Goal: Task Accomplishment & Management: Complete application form

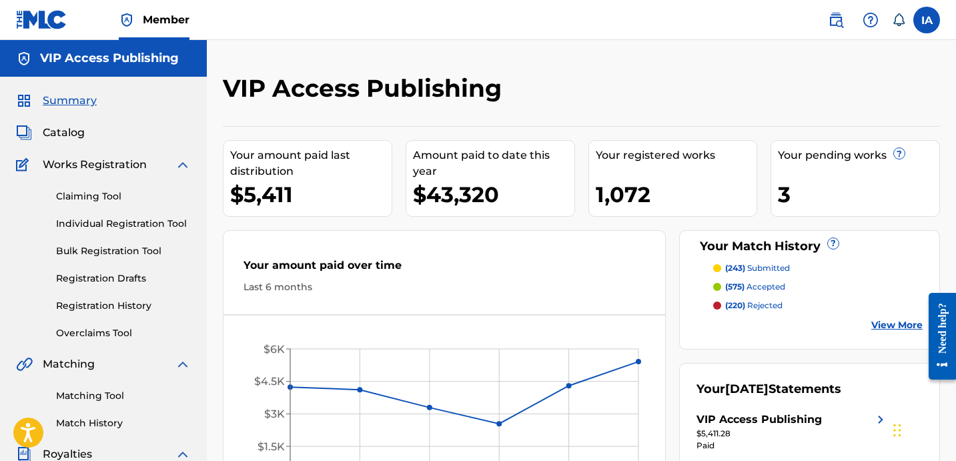
click at [538, 61] on div "VIP Access Publishing Your amount paid last distribution $5,411 Amount paid to …" at bounding box center [581, 401] width 749 height 723
click at [494, 47] on div "VIP Access Publishing Your amount paid last distribution $5,411 Amount paid to …" at bounding box center [581, 401] width 749 height 723
click at [125, 230] on link "Individual Registration Tool" at bounding box center [123, 224] width 135 height 14
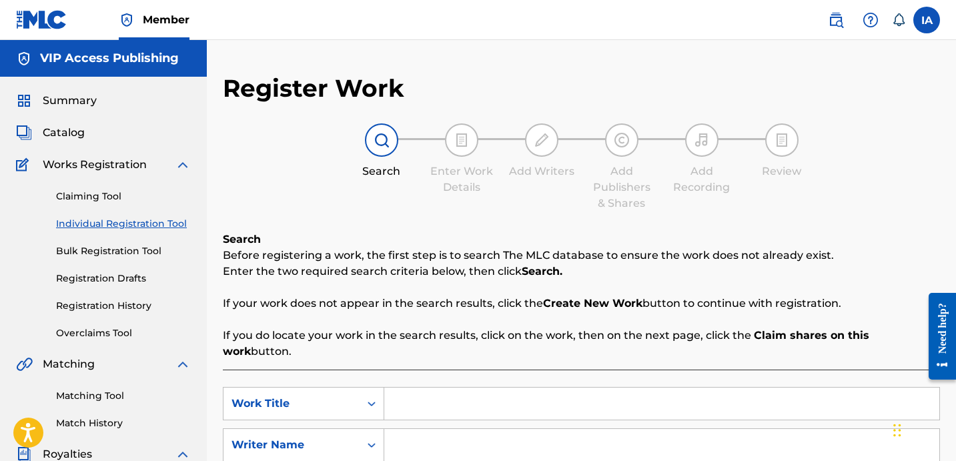
click at [585, 388] on input "Search Form" at bounding box center [661, 404] width 555 height 32
paste input "Blanco15"
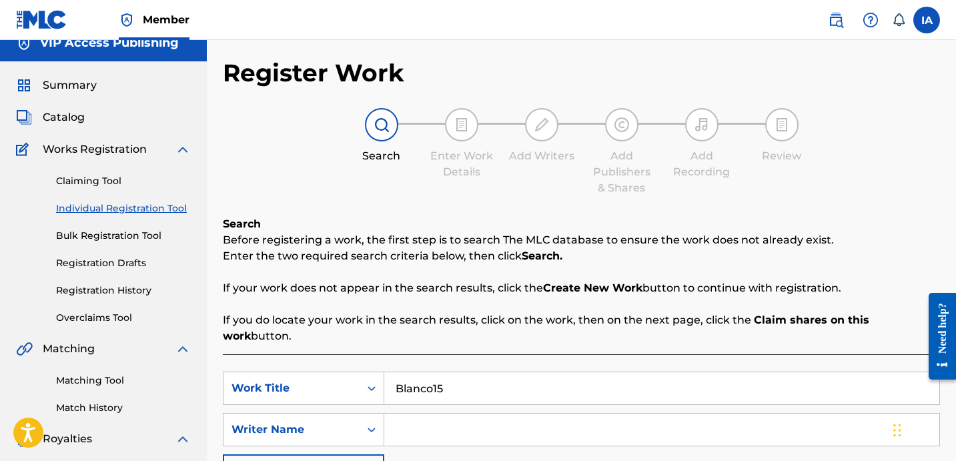
scroll to position [39, 0]
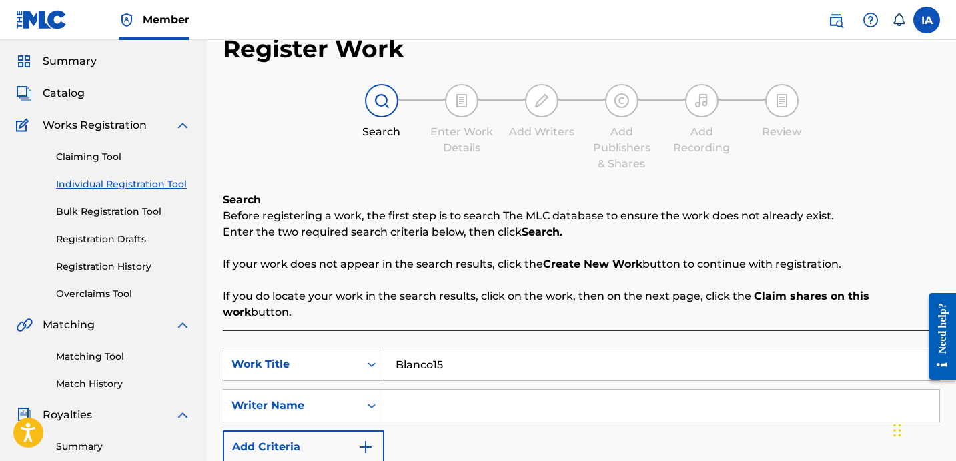
drag, startPoint x: 536, startPoint y: 357, endPoint x: 416, endPoint y: 299, distance: 132.8
click at [472, 330] on div "SearchWithCriteria16788b80-aaf4-4e9f-8b33-e543fb573f39 Work Title Blanco15 Sear…" at bounding box center [581, 439] width 717 height 219
paste input "Im The Type"
type input "Im The Type"
click at [643, 390] on input "Search Form" at bounding box center [661, 406] width 555 height 32
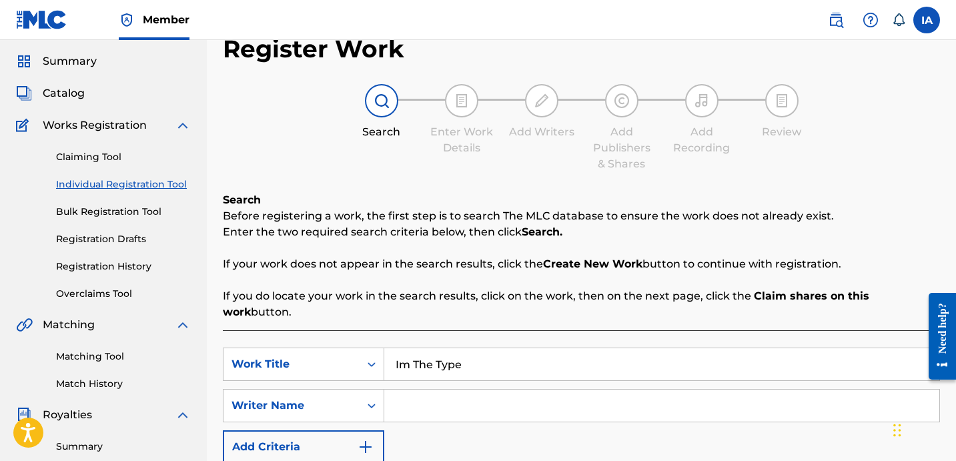
paste input "CIBER ANER"
click at [633, 390] on input "CIBER ANER" at bounding box center [661, 406] width 555 height 32
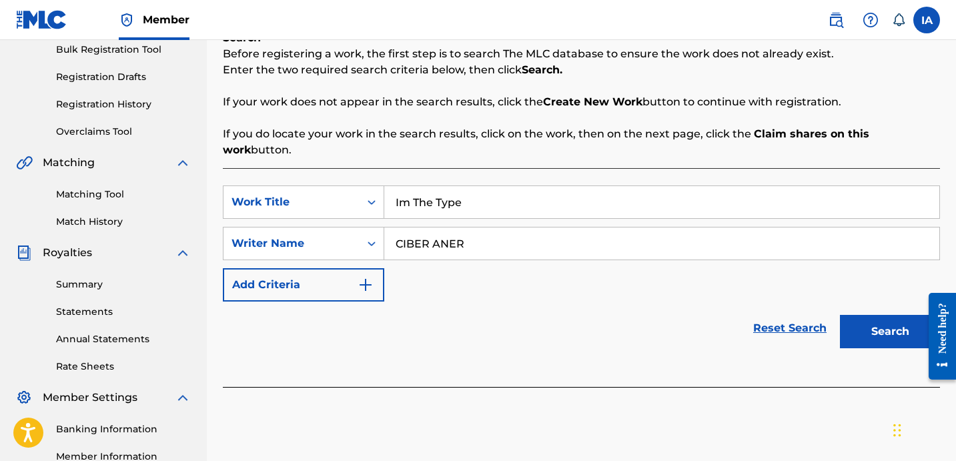
scroll to position [253, 0]
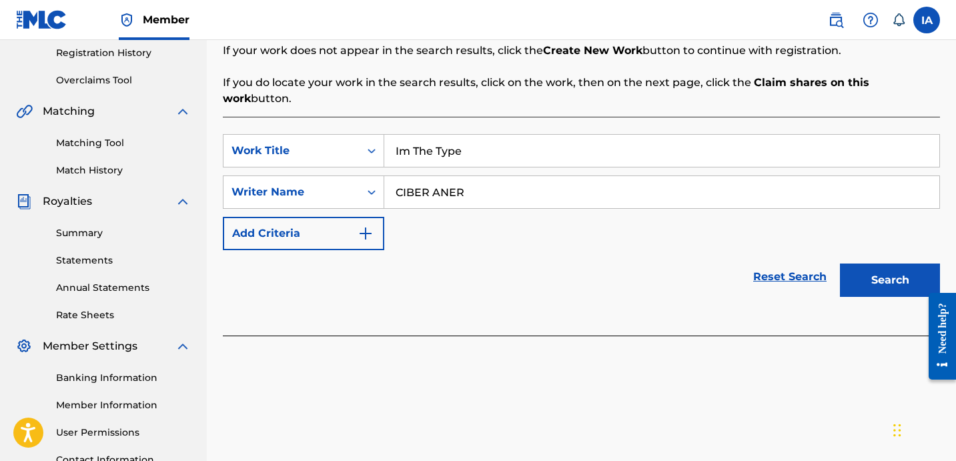
type input "CIBER ANER"
drag, startPoint x: 804, startPoint y: 326, endPoint x: 818, endPoint y: 300, distance: 29.0
click at [804, 336] on div at bounding box center [581, 343] width 717 height 14
click at [880, 264] on button "Search" at bounding box center [890, 280] width 100 height 33
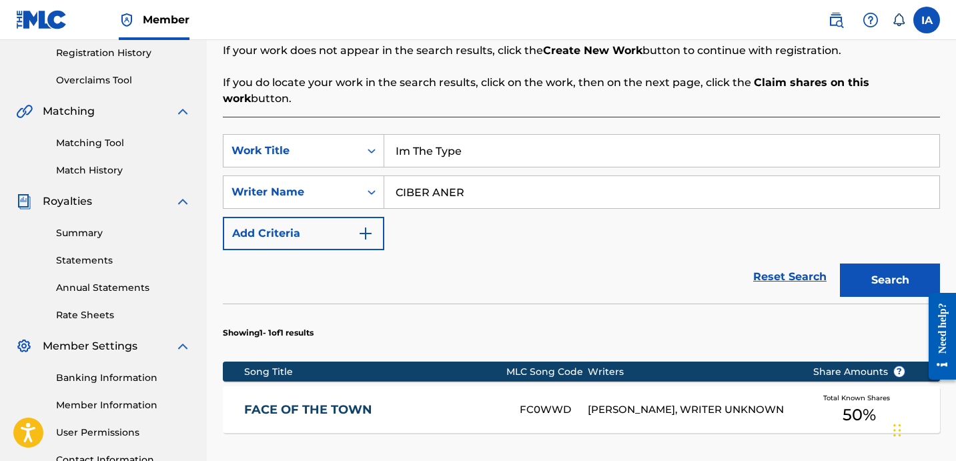
click at [648, 209] on div "SearchWithCriteria16788b80-aaf4-4e9f-8b33-e543fb573f39 Work Title Im The Type S…" at bounding box center [581, 192] width 717 height 116
click at [620, 212] on div "SearchWithCriteria16788b80-aaf4-4e9f-8b33-e543fb573f39 Work Title Im The Type S…" at bounding box center [581, 192] width 717 height 116
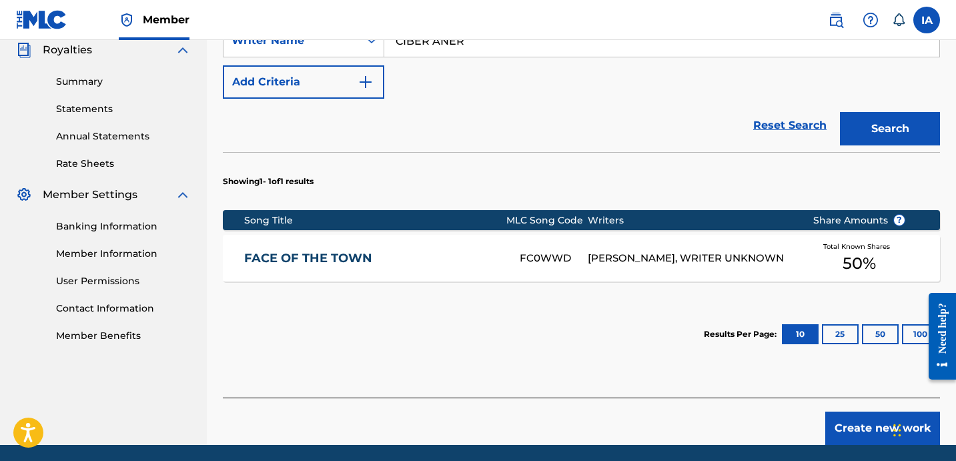
scroll to position [436, 0]
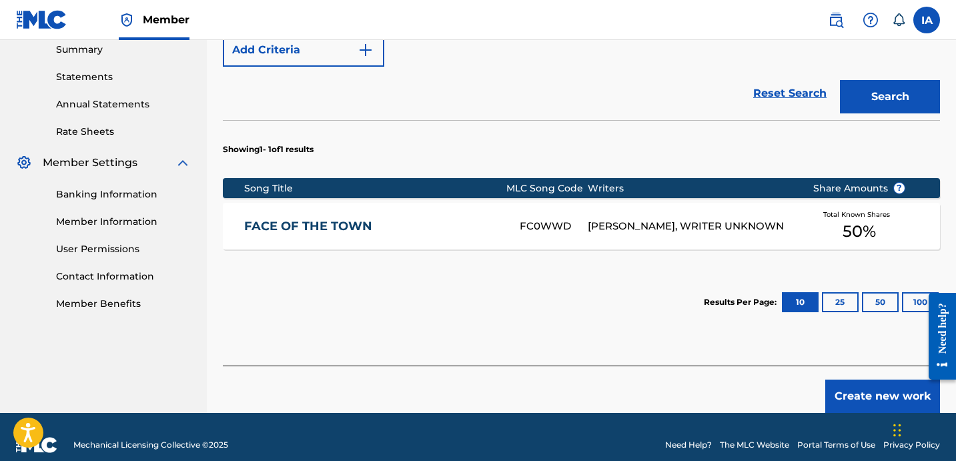
click at [857, 380] on button "Create new work" at bounding box center [882, 396] width 115 height 33
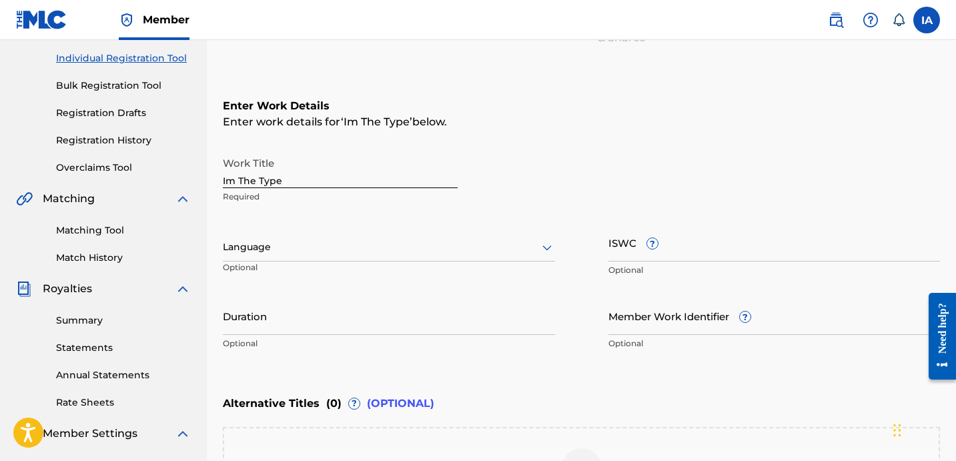
scroll to position [165, 0]
click at [320, 178] on input "Im The Type" at bounding box center [340, 170] width 235 height 38
type input "IM THE TYPE"
click at [406, 202] on p "Required" at bounding box center [340, 197] width 235 height 12
click at [286, 252] on div at bounding box center [389, 248] width 332 height 17
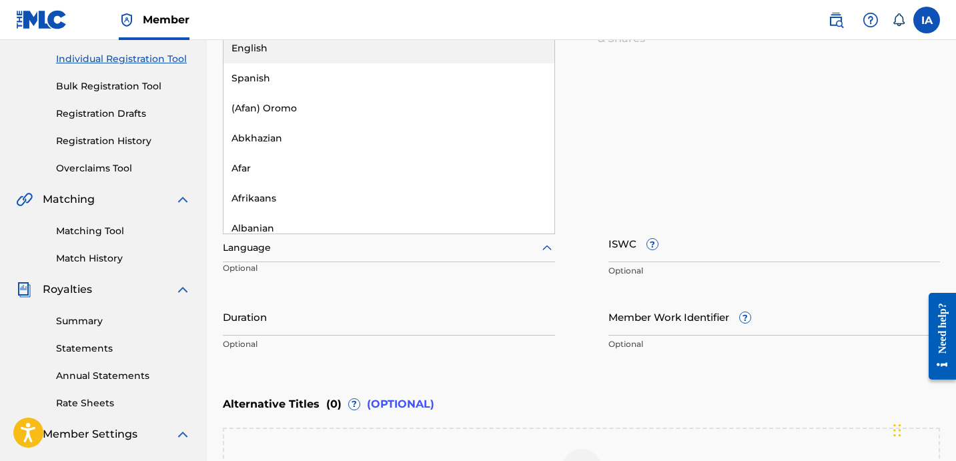
click at [290, 53] on div "English" at bounding box center [389, 48] width 331 height 30
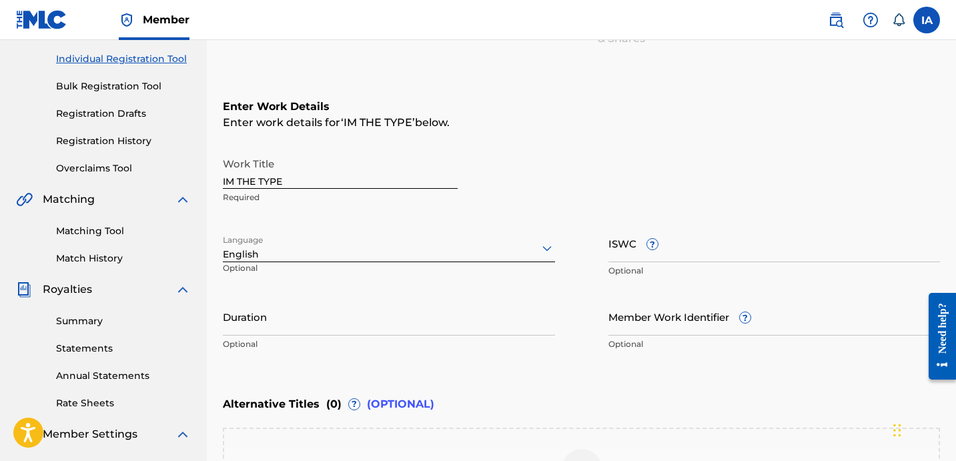
click at [296, 326] on input "Duration" at bounding box center [389, 317] width 332 height 38
paste input "2:09"
type input "02:09"
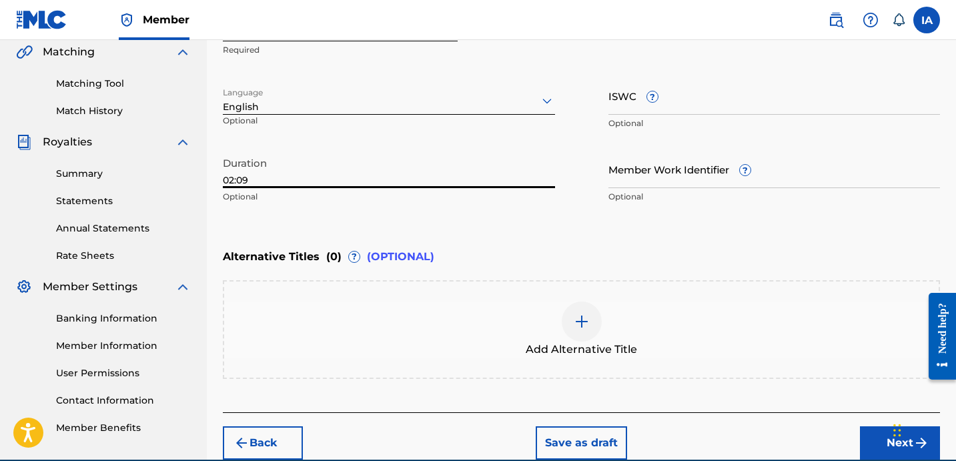
scroll to position [374, 0]
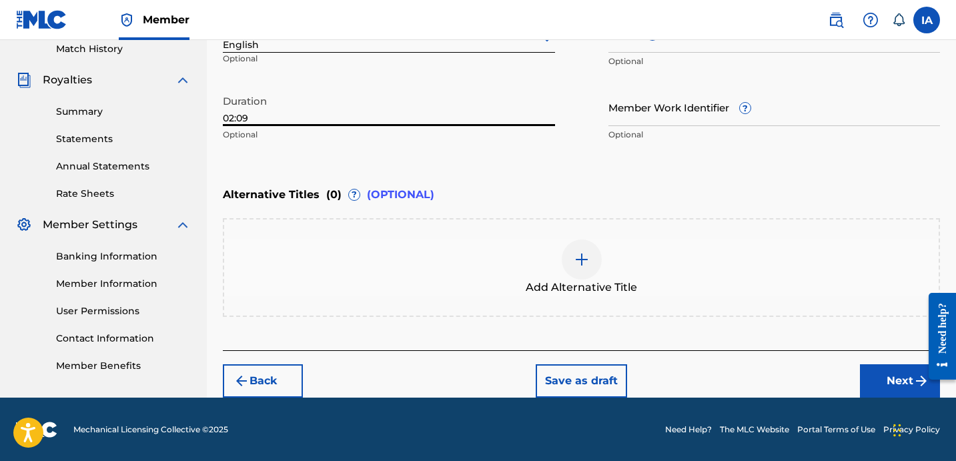
click at [576, 262] on img at bounding box center [582, 260] width 16 height 16
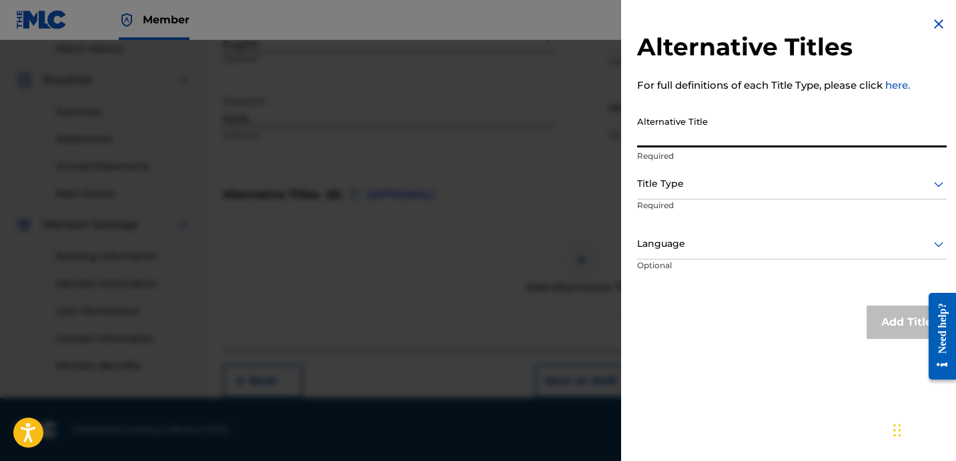
click at [715, 119] on input "Alternative Title" at bounding box center [792, 128] width 310 height 38
paste input "Im The Type feat [PERSON_NAME] and Shiesty Ave"
type input "IM THE TYPE FEAT [PERSON_NAME] AND [PERSON_NAME] AVE"
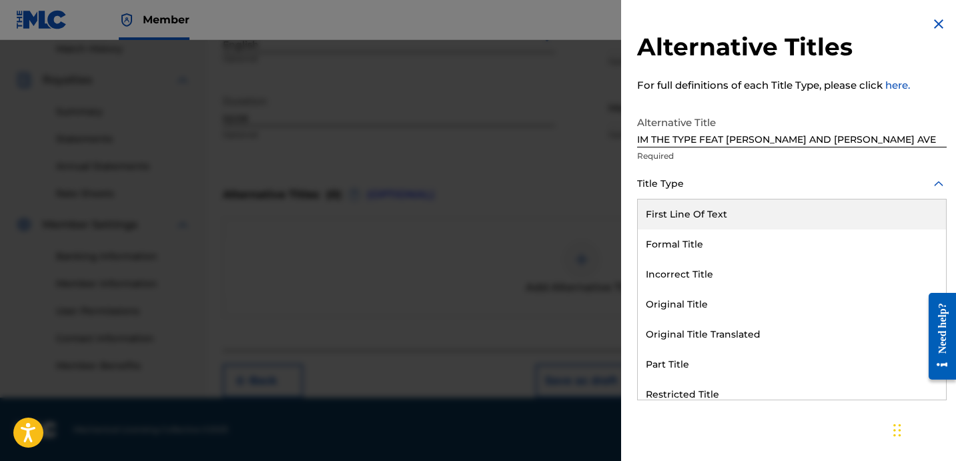
click at [707, 191] on div at bounding box center [792, 183] width 310 height 17
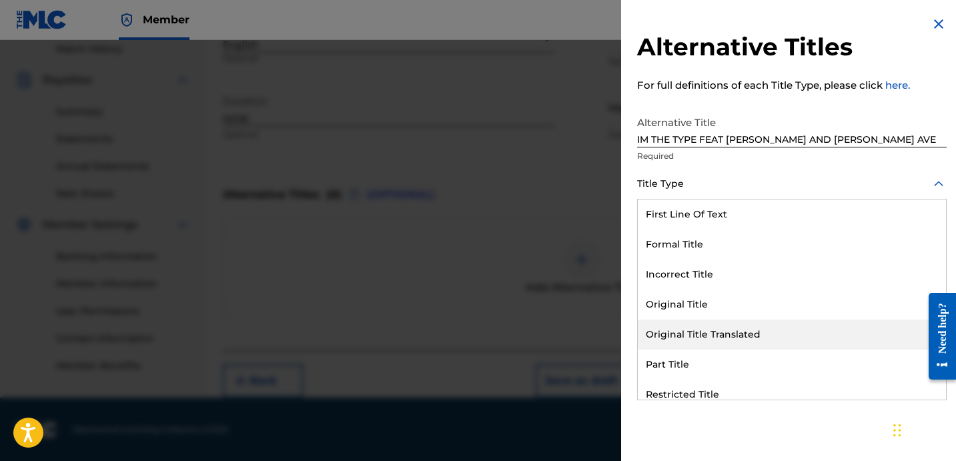
scroll to position [130, 0]
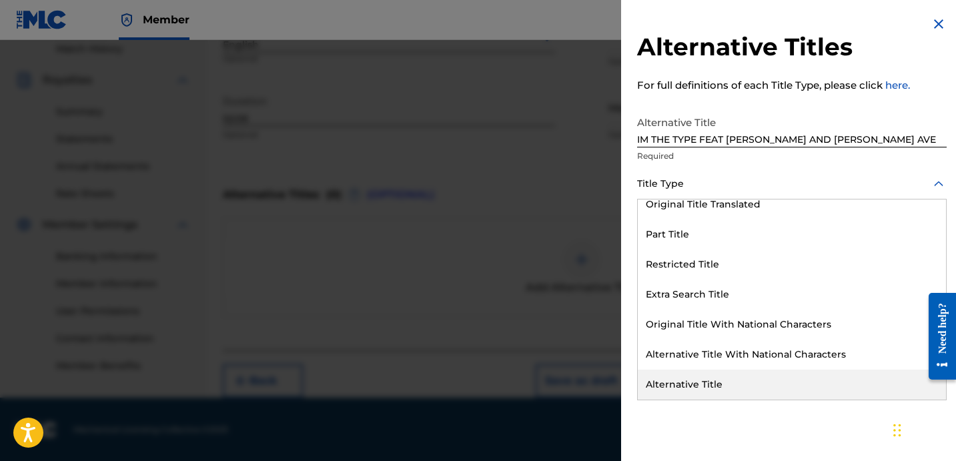
click at [733, 370] on div "Alternative Title" at bounding box center [792, 385] width 308 height 30
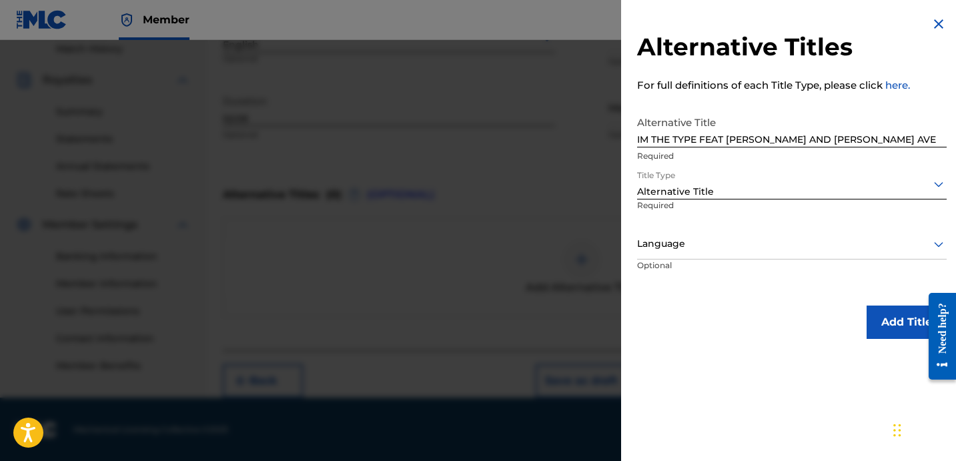
click at [733, 368] on div "Alternative Titles For full definitions of each Title Type, please click here. …" at bounding box center [792, 230] width 342 height 461
click at [711, 288] on div "Alternative Titles For full definitions of each Title Type, please click here. …" at bounding box center [792, 177] width 342 height 355
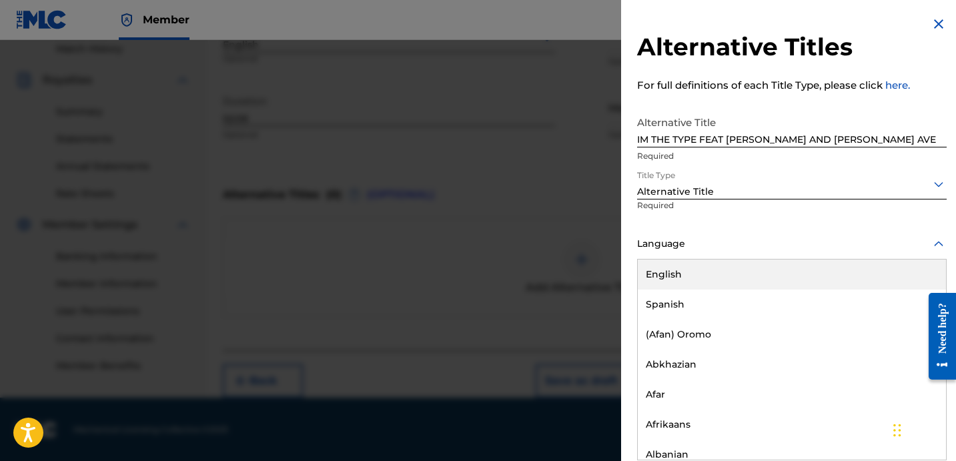
click at [717, 256] on div "Language" at bounding box center [792, 245] width 310 height 30
click at [733, 269] on div "English" at bounding box center [792, 275] width 308 height 30
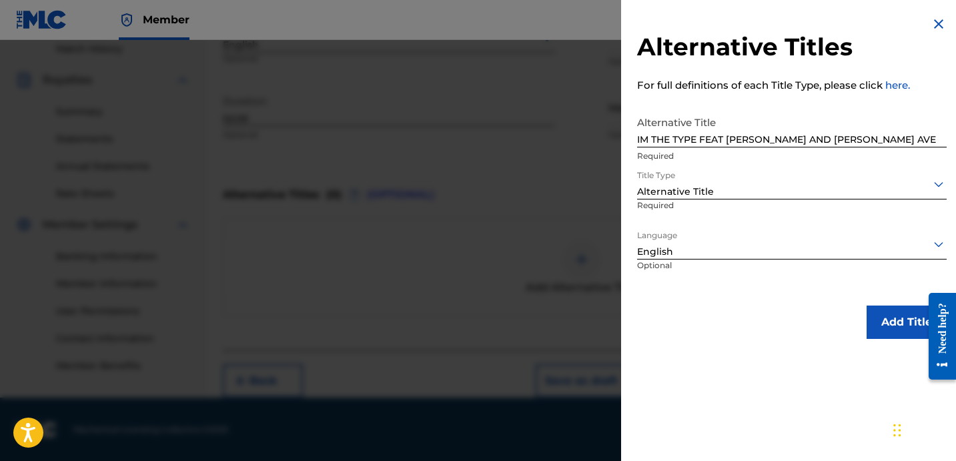
click at [867, 313] on button "Add Title" at bounding box center [907, 322] width 80 height 33
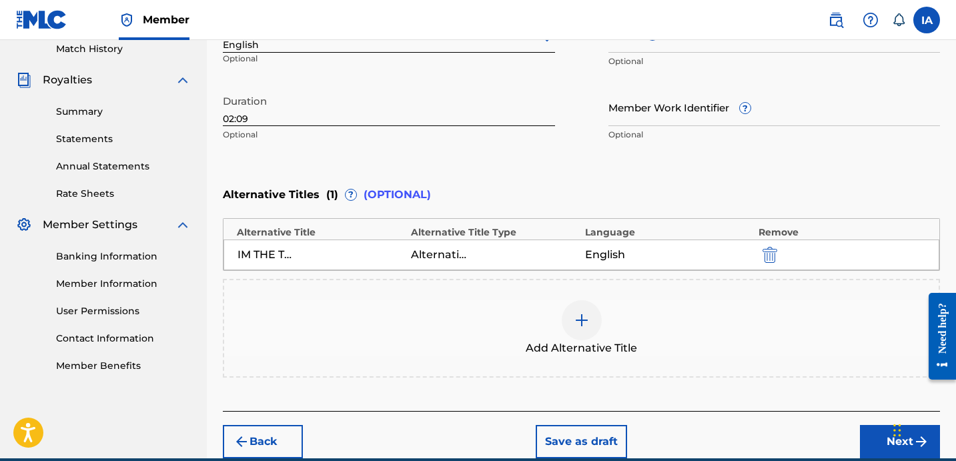
click at [710, 173] on div "Enter Work Details Enter work details for ‘ IM THE TYPE ’ below. Work Title IM …" at bounding box center [581, 18] width 717 height 323
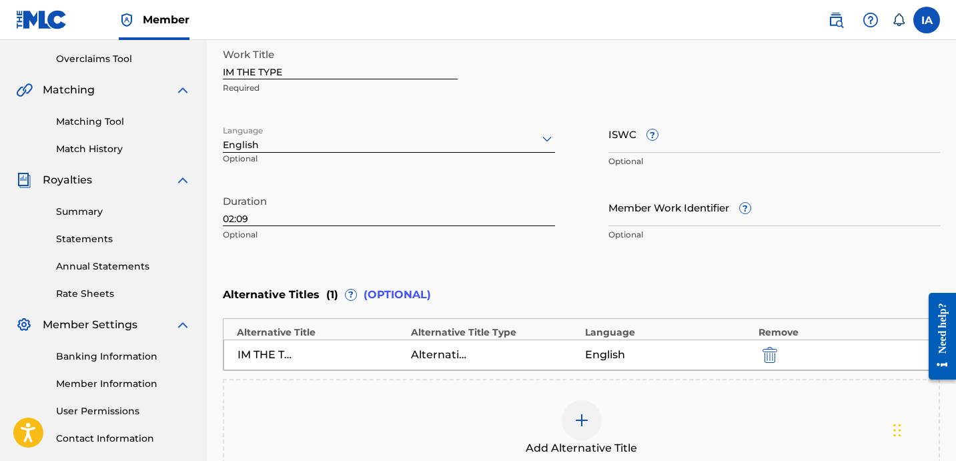
scroll to position [436, 0]
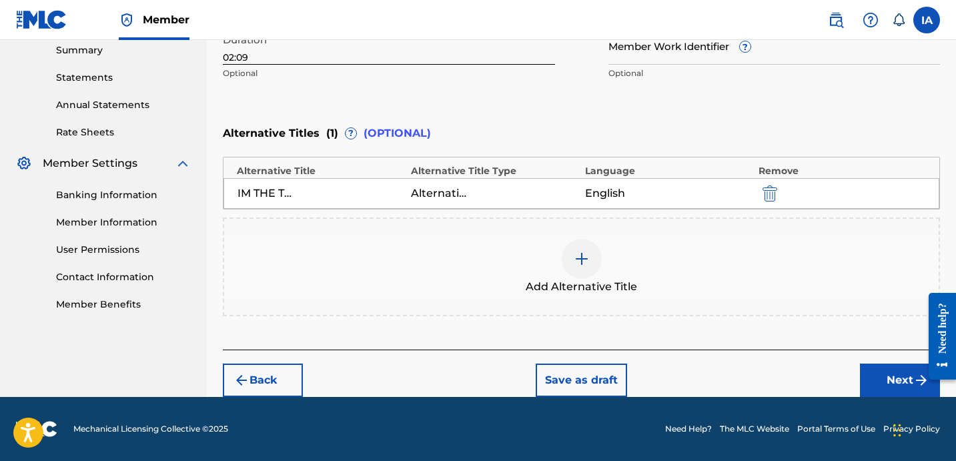
click at [891, 376] on button "Next" at bounding box center [900, 380] width 80 height 33
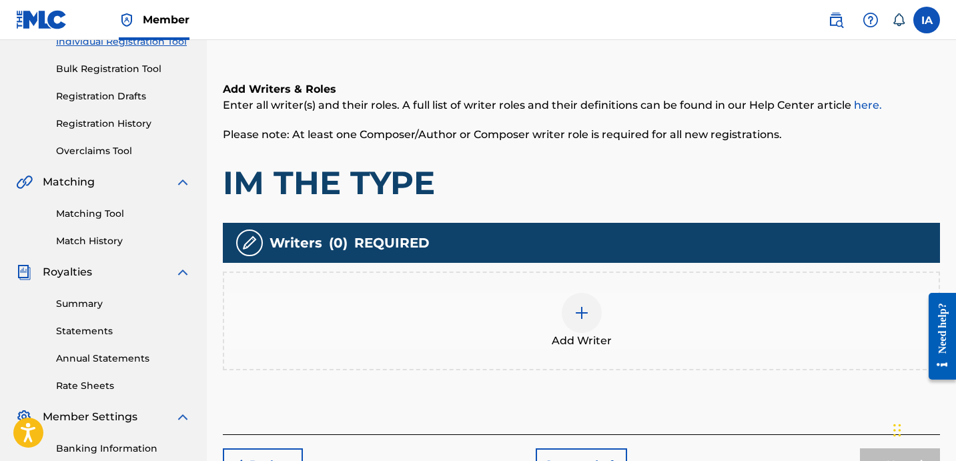
scroll to position [183, 0]
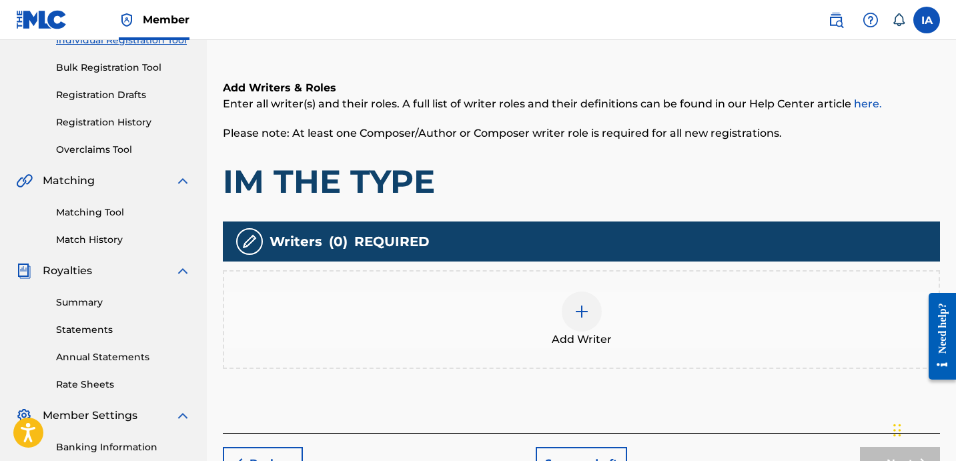
click at [568, 303] on div at bounding box center [582, 312] width 40 height 40
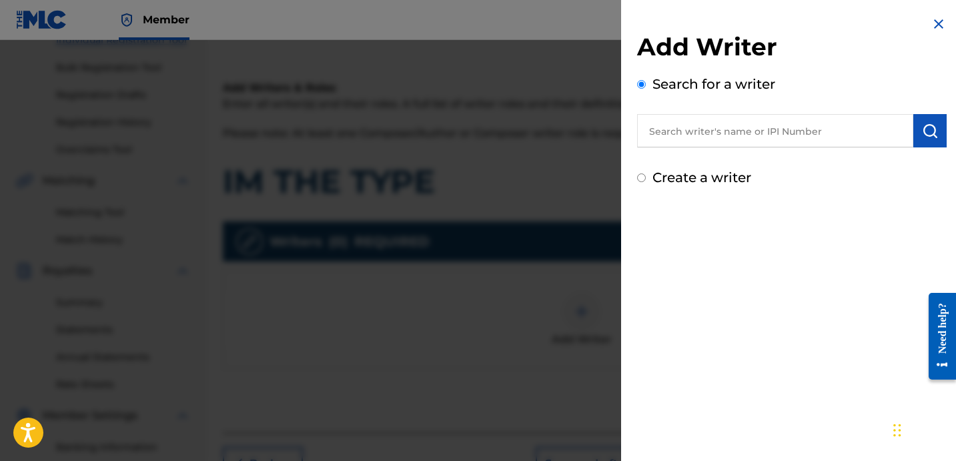
click at [731, 144] on input "text" at bounding box center [775, 130] width 276 height 33
click at [812, 145] on input "text" at bounding box center [775, 130] width 276 height 33
paste input "CIBER ANER"
type input "CIBER ANER"
click at [923, 123] on img "submit" at bounding box center [930, 131] width 16 height 16
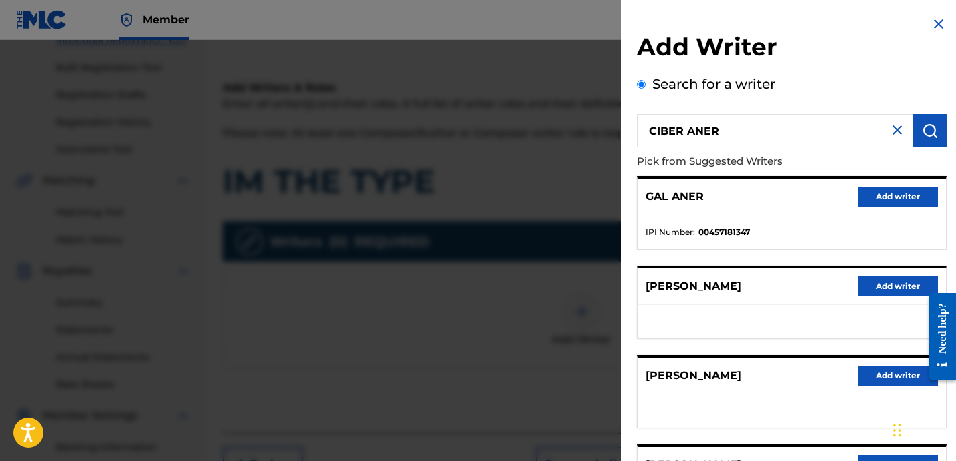
click at [787, 195] on div "GAL ANER Add writer" at bounding box center [792, 197] width 308 height 37
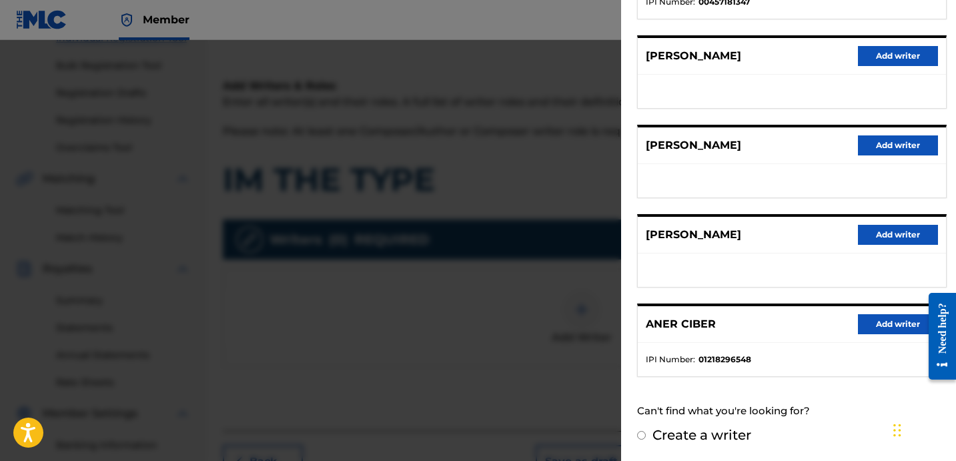
scroll to position [186, 0]
click at [886, 326] on button "Add writer" at bounding box center [898, 324] width 80 height 20
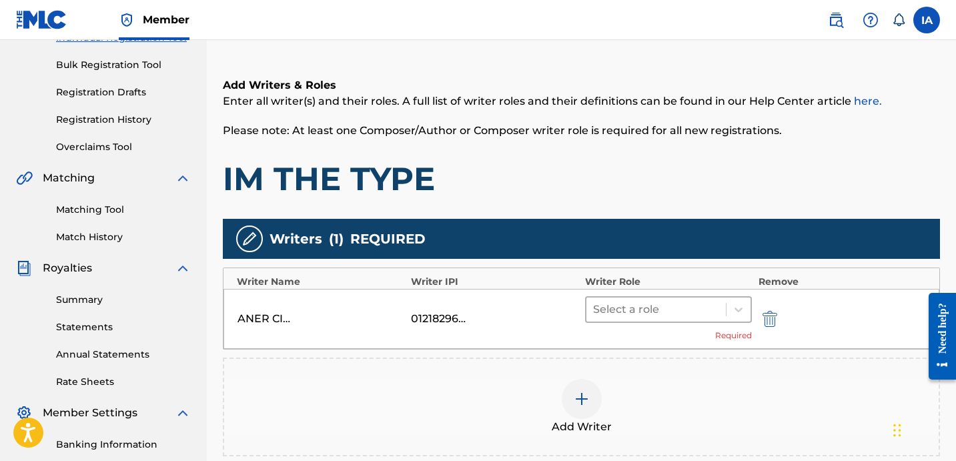
click at [667, 216] on div "Add Writers & Roles Enter all writer(s) and their roles. A full list of writer …" at bounding box center [581, 282] width 717 height 475
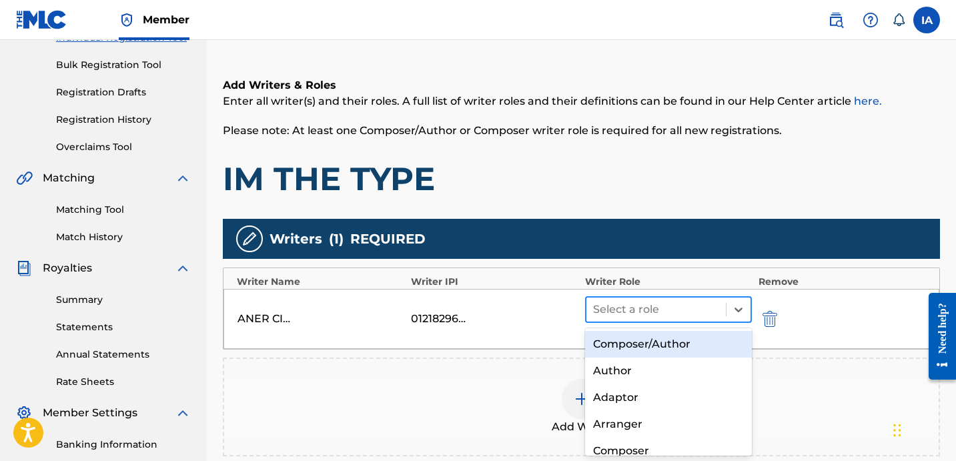
click at [676, 304] on div at bounding box center [656, 309] width 126 height 19
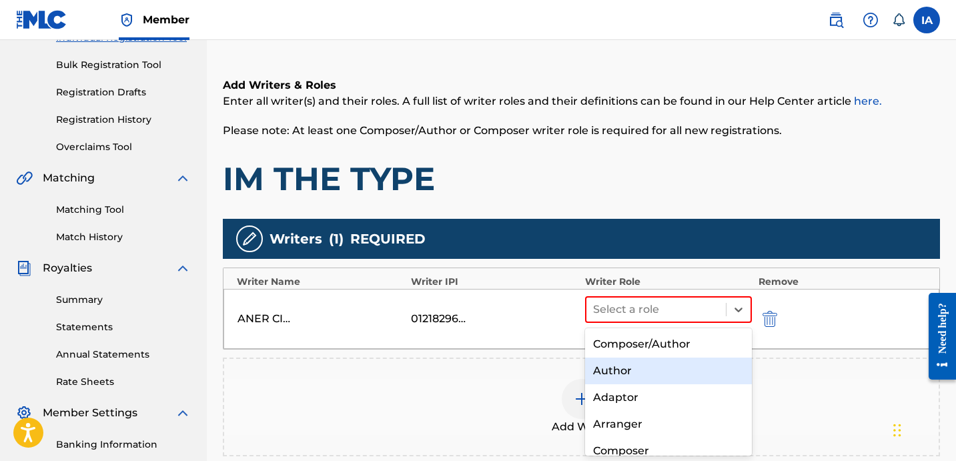
click at [635, 362] on div "Author" at bounding box center [668, 371] width 167 height 27
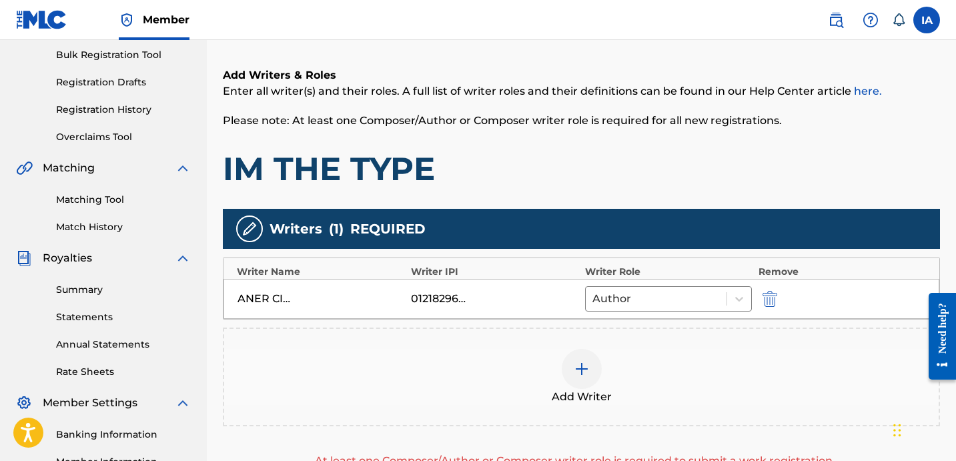
scroll to position [222, 0]
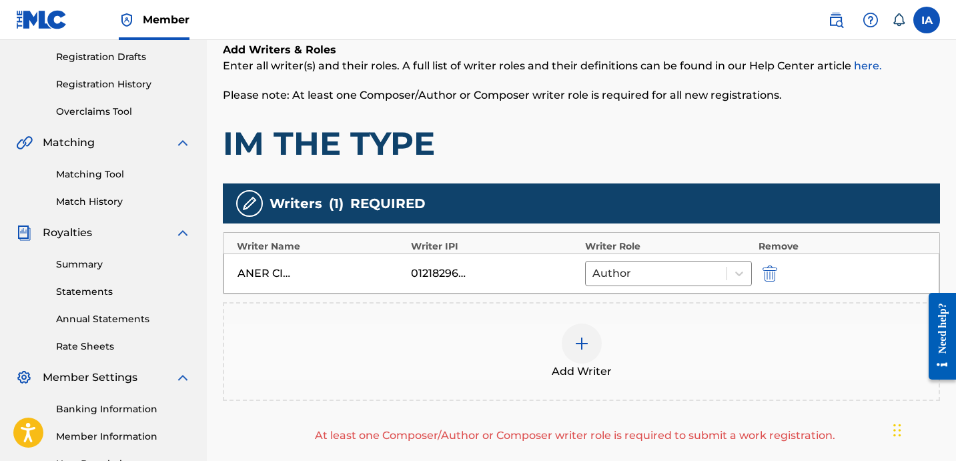
click at [630, 344] on div "Add Writer" at bounding box center [581, 352] width 715 height 56
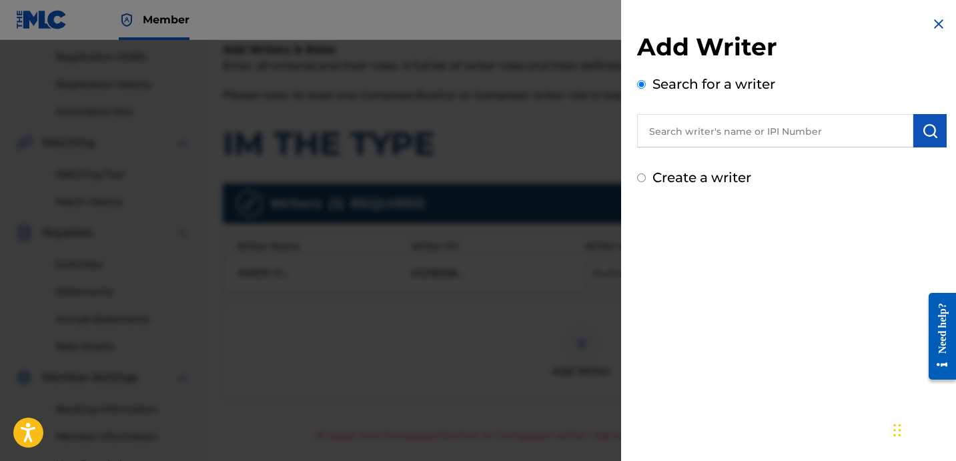
click at [683, 183] on label "Create a writer" at bounding box center [702, 177] width 99 height 16
radio input "true"
click at [646, 182] on input "Create a writer" at bounding box center [641, 177] width 9 height 9
radio input "false"
radio input "true"
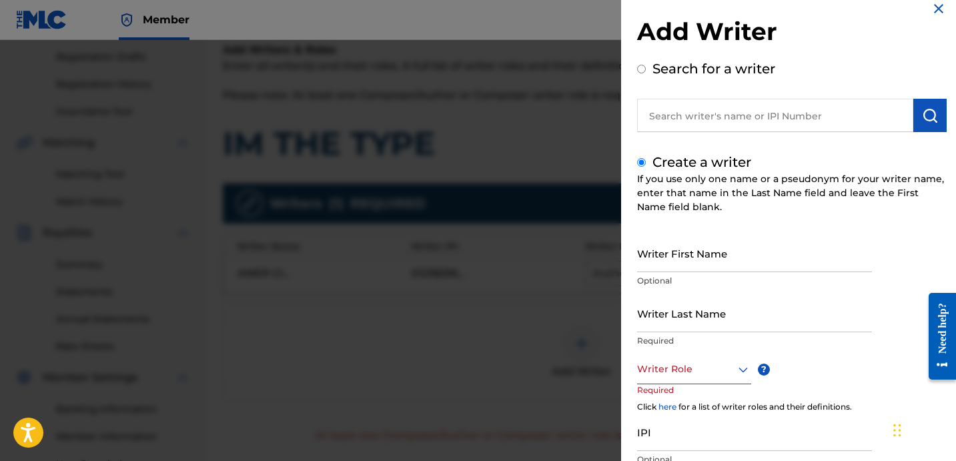
scroll to position [117, 0]
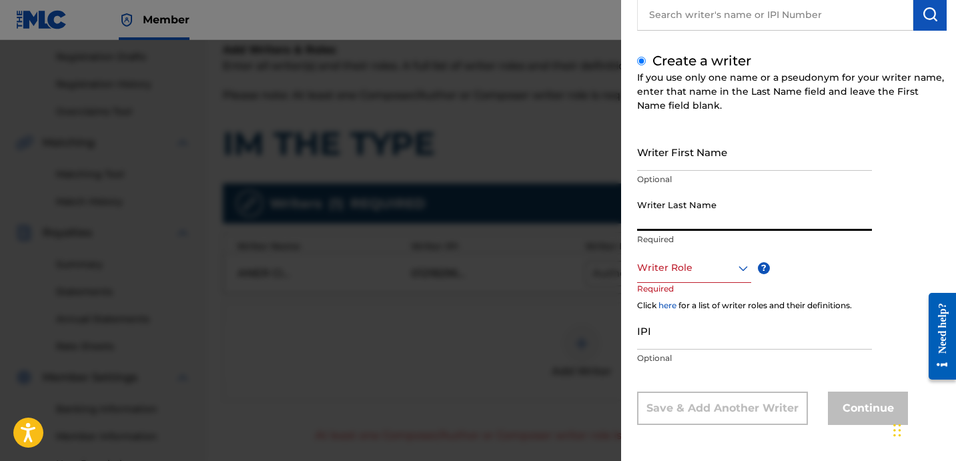
click at [715, 220] on input "Writer Last Name" at bounding box center [754, 212] width 235 height 38
paste input "UNKNOWN WRITER"
click at [709, 225] on input "UNKNOWN WRITER" at bounding box center [754, 212] width 235 height 38
type input "UNKNOWN"
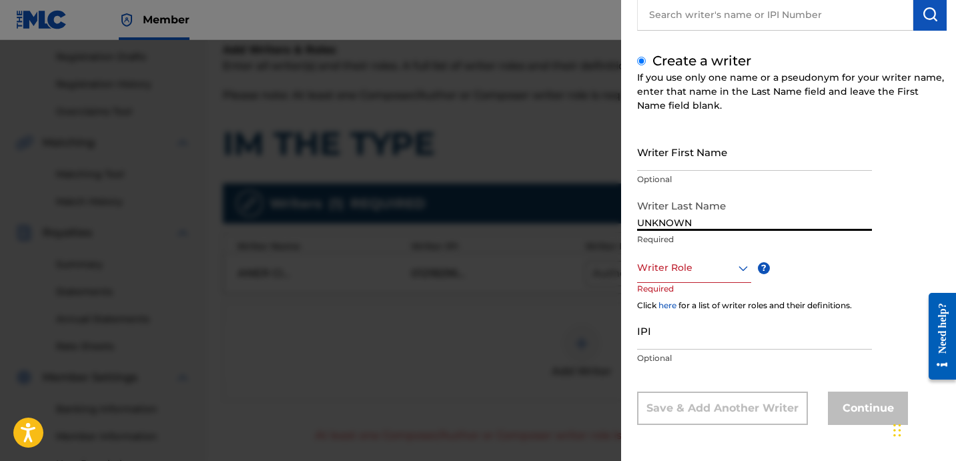
click at [689, 149] on input "Writer First Name" at bounding box center [754, 152] width 235 height 38
paste input "WRITER"
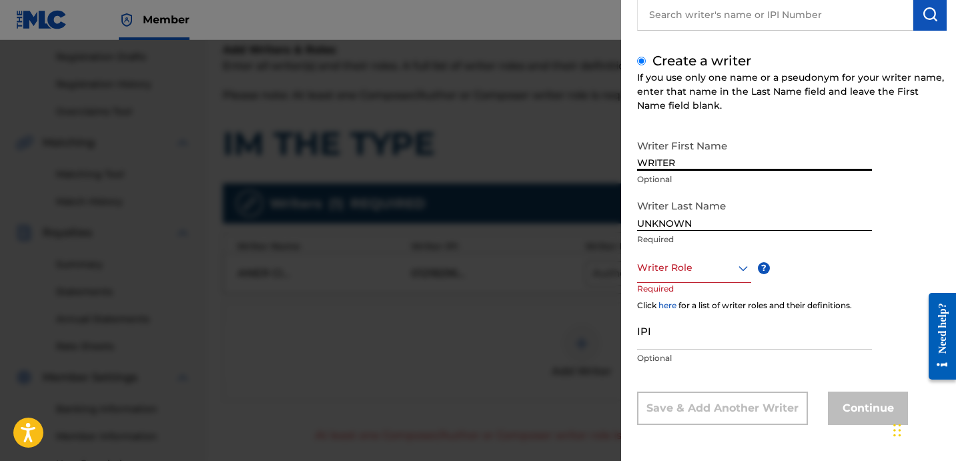
type input "WRITER"
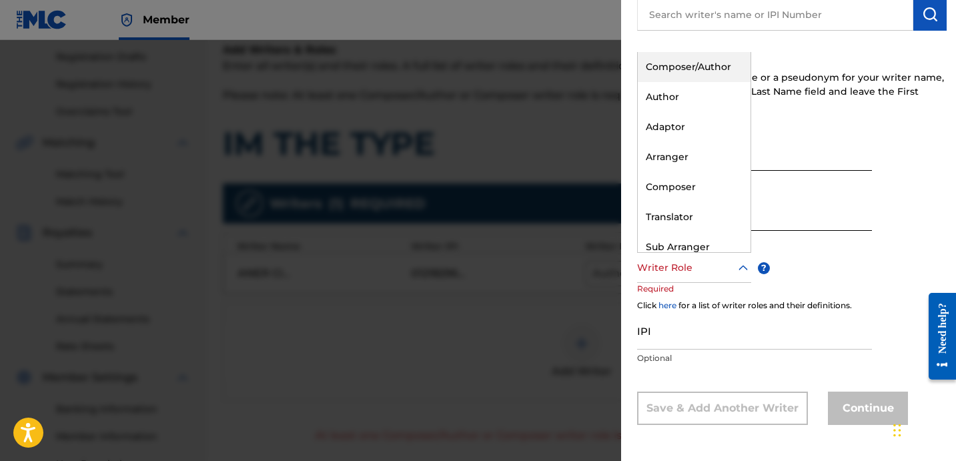
click at [692, 279] on div "Writer Role" at bounding box center [694, 268] width 114 height 30
click at [713, 174] on div "Composer" at bounding box center [694, 187] width 113 height 30
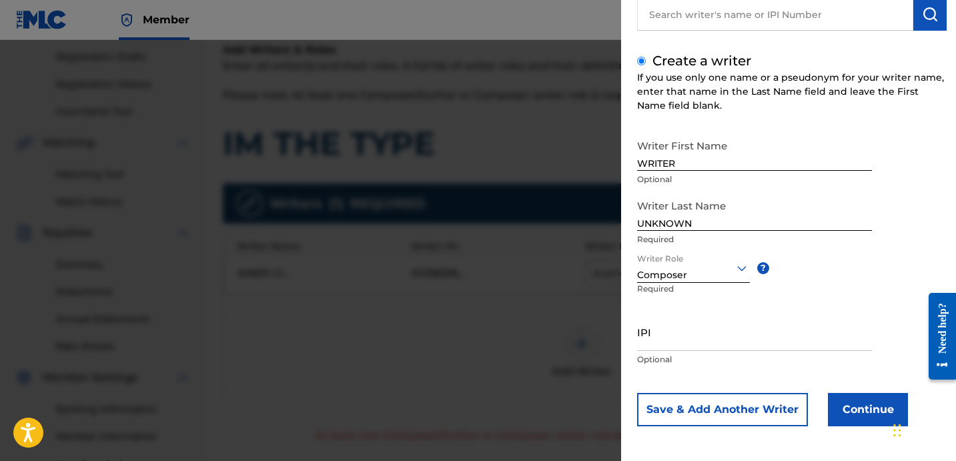
click at [865, 418] on button "Continue" at bounding box center [868, 409] width 80 height 33
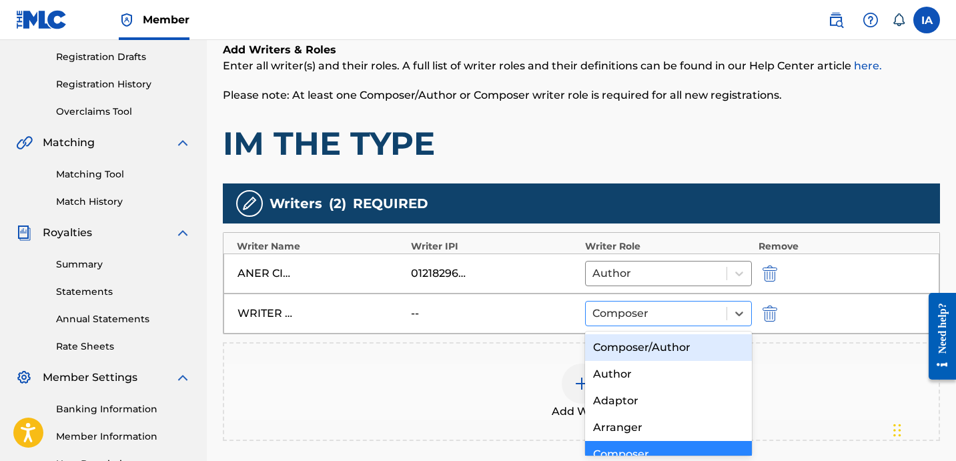
click at [701, 314] on div at bounding box center [655, 313] width 127 height 19
click at [683, 344] on div "Composer/Author" at bounding box center [668, 347] width 167 height 27
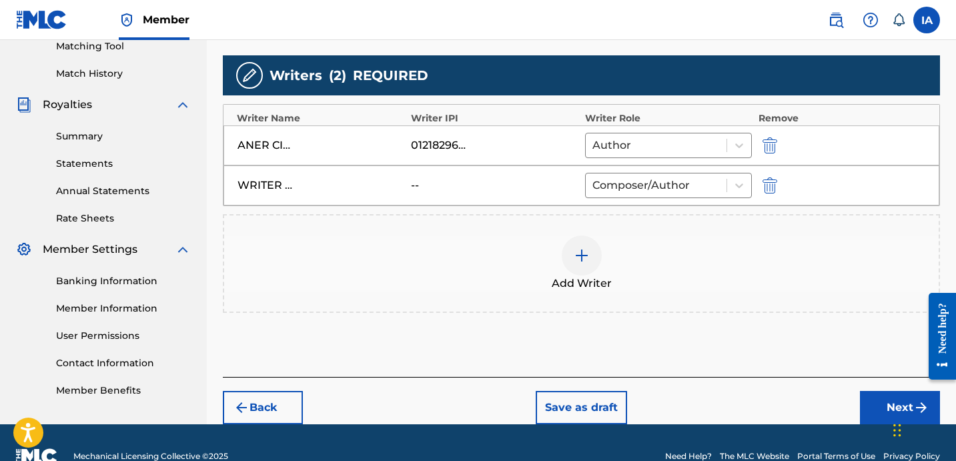
scroll to position [377, 0]
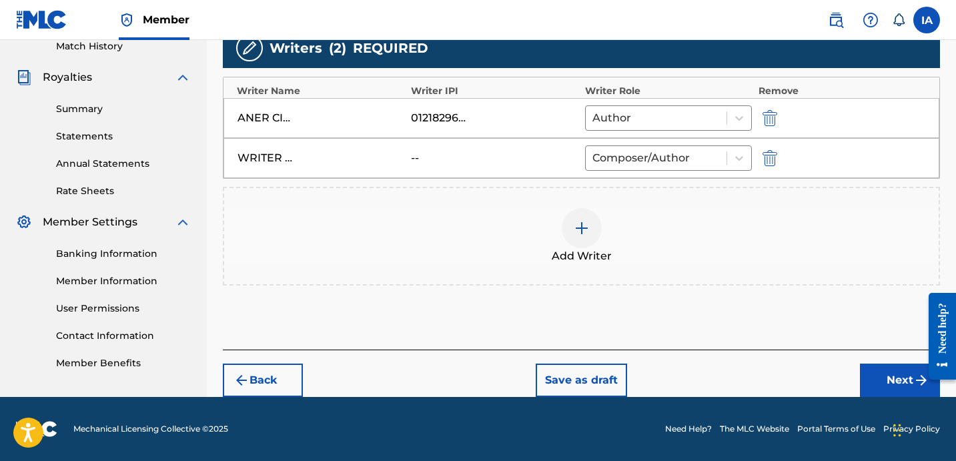
click at [886, 373] on button "Next" at bounding box center [900, 380] width 80 height 33
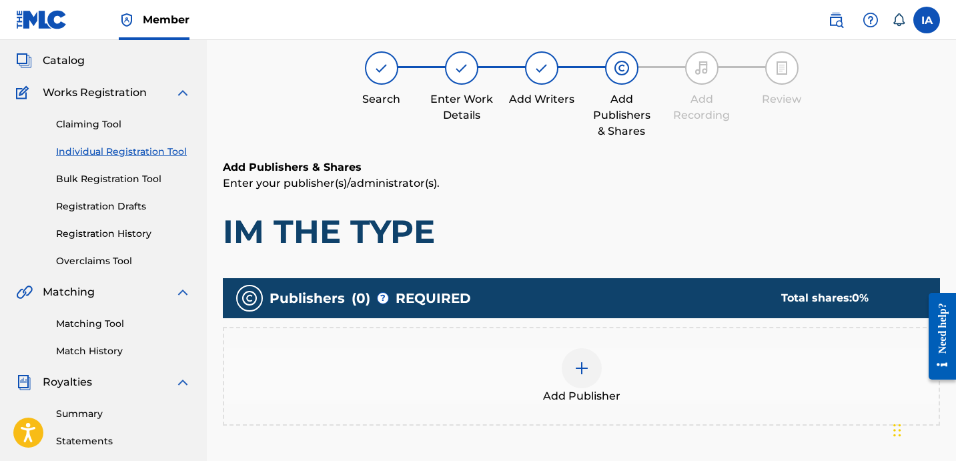
scroll to position [60, 0]
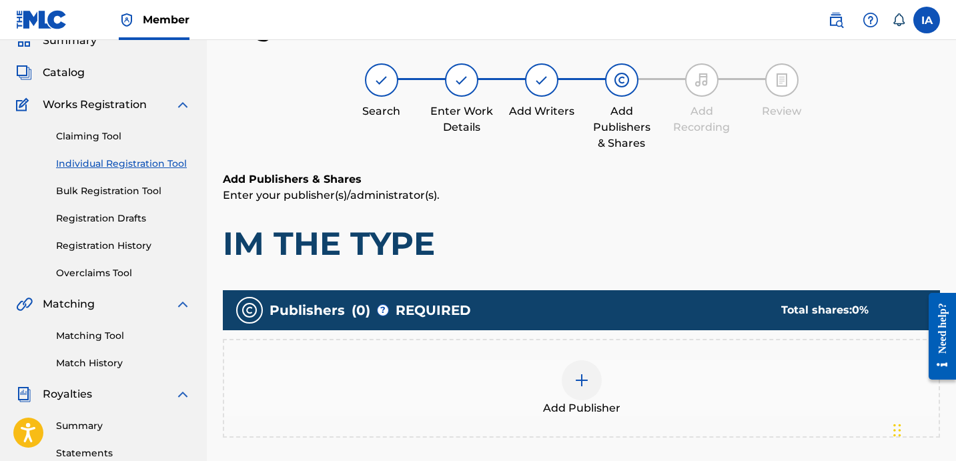
click at [659, 240] on h1 "IM THE TYPE" at bounding box center [581, 244] width 717 height 40
click at [599, 398] on div "Add Publisher" at bounding box center [581, 388] width 715 height 56
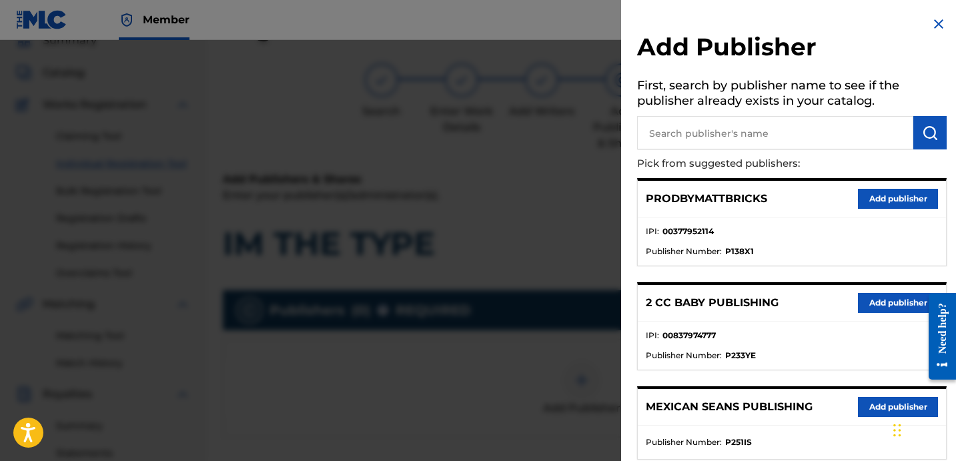
click at [803, 131] on input "text" at bounding box center [775, 132] width 276 height 33
paste input "OTR RECORDS PUBLISHING CATALOG"
type input "OTR RECORDS PUBLISHING CATALOG"
click at [918, 141] on button "submit" at bounding box center [929, 132] width 33 height 33
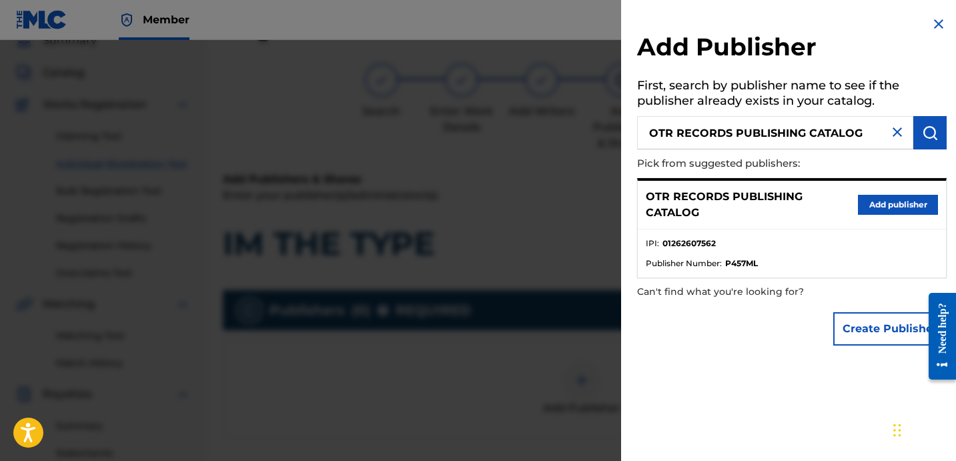
click at [884, 211] on button "Add publisher" at bounding box center [898, 205] width 80 height 20
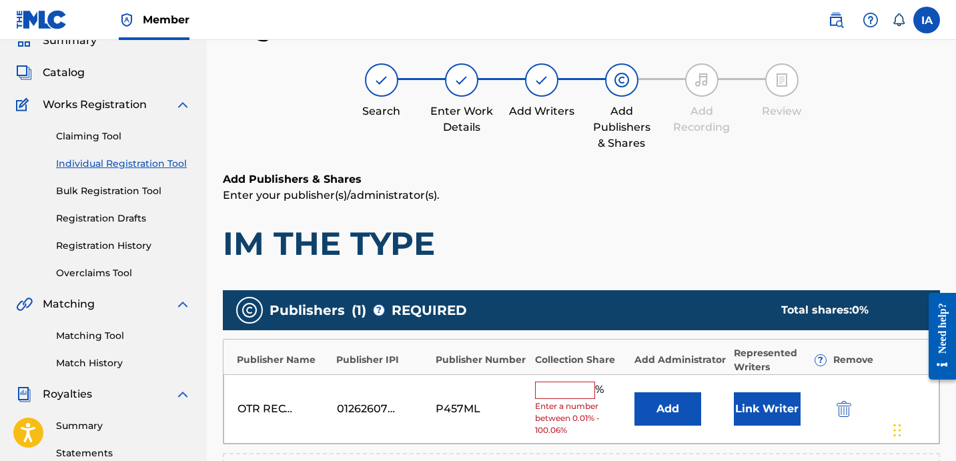
click at [562, 390] on input "text" at bounding box center [565, 390] width 60 height 17
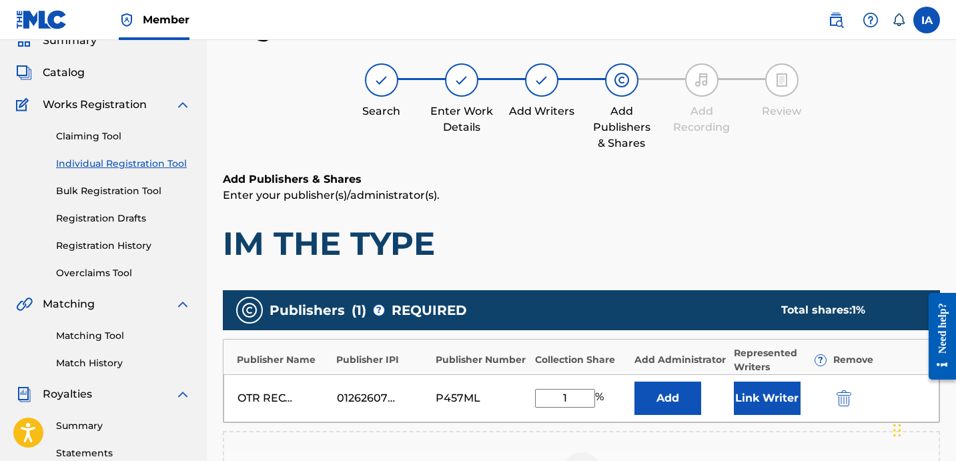
type input "12.5"
drag, startPoint x: 577, startPoint y: 400, endPoint x: 535, endPoint y: 376, distance: 48.1
click at [537, 378] on div "OTR RECORDS PUBLISHING CATALOG 01262607562 P457ML 12.5 % Add Link Writer" at bounding box center [582, 398] width 716 height 48
click at [655, 400] on button "Add" at bounding box center [668, 398] width 67 height 33
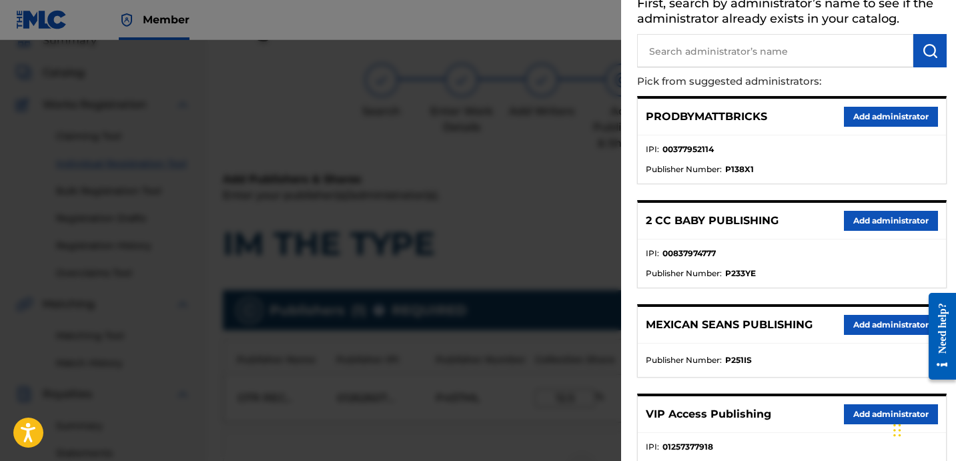
scroll to position [209, 0]
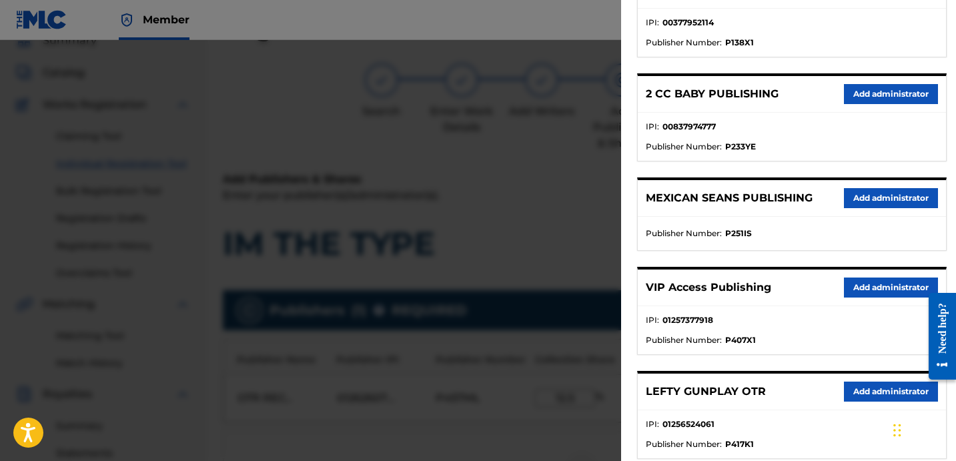
click at [877, 296] on button "Add administrator" at bounding box center [891, 288] width 94 height 20
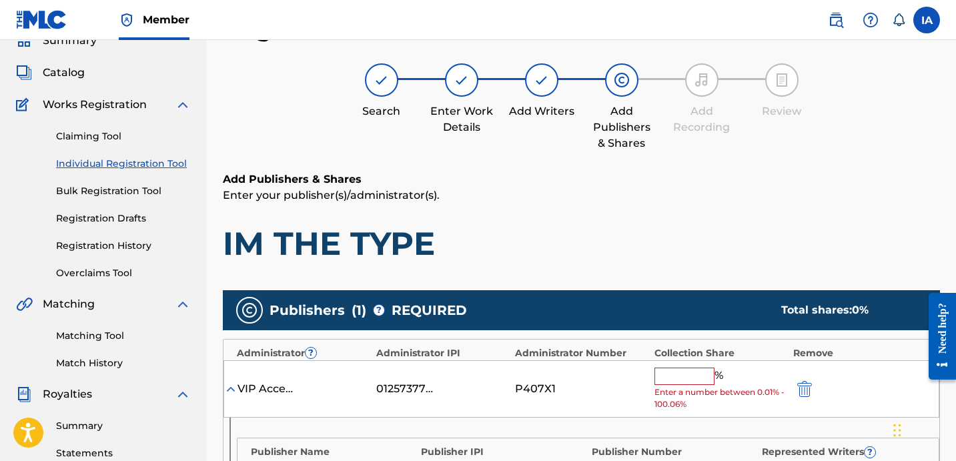
click at [682, 370] on input "text" at bounding box center [685, 376] width 60 height 17
paste input "12.5"
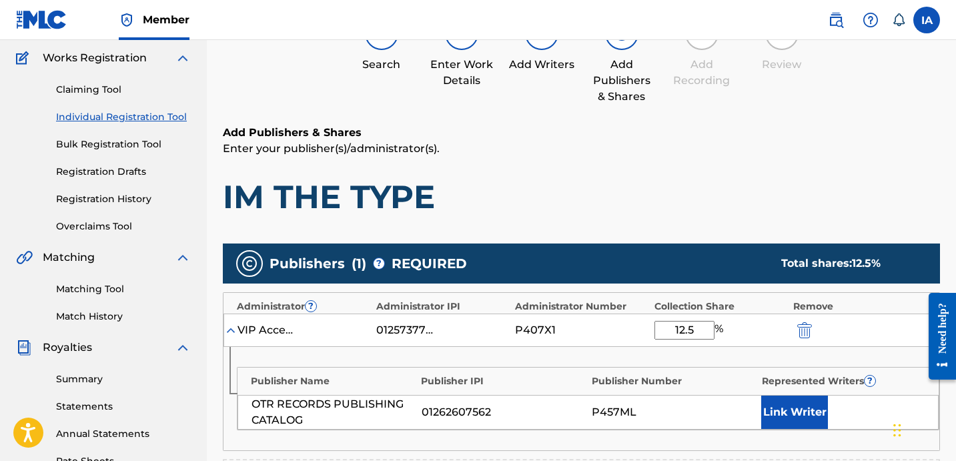
scroll to position [107, 0]
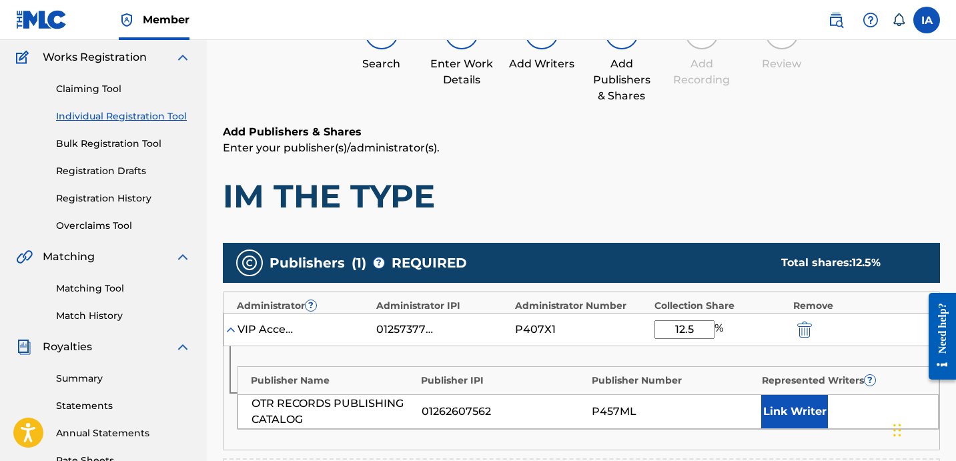
type input "12.5"
click at [816, 411] on button "Link Writer" at bounding box center [794, 411] width 67 height 33
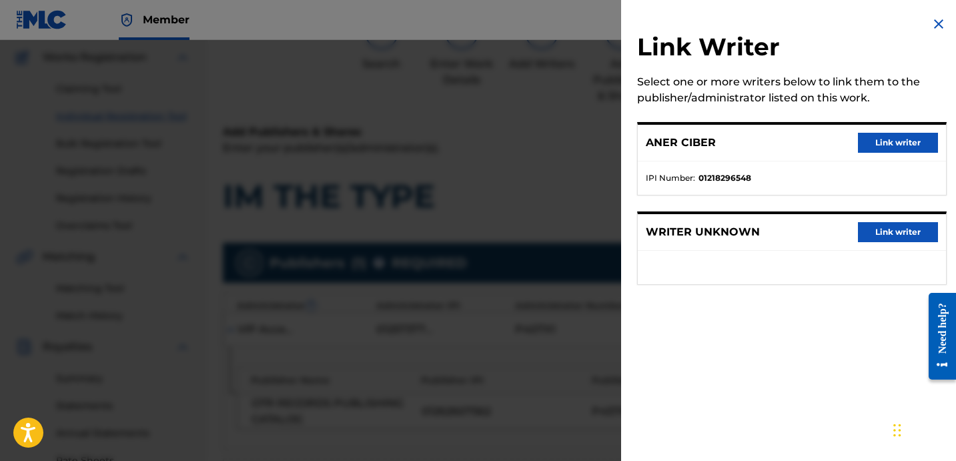
click at [893, 146] on button "Link writer" at bounding box center [898, 143] width 80 height 20
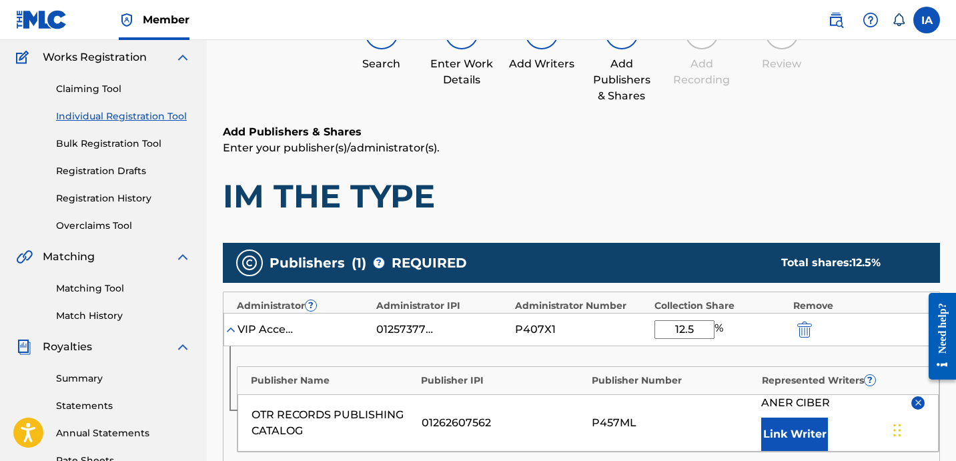
click at [681, 225] on div "Add Publishers & Shares Enter your publisher(s)/administrator(s). IM THE TYPE P…" at bounding box center [581, 404] width 717 height 560
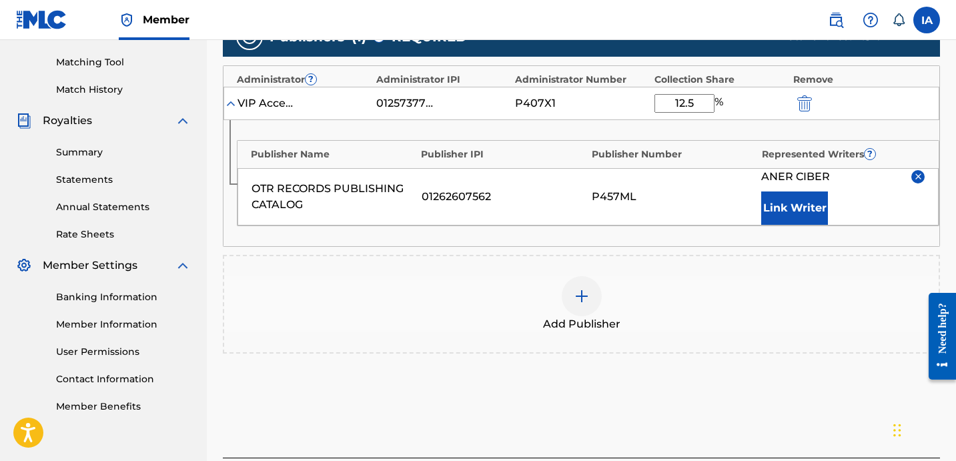
scroll to position [442, 0]
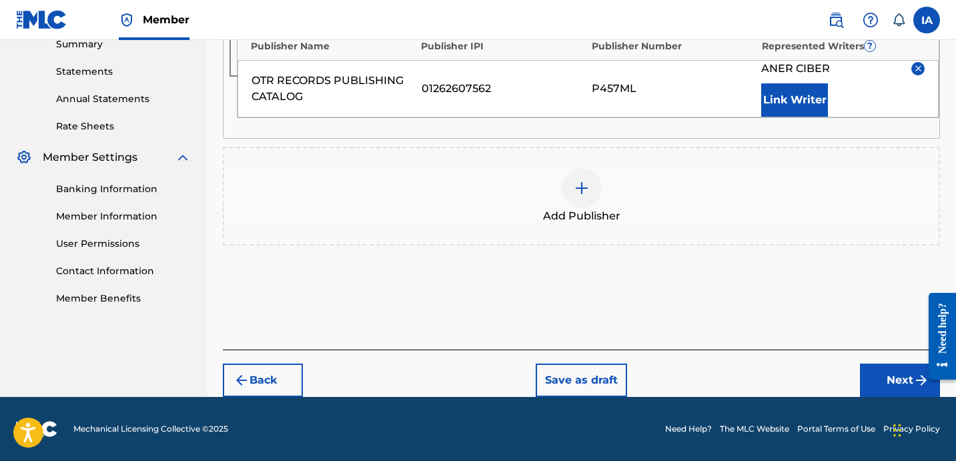
click at [907, 372] on button "Next" at bounding box center [900, 380] width 80 height 33
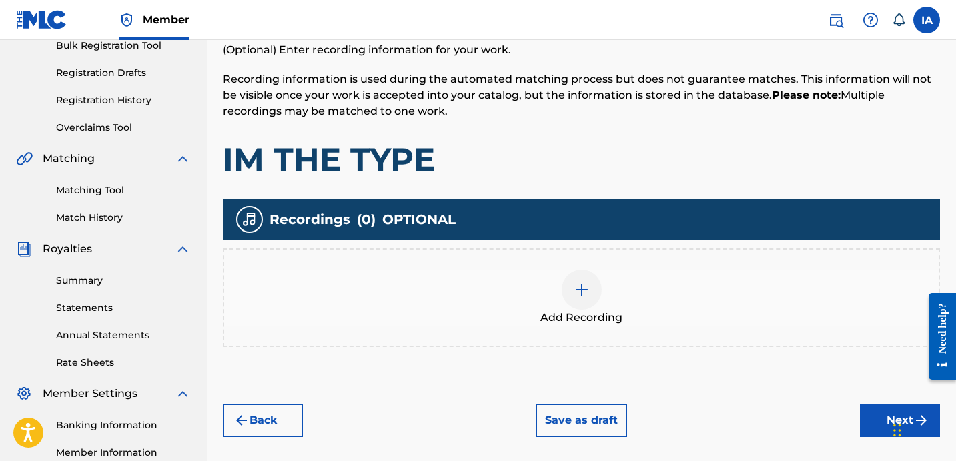
scroll to position [322, 0]
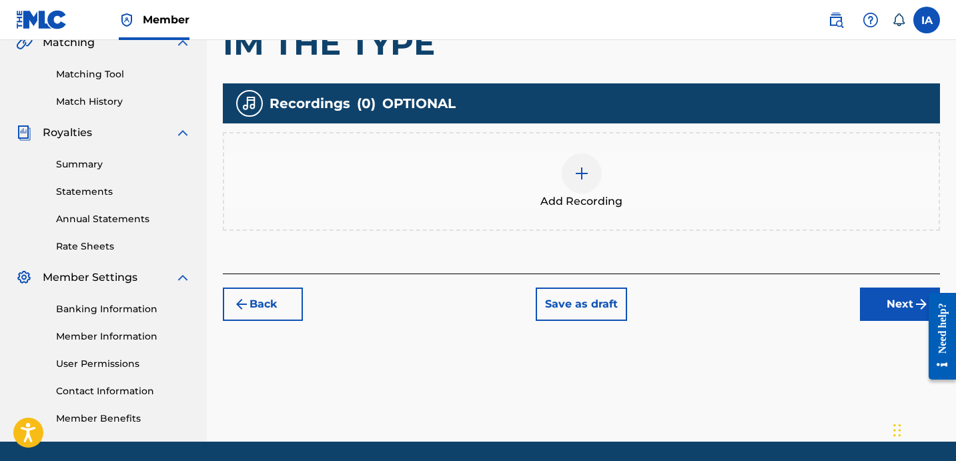
click at [646, 202] on div "Add Recording" at bounding box center [581, 181] width 715 height 56
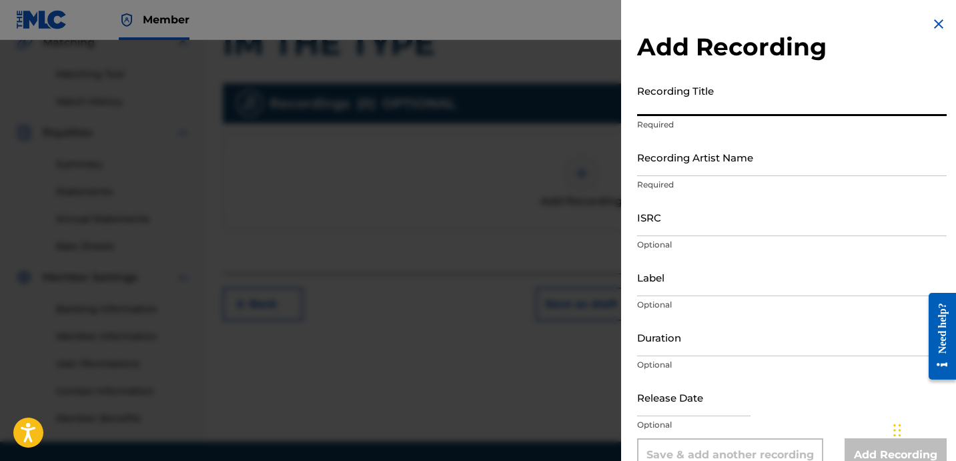
click at [715, 101] on input "Recording Title" at bounding box center [792, 97] width 310 height 38
paste input "Im The Type"
type input "IM THE TYPE"
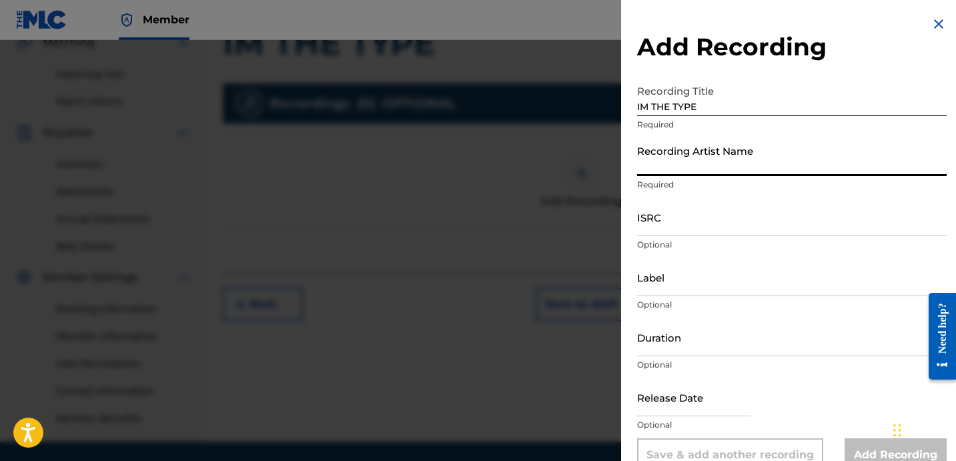
click at [701, 144] on input "Recording Artist Name" at bounding box center [792, 157] width 310 height 38
type input "BLANCO15"
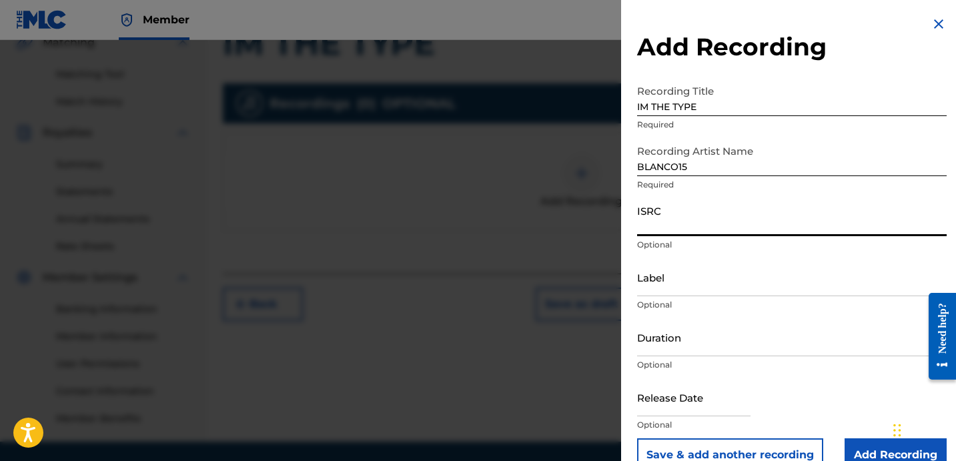
click at [712, 231] on input "ISRC" at bounding box center [792, 217] width 310 height 38
click at [719, 206] on input "ISRC" at bounding box center [792, 217] width 310 height 38
paste input "USA2P2522024"
type input "USA2P2522024"
click at [701, 279] on input "Label" at bounding box center [792, 277] width 310 height 38
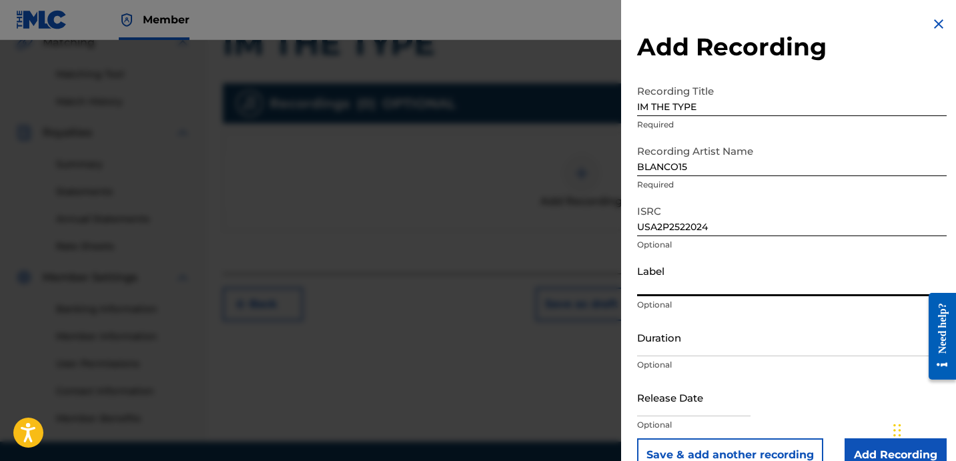
paste input "OTR Records / 808 Kartel / Compound Interest"
click at [719, 292] on input "OTR RECORDS / 808 KARTEL / COMPOUND INTEREST" at bounding box center [792, 277] width 310 height 38
drag, startPoint x: 706, startPoint y: 286, endPoint x: 716, endPoint y: 283, distance: 10.5
click at [716, 283] on input "OTR RECORDS / 808 KARTEL / COMPOUND INTEREST" at bounding box center [792, 277] width 310 height 38
drag, startPoint x: 768, startPoint y: 287, endPoint x: 777, endPoint y: 284, distance: 9.7
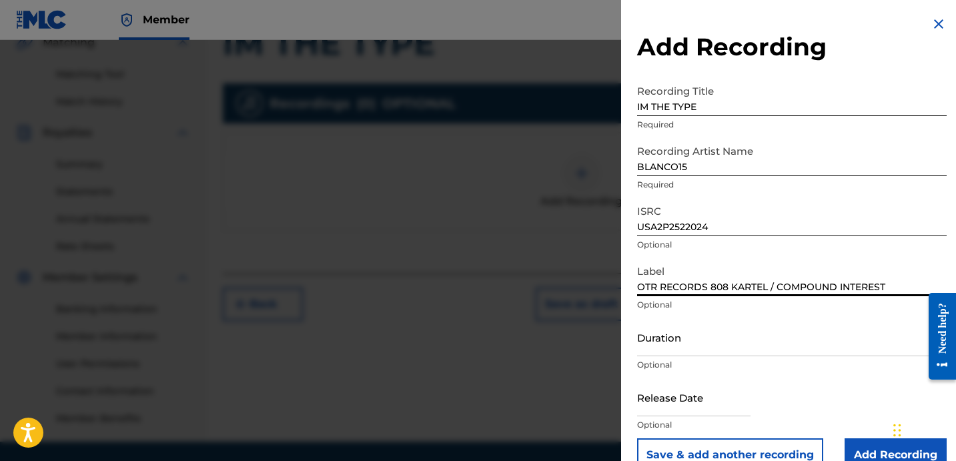
click at [777, 284] on input "OTR RECORDS 808 KARTEL / COMPOUND INTEREST" at bounding box center [792, 277] width 310 height 38
type input "OTR RECORDS 808 KARTEL COMPOUND INTEREST"
click at [717, 345] on input "Duration" at bounding box center [792, 337] width 310 height 38
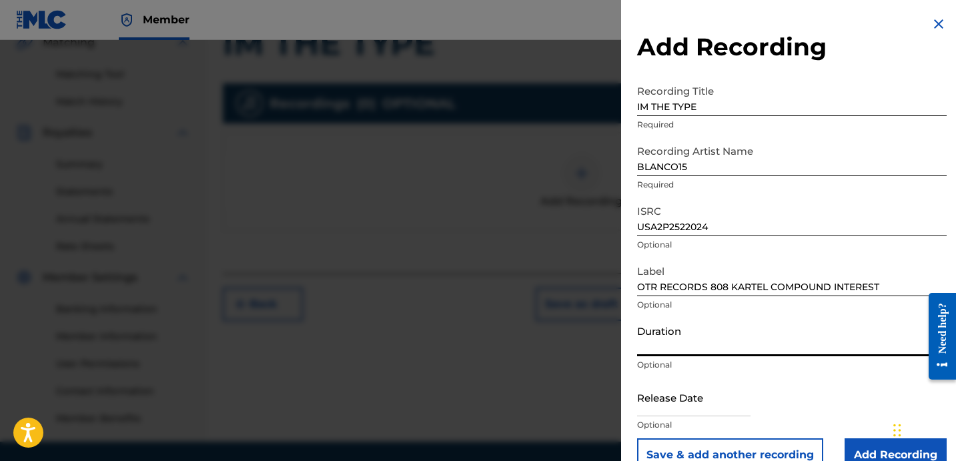
click at [688, 324] on input "Duration" at bounding box center [792, 337] width 310 height 38
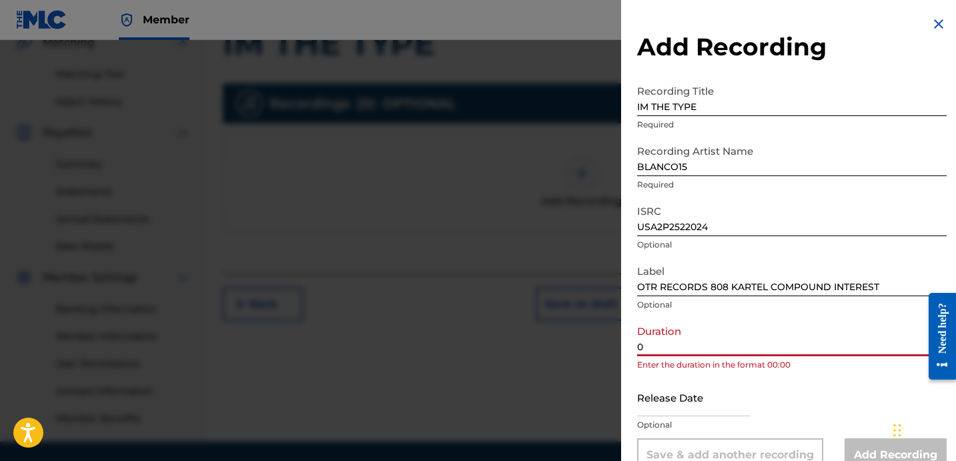
paste input "2:09"
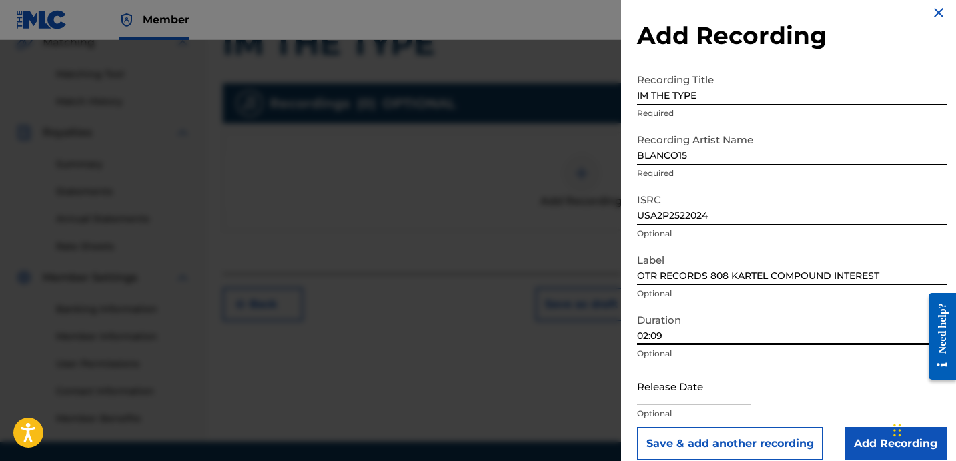
scroll to position [27, 0]
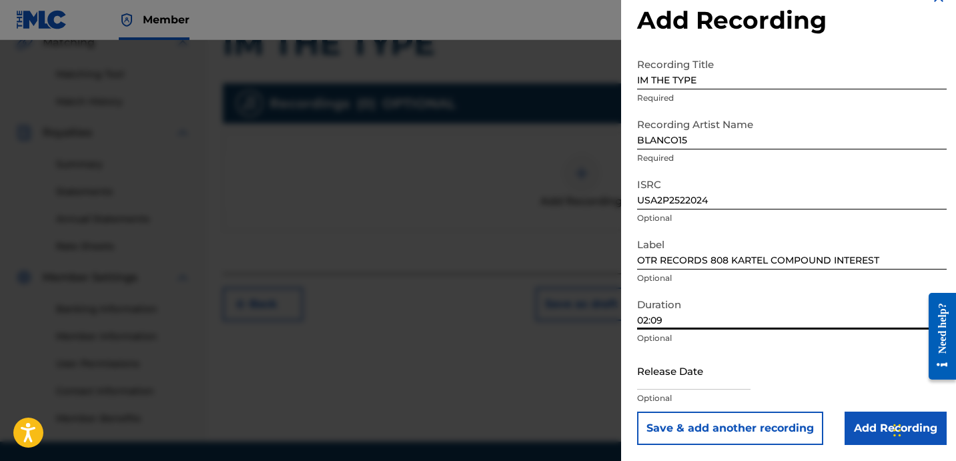
type input "02:09"
click at [853, 425] on input "Add Recording" at bounding box center [896, 428] width 102 height 33
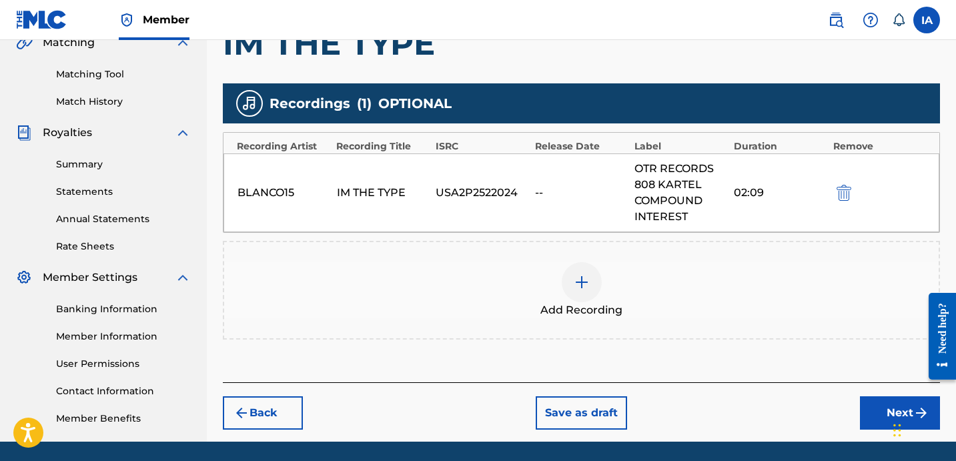
click at [769, 340] on div "Add Recordings (Optional) Enter recording information for your work. Recording …" at bounding box center [581, 146] width 717 height 472
click at [875, 415] on button "Next" at bounding box center [900, 412] width 80 height 33
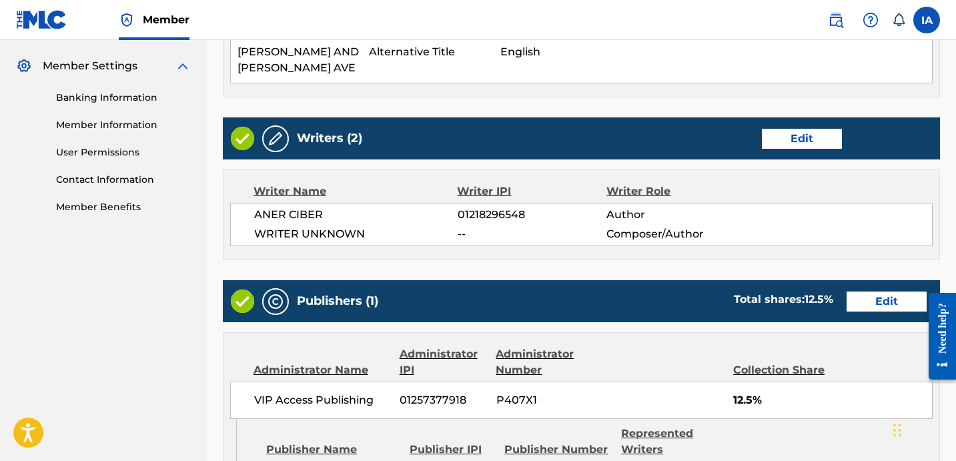
scroll to position [887, 0]
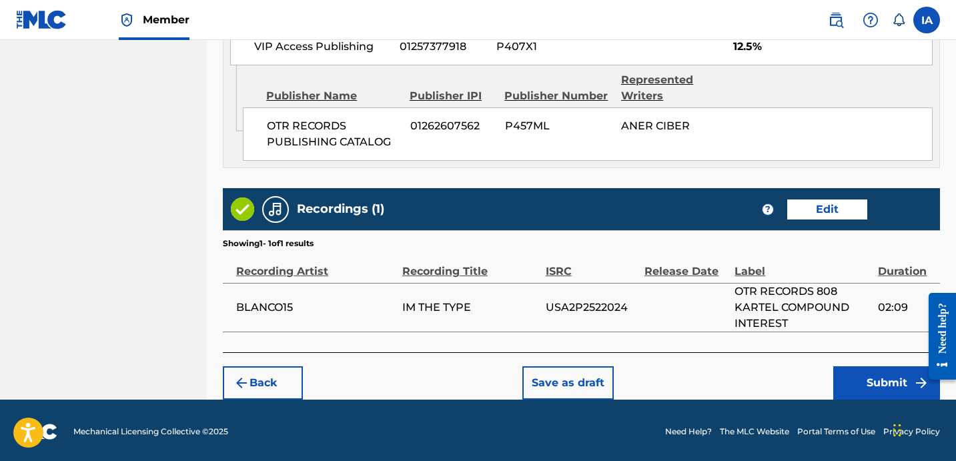
click at [868, 392] on button "Submit" at bounding box center [886, 382] width 107 height 33
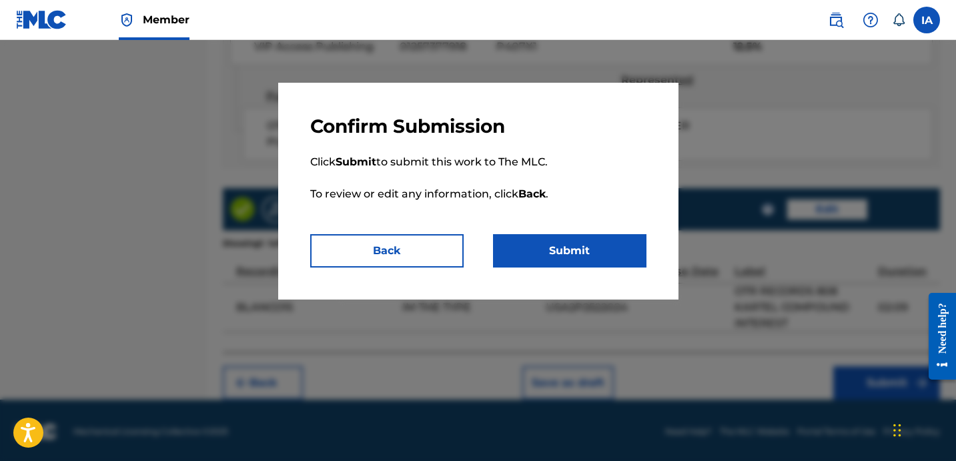
click at [637, 256] on button "Submit" at bounding box center [569, 250] width 153 height 33
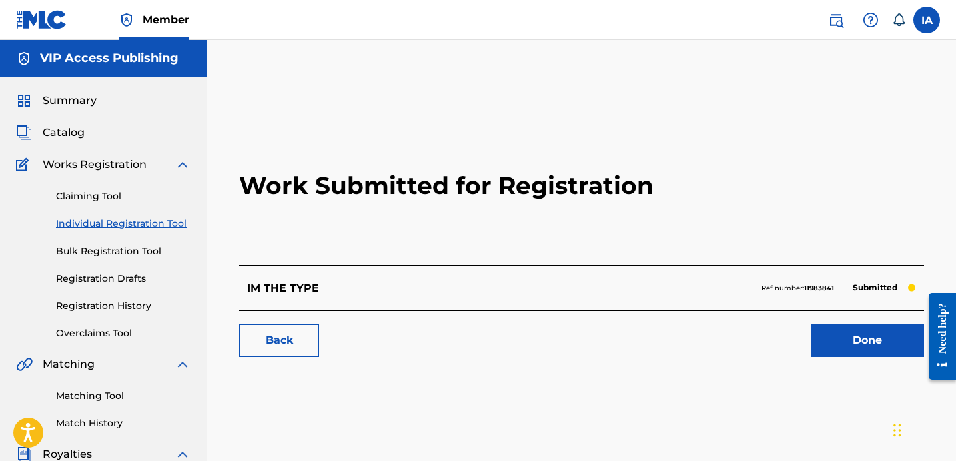
click at [167, 227] on link "Individual Registration Tool" at bounding box center [123, 224] width 135 height 14
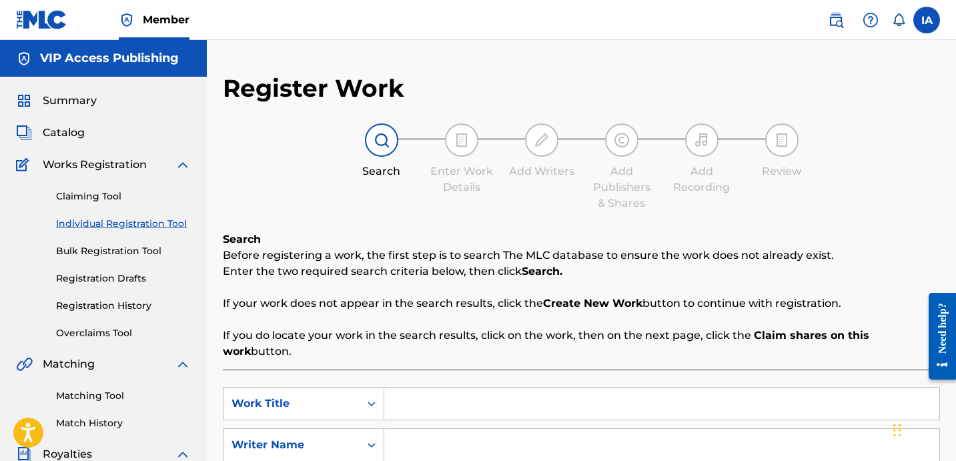
click at [552, 398] on input "Search Form" at bounding box center [661, 404] width 555 height 32
paste input "Ride Slide Or Die"
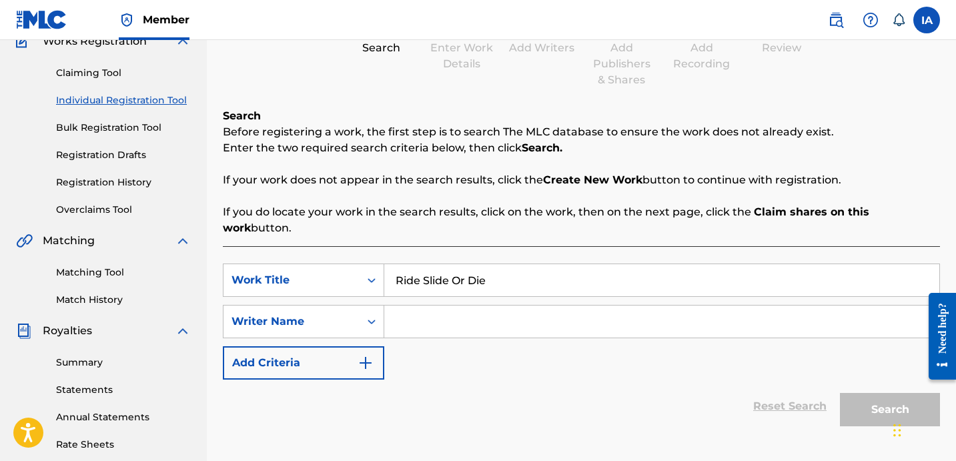
scroll to position [127, 0]
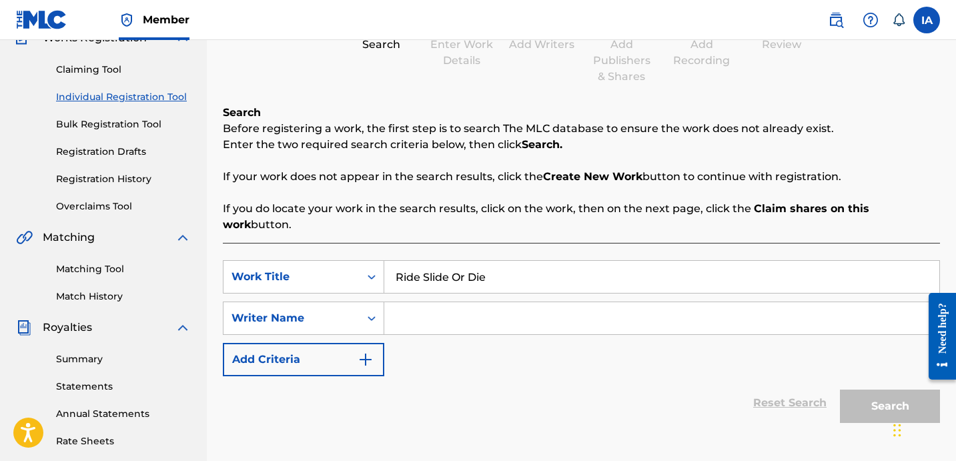
type input "Ride Slide Or Die"
click at [574, 277] on div "Ride Slide Or Die" at bounding box center [662, 276] width 556 height 33
click at [586, 306] on input "Search Form" at bounding box center [661, 318] width 555 height 32
click at [696, 311] on input "Search Form" at bounding box center [661, 318] width 555 height 32
paste input "CIBER ANER"
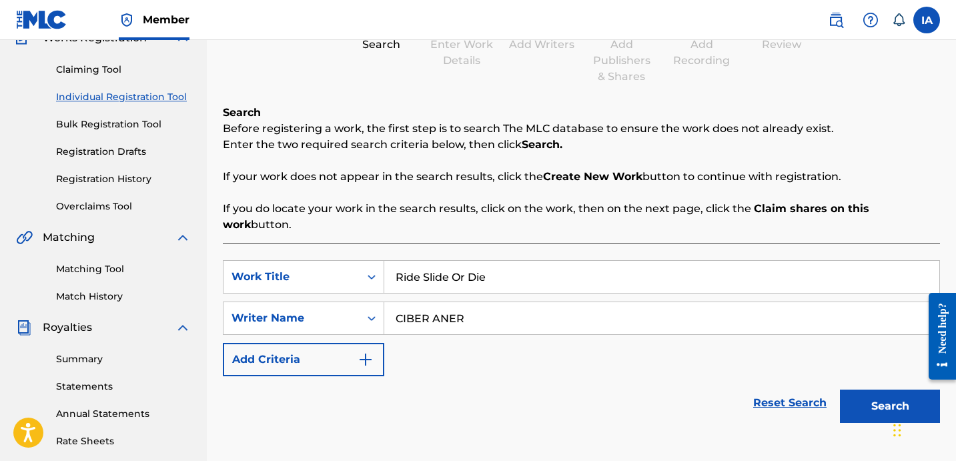
type input "CIBER ANER"
click at [863, 402] on button "Search" at bounding box center [890, 406] width 100 height 33
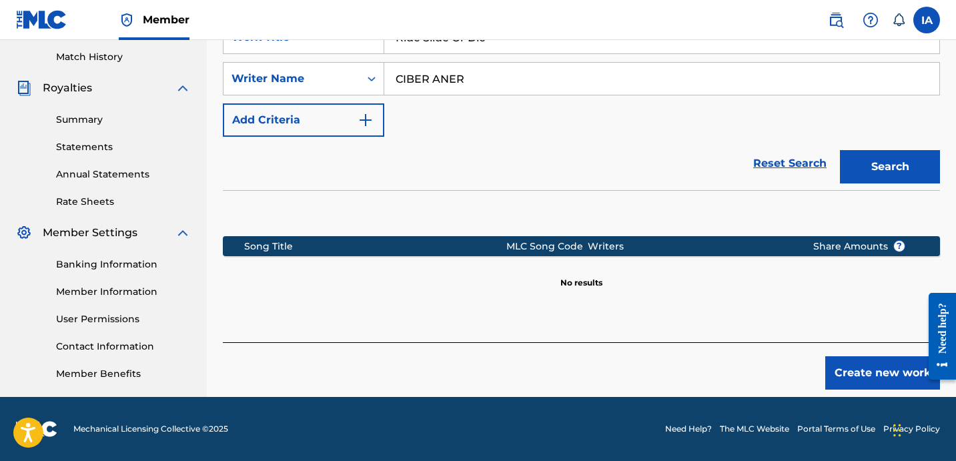
click at [694, 280] on div "Song Title MLC Song Code Writers Share Amounts ? No results" at bounding box center [581, 250] width 717 height 120
click at [841, 357] on button "Create new work" at bounding box center [882, 372] width 115 height 33
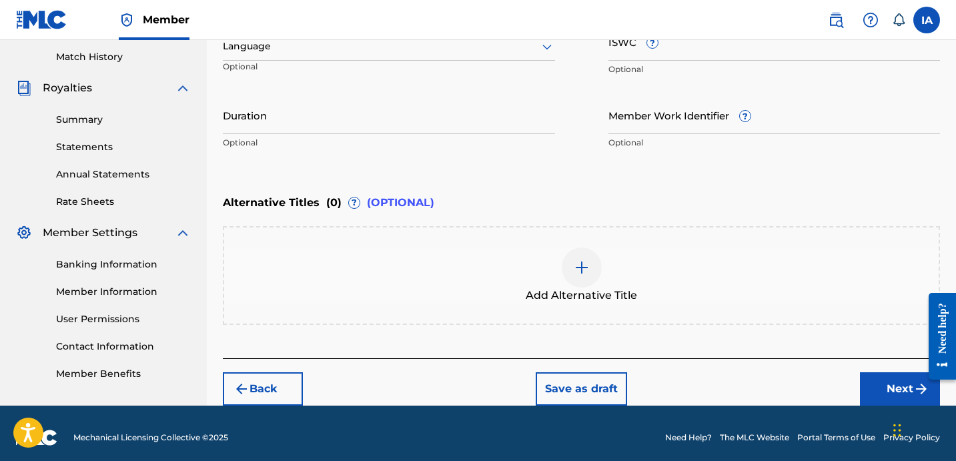
click at [651, 197] on div "Alternative Titles ( 0 ) ? (OPTIONAL)" at bounding box center [581, 202] width 717 height 29
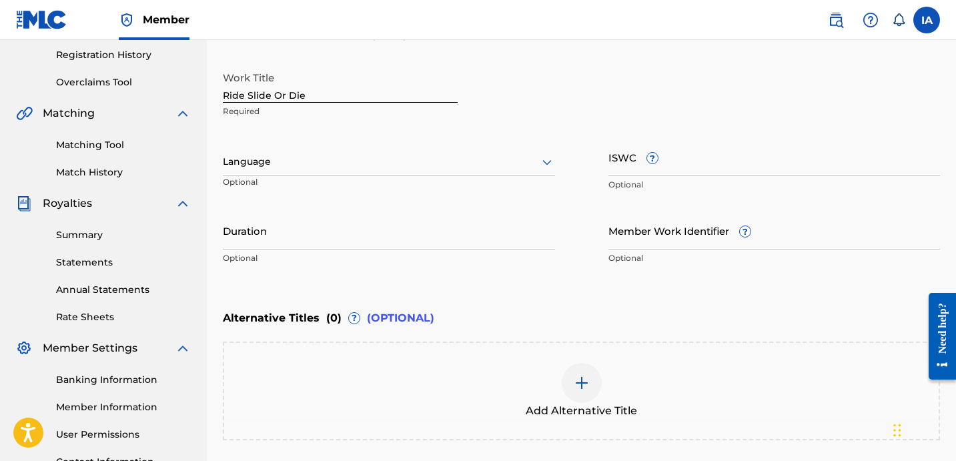
scroll to position [215, 0]
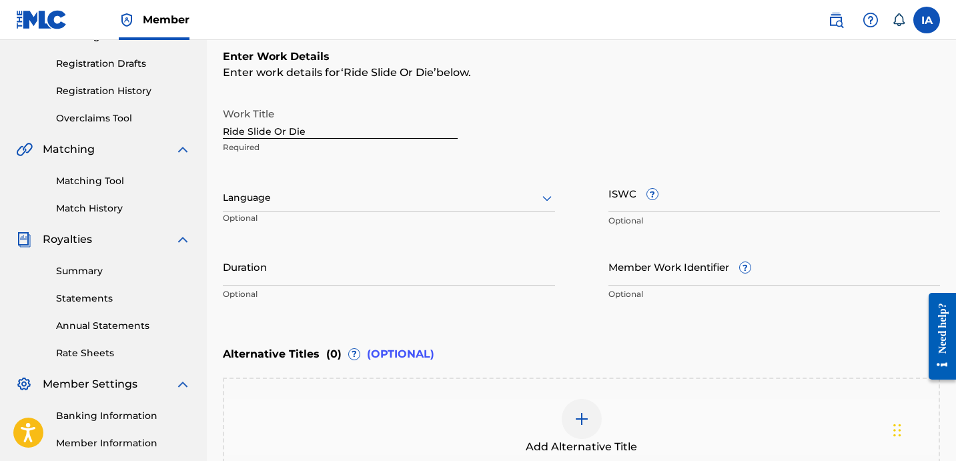
click at [336, 136] on input "Ride Slide Or Die" at bounding box center [340, 120] width 235 height 38
type input "RIDE SLIDE OR DIE"
click at [276, 196] on div at bounding box center [389, 197] width 332 height 17
click at [321, 199] on div at bounding box center [389, 197] width 332 height 17
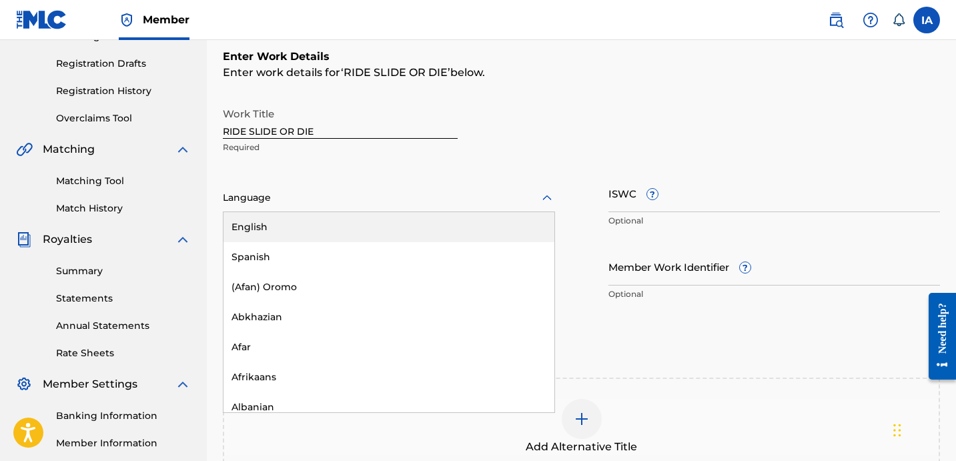
click at [379, 222] on div "English" at bounding box center [389, 227] width 331 height 30
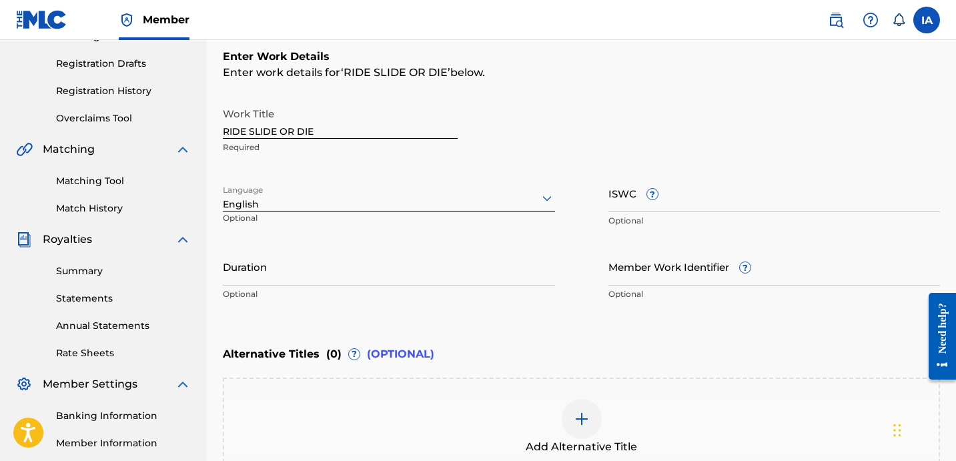
click at [294, 281] on input "Duration" at bounding box center [389, 267] width 332 height 38
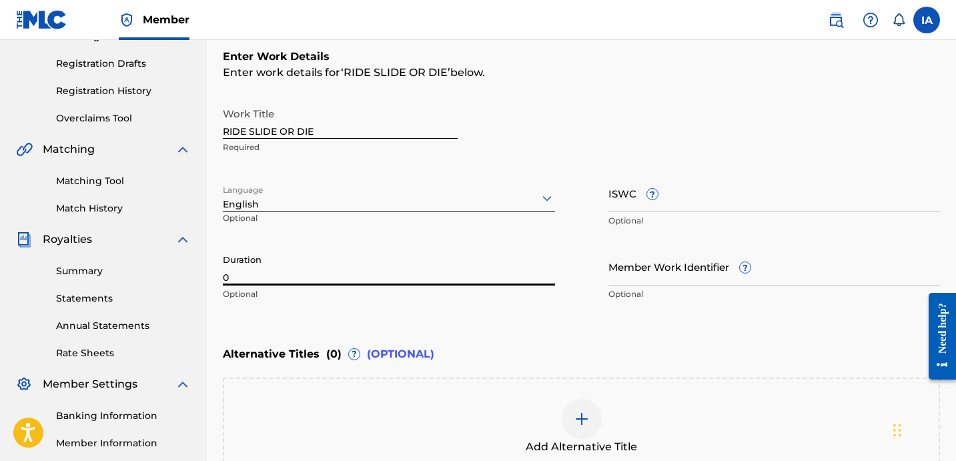
paste input "2:46"
type input "02:46"
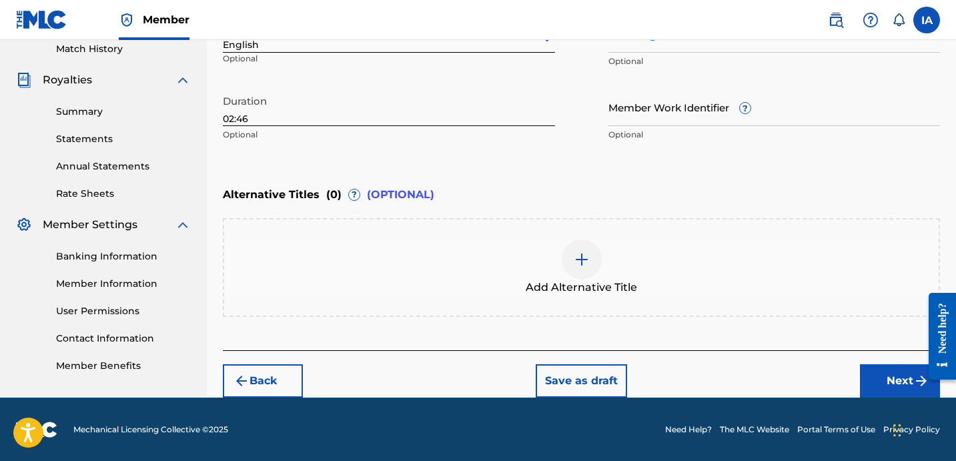
click at [877, 370] on button "Next" at bounding box center [900, 380] width 80 height 33
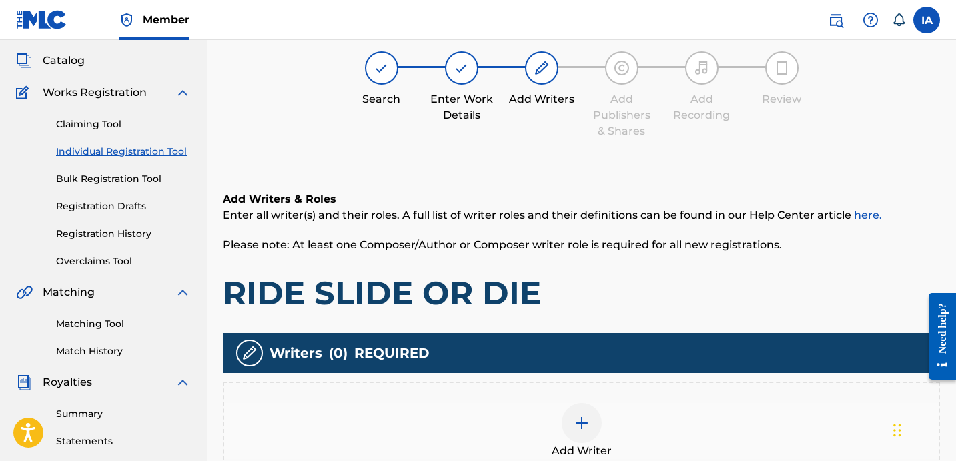
scroll to position [60, 0]
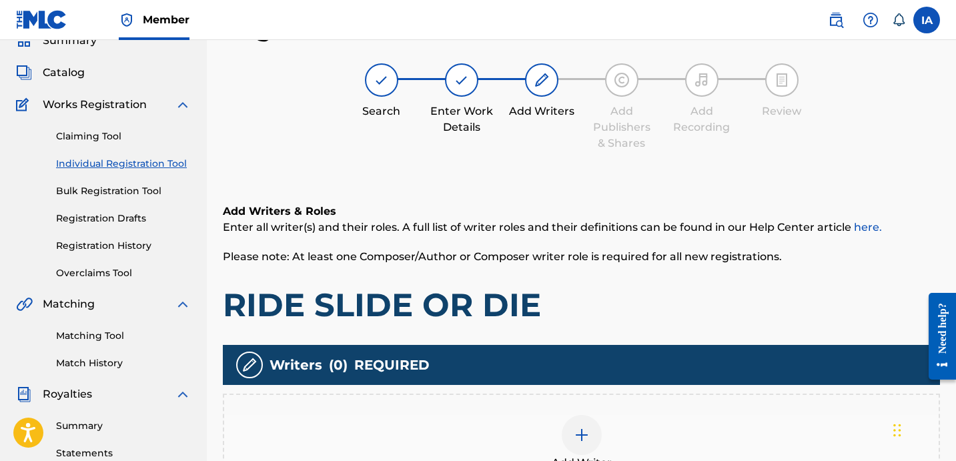
click at [696, 300] on h1 "RIDE SLIDE OR DIE" at bounding box center [581, 305] width 717 height 40
click at [575, 287] on h1 "RIDE SLIDE OR DIE" at bounding box center [581, 305] width 717 height 40
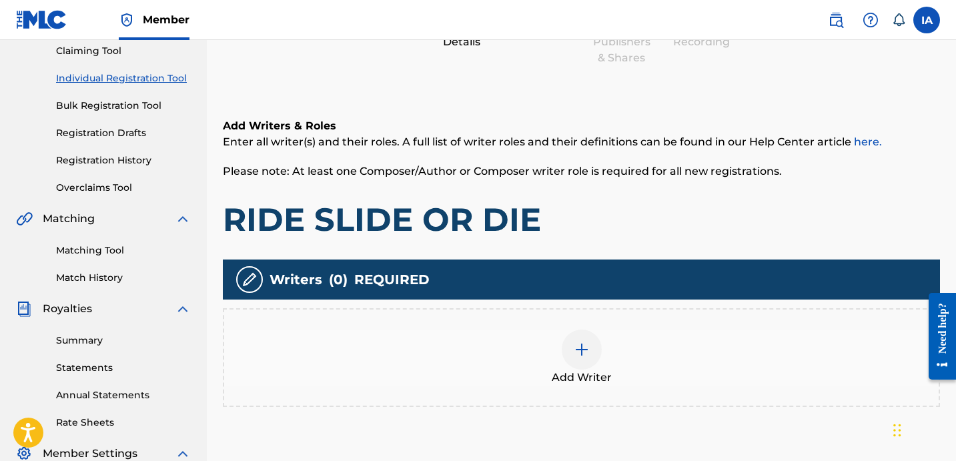
scroll to position [366, 0]
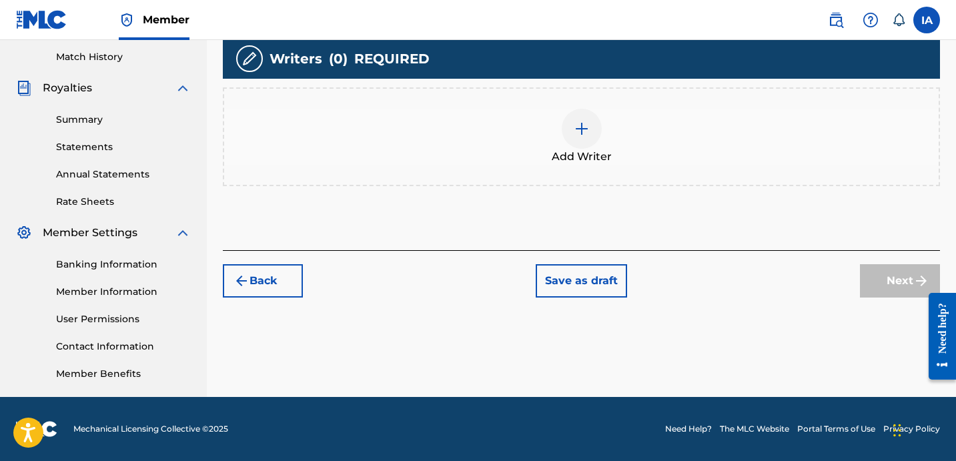
click at [617, 158] on div "Add Writer" at bounding box center [581, 137] width 715 height 56
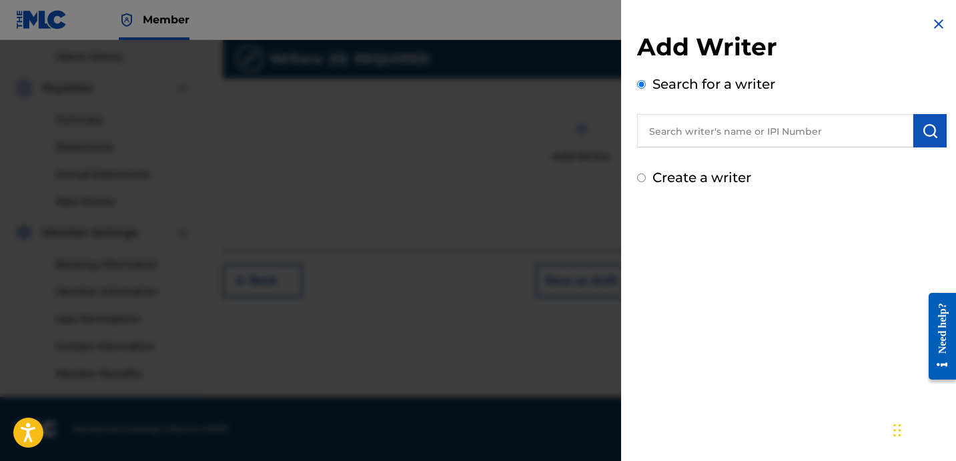
click at [789, 133] on input "text" at bounding box center [775, 130] width 276 height 33
paste input "CIBER ANER"
type input "CIBER ANER"
click at [922, 138] on img "submit" at bounding box center [930, 131] width 16 height 16
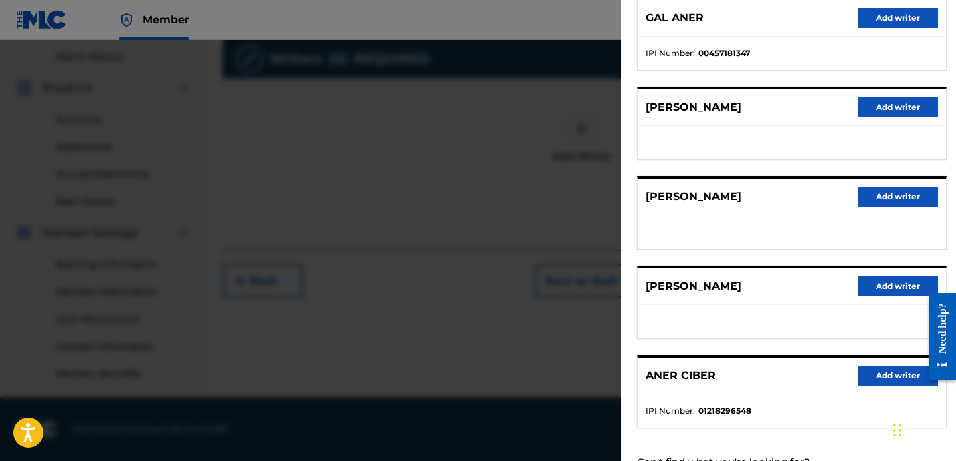
scroll to position [230, 0]
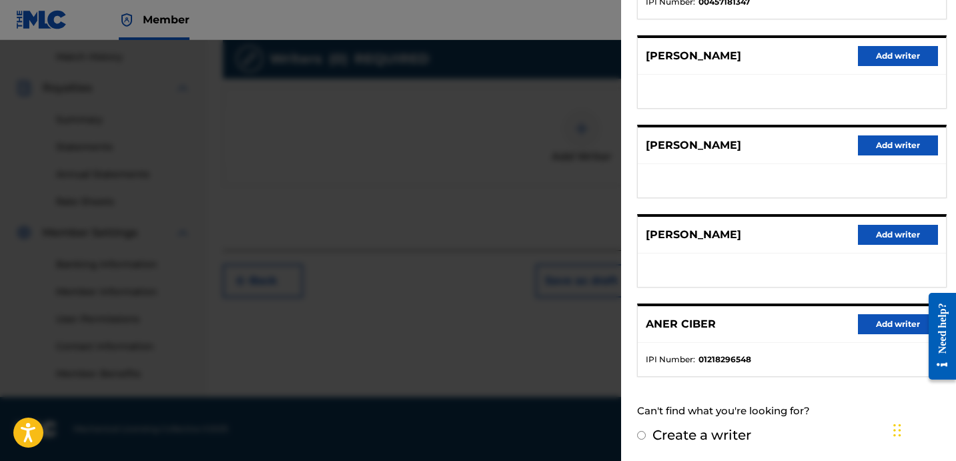
click at [890, 330] on button "Add writer" at bounding box center [898, 324] width 80 height 20
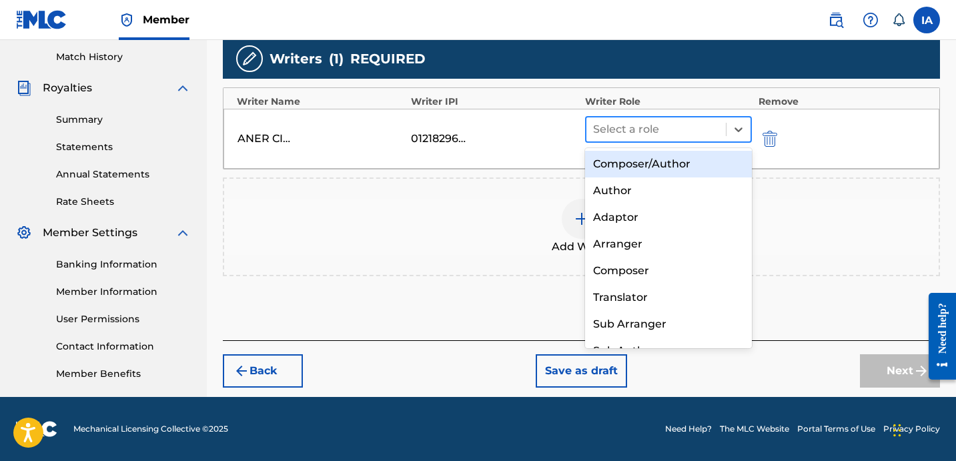
click at [695, 131] on div at bounding box center [656, 129] width 126 height 19
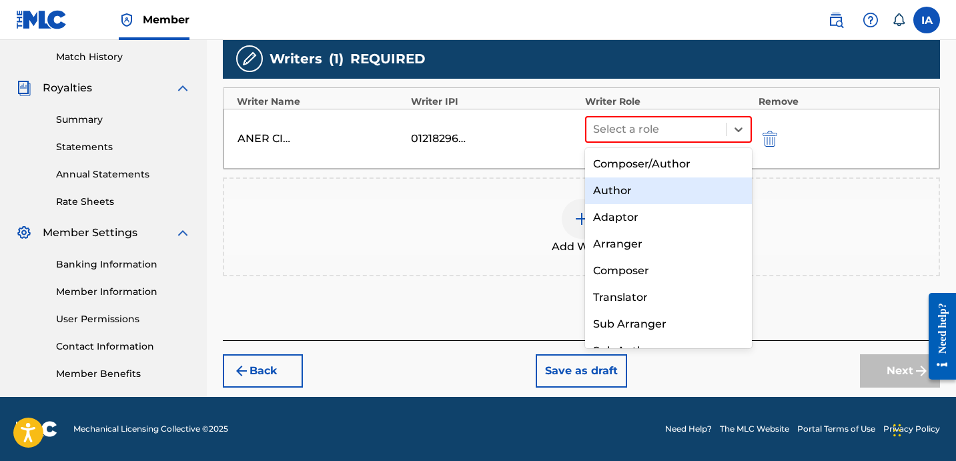
click at [682, 189] on div "Author" at bounding box center [668, 190] width 167 height 27
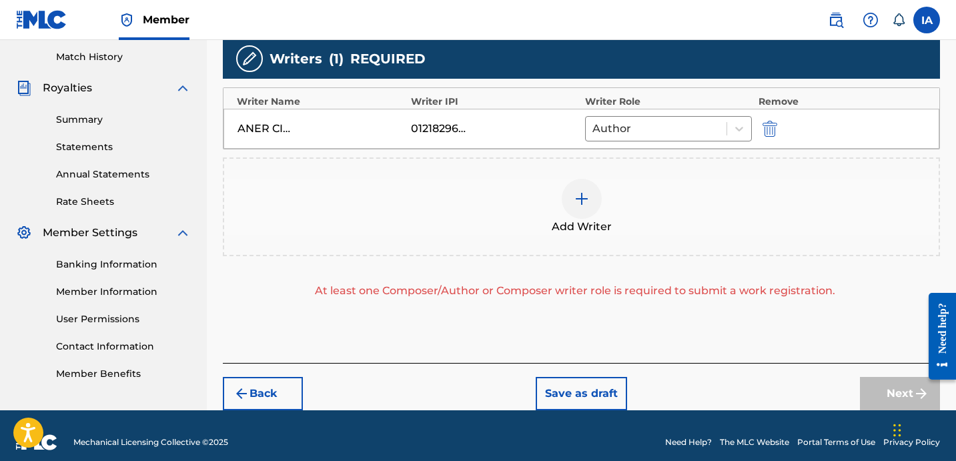
click at [682, 186] on div "Add Writer" at bounding box center [581, 207] width 715 height 56
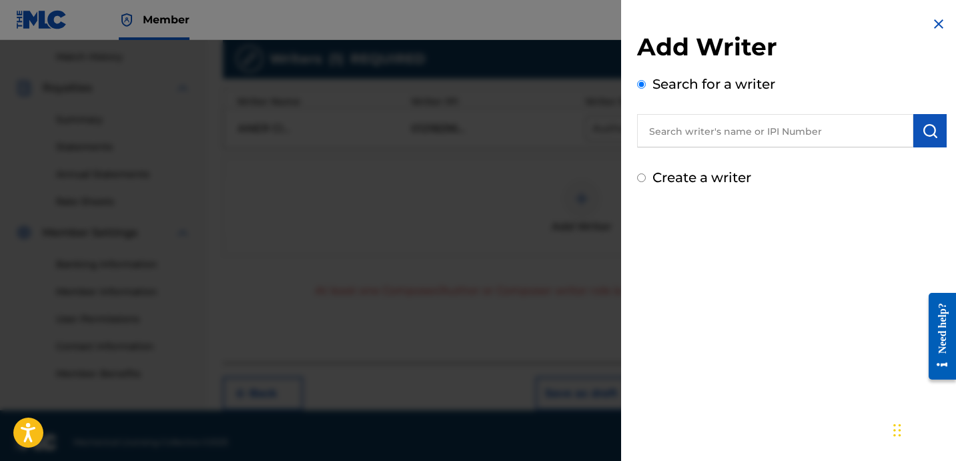
click at [668, 179] on label "Create a writer" at bounding box center [702, 177] width 99 height 16
radio input "true"
click at [646, 179] on input "Create a writer" at bounding box center [641, 177] width 9 height 9
radio input "false"
radio input "true"
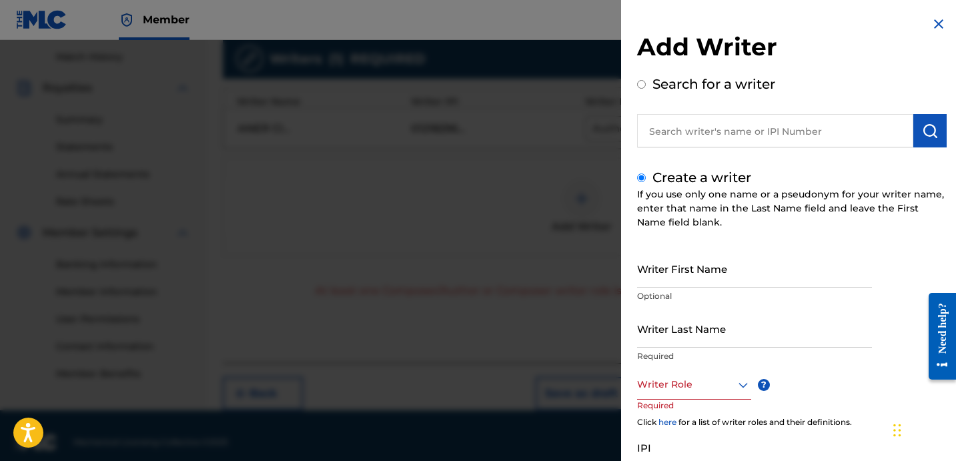
click at [747, 324] on input "Writer Last Name" at bounding box center [754, 329] width 235 height 38
paste input "UNKNOWN WRITER"
click at [730, 337] on input "UNKNOWN WRITER" at bounding box center [754, 329] width 235 height 38
type input "UNKNOWN"
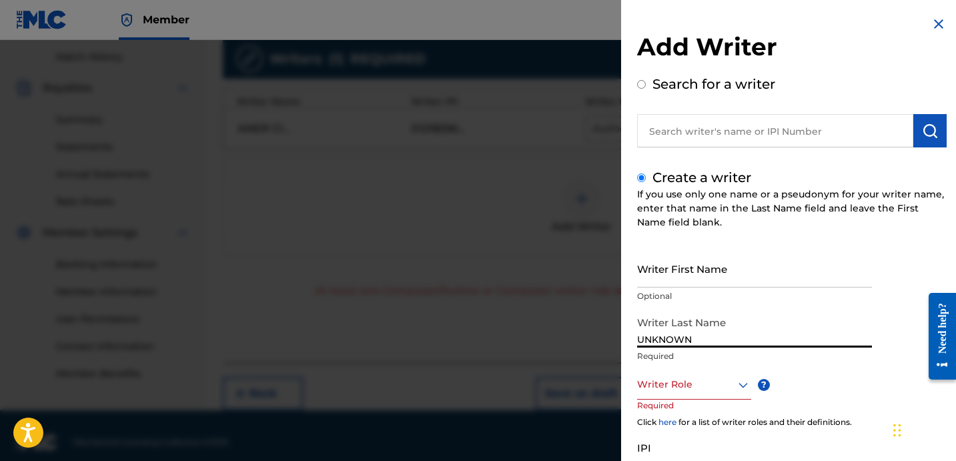
click at [721, 255] on input "Writer First Name" at bounding box center [754, 269] width 235 height 38
paste input "WRITER"
type input "WRITER"
click at [708, 396] on div "Writer Role" at bounding box center [694, 385] width 114 height 30
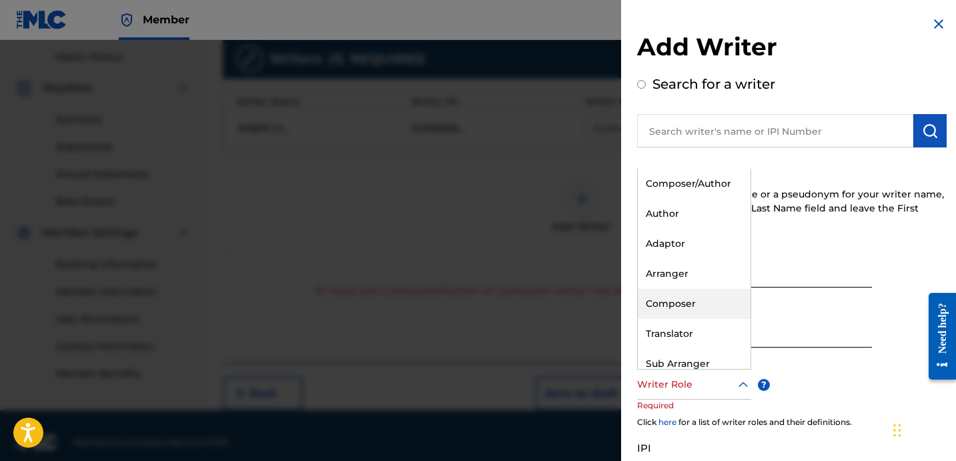
click at [691, 302] on div "Composer" at bounding box center [694, 304] width 113 height 30
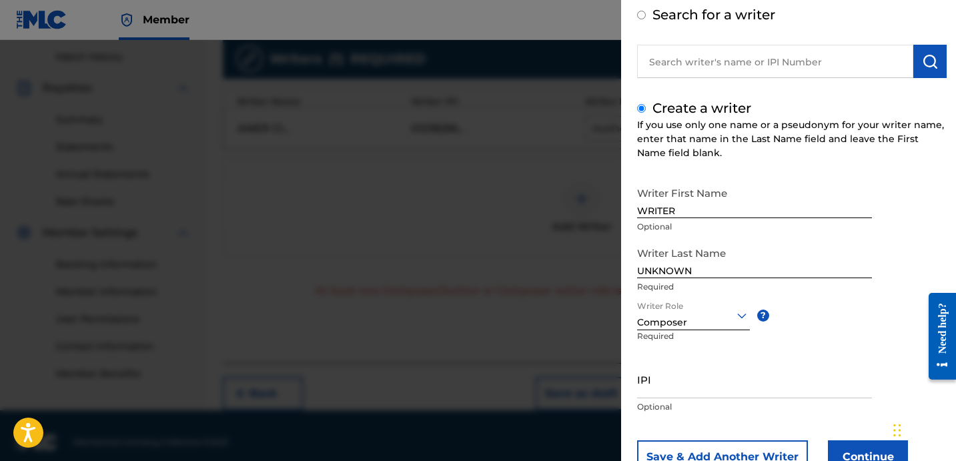
scroll to position [118, 0]
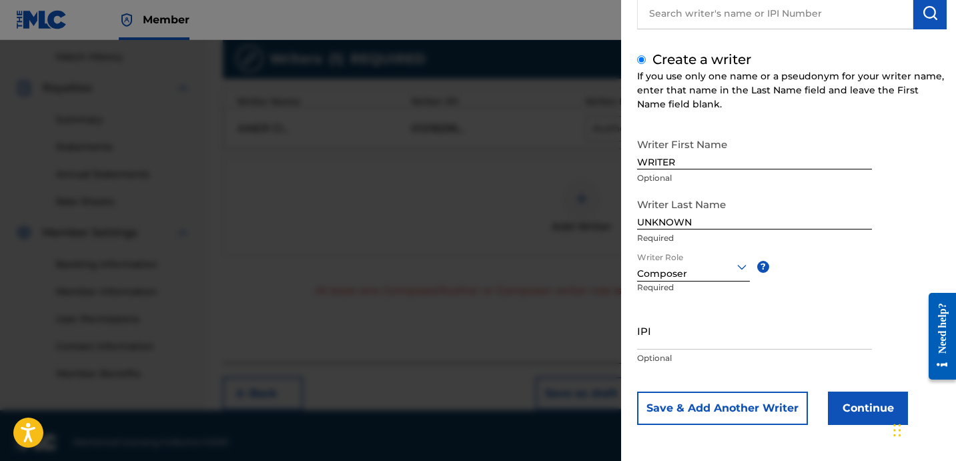
click at [843, 416] on button "Continue" at bounding box center [868, 408] width 80 height 33
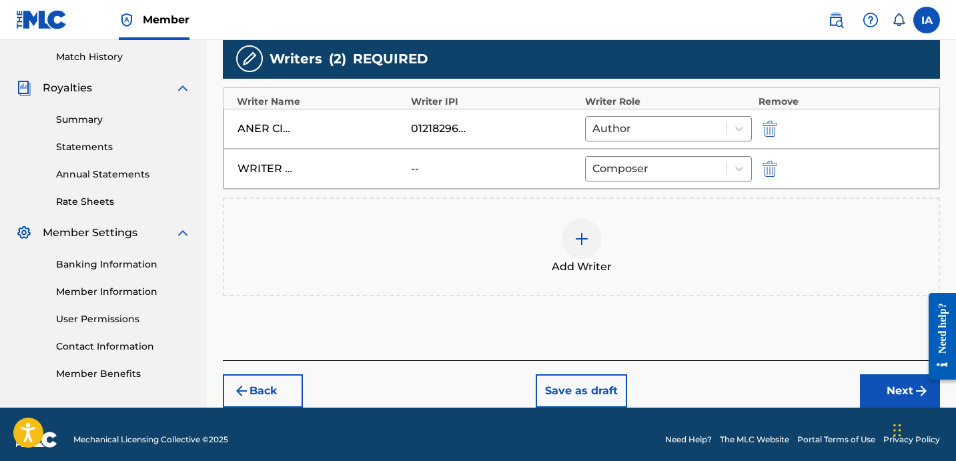
click at [881, 403] on button "Next" at bounding box center [900, 390] width 80 height 33
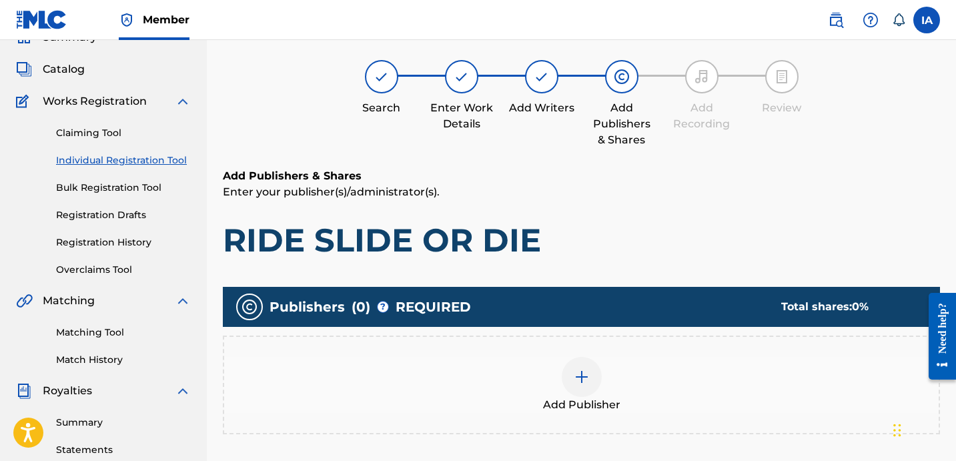
scroll to position [60, 0]
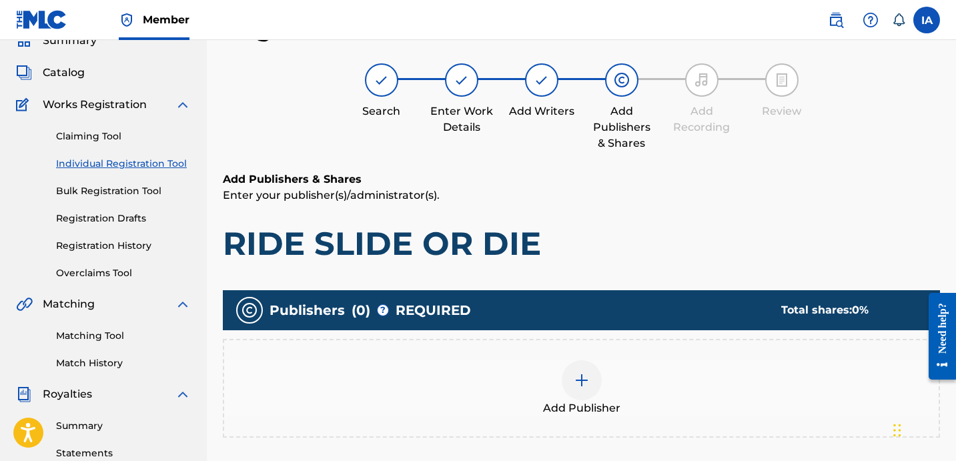
click at [619, 373] on div "Add Publisher" at bounding box center [581, 388] width 715 height 56
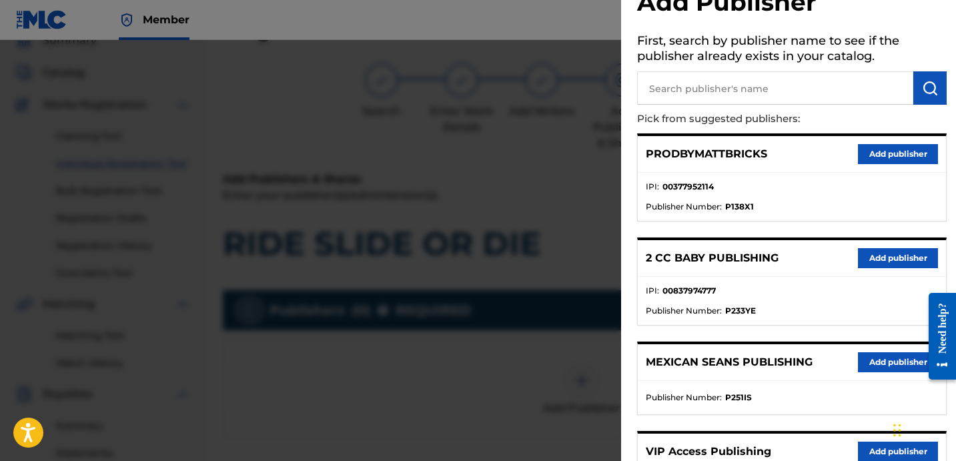
scroll to position [75, 0]
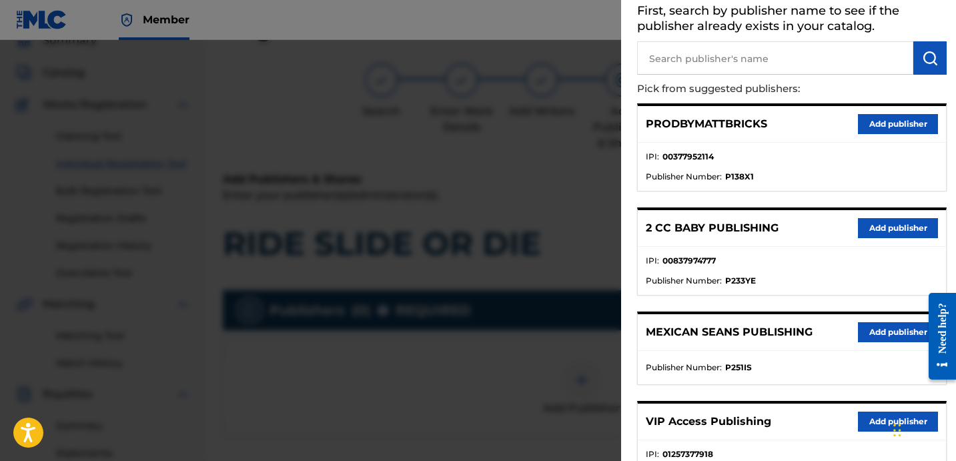
click at [806, 55] on input "text" at bounding box center [775, 57] width 276 height 33
paste input "OTR RECORDS PUBLISHING CATALOG"
type input "OTR RECORDS PUBLISHING CATALOG"
click at [929, 65] on button "submit" at bounding box center [929, 57] width 33 height 33
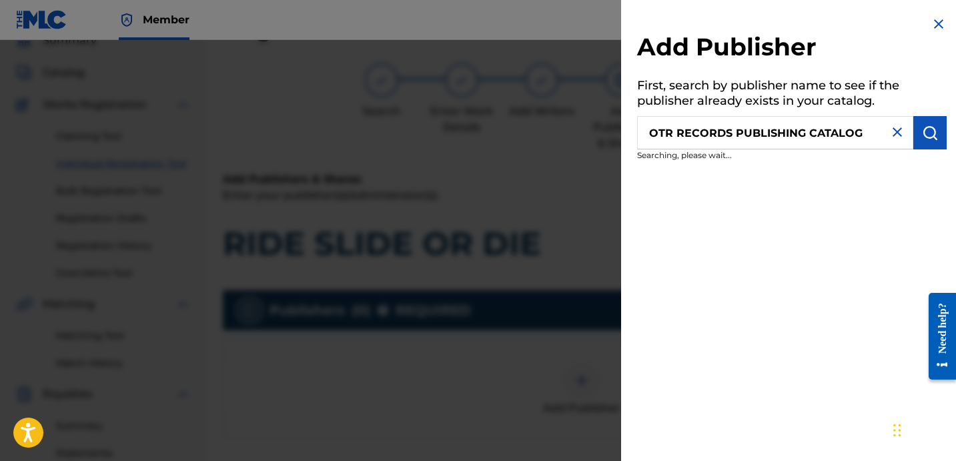
scroll to position [0, 0]
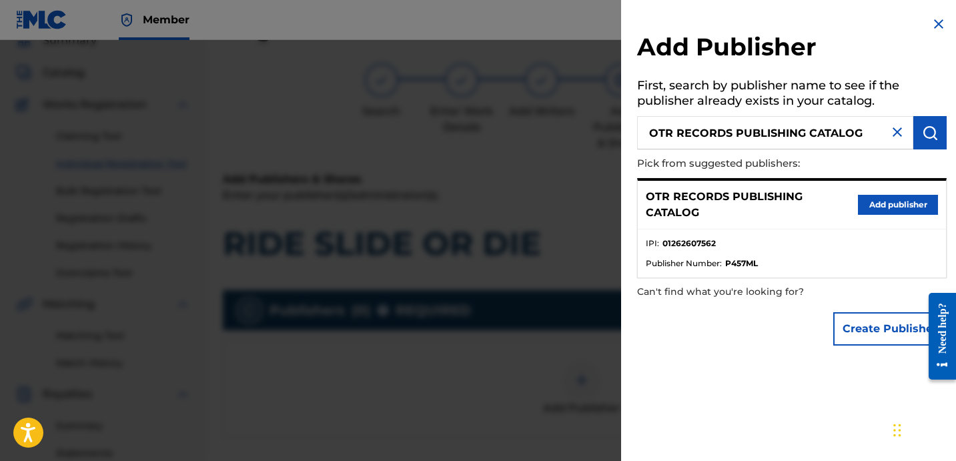
click at [869, 204] on button "Add publisher" at bounding box center [898, 205] width 80 height 20
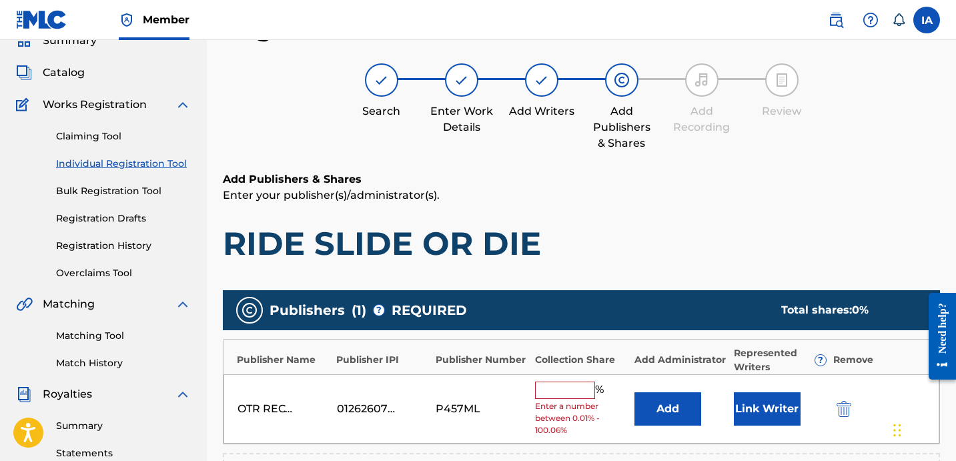
click at [566, 399] on div "% Enter a number between 0.01% - 100.06%" at bounding box center [581, 409] width 93 height 55
click at [566, 397] on input "text" at bounding box center [565, 390] width 60 height 17
type input "50"
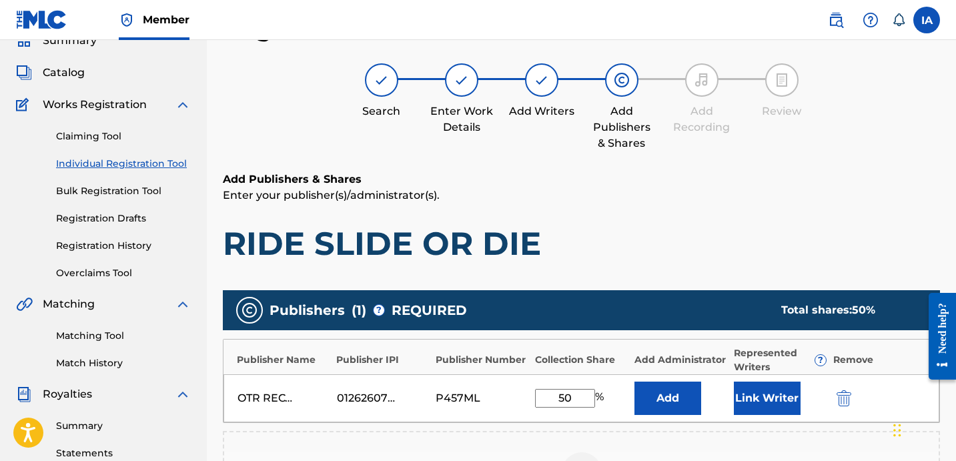
drag, startPoint x: 587, startPoint y: 404, endPoint x: 514, endPoint y: 357, distance: 86.4
click at [522, 363] on div "Publisher Name Publisher IPI Publisher Number Collection Share Add Administrato…" at bounding box center [581, 381] width 717 height 84
click at [659, 382] on button "Add" at bounding box center [668, 398] width 67 height 33
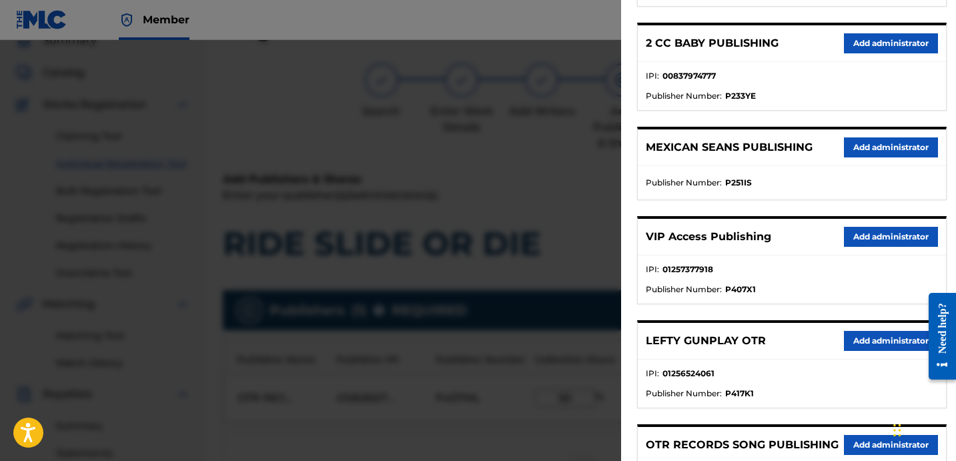
scroll to position [272, 0]
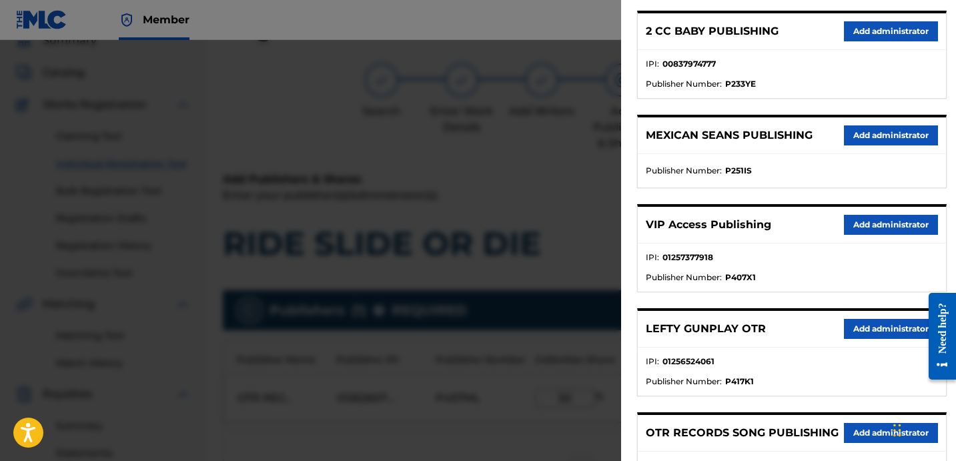
click at [873, 231] on button "Add administrator" at bounding box center [891, 225] width 94 height 20
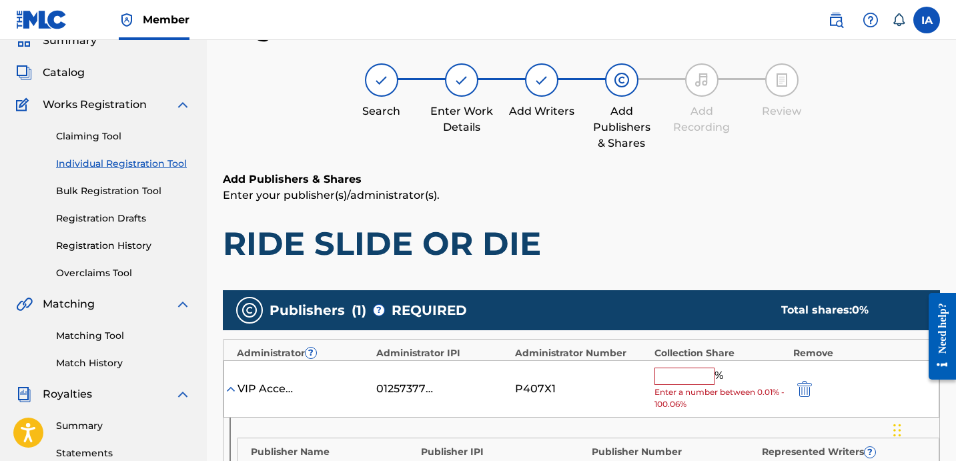
click at [684, 390] on span "Enter a number between 0.01% - 100.06%" at bounding box center [721, 398] width 132 height 24
click at [693, 376] on input "text" at bounding box center [685, 376] width 60 height 17
paste input "50"
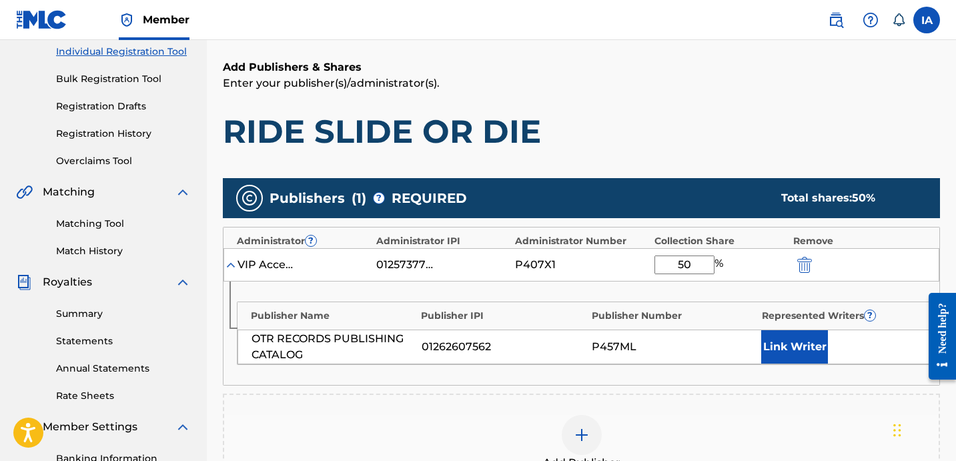
scroll to position [252, 0]
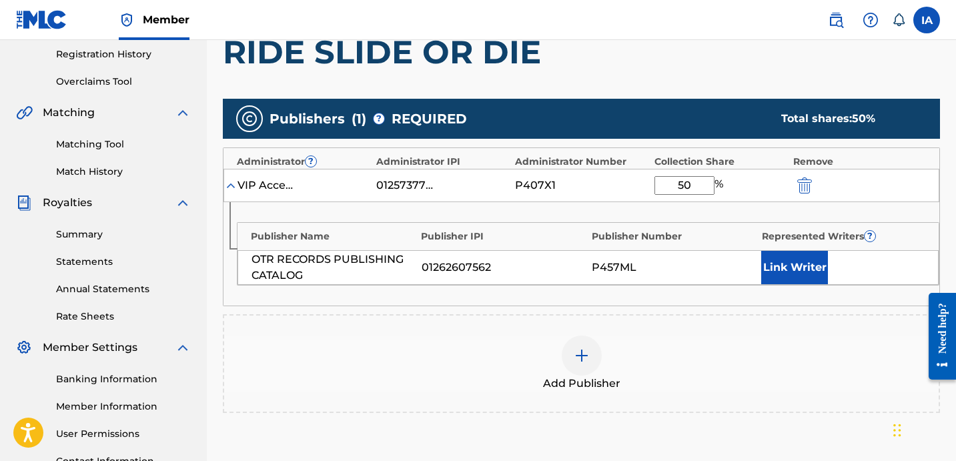
type input "50"
click at [812, 268] on button "Link Writer" at bounding box center [794, 267] width 67 height 33
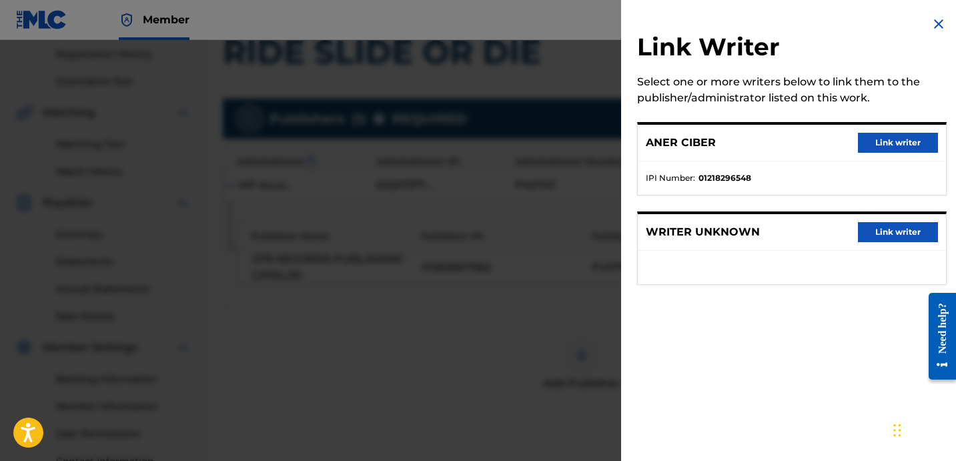
click at [865, 143] on button "Link writer" at bounding box center [898, 143] width 80 height 20
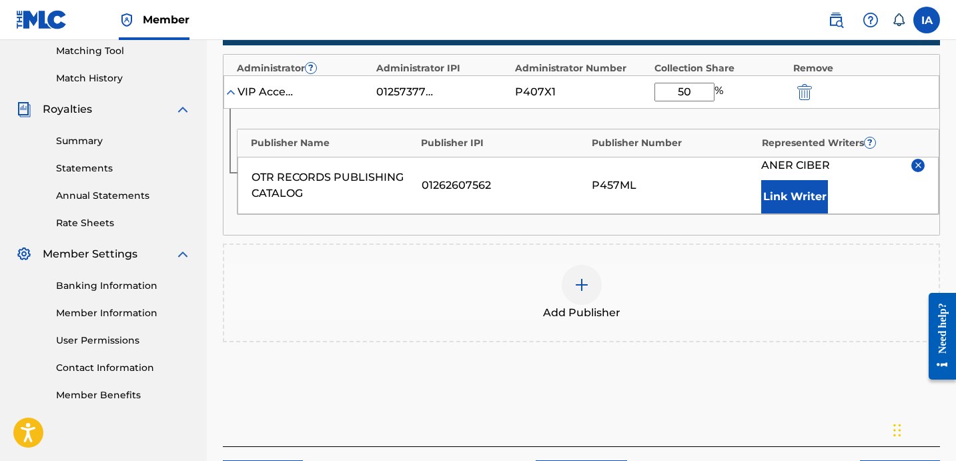
scroll to position [442, 0]
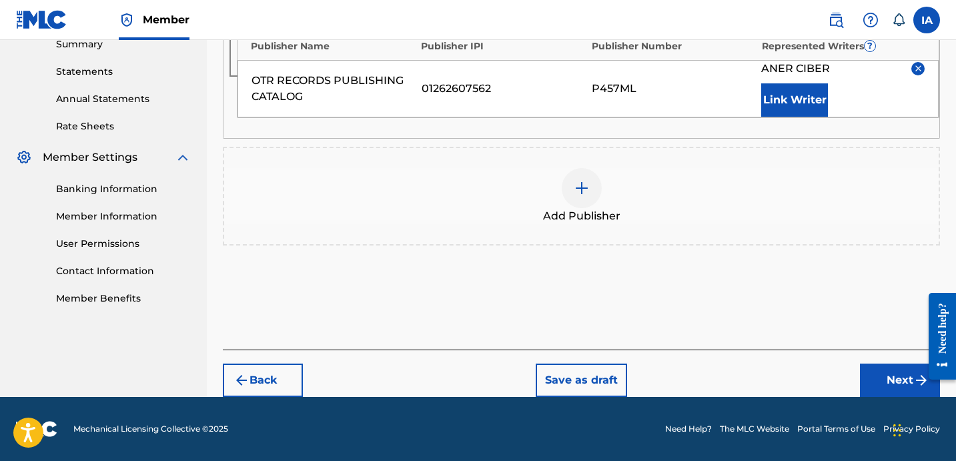
click at [899, 370] on button "Next" at bounding box center [900, 380] width 80 height 33
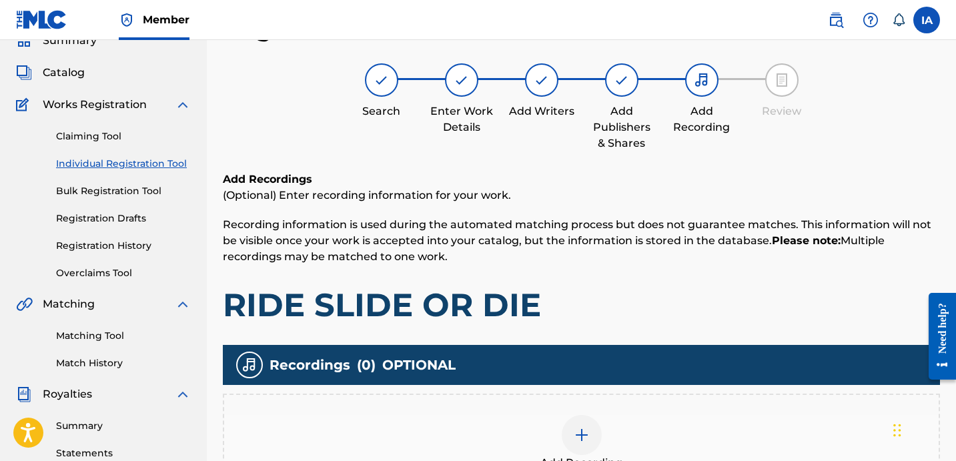
click at [618, 292] on h1 "RIDE SLIDE OR DIE" at bounding box center [581, 305] width 717 height 40
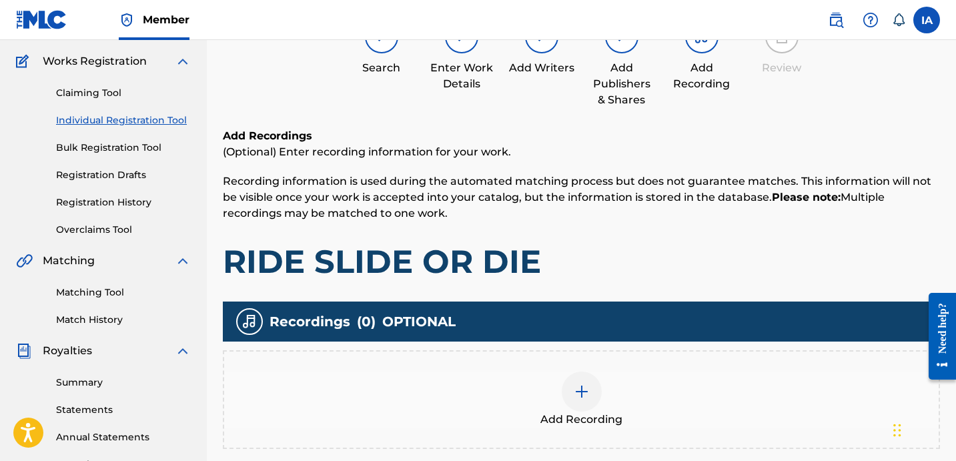
scroll to position [103, 0]
click at [659, 393] on div "Add Recording" at bounding box center [581, 400] width 715 height 56
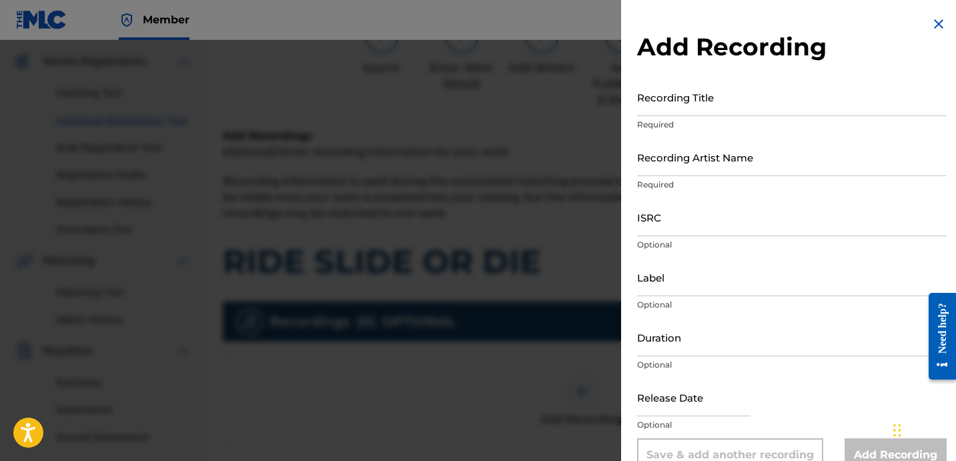
click at [727, 103] on input "Recording Title" at bounding box center [792, 97] width 310 height 38
paste input "Ride Slide Or Die"
type input "Ride Slide Or Die"
click at [706, 107] on input "Recording Title" at bounding box center [792, 97] width 310 height 38
drag, startPoint x: 706, startPoint y: 107, endPoint x: 499, endPoint y: 57, distance: 212.8
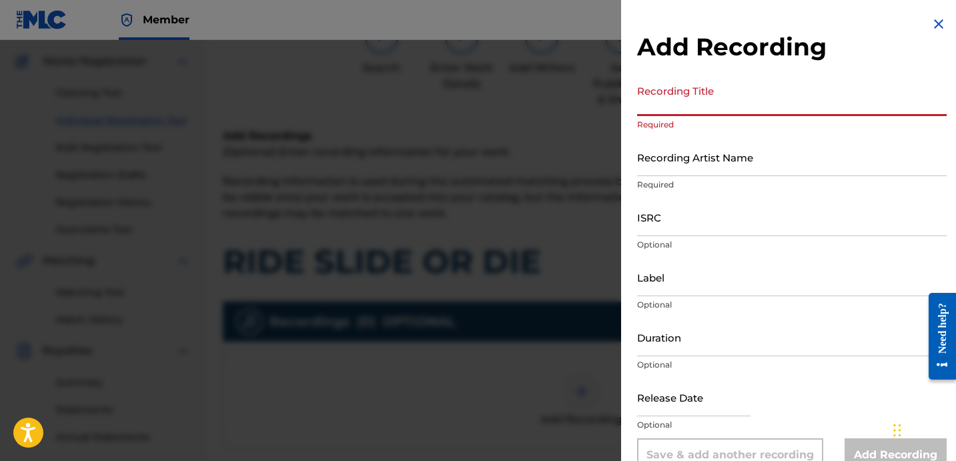
click at [516, 63] on div "Add Recording Recording Title Required Recording Artist Name Required ISRC Opti…" at bounding box center [478, 250] width 956 height 421
paste input "Ride Slide Or Die"
type input "RIDE SLIDE OR DIE"
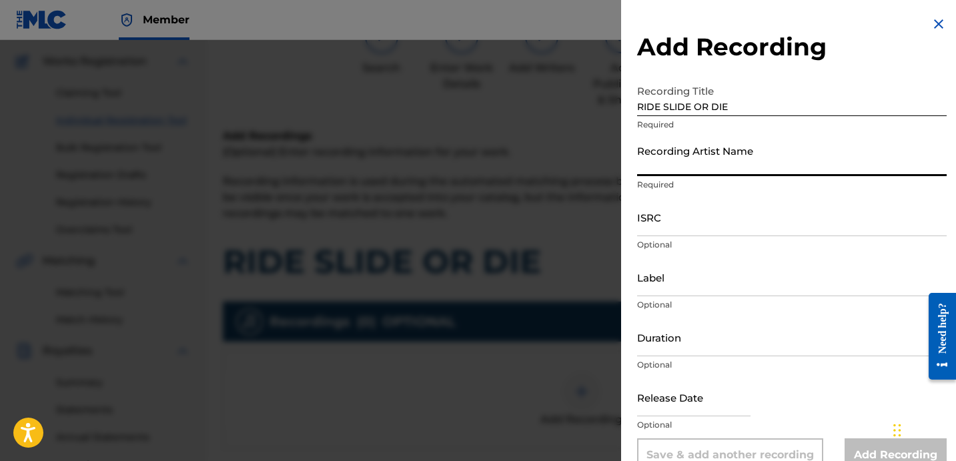
click at [749, 143] on input "Recording Artist Name" at bounding box center [792, 157] width 310 height 38
type input "BLANCO15"
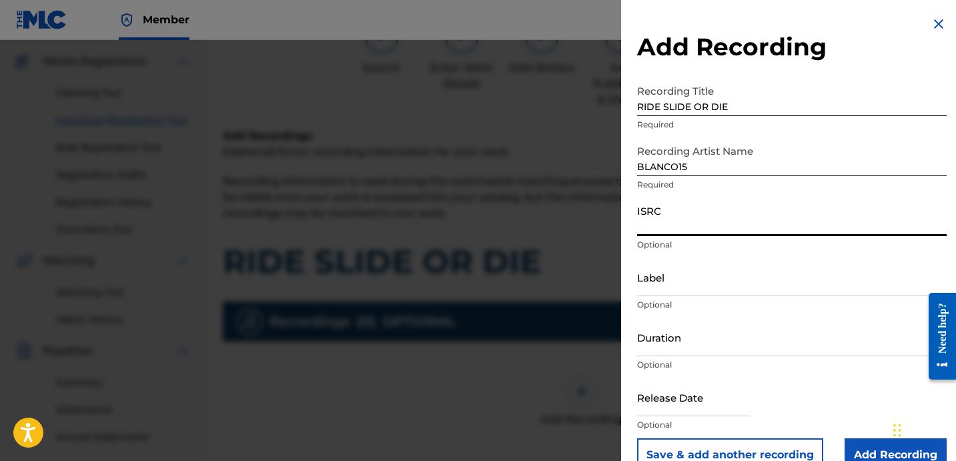
click at [746, 216] on input "ISRC" at bounding box center [792, 217] width 310 height 38
paste input "USA2P2515059"
type input "USA2P2515059"
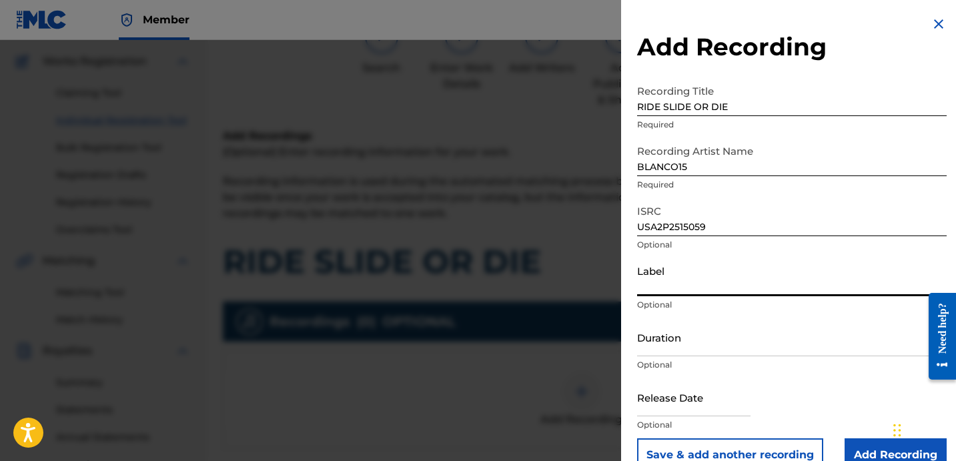
click at [718, 282] on input "Label" at bounding box center [792, 277] width 310 height 38
paste input "OTR RECORDS 808 KARTEL COMPOUND INTEREST"
type input "OTR RECORDS 808 KARTEL COMPOUND INTEREST"
click at [718, 342] on input "Duration" at bounding box center [792, 337] width 310 height 38
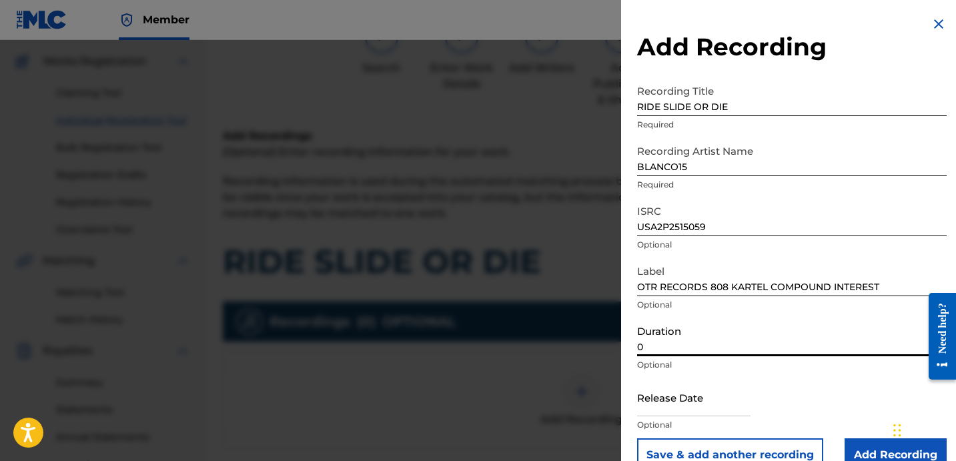
paste input "2:46"
type input "02:46"
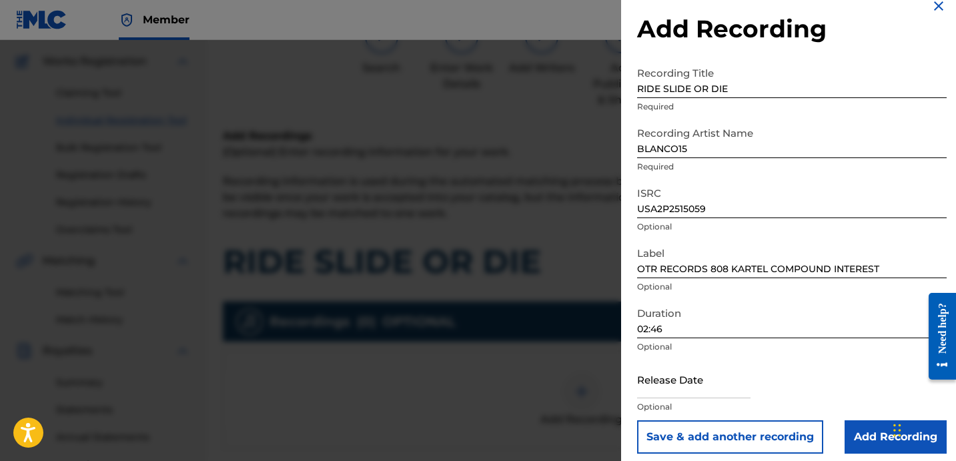
scroll to position [27, 0]
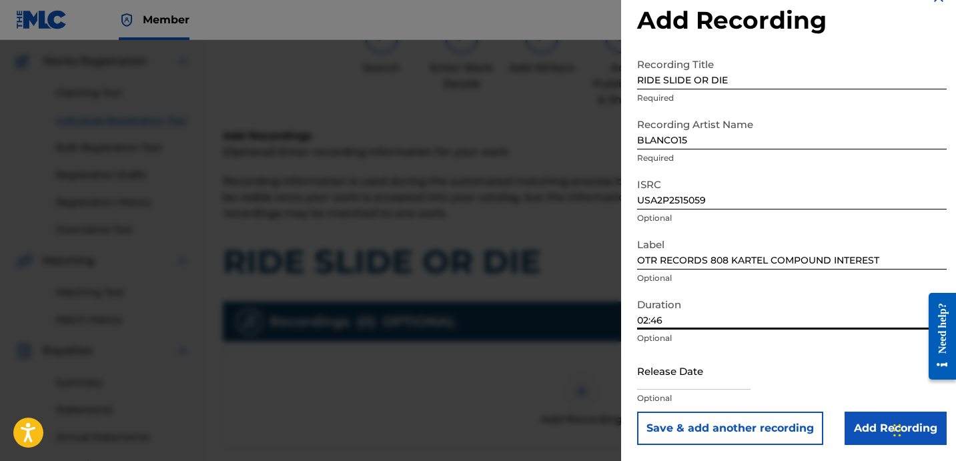
click at [869, 433] on input "Add Recording" at bounding box center [896, 428] width 102 height 33
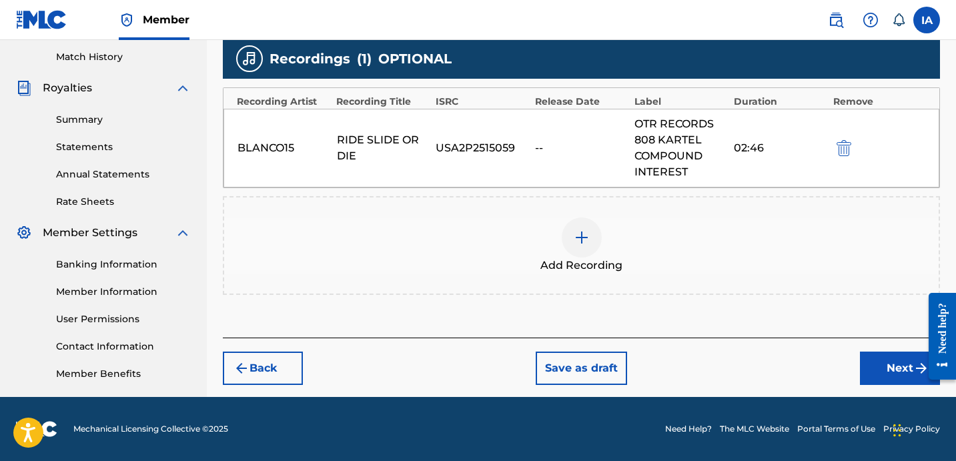
click at [869, 364] on button "Next" at bounding box center [900, 368] width 80 height 33
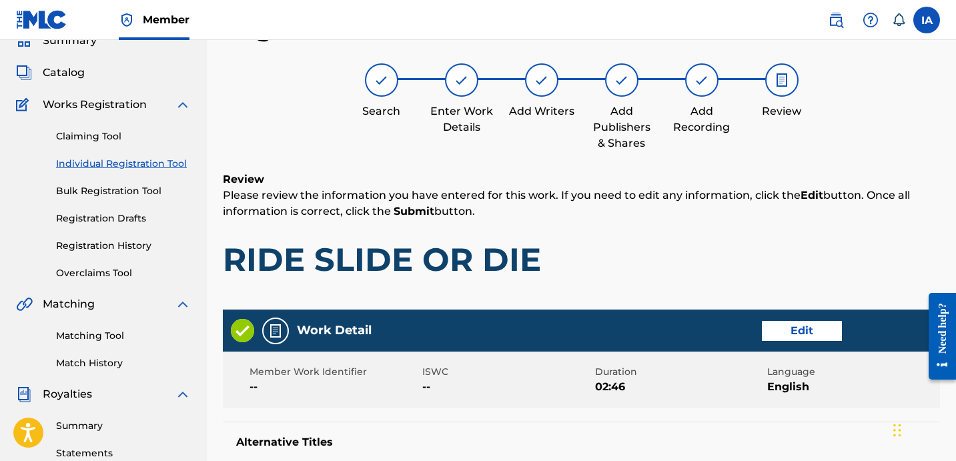
click at [748, 240] on h1 "RIDE SLIDE OR DIE" at bounding box center [581, 260] width 717 height 40
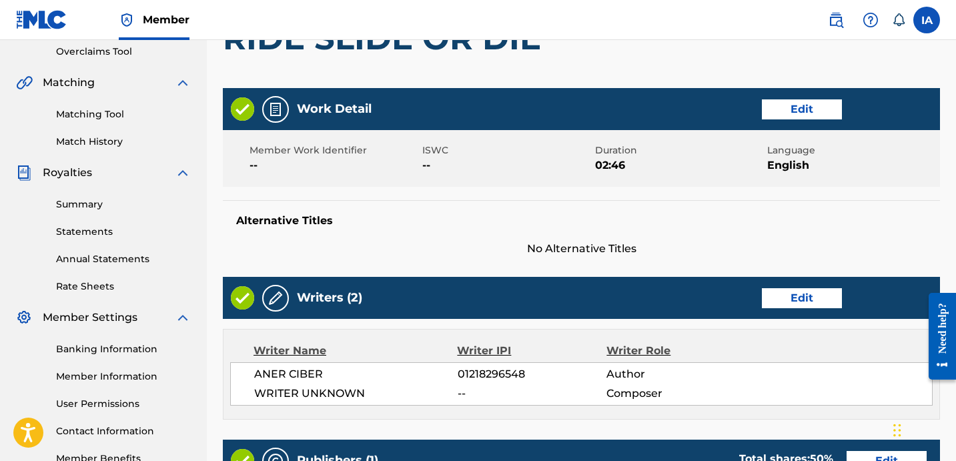
scroll to position [795, 0]
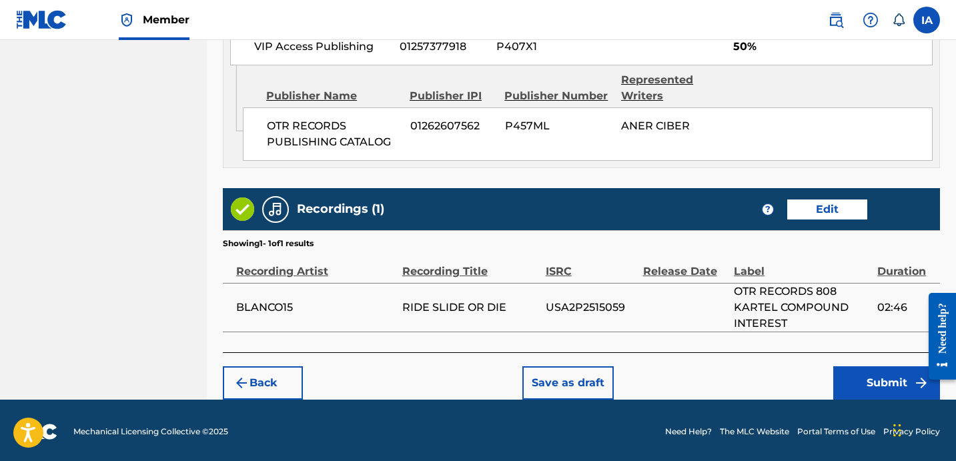
click at [890, 382] on button "Submit" at bounding box center [886, 382] width 107 height 33
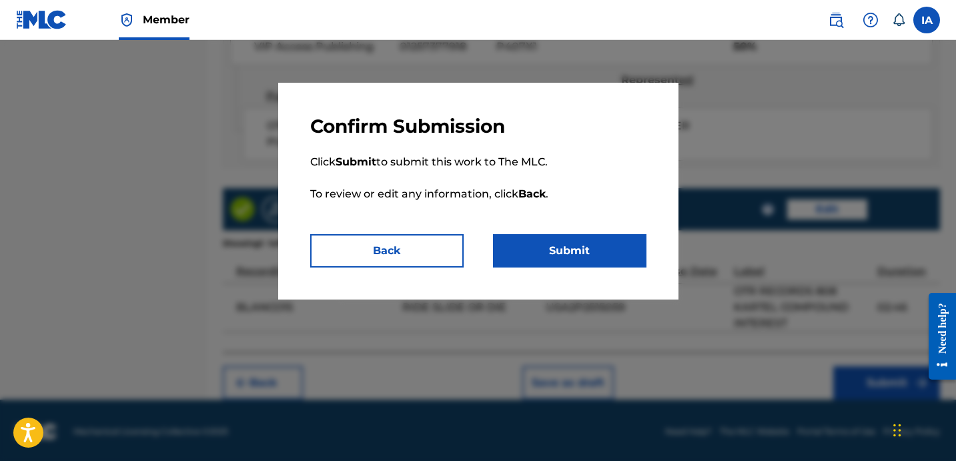
click at [615, 242] on button "Submit" at bounding box center [569, 250] width 153 height 33
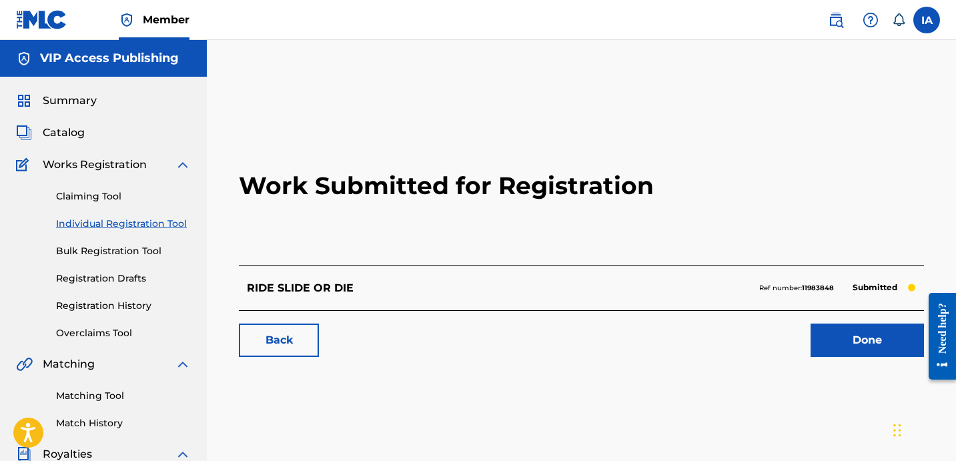
click at [147, 222] on link "Individual Registration Tool" at bounding box center [123, 224] width 135 height 14
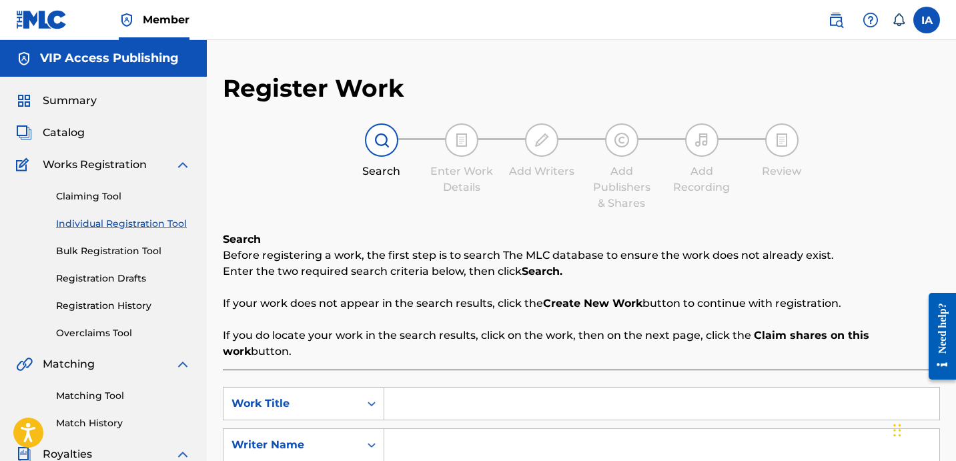
click at [384, 195] on div "Search Enter Work Details Add Writers Add Publishers & Shares Add Recording Rev…" at bounding box center [581, 167] width 717 height 88
click at [441, 388] on input "Search Form" at bounding box center [661, 404] width 555 height 32
click at [572, 389] on input "Search Form" at bounding box center [661, 404] width 555 height 32
paste input "Chunc The Hood"
type input "Chunc The Hood"
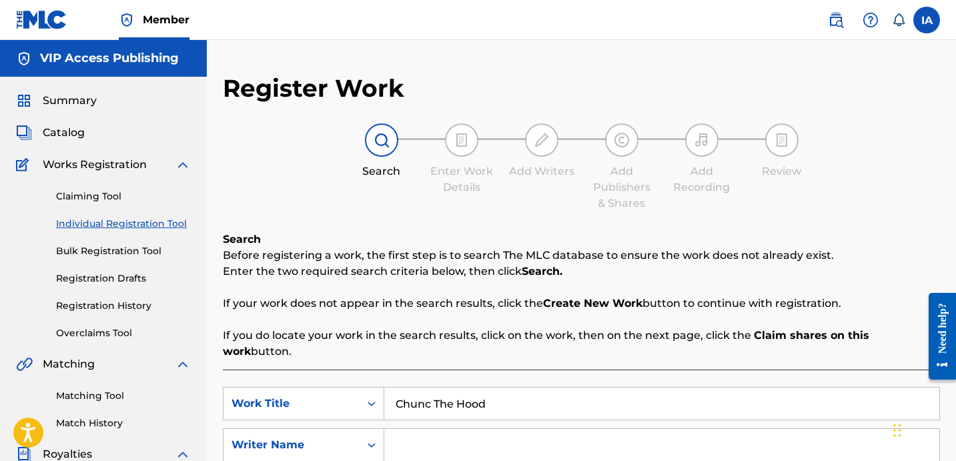
click at [607, 234] on div "Search Before registering a work, the first step is to search The MLC database …" at bounding box center [581, 296] width 717 height 128
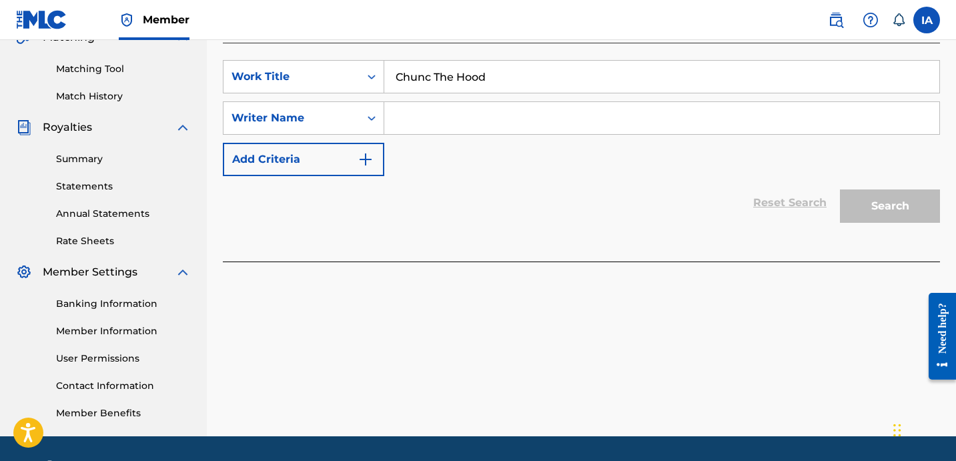
scroll to position [306, 0]
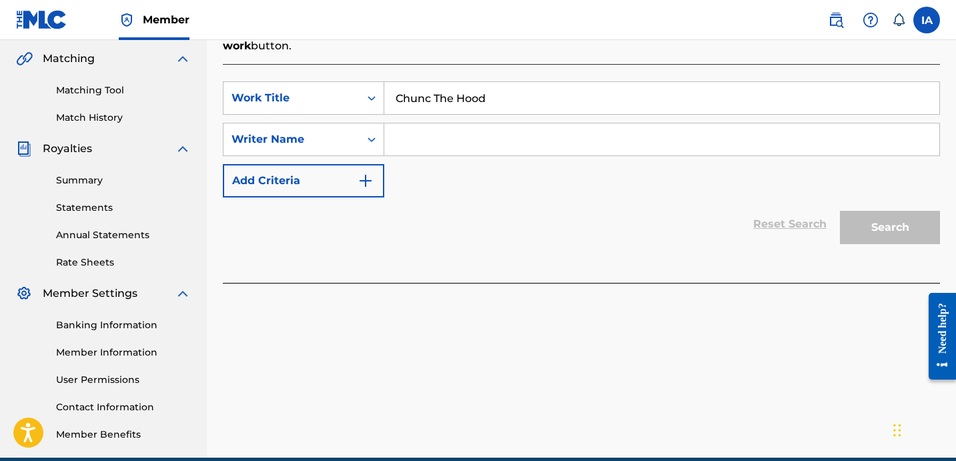
click at [677, 130] on input "Search Form" at bounding box center [661, 139] width 555 height 32
paste input "CIBER ANER"
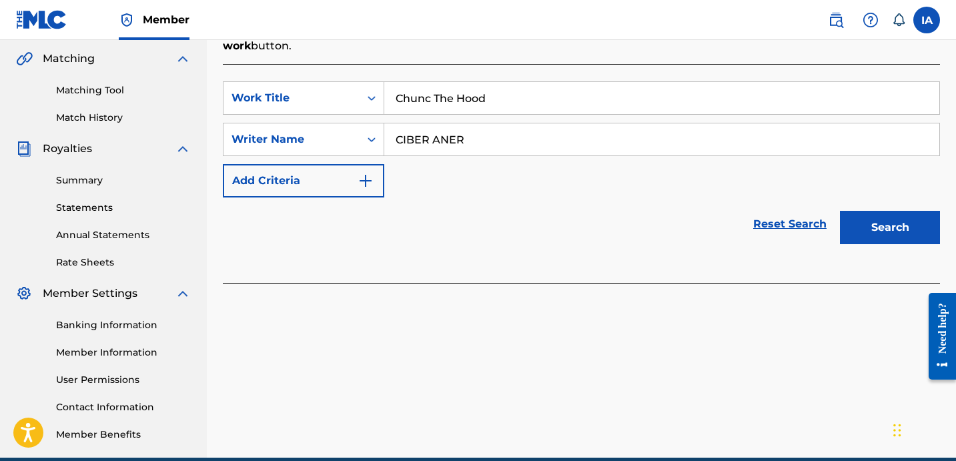
type input "CIBER ANER"
click at [916, 225] on button "Search" at bounding box center [890, 227] width 100 height 33
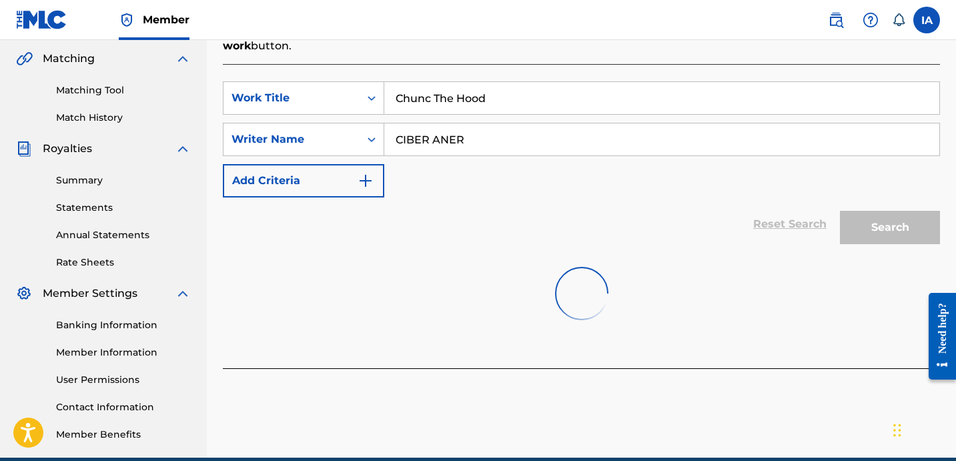
scroll to position [366, 0]
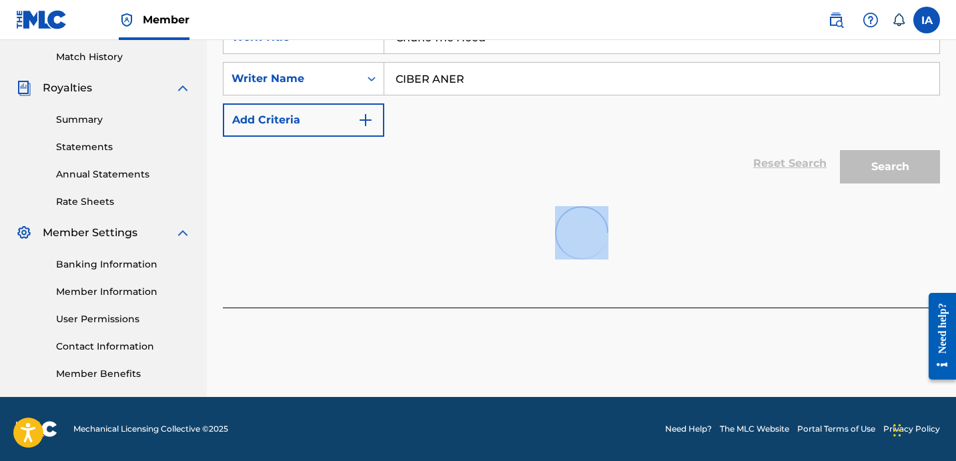
click at [576, 206] on img at bounding box center [581, 232] width 61 height 61
click at [589, 168] on div "Reset Search Search" at bounding box center [581, 163] width 717 height 53
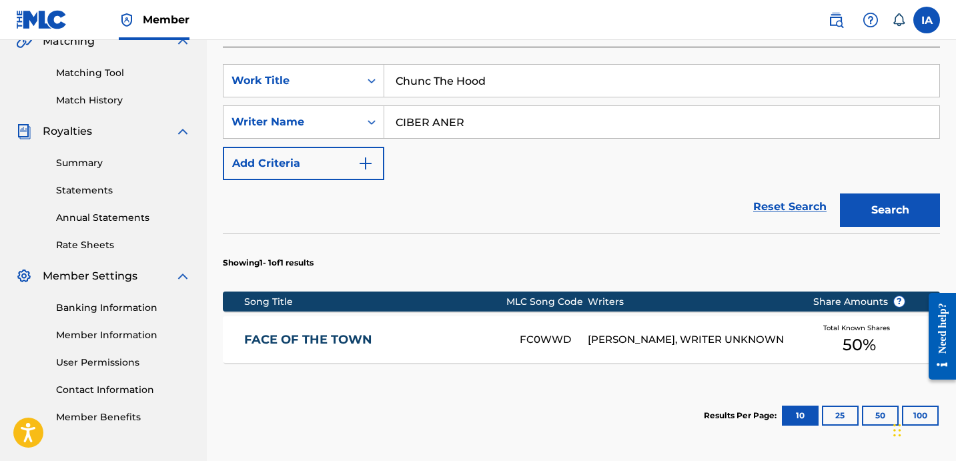
scroll to position [370, 0]
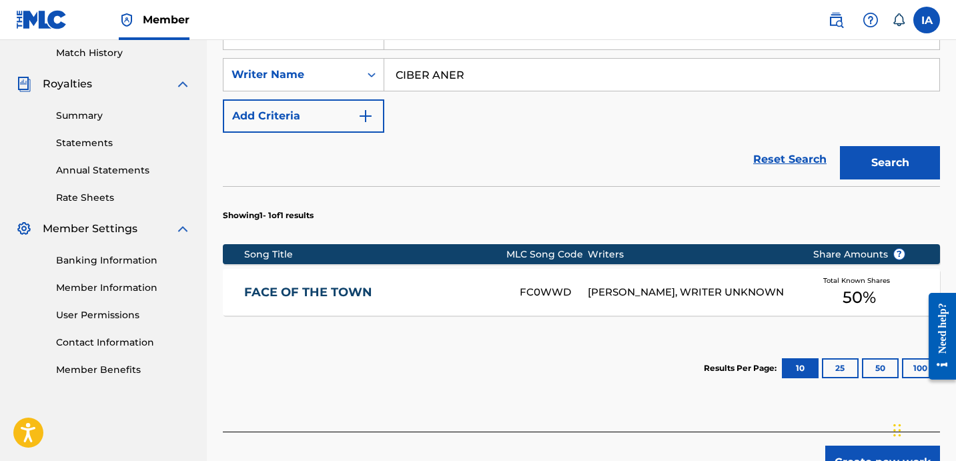
click at [856, 446] on button "Create new work" at bounding box center [882, 462] width 115 height 33
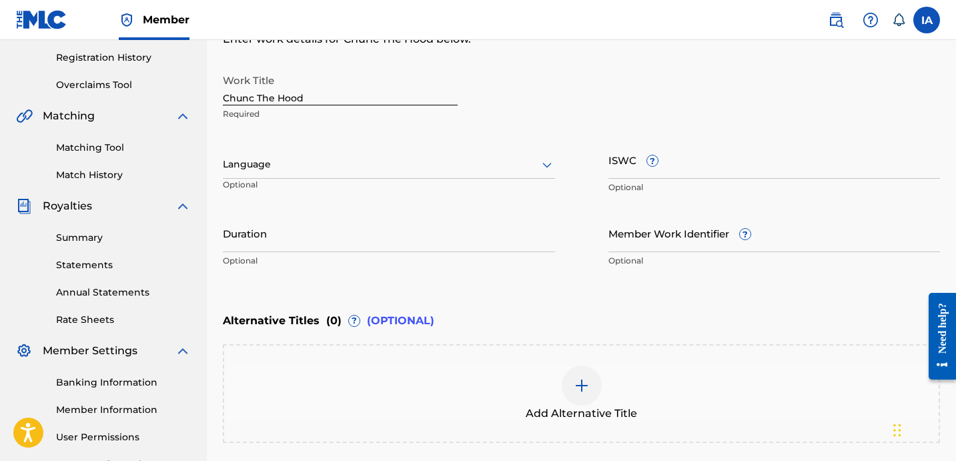
scroll to position [244, 0]
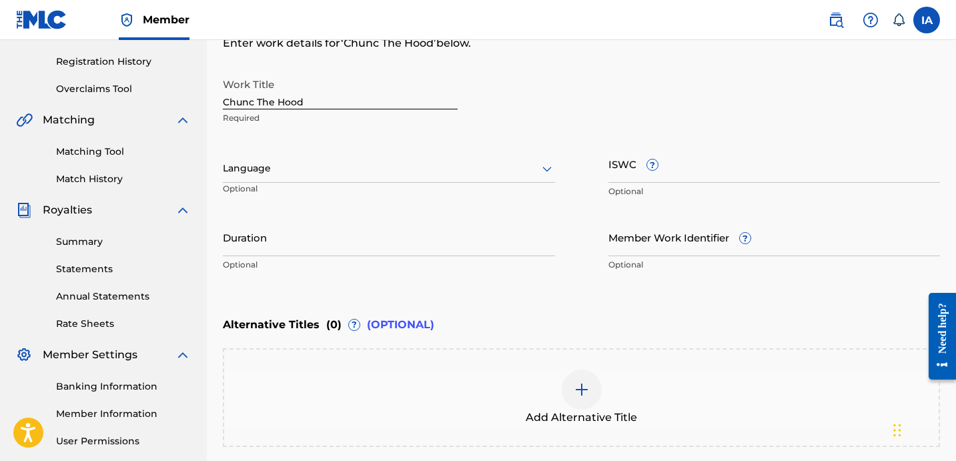
click at [370, 106] on input "Chunc The Hood" at bounding box center [340, 90] width 235 height 38
type input "CHUNC THE HOOD"
click at [304, 164] on div at bounding box center [389, 168] width 332 height 17
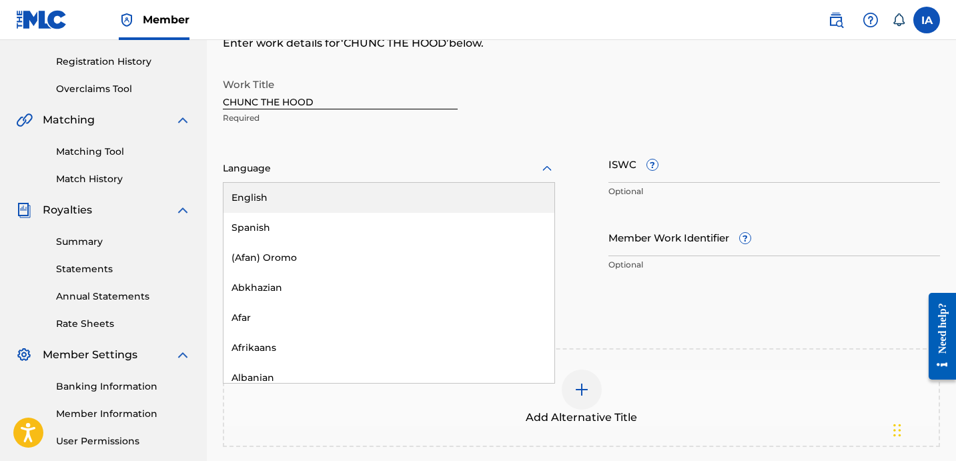
click at [344, 197] on div "English" at bounding box center [389, 198] width 331 height 30
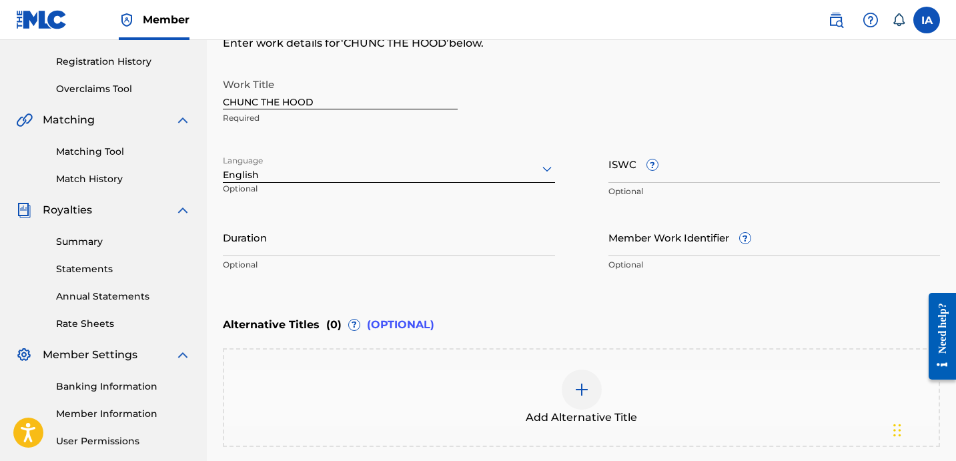
click at [363, 235] on input "Duration" at bounding box center [389, 237] width 332 height 38
click at [248, 244] on input "Duration" at bounding box center [389, 237] width 332 height 38
paste input "1:45"
type input "01:45"
click at [625, 322] on div "Alternative Titles ( 0 ) ? (OPTIONAL)" at bounding box center [581, 324] width 717 height 29
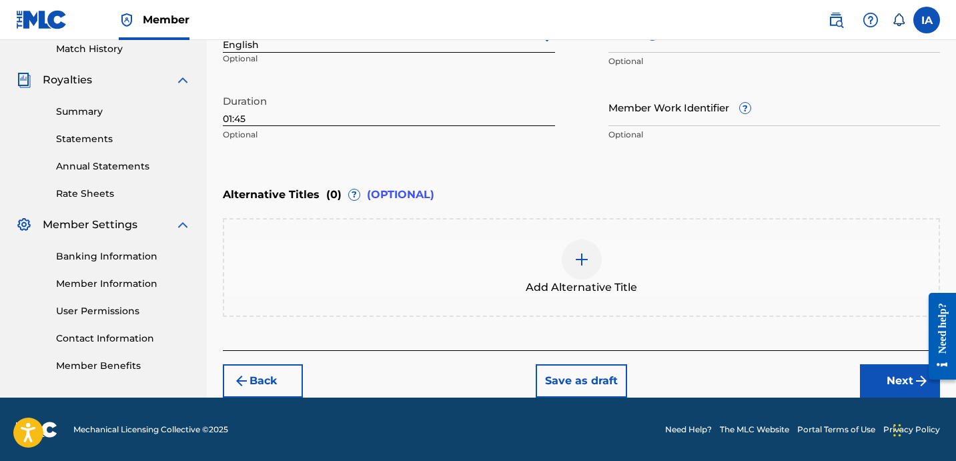
click at [872, 377] on button "Next" at bounding box center [900, 380] width 80 height 33
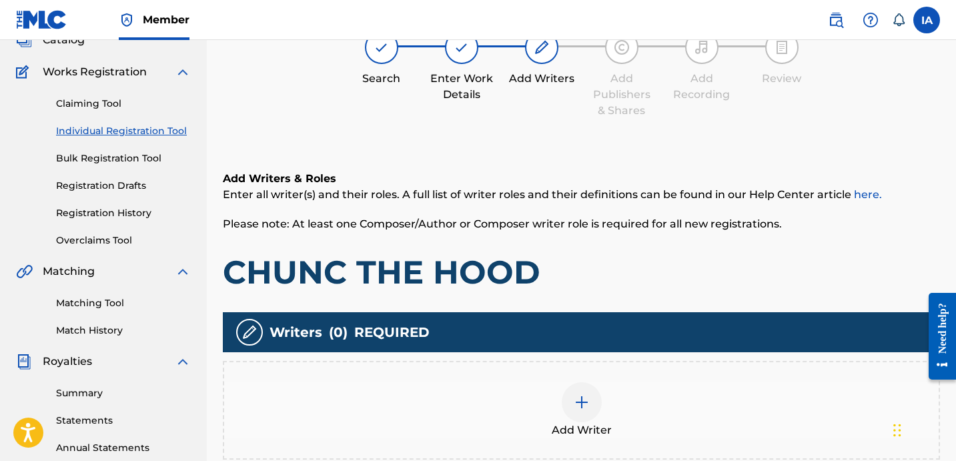
scroll to position [131, 0]
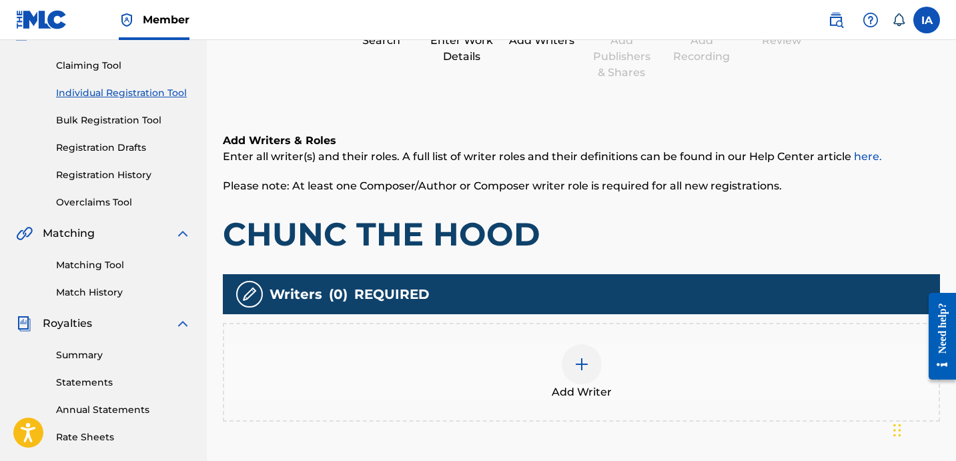
click at [608, 349] on div "Add Writer" at bounding box center [581, 372] width 715 height 56
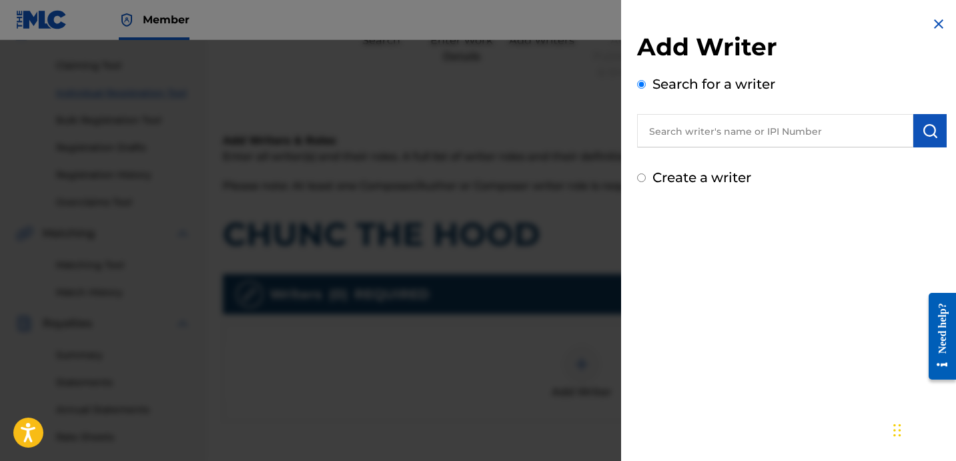
click at [841, 129] on input "text" at bounding box center [775, 130] width 276 height 33
paste input "CIBER ANER"
type input "CIBER ANER"
click at [935, 134] on button "submit" at bounding box center [929, 130] width 33 height 33
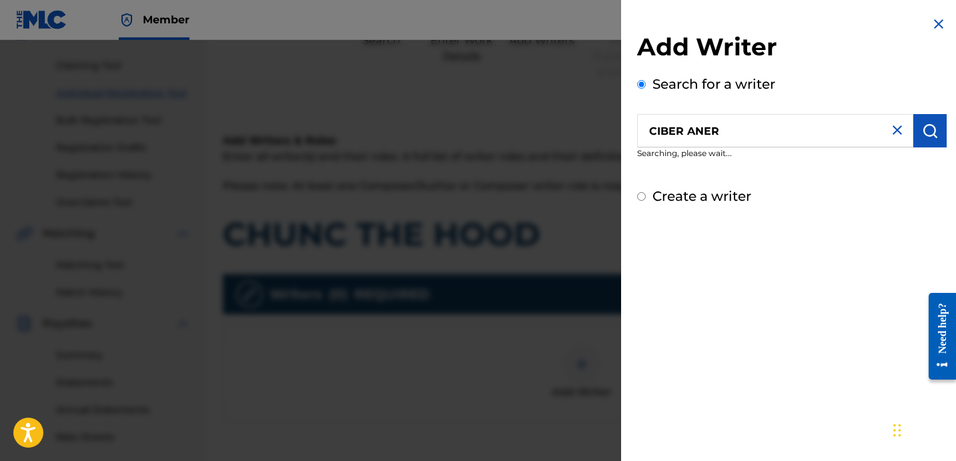
click at [836, 189] on div "Create a writer" at bounding box center [792, 196] width 310 height 20
click at [923, 121] on button "submit" at bounding box center [929, 130] width 33 height 33
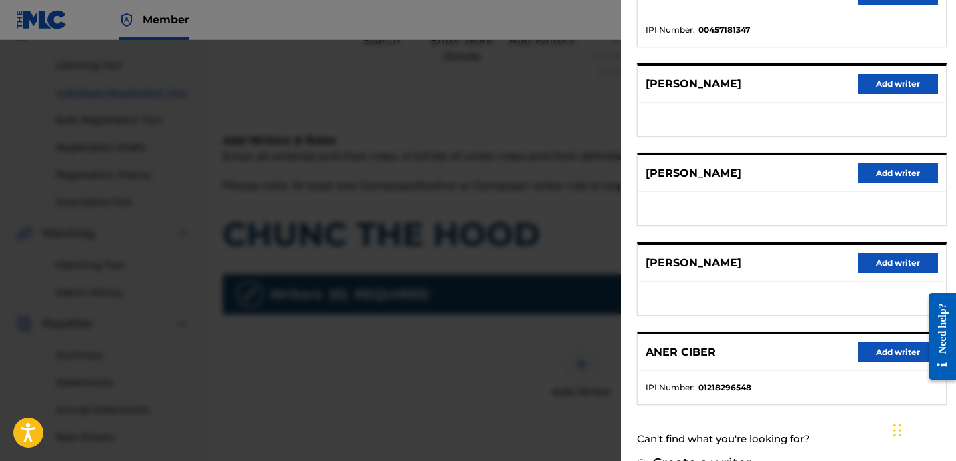
scroll to position [230, 0]
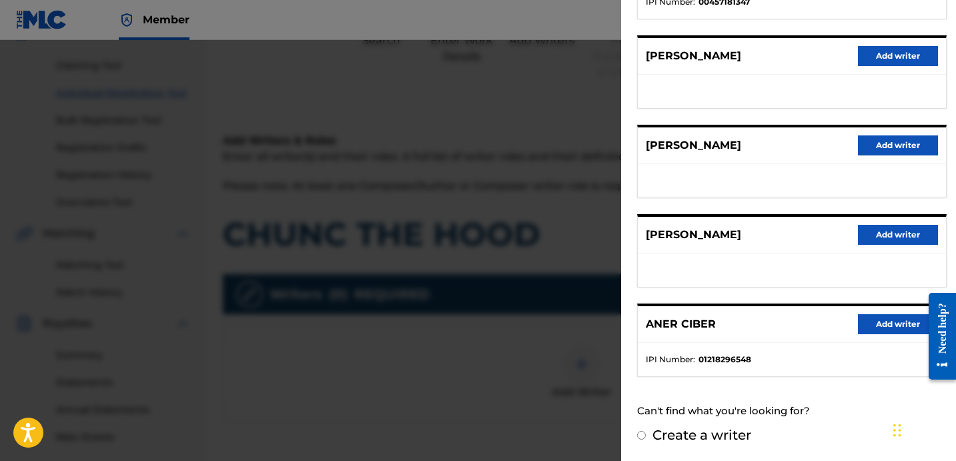
click at [893, 315] on button "Add writer" at bounding box center [898, 324] width 80 height 20
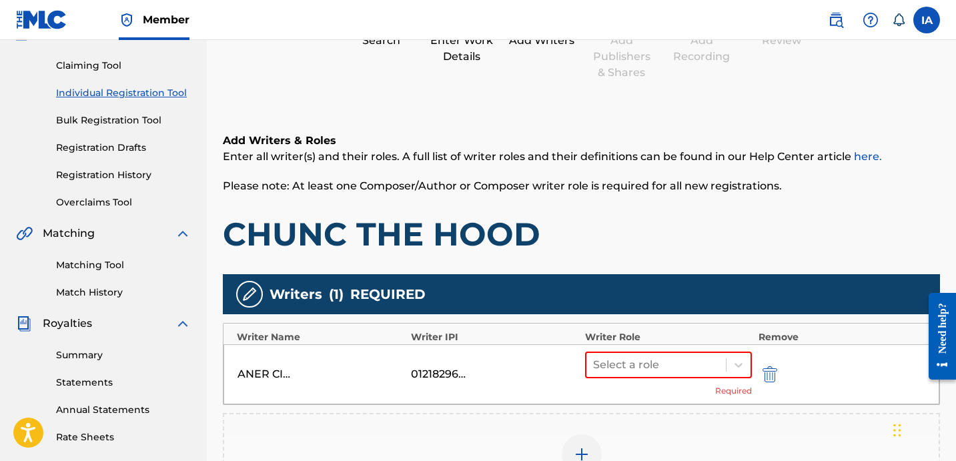
click at [627, 229] on h1 "CHUNC THE HOOD" at bounding box center [581, 234] width 717 height 40
click at [685, 354] on div "Select a role" at bounding box center [655, 365] width 139 height 24
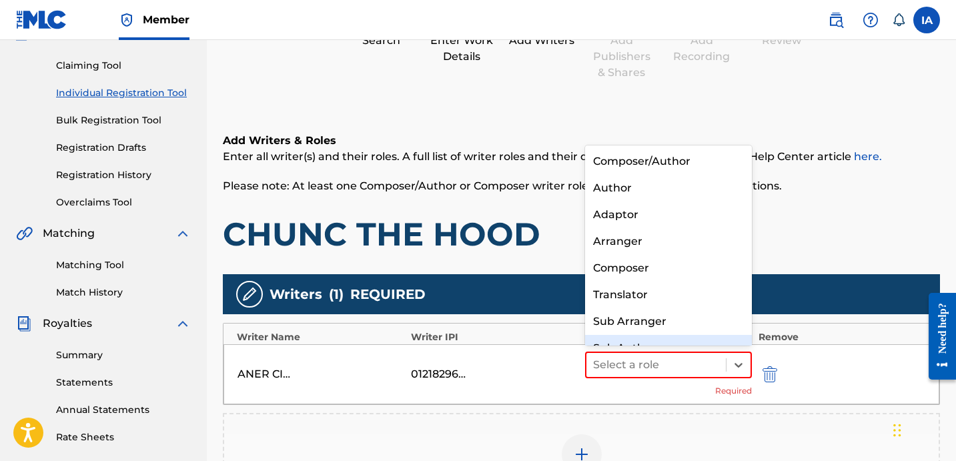
scroll to position [19, 0]
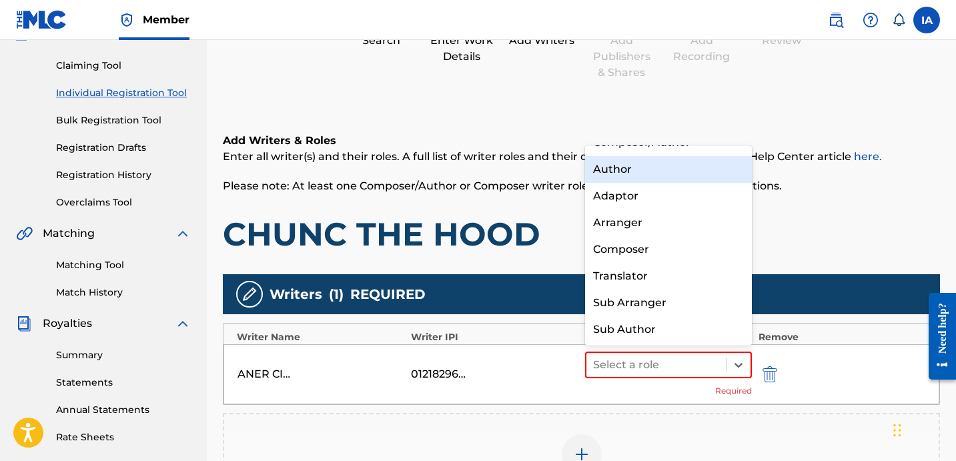
click at [664, 162] on div "Author" at bounding box center [668, 169] width 167 height 27
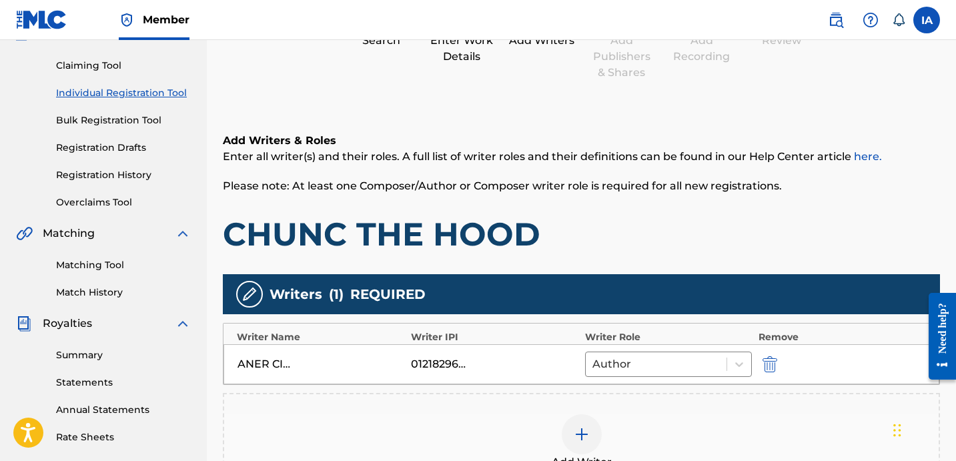
click at [599, 232] on h1 "CHUNC THE HOOD" at bounding box center [581, 234] width 717 height 40
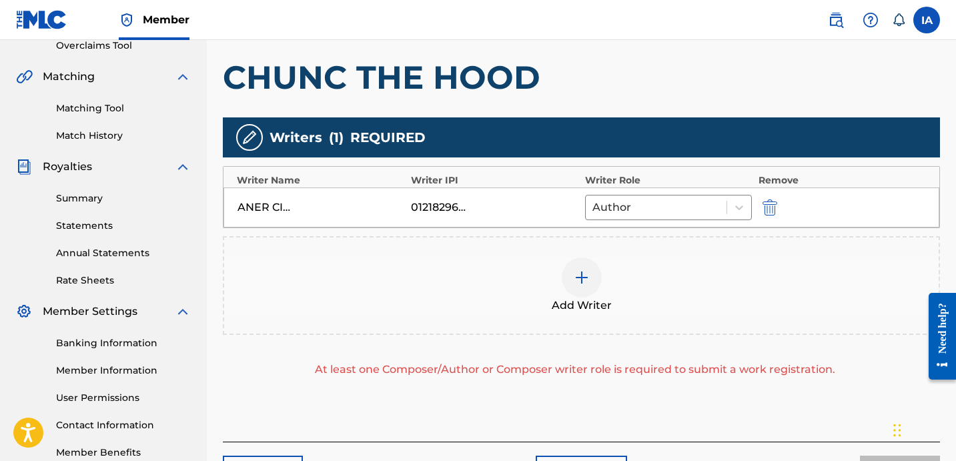
scroll to position [380, 0]
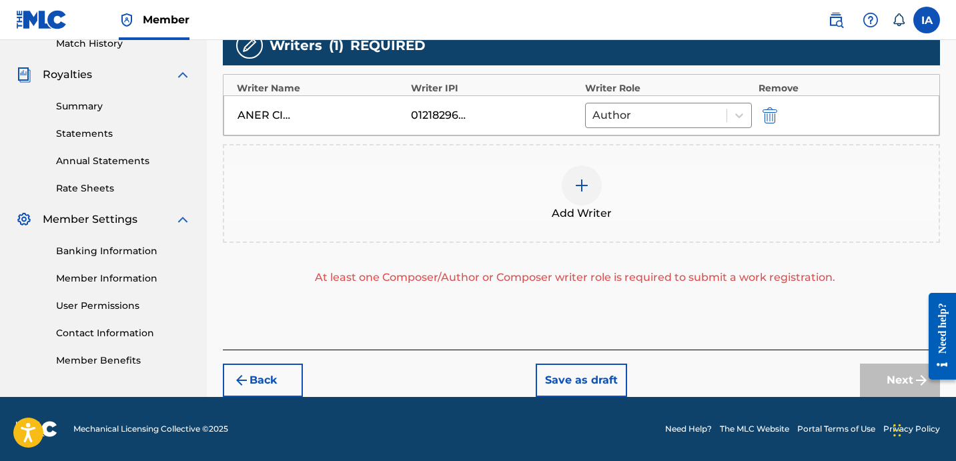
click at [693, 190] on div "Add Writer" at bounding box center [581, 193] width 715 height 56
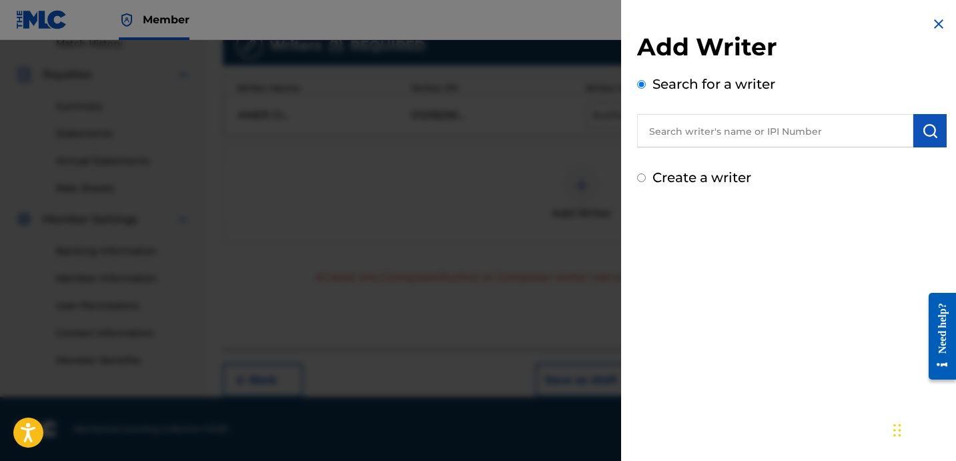
click at [705, 177] on label "Create a writer" at bounding box center [702, 177] width 99 height 16
radio input "true"
click at [646, 177] on input "Create a writer" at bounding box center [641, 177] width 9 height 9
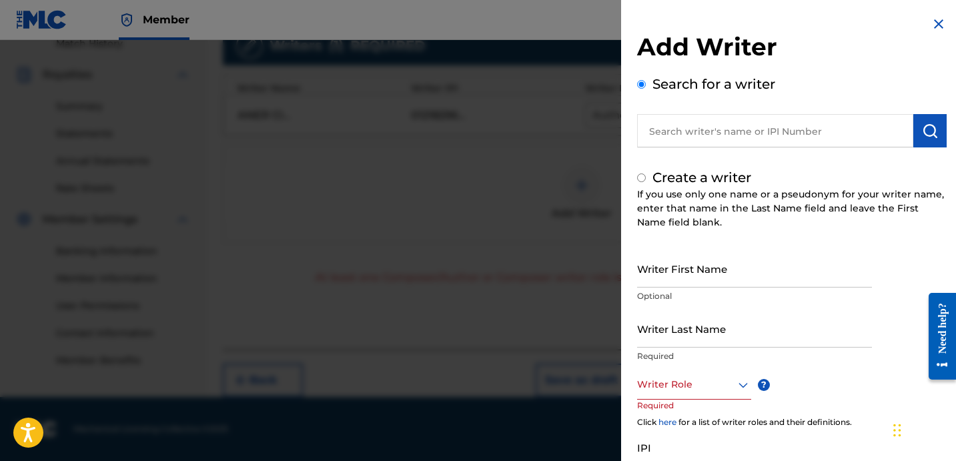
radio input "false"
radio input "true"
click at [655, 327] on input "Writer Last Name" at bounding box center [754, 329] width 235 height 38
paste input "UNKNOWN WRITER"
click at [714, 344] on input "UNKNOWN WRITER" at bounding box center [754, 329] width 235 height 38
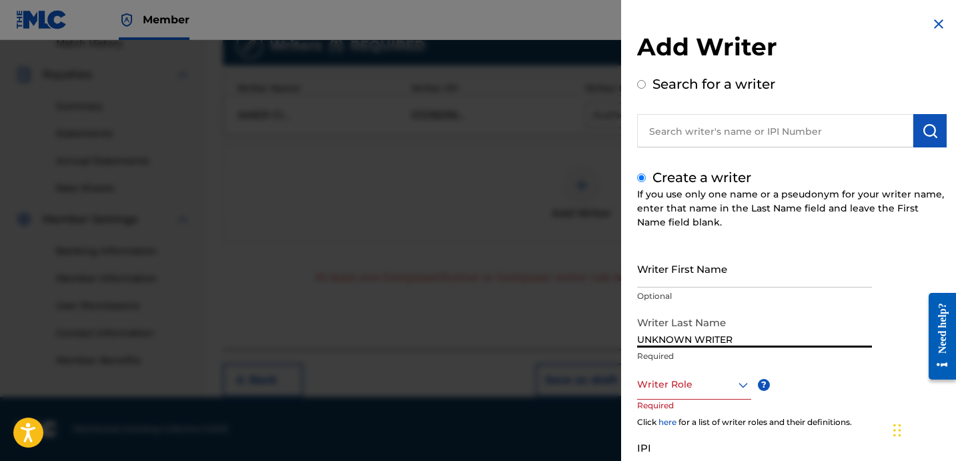
click at [713, 345] on input "UNKNOWN WRITER" at bounding box center [754, 329] width 235 height 38
type input "UNKNOWN"
click at [673, 280] on input "Writer First Name" at bounding box center [754, 269] width 235 height 38
paste input "WRITER"
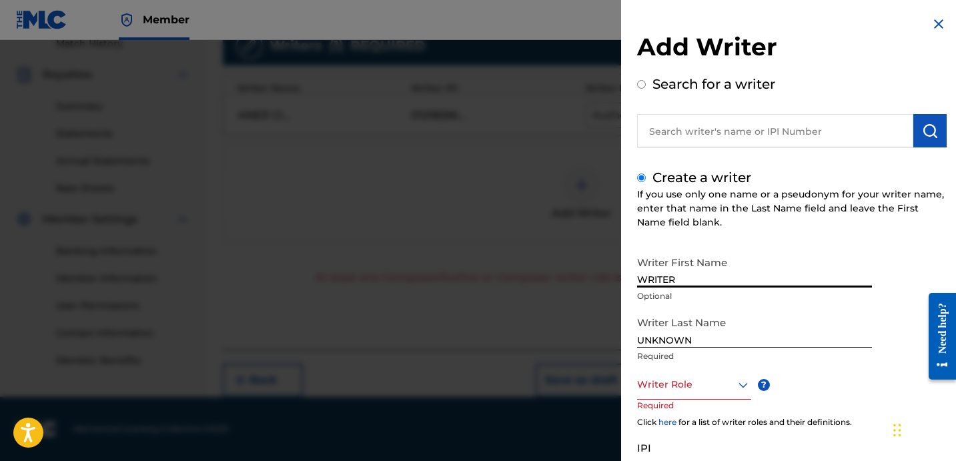
type input "WRITER"
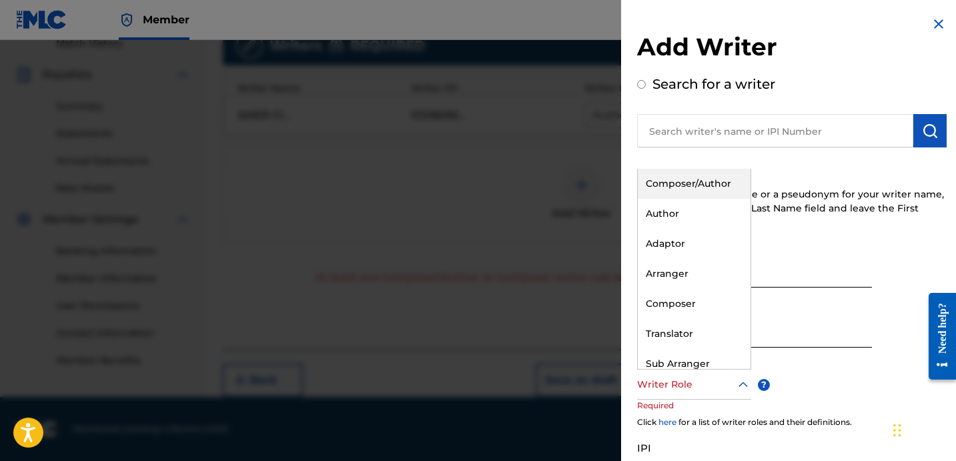
click at [697, 388] on div at bounding box center [694, 384] width 114 height 17
click at [689, 187] on div "Composer/Author" at bounding box center [694, 184] width 113 height 30
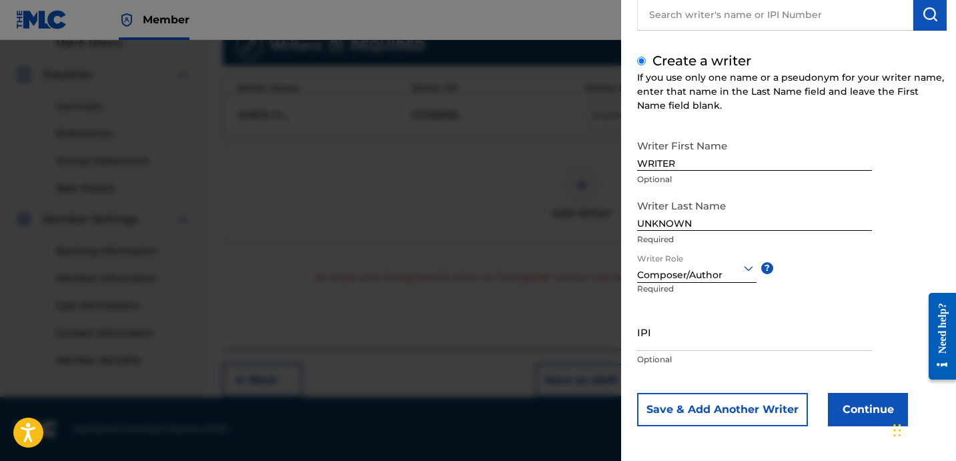
scroll to position [118, 0]
click at [862, 413] on button "Continue" at bounding box center [868, 408] width 80 height 33
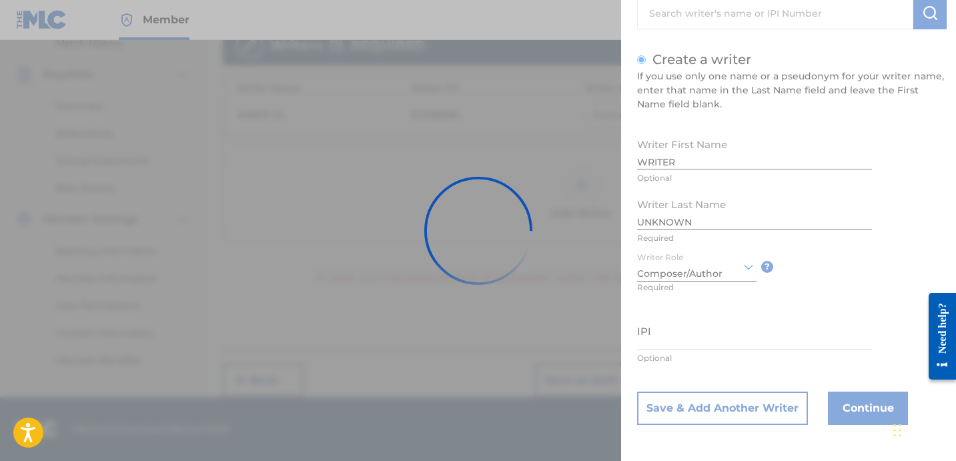
scroll to position [377, 0]
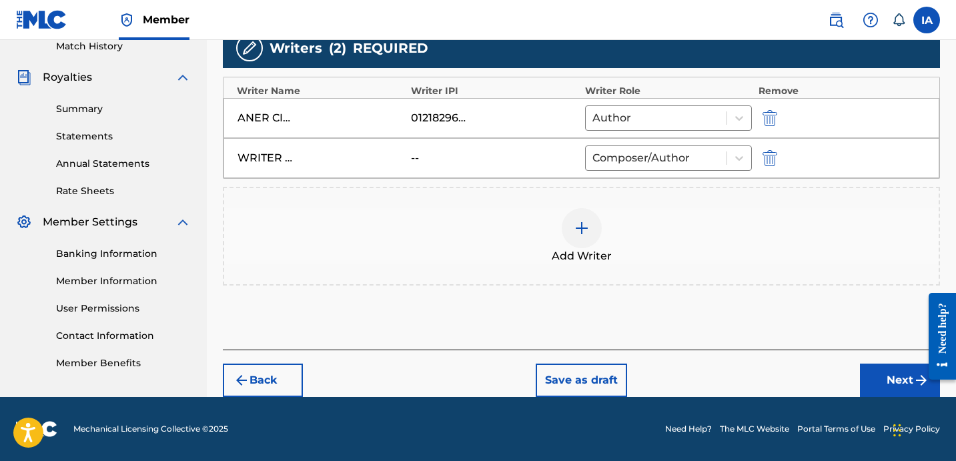
click at [897, 384] on button "Next" at bounding box center [900, 380] width 80 height 33
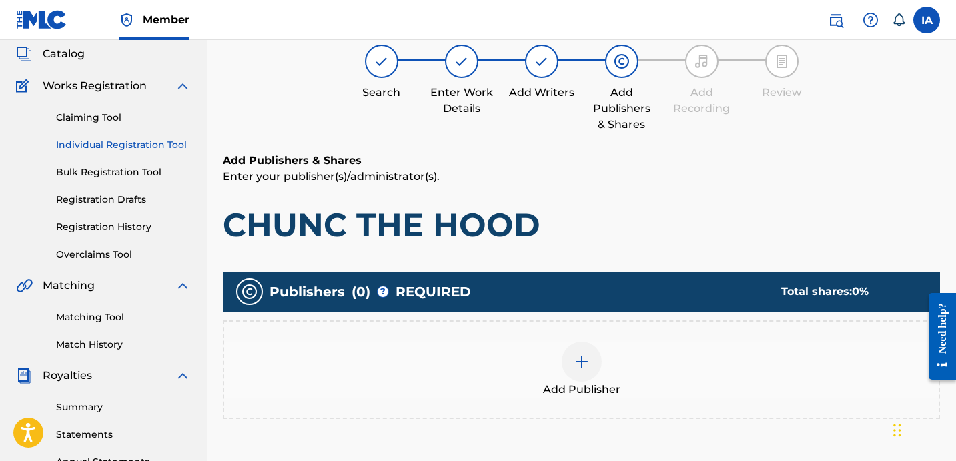
scroll to position [60, 0]
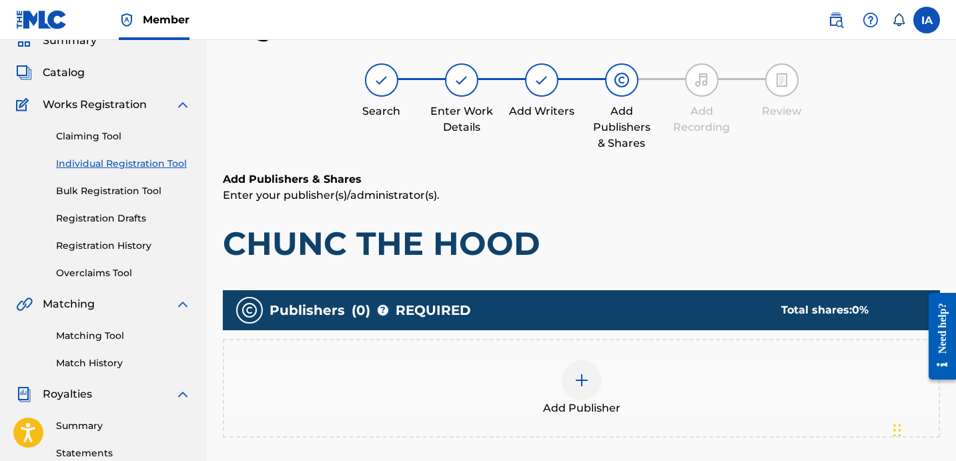
click at [578, 416] on span "Add Publisher" at bounding box center [581, 408] width 77 height 16
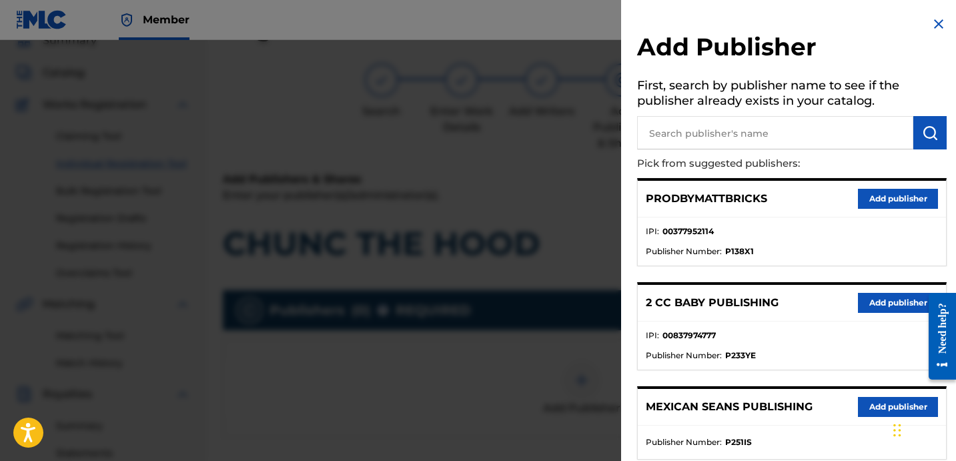
click at [802, 135] on input "text" at bounding box center [775, 132] width 276 height 33
paste input "OTR RECORDS PUBLISHING CATALOG"
type input "OTR RECORDS PUBLISHING CATALOG"
click at [922, 127] on img "submit" at bounding box center [930, 133] width 16 height 16
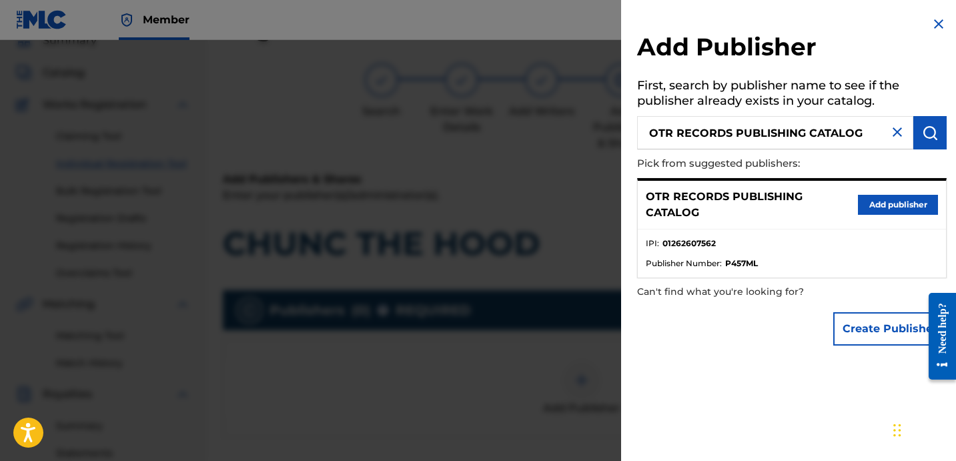
click at [880, 210] on button "Add publisher" at bounding box center [898, 205] width 80 height 20
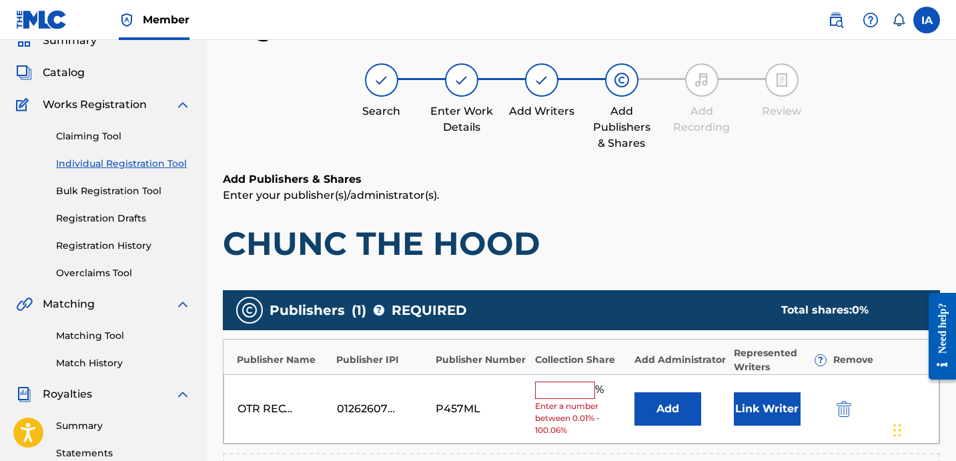
click at [560, 398] on input "text" at bounding box center [565, 390] width 60 height 17
type input "25"
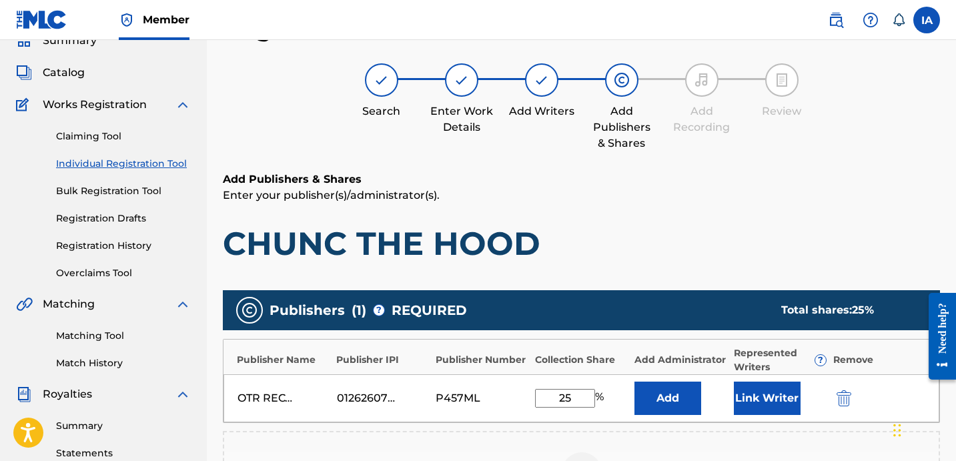
drag, startPoint x: 588, startPoint y: 392, endPoint x: 534, endPoint y: 376, distance: 56.2
click at [536, 383] on div "OTR RECORDS PUBLISHING CATALOG 01262607562 P457ML 25 % Add Link Writer" at bounding box center [582, 398] width 716 height 48
click at [681, 393] on button "Add" at bounding box center [668, 398] width 67 height 33
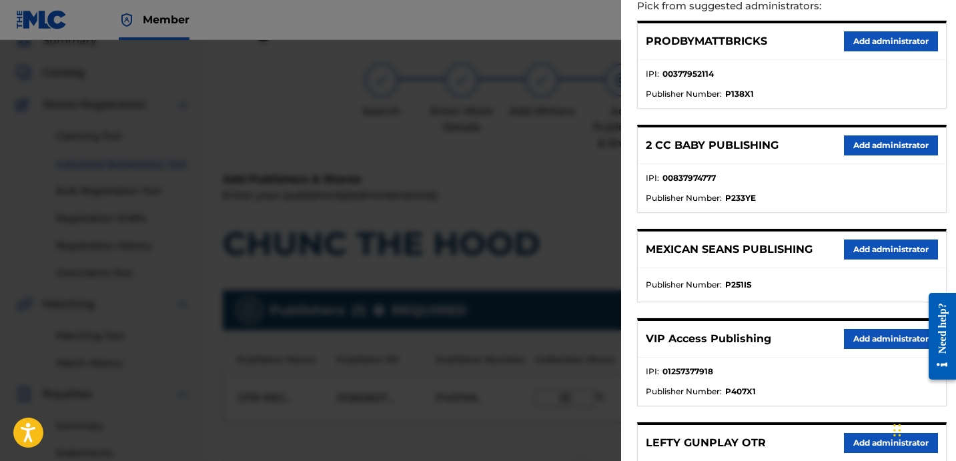
scroll to position [226, 0]
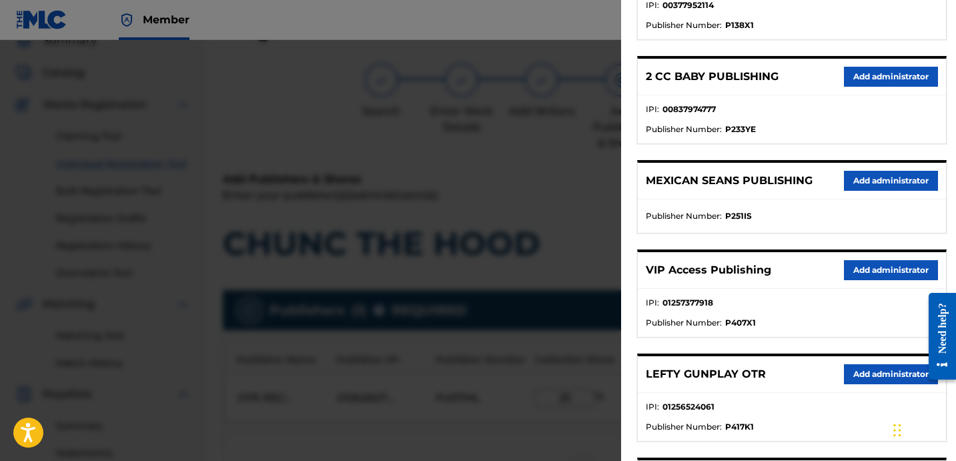
click at [889, 272] on button "Add administrator" at bounding box center [891, 270] width 94 height 20
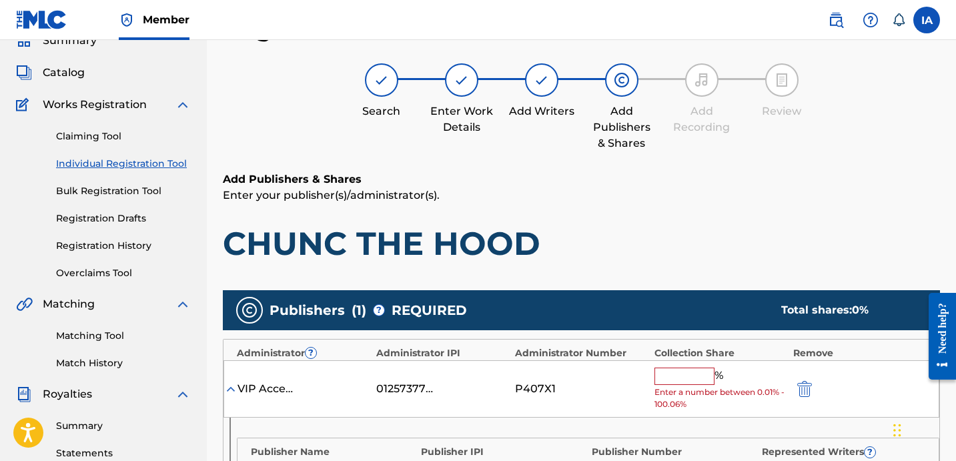
click at [675, 379] on input "text" at bounding box center [685, 376] width 60 height 17
type input "25"
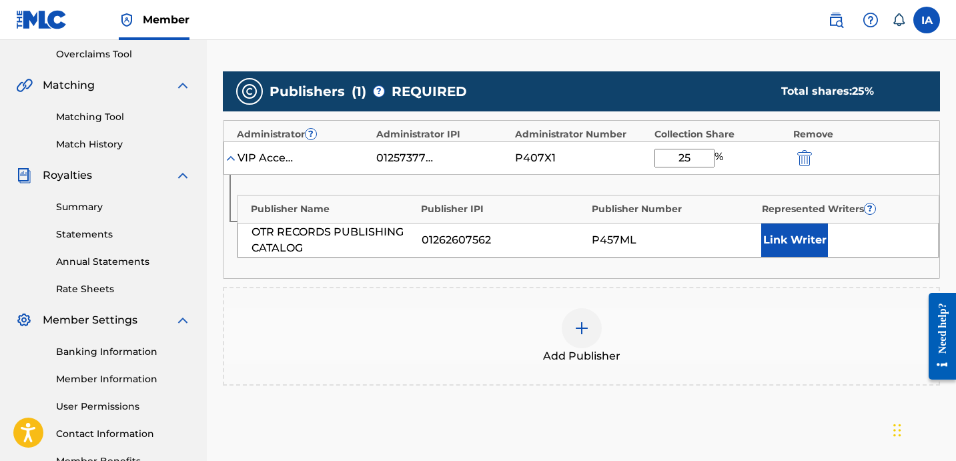
scroll to position [300, 0]
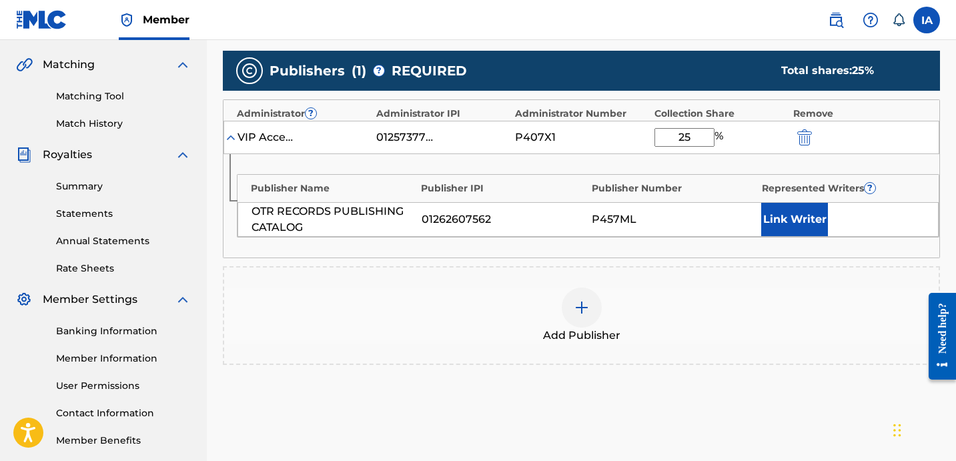
click at [776, 216] on button "Link Writer" at bounding box center [794, 219] width 67 height 33
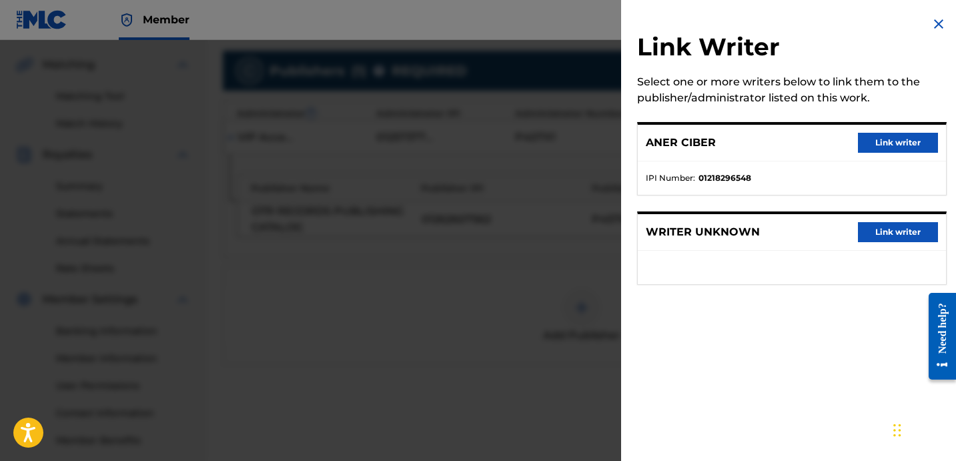
drag, startPoint x: 899, startPoint y: 147, endPoint x: 883, endPoint y: 178, distance: 34.6
click at [899, 148] on button "Link writer" at bounding box center [898, 143] width 80 height 20
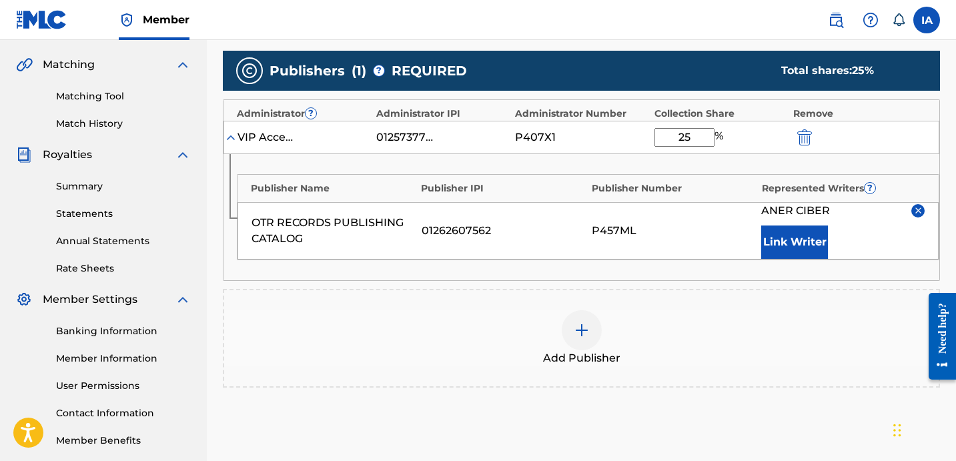
click at [744, 265] on div "Publisher Name Publisher IPI Publisher Number Represented Writers ? OTR RECORDS…" at bounding box center [582, 217] width 716 height 126
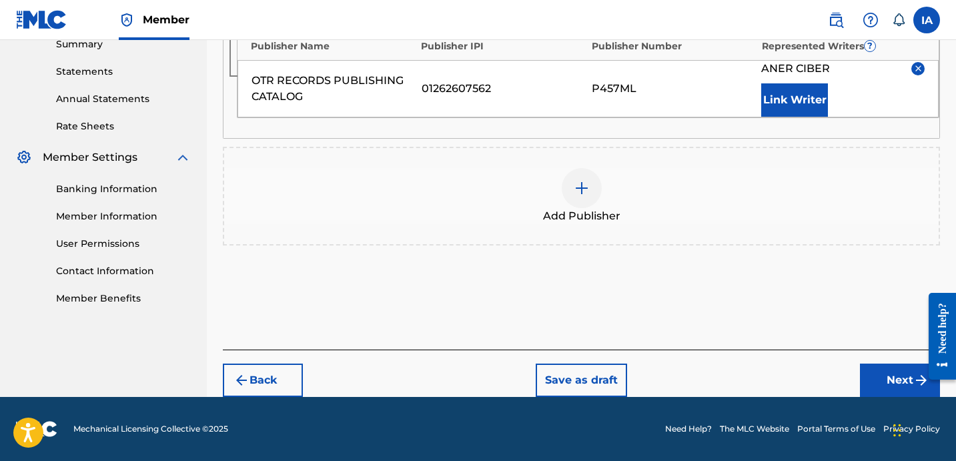
click at [899, 382] on button "Next" at bounding box center [900, 380] width 80 height 33
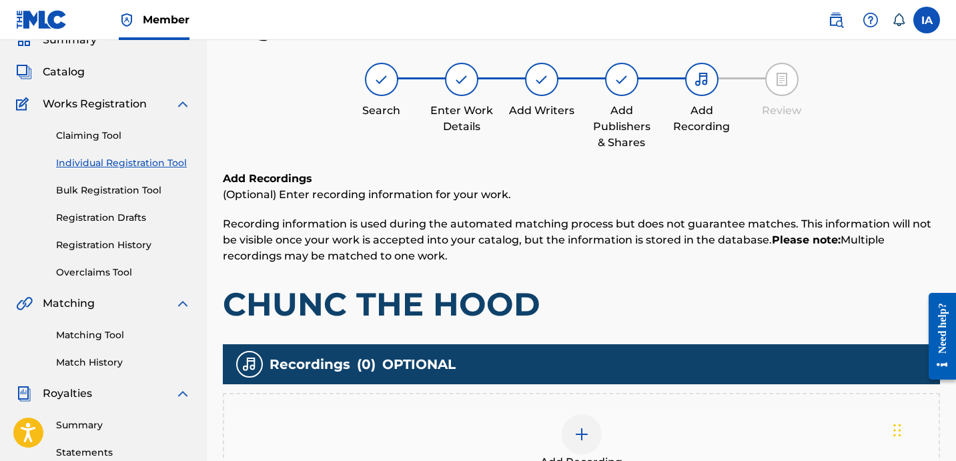
scroll to position [60, 0]
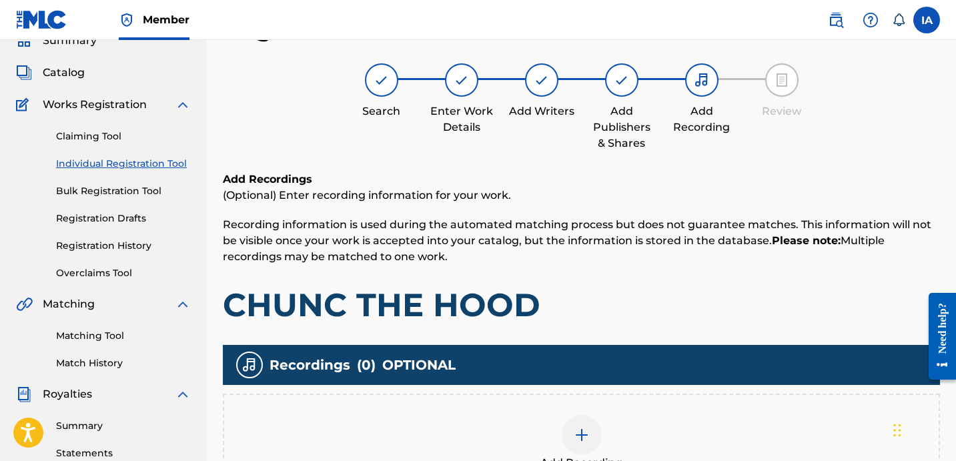
click at [590, 256] on p "Recording information is used during the automated matching process but does no…" at bounding box center [581, 241] width 717 height 48
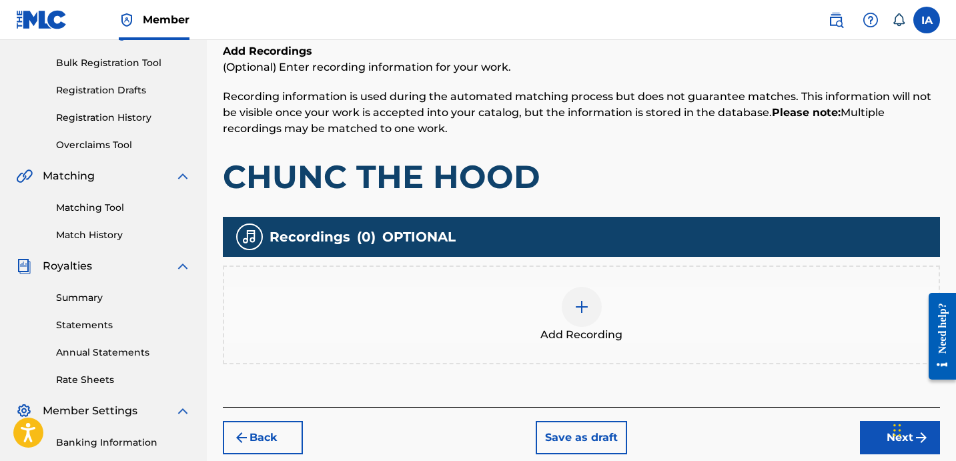
scroll to position [260, 0]
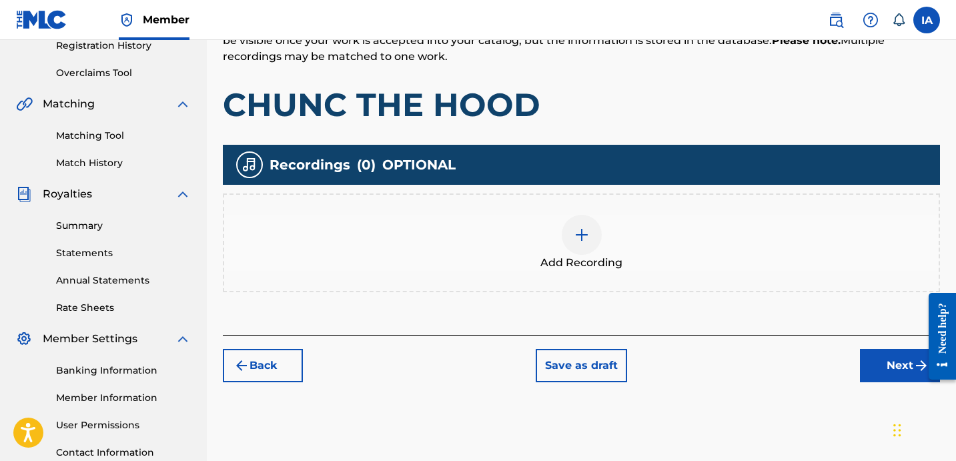
click at [615, 245] on div "Add Recording" at bounding box center [581, 243] width 715 height 56
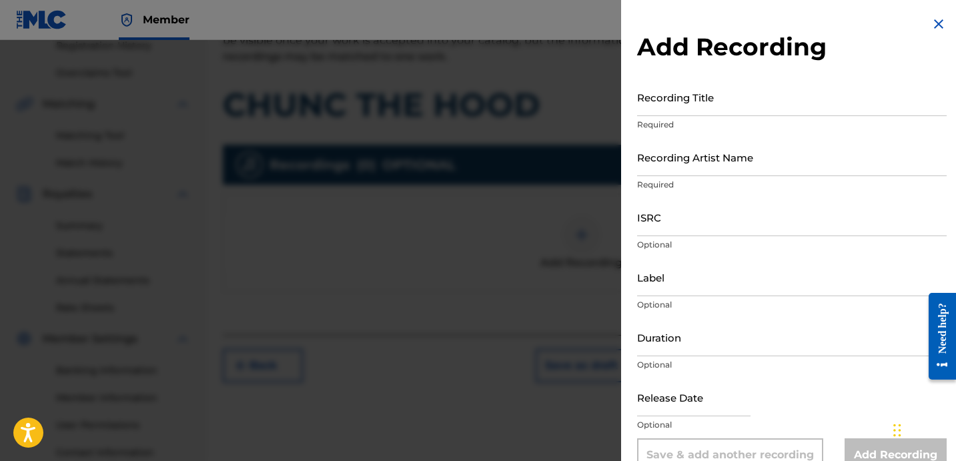
click at [705, 105] on input "Recording Title" at bounding box center [792, 97] width 310 height 38
paste input "Chunc The Hood"
type input "CHUNC THE HOOD"
click at [677, 155] on input "Recording Artist Name" at bounding box center [792, 157] width 310 height 38
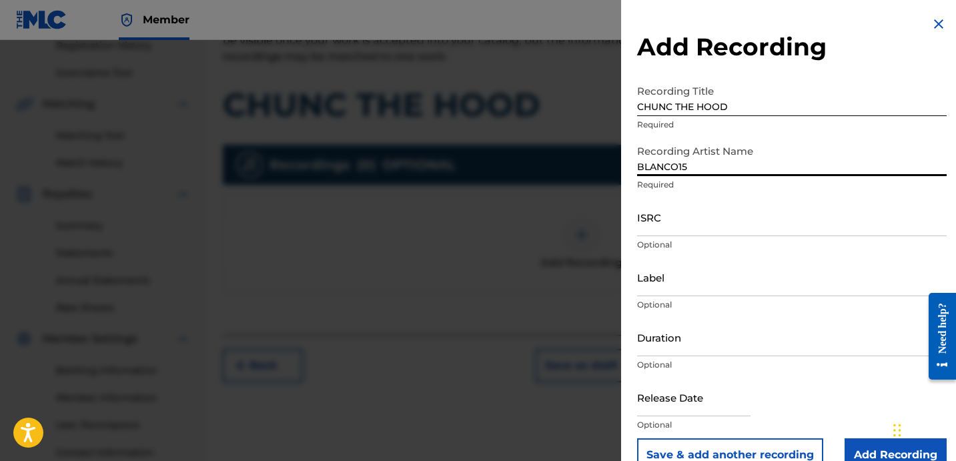
drag, startPoint x: 707, startPoint y: 161, endPoint x: 605, endPoint y: 128, distance: 107.2
click at [637, 140] on input "BLANCO15" at bounding box center [792, 157] width 310 height 38
paste input "lanco15 YB Ease and Dj Flippp"
click at [711, 171] on input "Blanco15 YB Ease and Dj Flippp" at bounding box center [792, 157] width 310 height 38
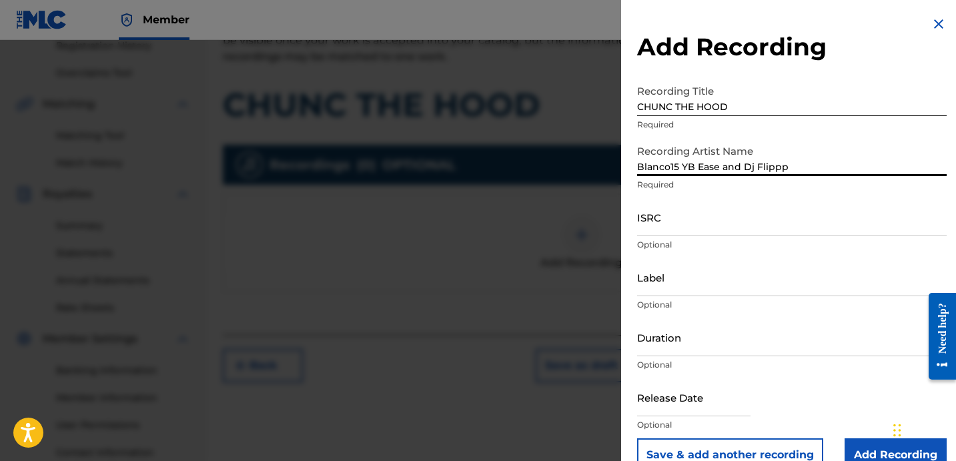
click at [711, 171] on input "Blanco15 YB Ease and Dj Flippp" at bounding box center [792, 157] width 310 height 38
paste input
paste input "YB Ease and Dj Flippp"
type input "BLANCO15 YB EASE AND DJ FLIPPP"
click at [713, 224] on input "ISRC" at bounding box center [792, 217] width 310 height 38
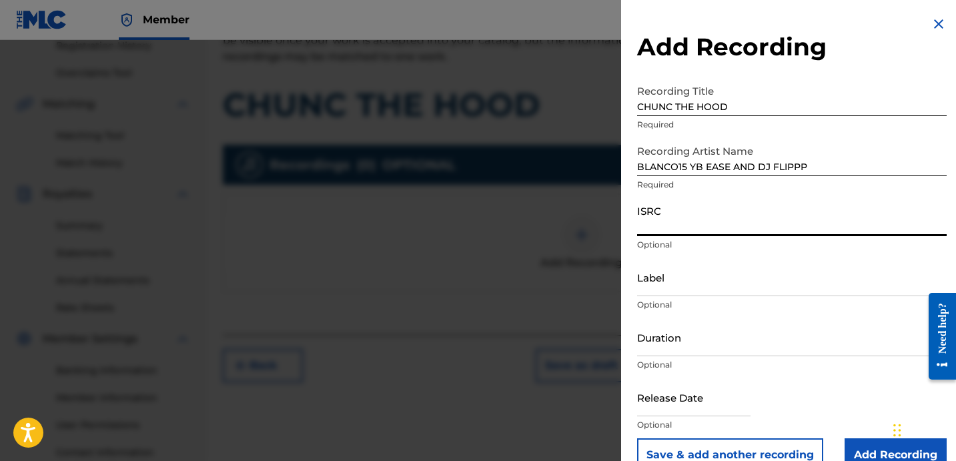
click at [686, 230] on input "ISRC" at bounding box center [792, 217] width 310 height 38
paste input "USA2P2508005"
type input "USA2P2508005"
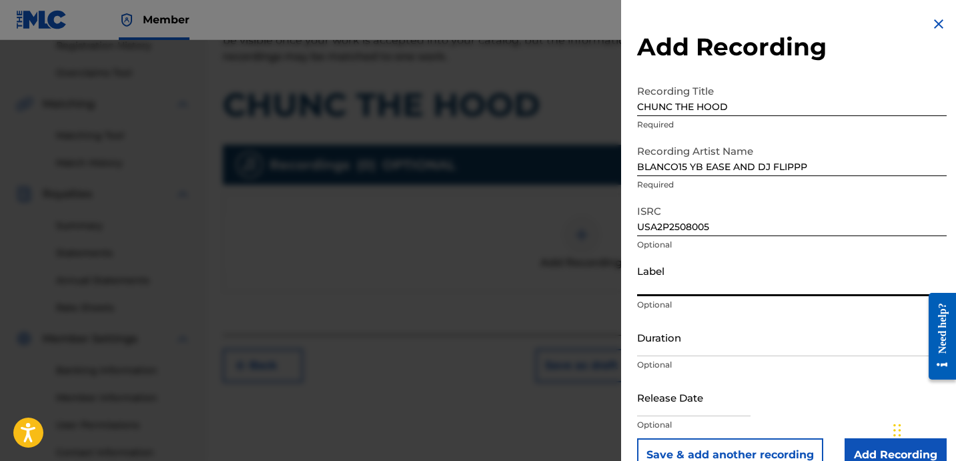
click at [689, 285] on input "Label" at bounding box center [792, 277] width 310 height 38
click at [687, 296] on div "Label Optional" at bounding box center [792, 288] width 310 height 60
click at [673, 283] on input "Label" at bounding box center [792, 277] width 310 height 38
paste input "OTR RECORDS 808 KARTEL COMPOUND INTEREST"
type input "OTR RECORDS 808 KARTEL COMPOUND INTEREST"
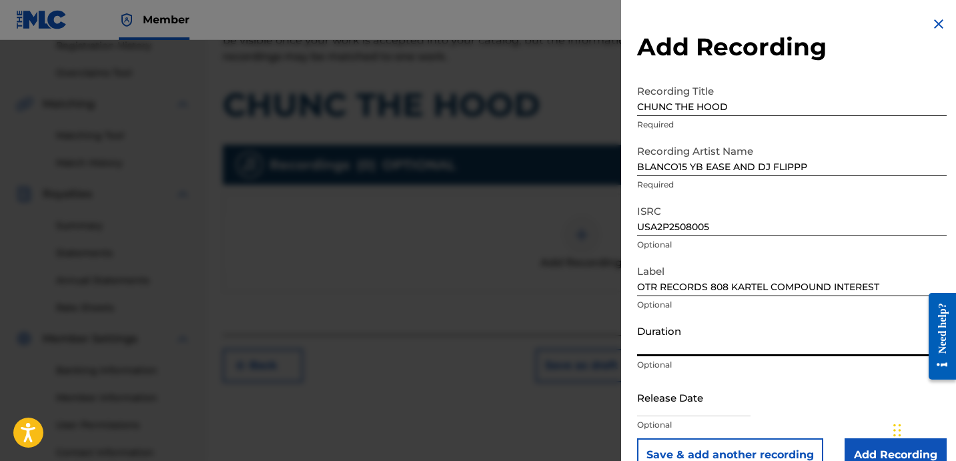
click at [689, 340] on input "Duration" at bounding box center [792, 337] width 310 height 38
click at [699, 343] on input "Duration" at bounding box center [792, 337] width 310 height 38
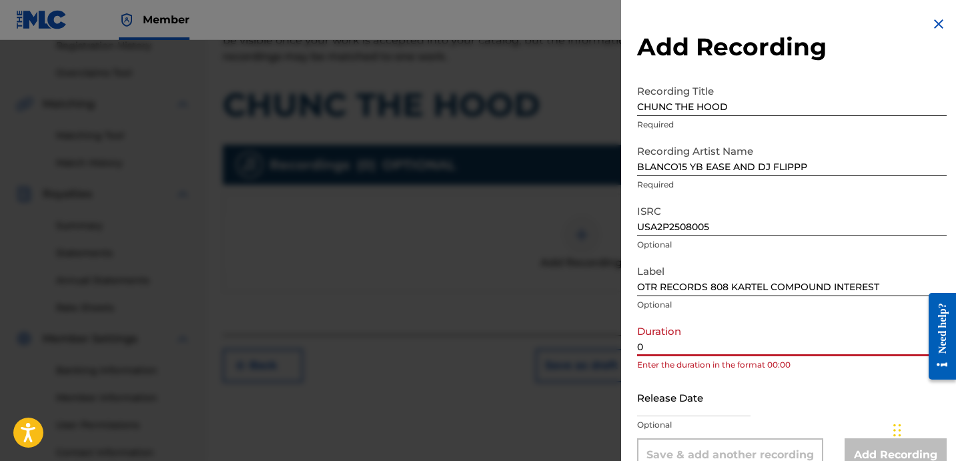
paste input "1:45"
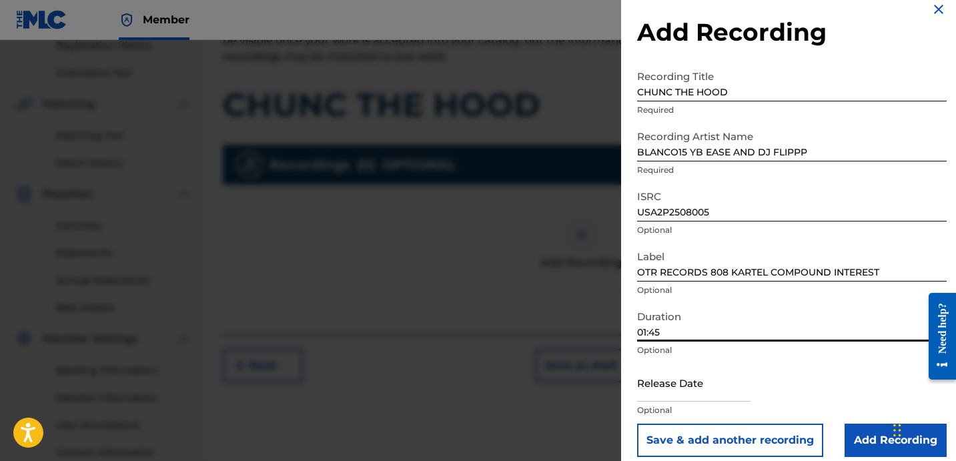
scroll to position [27, 0]
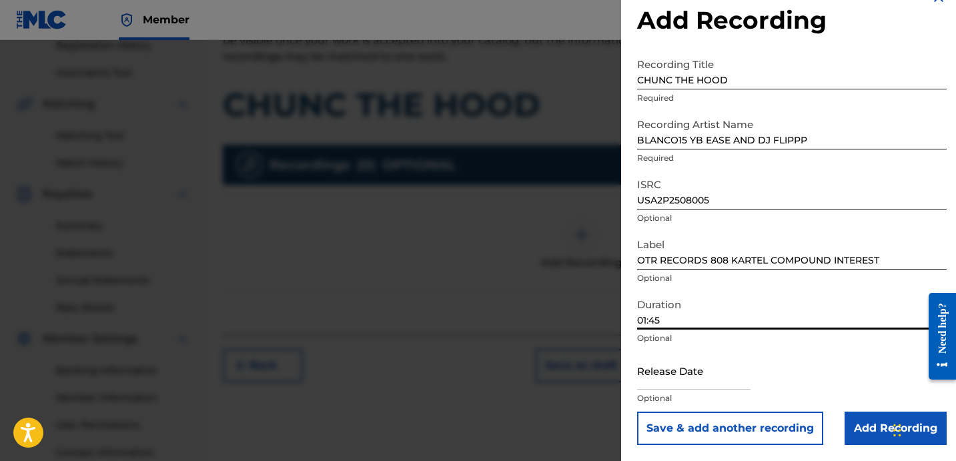
type input "01:45"
click at [866, 417] on input "Add Recording" at bounding box center [896, 428] width 102 height 33
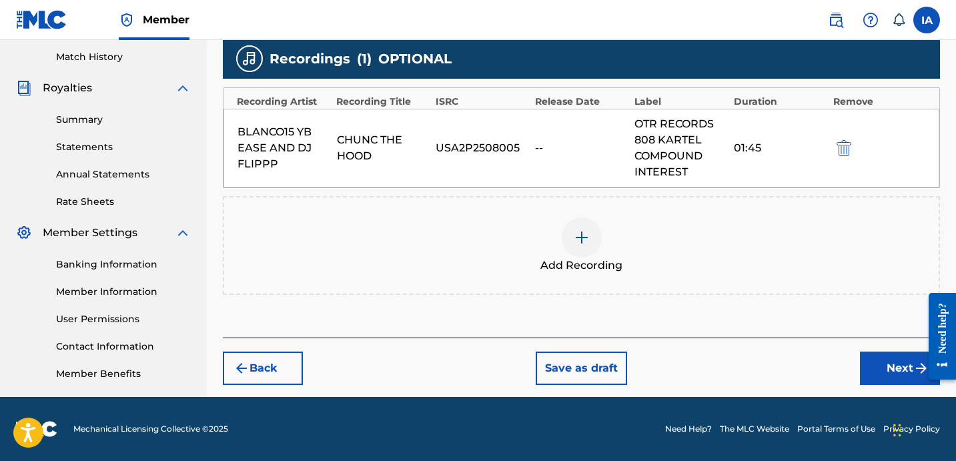
click at [881, 368] on button "Next" at bounding box center [900, 368] width 80 height 33
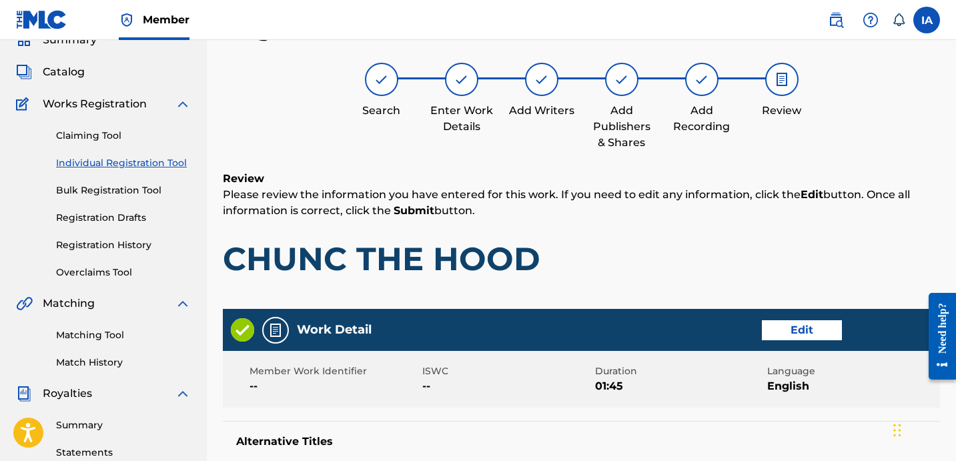
scroll to position [60, 0]
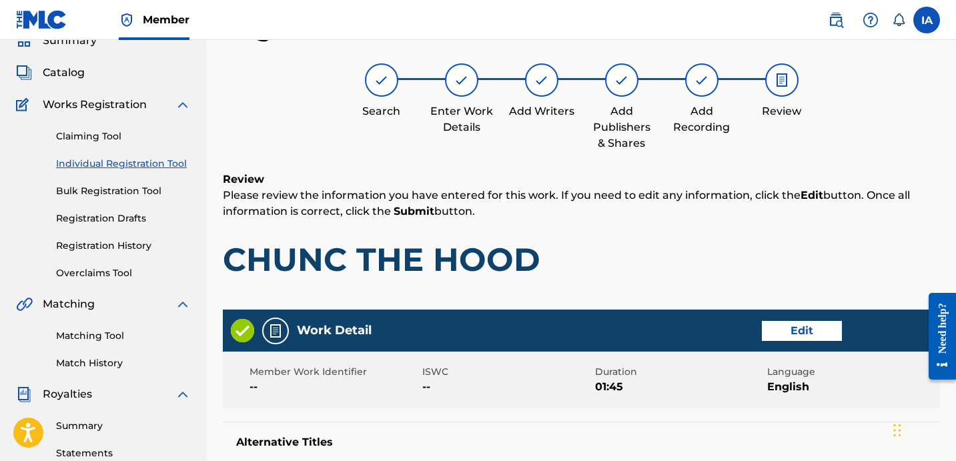
click at [586, 212] on p "Please review the information you have entered for this work. If you need to ed…" at bounding box center [581, 203] width 717 height 32
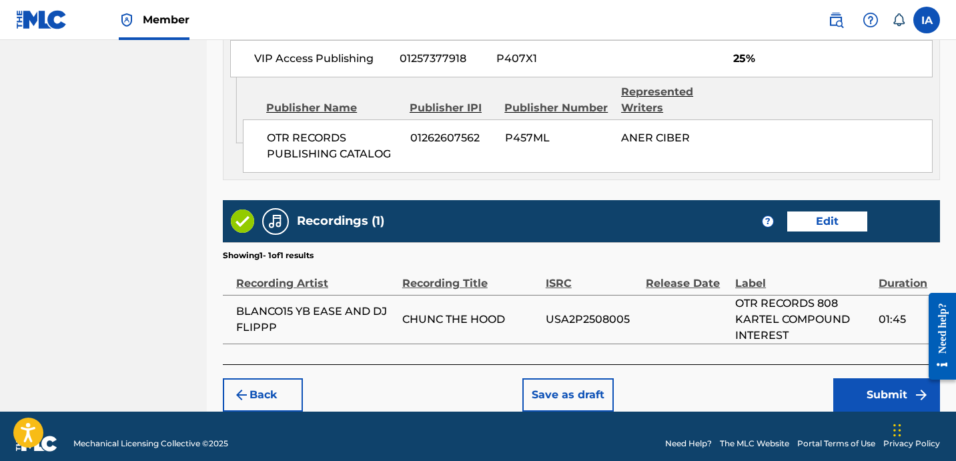
scroll to position [795, 0]
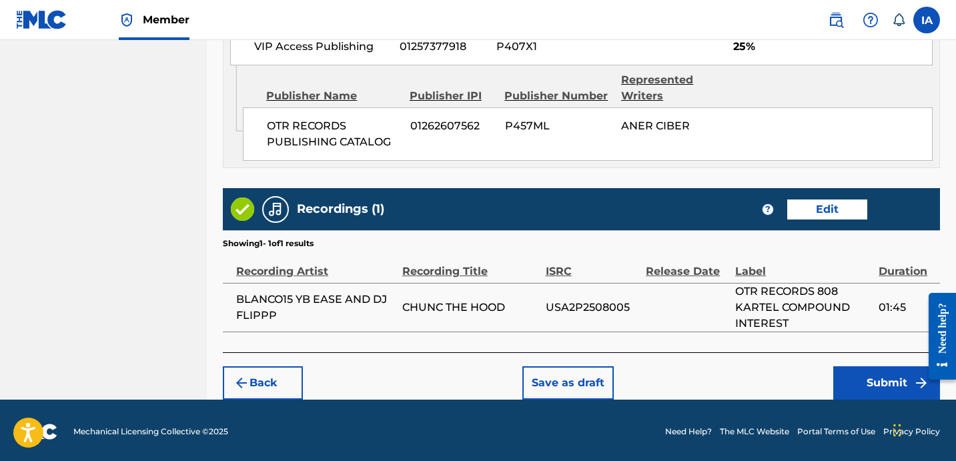
click at [884, 378] on button "Submit" at bounding box center [886, 382] width 107 height 33
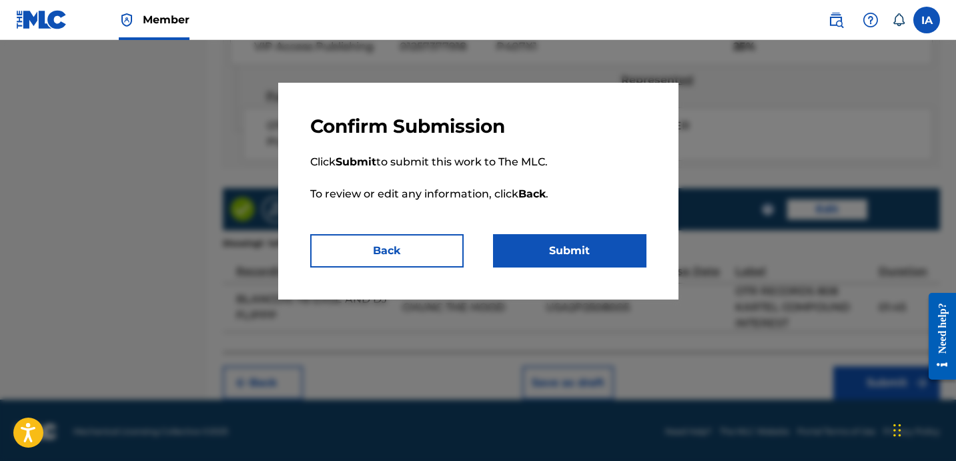
click at [599, 260] on button "Submit" at bounding box center [569, 250] width 153 height 33
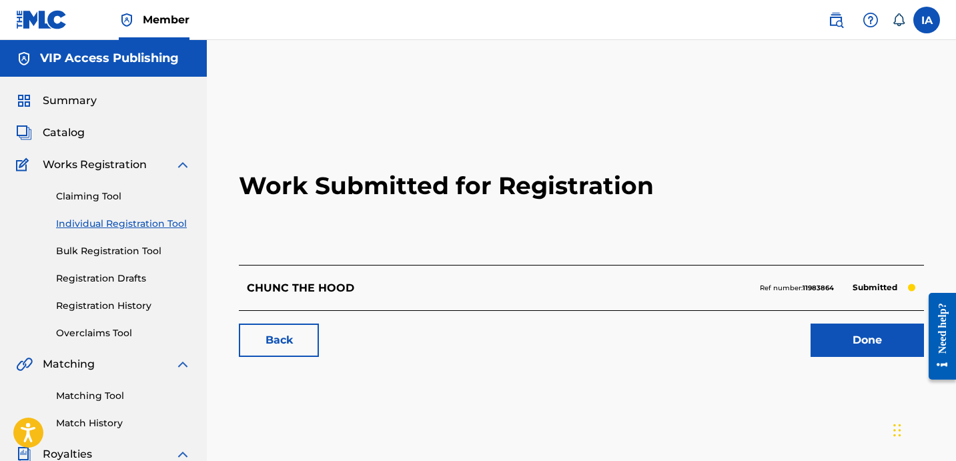
click at [161, 222] on link "Individual Registration Tool" at bounding box center [123, 224] width 135 height 14
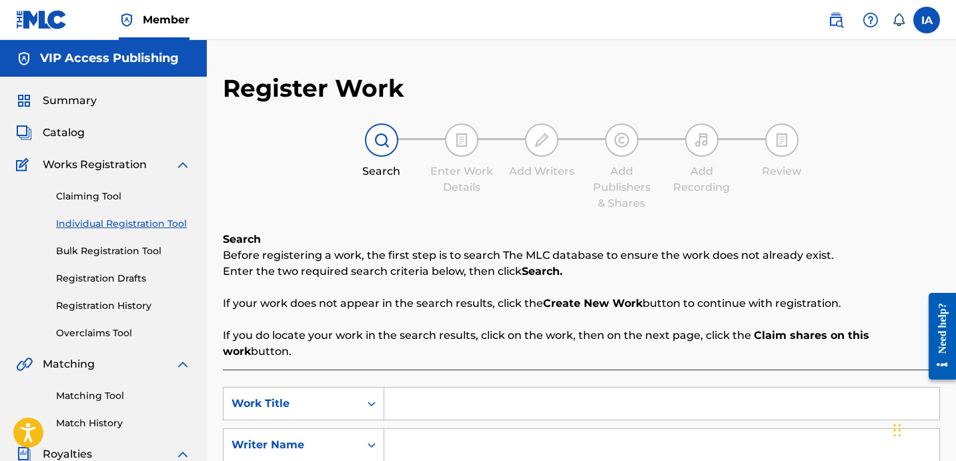
click at [473, 395] on input "Search Form" at bounding box center [661, 404] width 555 height 32
click at [576, 388] on input "Search Form" at bounding box center [661, 404] width 555 height 32
paste input "Locd Out"
click at [531, 393] on input "Locd Out" at bounding box center [661, 404] width 555 height 32
type input "LOCD OUT"
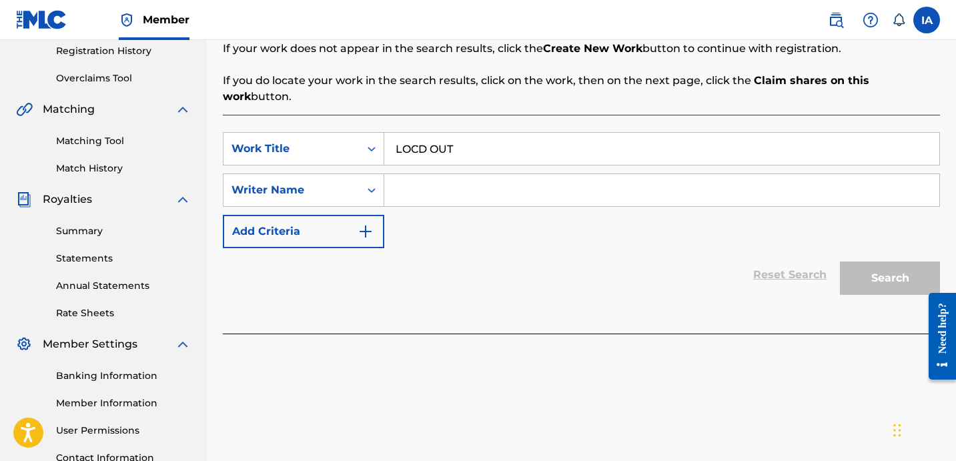
scroll to position [366, 0]
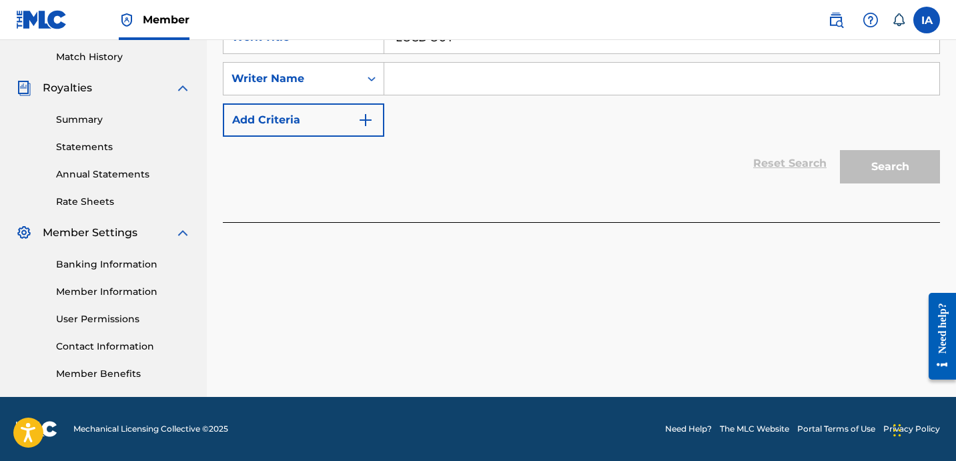
click at [649, 63] on input "Search Form" at bounding box center [661, 79] width 555 height 32
paste input "CIBER ANER"
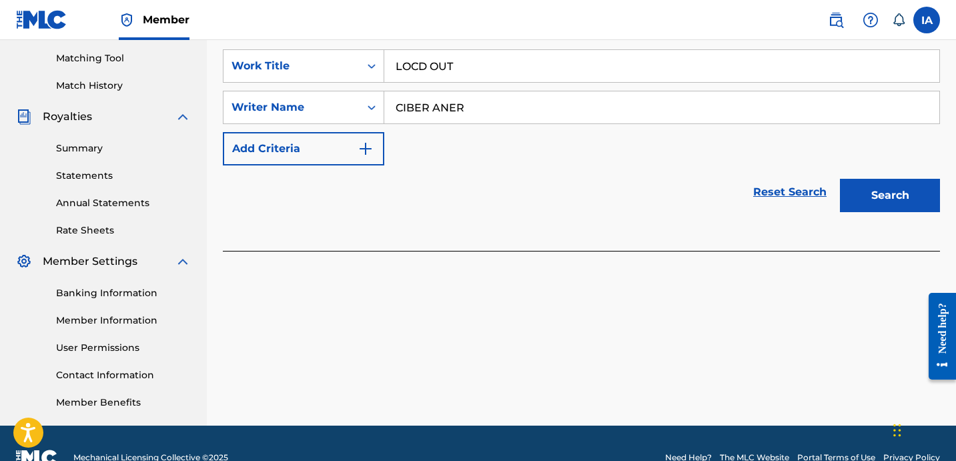
scroll to position [334, 0]
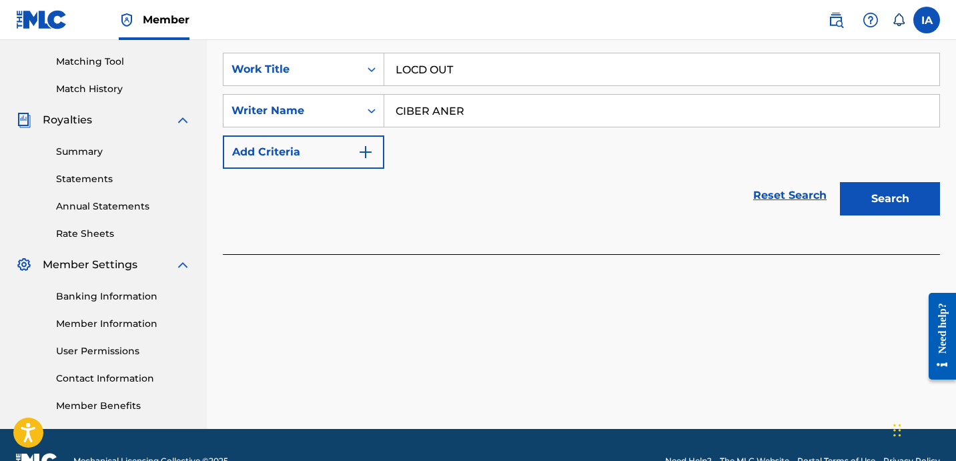
type input "CIBER ANER"
click at [920, 201] on div "Search" at bounding box center [886, 195] width 107 height 53
click at [904, 190] on button "Search" at bounding box center [890, 198] width 100 height 33
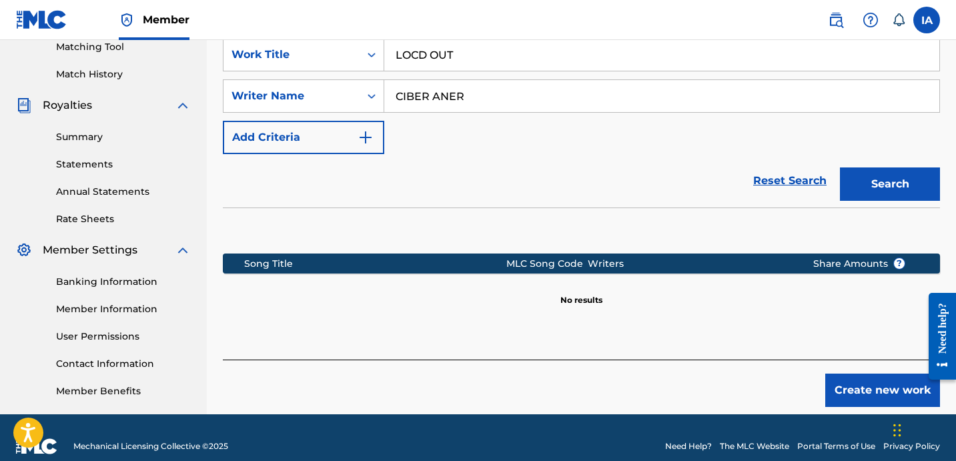
scroll to position [366, 0]
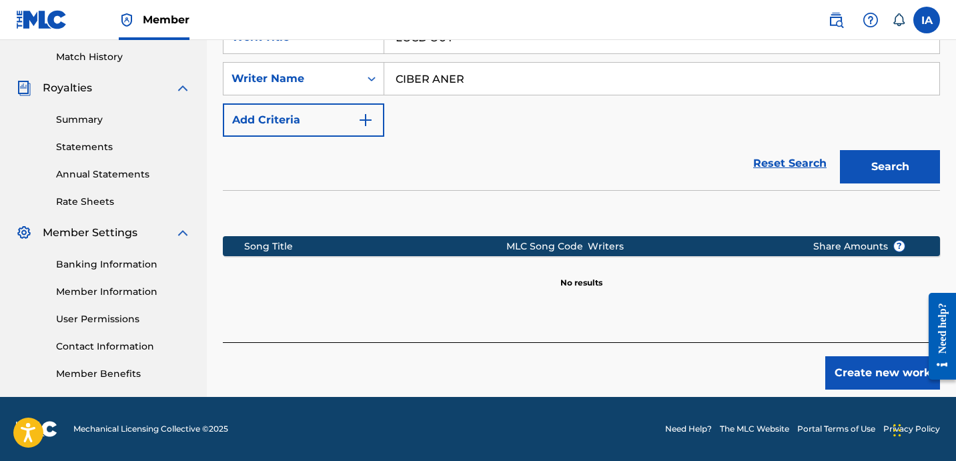
click at [845, 364] on button "Create new work" at bounding box center [882, 372] width 115 height 33
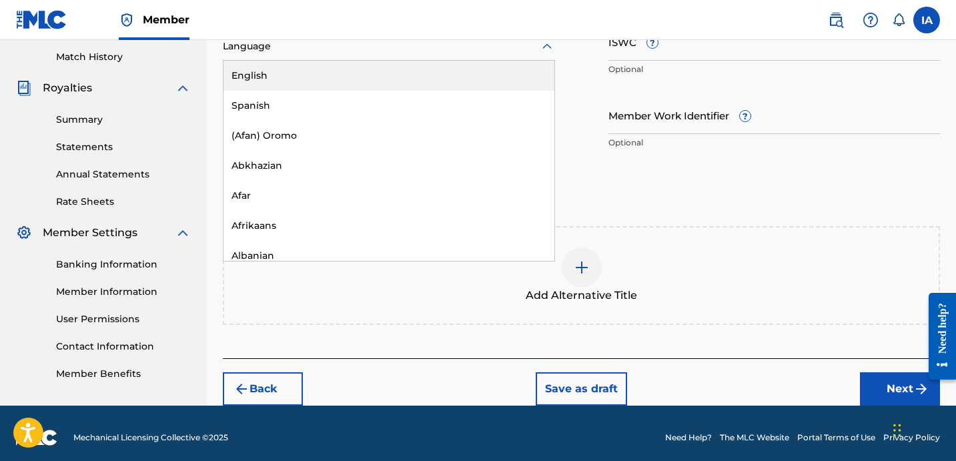
click at [331, 47] on div at bounding box center [389, 46] width 332 height 17
click at [340, 70] on div "English" at bounding box center [389, 76] width 331 height 30
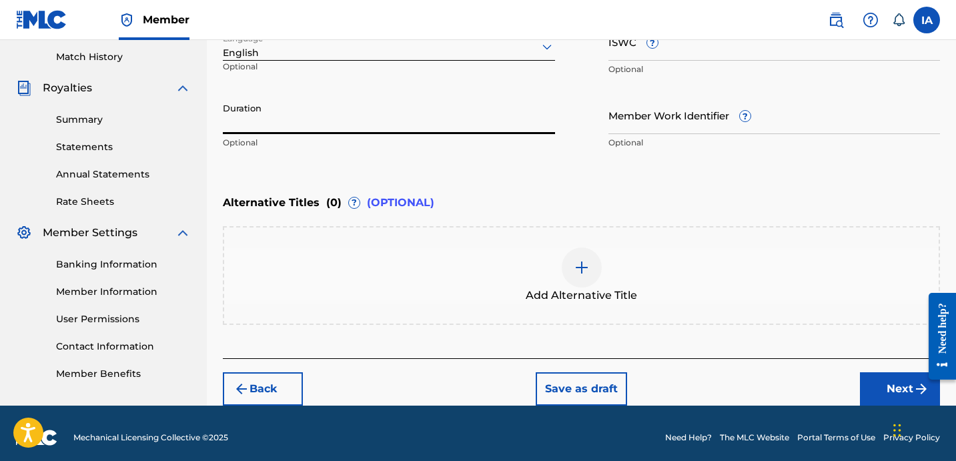
click at [360, 116] on input "Duration" at bounding box center [389, 115] width 332 height 38
click at [271, 129] on input "Duration" at bounding box center [389, 115] width 332 height 38
paste input "2:30"
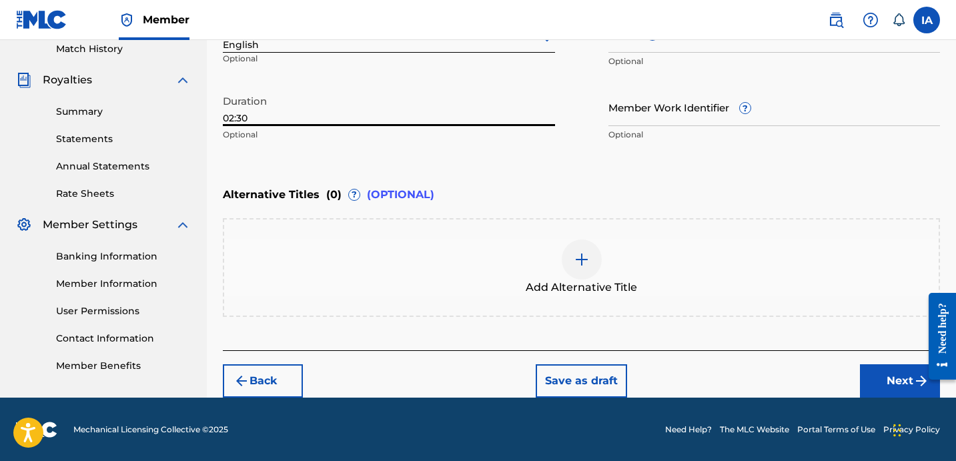
type input "02:30"
click at [877, 374] on button "Next" at bounding box center [900, 380] width 80 height 33
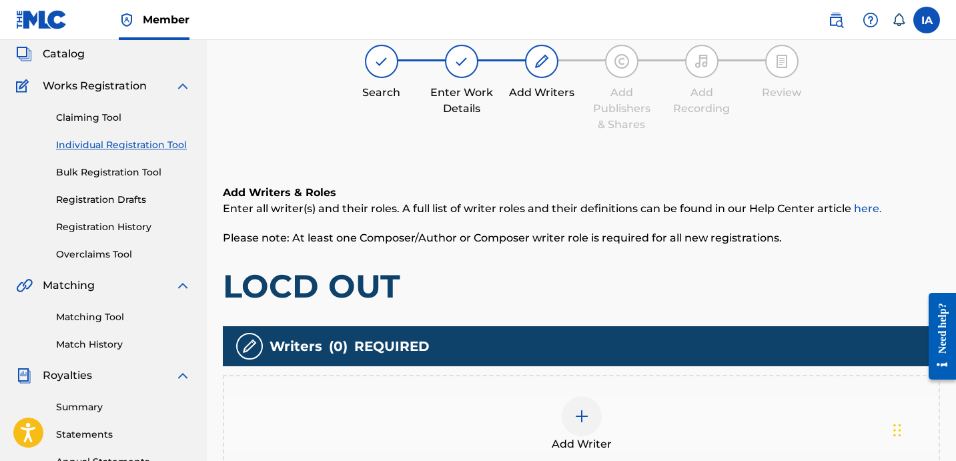
scroll to position [60, 0]
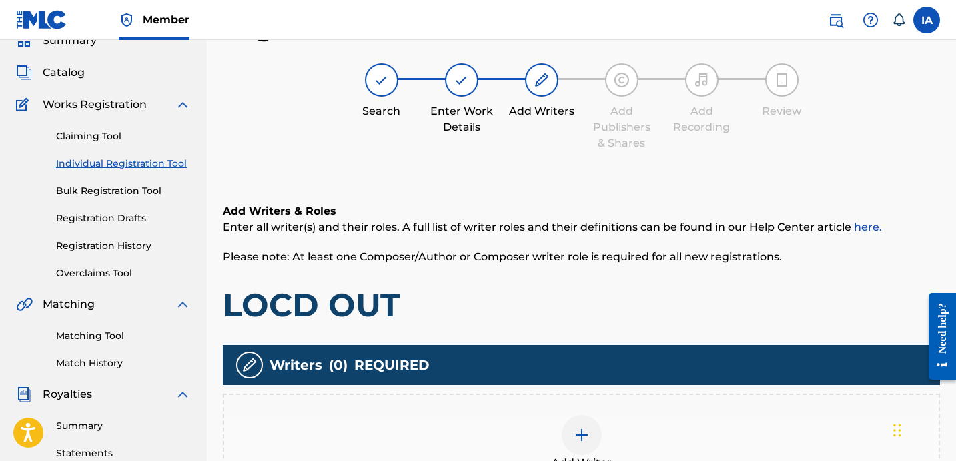
click at [619, 314] on h1 "LOCD OUT" at bounding box center [581, 305] width 717 height 40
click at [620, 441] on div "Add Writer" at bounding box center [581, 443] width 715 height 56
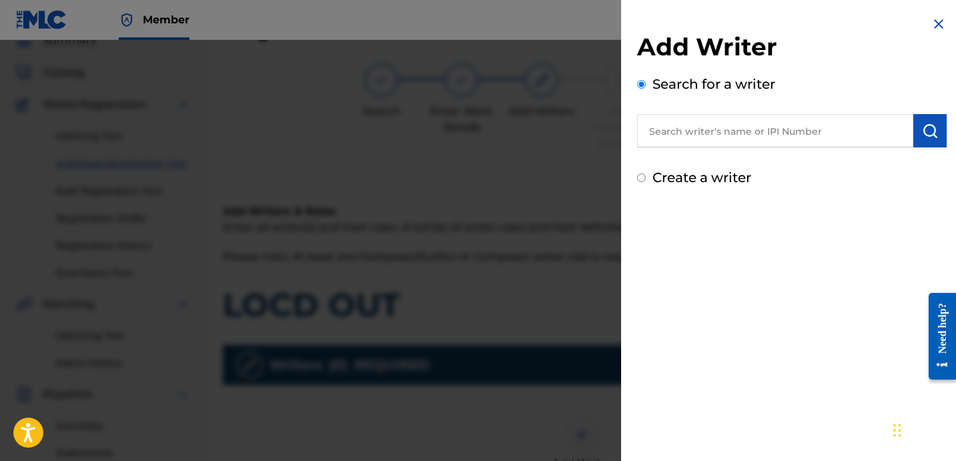
click at [789, 133] on input "text" at bounding box center [775, 130] width 276 height 33
paste input "CIBER ANER"
type input "CIBER ANER"
click at [923, 129] on img "submit" at bounding box center [930, 131] width 16 height 16
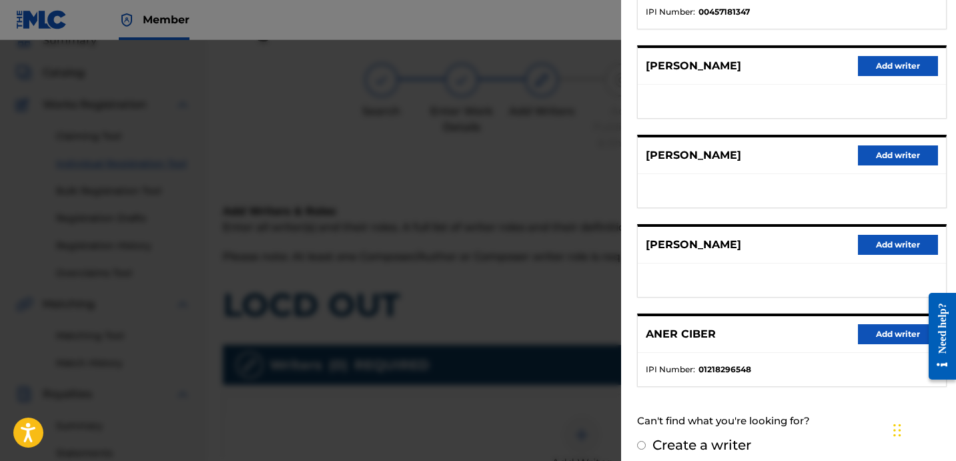
scroll to position [230, 0]
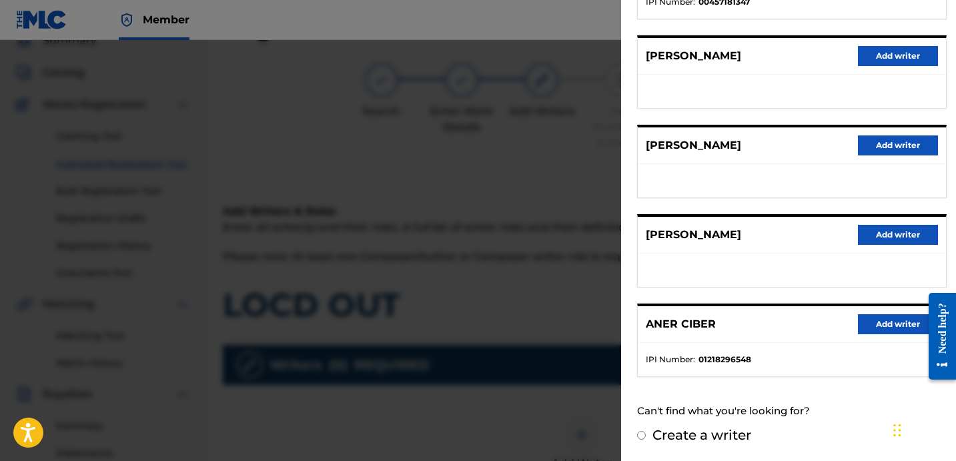
click at [865, 317] on button "Add writer" at bounding box center [898, 324] width 80 height 20
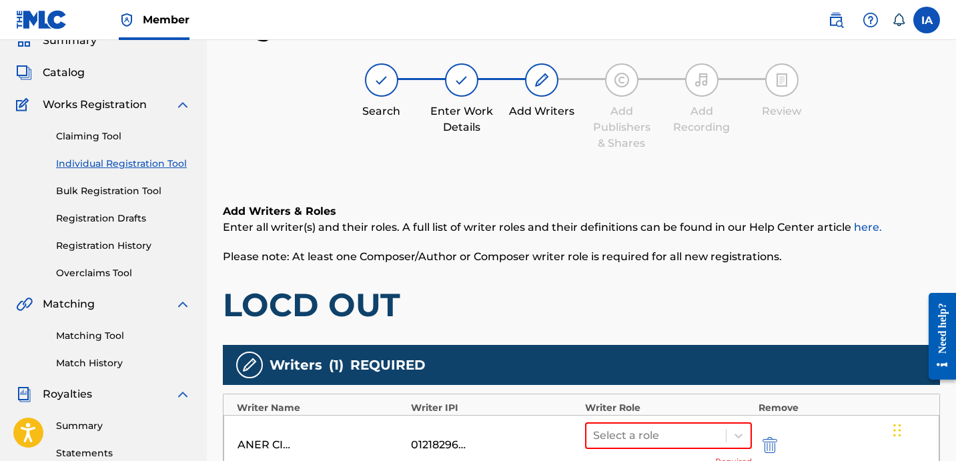
click at [606, 286] on h1 "LOCD OUT" at bounding box center [581, 305] width 717 height 40
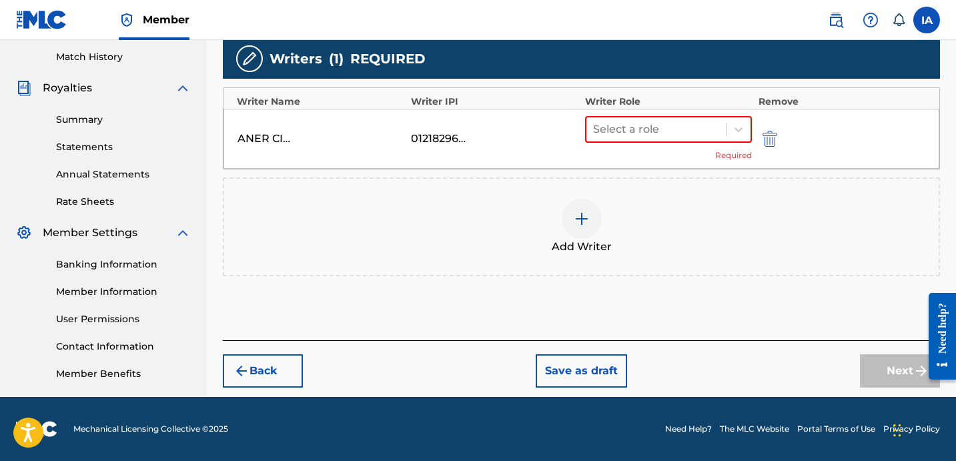
click at [707, 107] on div "Writer Role" at bounding box center [668, 102] width 167 height 14
click at [679, 123] on div at bounding box center [656, 129] width 126 height 19
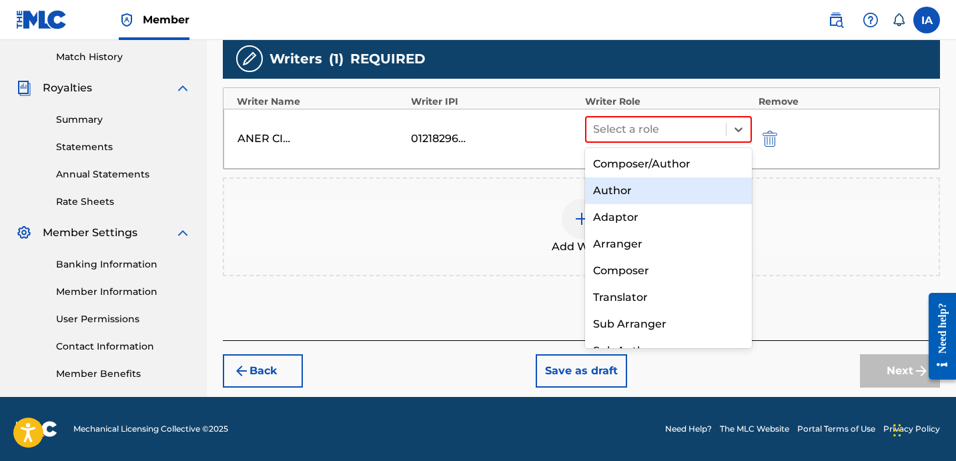
click at [658, 189] on div "Author" at bounding box center [668, 190] width 167 height 27
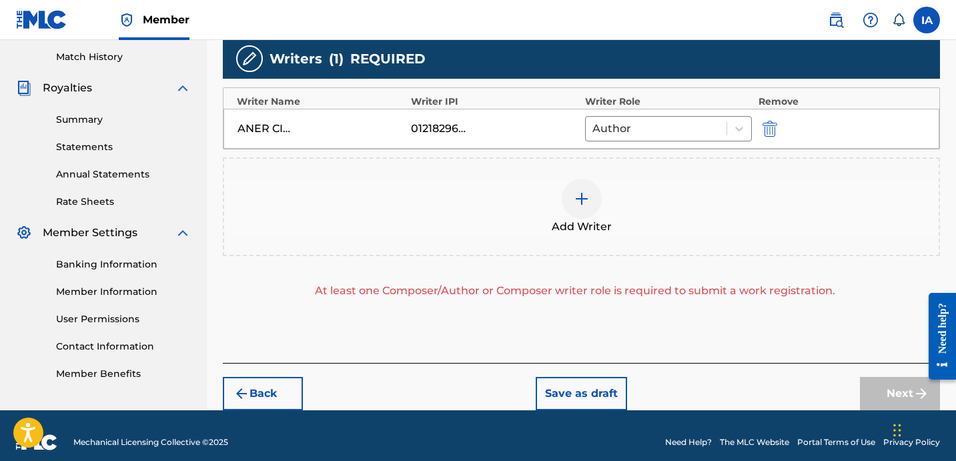
click at [580, 195] on img at bounding box center [582, 199] width 16 height 16
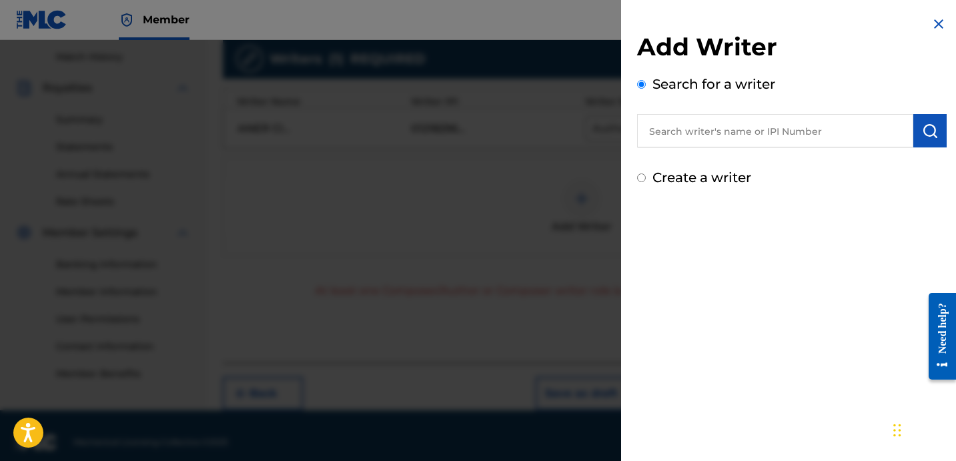
click at [713, 180] on label "Create a writer" at bounding box center [702, 177] width 99 height 16
radio input "true"
click at [646, 180] on input "Create a writer" at bounding box center [641, 177] width 9 height 9
radio input "false"
radio input "true"
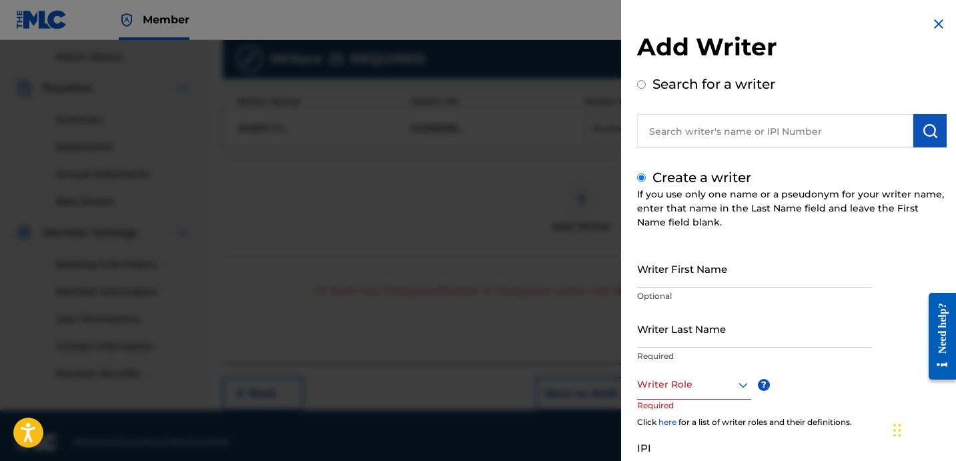
click at [709, 180] on label "Create a writer" at bounding box center [702, 177] width 99 height 16
click at [646, 180] on input "Create a writer" at bounding box center [641, 177] width 9 height 9
click at [668, 340] on input "Writer Last Name" at bounding box center [754, 329] width 235 height 38
paste input "UNKNOWN WRITER"
click at [705, 339] on input "UNKNOWN WRITER" at bounding box center [754, 329] width 235 height 38
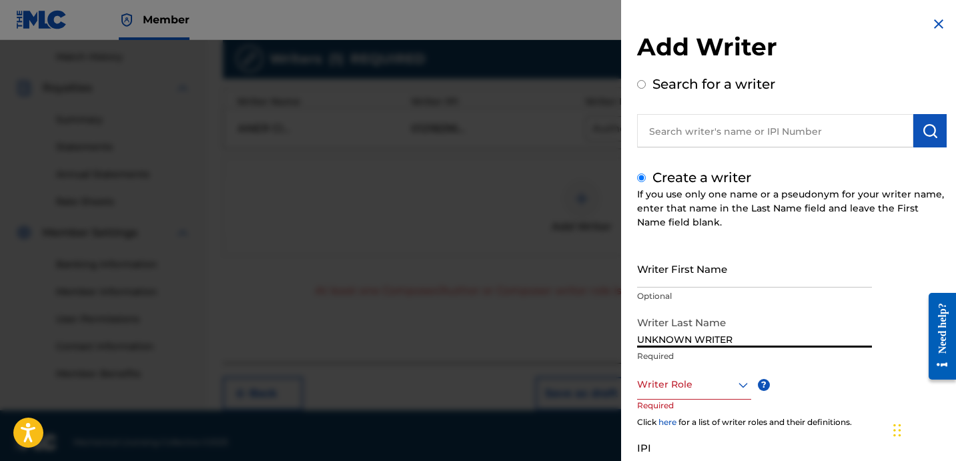
click at [705, 339] on input "UNKNOWN WRITER" at bounding box center [754, 329] width 235 height 38
type input "UNKNOWN"
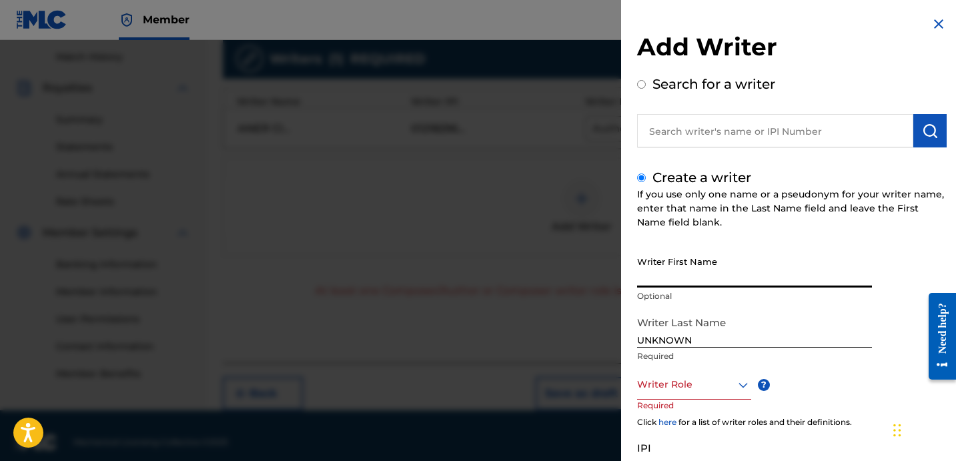
click at [702, 271] on input "Writer First Name" at bounding box center [754, 269] width 235 height 38
paste input "WRITER"
type input "WRITER"
click at [682, 375] on div "Writer Role" at bounding box center [694, 385] width 114 height 30
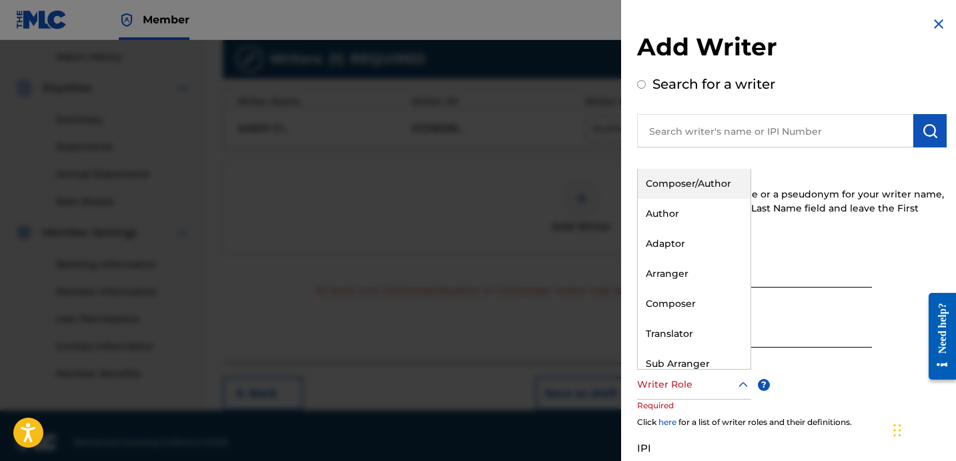
click at [728, 187] on div "Composer/Author" at bounding box center [694, 184] width 113 height 30
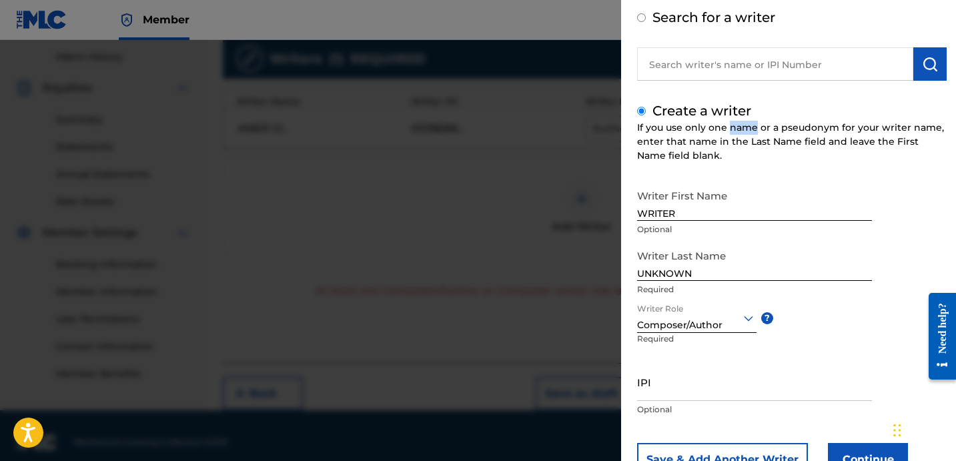
scroll to position [118, 0]
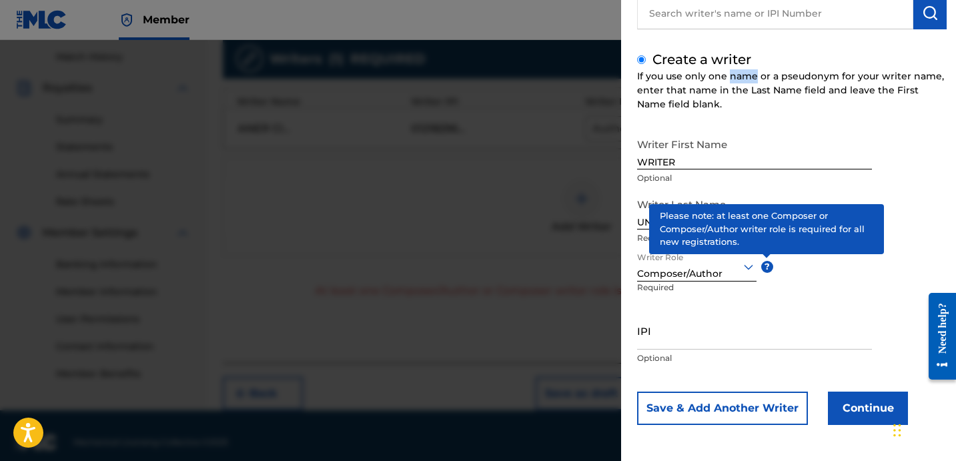
click at [874, 414] on button "Continue" at bounding box center [868, 408] width 80 height 33
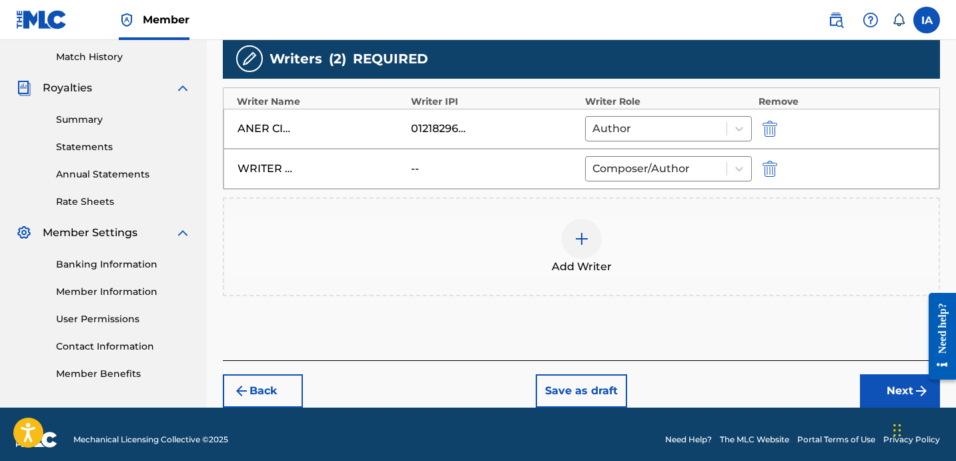
click at [873, 388] on button "Next" at bounding box center [900, 390] width 80 height 33
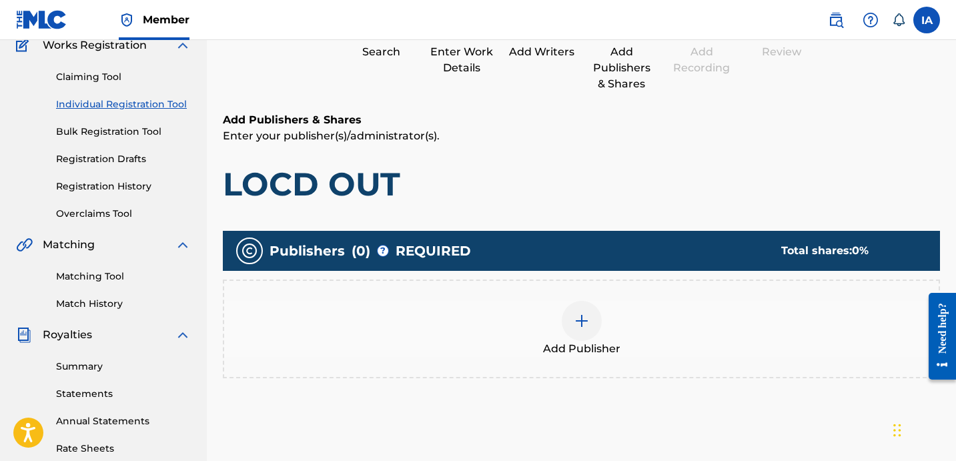
scroll to position [60, 0]
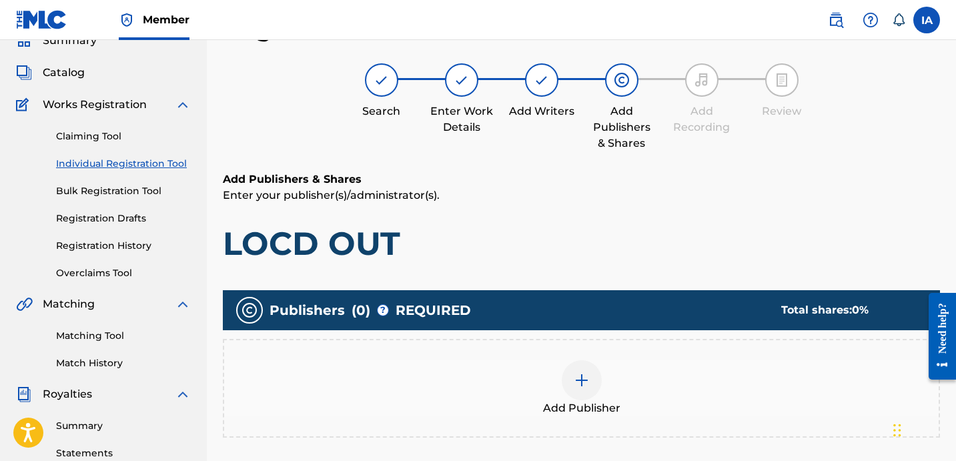
click at [629, 254] on h1 "LOCD OUT" at bounding box center [581, 244] width 717 height 40
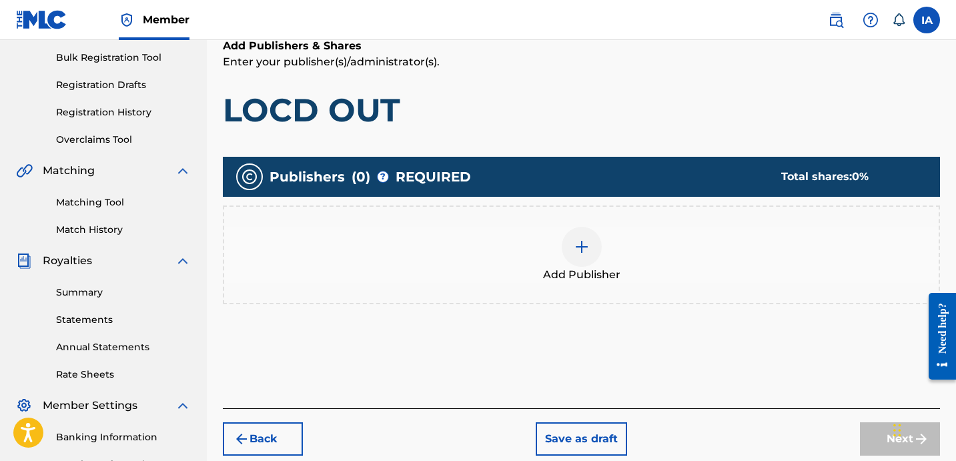
scroll to position [206, 0]
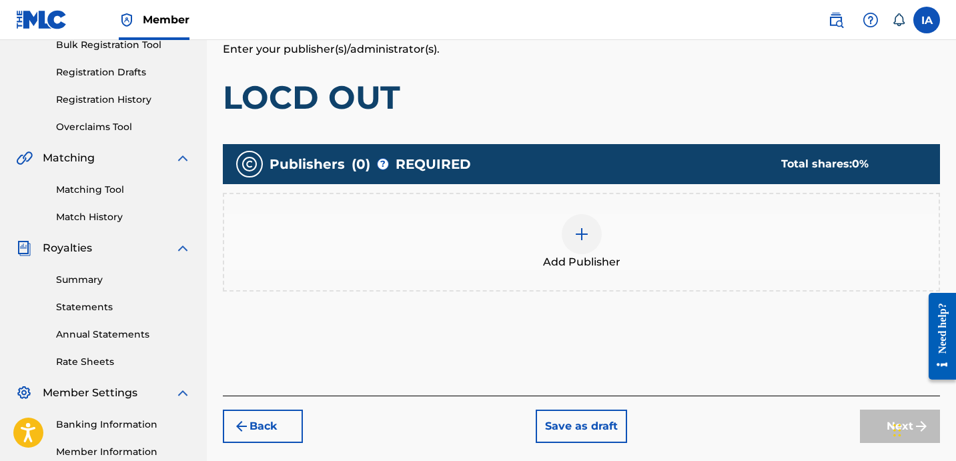
click at [586, 244] on div at bounding box center [582, 234] width 40 height 40
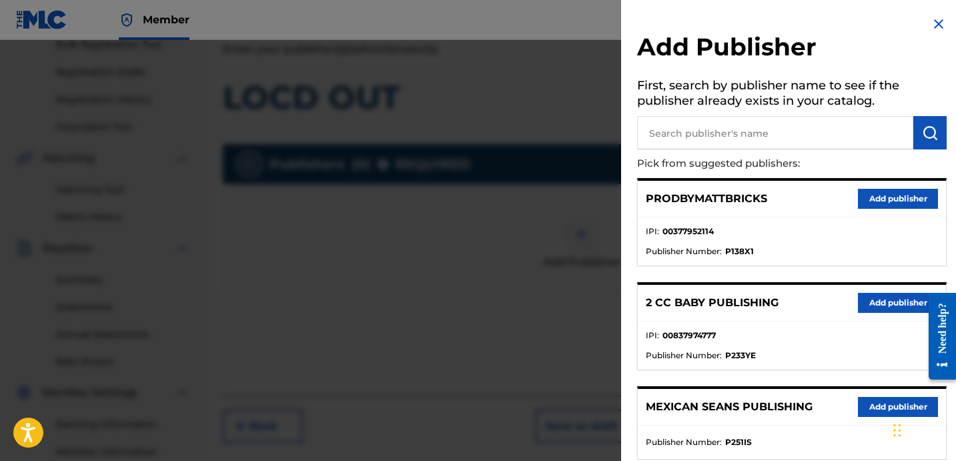
click at [746, 141] on input "text" at bounding box center [775, 132] width 276 height 33
paste input "OTR RECORDS PUBLISHING CATALOG"
type input "OTR RECORDS PUBLISHING CATALOG"
click at [935, 127] on button "submit" at bounding box center [929, 132] width 33 height 33
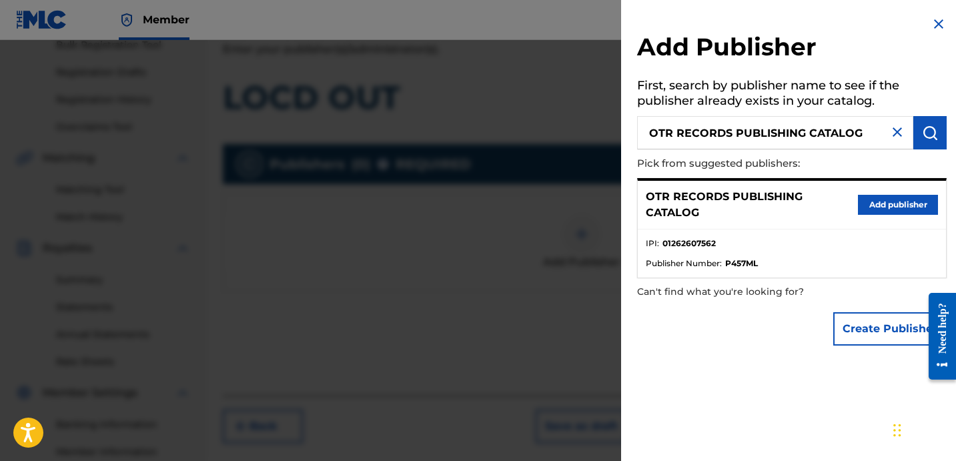
click at [879, 209] on button "Add publisher" at bounding box center [898, 205] width 80 height 20
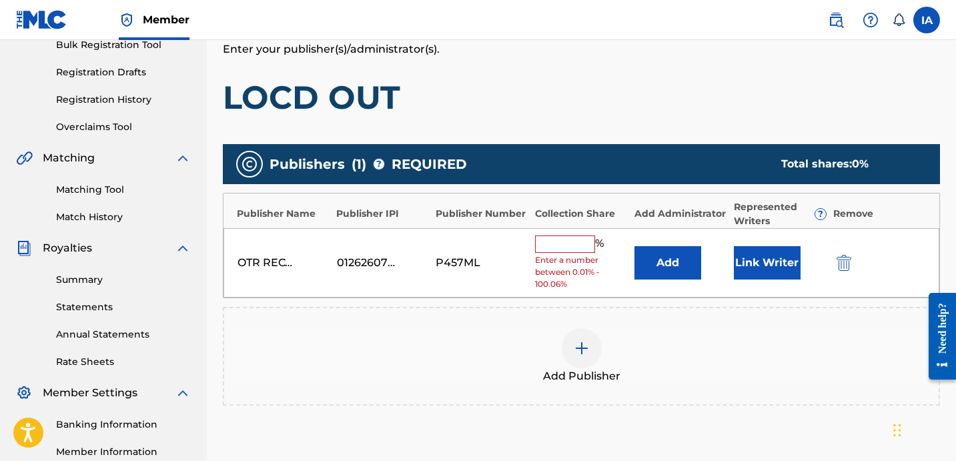
click at [564, 239] on input "text" at bounding box center [565, 244] width 60 height 17
type input "25"
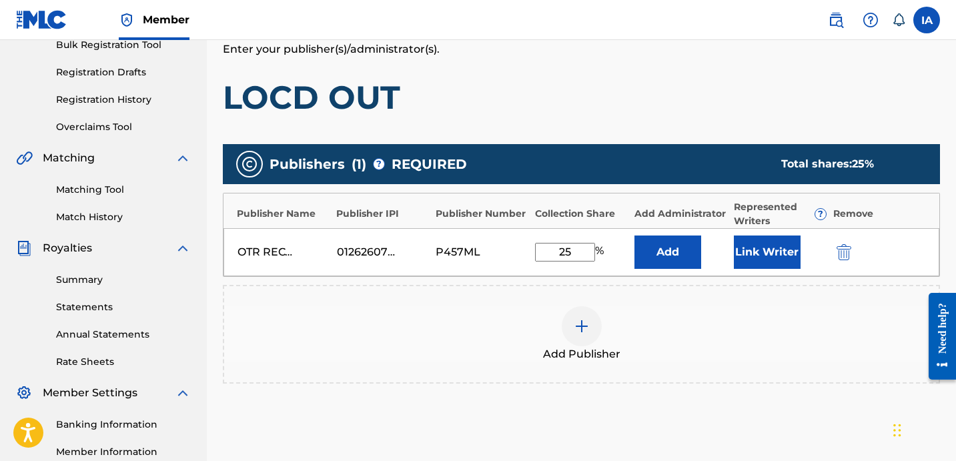
drag, startPoint x: 583, startPoint y: 255, endPoint x: 527, endPoint y: 230, distance: 61.5
click at [535, 234] on div "OTR RECORDS PUBLISHING CATALOG 01262607562 P457ML 25 % Add Link Writer" at bounding box center [582, 252] width 716 height 48
click at [659, 249] on button "Add" at bounding box center [668, 252] width 67 height 33
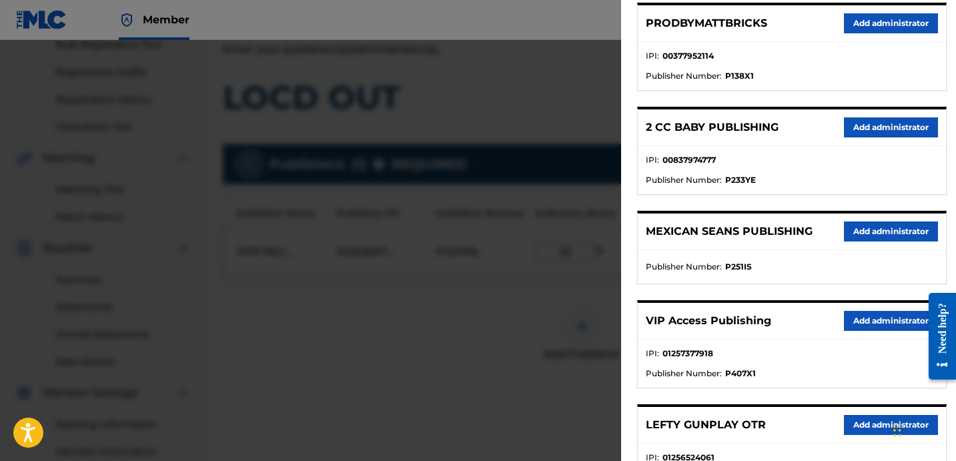
scroll to position [235, 0]
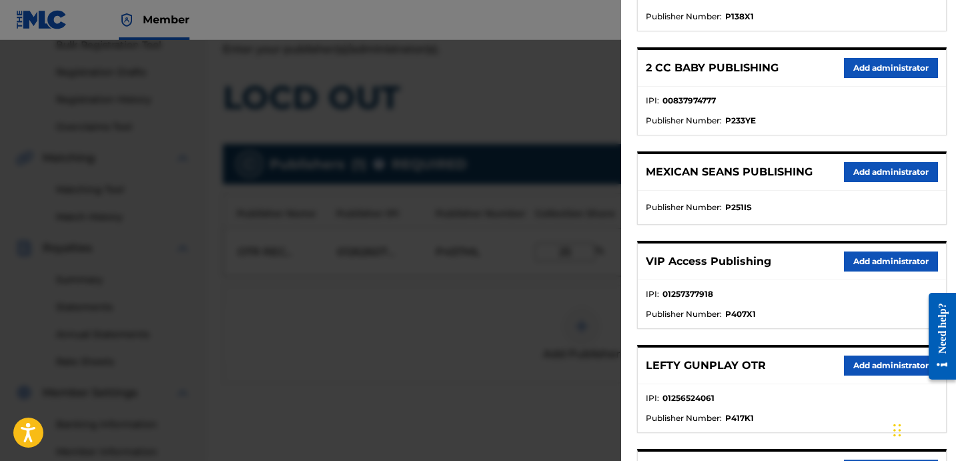
click at [865, 268] on button "Add administrator" at bounding box center [891, 262] width 94 height 20
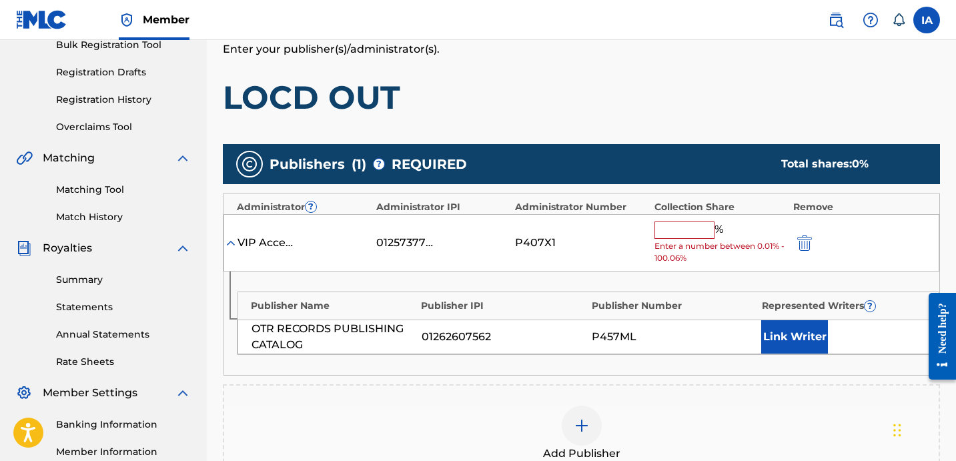
drag, startPoint x: 679, startPoint y: 230, endPoint x: 675, endPoint y: 220, distance: 10.5
click at [675, 222] on input "text" at bounding box center [685, 230] width 60 height 17
paste input "25"
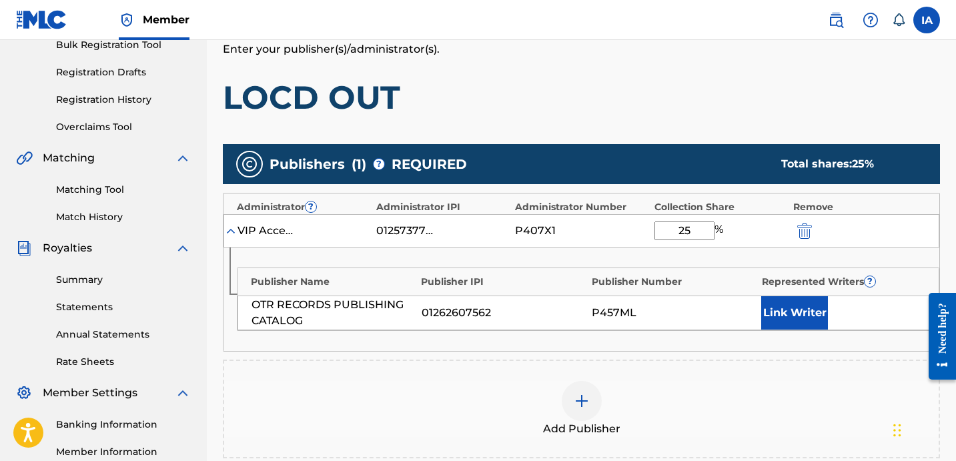
drag, startPoint x: 704, startPoint y: 233, endPoint x: 653, endPoint y: 204, distance: 58.6
click at [661, 209] on div "Administrator ? Administrator IPI Administrator Number Collection Share Remove …" at bounding box center [581, 272] width 717 height 159
paste input "text"
type input "25"
click at [799, 306] on button "Link Writer" at bounding box center [794, 312] width 67 height 33
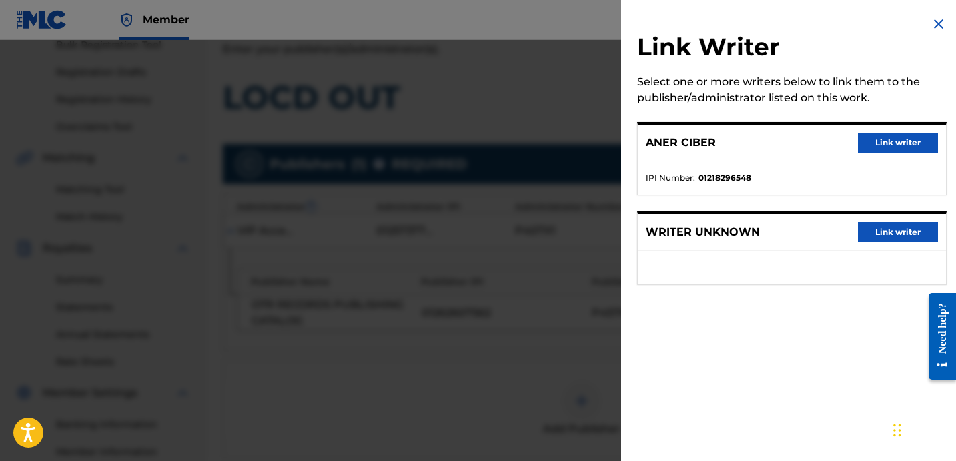
click at [889, 145] on button "Link writer" at bounding box center [898, 143] width 80 height 20
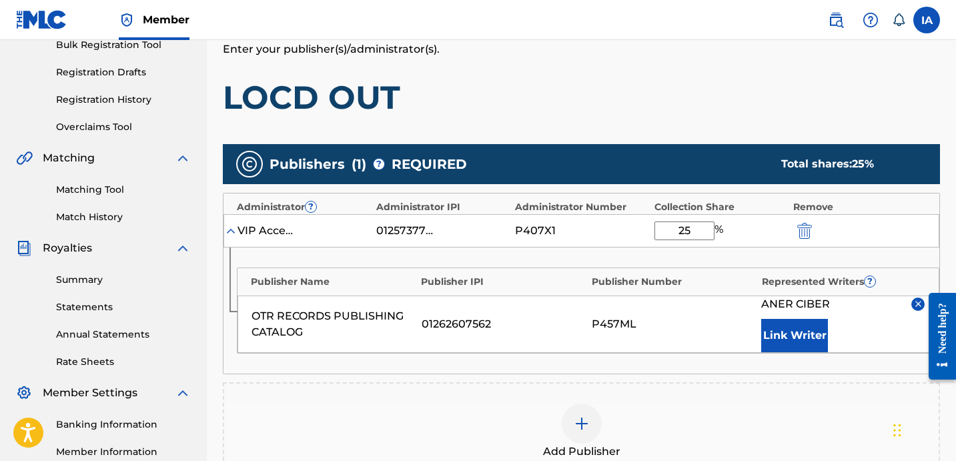
click at [673, 139] on div "Publishers ( 1 ) ? REQUIRED Total shares: 25 % Administrator ? Administrator IP…" at bounding box center [581, 331] width 717 height 389
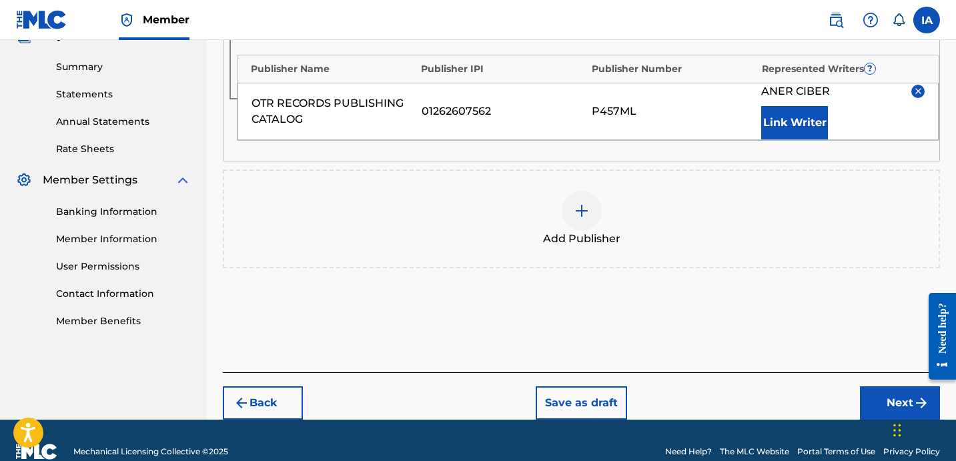
click at [880, 396] on button "Next" at bounding box center [900, 402] width 80 height 33
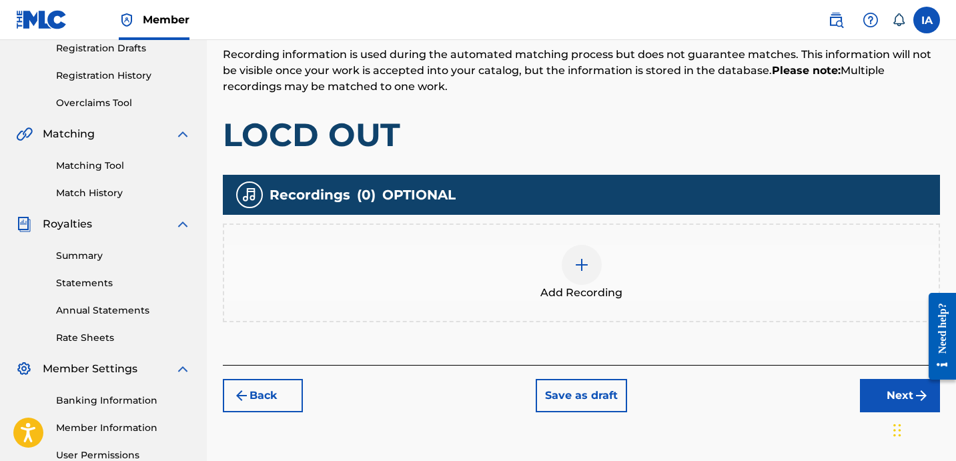
scroll to position [309, 0]
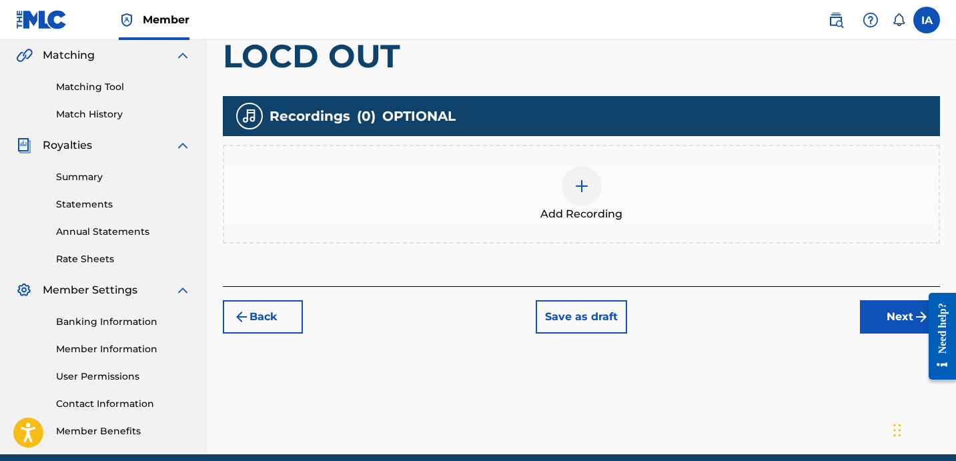
click at [611, 208] on span "Add Recording" at bounding box center [581, 214] width 82 height 16
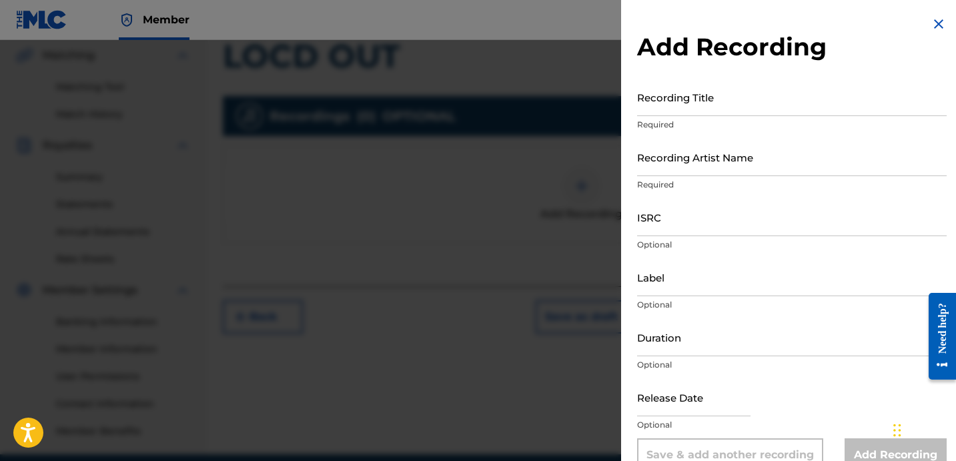
click at [750, 94] on input "Recording Title" at bounding box center [792, 97] width 310 height 38
paste input "Locd Out"
type input "LOCD OUT"
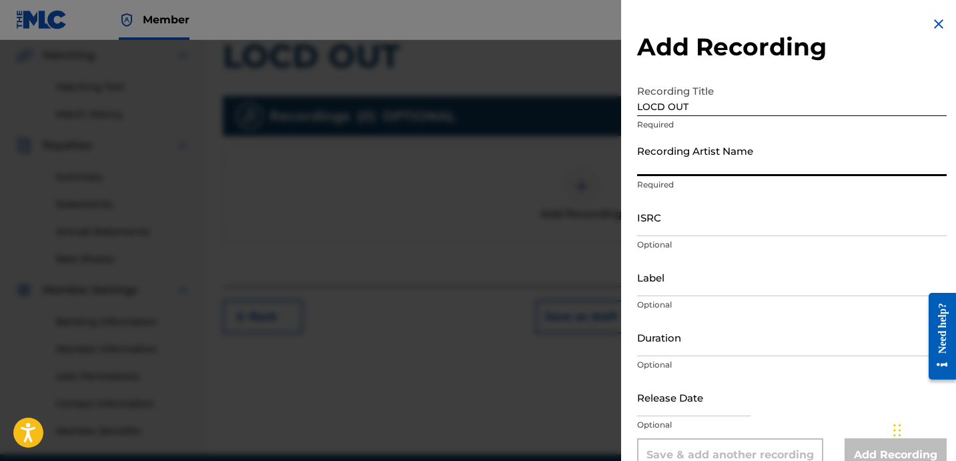
click at [715, 163] on input "Recording Artist Name" at bounding box center [792, 157] width 310 height 38
paste input "Blanco15 Runer and Dj Flippp"
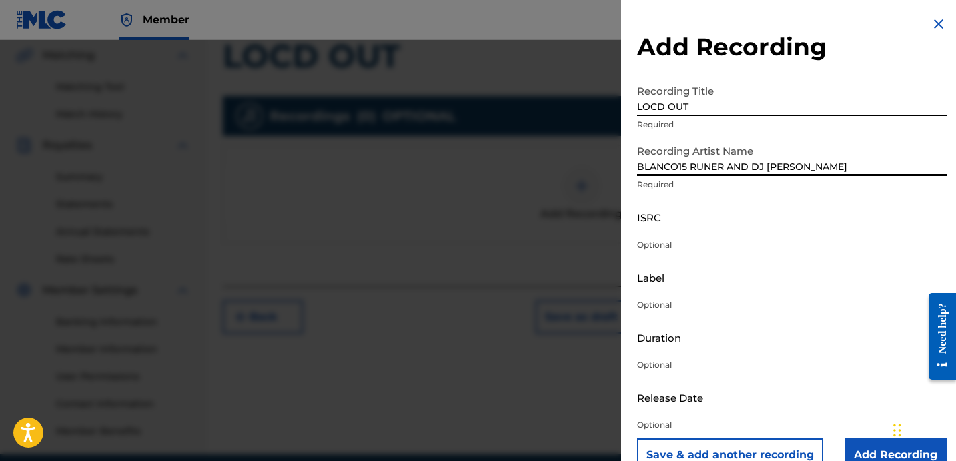
type input "BLANCO15 RUNER AND DJ [PERSON_NAME]"
click at [743, 228] on input "ISRC" at bounding box center [792, 217] width 310 height 38
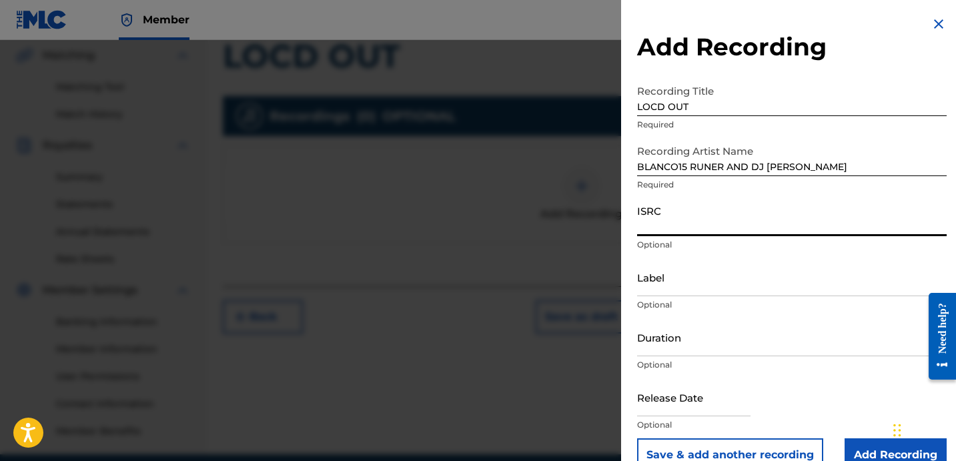
click at [673, 206] on input "ISRC" at bounding box center [792, 217] width 310 height 38
paste input "USA2P2507227"
type input "USA2P2507227"
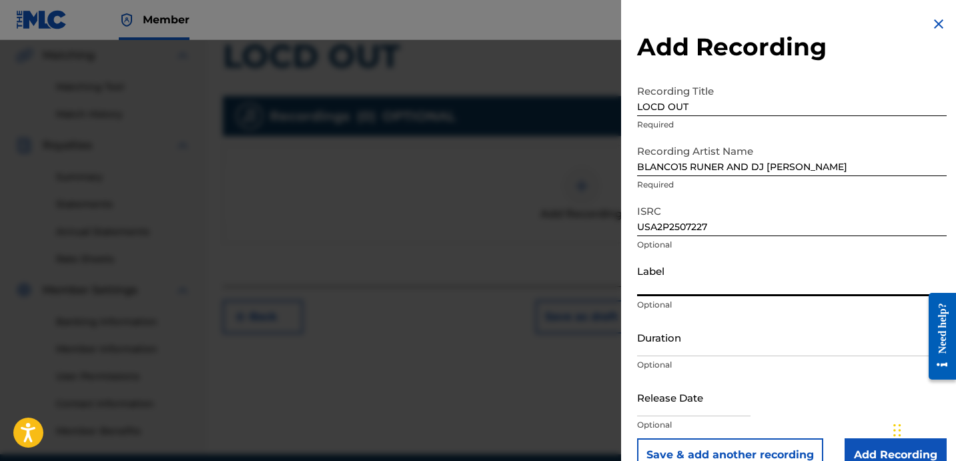
click at [677, 294] on input "Label" at bounding box center [792, 277] width 310 height 38
click at [711, 286] on input "Label" at bounding box center [792, 277] width 310 height 38
paste input "OTR RECORDS 808 KARTEL COMPOUND INTEREST"
type input "OTR RECORDS 808 KARTEL COMPOUND INTEREST"
click at [684, 330] on input "Duration" at bounding box center [792, 337] width 310 height 38
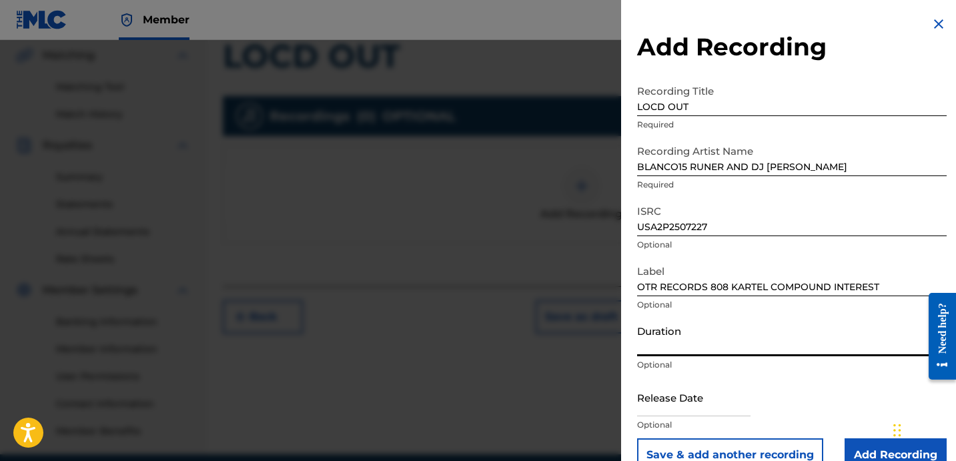
click at [671, 341] on input "Duration" at bounding box center [792, 337] width 310 height 38
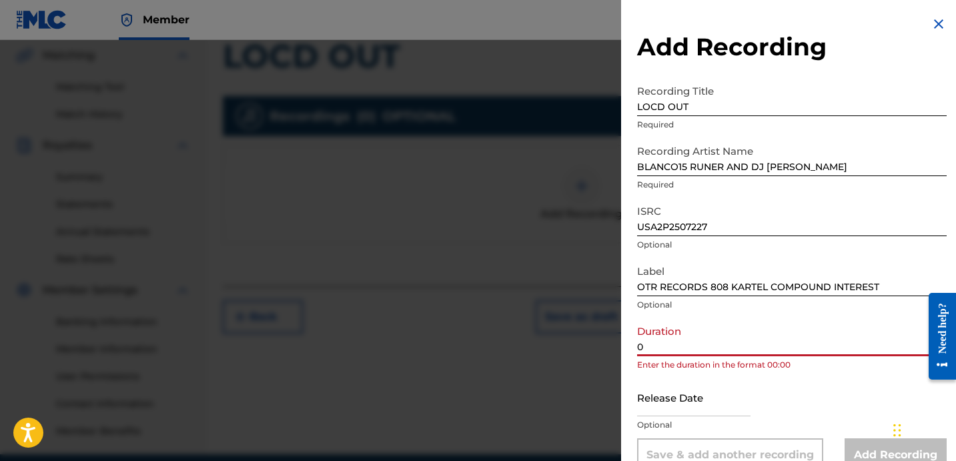
paste input "2:30"
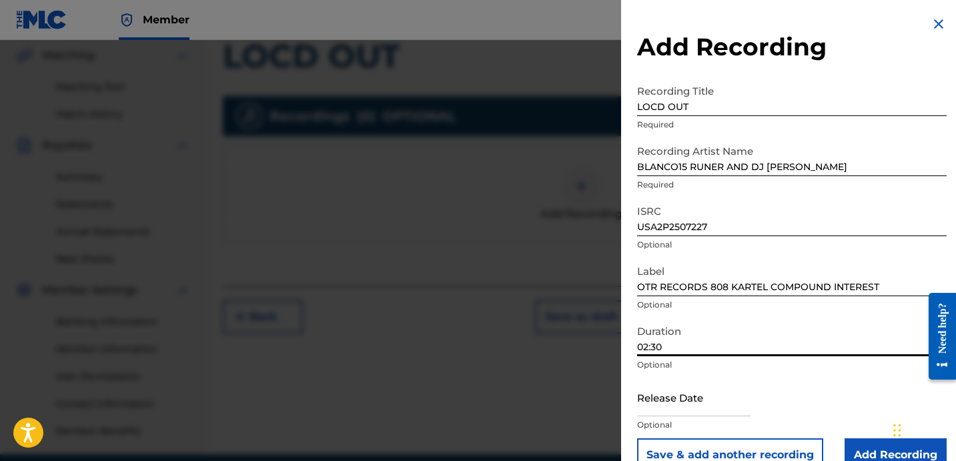
type input "02:30"
click at [852, 439] on input "Add Recording" at bounding box center [896, 454] width 102 height 33
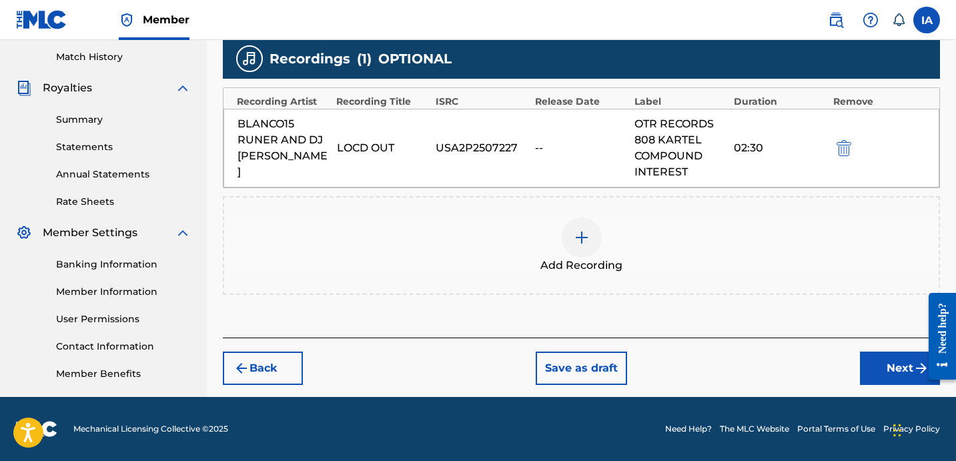
click at [879, 356] on button "Next" at bounding box center [900, 368] width 80 height 33
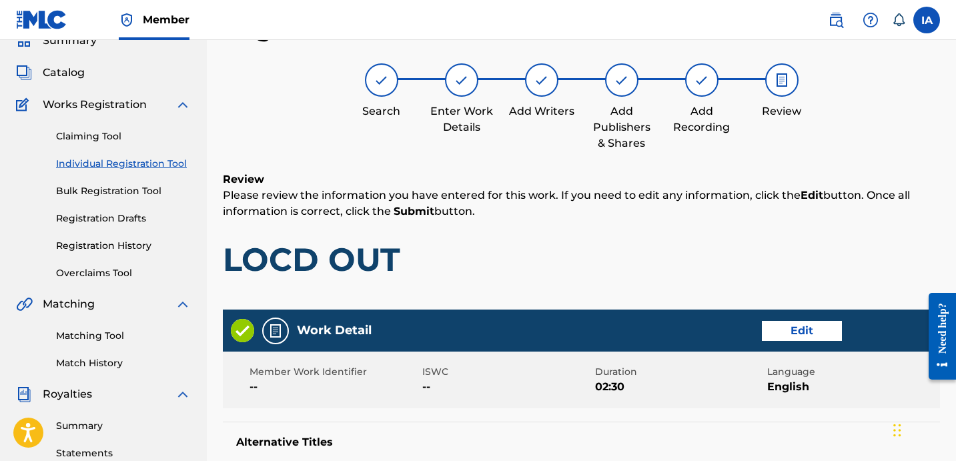
click at [558, 212] on p "Please review the information you have entered for this work. If you need to ed…" at bounding box center [581, 203] width 717 height 32
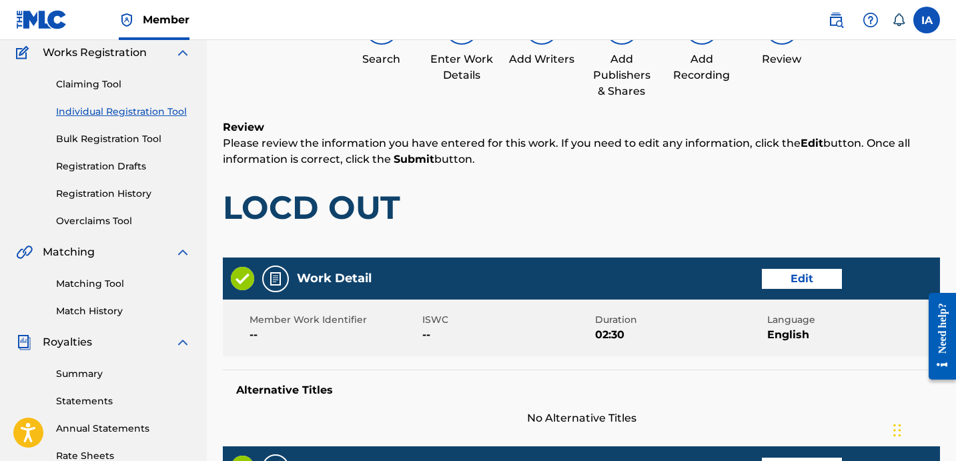
scroll to position [783, 0]
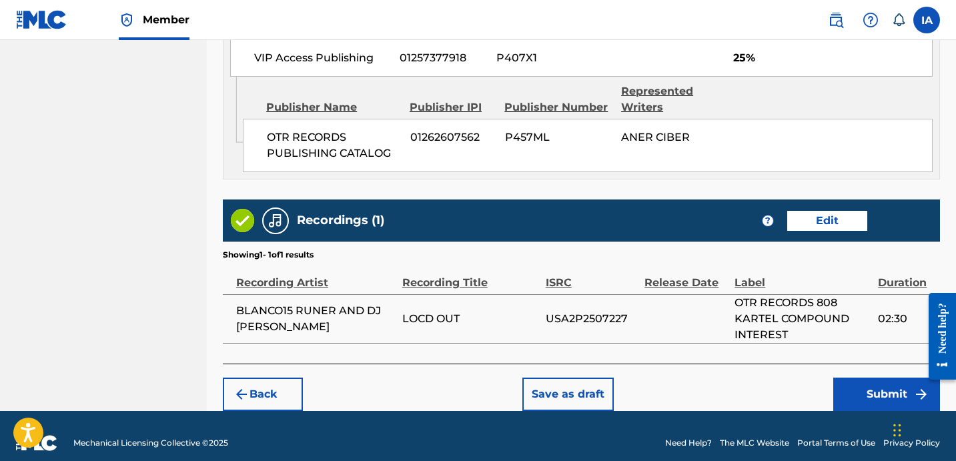
click at [853, 378] on button "Submit" at bounding box center [886, 394] width 107 height 33
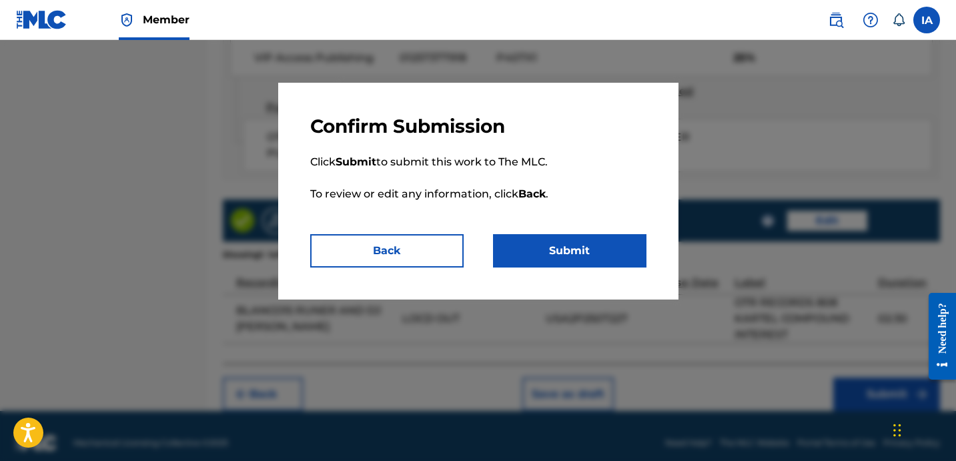
click at [592, 239] on button "Submit" at bounding box center [569, 250] width 153 height 33
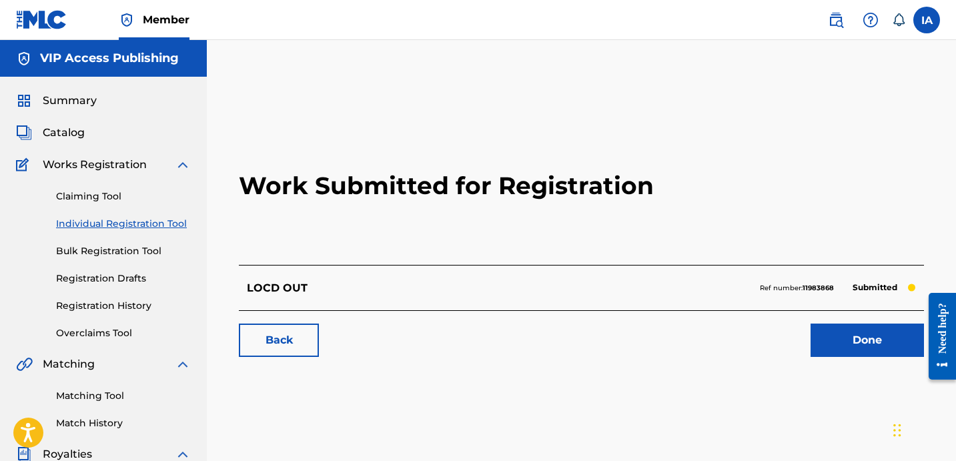
click at [154, 218] on link "Individual Registration Tool" at bounding box center [123, 224] width 135 height 14
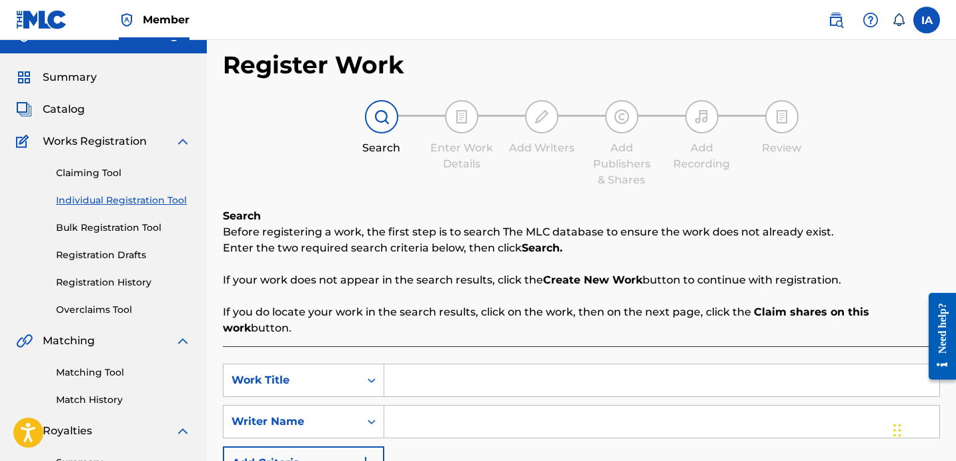
scroll to position [272, 0]
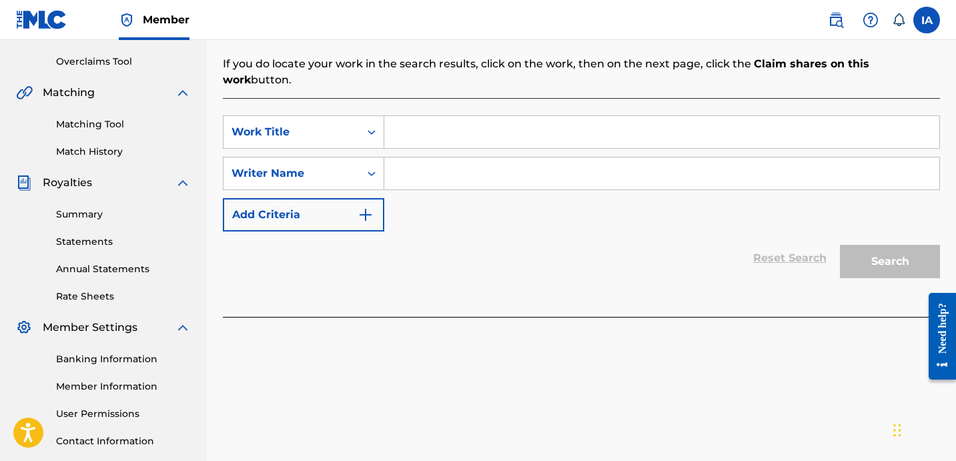
click at [636, 137] on div "SearchWithCriteria16788b80-aaf4-4e9f-8b33-e543fb573f39 Work Title SearchWithCri…" at bounding box center [581, 173] width 717 height 116
click at [617, 117] on input "Search Form" at bounding box center [661, 132] width 555 height 32
paste input "Free TommyGunz"
type input "Free TommyGunz"
click at [709, 162] on input "Search Form" at bounding box center [661, 173] width 555 height 32
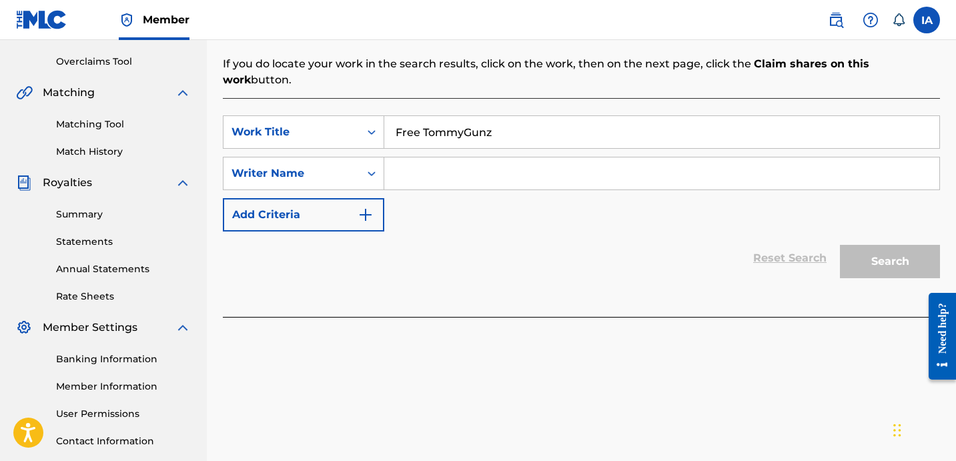
paste input "CIBER ANER"
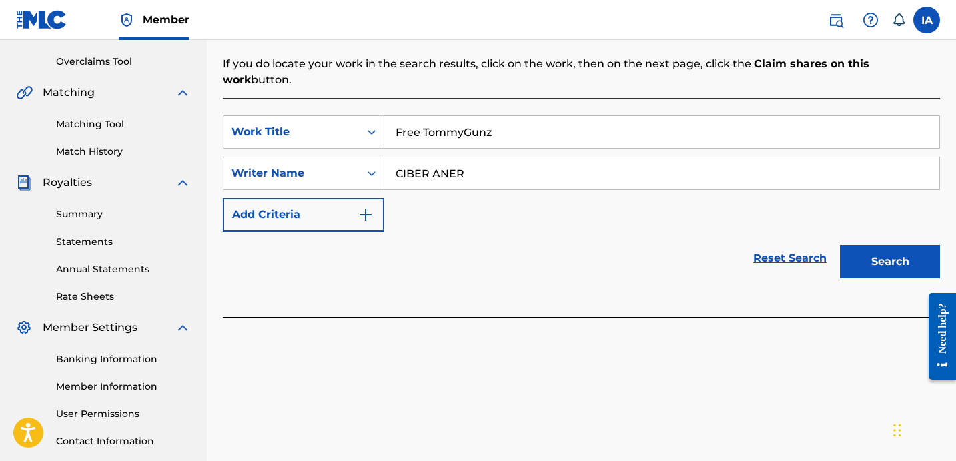
type input "CIBER ANER"
click at [917, 257] on button "Search" at bounding box center [890, 261] width 100 height 33
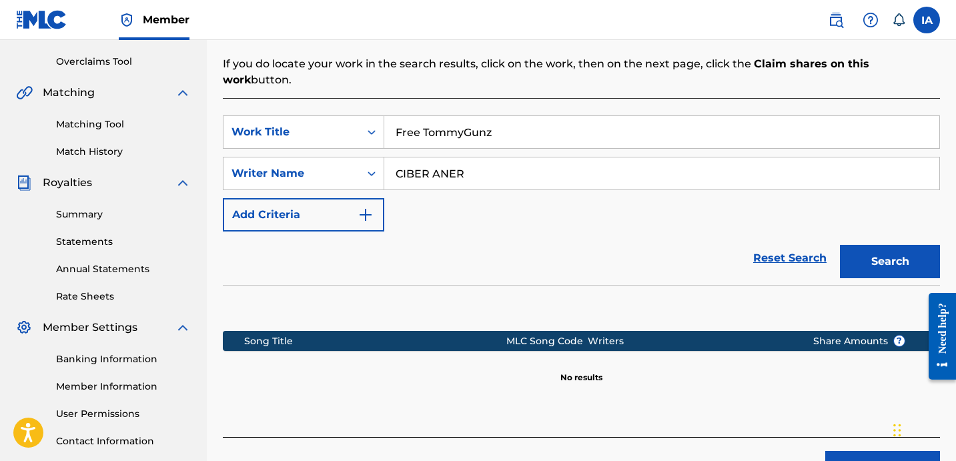
click at [493, 232] on div "Reset Search Search" at bounding box center [581, 258] width 717 height 53
click at [556, 236] on div "Reset Search Search" at bounding box center [581, 258] width 717 height 53
click at [867, 451] on button "Create new work" at bounding box center [882, 467] width 115 height 33
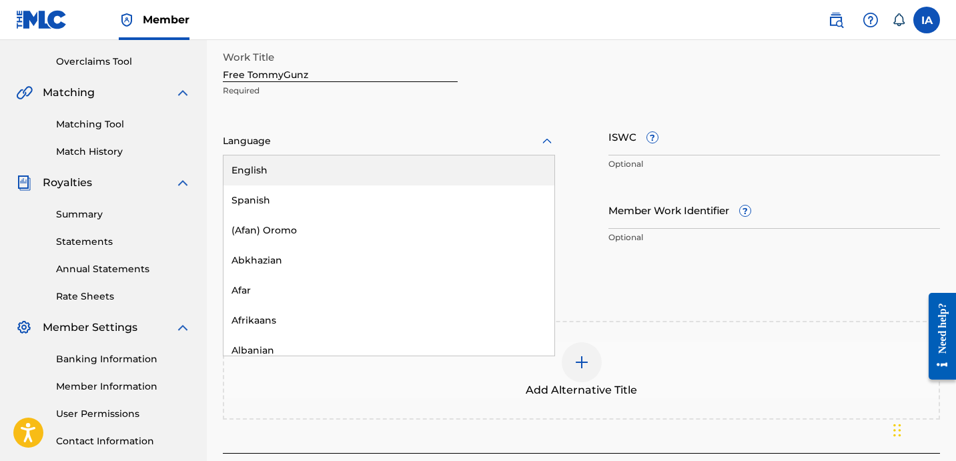
click at [277, 148] on div at bounding box center [389, 141] width 332 height 17
click at [301, 167] on div "English" at bounding box center [389, 170] width 331 height 30
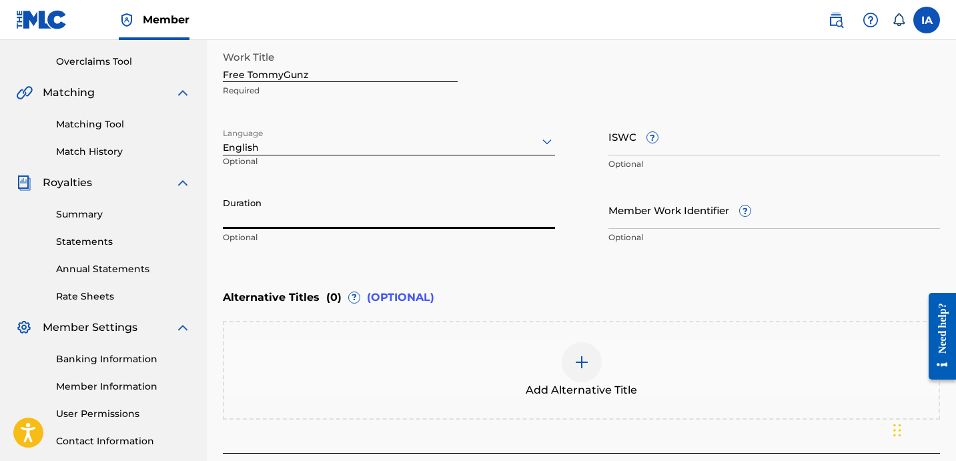
click at [350, 210] on input "Duration" at bounding box center [389, 210] width 332 height 38
paste input "2:34"
type input "02:34"
click at [607, 270] on div "Enter Work Details Enter work details for ‘ Free TommyGunz ’ below. Work Title …" at bounding box center [581, 121] width 717 height 323
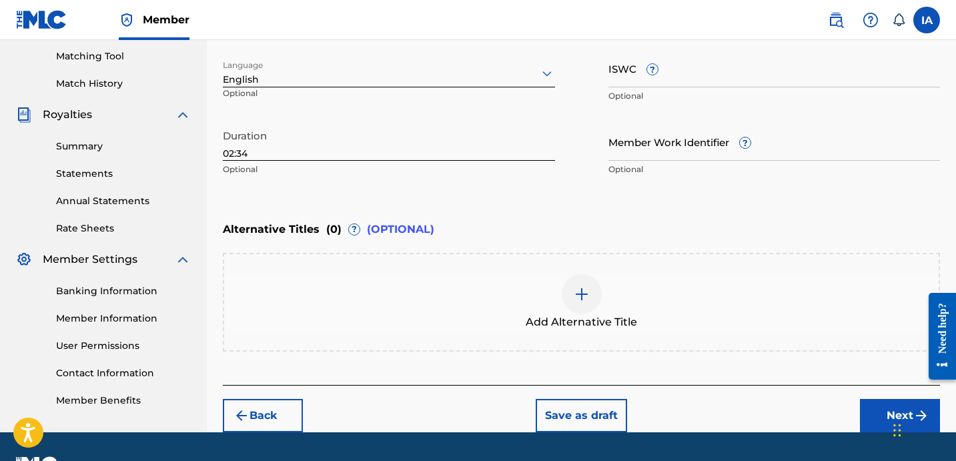
scroll to position [0, 0]
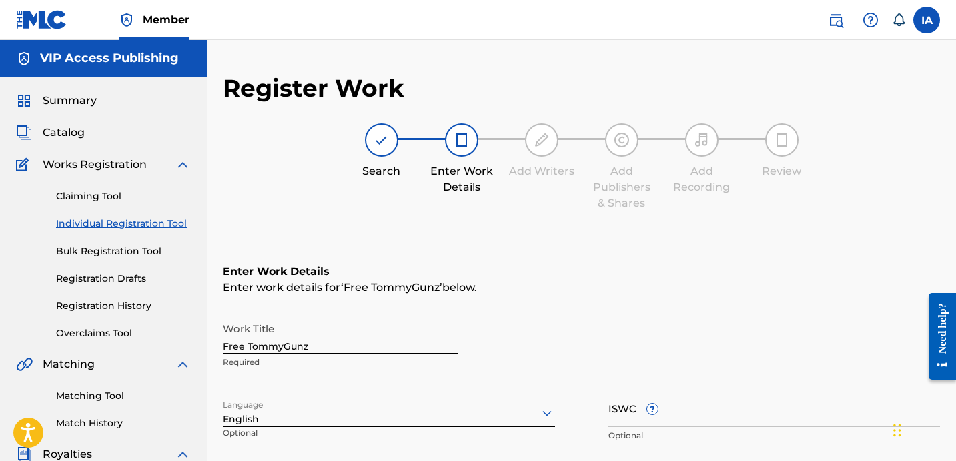
drag, startPoint x: 414, startPoint y: 291, endPoint x: 409, endPoint y: 302, distance: 11.7
click at [414, 292] on span "Free TommyGunz" at bounding box center [392, 287] width 96 height 13
click at [368, 346] on input "Free TommyGunz" at bounding box center [340, 335] width 235 height 38
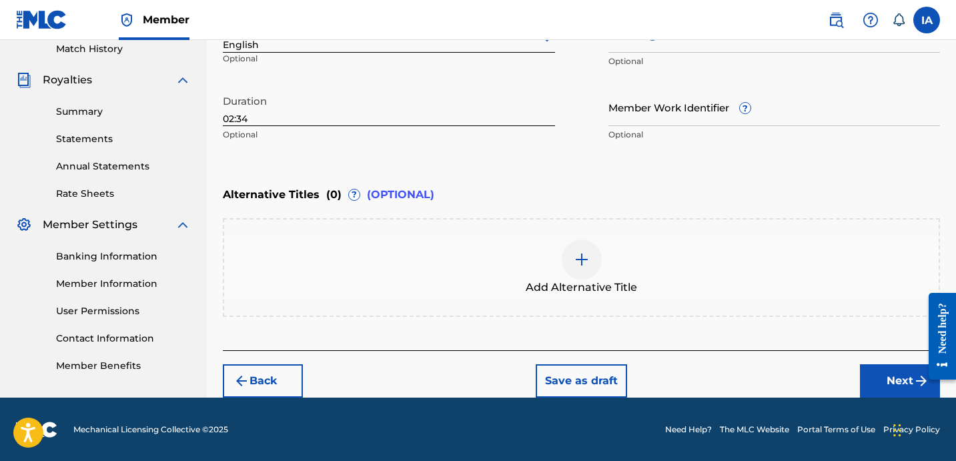
type input "FREE TOMMYGUNZ"
click at [869, 376] on button "Next" at bounding box center [900, 380] width 80 height 33
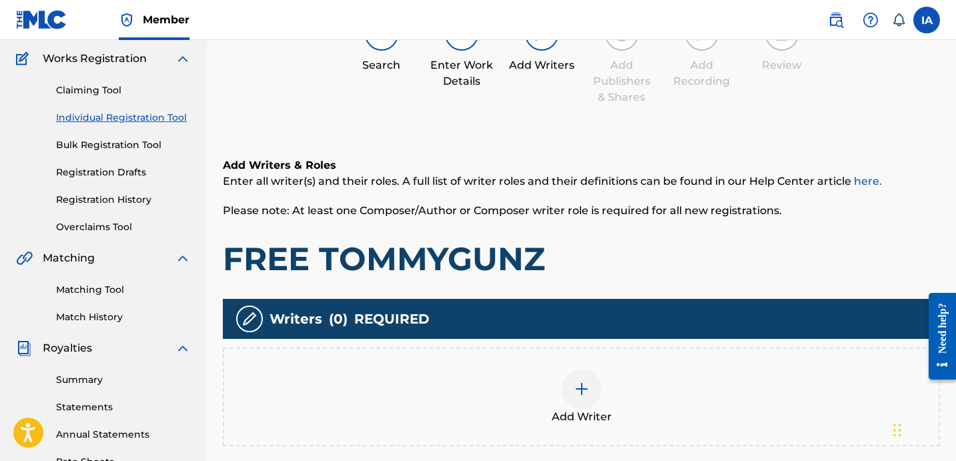
scroll to position [106, 0]
click at [638, 354] on div "Add Writer" at bounding box center [581, 397] width 717 height 99
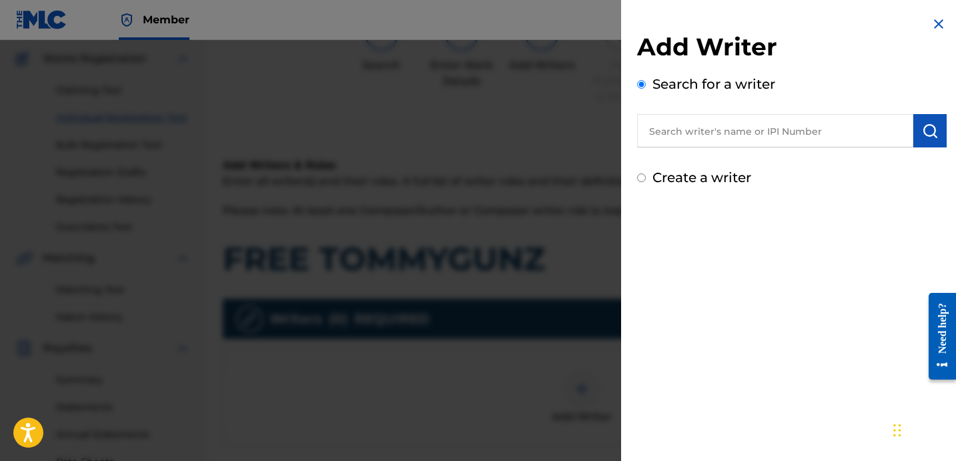
click at [767, 142] on input "text" at bounding box center [775, 130] width 276 height 33
paste input "CIBER ANER"
type input "CIBER ANER"
click at [922, 138] on img "submit" at bounding box center [930, 131] width 16 height 16
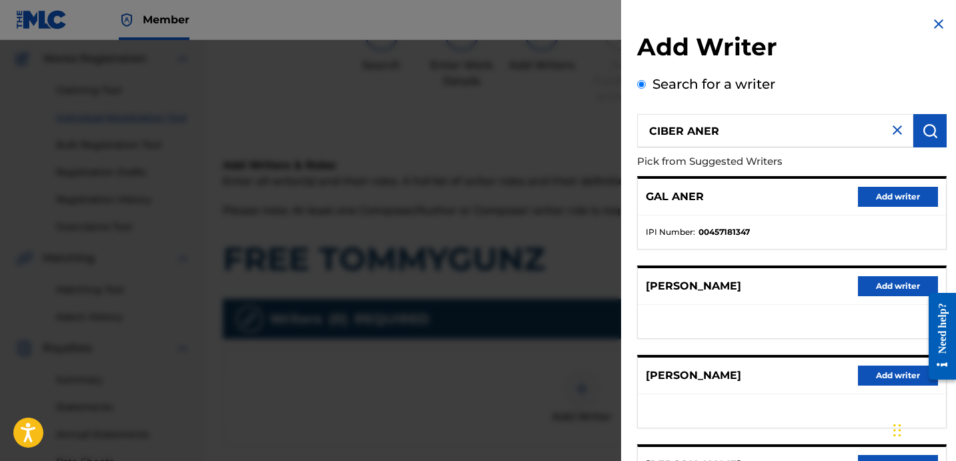
scroll to position [230, 0]
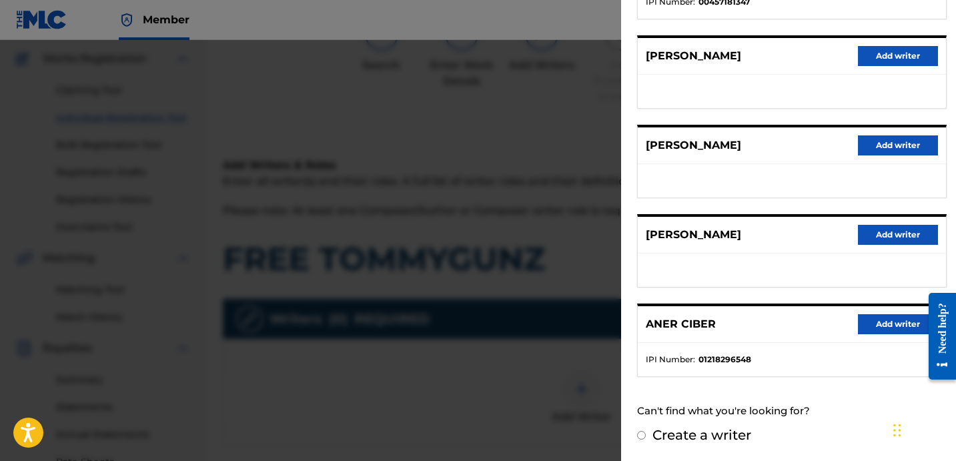
click at [903, 325] on button "Add writer" at bounding box center [898, 324] width 80 height 20
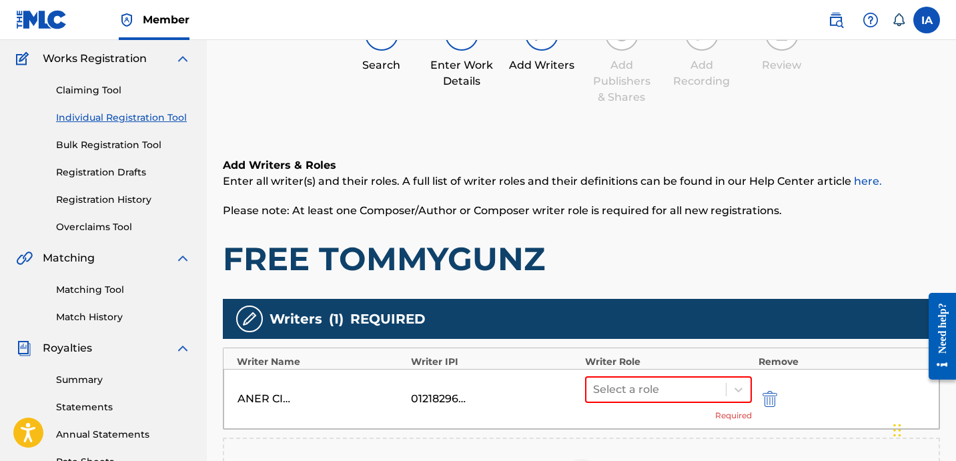
click at [702, 261] on h1 "FREE TOMMYGUNZ" at bounding box center [581, 259] width 717 height 40
click at [692, 392] on div at bounding box center [656, 389] width 126 height 19
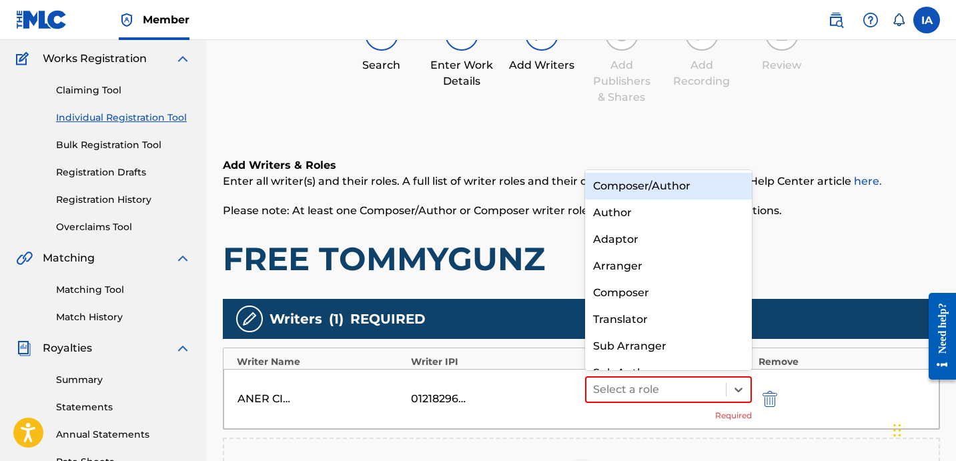
scroll to position [19, 0]
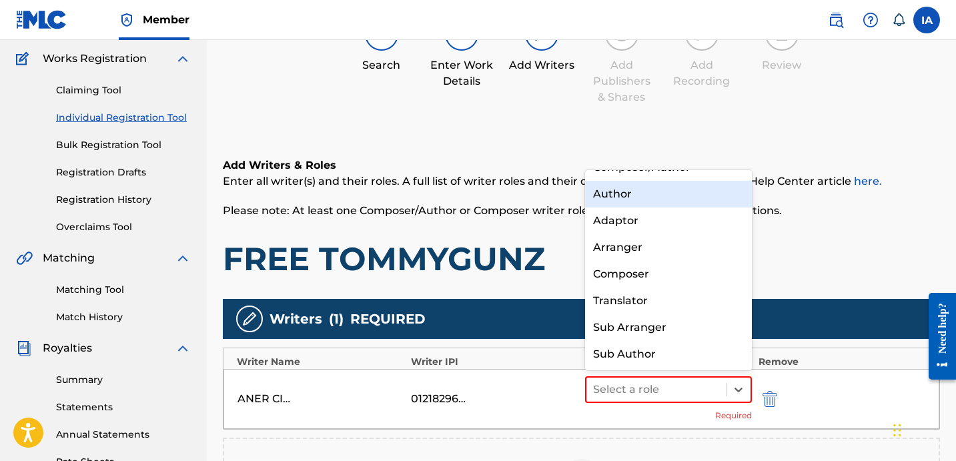
click at [630, 198] on div "Author" at bounding box center [668, 194] width 167 height 27
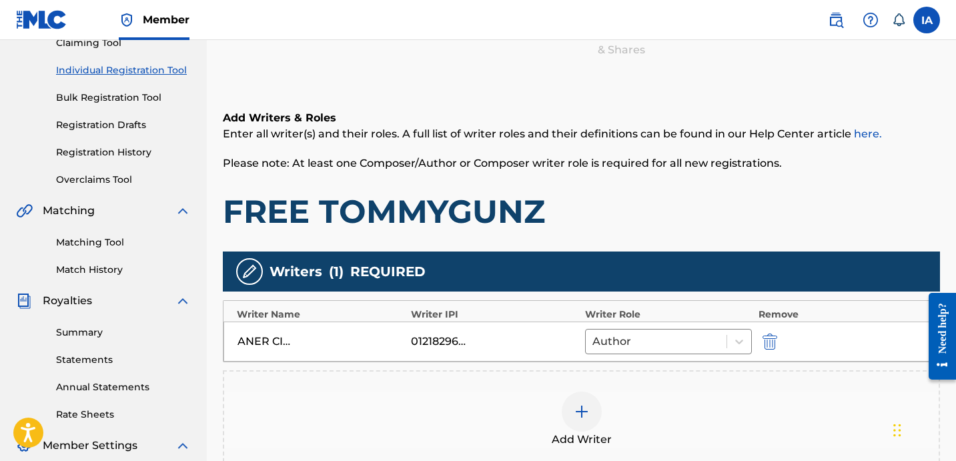
scroll to position [269, 0]
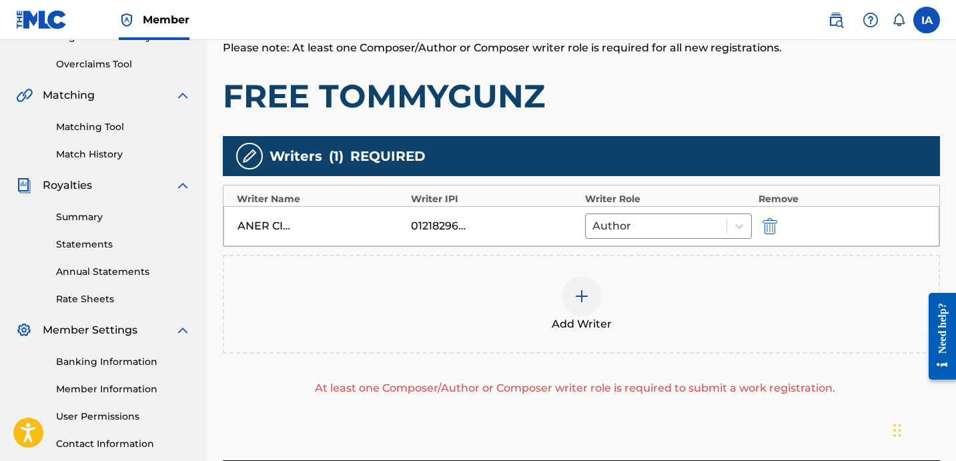
click at [615, 287] on div "Add Writer" at bounding box center [581, 304] width 715 height 56
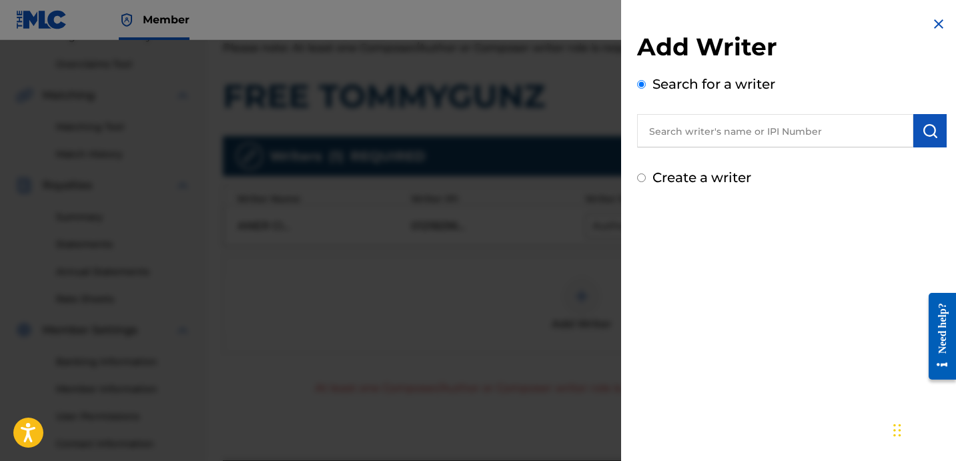
click at [677, 181] on label "Create a writer" at bounding box center [702, 177] width 99 height 16
radio input "true"
click at [646, 181] on input "Create a writer" at bounding box center [641, 177] width 9 height 9
radio input "false"
radio input "true"
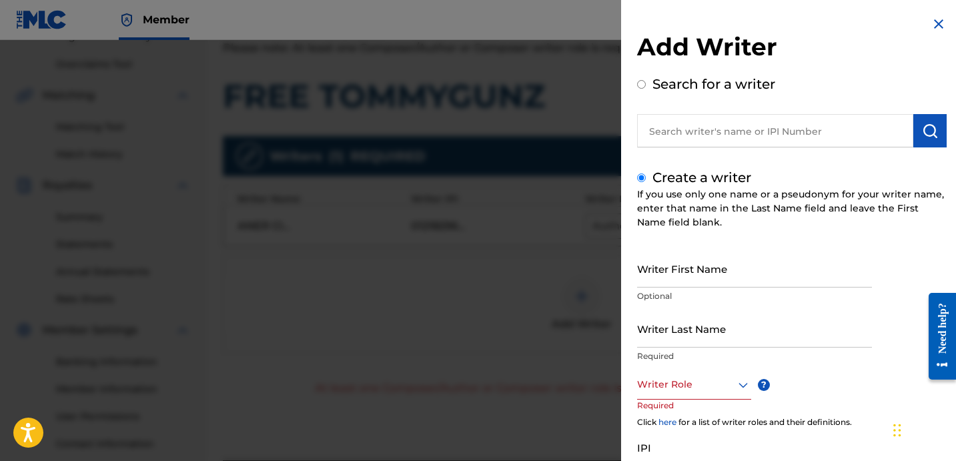
click at [687, 337] on input "Writer Last Name" at bounding box center [754, 329] width 235 height 38
paste input "UNKNOWN WRITER"
click at [728, 344] on input "UNKNOWN WRITER" at bounding box center [754, 329] width 235 height 38
type input "UNKNOWN"
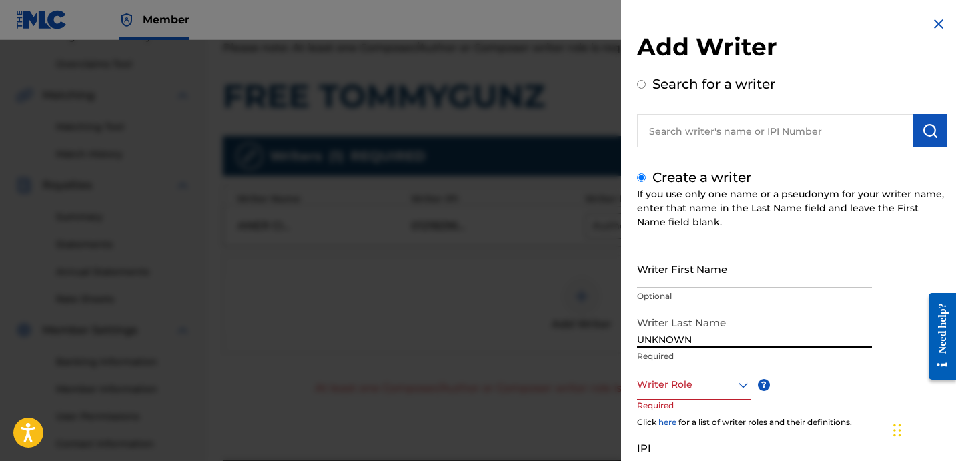
click at [691, 277] on input "Writer First Name" at bounding box center [754, 269] width 235 height 38
paste input "WRITER"
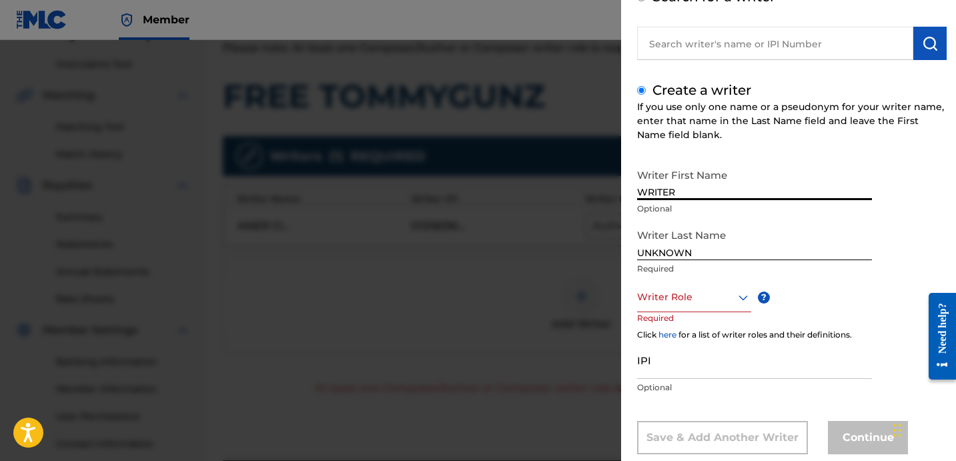
scroll to position [117, 0]
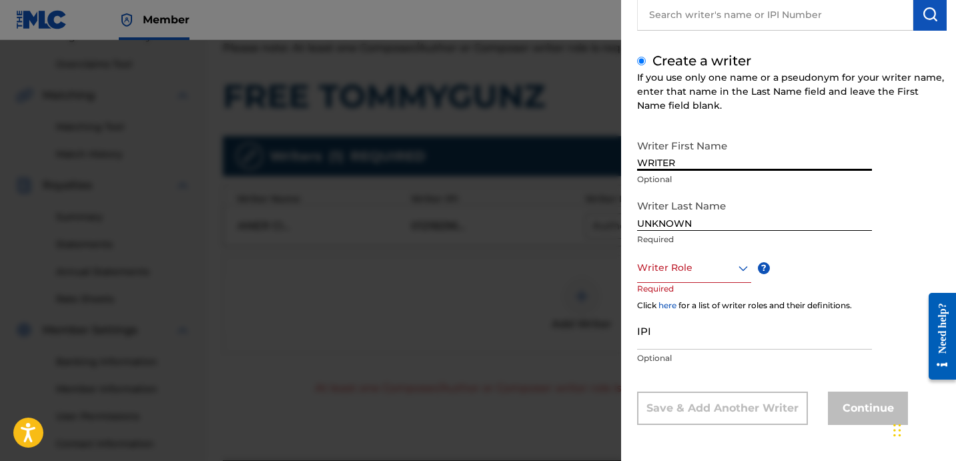
type input "WRITER"
click at [669, 258] on div "Writer Role" at bounding box center [694, 268] width 114 height 30
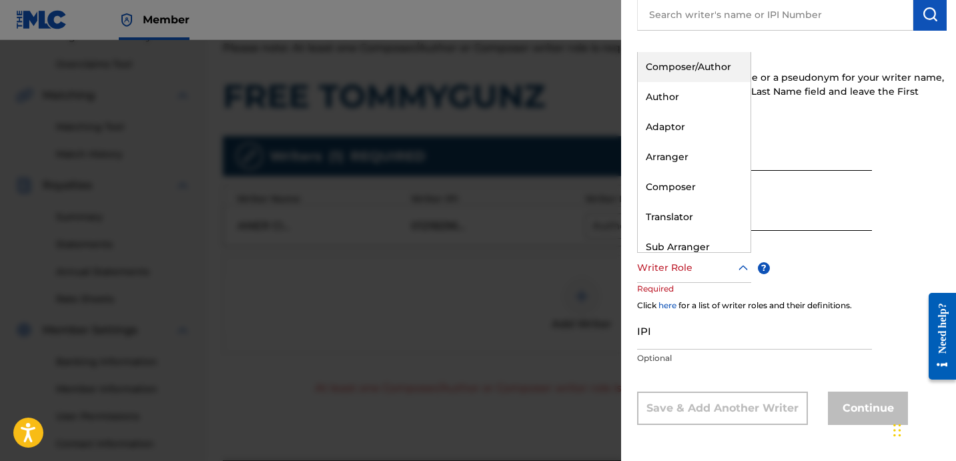
click at [685, 69] on div "Composer/Author" at bounding box center [694, 67] width 113 height 30
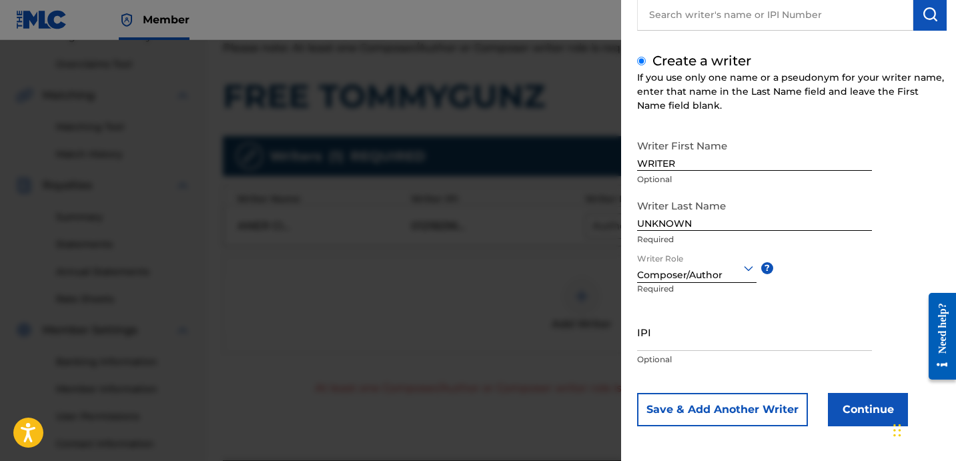
click at [829, 404] on button "Continue" at bounding box center [868, 409] width 80 height 33
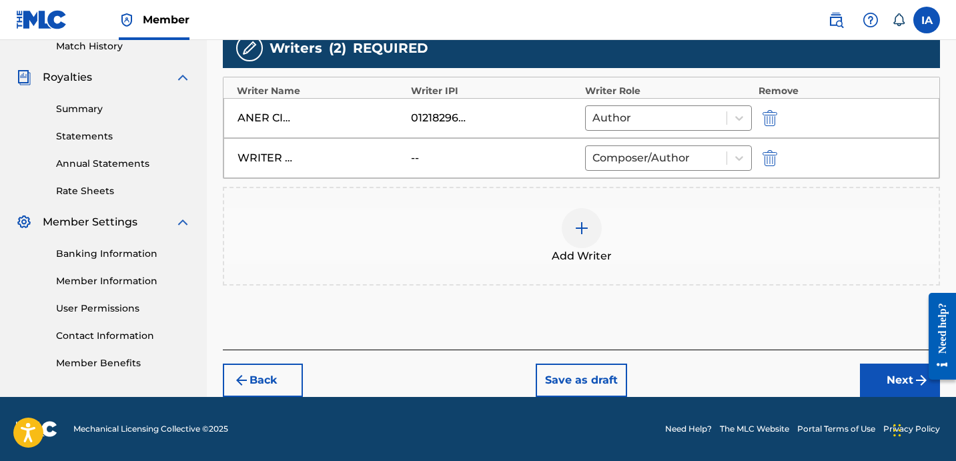
click at [874, 384] on button "Next" at bounding box center [900, 380] width 80 height 33
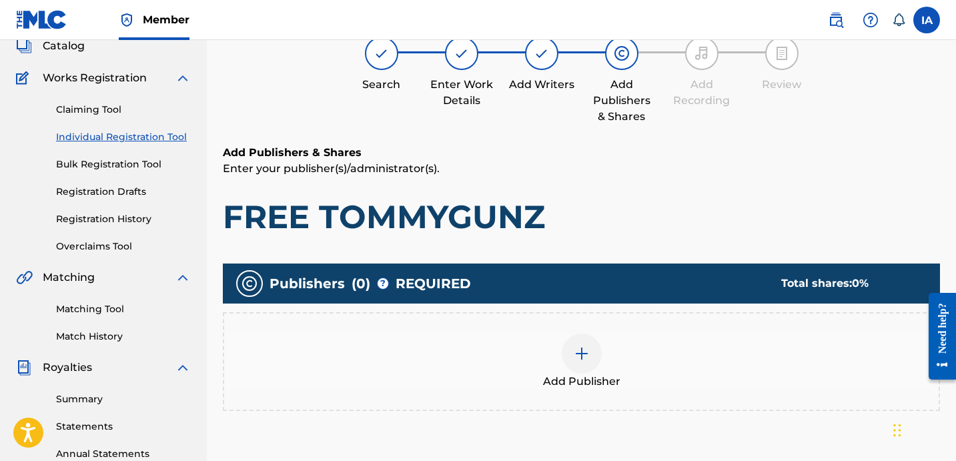
scroll to position [60, 0]
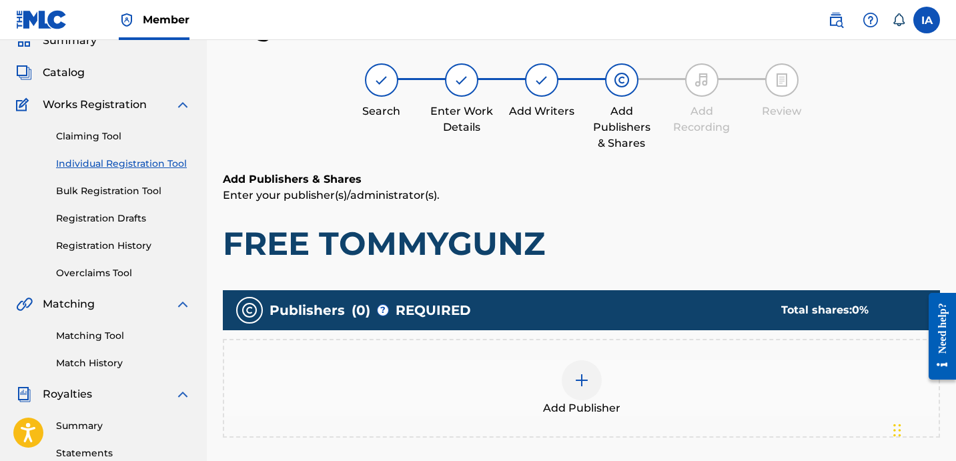
click at [637, 224] on h1 "FREE TOMMYGUNZ" at bounding box center [581, 244] width 717 height 40
click at [566, 207] on div "Add Publishers & Shares Enter your publisher(s)/administrator(s). FREE TOMMYGUNZ" at bounding box center [581, 217] width 717 height 92
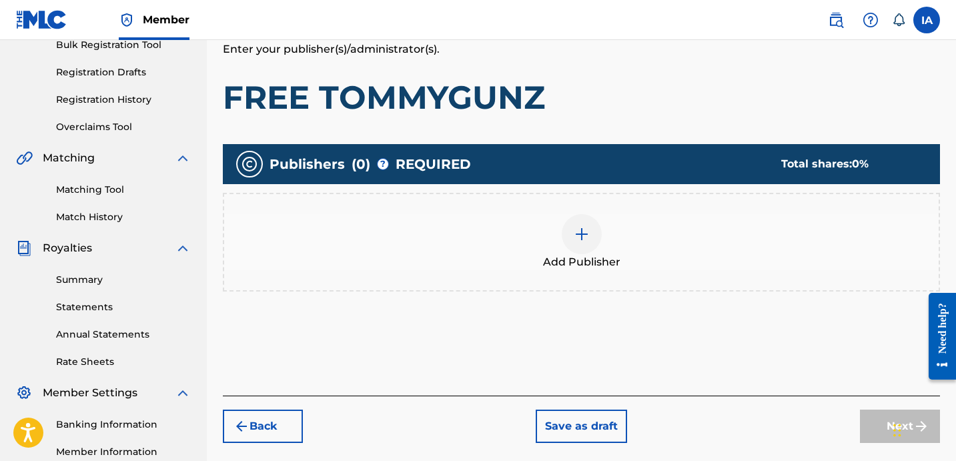
scroll to position [291, 0]
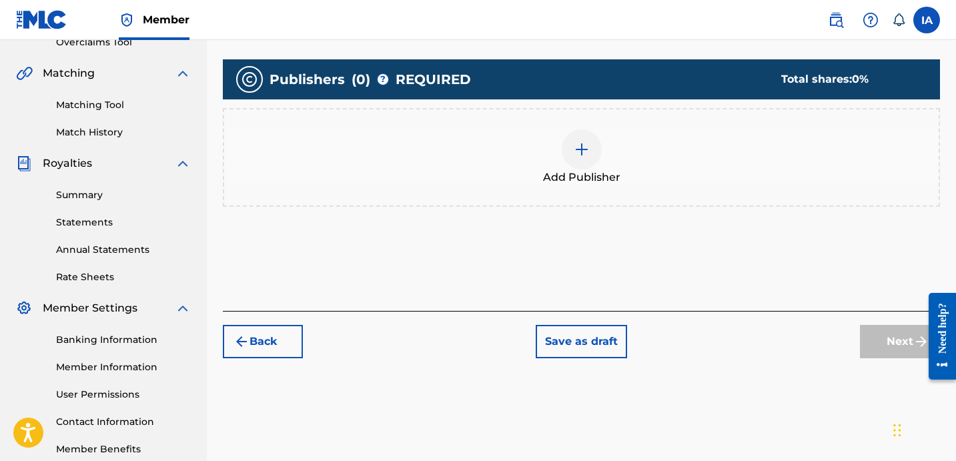
click at [594, 153] on div at bounding box center [582, 149] width 40 height 40
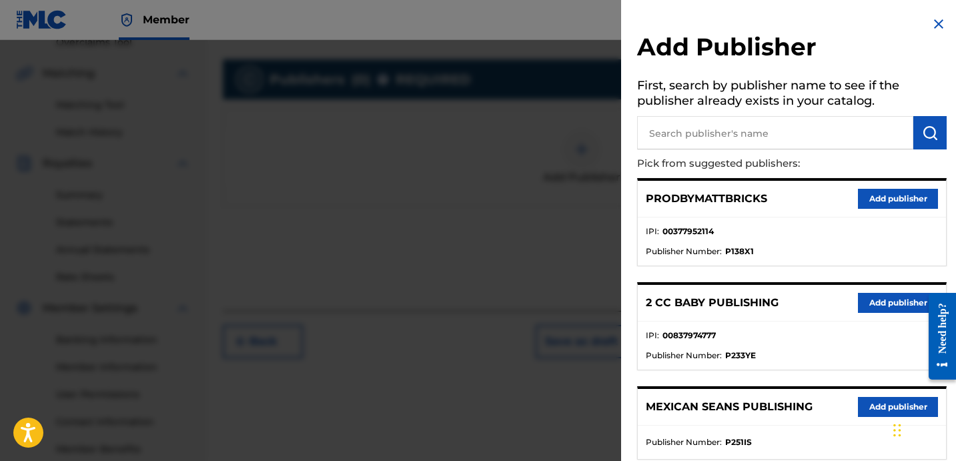
click at [699, 136] on input "text" at bounding box center [775, 132] width 276 height 33
paste input "OTR RECORDS PUBLISHING CATALOG"
type input "OTR RECORDS PUBLISHING CATALOG"
click at [924, 129] on img "submit" at bounding box center [930, 133] width 16 height 16
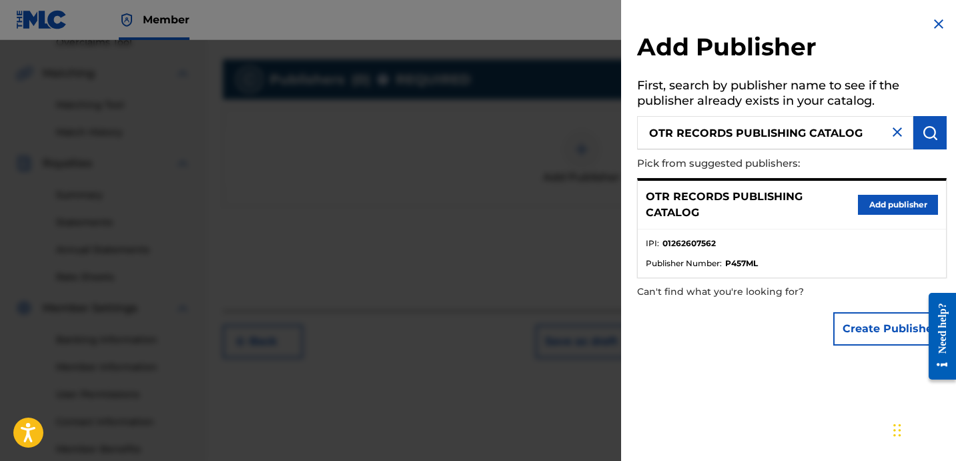
click at [905, 210] on button "Add publisher" at bounding box center [898, 205] width 80 height 20
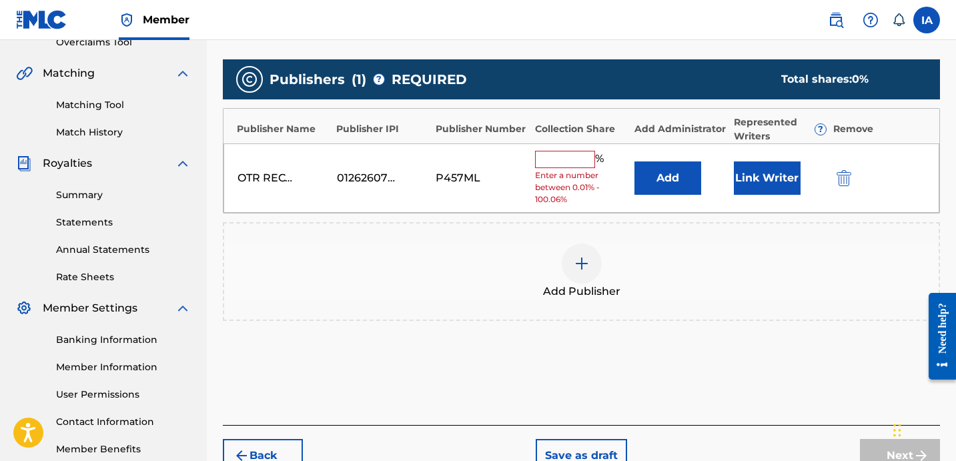
click at [575, 165] on input "text" at bounding box center [565, 159] width 60 height 17
click at [556, 157] on input "text" at bounding box center [565, 159] width 60 height 17
click at [580, 166] on input "16" at bounding box center [565, 159] width 60 height 17
type input "16.7"
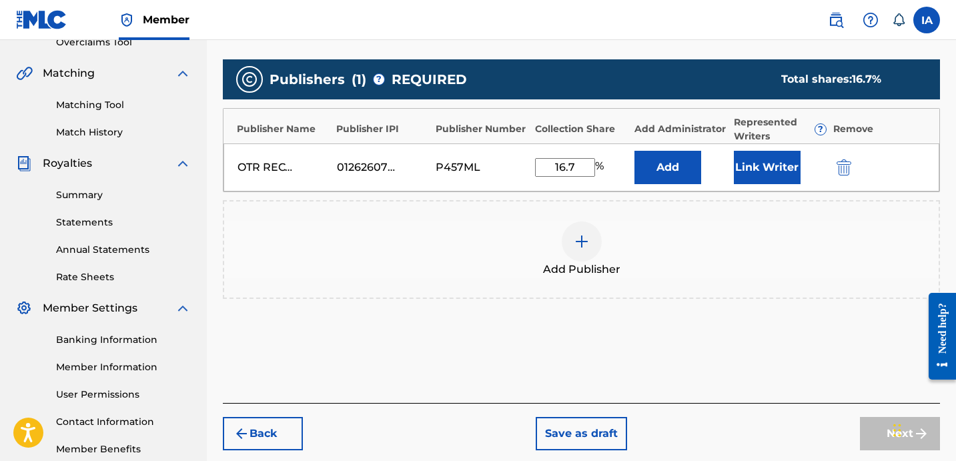
drag, startPoint x: 577, startPoint y: 168, endPoint x: 538, endPoint y: 145, distance: 45.2
click at [541, 147] on div "OTR RECORDS PUBLISHING CATALOG 01262607562 P457ML 16.7 % Add Link Writer" at bounding box center [582, 167] width 716 height 48
click at [682, 169] on button "Add" at bounding box center [668, 167] width 67 height 33
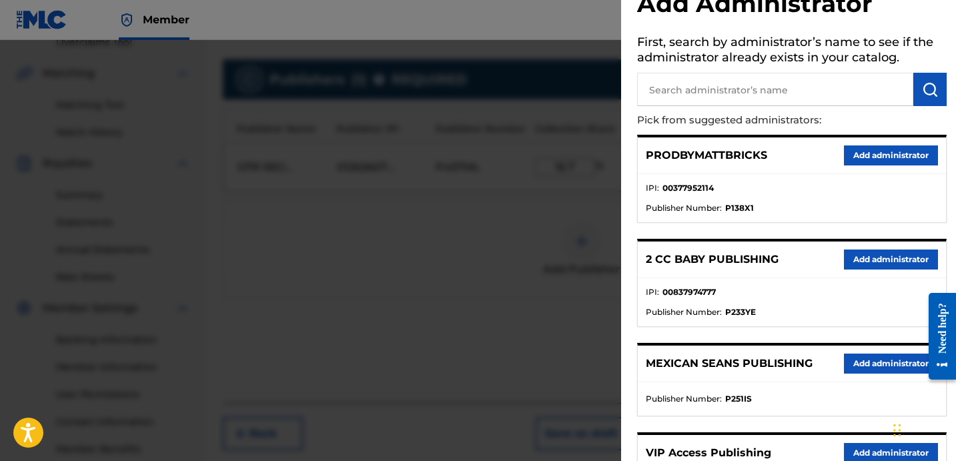
scroll to position [213, 0]
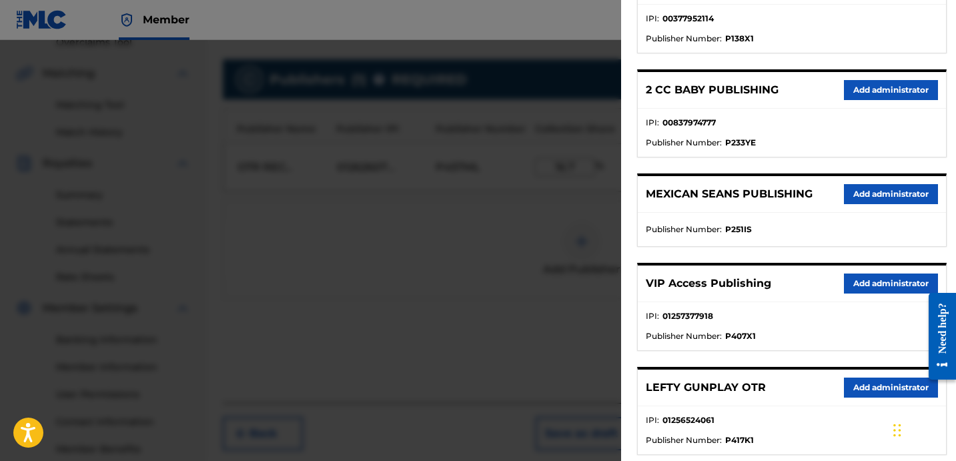
click at [857, 278] on button "Add administrator" at bounding box center [891, 284] width 94 height 20
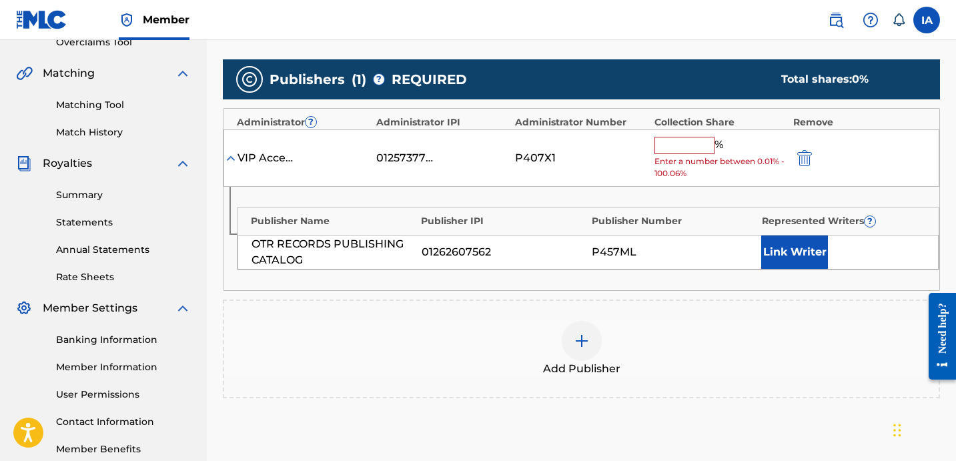
click at [683, 143] on input "text" at bounding box center [685, 145] width 60 height 17
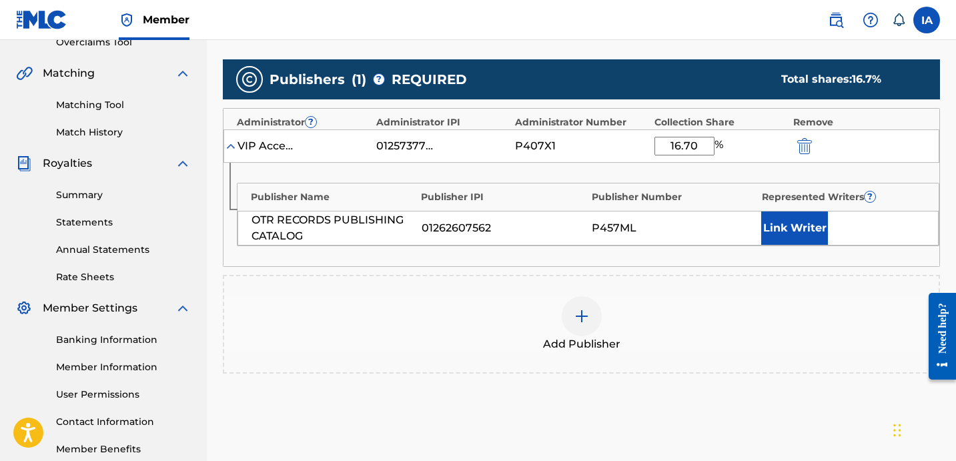
type input "16.70"
click at [793, 212] on button "Link Writer" at bounding box center [794, 228] width 67 height 33
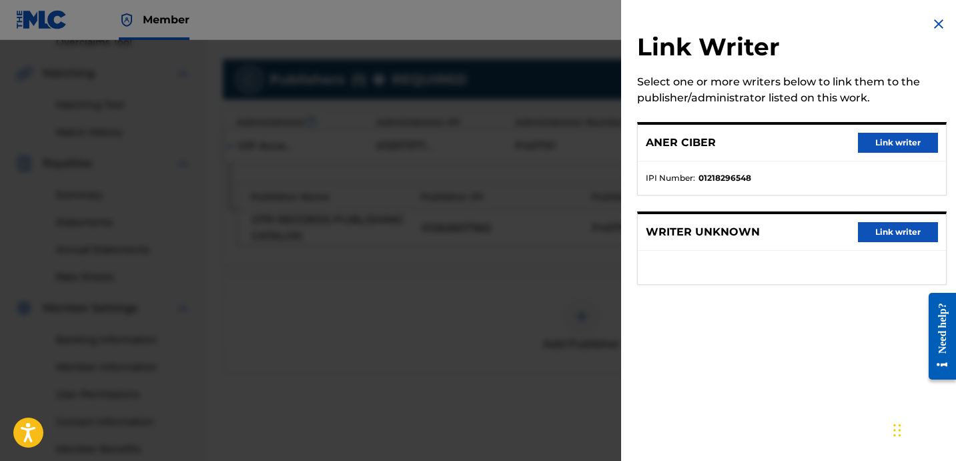
click at [864, 142] on button "Link writer" at bounding box center [898, 143] width 80 height 20
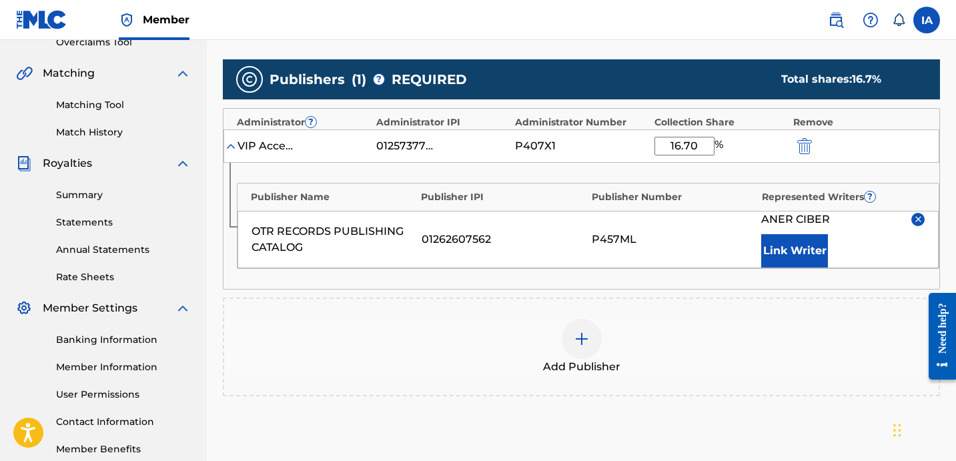
click at [701, 184] on div "Publisher Name Publisher IPI Publisher Number Represented Writers ?" at bounding box center [588, 193] width 701 height 21
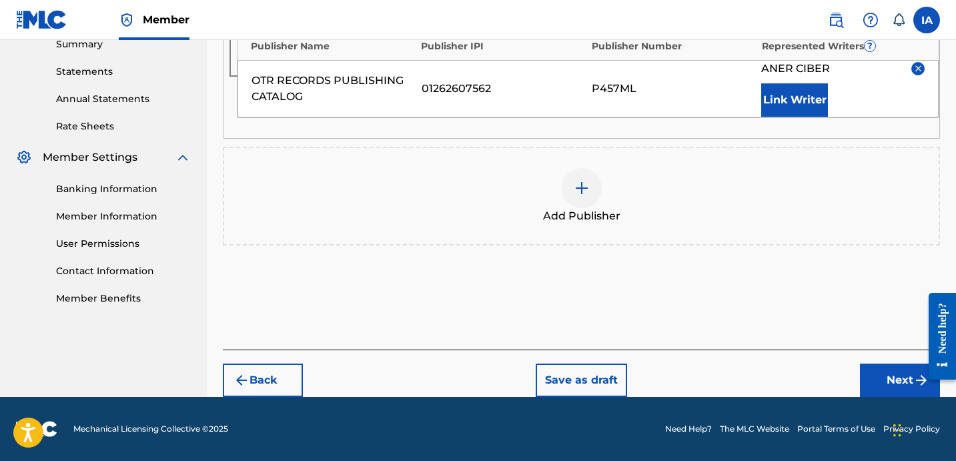
click at [891, 378] on button "Next" at bounding box center [900, 380] width 80 height 33
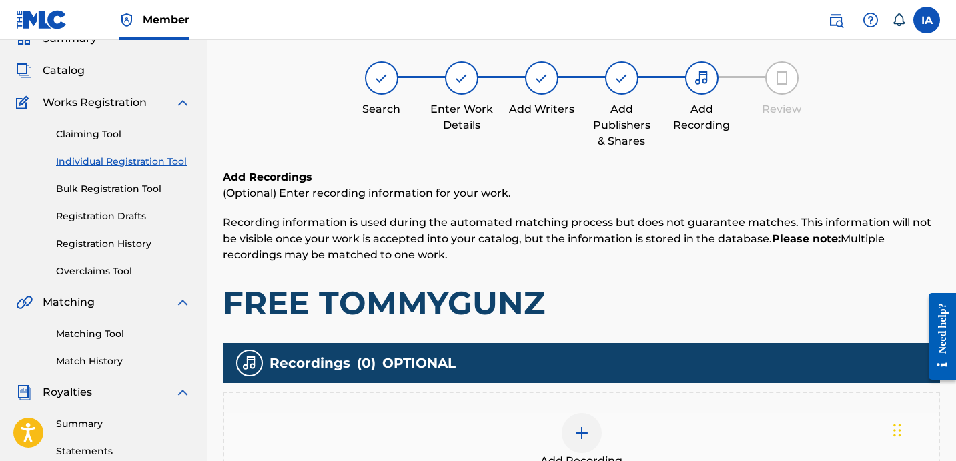
scroll to position [318, 0]
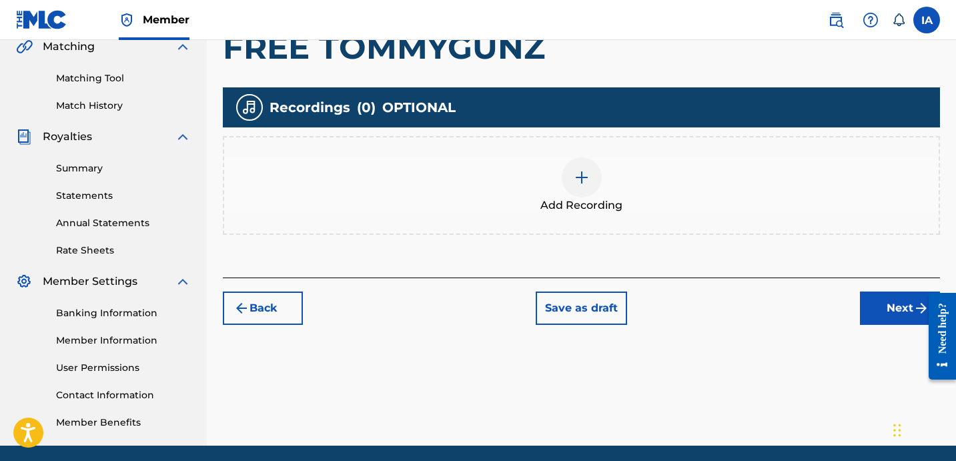
click at [605, 214] on div "Add Recording" at bounding box center [581, 185] width 717 height 99
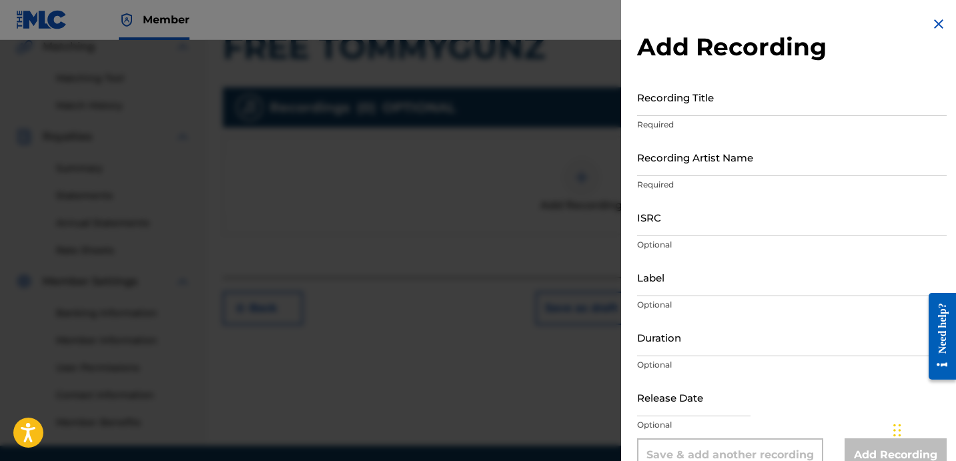
click at [690, 103] on input "Recording Title" at bounding box center [792, 97] width 310 height 38
paste input "Free TommyGunz"
type input "FREE TOMMYGUNZ"
click at [675, 169] on input "Recording Artist Name" at bounding box center [792, 157] width 310 height 38
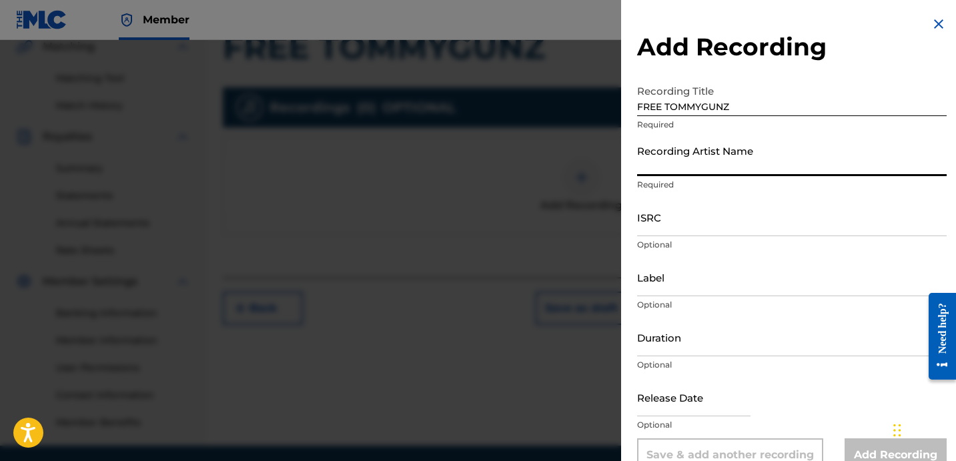
click at [735, 147] on input "Recording Artist Name" at bounding box center [792, 157] width 310 height 38
paste input "Blanco15 [PERSON_NAME] and Demon"
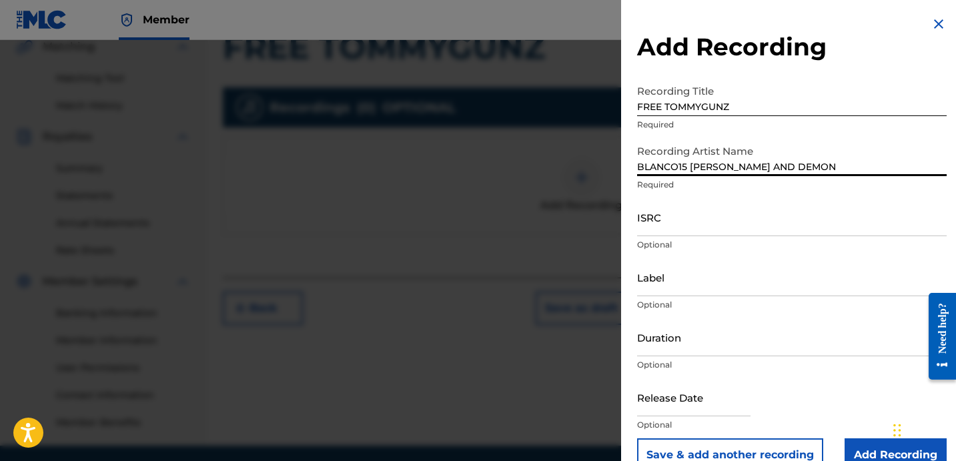
type input "BLANCO15 [PERSON_NAME] AND DEMON"
click at [657, 225] on input "ISRC" at bounding box center [792, 217] width 310 height 38
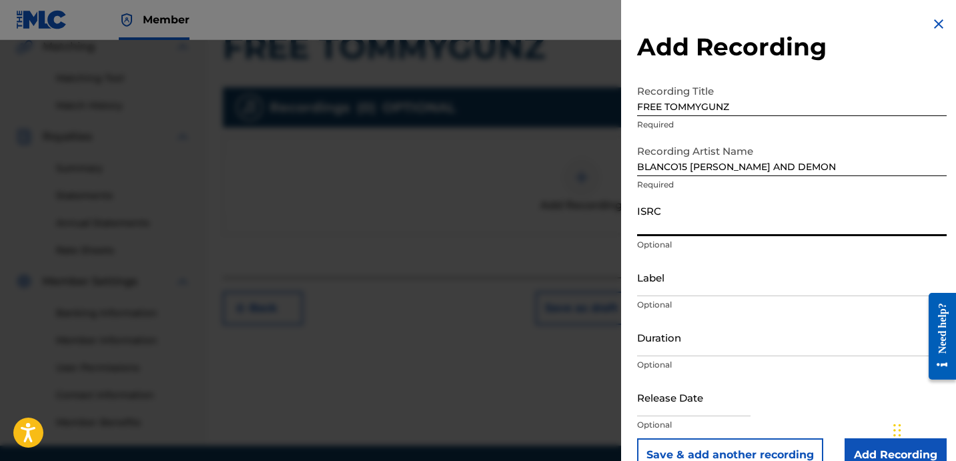
click at [705, 231] on input "ISRC" at bounding box center [792, 217] width 310 height 38
paste input "USA2P2522039"
type input "USA2P2522039"
click at [700, 281] on input "Label" at bounding box center [792, 277] width 310 height 38
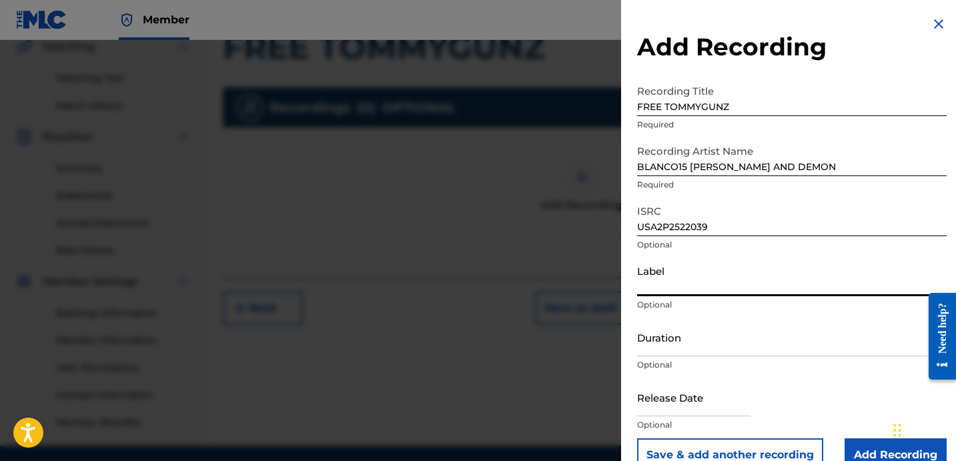
paste input "OTR RECORDS 808 KARTEL COMPOUND INTEREST"
type input "OTR RECORDS 808 KARTEL COMPOUND INTEREST"
click at [689, 336] on input "Duration" at bounding box center [792, 337] width 310 height 38
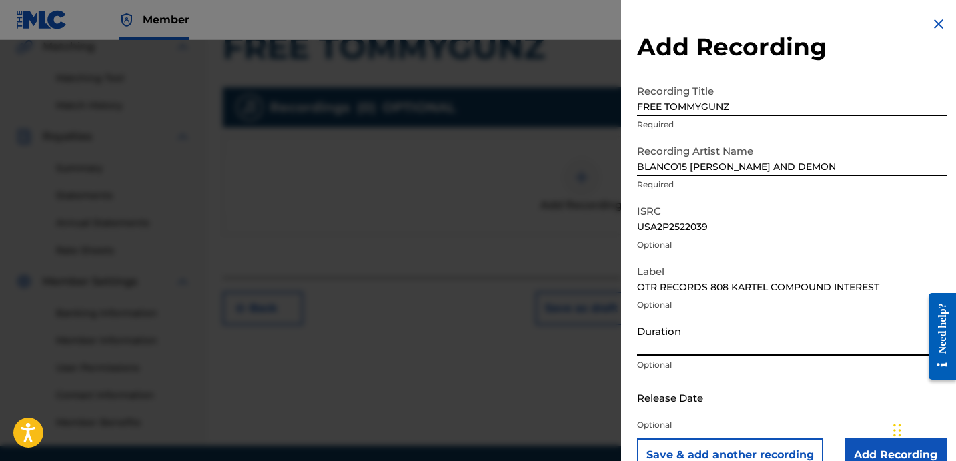
click at [687, 343] on input "Duration" at bounding box center [792, 337] width 310 height 38
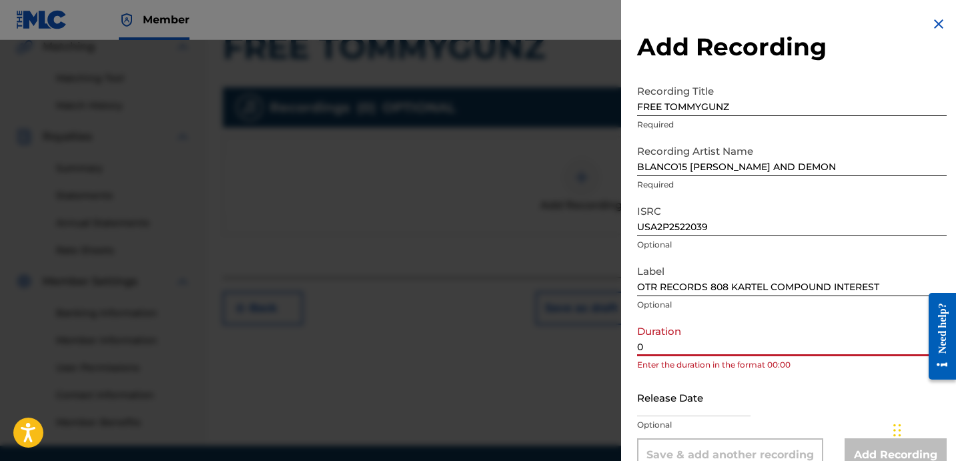
paste input "2:34"
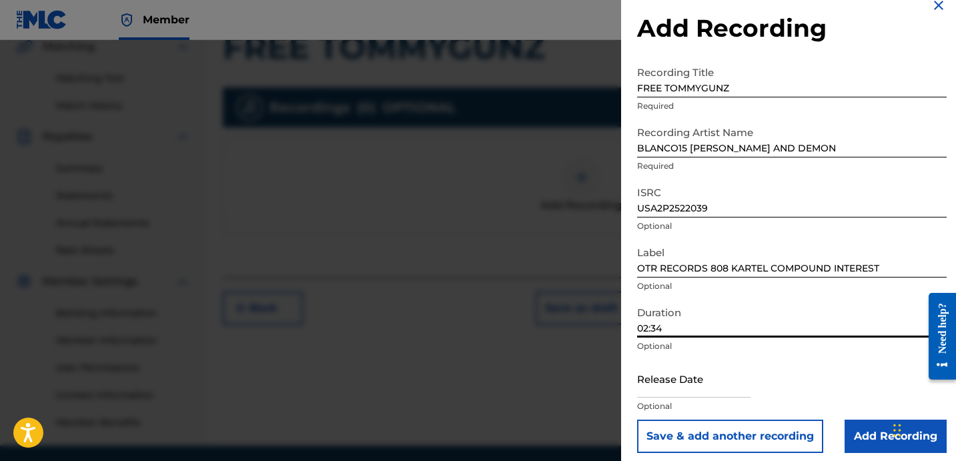
scroll to position [27, 0]
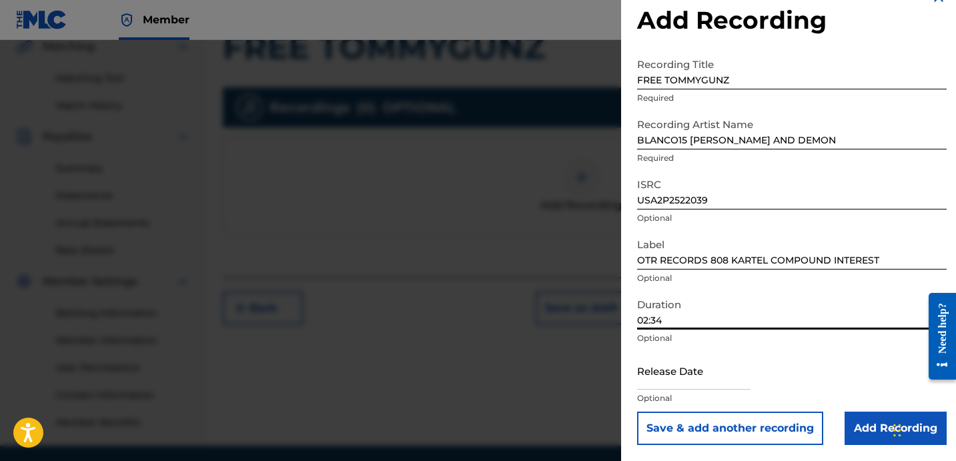
type input "02:34"
click at [867, 431] on input "Add Recording" at bounding box center [896, 428] width 102 height 33
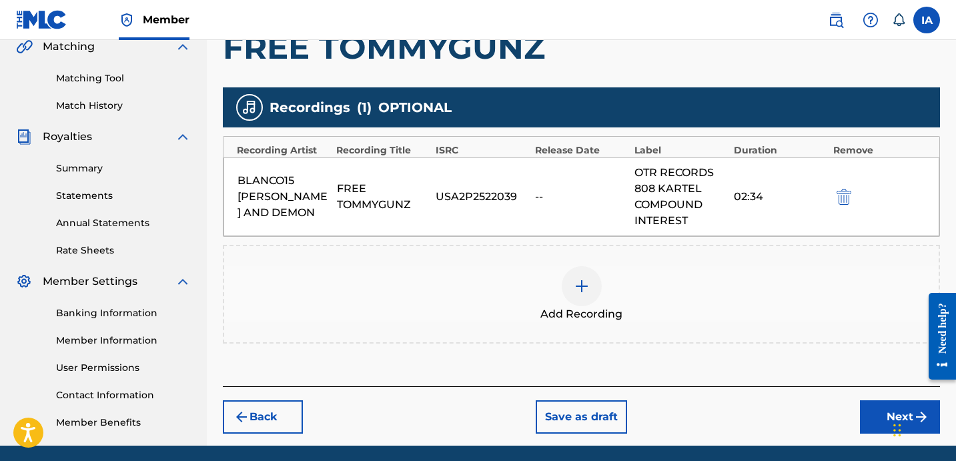
click at [875, 410] on button "Next" at bounding box center [900, 416] width 80 height 33
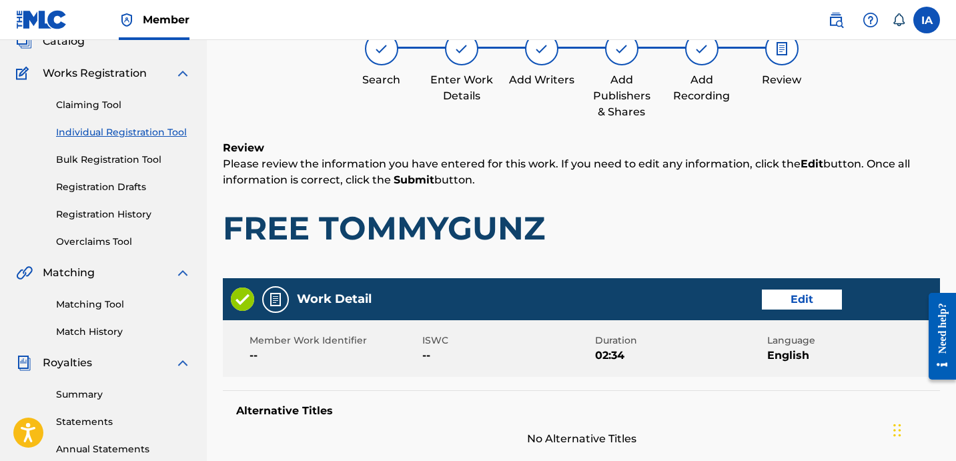
scroll to position [60, 0]
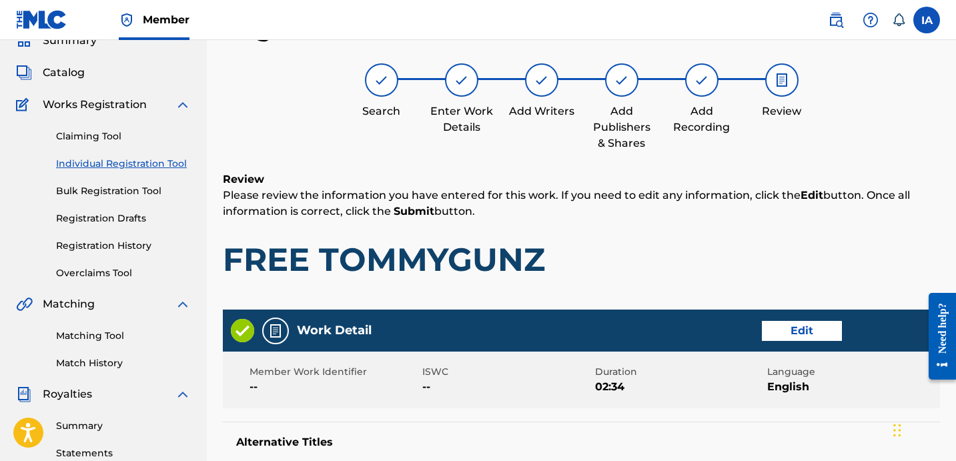
click at [668, 230] on div "Review Please review the information you have entered for this work. If you nee…" at bounding box center [581, 235] width 717 height 128
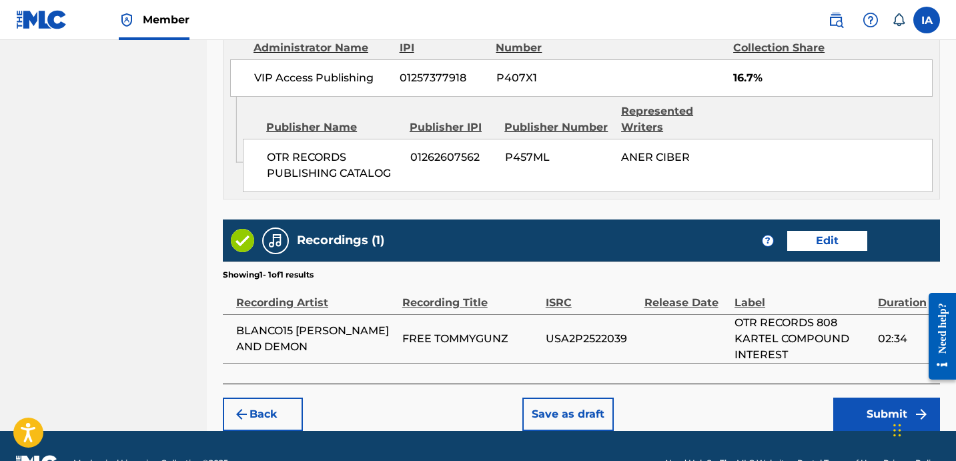
scroll to position [795, 0]
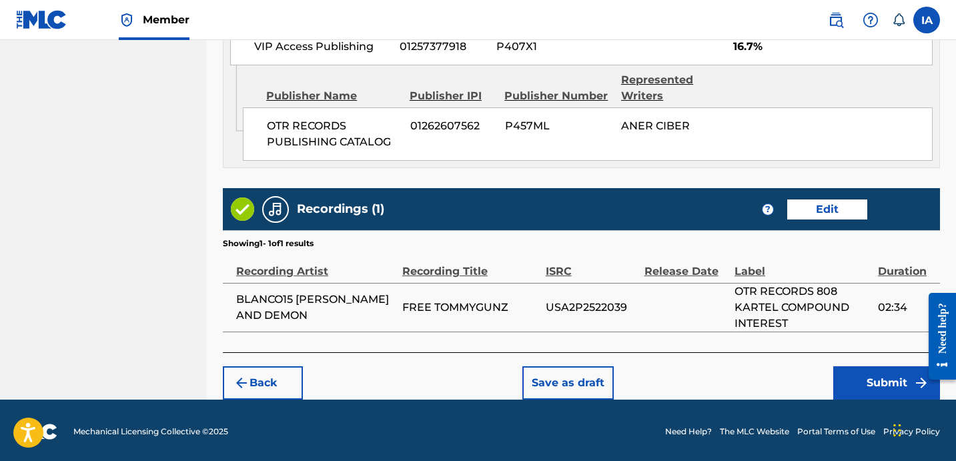
click at [851, 376] on button "Submit" at bounding box center [886, 382] width 107 height 33
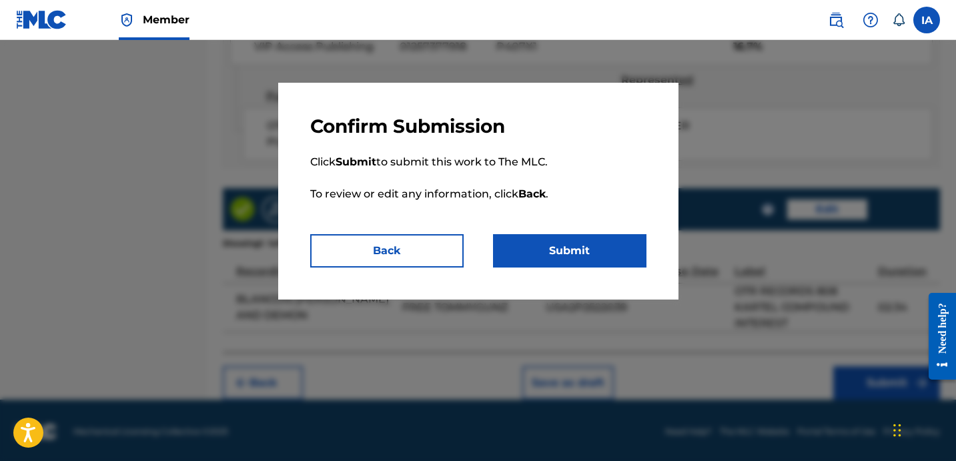
click at [621, 244] on button "Submit" at bounding box center [569, 250] width 153 height 33
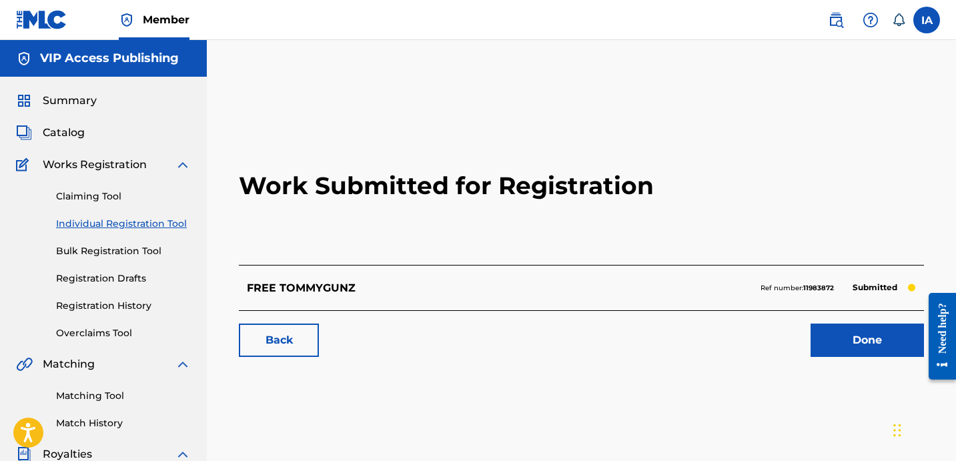
click at [262, 224] on h2 "Work Submitted for Registration" at bounding box center [581, 186] width 685 height 158
click at [165, 225] on link "Individual Registration Tool" at bounding box center [123, 224] width 135 height 14
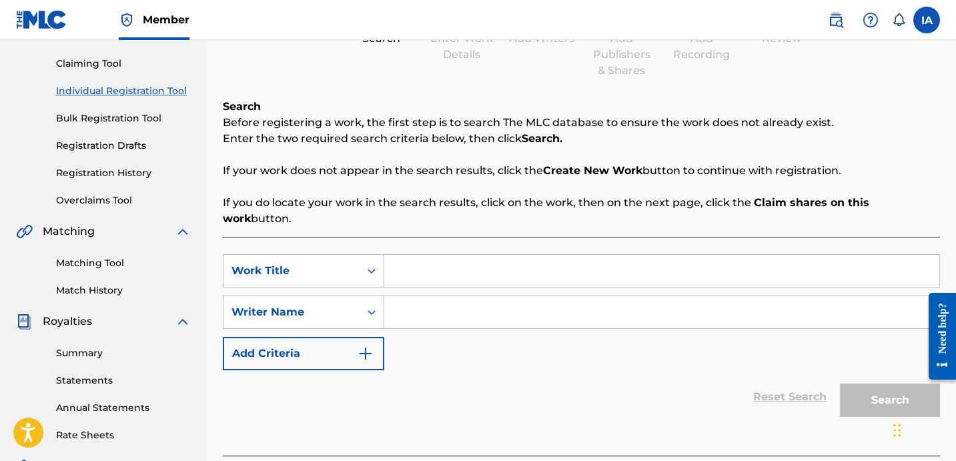
scroll to position [235, 0]
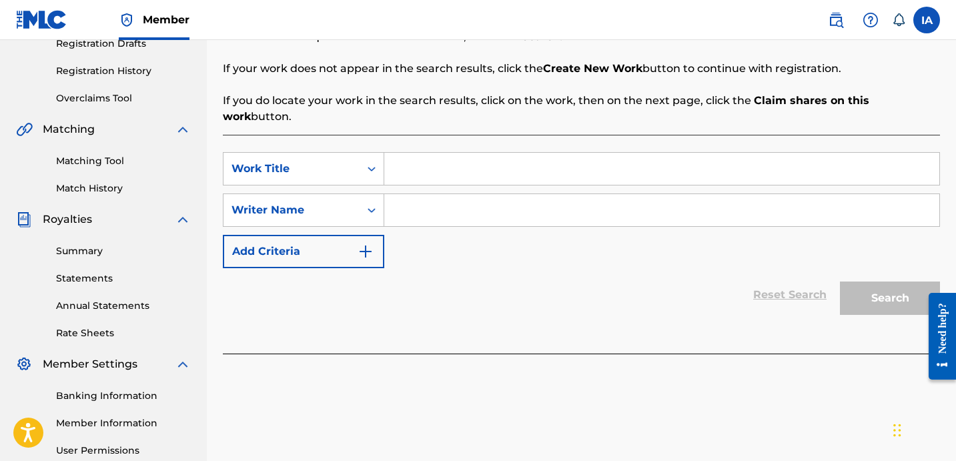
click at [619, 157] on input "Search Form" at bounding box center [661, 169] width 555 height 32
paste input "Gang Bang Song"
type input "GANG BANG SONG"
click at [657, 194] on input "Search Form" at bounding box center [661, 210] width 555 height 32
click at [631, 206] on input "Search Form" at bounding box center [661, 210] width 555 height 32
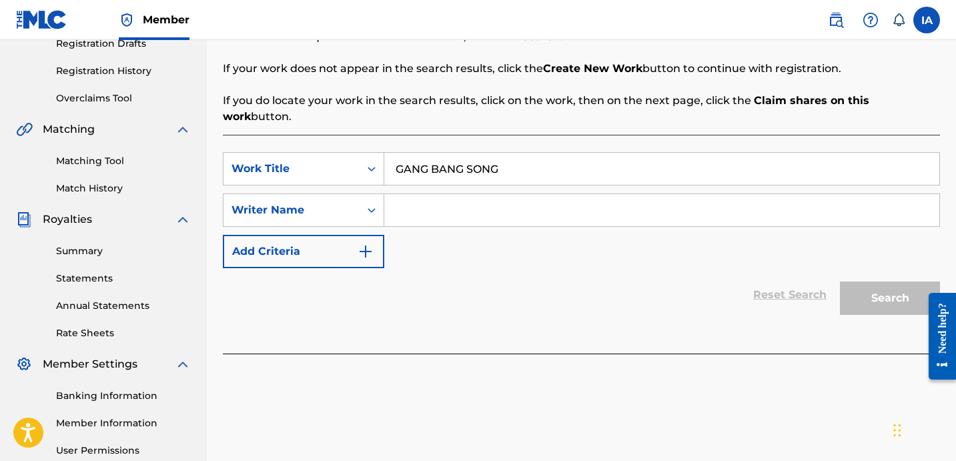
paste input "CIBER ANER"
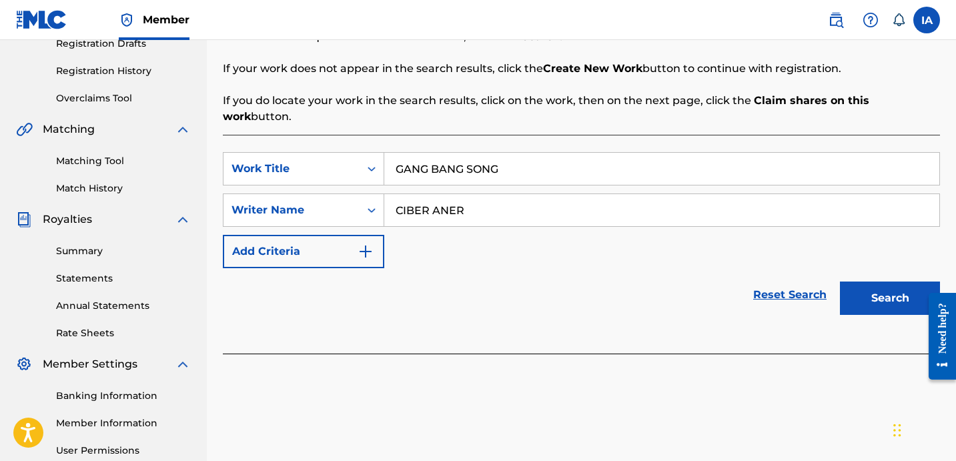
type input "CIBER ANER"
click at [860, 282] on button "Search" at bounding box center [890, 298] width 100 height 33
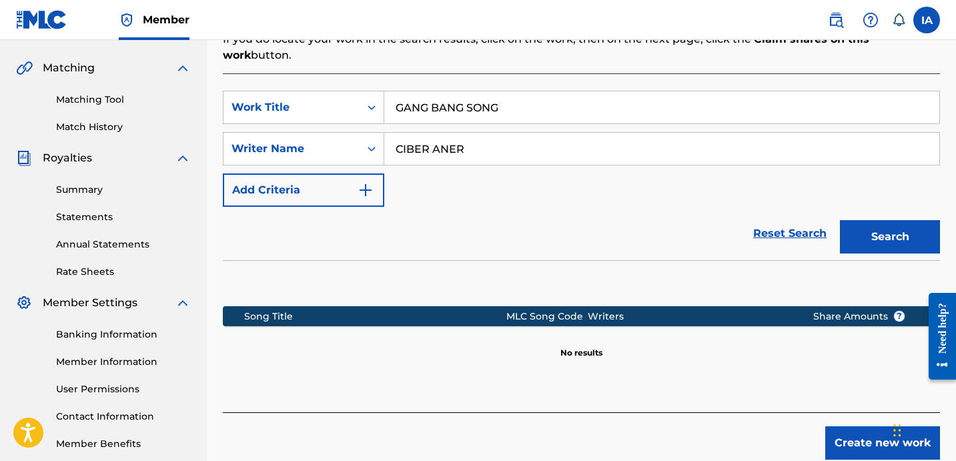
scroll to position [366, 0]
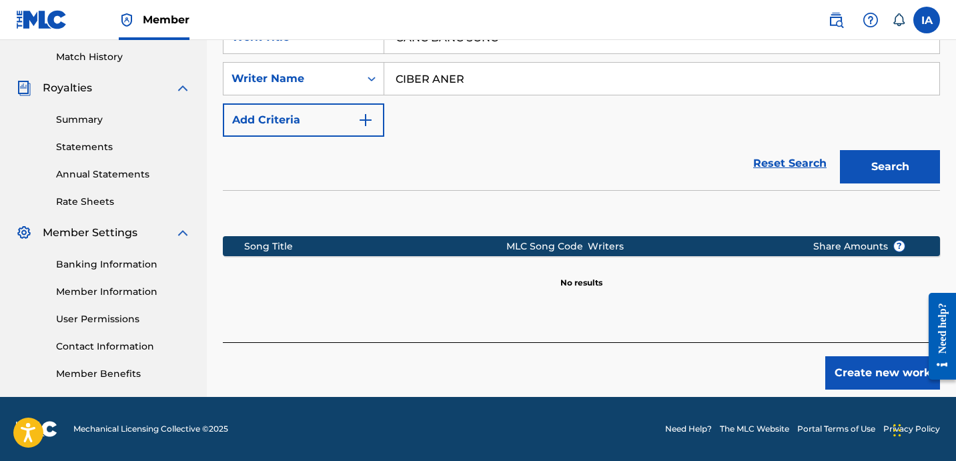
click at [873, 372] on button "Create new work" at bounding box center [882, 372] width 115 height 33
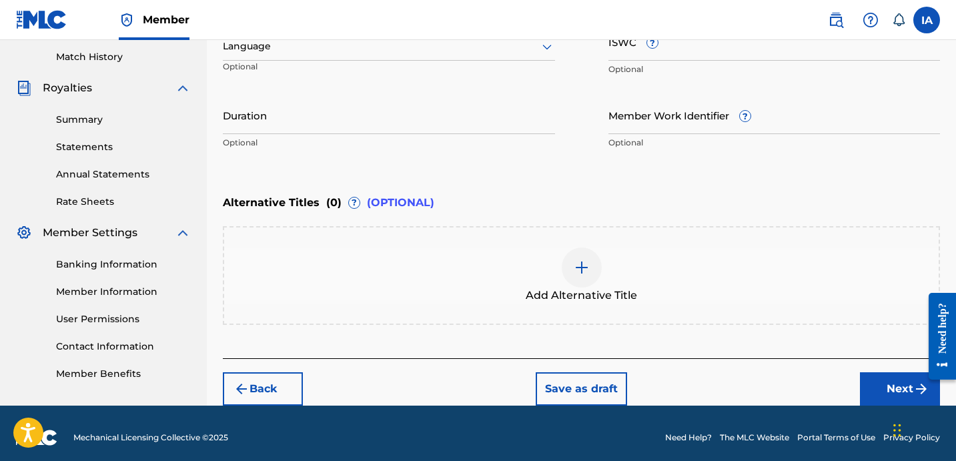
click at [428, 46] on div at bounding box center [389, 46] width 332 height 17
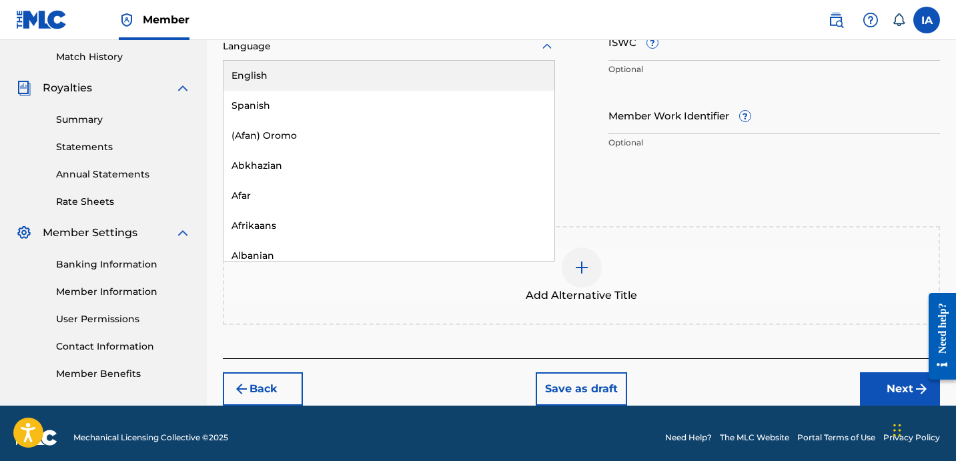
click at [442, 73] on div "English" at bounding box center [389, 76] width 331 height 30
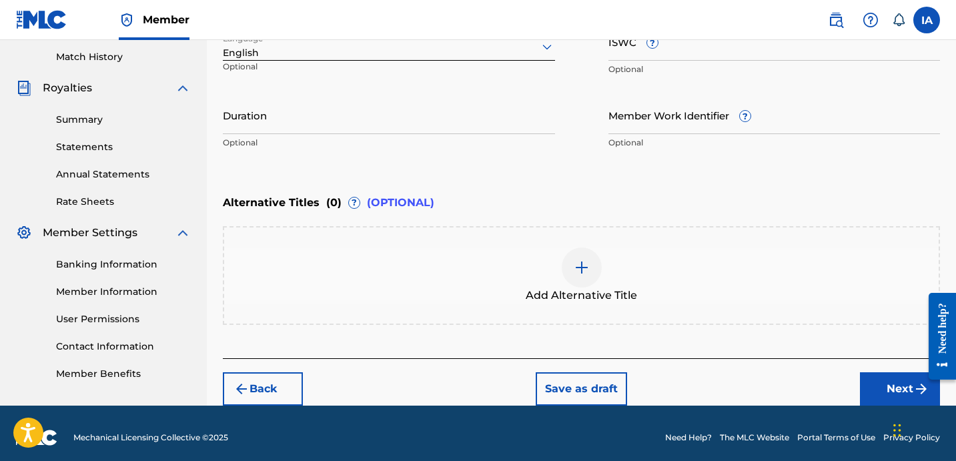
click at [609, 285] on div "Add Alternative Title" at bounding box center [581, 276] width 715 height 56
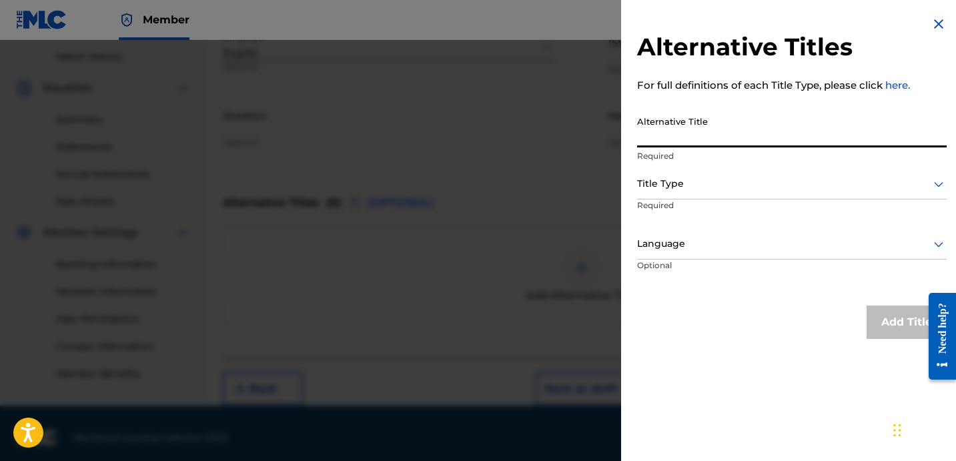
click at [711, 136] on input "Alternative Title" at bounding box center [792, 128] width 310 height 38
paste input "Gang Bang Song feat [PERSON_NAME] and [PERSON_NAME]"
type input "GANG BANG SONG FEAT [PERSON_NAME] AND [PERSON_NAME]"
click at [692, 186] on div at bounding box center [792, 183] width 310 height 17
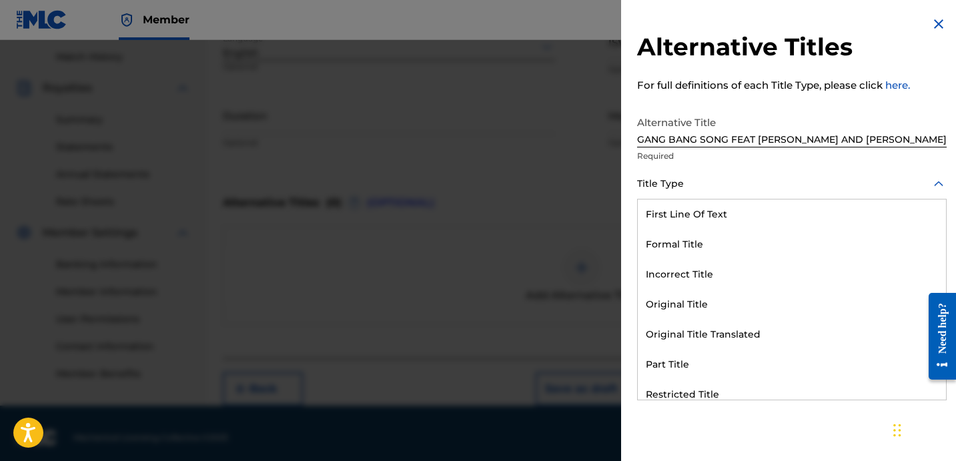
scroll to position [130, 0]
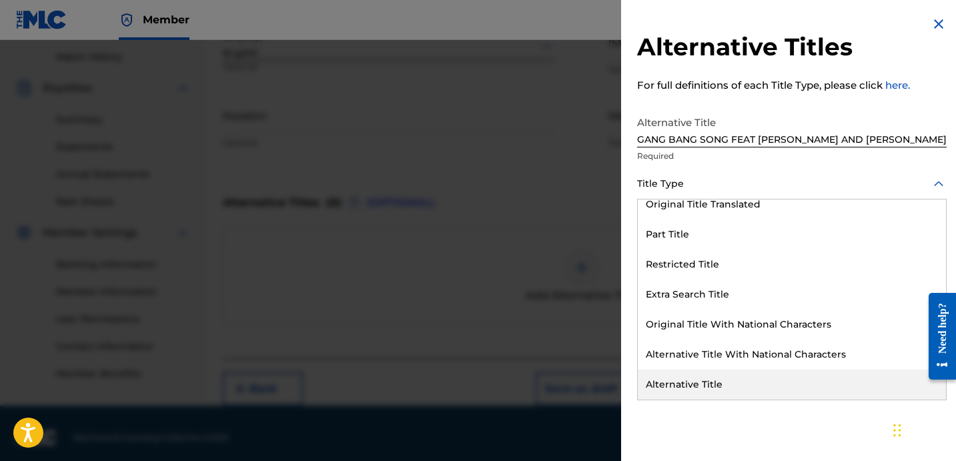
click at [735, 384] on div "Alternative Title" at bounding box center [792, 385] width 308 height 30
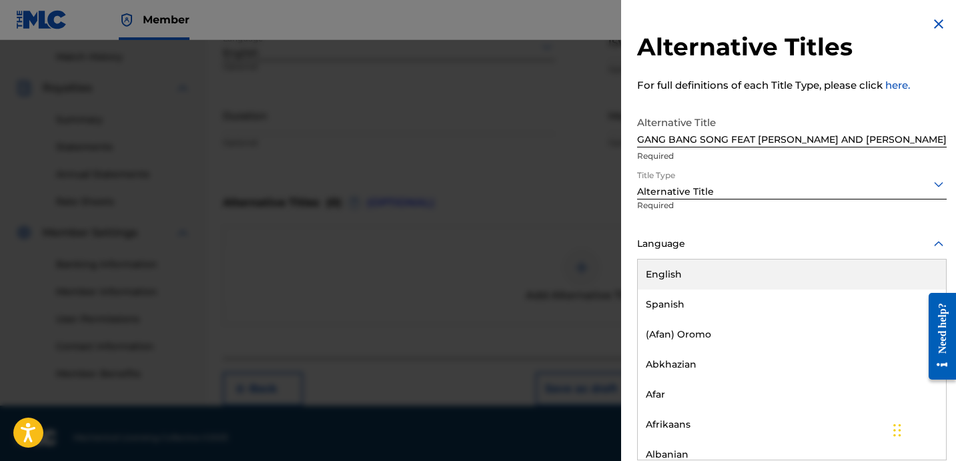
click at [675, 251] on div at bounding box center [792, 244] width 310 height 17
click at [683, 268] on div "English" at bounding box center [792, 275] width 308 height 30
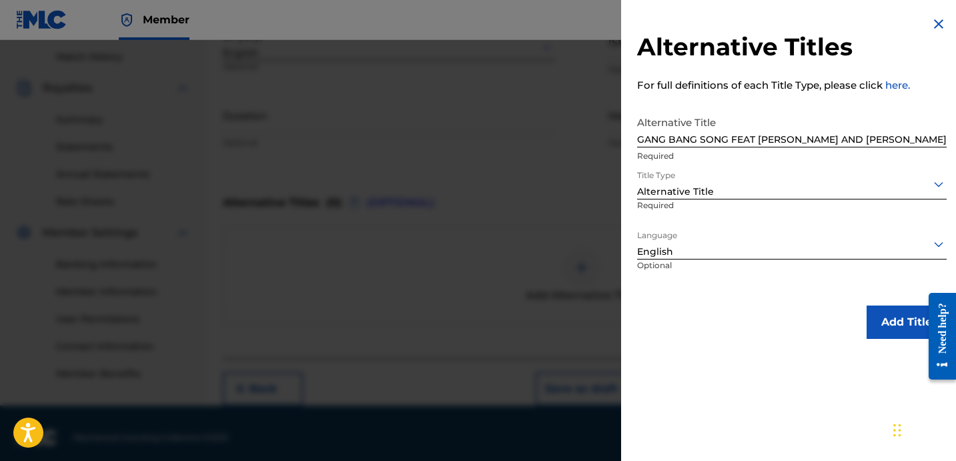
click at [873, 322] on button "Add Title" at bounding box center [907, 322] width 80 height 33
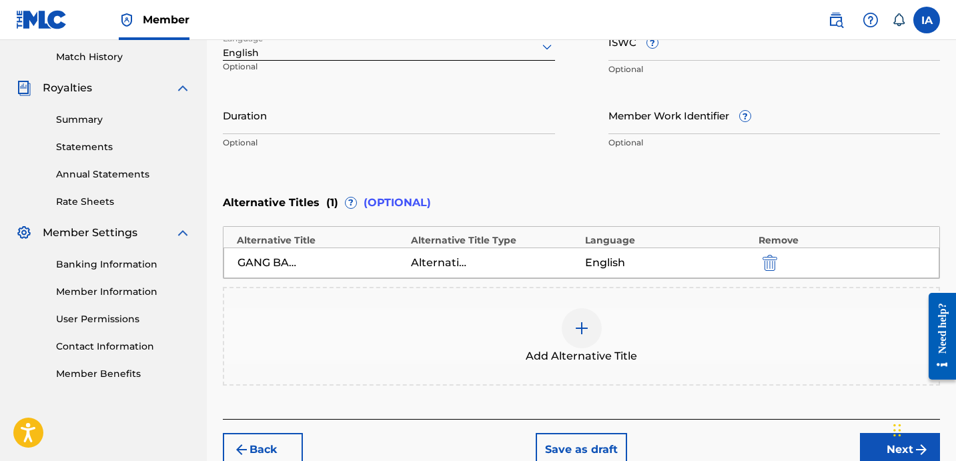
click at [692, 194] on div "Alternative Titles ( 1 ) ? (OPTIONAL)" at bounding box center [581, 202] width 717 height 29
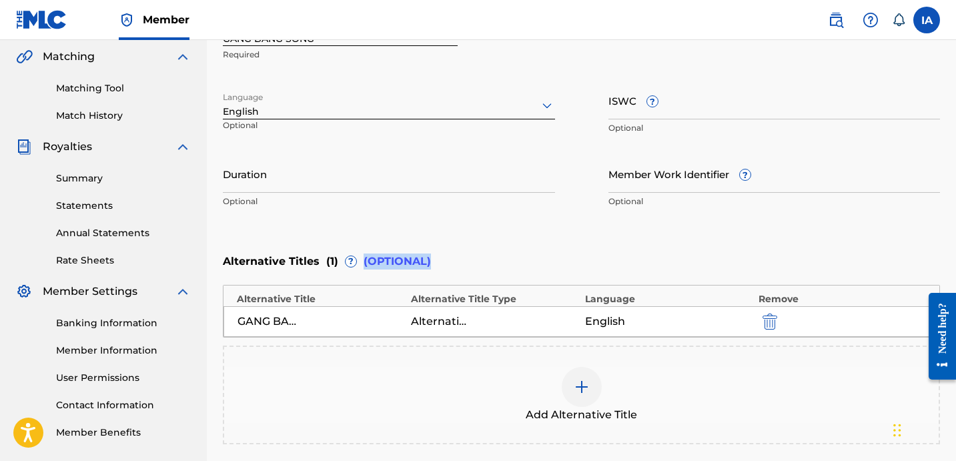
scroll to position [187, 0]
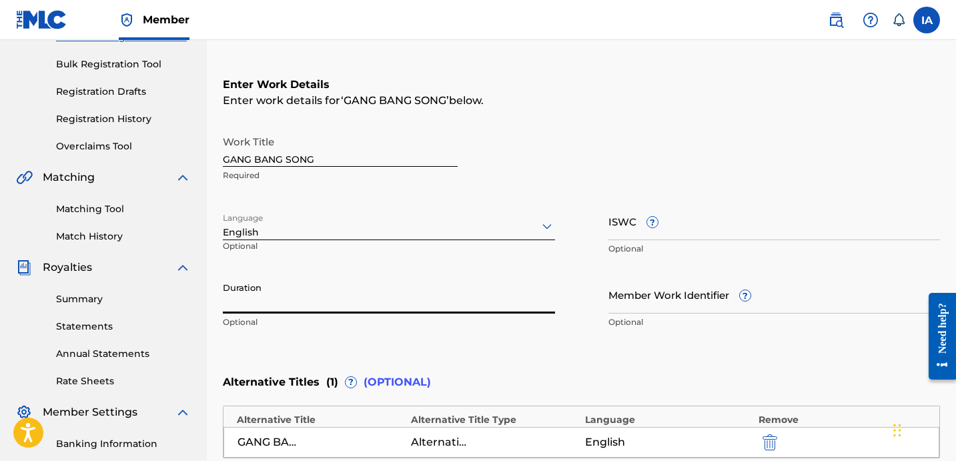
click at [289, 283] on input "Duration" at bounding box center [389, 295] width 332 height 38
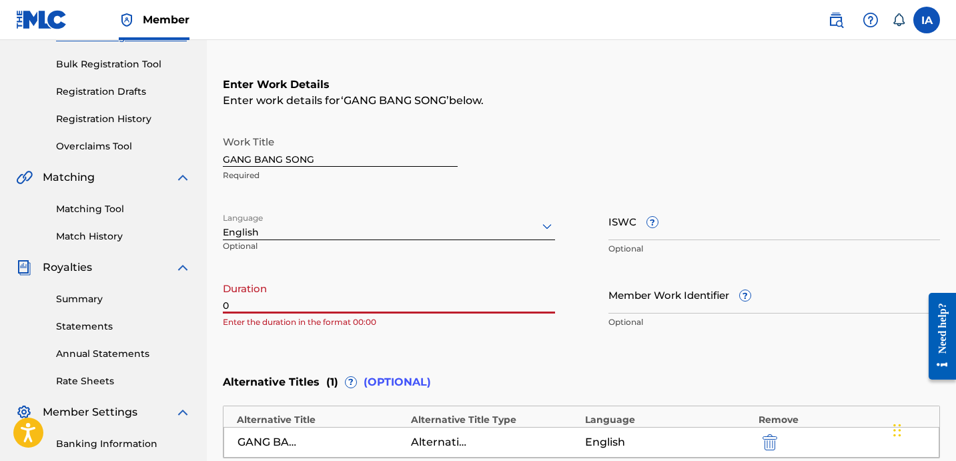
paste input "3:08"
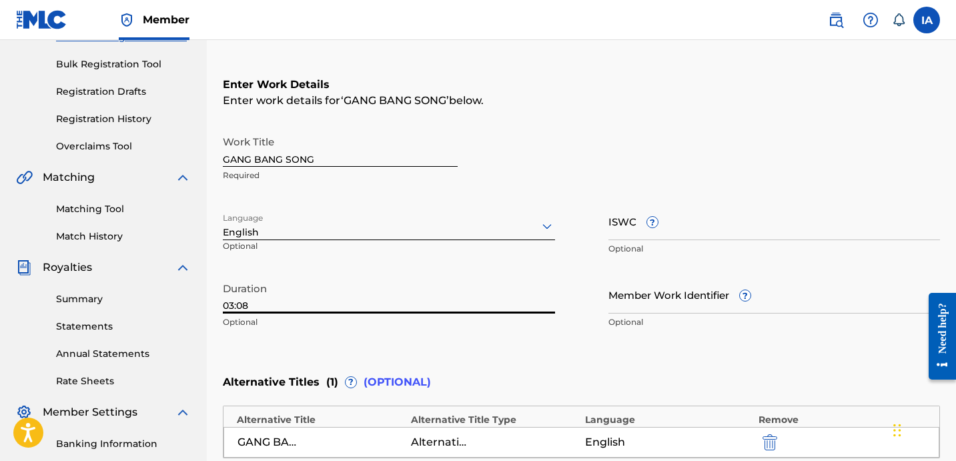
type input "03:08"
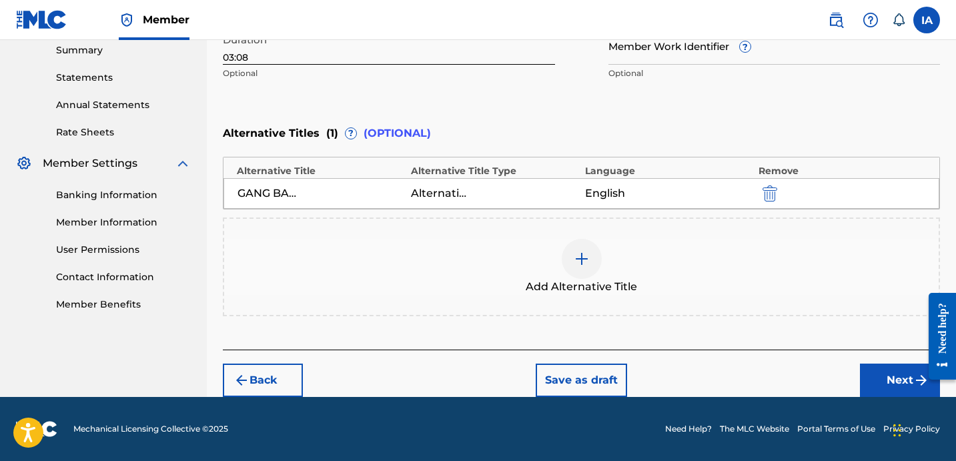
click at [872, 386] on button "Next" at bounding box center [900, 380] width 80 height 33
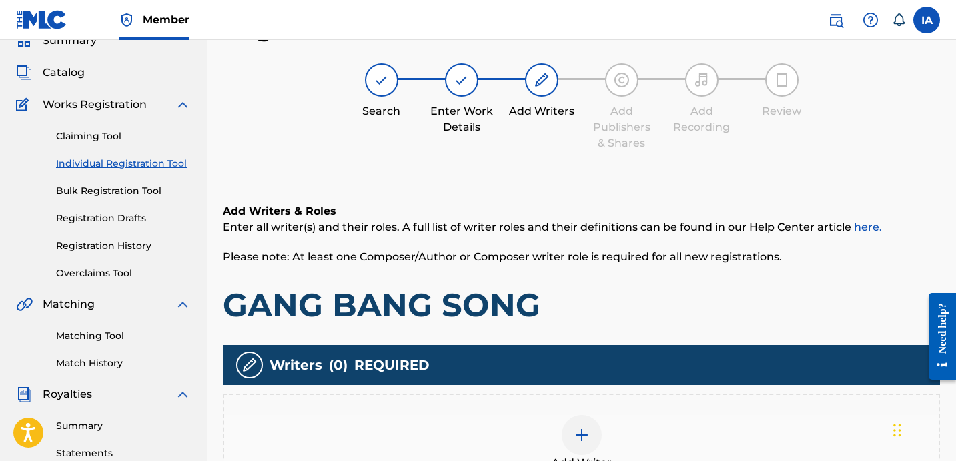
click at [741, 296] on h1 "GANG BANG SONG" at bounding box center [581, 305] width 717 height 40
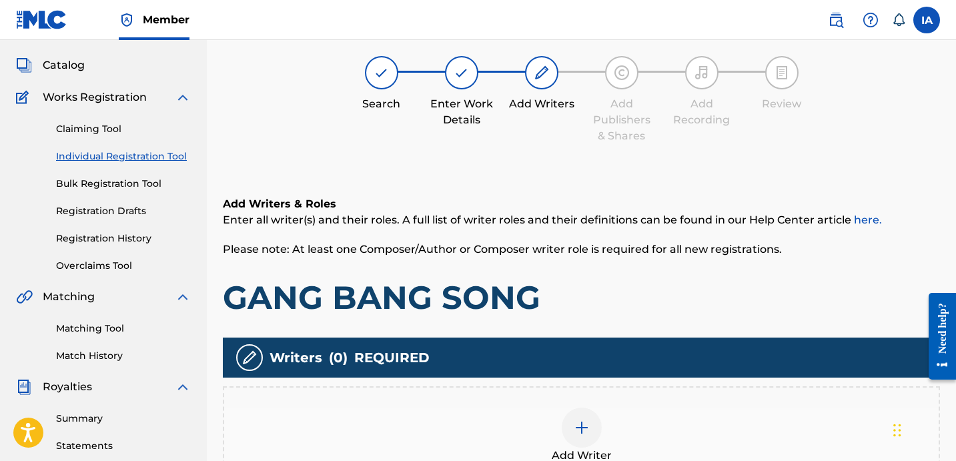
scroll to position [74, 0]
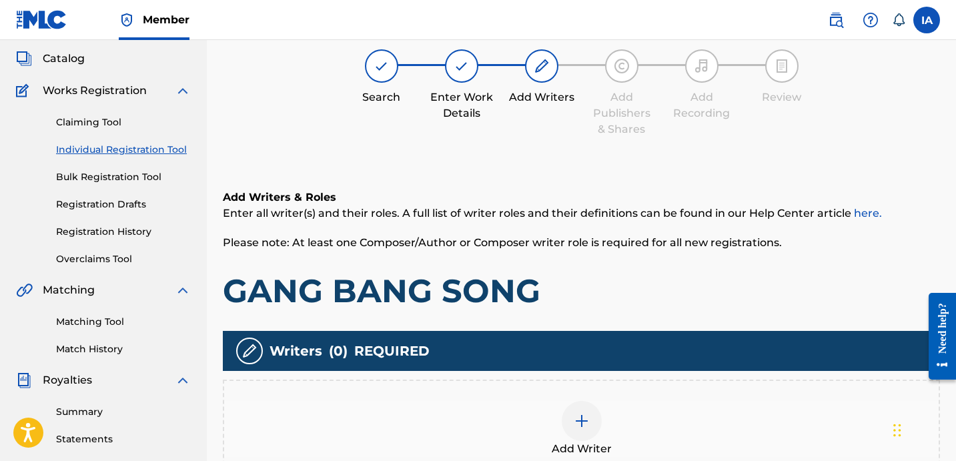
click at [604, 272] on h1 "GANG BANG SONG" at bounding box center [581, 291] width 717 height 40
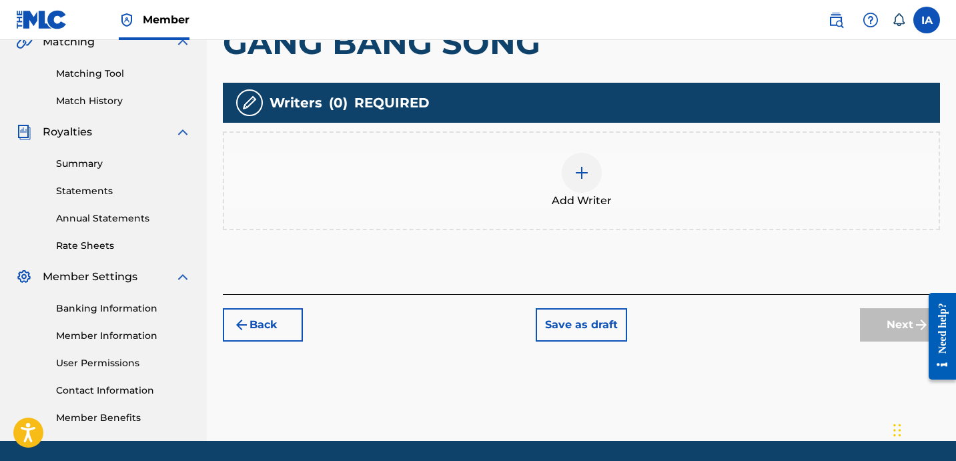
scroll to position [366, 0]
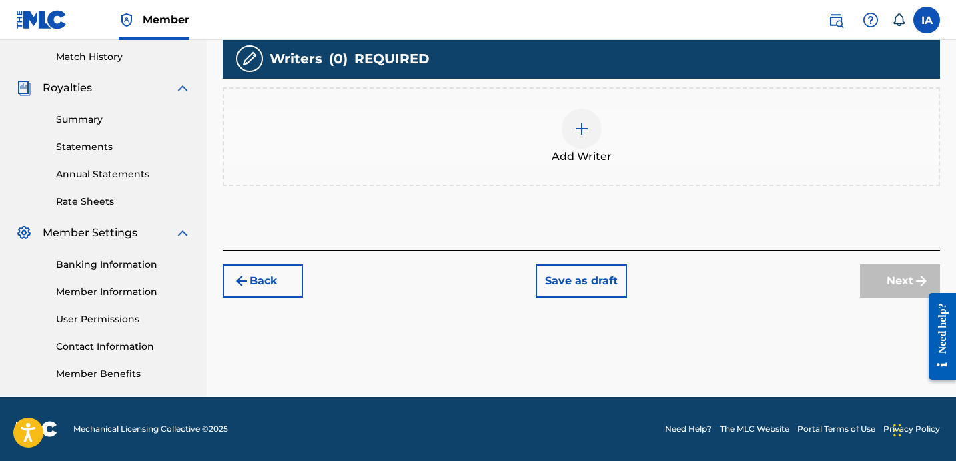
click at [638, 123] on div "Add Writer" at bounding box center [581, 137] width 715 height 56
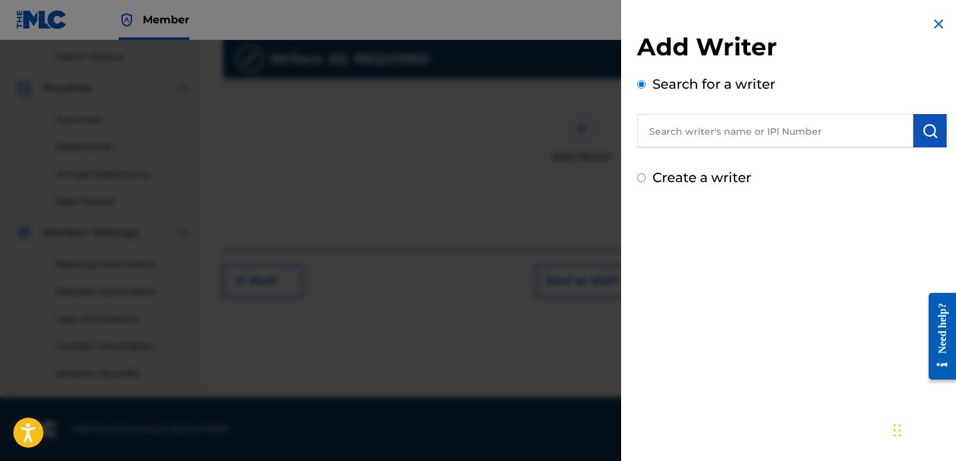
click at [839, 123] on input "text" at bounding box center [775, 130] width 276 height 33
drag, startPoint x: 775, startPoint y: 141, endPoint x: 815, endPoint y: 148, distance: 39.9
click at [775, 141] on input "text" at bounding box center [775, 130] width 276 height 33
paste input "CIBER ANER"
type input "CIBER ANER"
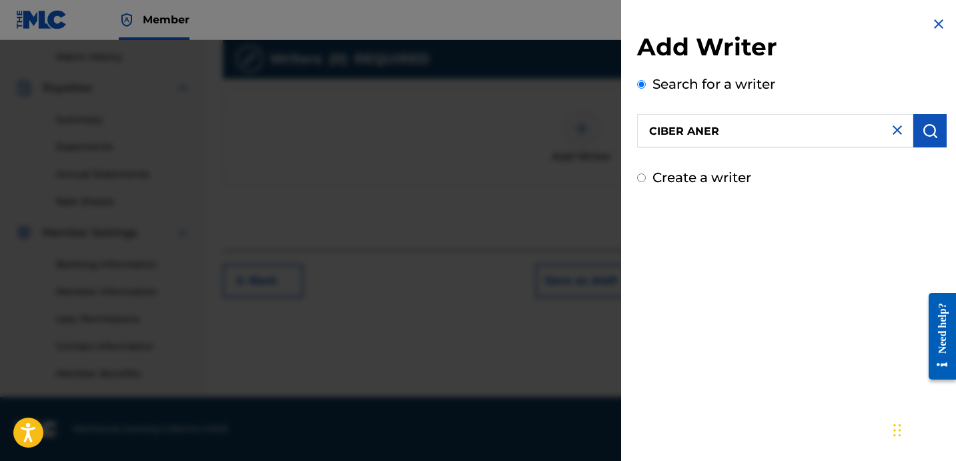
click at [925, 144] on button "submit" at bounding box center [929, 130] width 33 height 33
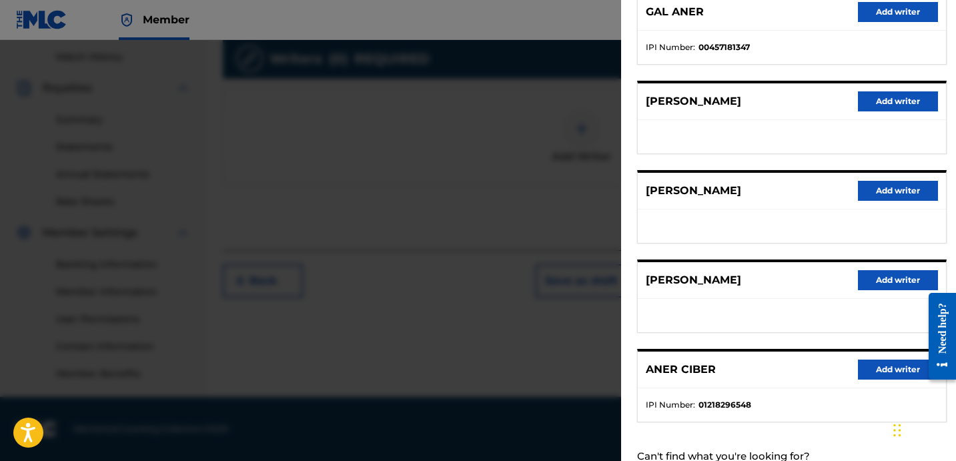
scroll to position [230, 0]
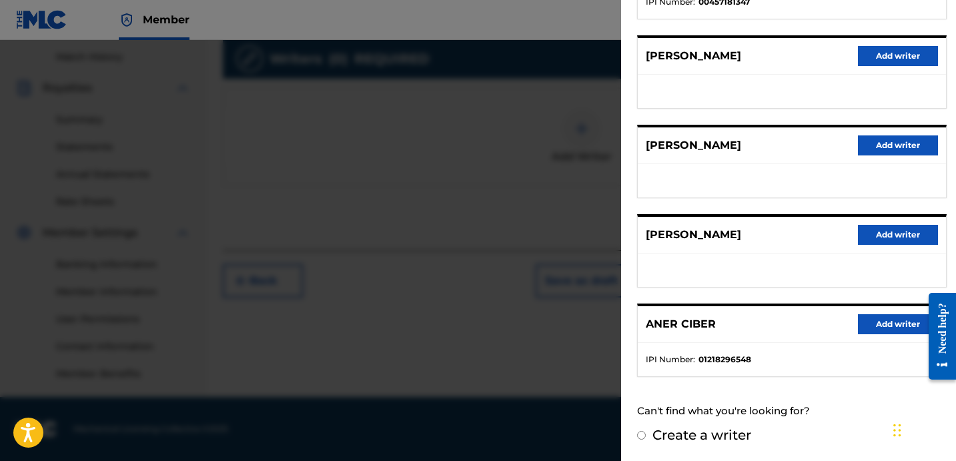
click at [889, 332] on button "Add writer" at bounding box center [898, 324] width 80 height 20
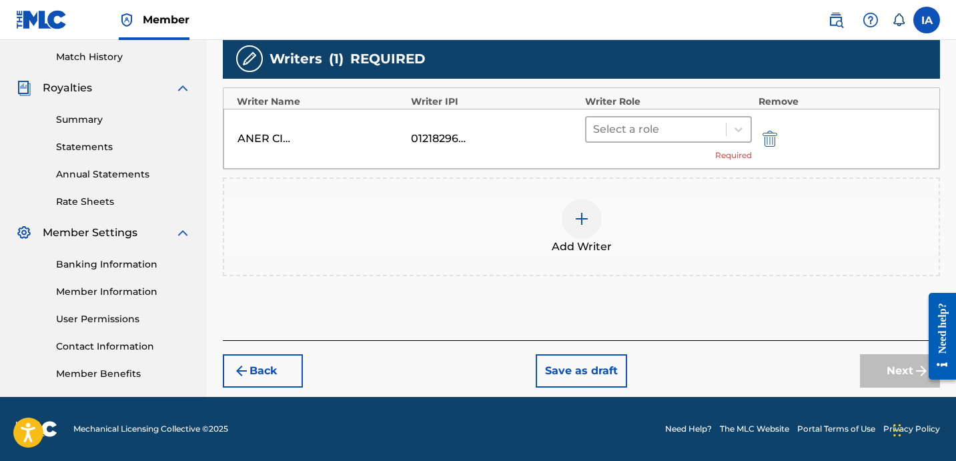
click at [685, 137] on div at bounding box center [656, 129] width 126 height 19
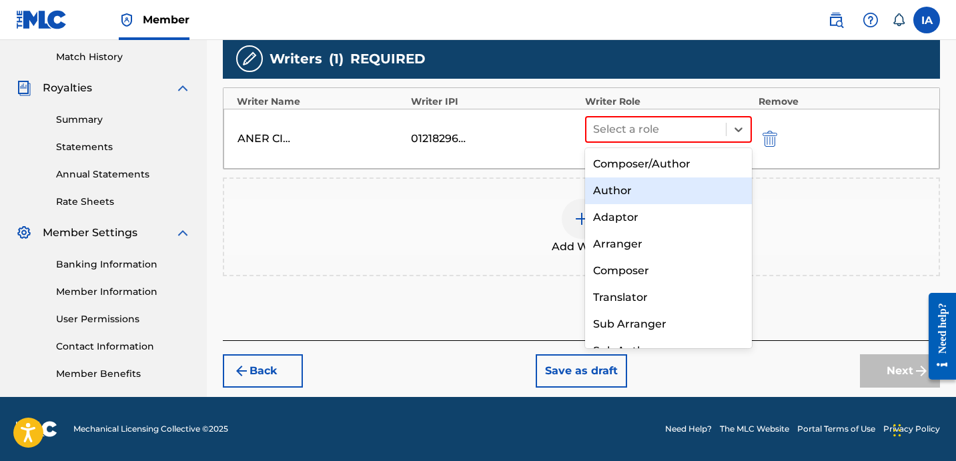
click at [677, 181] on div "Author" at bounding box center [668, 190] width 167 height 27
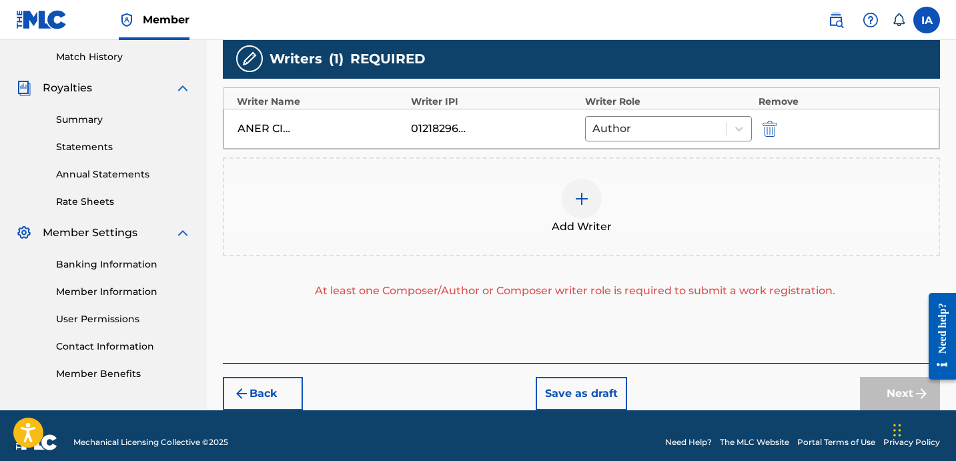
click at [634, 195] on div "Add Writer" at bounding box center [581, 207] width 715 height 56
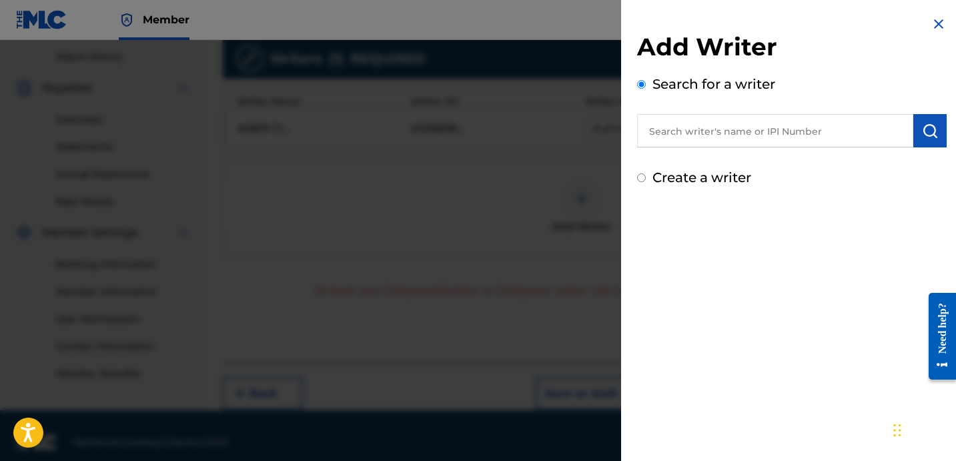
click at [685, 176] on label "Create a writer" at bounding box center [702, 177] width 99 height 16
radio input "true"
click at [646, 176] on input "Create a writer" at bounding box center [641, 177] width 9 height 9
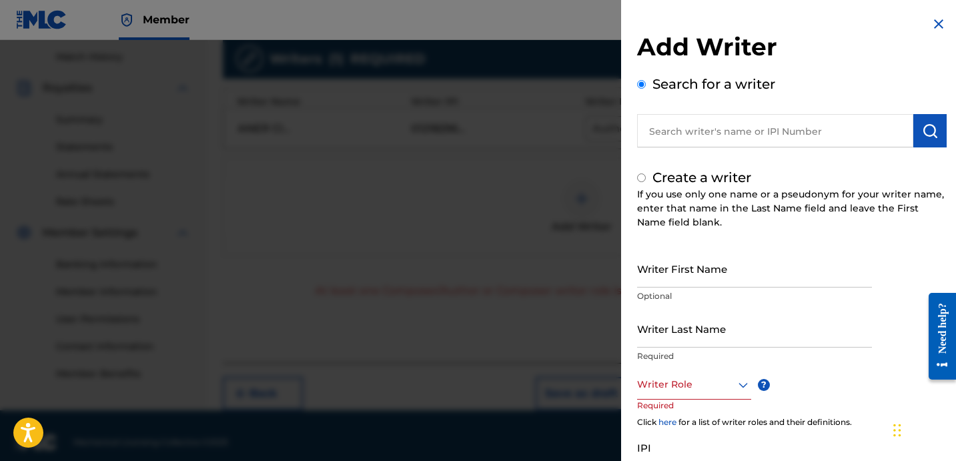
radio input "false"
radio input "true"
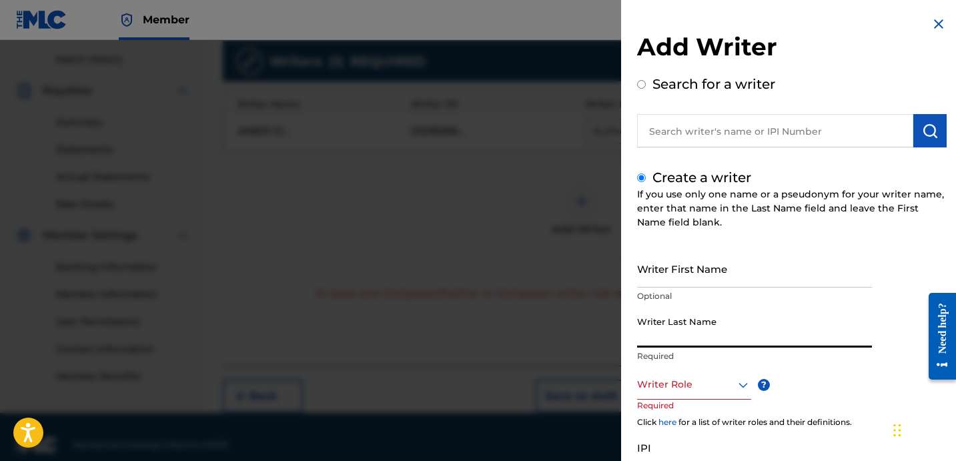
click at [721, 344] on input "Writer Last Name" at bounding box center [754, 329] width 235 height 38
paste input "UNKNOWN WRITER"
click at [723, 344] on input "UNKNOWN WRITER" at bounding box center [754, 329] width 235 height 38
type input "UNKNOWN"
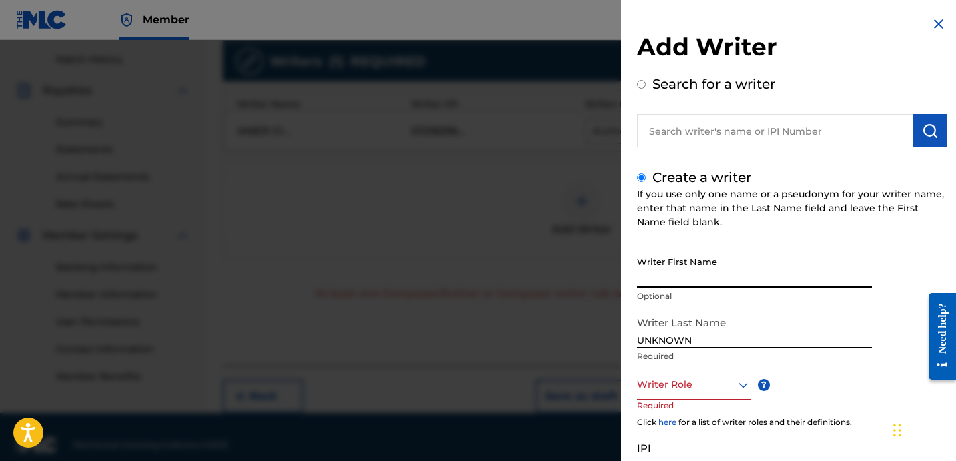
click at [715, 261] on input "Writer First Name" at bounding box center [754, 269] width 235 height 38
paste input "WRITER"
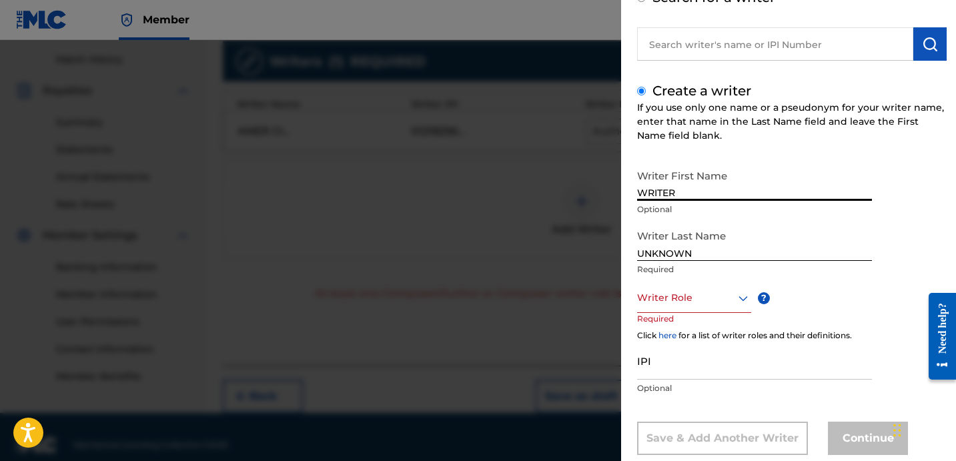
scroll to position [87, 0]
type input "WRITER"
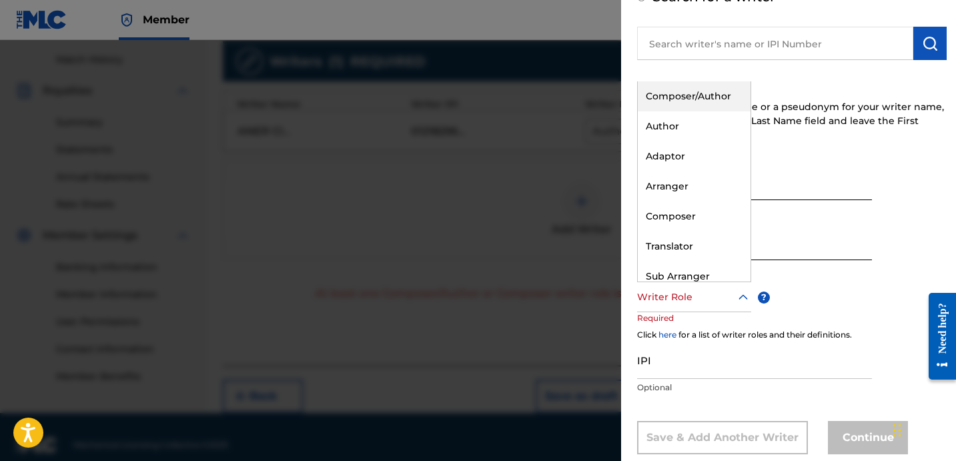
click at [690, 296] on div at bounding box center [694, 297] width 114 height 17
click at [703, 101] on div "Composer/Author" at bounding box center [694, 96] width 113 height 30
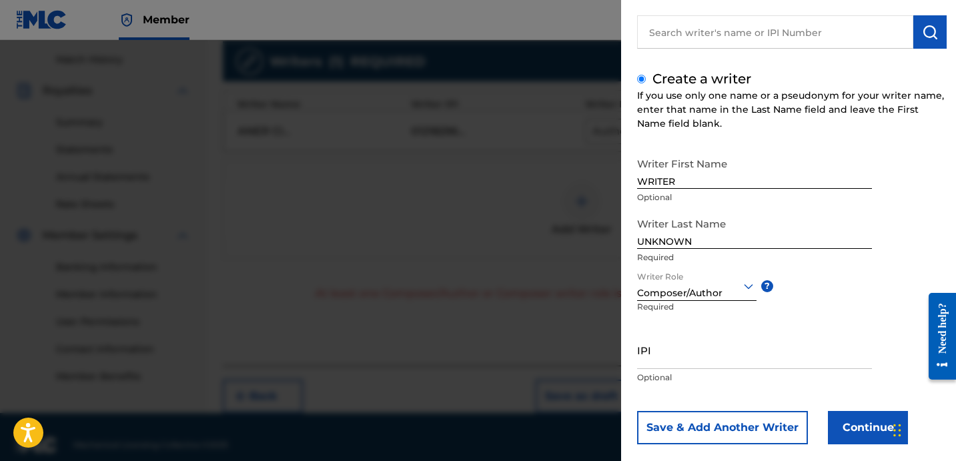
scroll to position [118, 0]
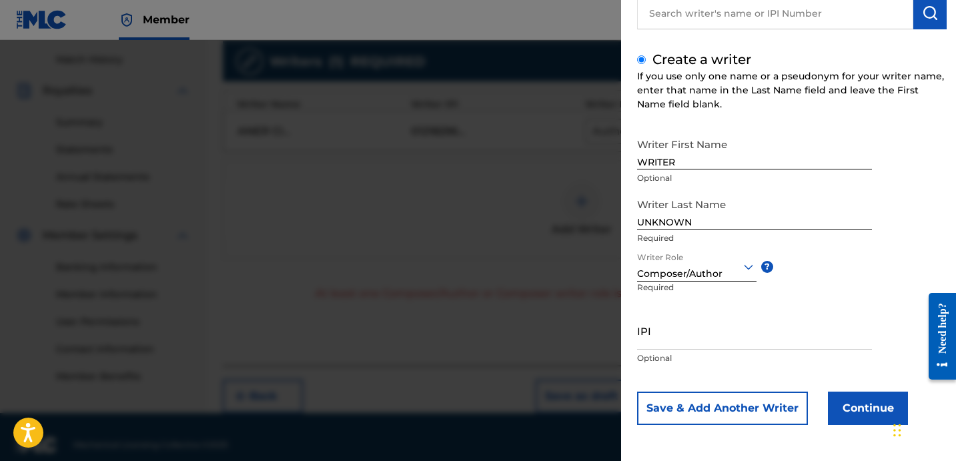
click at [858, 405] on button "Continue" at bounding box center [868, 408] width 80 height 33
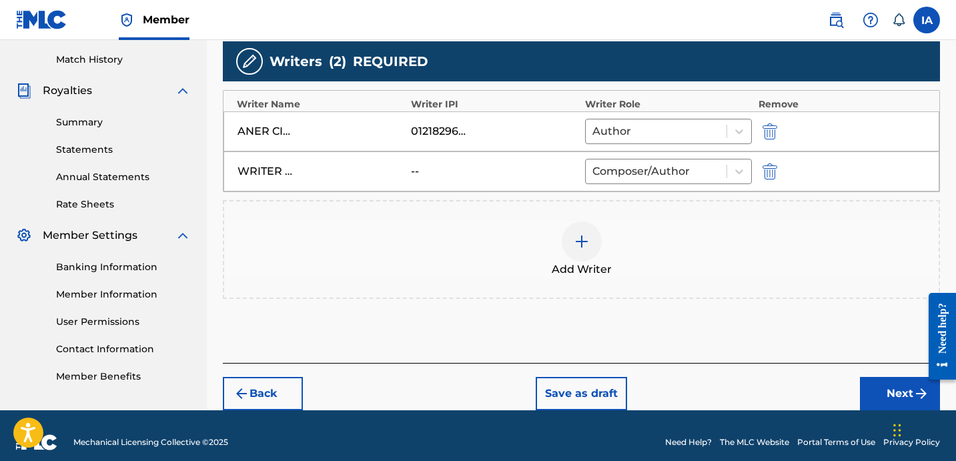
click at [889, 395] on button "Next" at bounding box center [900, 393] width 80 height 33
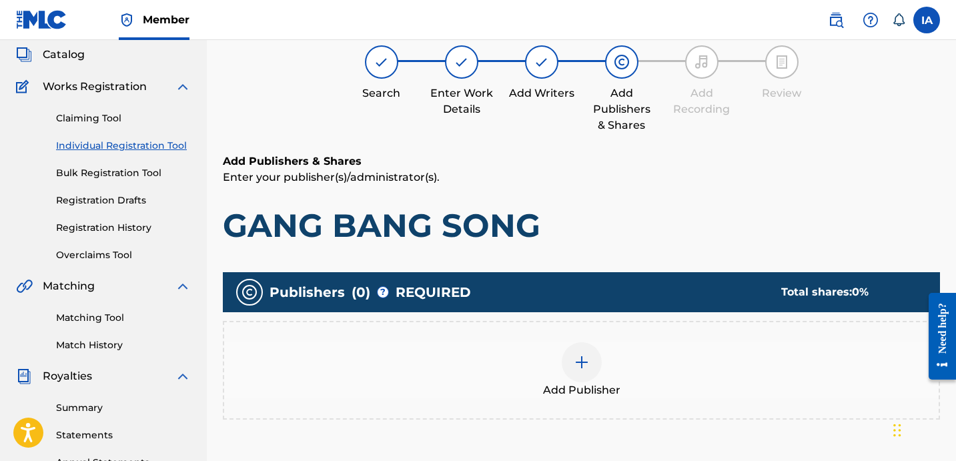
scroll to position [60, 0]
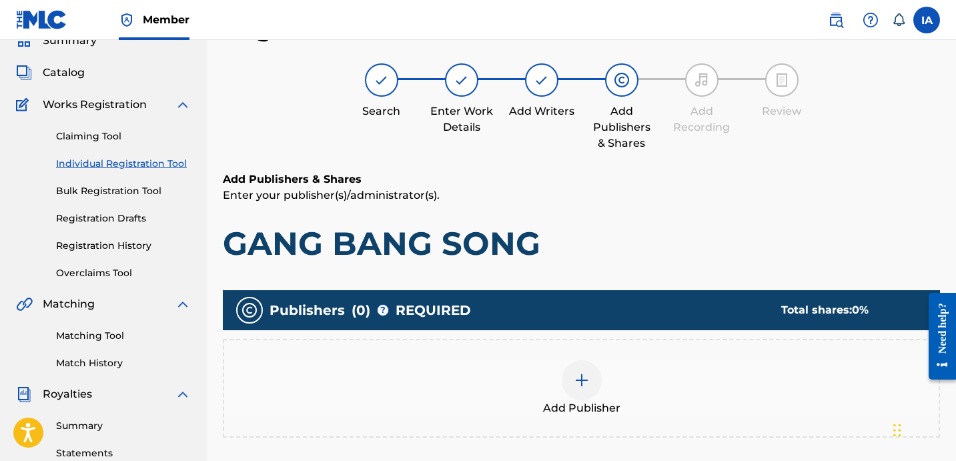
click at [666, 362] on div "Add Publisher" at bounding box center [581, 388] width 715 height 56
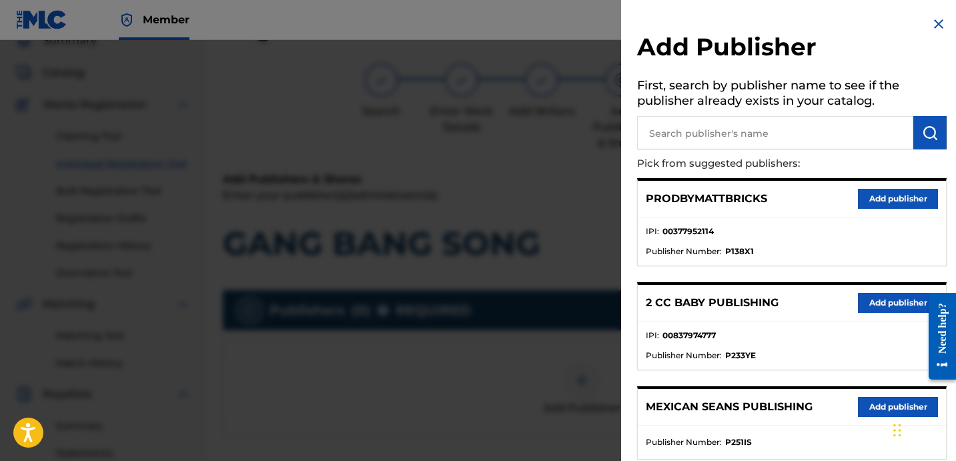
click at [795, 137] on input "text" at bounding box center [775, 132] width 276 height 33
paste input "OTR RECORDS PUBLISHING CATALOG"
type input "OTR RECORDS PUBLISHING CATALOG"
click at [935, 133] on button "submit" at bounding box center [929, 132] width 33 height 33
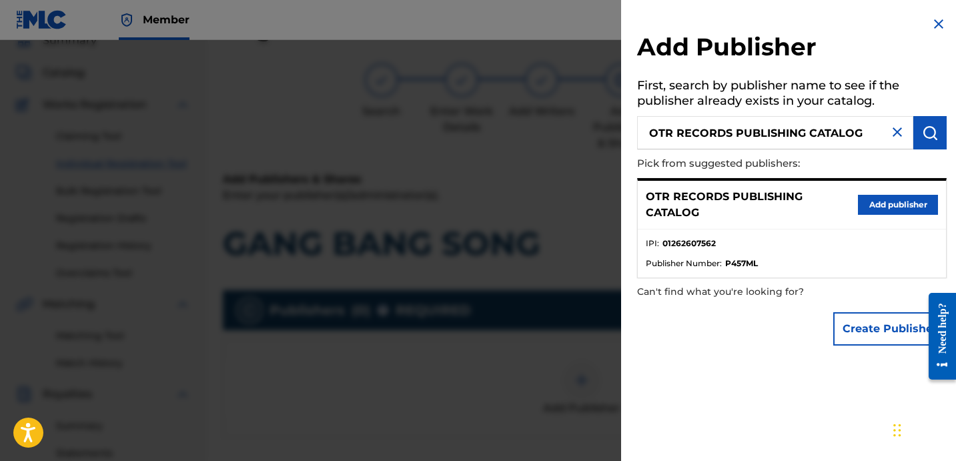
click at [867, 212] on button "Add publisher" at bounding box center [898, 205] width 80 height 20
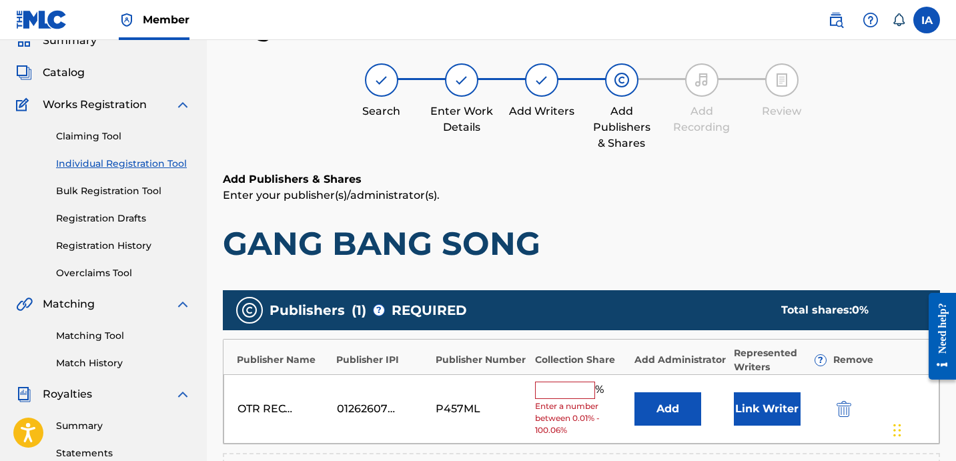
click at [574, 393] on input "text" at bounding box center [565, 390] width 60 height 17
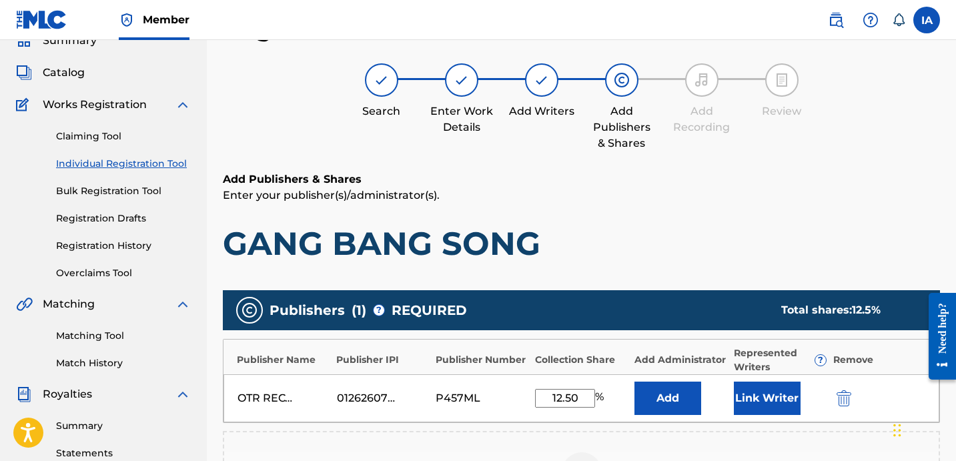
type input "12.50"
click at [676, 403] on button "Add" at bounding box center [668, 398] width 67 height 33
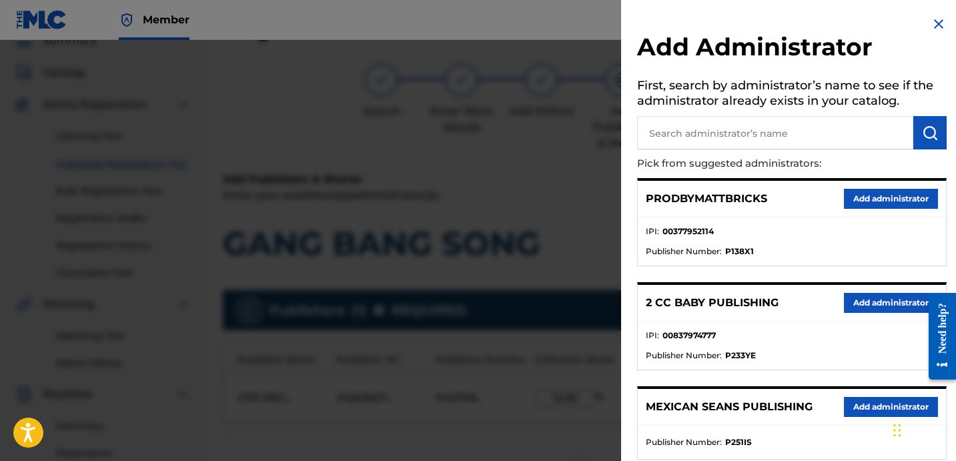
click at [797, 228] on li "IPI : 00377952114" at bounding box center [792, 236] width 292 height 20
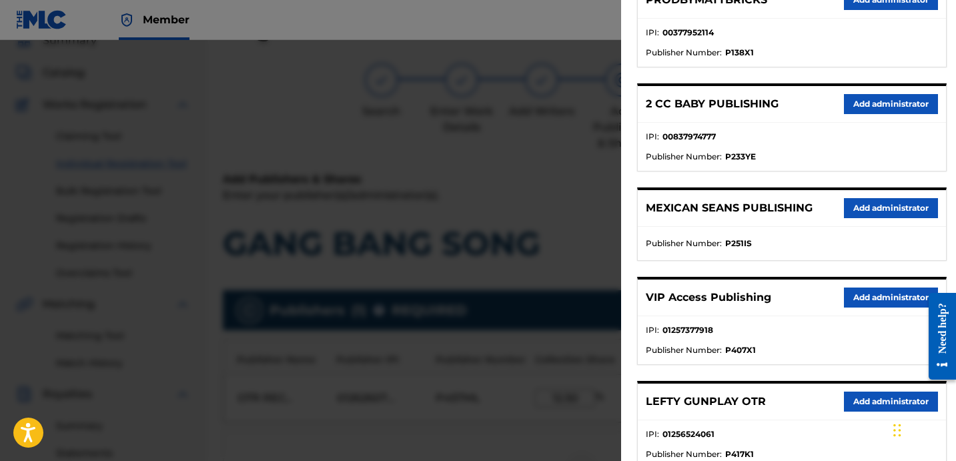
scroll to position [286, 0]
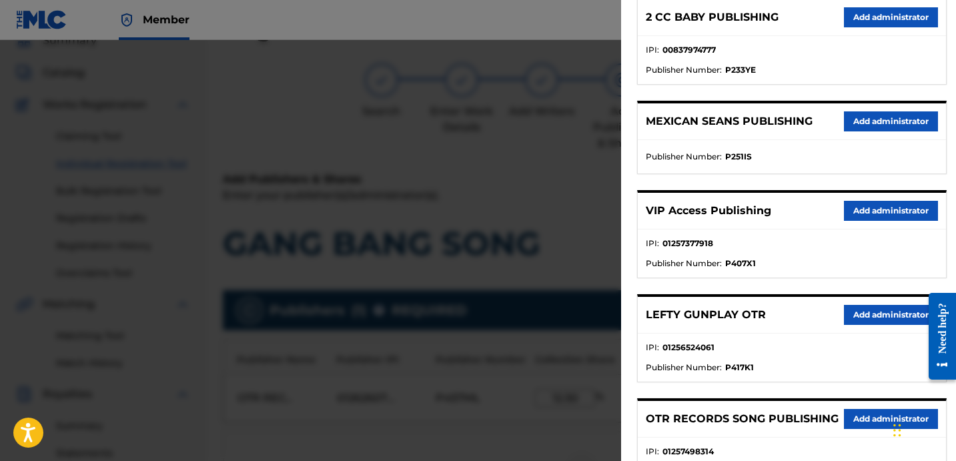
click at [879, 202] on button "Add administrator" at bounding box center [891, 211] width 94 height 20
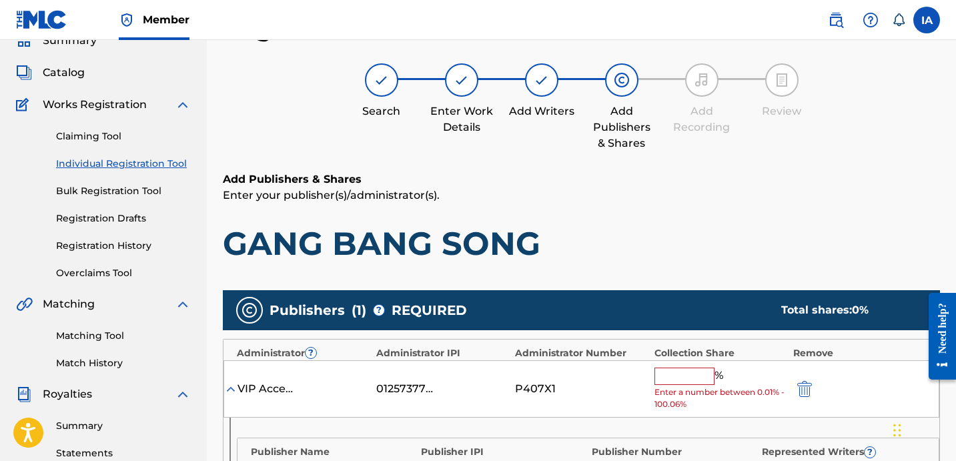
click at [695, 378] on input "text" at bounding box center [685, 376] width 60 height 17
paste input "12.5"
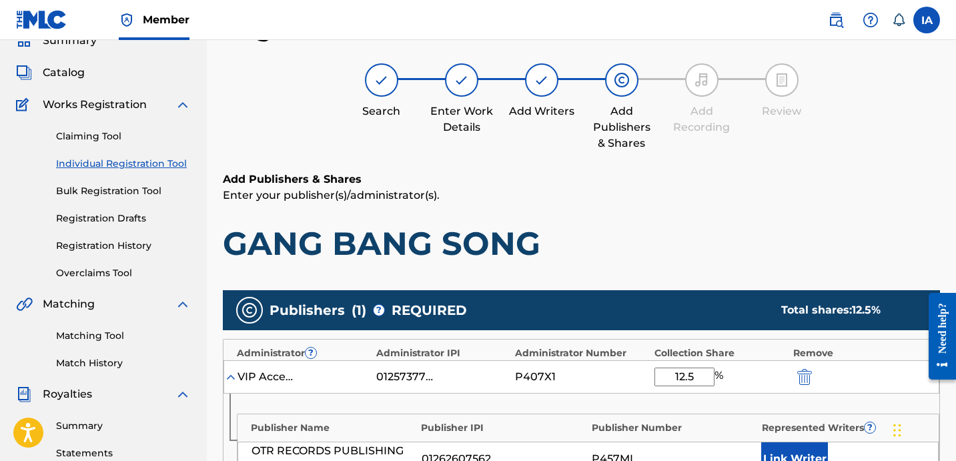
type input "12.5"
click at [809, 442] on button "Link Writer" at bounding box center [794, 458] width 67 height 33
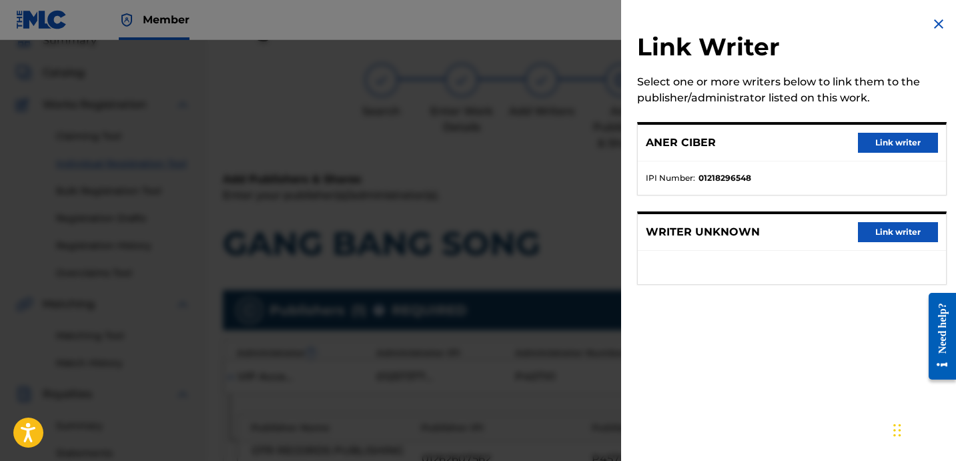
click at [883, 145] on button "Link writer" at bounding box center [898, 143] width 80 height 20
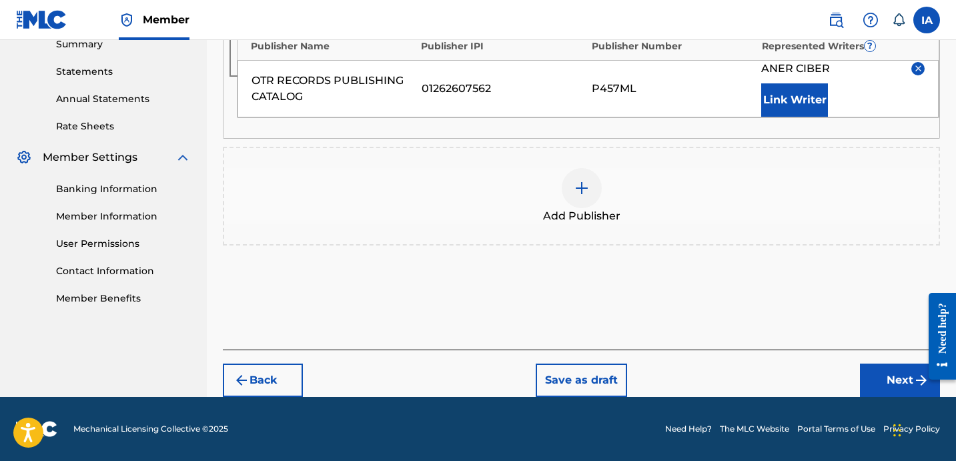
click at [884, 377] on button "Next" at bounding box center [900, 380] width 80 height 33
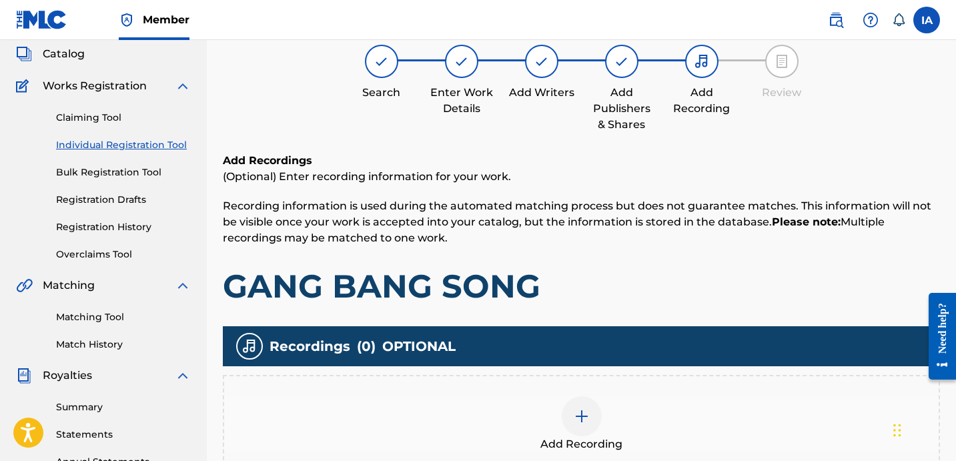
scroll to position [60, 0]
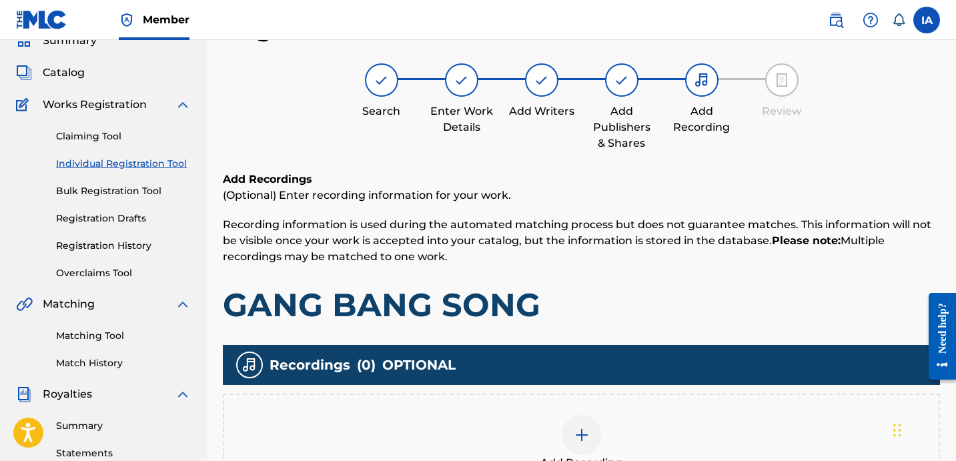
click at [679, 407] on div "Add Recording" at bounding box center [581, 443] width 717 height 99
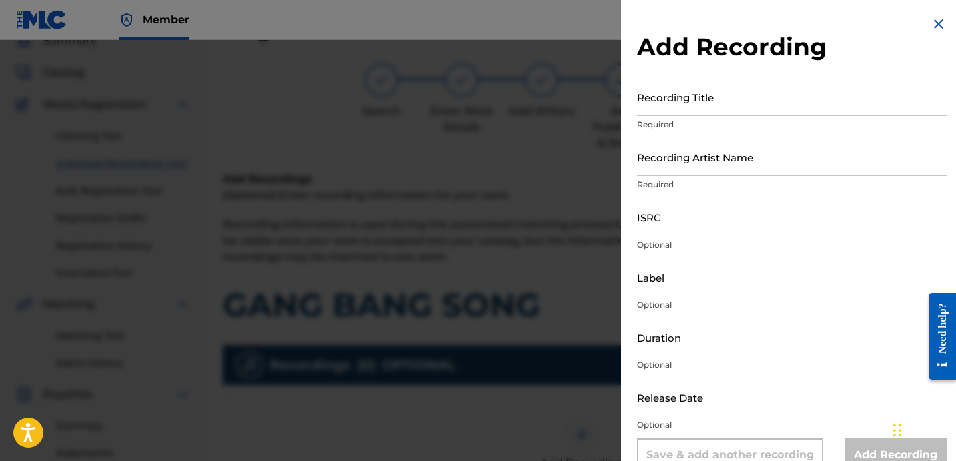
click at [731, 98] on input "Recording Title" at bounding box center [792, 97] width 310 height 38
click at [730, 98] on input "Recording Title" at bounding box center [792, 97] width 310 height 38
paste input "Gang Bang Song"
type input "GANG BANG SONG"
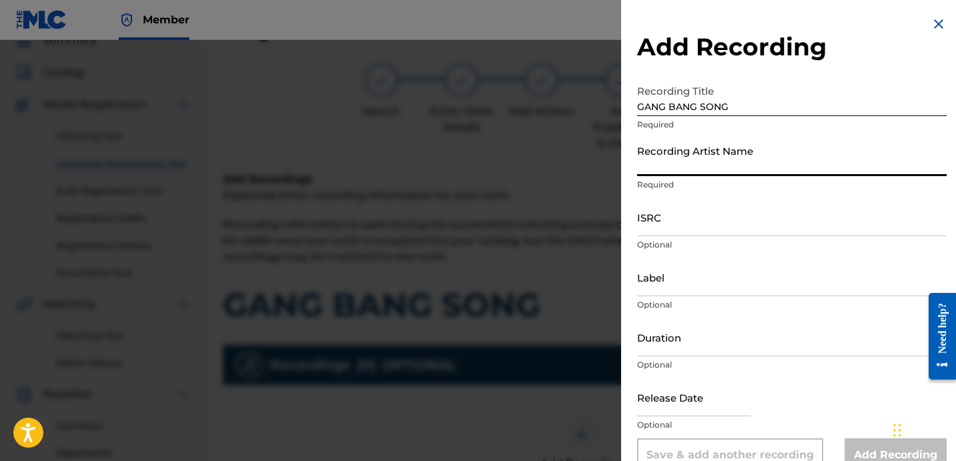
click at [694, 173] on input "Recording Artist Name" at bounding box center [792, 157] width 310 height 38
paste input "Blanco15 and Shiesty Ave"
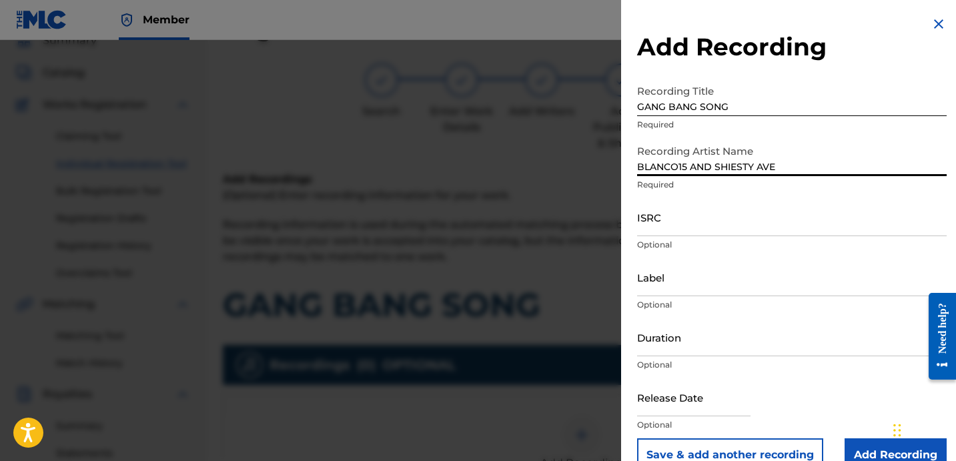
type input "BLANCO15 AND SHIESTY AVE"
click at [708, 218] on input "ISRC" at bounding box center [792, 217] width 310 height 38
paste input "USA2P2521734"
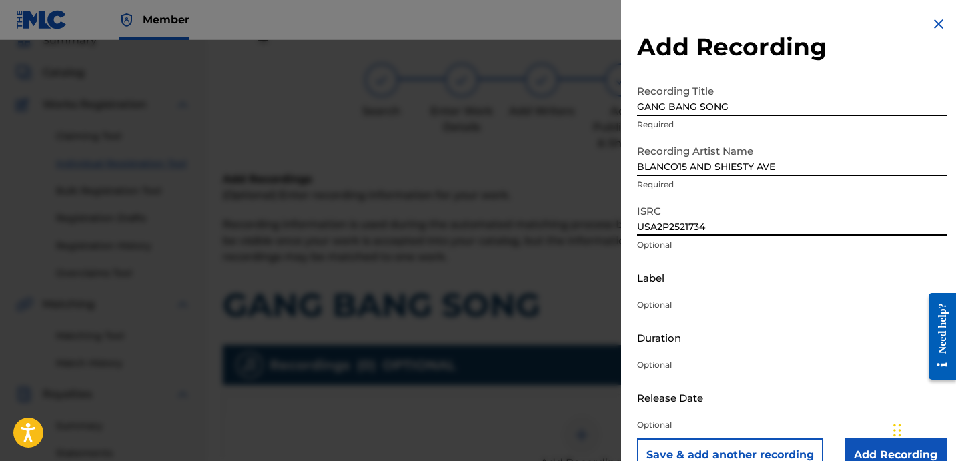
type input "USA2P2521734"
click at [687, 280] on input "Label" at bounding box center [792, 277] width 310 height 38
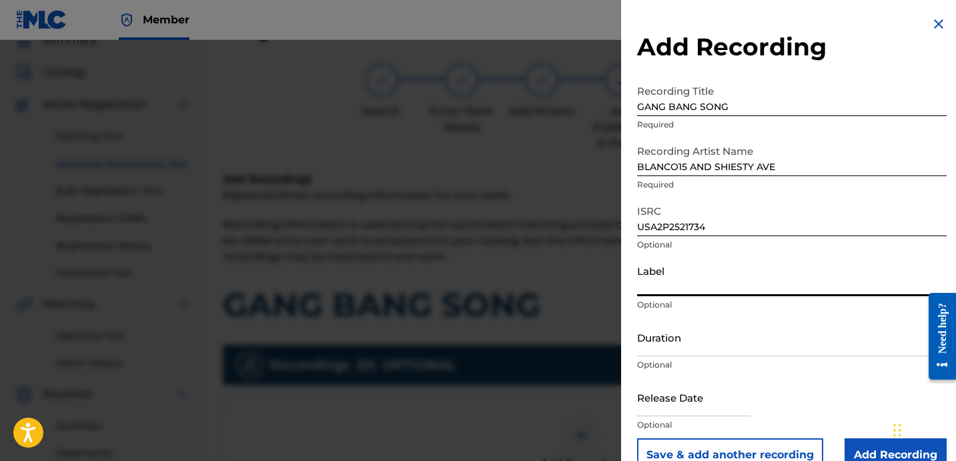
click at [687, 285] on input "Label" at bounding box center [792, 277] width 310 height 38
paste input "OTR RECORDS 808 KARTEL COMPOUND INTEREST"
type input "OTR RECORDS 808 KARTEL COMPOUND INTEREST"
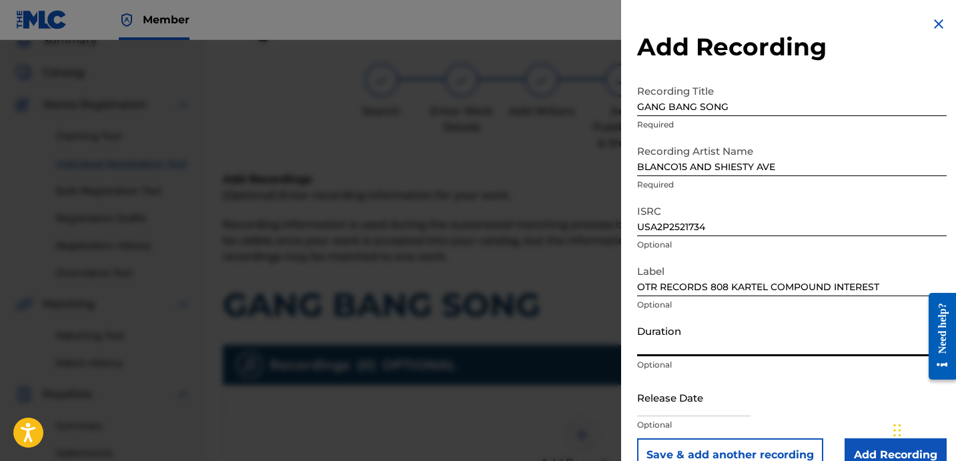
click at [679, 353] on input "Duration" at bounding box center [792, 337] width 310 height 38
click at [736, 334] on input "Duration" at bounding box center [792, 337] width 310 height 38
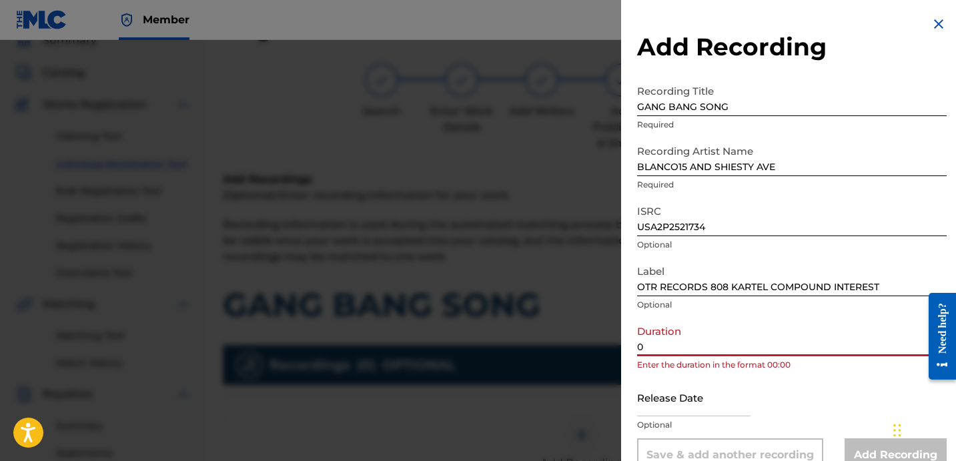
paste input "3:08"
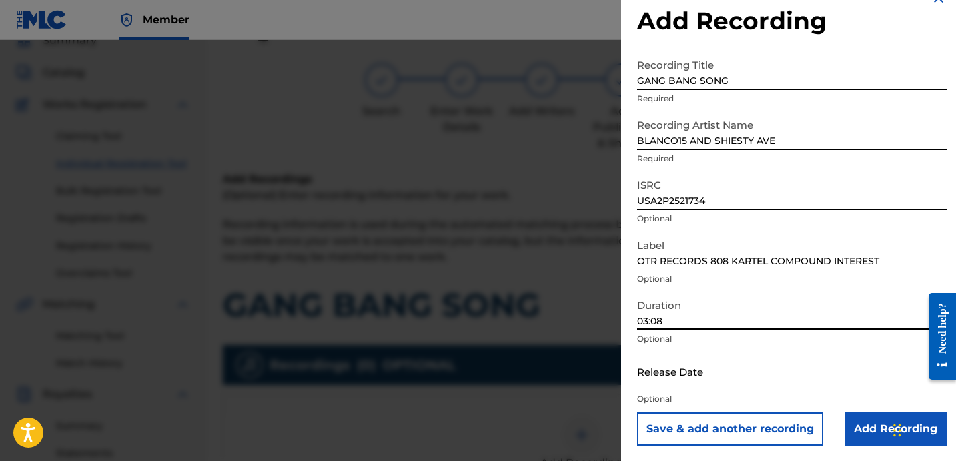
scroll to position [27, 0]
type input "03:08"
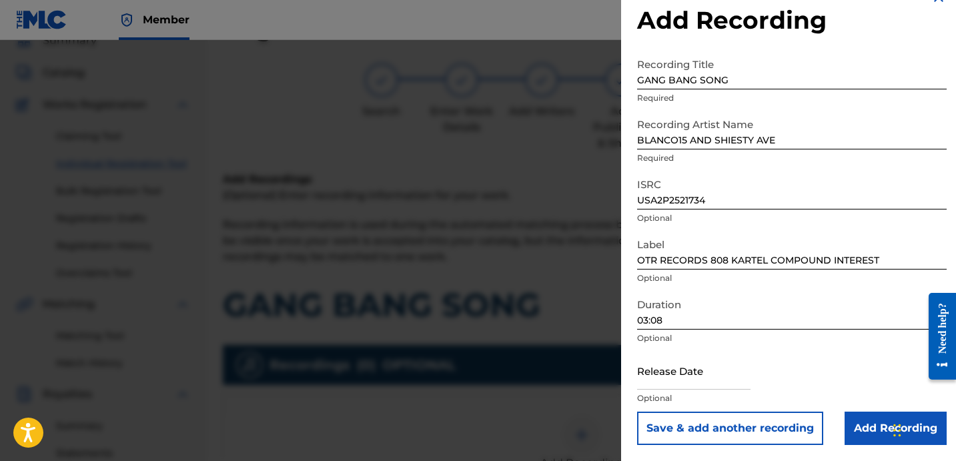
click at [871, 430] on input "Add Recording" at bounding box center [896, 428] width 102 height 33
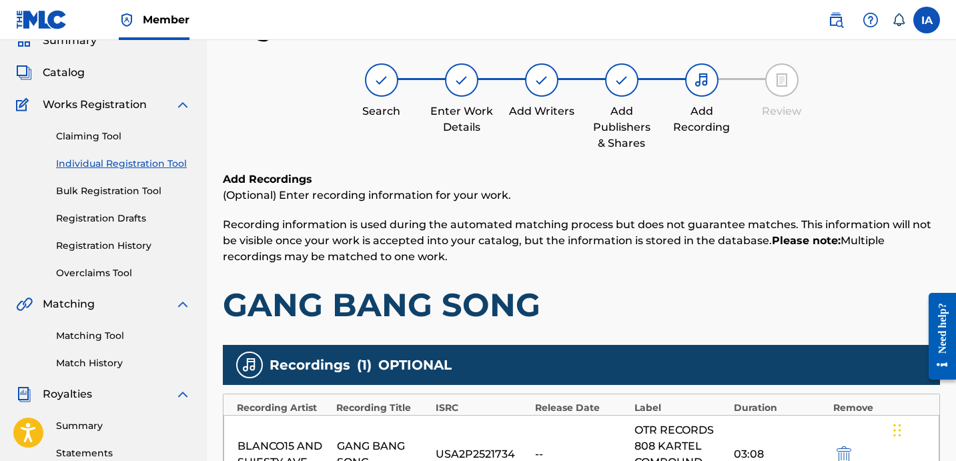
click at [775, 280] on div "Add Recordings (Optional) Enter recording information for your work. Recording …" at bounding box center [581, 247] width 717 height 153
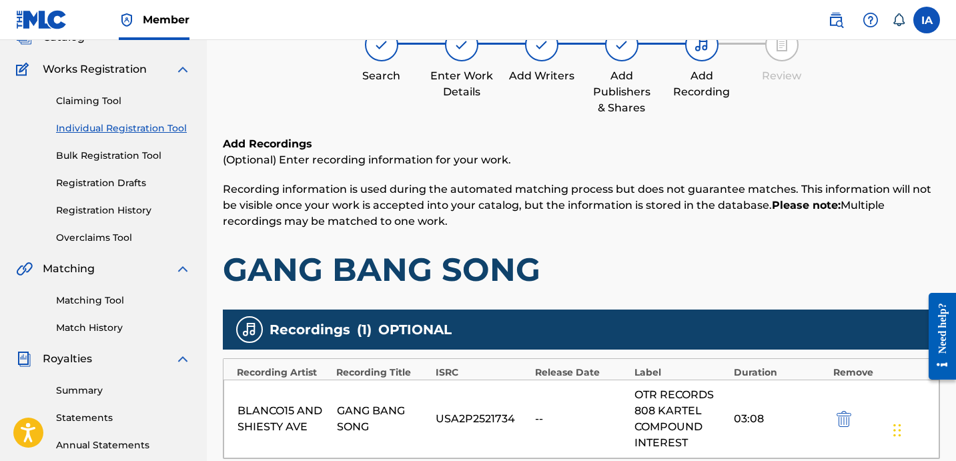
scroll to position [261, 0]
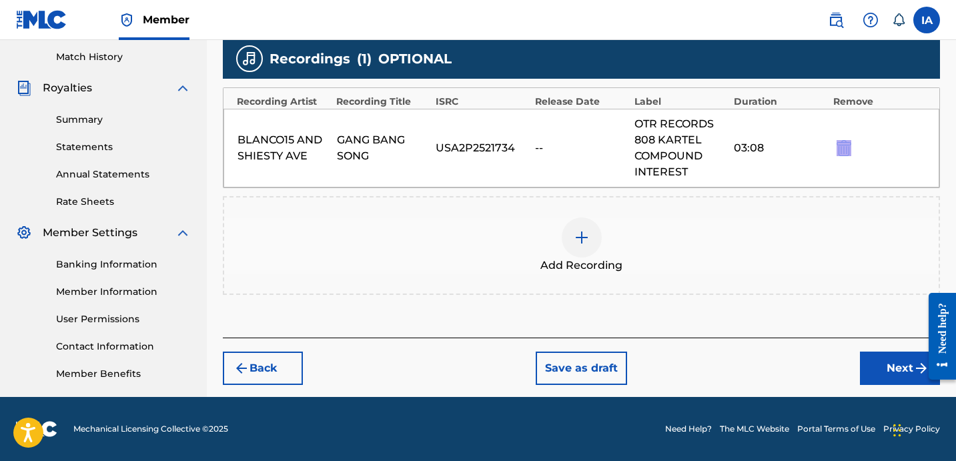
click at [873, 360] on button "Next" at bounding box center [900, 368] width 80 height 33
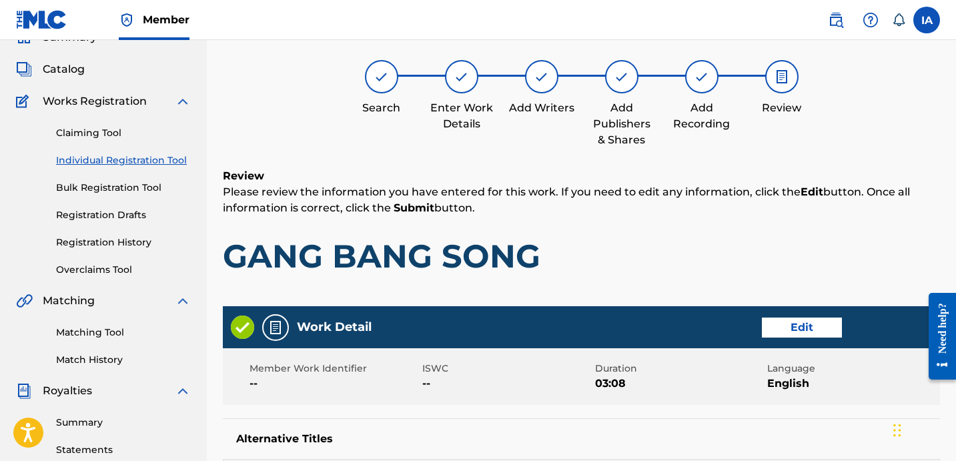
scroll to position [60, 0]
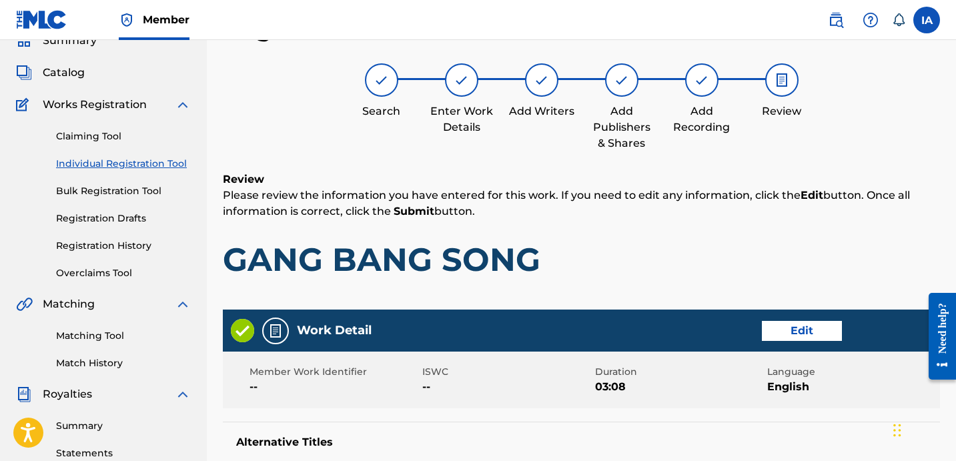
click at [712, 244] on h1 "GANG BANG SONG" at bounding box center [581, 260] width 717 height 40
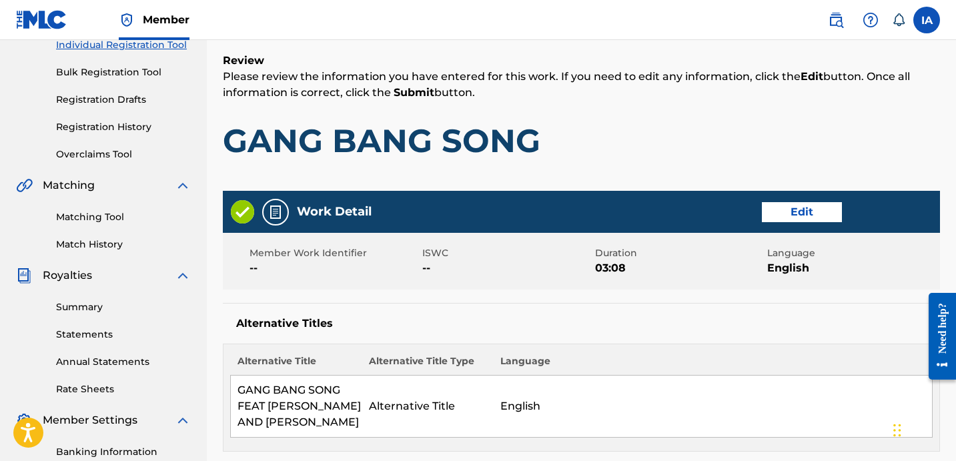
click at [655, 203] on div "Work Detail Edit" at bounding box center [581, 212] width 717 height 42
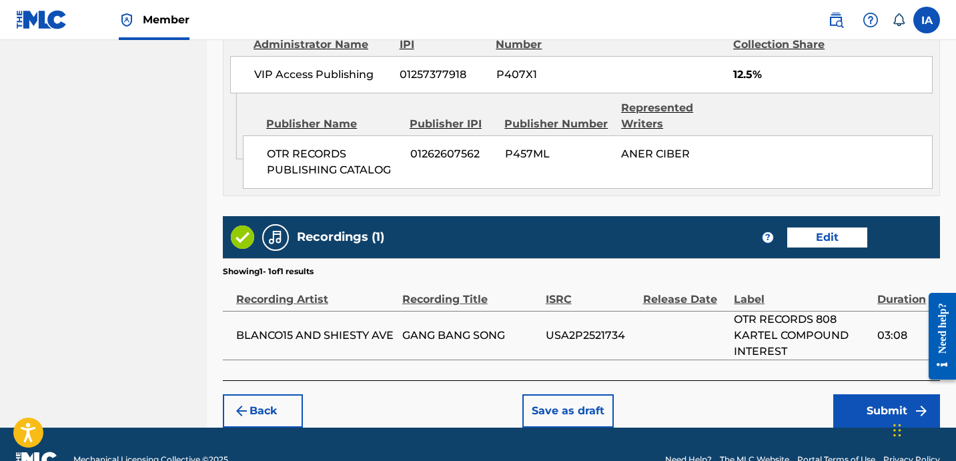
scroll to position [887, 0]
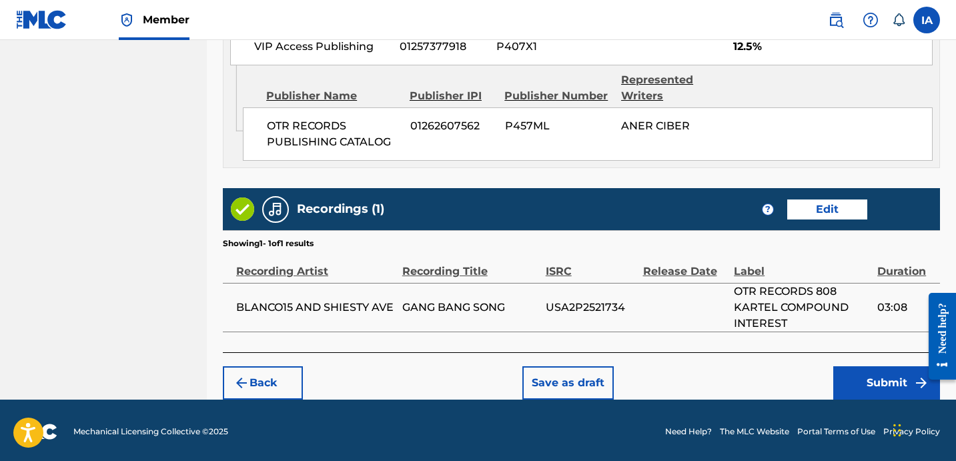
click at [849, 384] on button "Submit" at bounding box center [886, 382] width 107 height 33
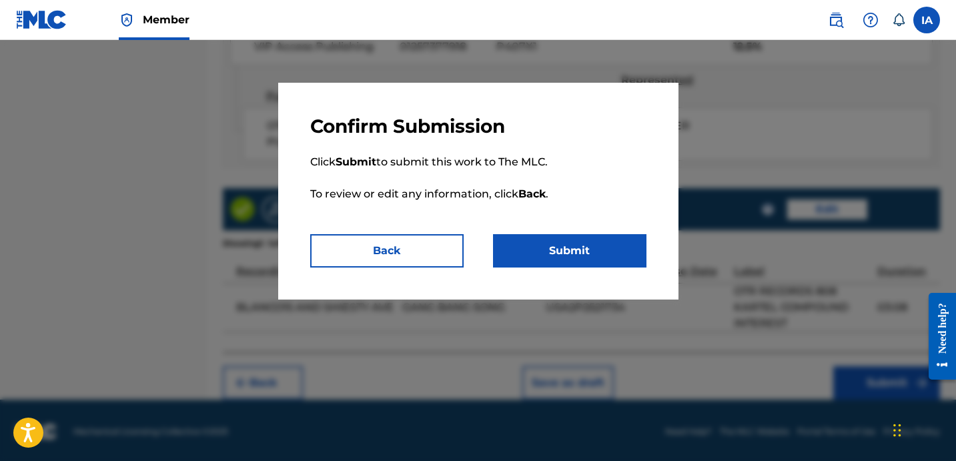
click at [621, 246] on button "Submit" at bounding box center [569, 250] width 153 height 33
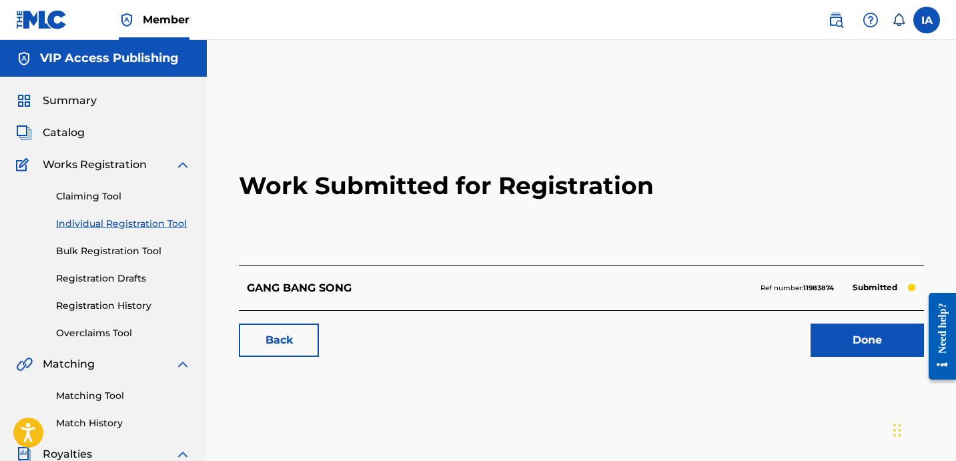
click at [155, 224] on link "Individual Registration Tool" at bounding box center [123, 224] width 135 height 14
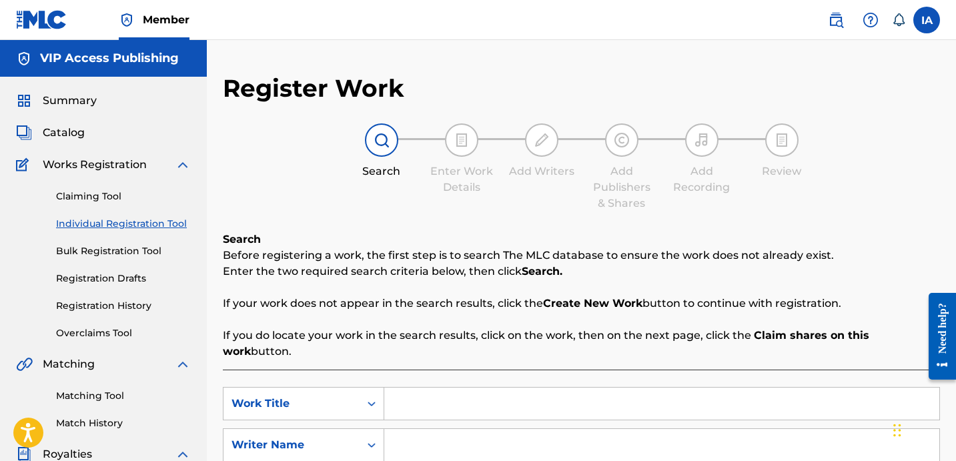
click at [592, 389] on input "Search Form" at bounding box center [661, 404] width 555 height 32
paste input "Just Wanna Love You"
type input "Just Wanna Love You"
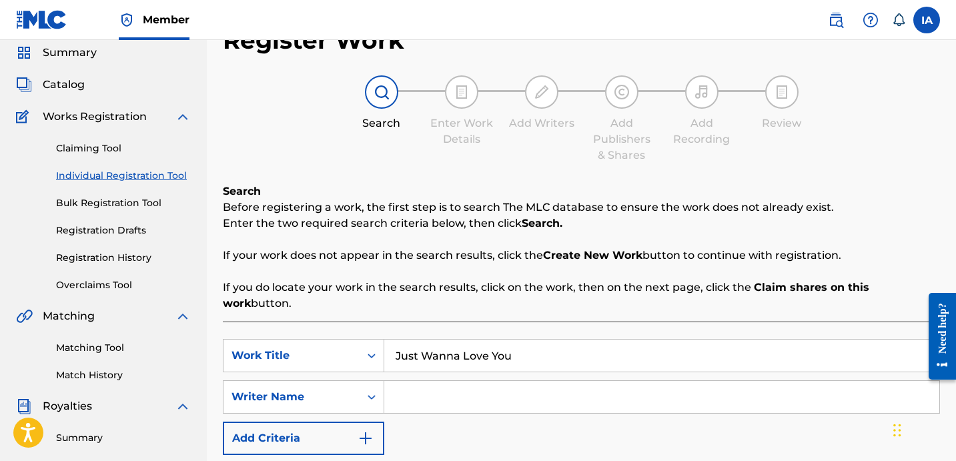
click at [725, 385] on input "Search Form" at bounding box center [661, 397] width 555 height 32
paste input "[PERSON_NAME]"
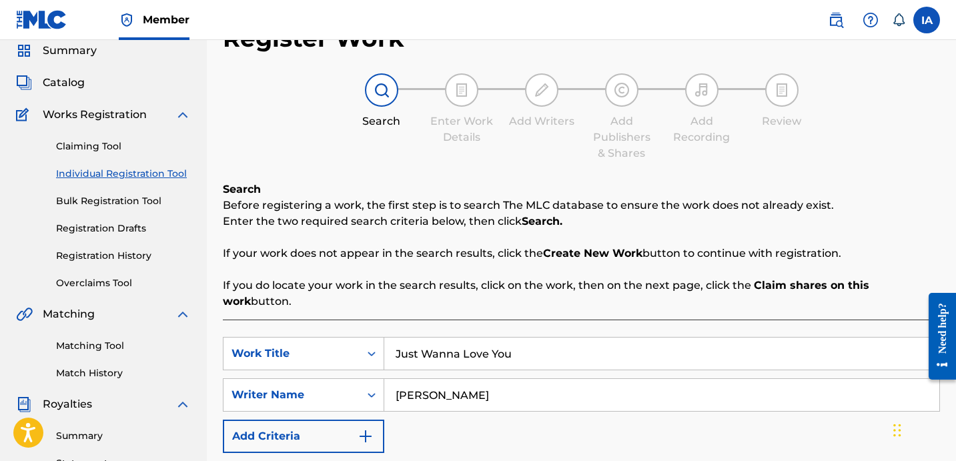
scroll to position [320, 0]
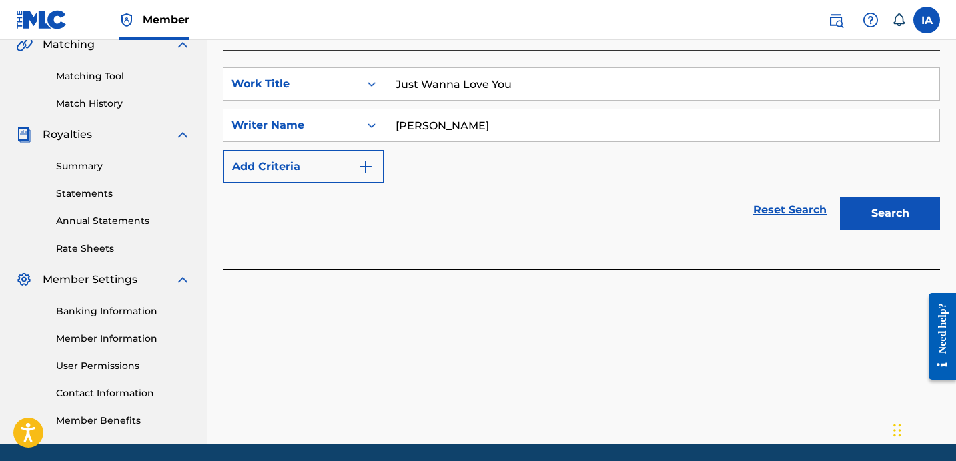
type input "[PERSON_NAME]"
click at [893, 197] on button "Search" at bounding box center [890, 213] width 100 height 33
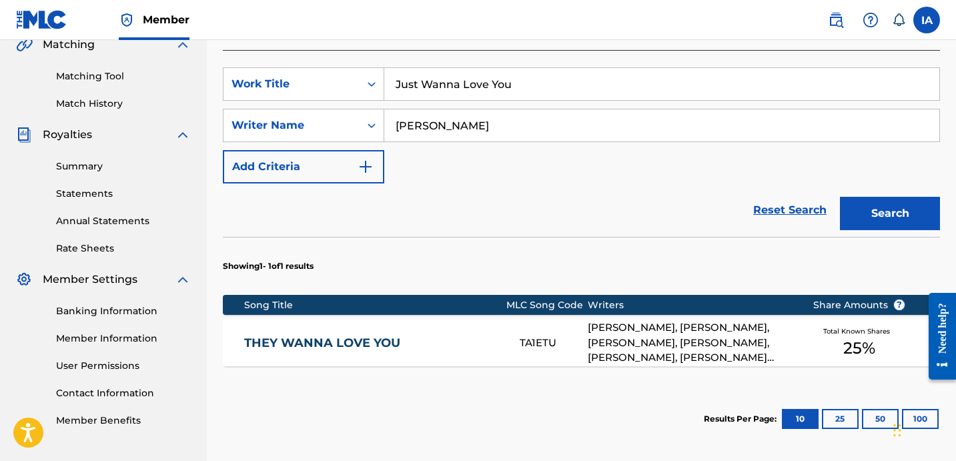
click at [554, 159] on div "SearchWithCriteria16788b80-aaf4-4e9f-8b33-e543fb573f39 Work Title Just Wanna Lo…" at bounding box center [581, 125] width 717 height 116
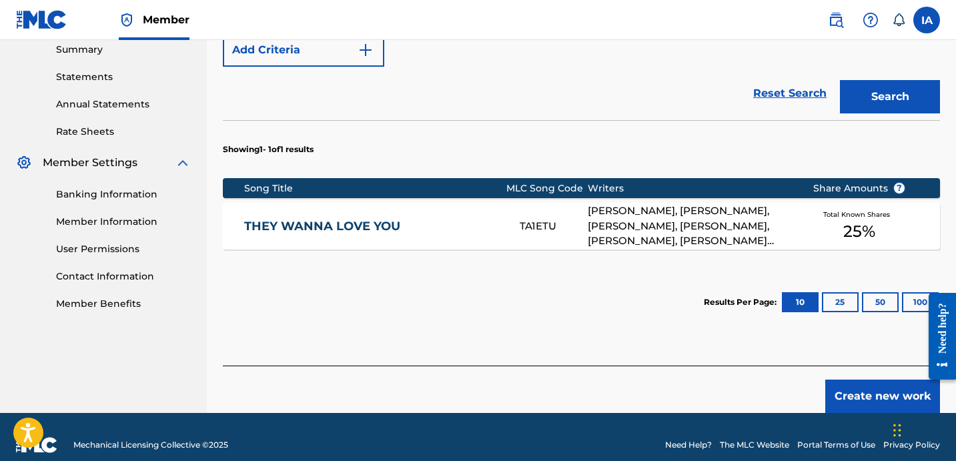
click at [873, 380] on button "Create new work" at bounding box center [882, 396] width 115 height 33
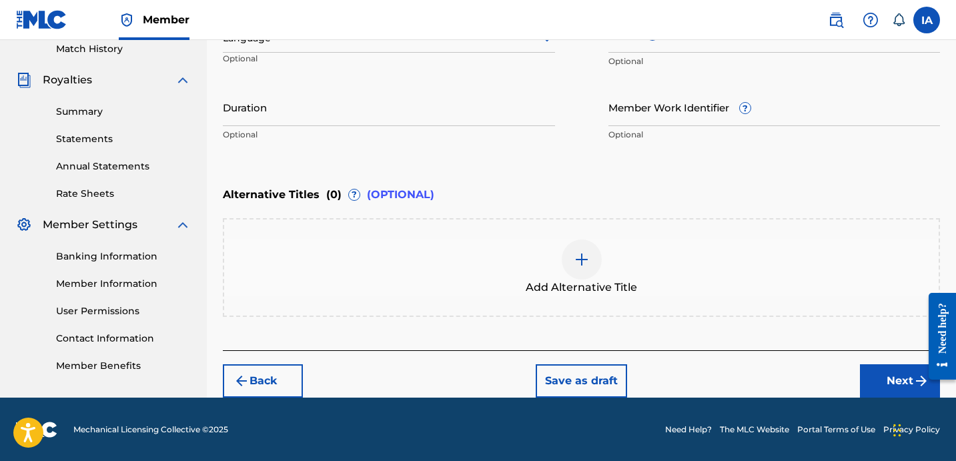
scroll to position [195, 0]
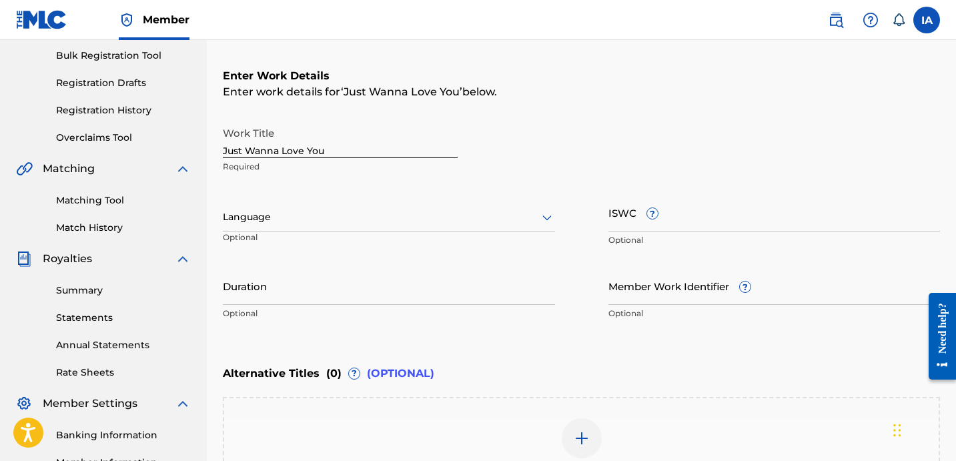
click at [377, 151] on input "Just Wanna Love You" at bounding box center [340, 139] width 235 height 38
paste input "[PERSON_NAME]"
type input "JUST WANNA LOVE YOU"
click at [325, 221] on div at bounding box center [389, 217] width 332 height 17
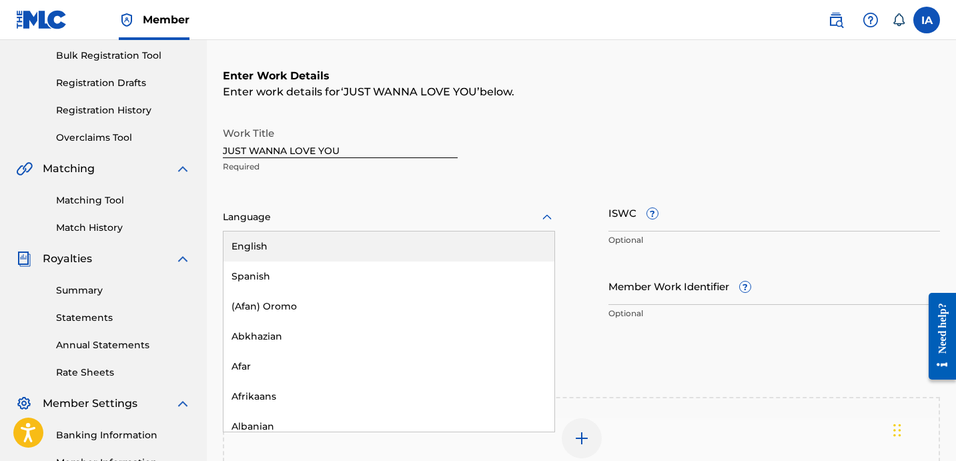
click at [359, 246] on div "English" at bounding box center [389, 247] width 331 height 30
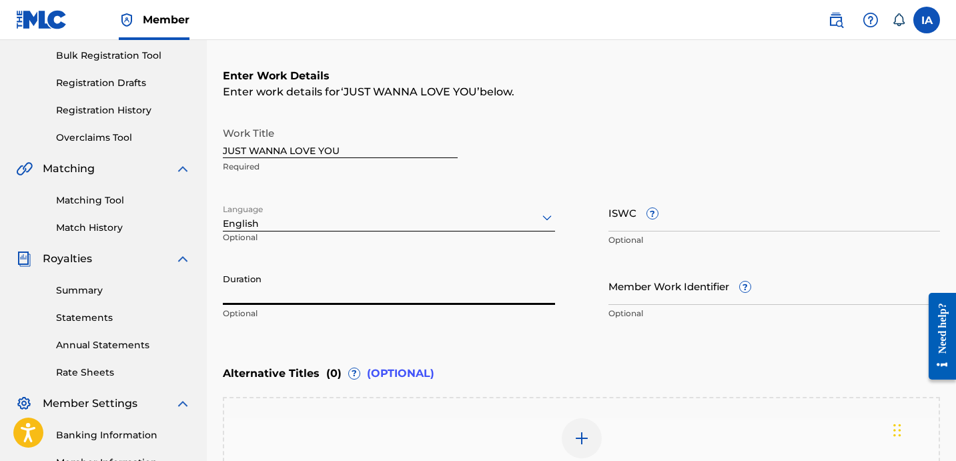
click at [342, 286] on input "Duration" at bounding box center [389, 286] width 332 height 38
paste input "3:10"
type input "03:10"
click at [563, 153] on div "Work Title JUST WANNA LOVE YOU Required" at bounding box center [581, 150] width 717 height 60
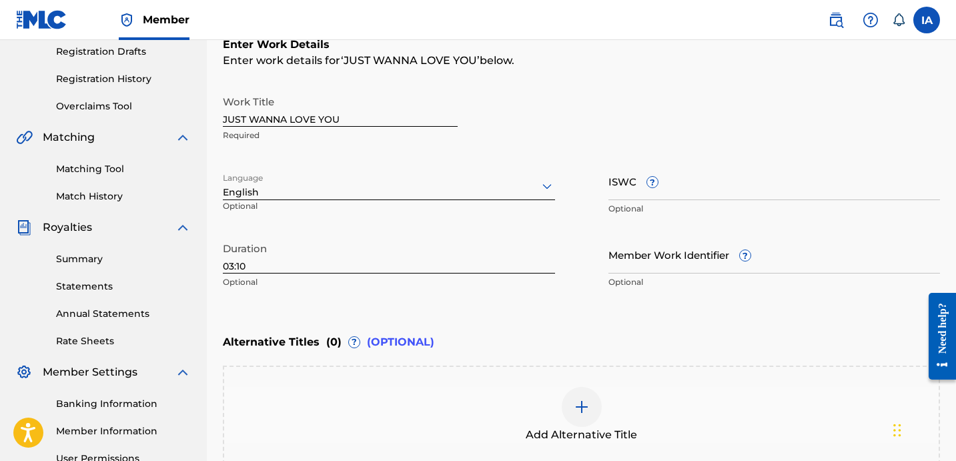
scroll to position [227, 0]
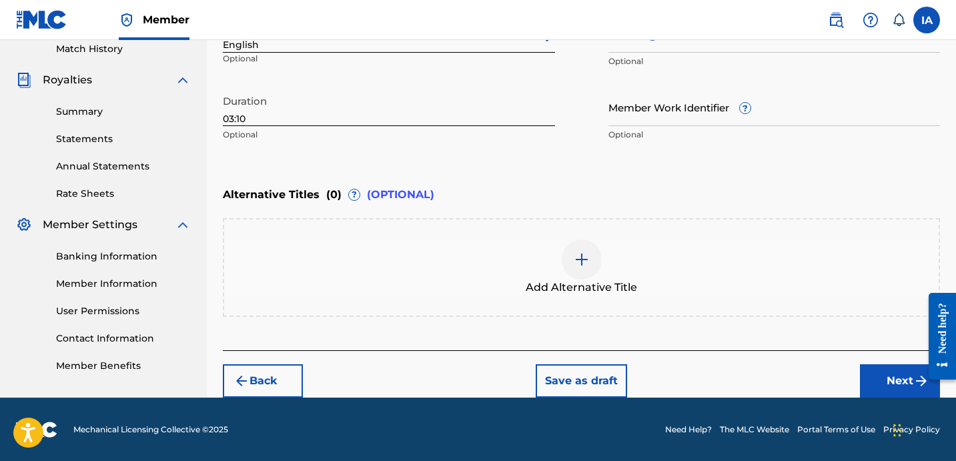
click at [897, 374] on button "Next" at bounding box center [900, 380] width 80 height 33
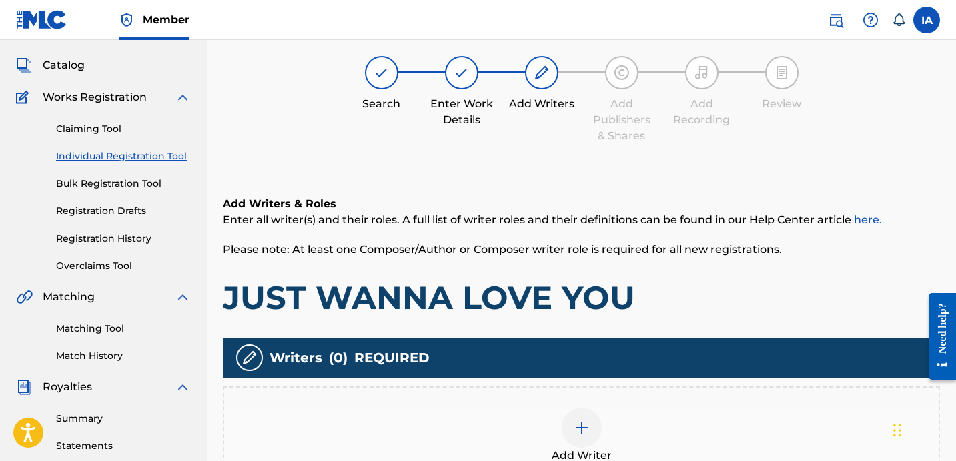
scroll to position [60, 0]
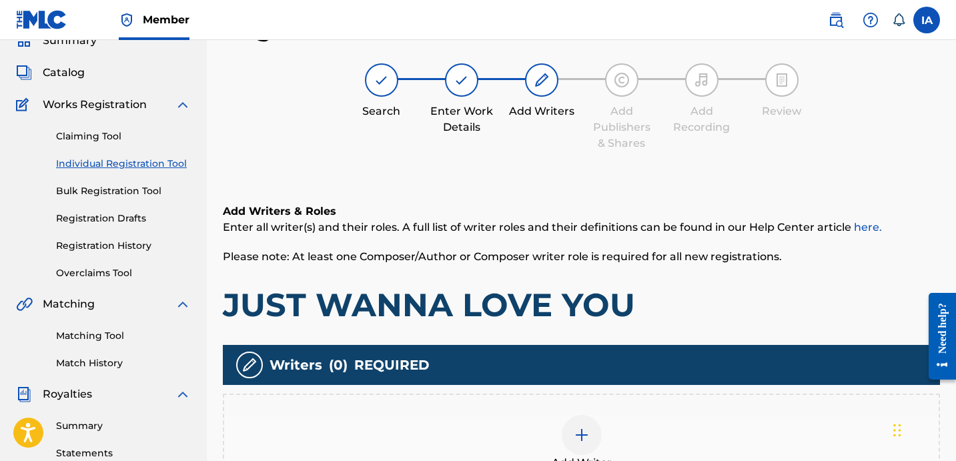
click at [662, 415] on div "Add Writer" at bounding box center [581, 443] width 715 height 56
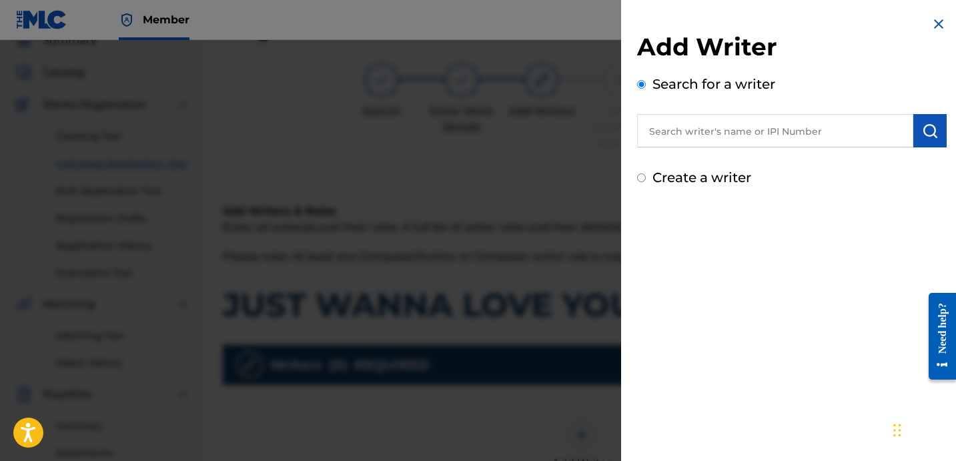
click at [727, 142] on input "text" at bounding box center [775, 130] width 276 height 33
paste input "[PERSON_NAME]"
type input "[PERSON_NAME]"
click at [940, 134] on button "submit" at bounding box center [929, 130] width 33 height 33
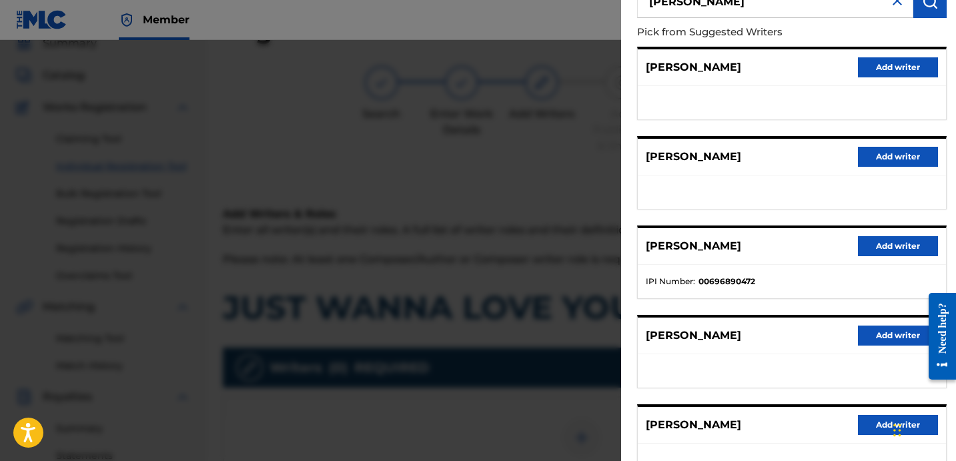
scroll to position [230, 0]
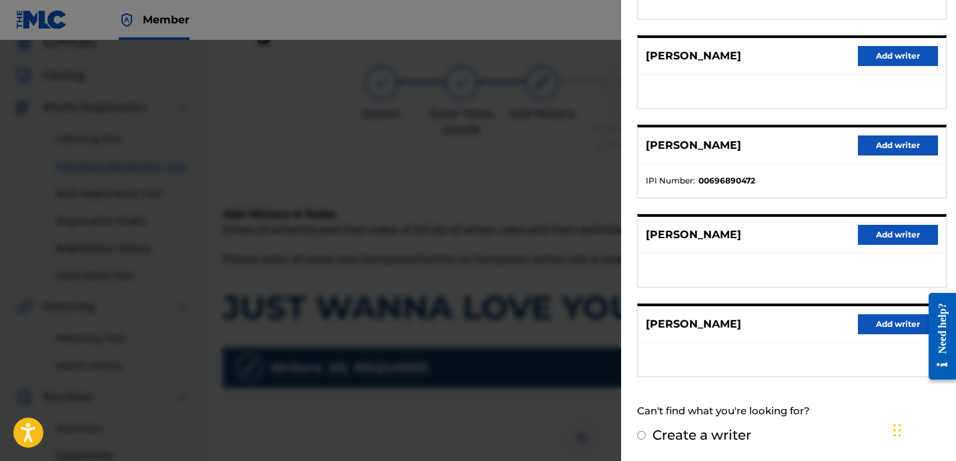
click at [880, 136] on button "Add writer" at bounding box center [898, 145] width 80 height 20
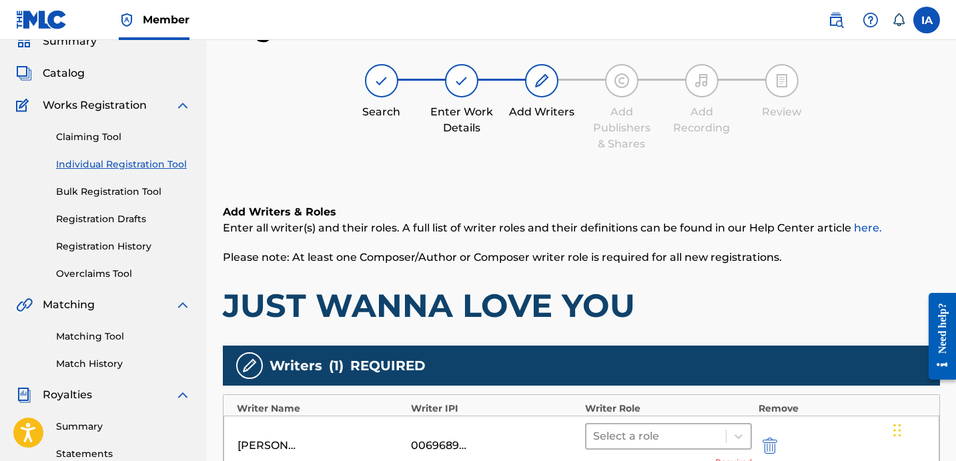
scroll to position [60, 0]
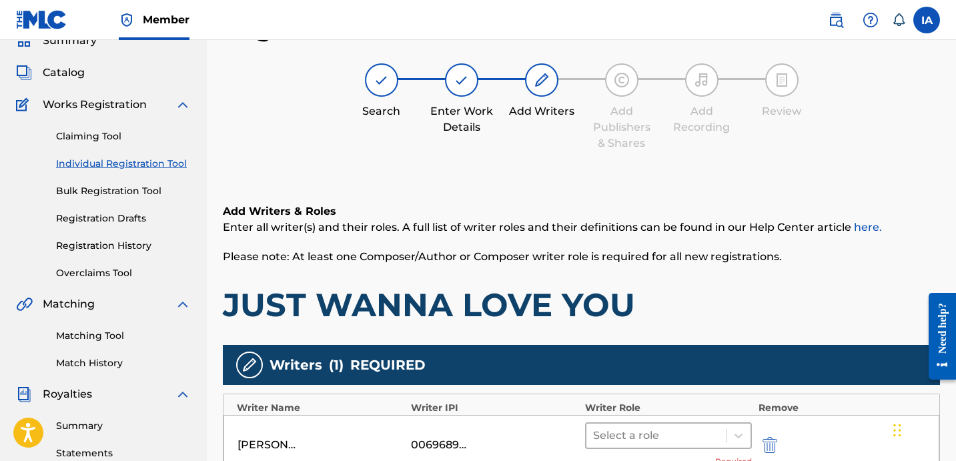
click at [705, 432] on div at bounding box center [656, 435] width 126 height 19
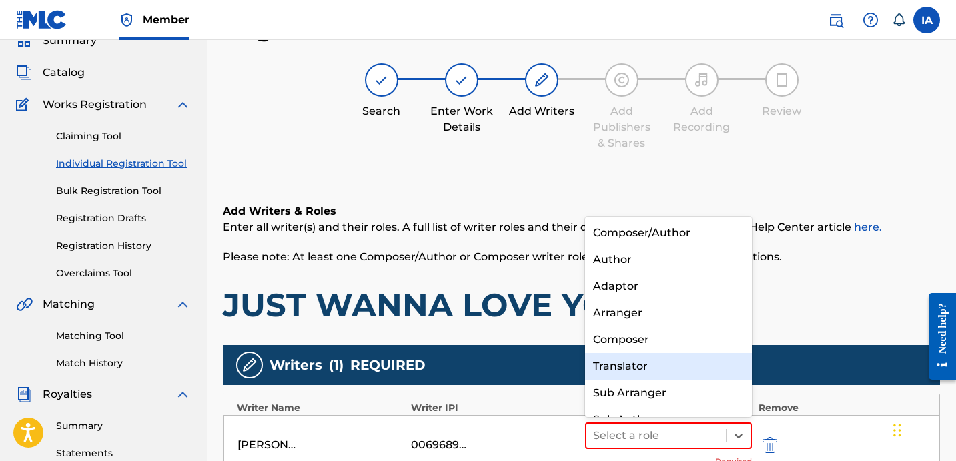
scroll to position [19, 0]
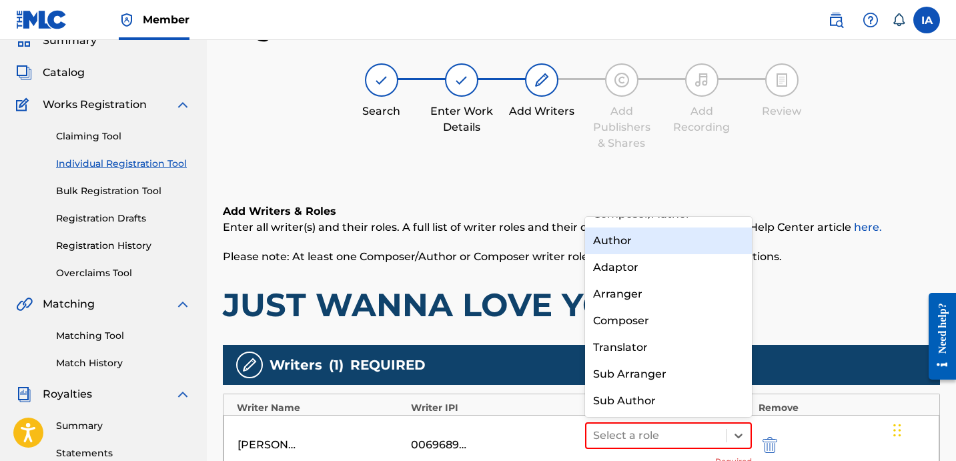
click at [653, 242] on div "Author" at bounding box center [668, 241] width 167 height 27
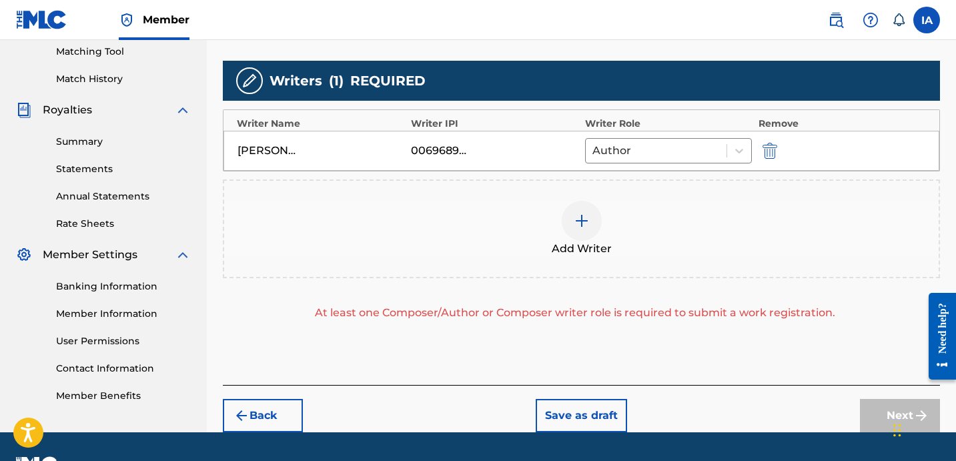
scroll to position [380, 0]
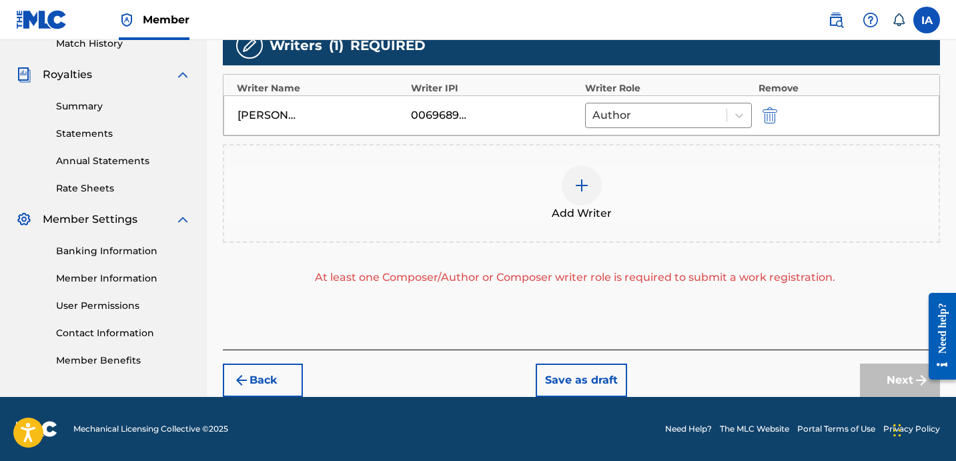
click at [657, 168] on div "Add Writer" at bounding box center [581, 193] width 715 height 56
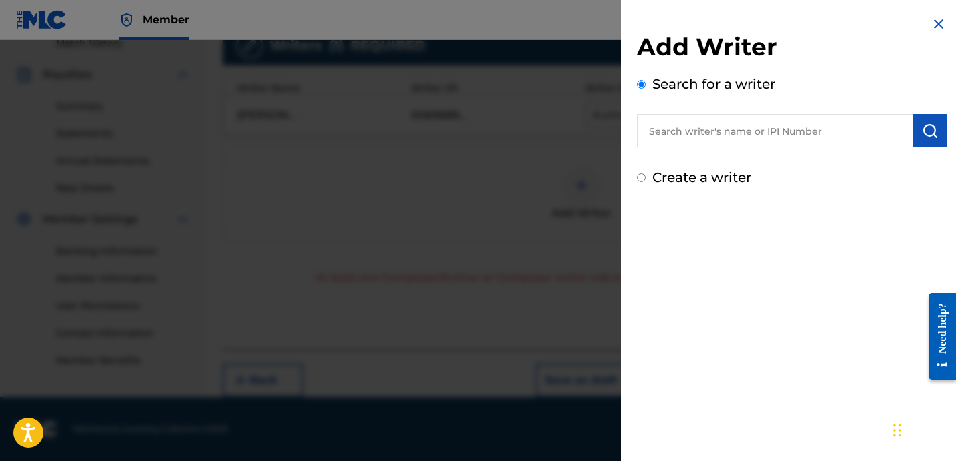
click at [698, 181] on label "Create a writer" at bounding box center [702, 177] width 99 height 16
radio input "true"
click at [646, 181] on input "Create a writer" at bounding box center [641, 177] width 9 height 9
radio input "false"
radio input "true"
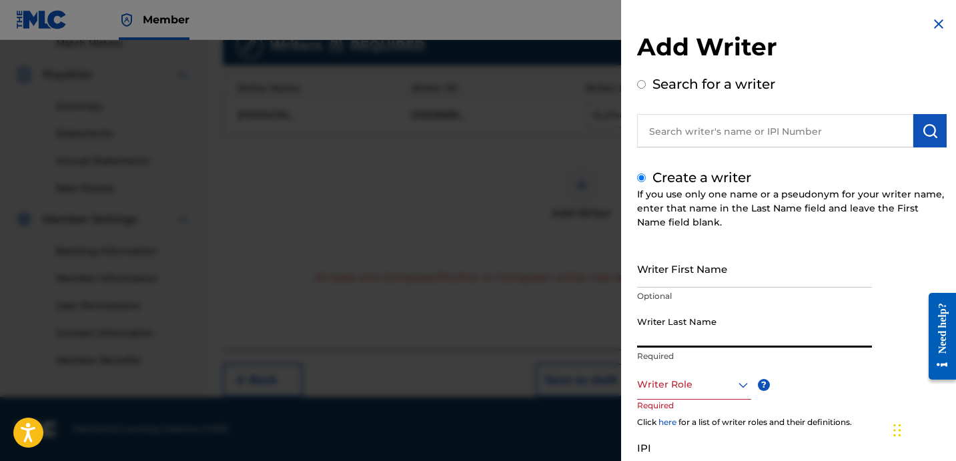
click at [690, 327] on input "Writer Last Name" at bounding box center [754, 329] width 235 height 38
paste input "UNKNOWN WRITER"
click at [709, 336] on input "UNKNOWN WRITER" at bounding box center [754, 329] width 235 height 38
type input "UNKNOWN"
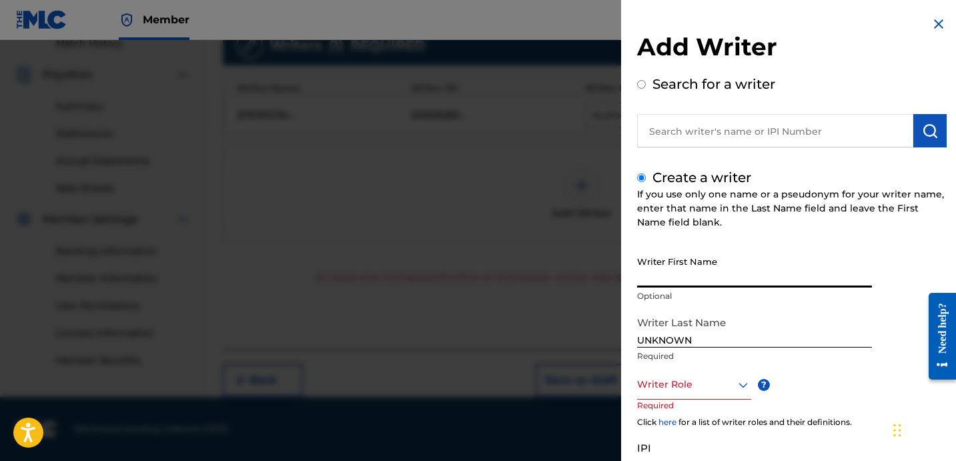
click at [681, 270] on input "Writer First Name" at bounding box center [754, 269] width 235 height 38
paste input "WRITER"
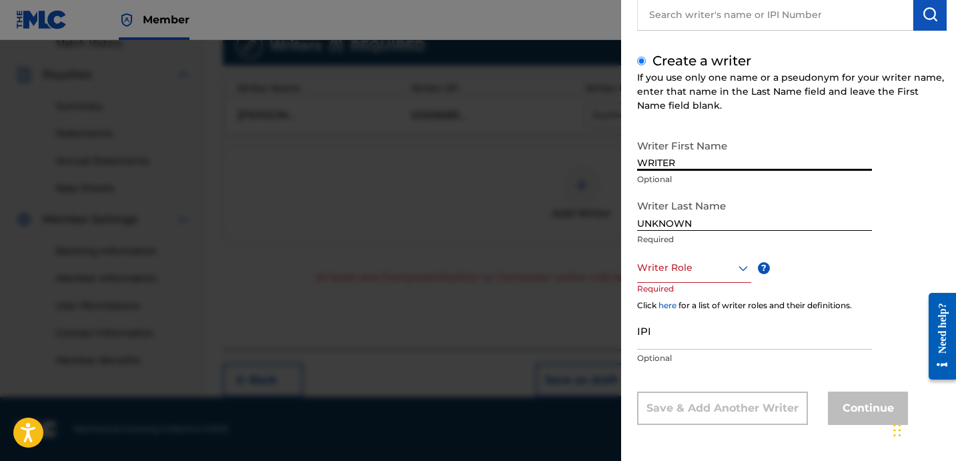
type input "WRITER"
click at [691, 272] on div at bounding box center [694, 268] width 114 height 17
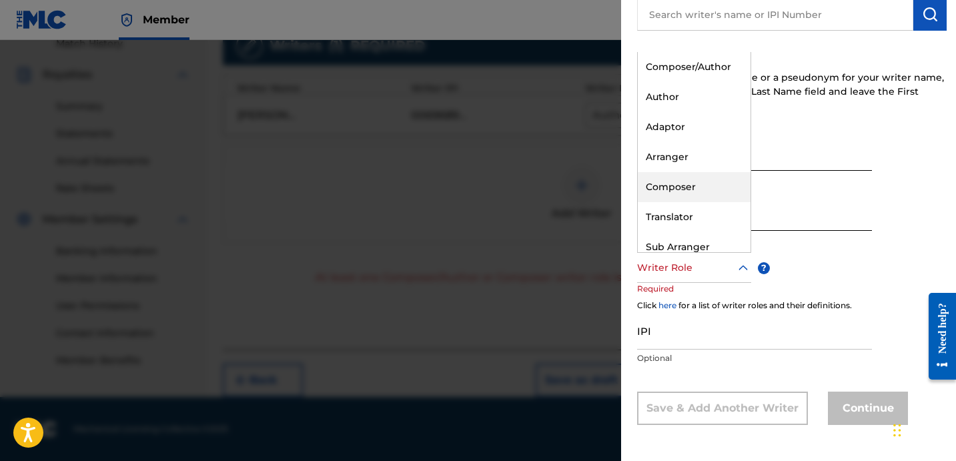
click at [685, 181] on div "Composer" at bounding box center [694, 187] width 113 height 30
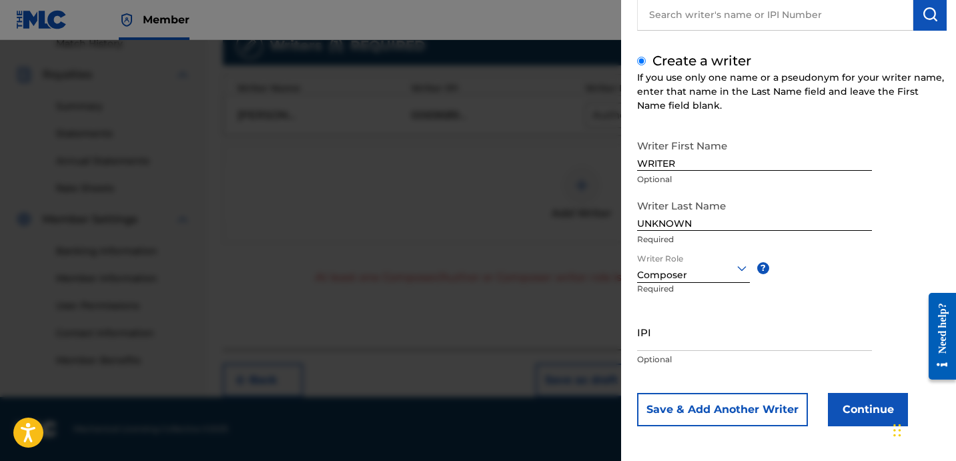
click at [857, 416] on button "Continue" at bounding box center [868, 409] width 80 height 33
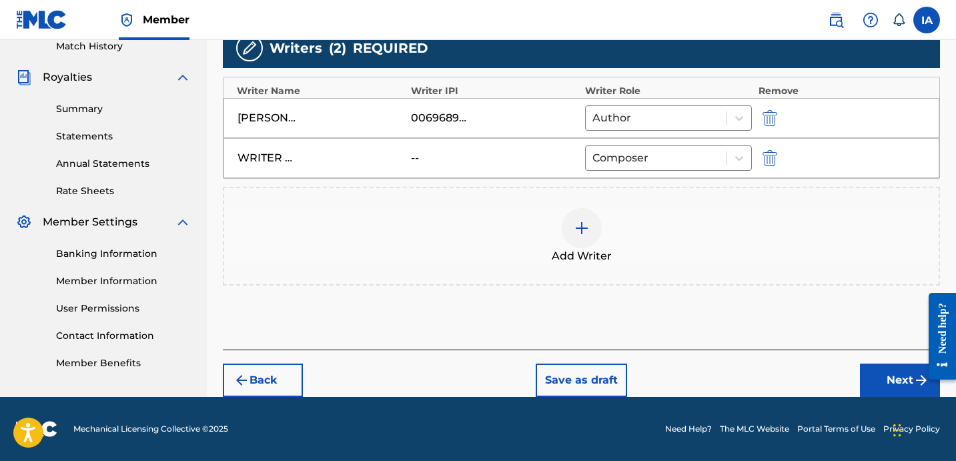
scroll to position [377, 0]
click at [899, 376] on button "Next" at bounding box center [900, 380] width 80 height 33
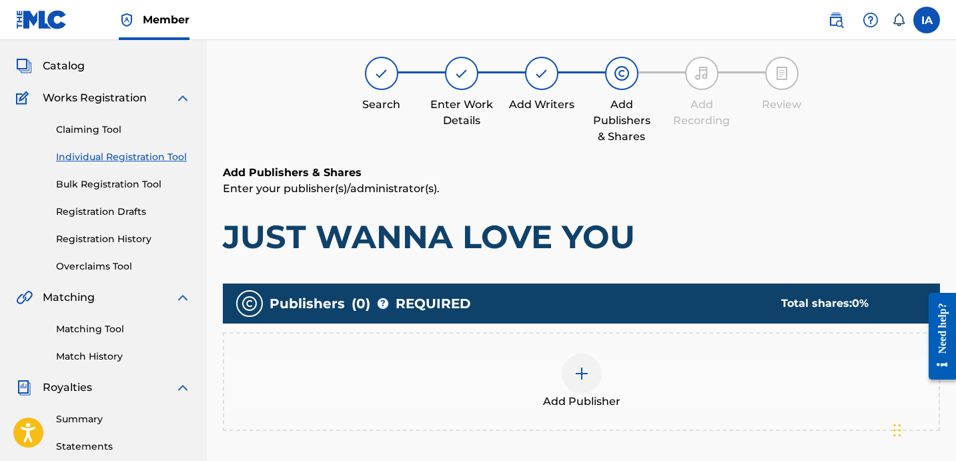
scroll to position [60, 0]
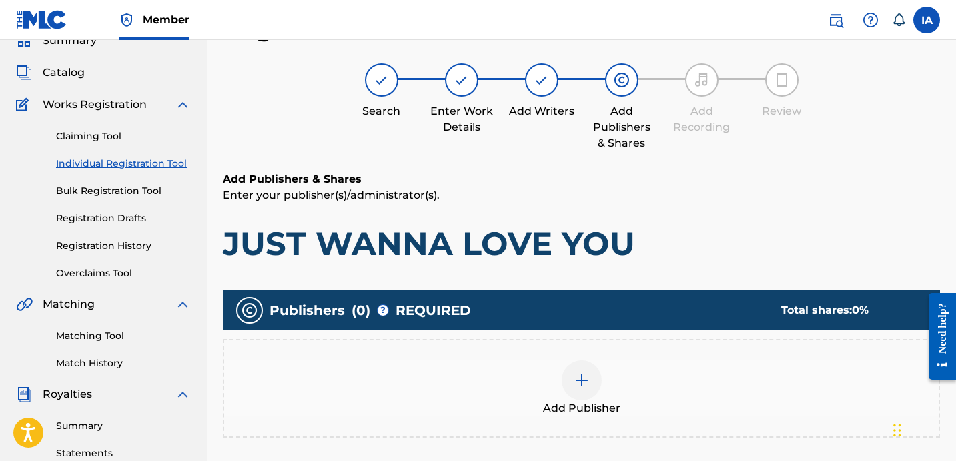
click at [490, 187] on p "Enter your publisher(s)/administrator(s)." at bounding box center [581, 195] width 717 height 16
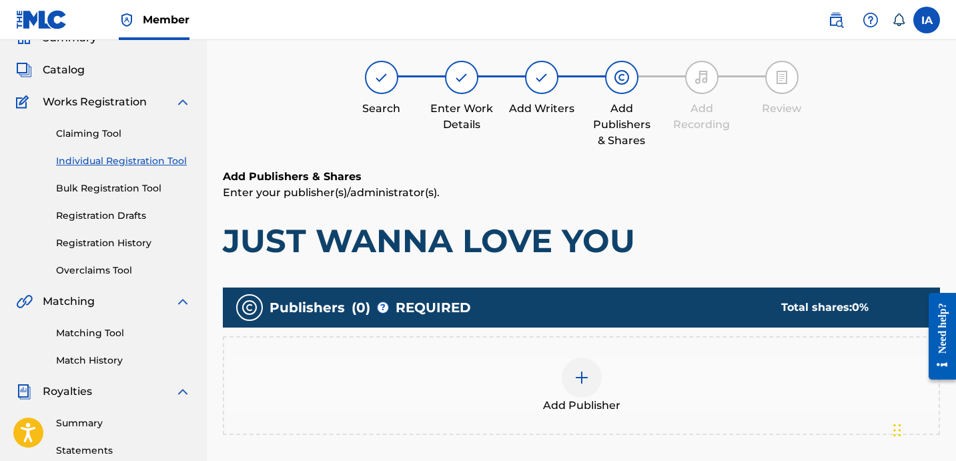
click at [554, 360] on div "Add Publisher" at bounding box center [581, 386] width 715 height 56
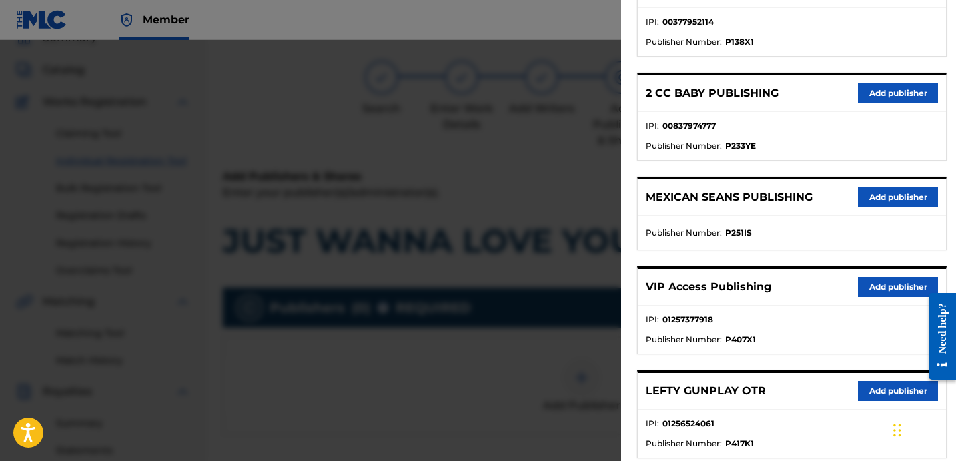
scroll to position [617, 0]
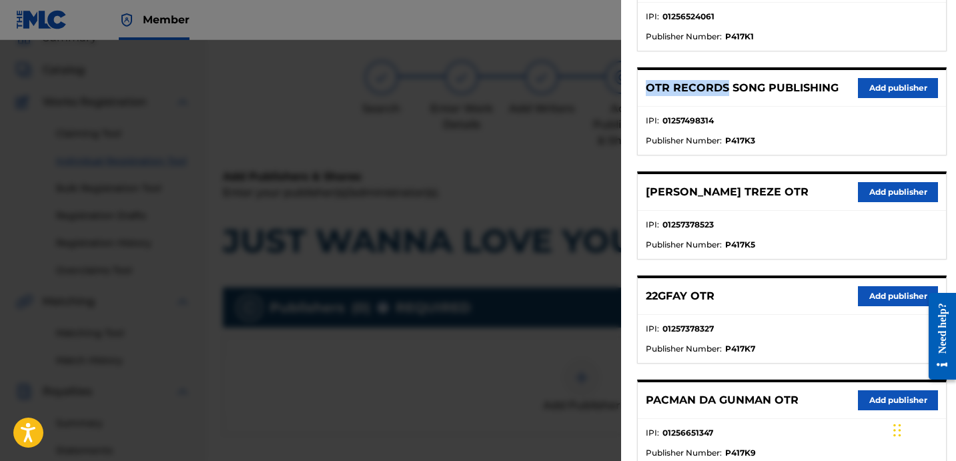
drag, startPoint x: 727, startPoint y: 85, endPoint x: 645, endPoint y: 89, distance: 82.2
click at [645, 89] on div "OTR RECORDS SONG PUBLISHING Add publisher" at bounding box center [792, 88] width 308 height 37
copy p "OTR RECORDS"
click at [863, 91] on button "Add publisher" at bounding box center [898, 88] width 80 height 20
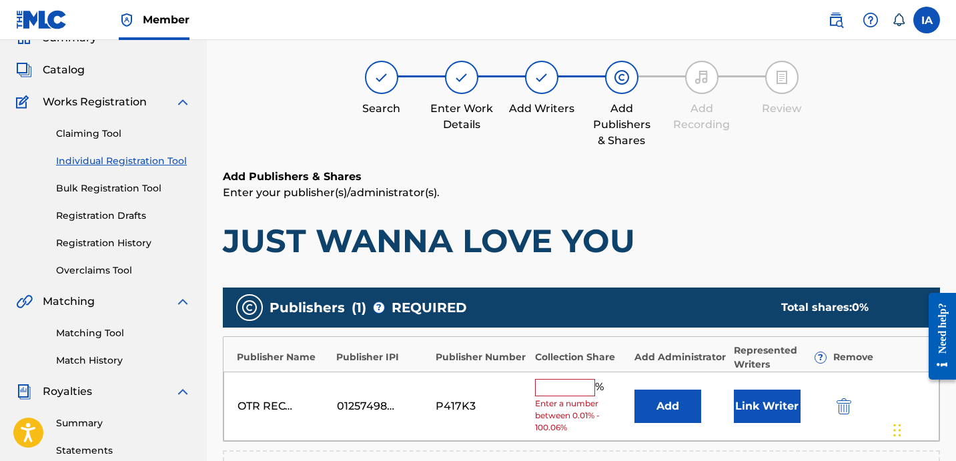
click at [574, 387] on input "text" at bounding box center [565, 387] width 60 height 17
type input "50"
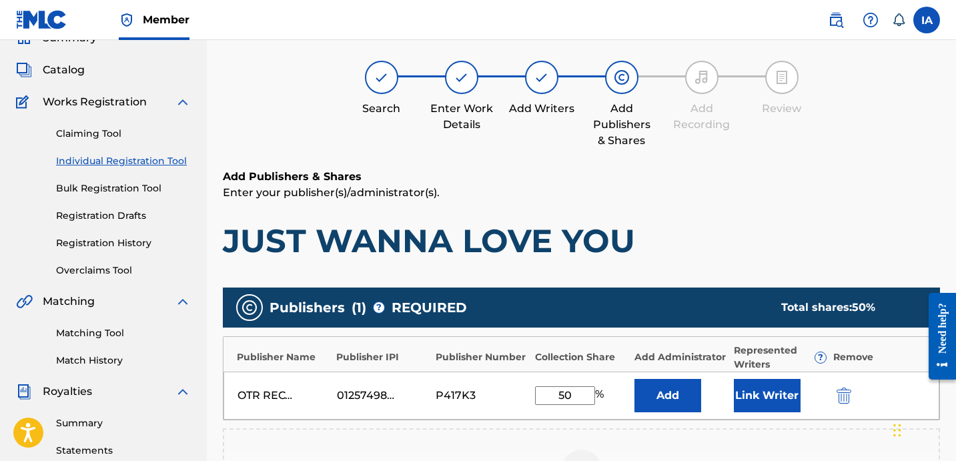
click at [667, 387] on button "Add" at bounding box center [668, 395] width 67 height 33
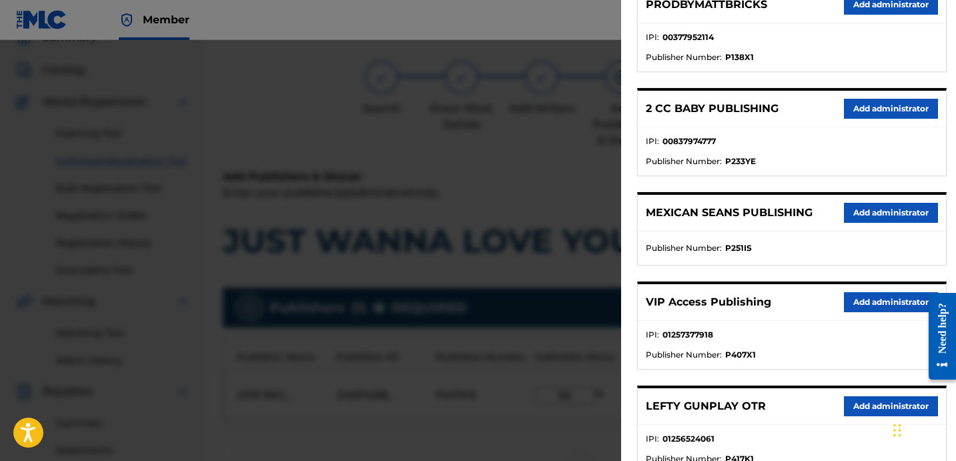
scroll to position [272, 0]
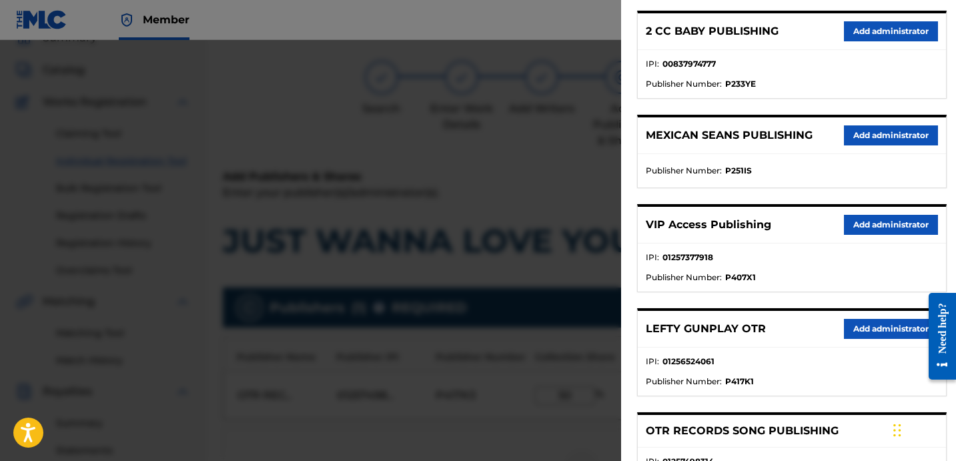
click at [791, 170] on li "Publisher Number : P251IS" at bounding box center [792, 171] width 292 height 12
click at [868, 224] on button "Add administrator" at bounding box center [891, 225] width 94 height 20
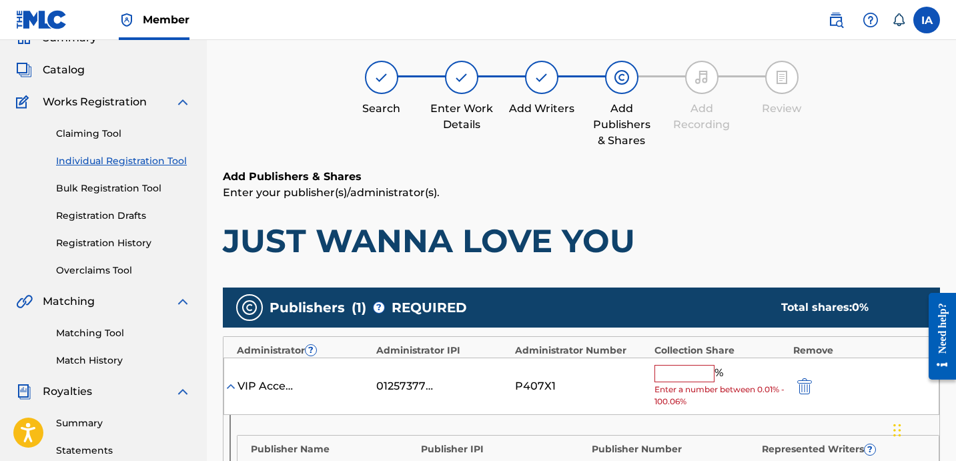
click at [685, 377] on input "text" at bounding box center [685, 373] width 60 height 17
type input "50"
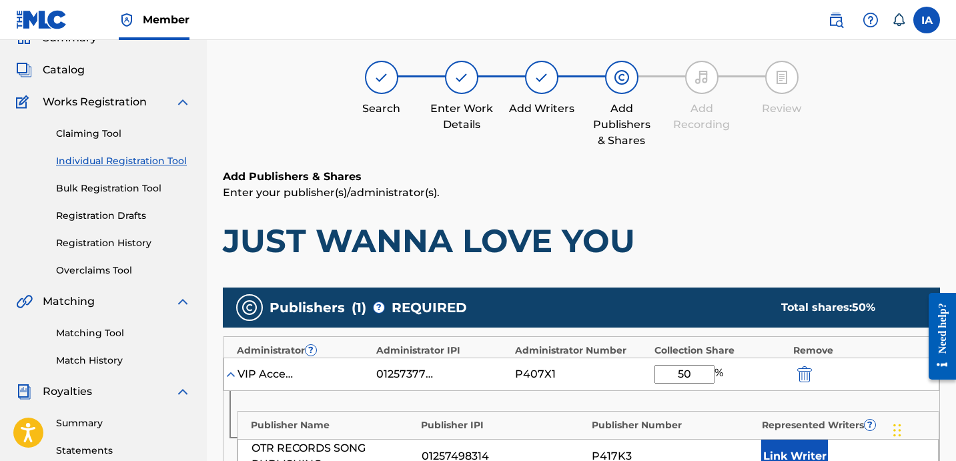
click at [793, 439] on div "OTR RECORDS SONG PUBLISHING 01257498314 P417K3 Link Writer" at bounding box center [588, 456] width 701 height 35
click at [816, 452] on button "Link Writer" at bounding box center [794, 456] width 67 height 33
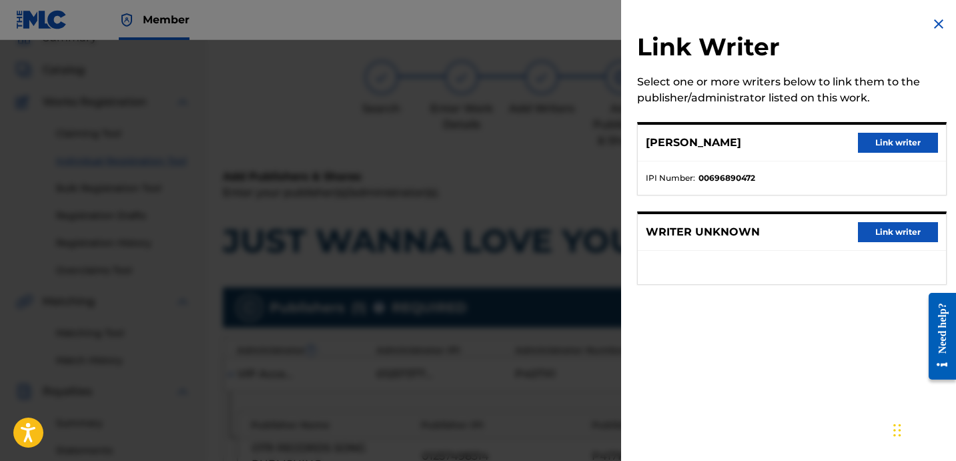
click at [873, 139] on button "Link writer" at bounding box center [898, 143] width 80 height 20
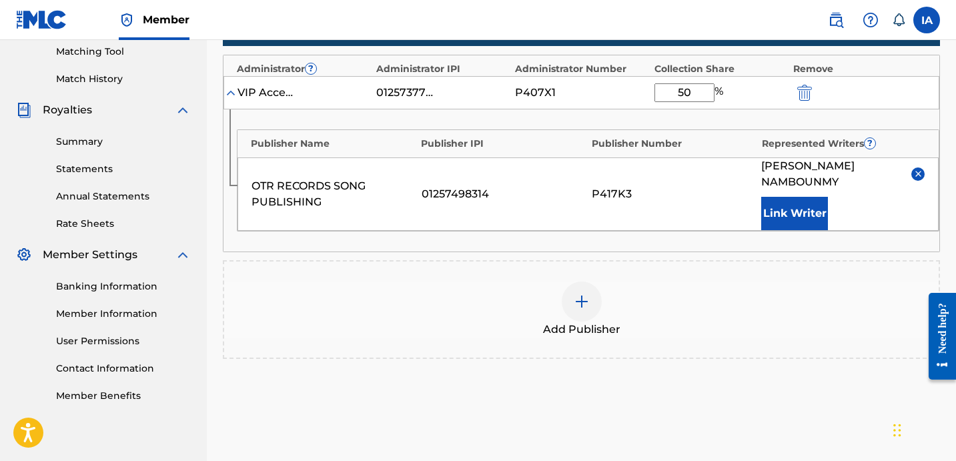
scroll to position [348, 0]
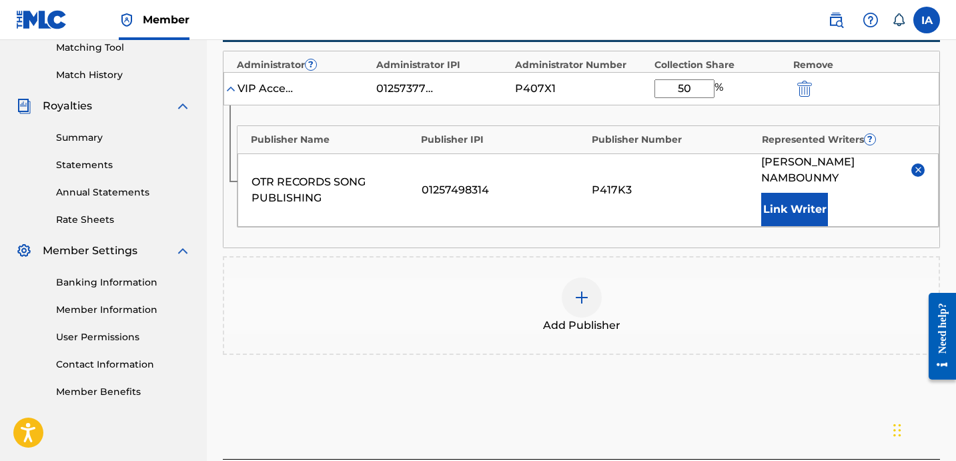
click at [813, 203] on button "Link Writer" at bounding box center [794, 209] width 67 height 33
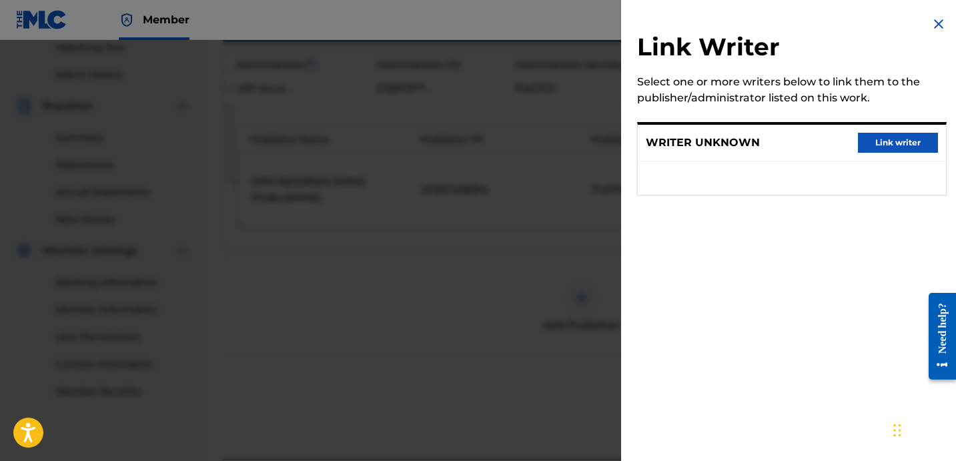
click at [936, 23] on img at bounding box center [939, 24] width 16 height 16
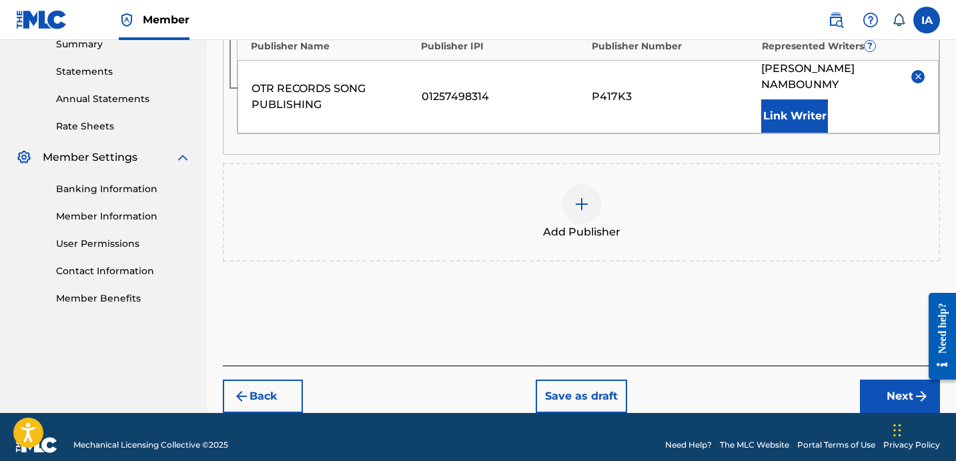
click at [859, 413] on footer "Mechanical Licensing Collective © 2025 Need Help? The MLC Website Portal Terms …" at bounding box center [478, 445] width 956 height 64
click at [877, 380] on button "Next" at bounding box center [900, 396] width 80 height 33
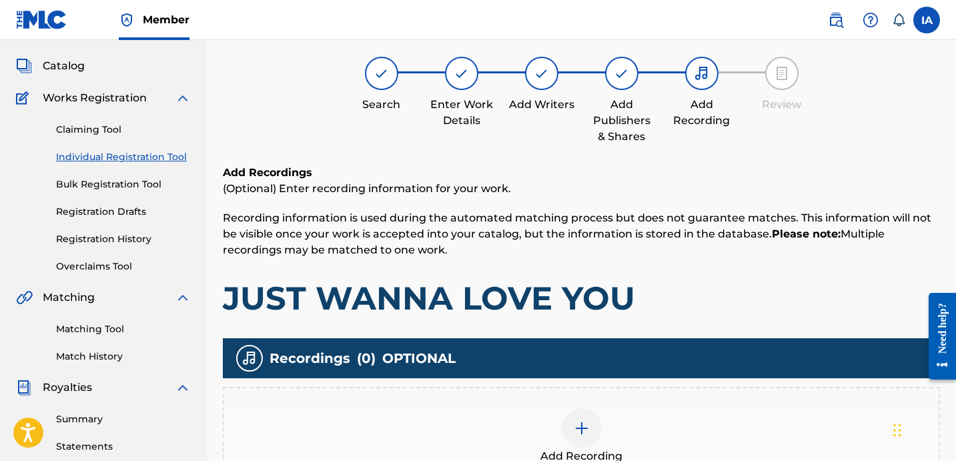
scroll to position [60, 0]
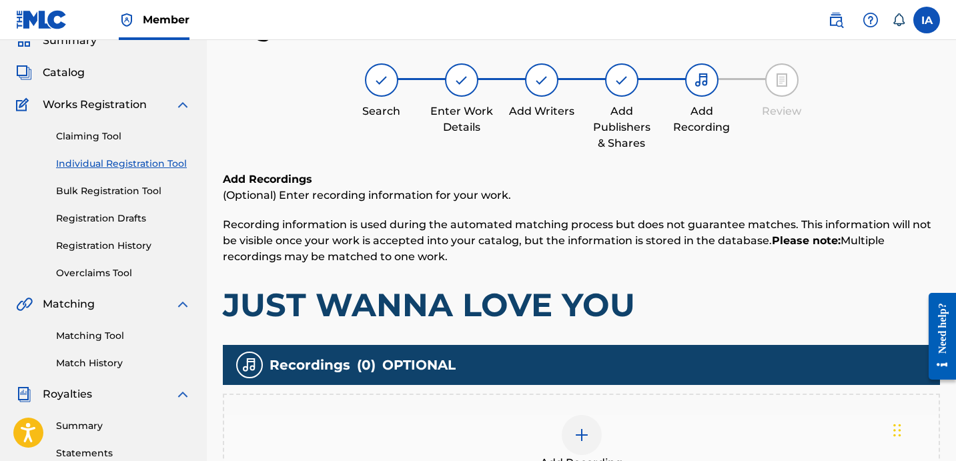
click at [667, 396] on div "Add Recording" at bounding box center [581, 443] width 717 height 99
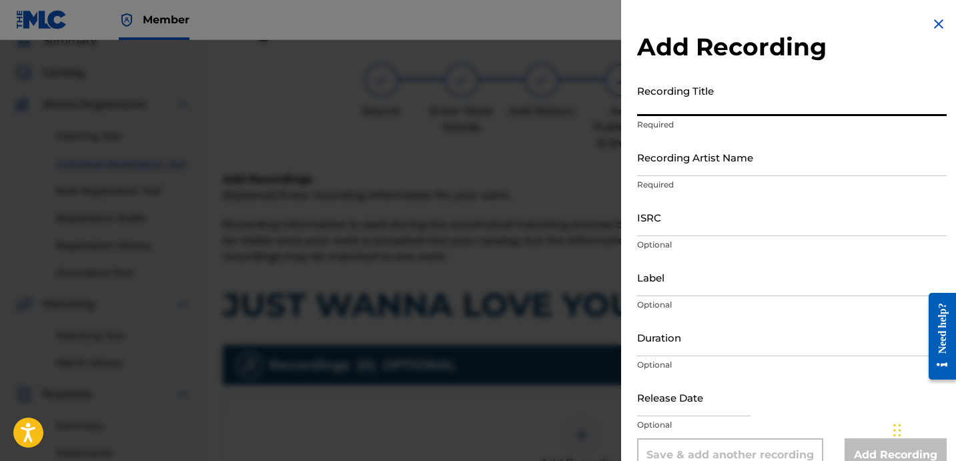
click at [680, 107] on input "Recording Title" at bounding box center [792, 97] width 310 height 38
paste input "Just Wanna Love You"
type input "JUST WANNA LOVE YOU"
click at [679, 156] on input "Recording Artist Name" at bounding box center [792, 157] width 310 height 38
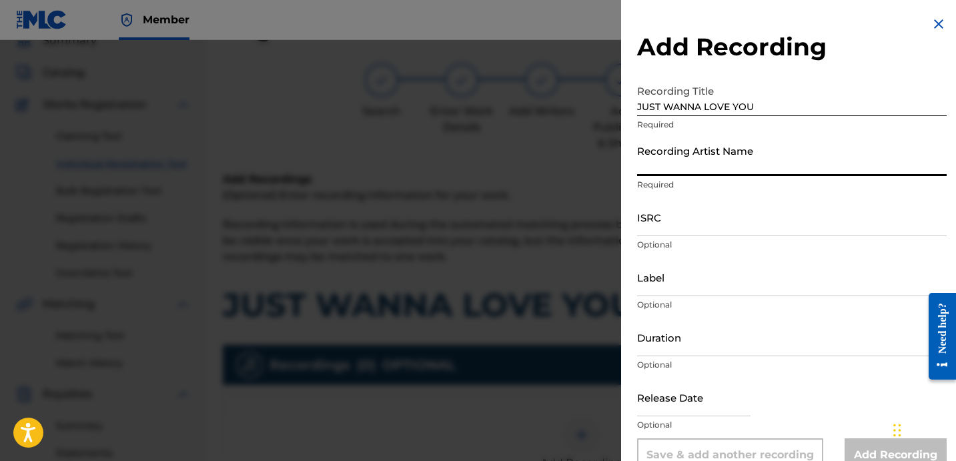
paste input "Heartbreaka"
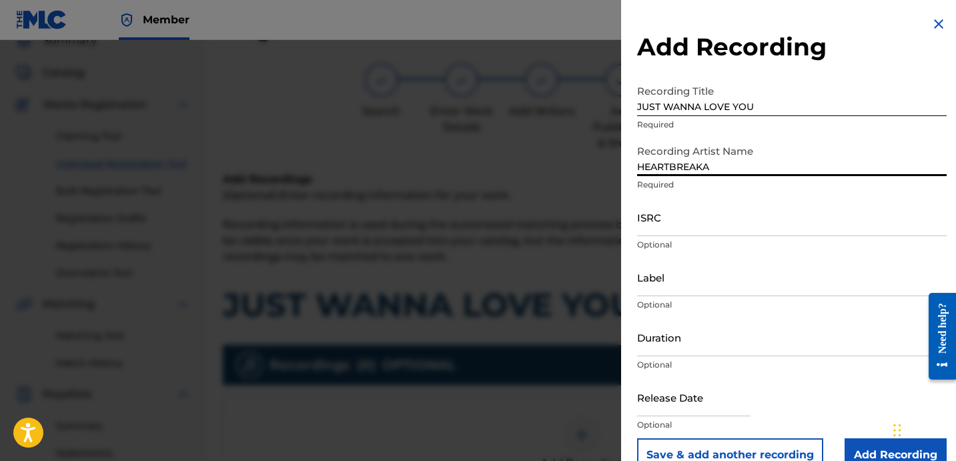
type input "HEARTBREAKA"
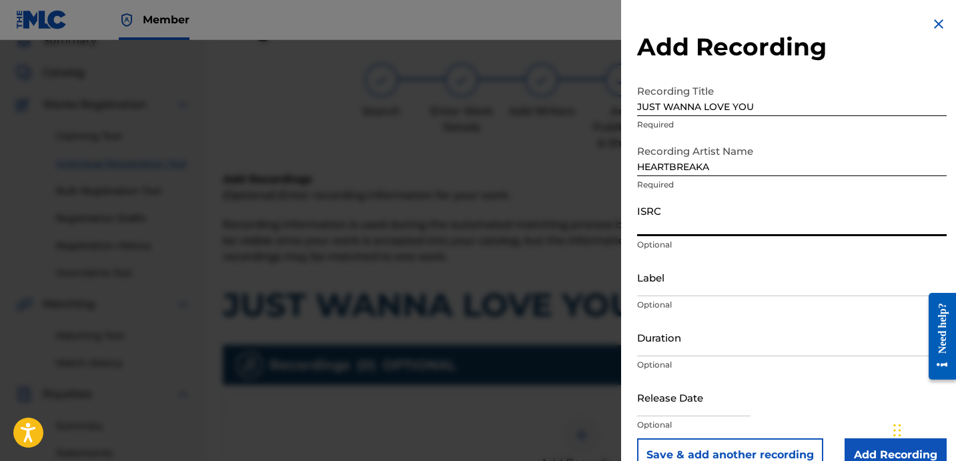
click at [670, 220] on input "ISRC" at bounding box center [792, 217] width 310 height 38
click at [652, 239] on p "Optional" at bounding box center [792, 245] width 310 height 12
click at [657, 234] on input "ISRC" at bounding box center [792, 217] width 310 height 38
paste input "USLD91739073"
type input "USLD91739073"
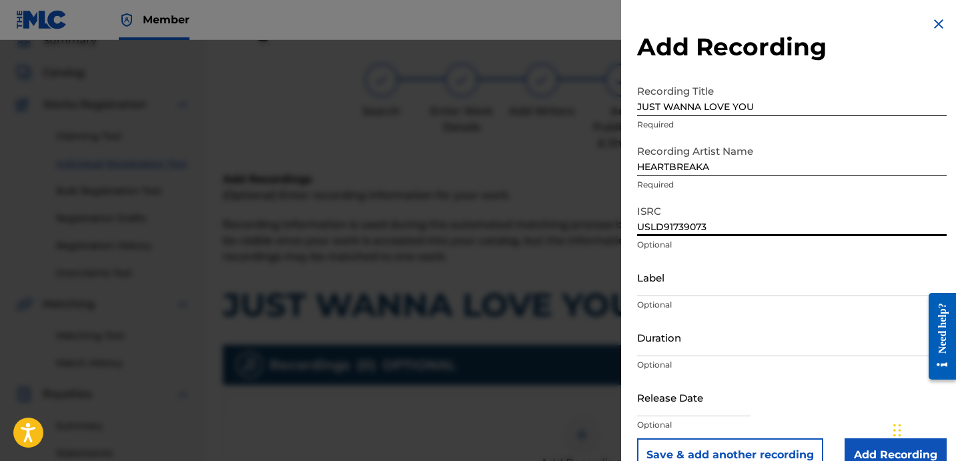
click at [692, 279] on input "Label" at bounding box center [792, 277] width 310 height 38
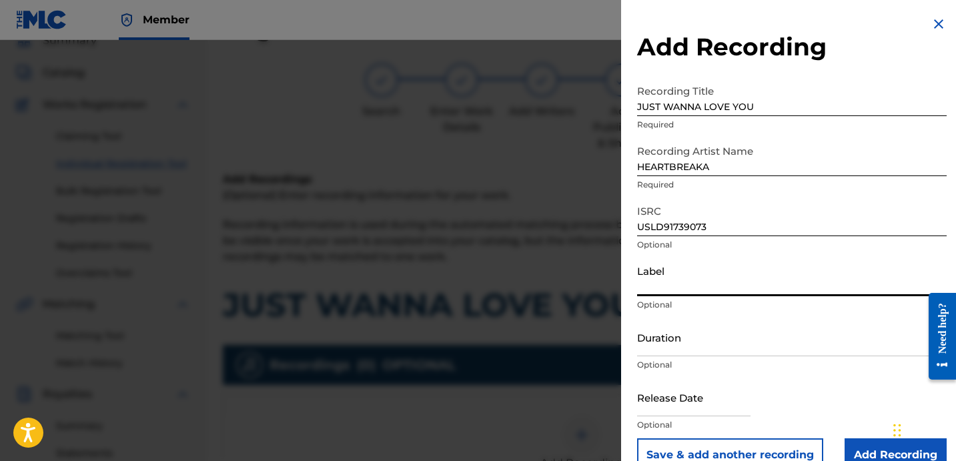
type input "OTR RECORDS"
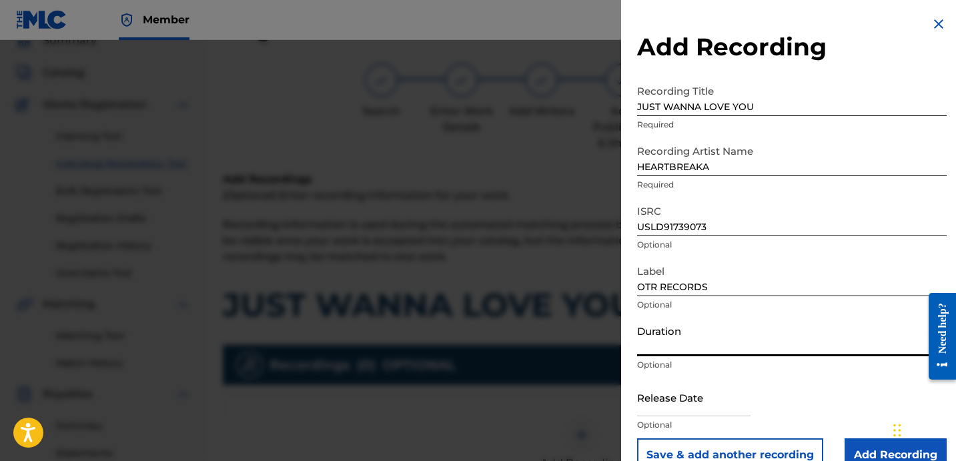
click at [706, 332] on input "Duration" at bounding box center [792, 337] width 310 height 38
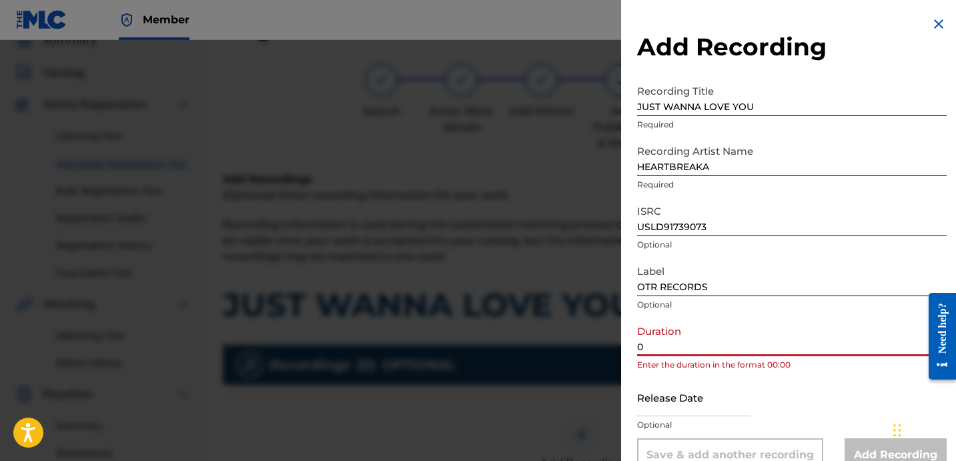
paste input "3:10"
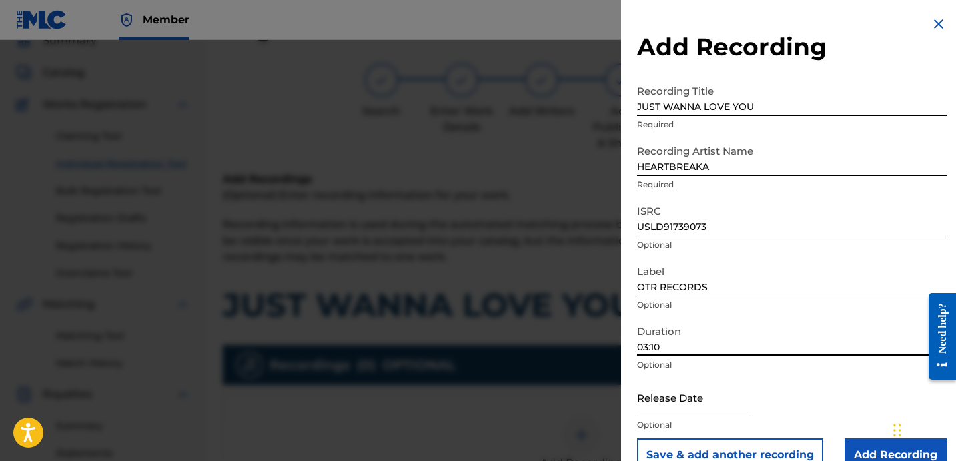
scroll to position [27, 0]
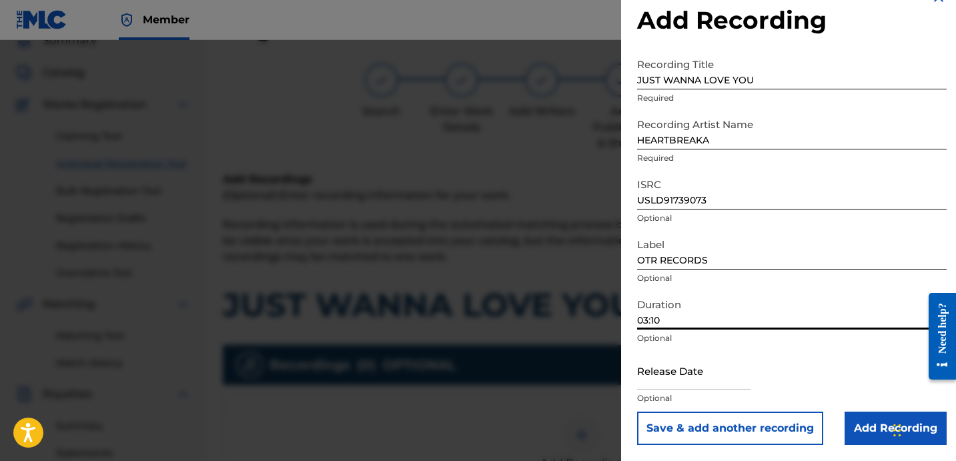
type input "03:10"
click at [879, 437] on input "Add Recording" at bounding box center [896, 428] width 102 height 33
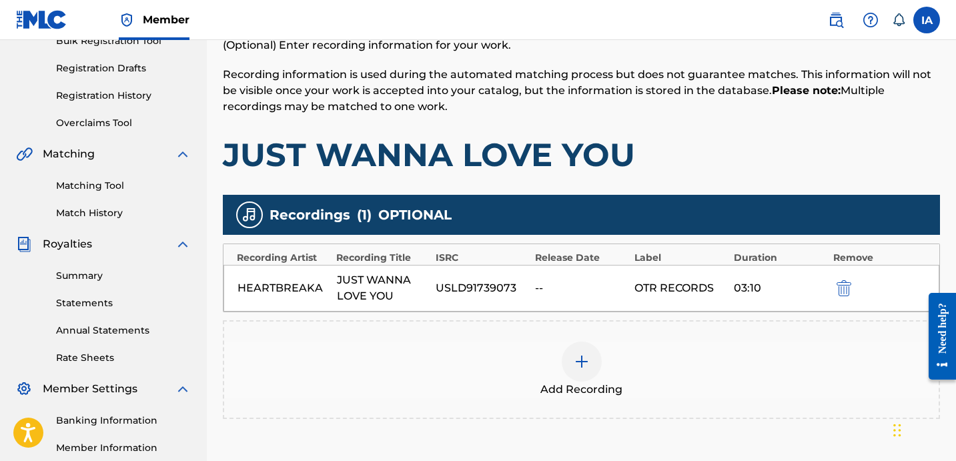
scroll to position [300, 0]
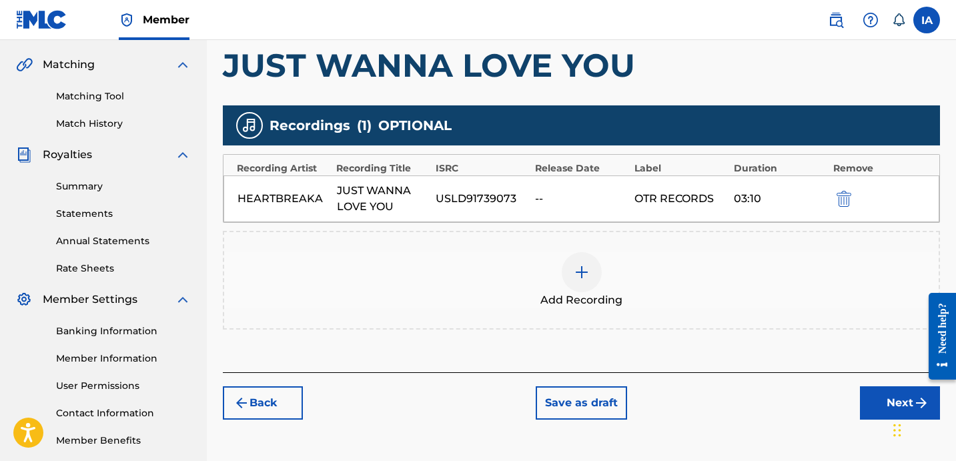
click at [875, 398] on button "Next" at bounding box center [900, 402] width 80 height 33
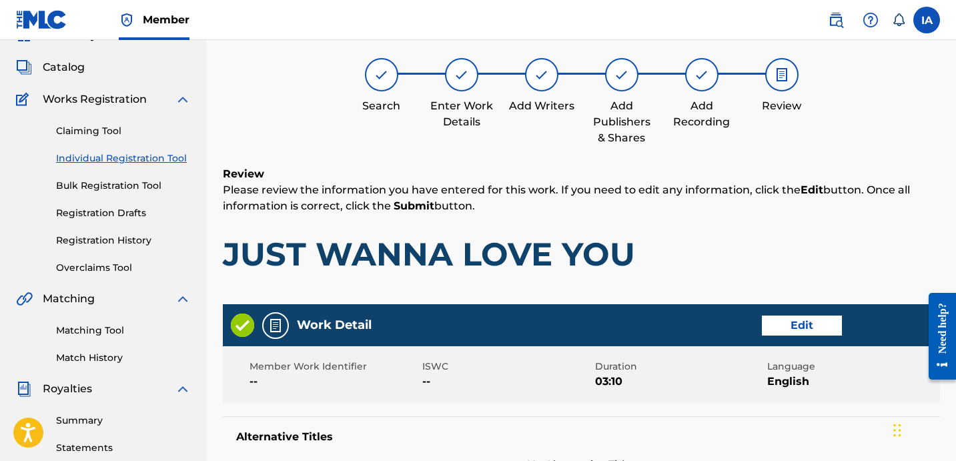
scroll to position [60, 0]
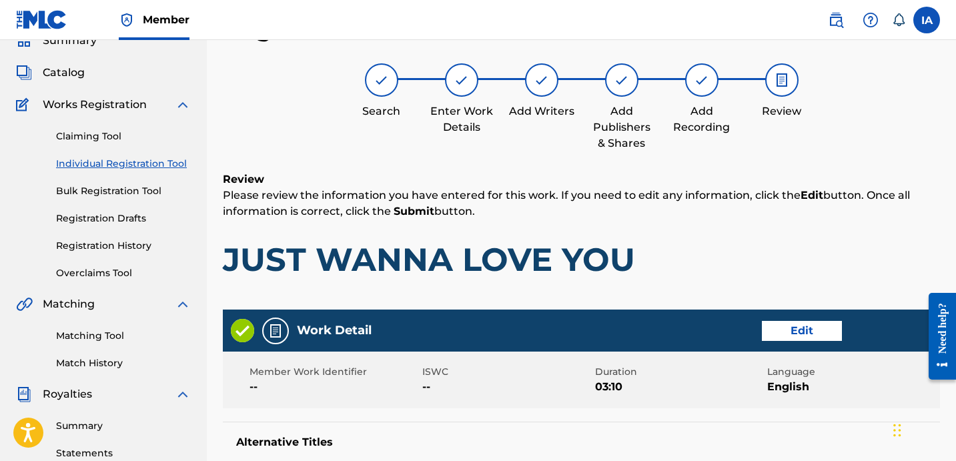
click at [684, 195] on p "Please review the information you have entered for this work. If you need to ed…" at bounding box center [581, 203] width 717 height 32
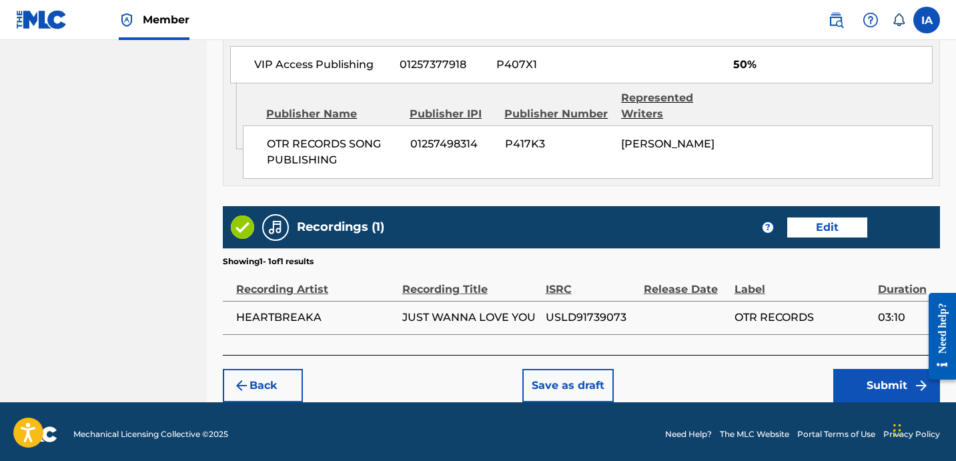
scroll to position [779, 0]
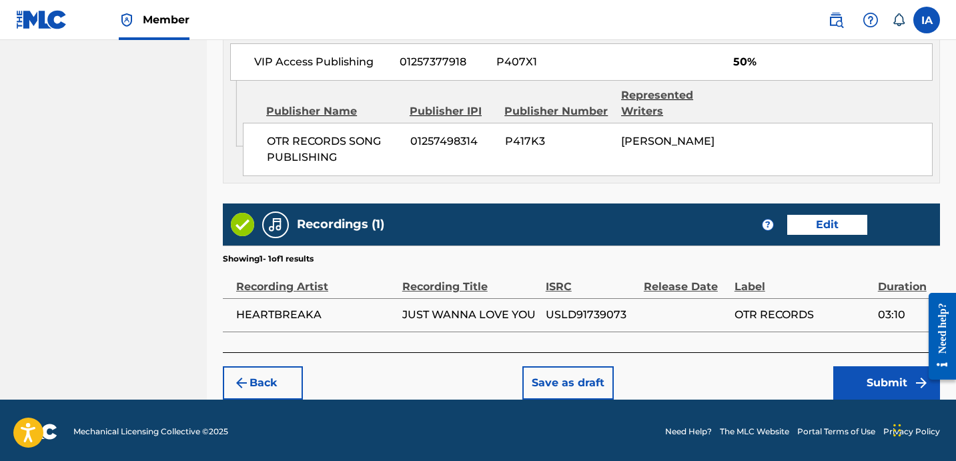
click at [843, 374] on button "Submit" at bounding box center [886, 382] width 107 height 33
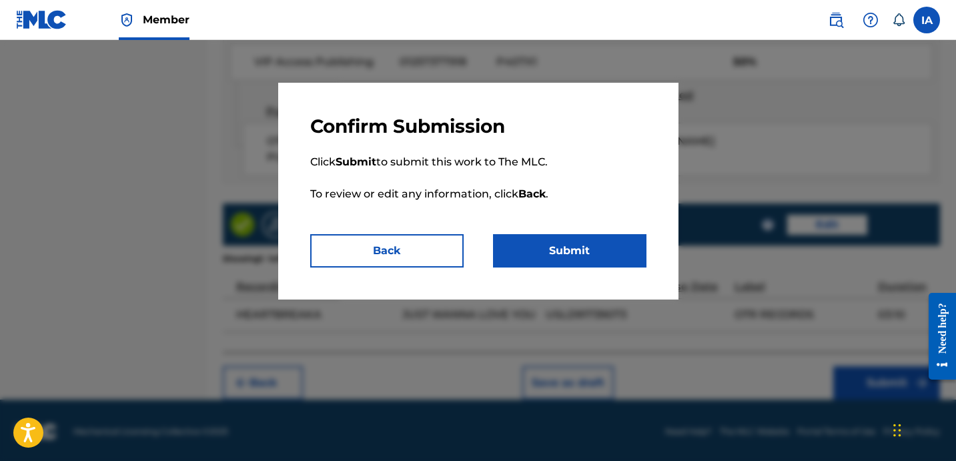
click at [597, 264] on button "Submit" at bounding box center [569, 250] width 153 height 33
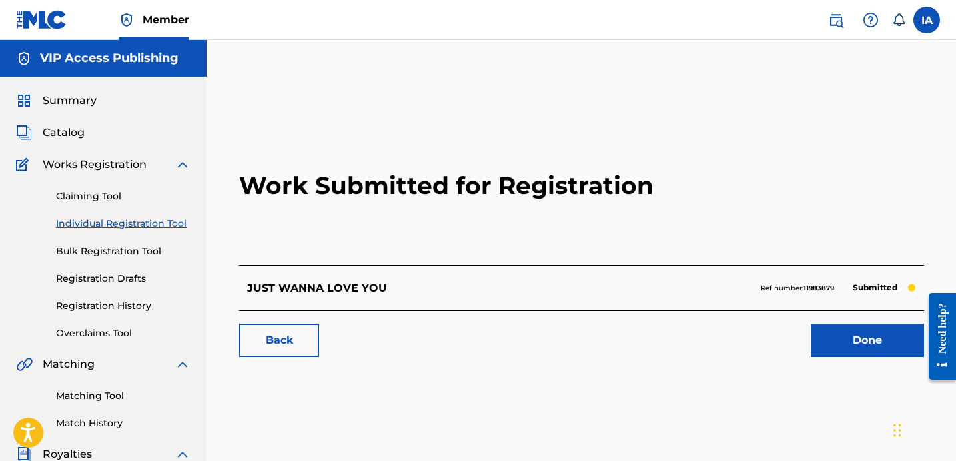
click at [161, 228] on link "Individual Registration Tool" at bounding box center [123, 224] width 135 height 14
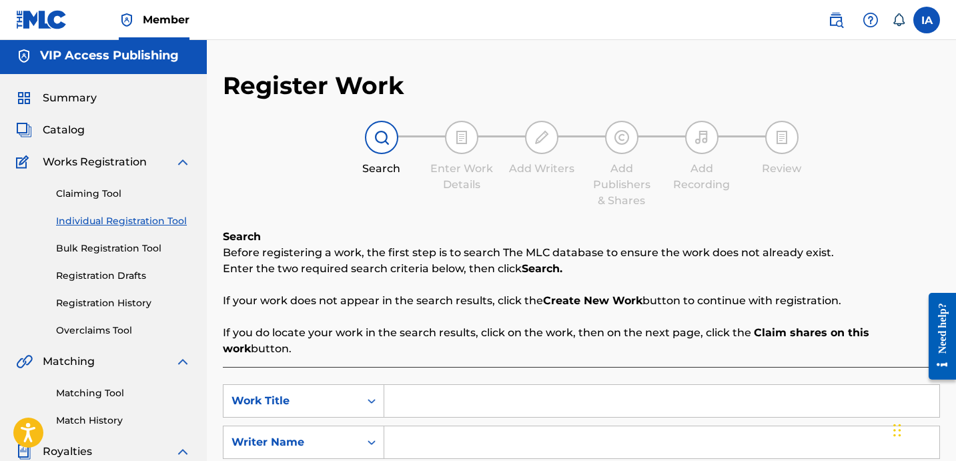
click at [637, 400] on input "Search Form" at bounding box center [661, 401] width 555 height 32
paste input "Stars Fall Down"
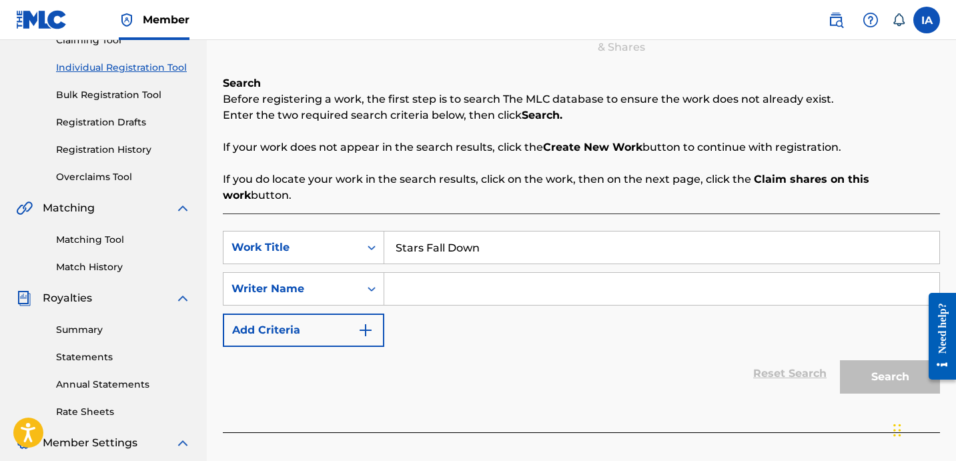
scroll to position [224, 0]
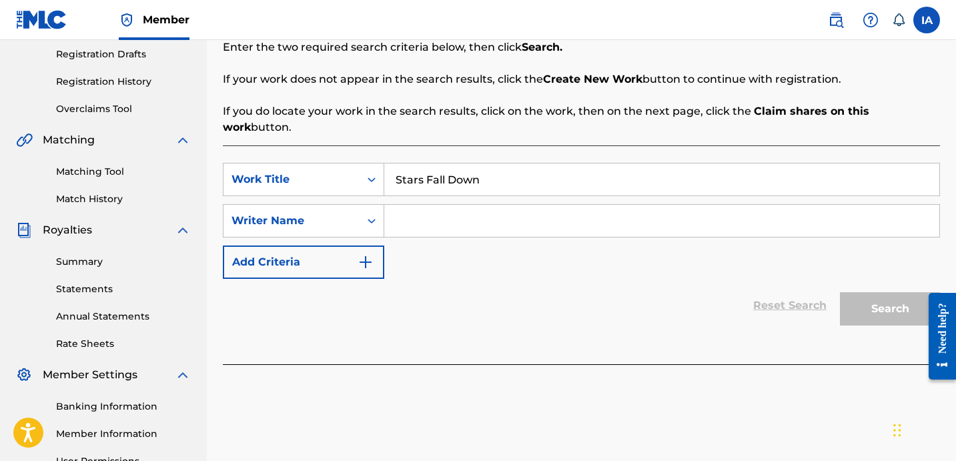
type input "Stars Fall Down"
click at [645, 205] on input "Search Form" at bounding box center [661, 221] width 555 height 32
click at [615, 205] on input "Search Form" at bounding box center [661, 221] width 555 height 32
paste input "[PERSON_NAME]"
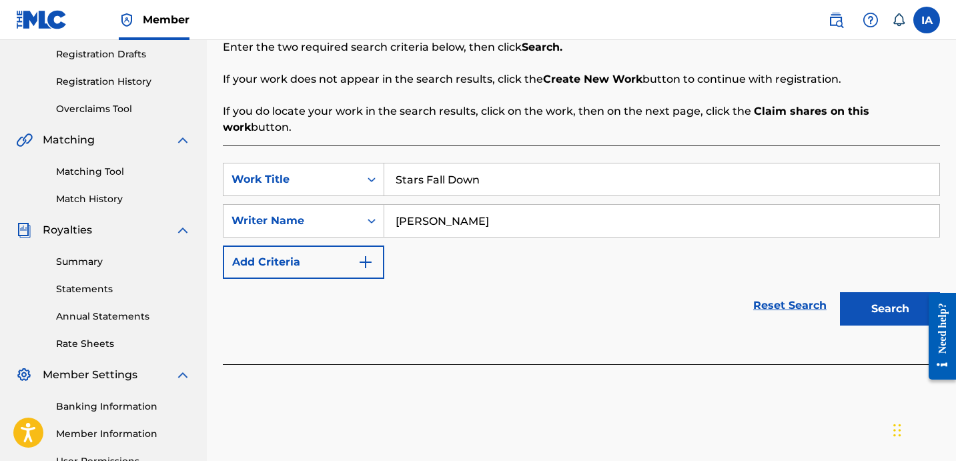
type input "[PERSON_NAME]"
click at [863, 294] on button "Search" at bounding box center [890, 308] width 100 height 33
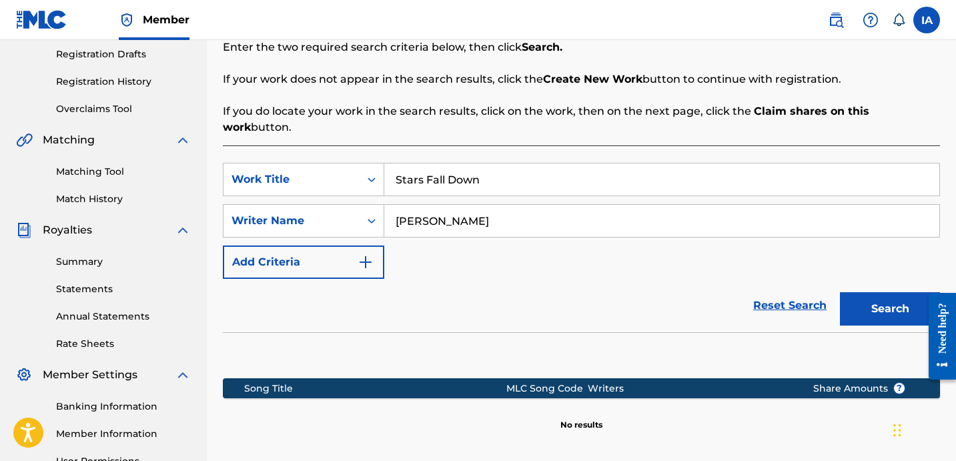
click at [578, 286] on div "Reset Search Search" at bounding box center [581, 305] width 717 height 53
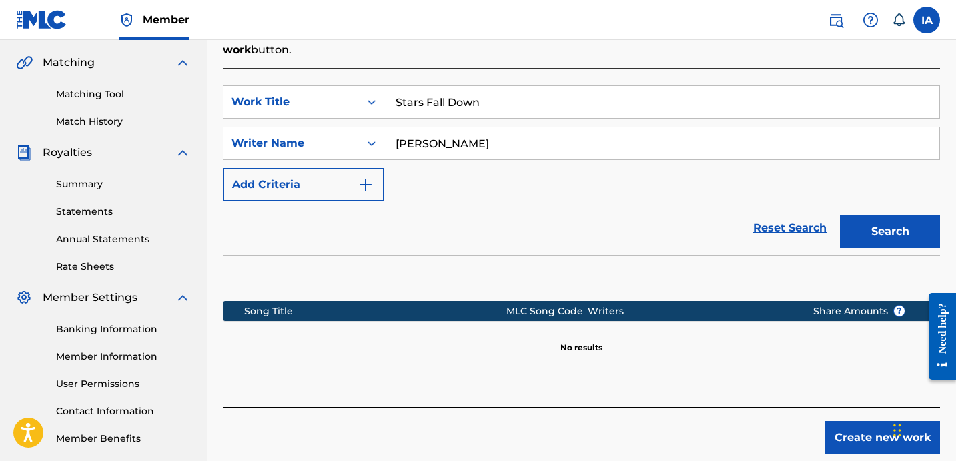
scroll to position [366, 0]
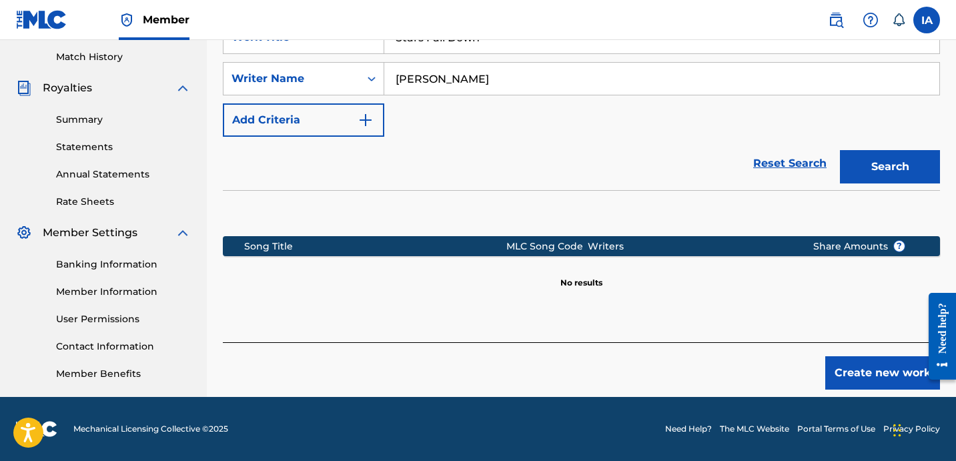
click at [863, 360] on button "Create new work" at bounding box center [882, 372] width 115 height 33
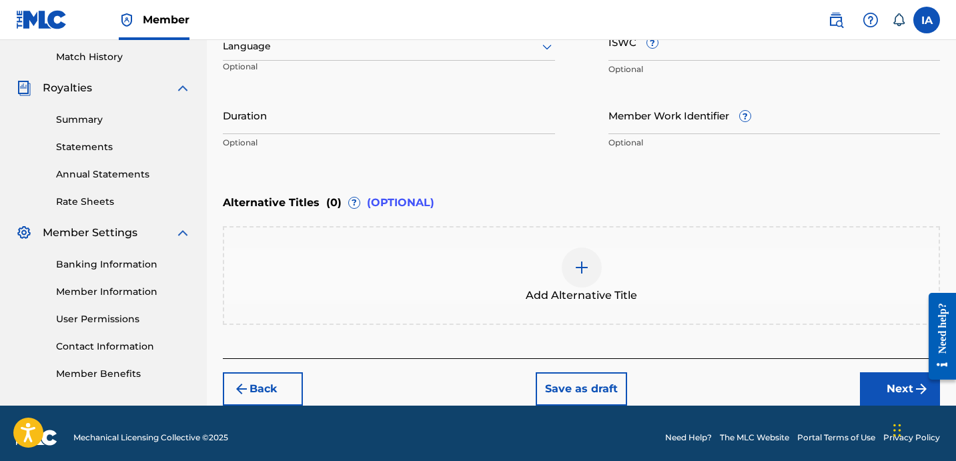
click at [508, 183] on div "Enter Work Details Enter work details for ‘ Stars Fall Down ’ below. Work Title…" at bounding box center [581, 26] width 717 height 323
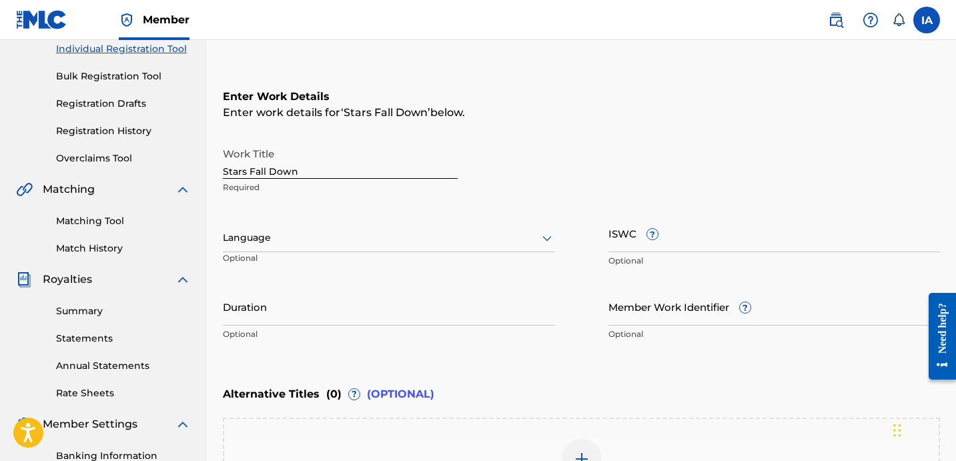
scroll to position [140, 0]
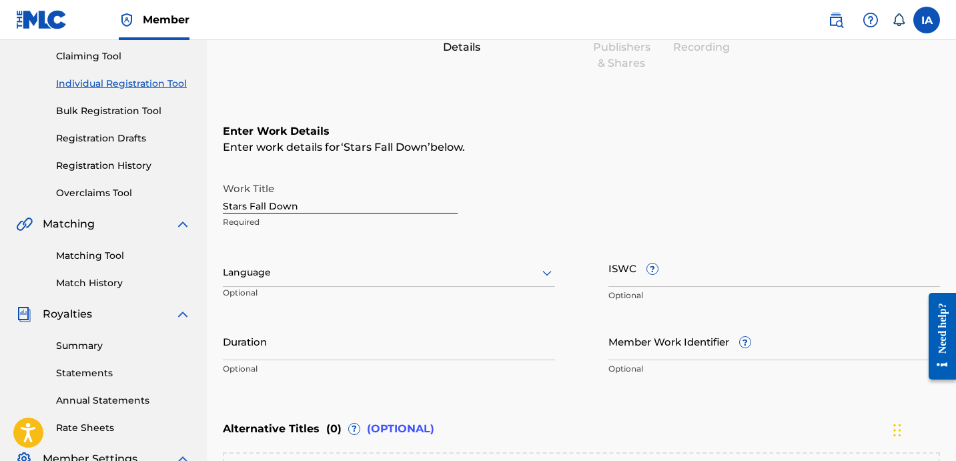
click at [356, 184] on input "Stars Fall Down" at bounding box center [340, 194] width 235 height 38
click at [364, 203] on input "Stars Fall Down" at bounding box center [340, 194] width 235 height 38
type input "STARS FALL DOWN"
click at [370, 268] on div at bounding box center [389, 272] width 332 height 17
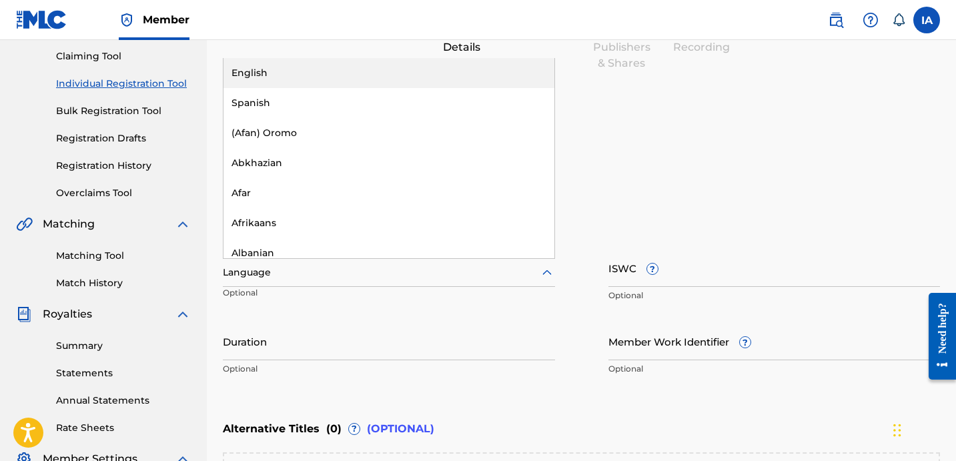
click at [299, 71] on div "English" at bounding box center [389, 73] width 331 height 30
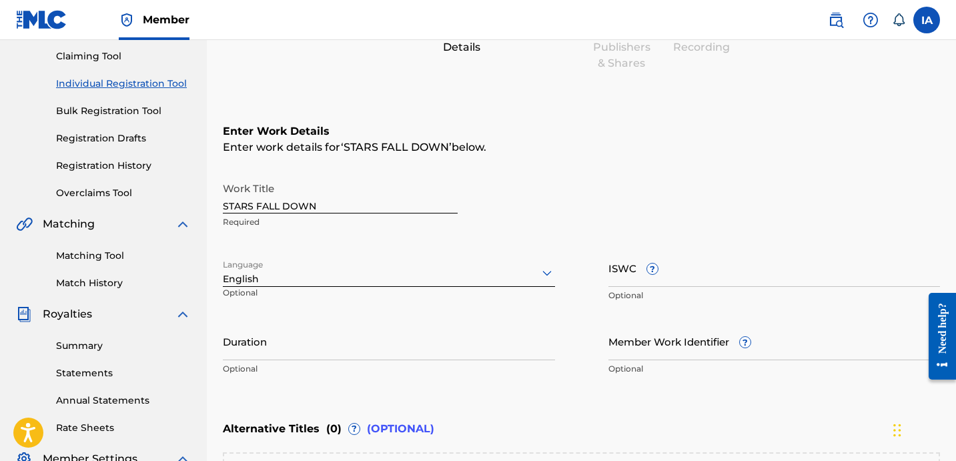
click at [271, 348] on input "Duration" at bounding box center [389, 341] width 332 height 38
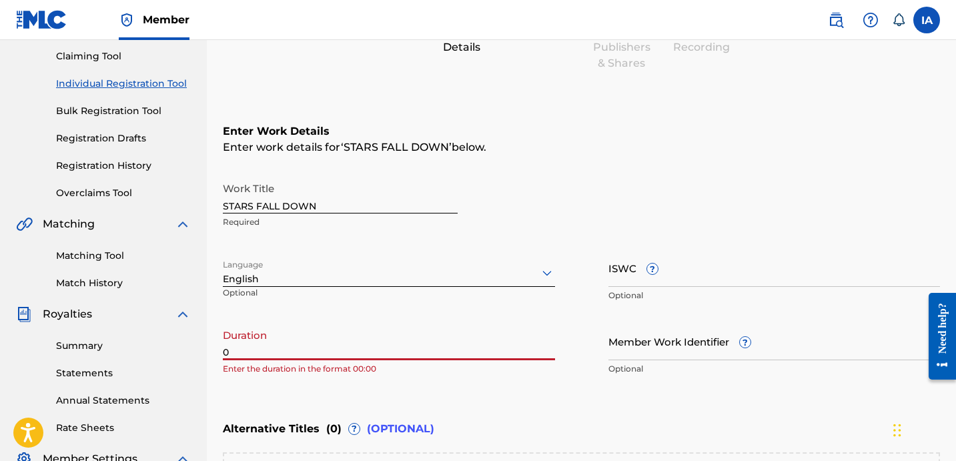
paste input "3:09"
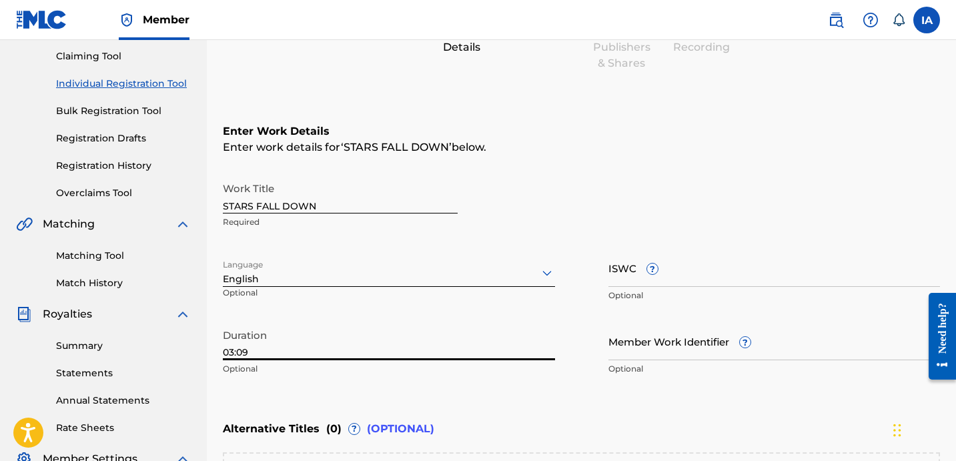
type input "03:09"
click at [623, 189] on div "Work Title STARS FALL DOWN Required" at bounding box center [581, 205] width 717 height 60
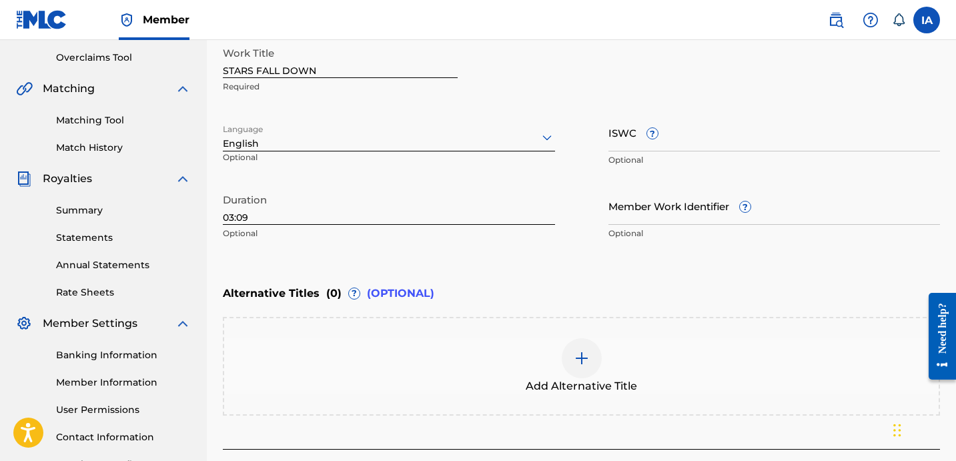
scroll to position [374, 0]
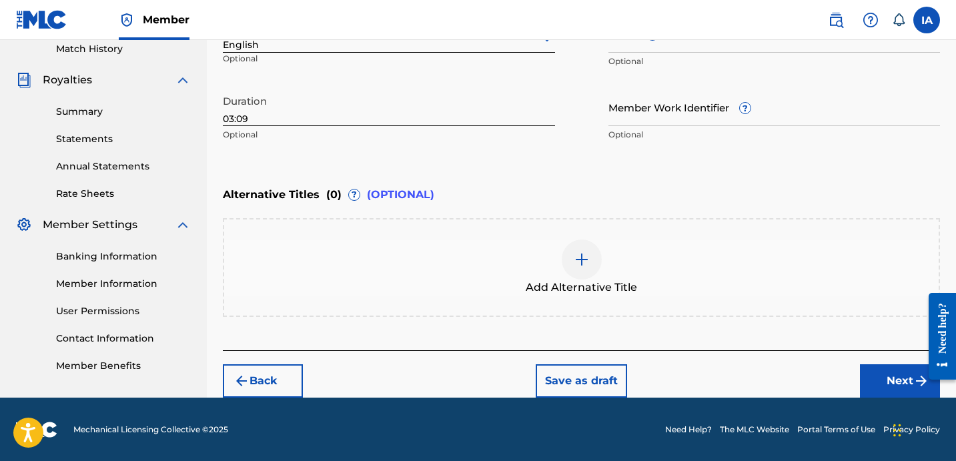
click at [577, 244] on div at bounding box center [582, 260] width 40 height 40
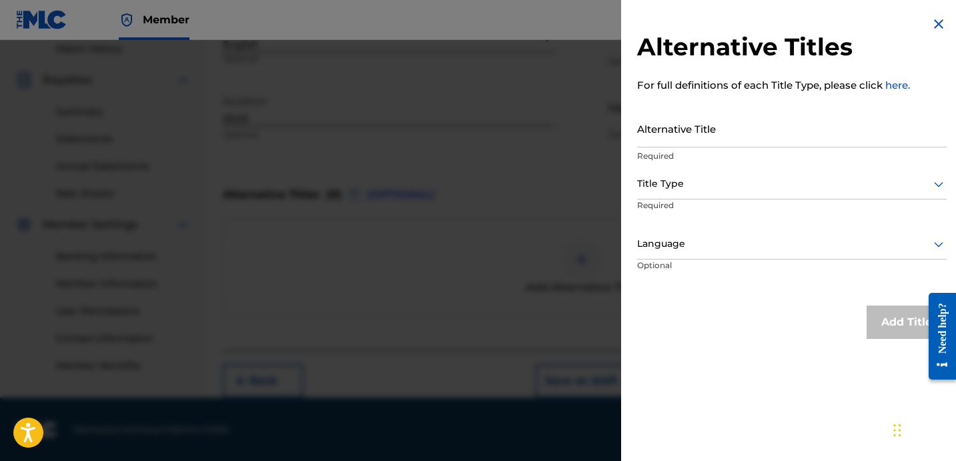
click at [667, 134] on input "Alternative Title" at bounding box center [792, 128] width 310 height 38
paste input "Stars Fall Down feat [PERSON_NAME]"
type input "STARS FALL DOWN FEAT [PERSON_NAME]"
click at [724, 194] on div "Title Type" at bounding box center [792, 184] width 310 height 30
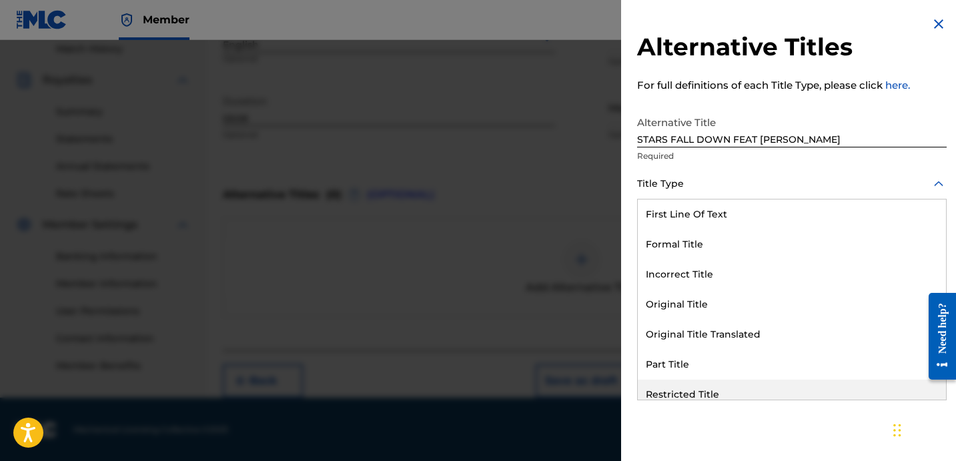
scroll to position [130, 0]
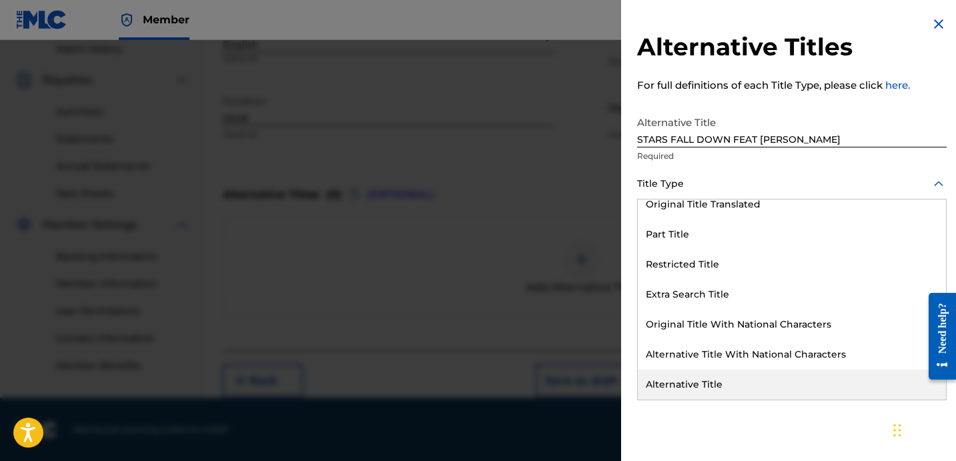
click at [721, 382] on div "Alternative Title" at bounding box center [792, 385] width 308 height 30
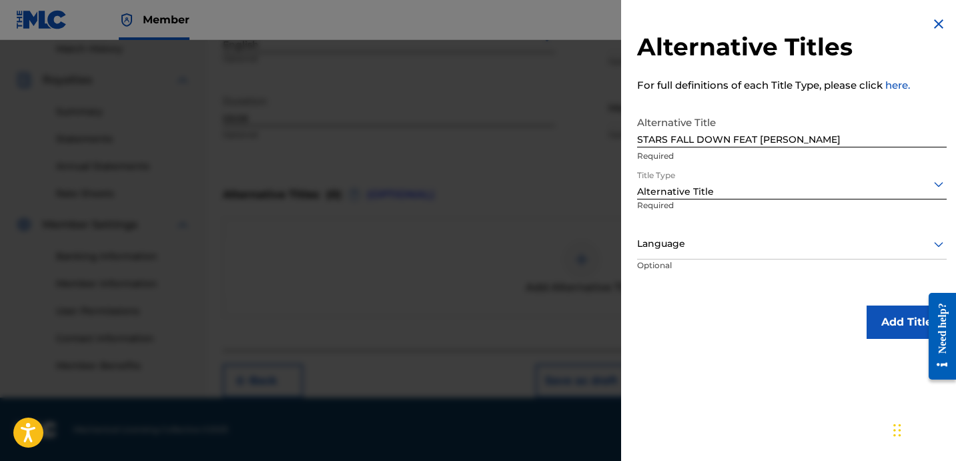
click at [699, 249] on div at bounding box center [792, 244] width 310 height 17
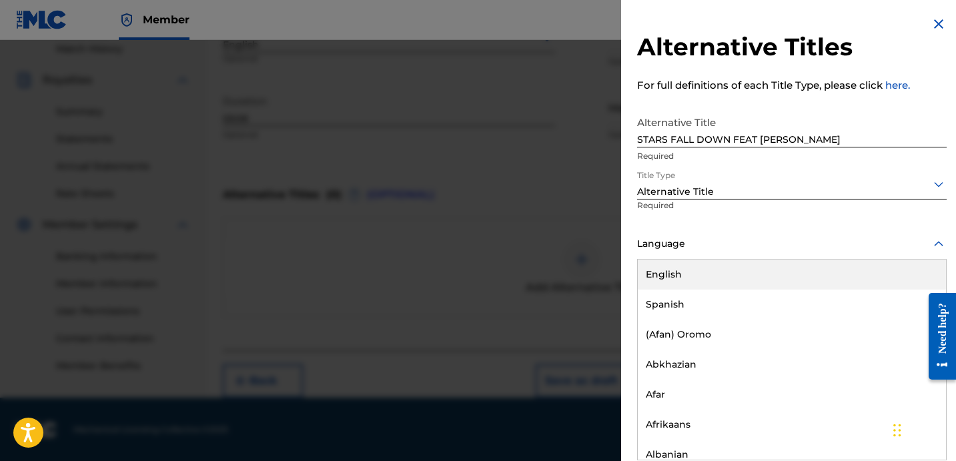
click at [711, 264] on div "English" at bounding box center [792, 275] width 308 height 30
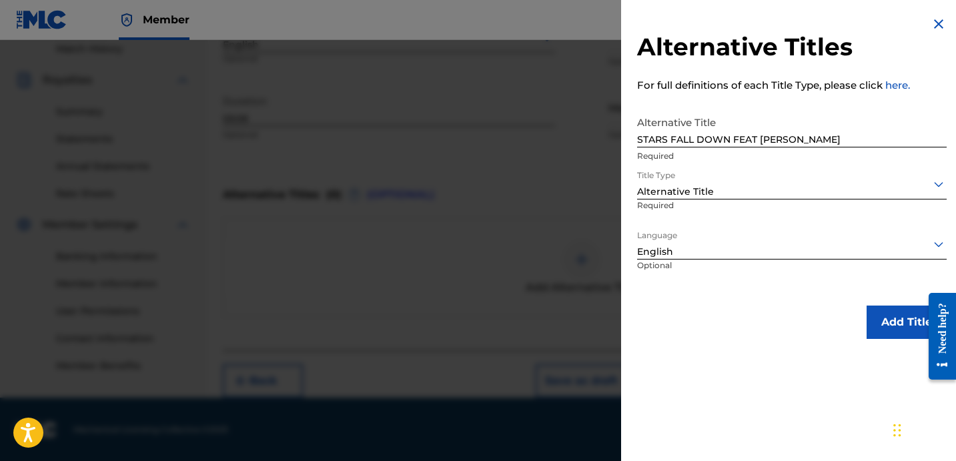
click at [895, 319] on button "Add Title" at bounding box center [907, 322] width 80 height 33
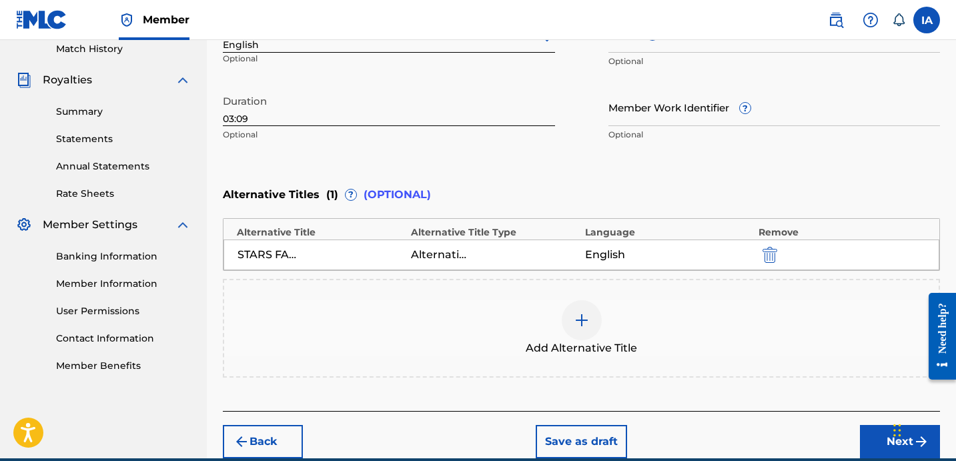
click at [609, 169] on div "Enter Work Details Enter work details for ‘ STARS FALL DOWN ’ below. Work Title…" at bounding box center [581, 18] width 717 height 323
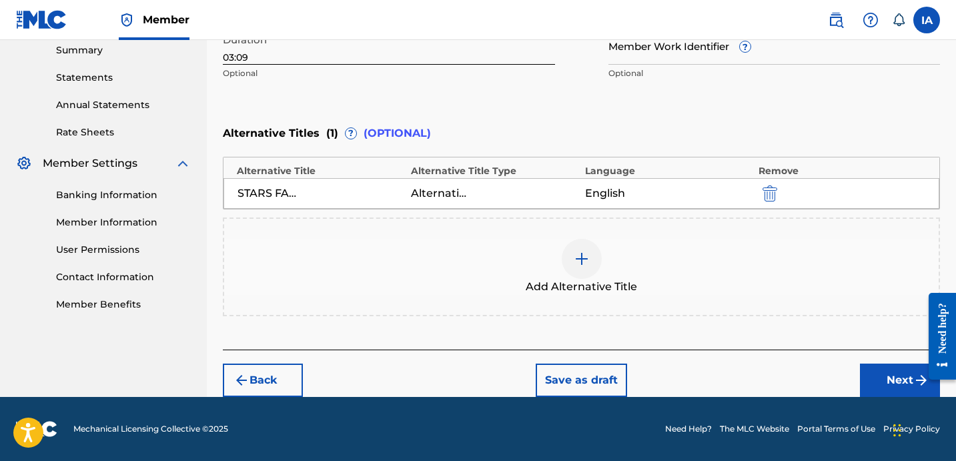
click at [888, 373] on button "Next" at bounding box center [900, 380] width 80 height 33
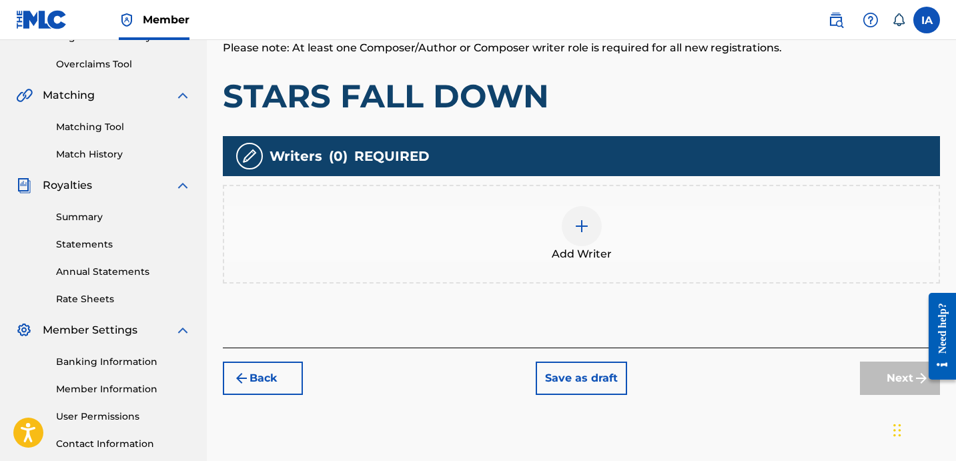
scroll to position [346, 0]
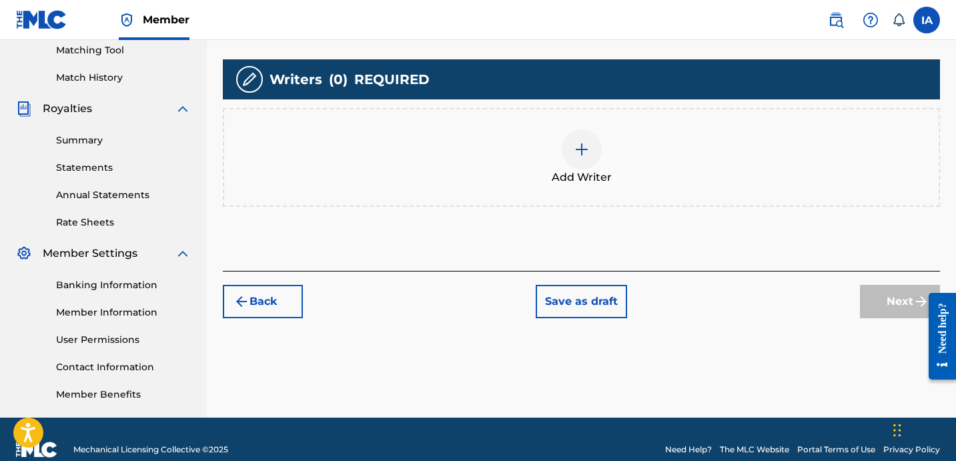
click at [678, 185] on div "Add Writer" at bounding box center [581, 157] width 717 height 99
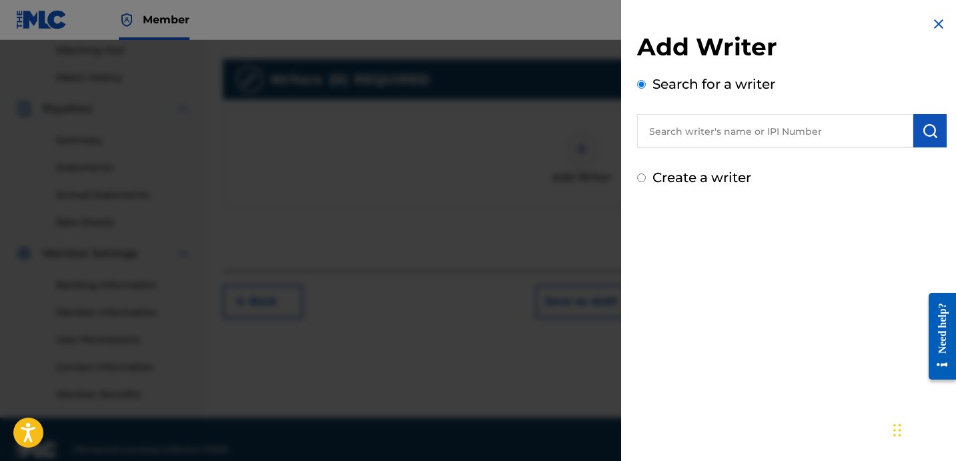
click at [785, 149] on div "Add Writer Search for a writer Create a writer" at bounding box center [792, 109] width 310 height 155
click at [782, 128] on input "text" at bounding box center [775, 130] width 276 height 33
click at [819, 127] on input "text" at bounding box center [775, 130] width 276 height 33
paste input "[PERSON_NAME]"
type input "[PERSON_NAME]"
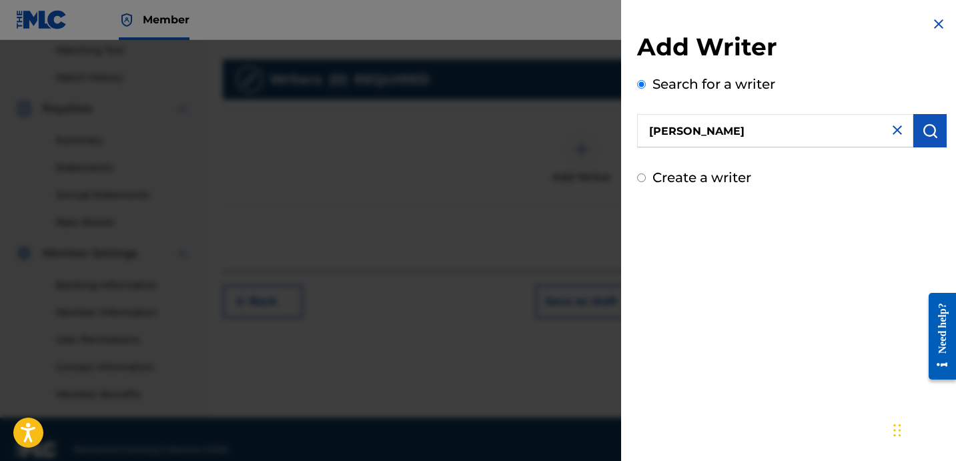
click at [913, 134] on button "submit" at bounding box center [929, 130] width 33 height 33
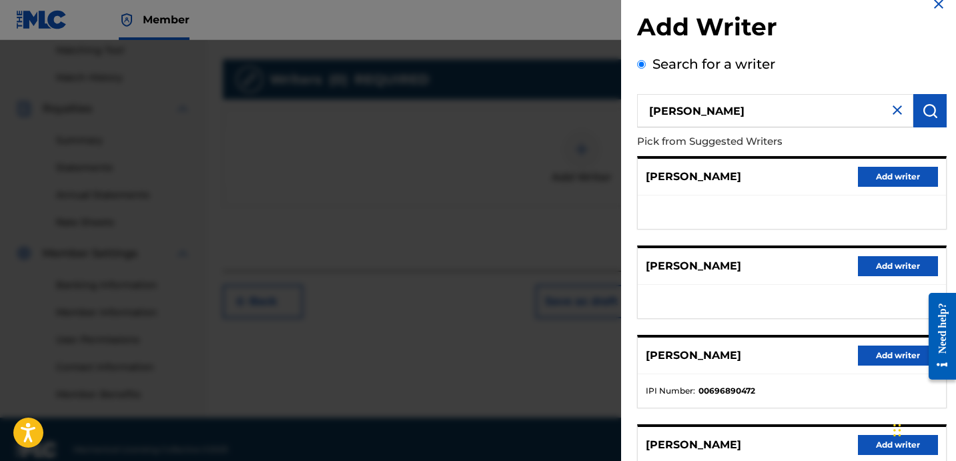
scroll to position [43, 0]
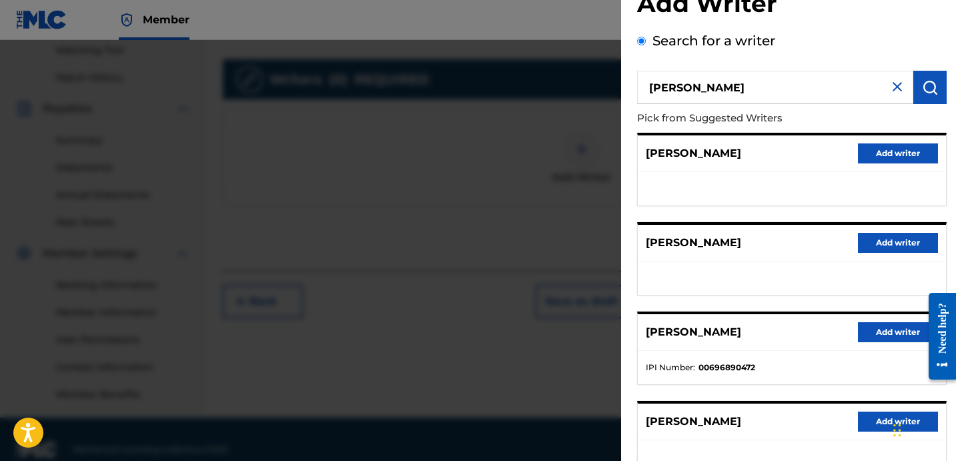
click at [894, 341] on button "Add writer" at bounding box center [898, 332] width 80 height 20
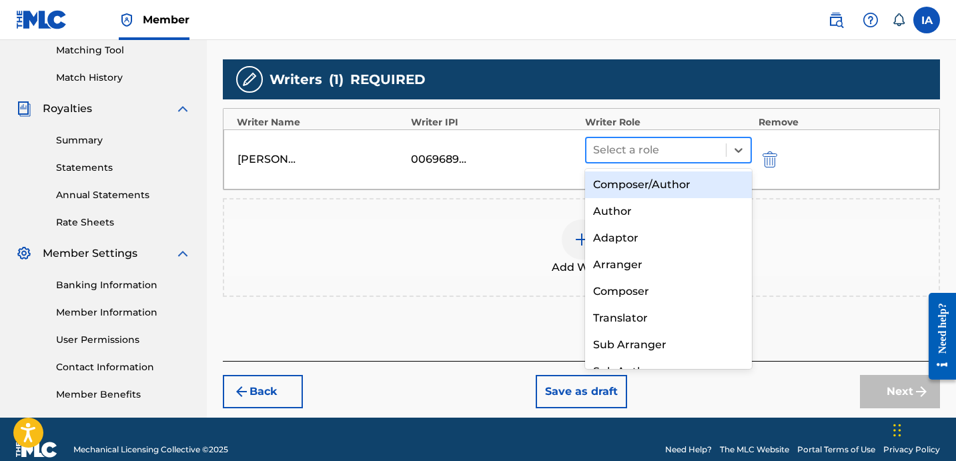
click at [675, 155] on div at bounding box center [656, 150] width 126 height 19
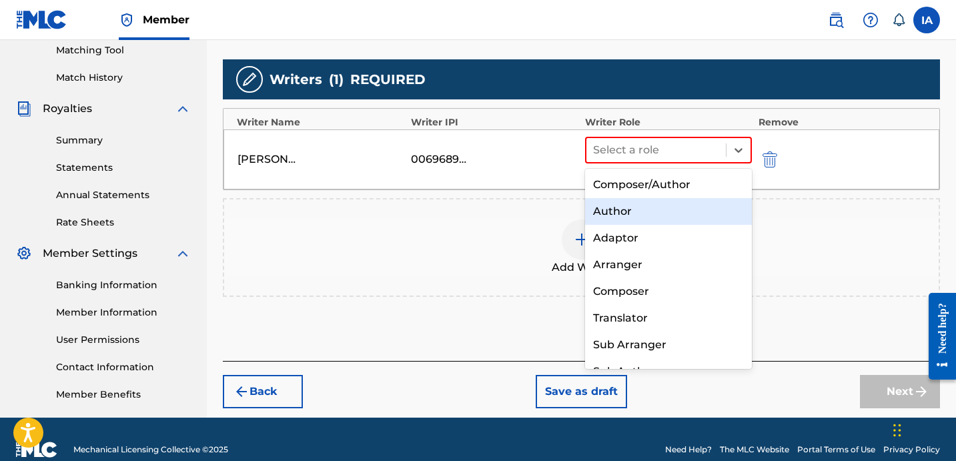
click at [673, 211] on div "Author" at bounding box center [668, 211] width 167 height 27
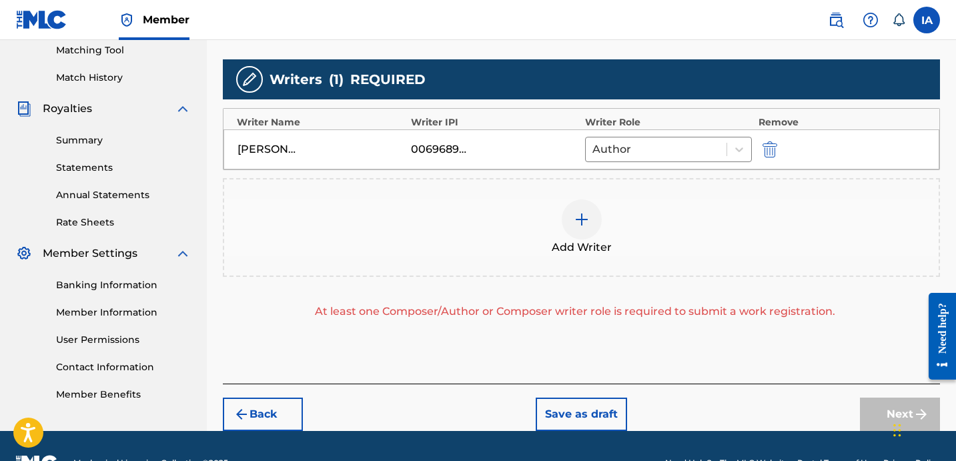
click at [626, 231] on div "Add Writer" at bounding box center [581, 228] width 715 height 56
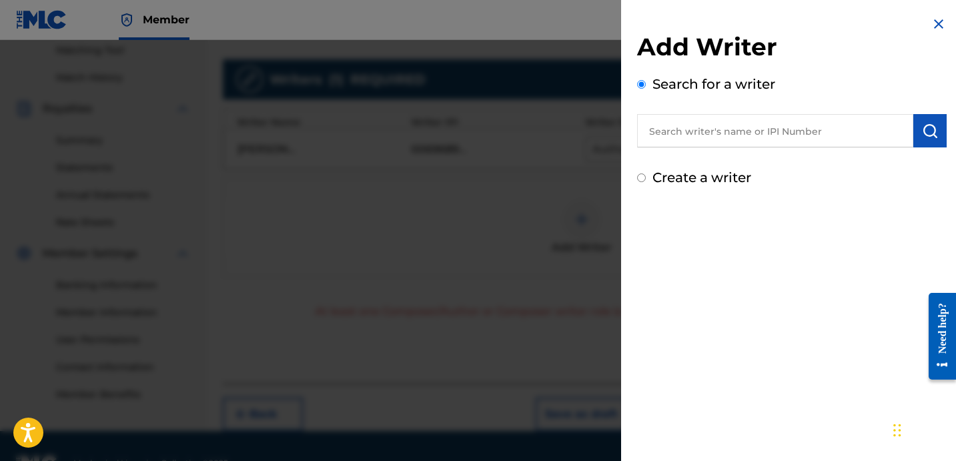
click at [673, 172] on label "Create a writer" at bounding box center [702, 177] width 99 height 16
radio input "true"
click at [646, 173] on input "Create a writer" at bounding box center [641, 177] width 9 height 9
radio input "false"
radio input "true"
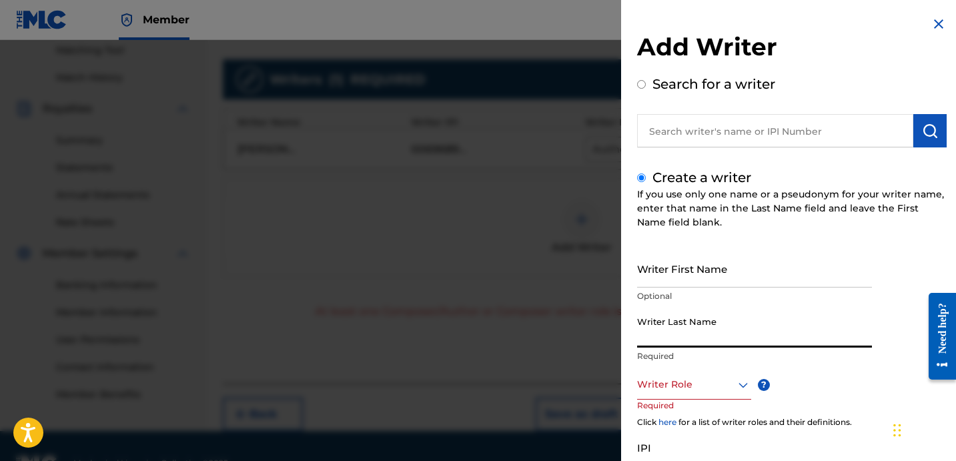
click at [679, 336] on input "Writer Last Name" at bounding box center [754, 329] width 235 height 38
paste input "UNKNOWN WRITER"
click at [696, 339] on input "UNKNOWN WRITER" at bounding box center [754, 329] width 235 height 38
type input "UNKNOWN"
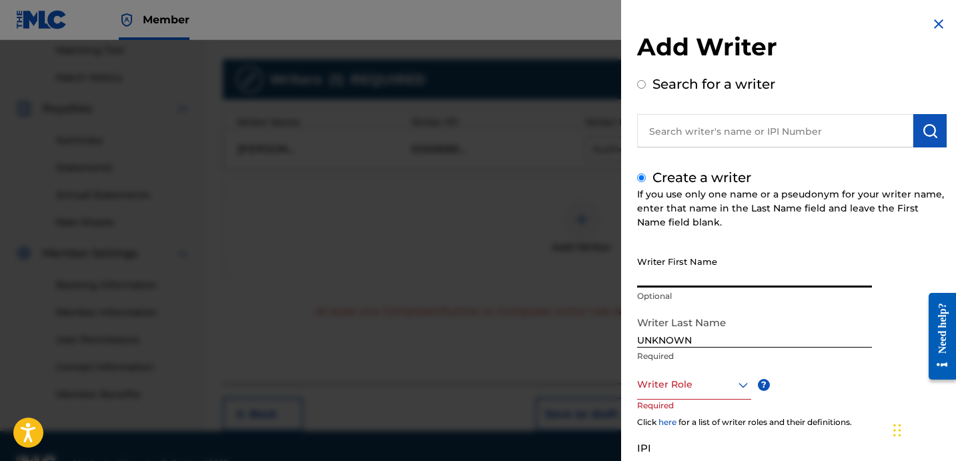
click at [688, 271] on input "Writer First Name" at bounding box center [754, 269] width 235 height 38
paste input "WRITER"
type input "WRITER"
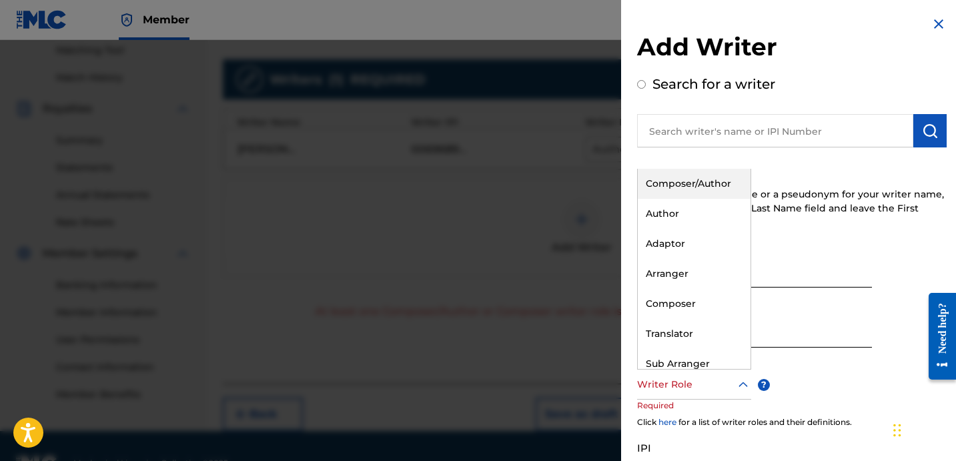
click at [671, 377] on div at bounding box center [694, 384] width 114 height 17
click at [677, 301] on div "Composer" at bounding box center [694, 304] width 113 height 30
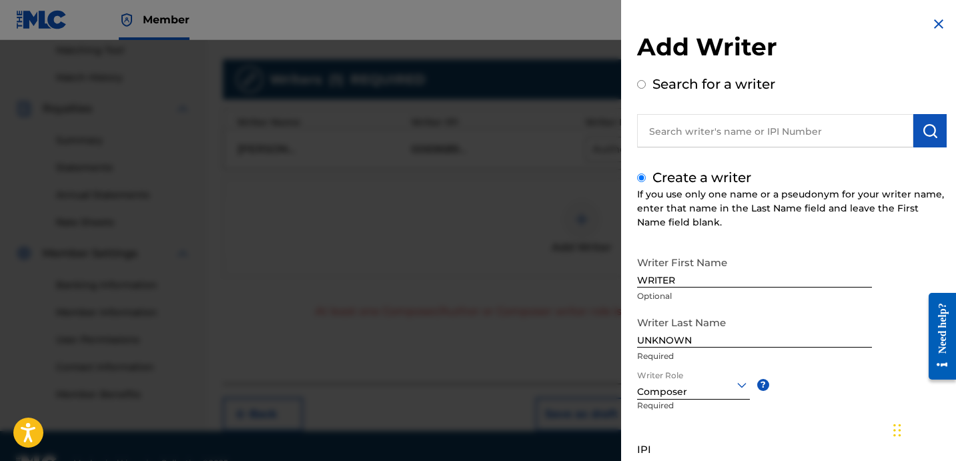
scroll to position [118, 0]
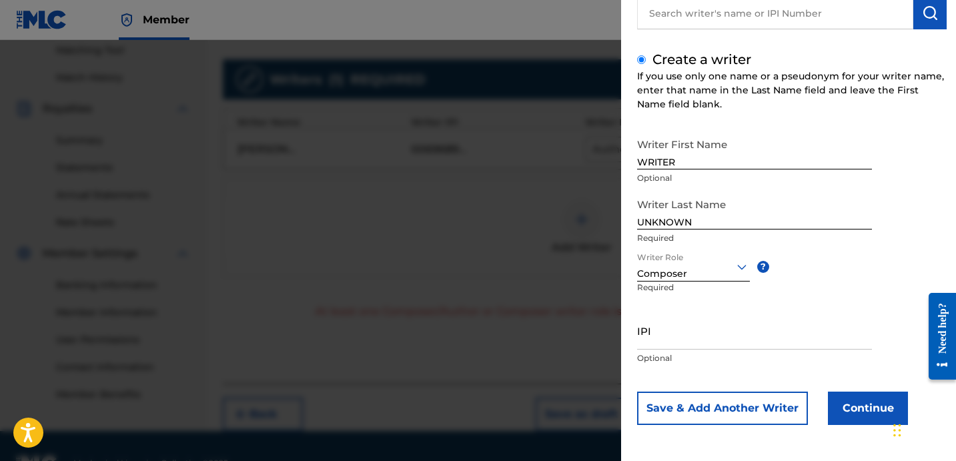
click at [869, 409] on button "Continue" at bounding box center [868, 408] width 80 height 33
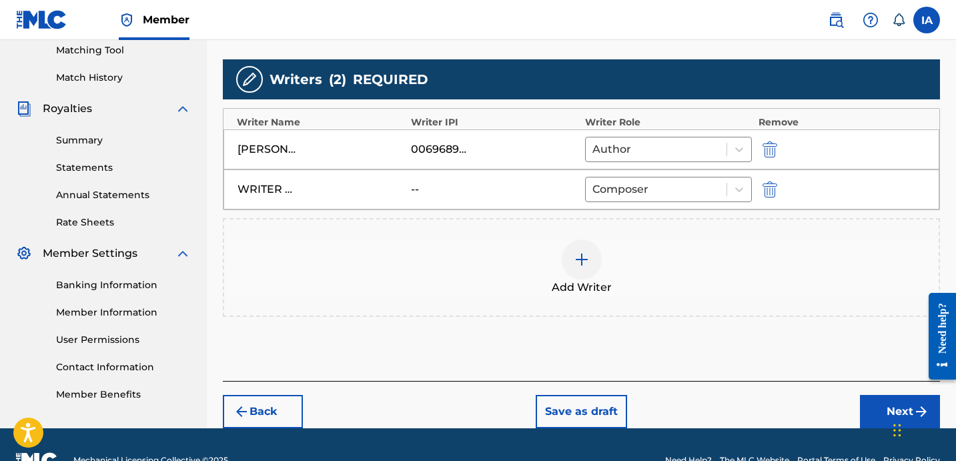
click at [695, 206] on div "WRITER UNKNOWN -- Composer" at bounding box center [582, 189] width 716 height 40
click at [701, 199] on div "Composer" at bounding box center [656, 189] width 141 height 24
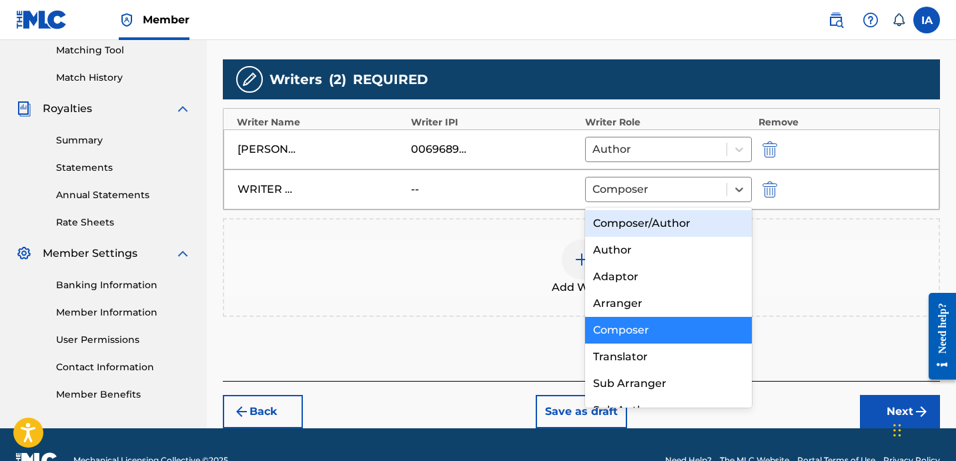
click at [697, 217] on div "Composer/Author" at bounding box center [668, 223] width 167 height 27
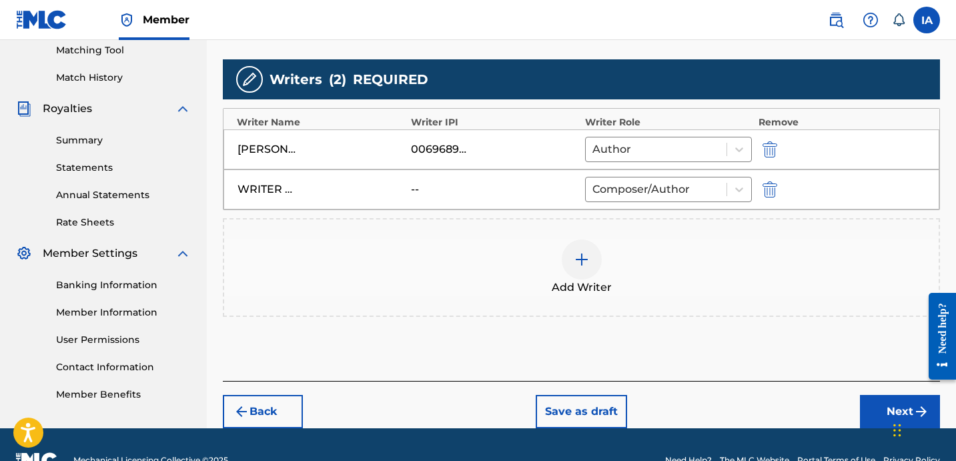
click at [871, 418] on button "Next" at bounding box center [900, 411] width 80 height 33
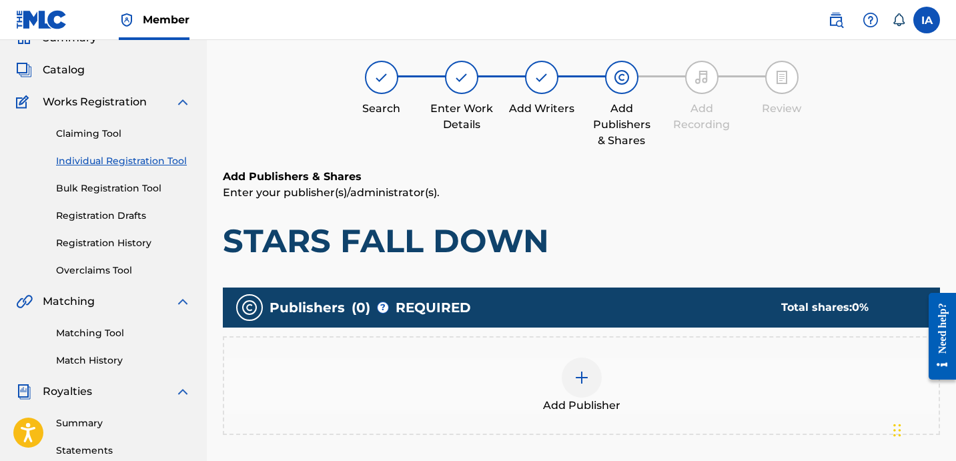
scroll to position [60, 0]
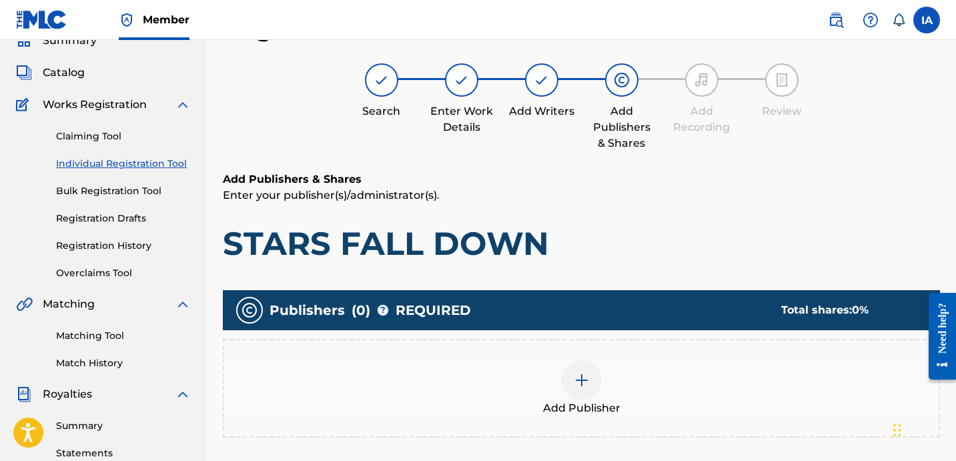
click at [664, 346] on div "Add Publisher" at bounding box center [581, 388] width 717 height 99
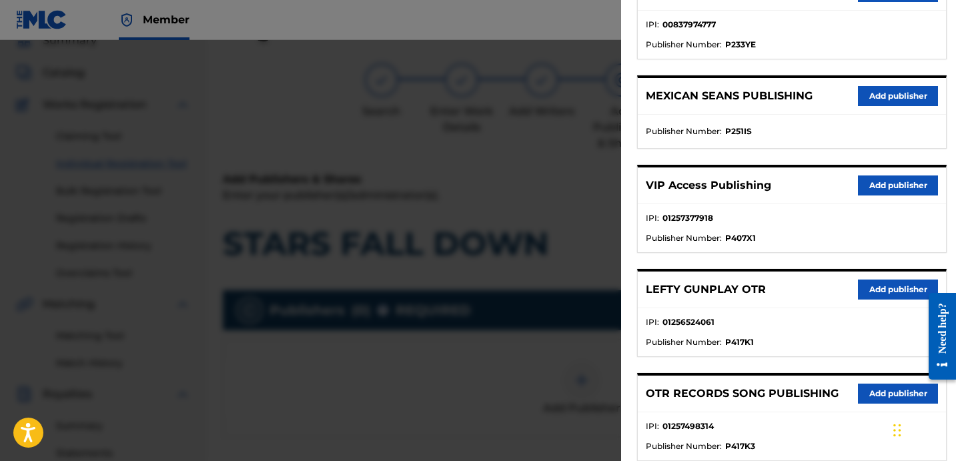
scroll to position [312, 0]
click at [865, 388] on button "Add publisher" at bounding box center [898, 393] width 80 height 20
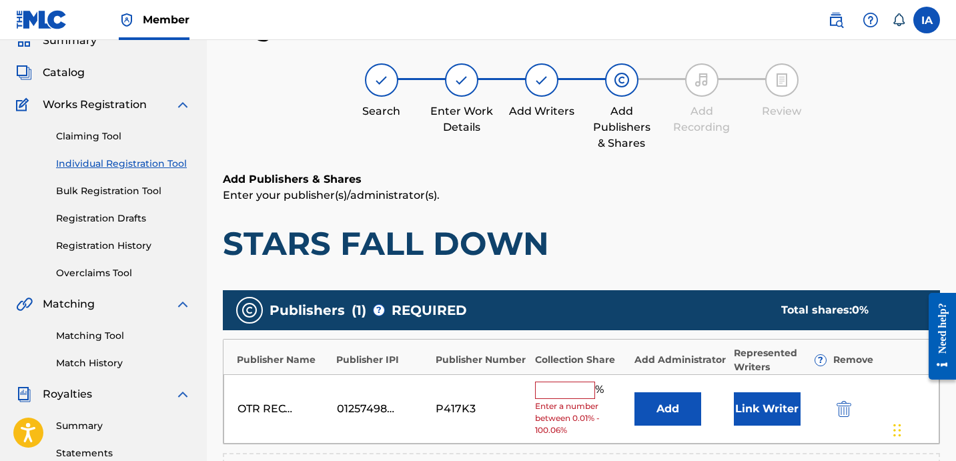
click at [574, 383] on input "text" at bounding box center [565, 390] width 60 height 17
type input "25"
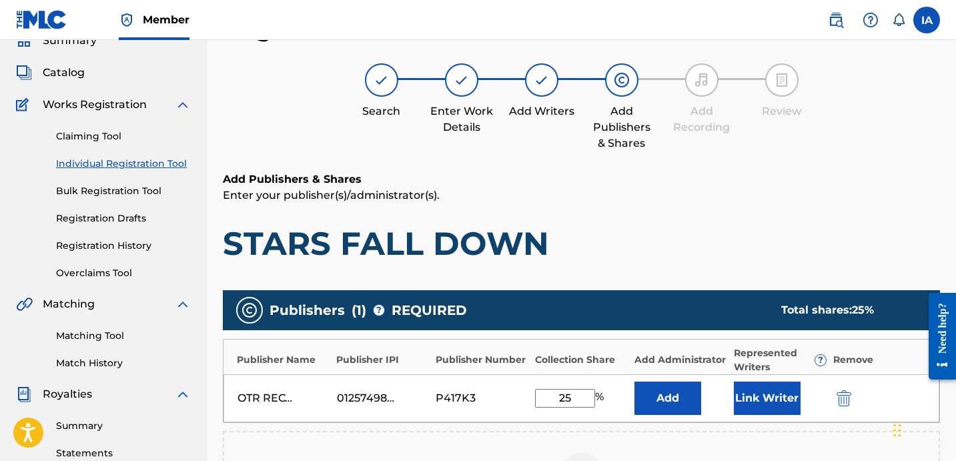
drag, startPoint x: 580, startPoint y: 394, endPoint x: 528, endPoint y: 374, distance: 56.2
click at [541, 381] on div "OTR RECORDS SONG PUBLISHING 01257498314 P417K3 25 % Add Link Writer" at bounding box center [582, 398] width 716 height 48
click at [683, 394] on button "Add" at bounding box center [668, 398] width 67 height 33
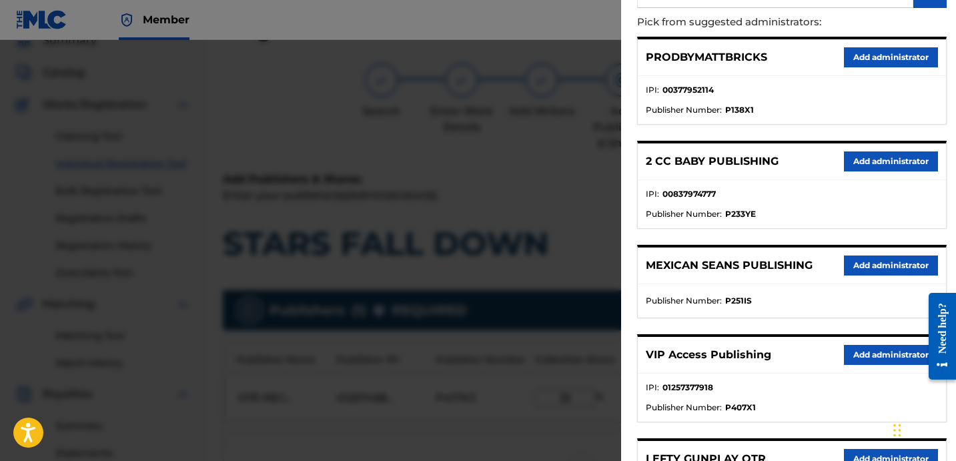
scroll to position [254, 0]
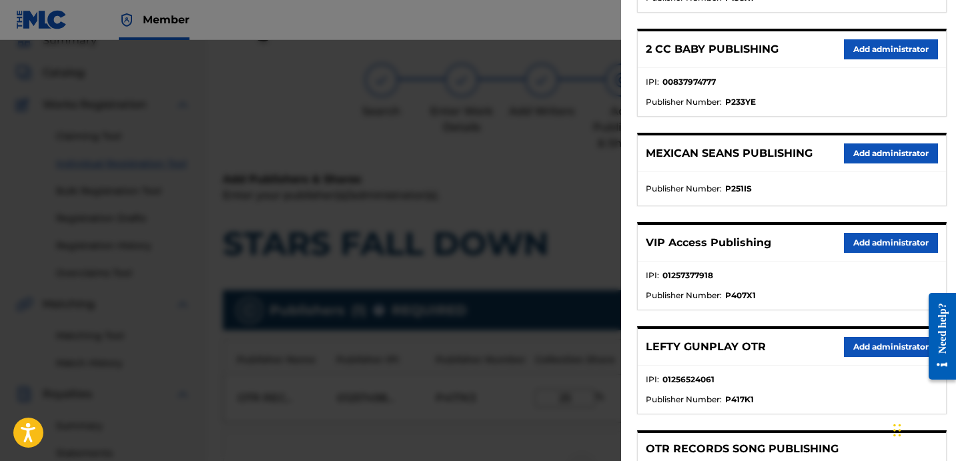
click at [851, 248] on button "Add administrator" at bounding box center [891, 243] width 94 height 20
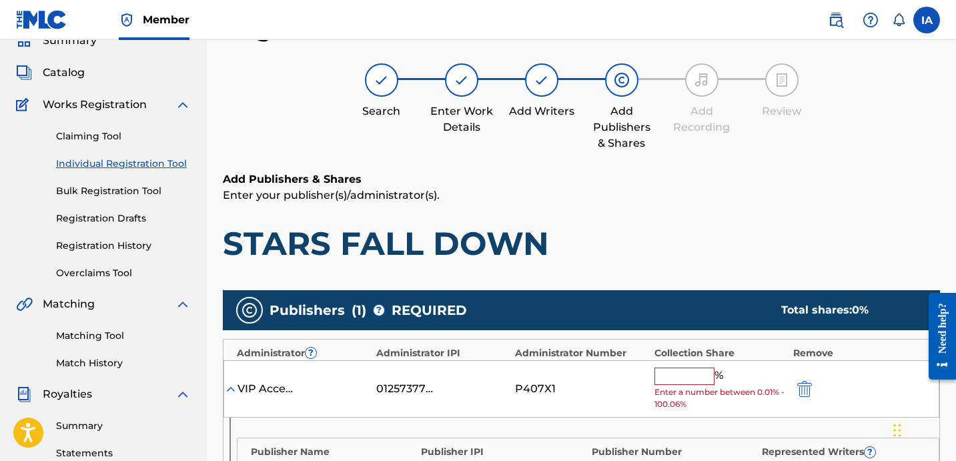
click at [689, 386] on span "Enter a number between 0.01% - 100.06%" at bounding box center [721, 398] width 132 height 24
click at [695, 375] on input "text" at bounding box center [685, 376] width 60 height 17
paste input "25"
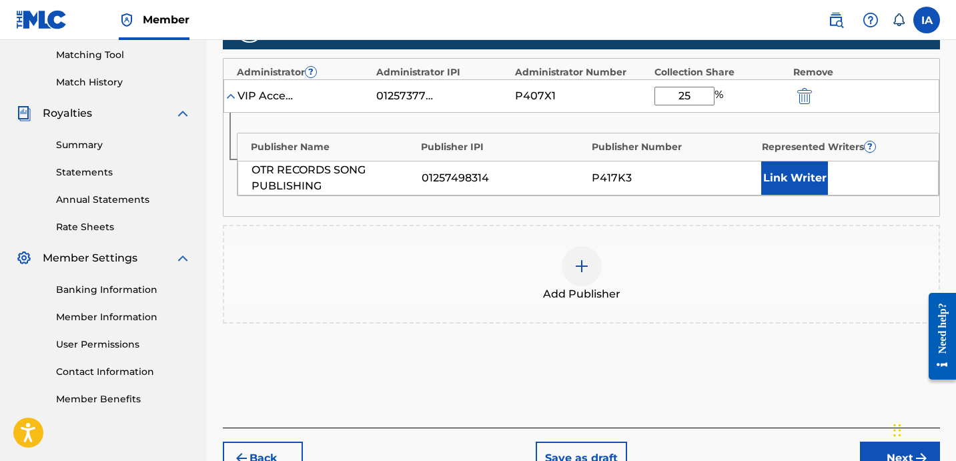
scroll to position [346, 0]
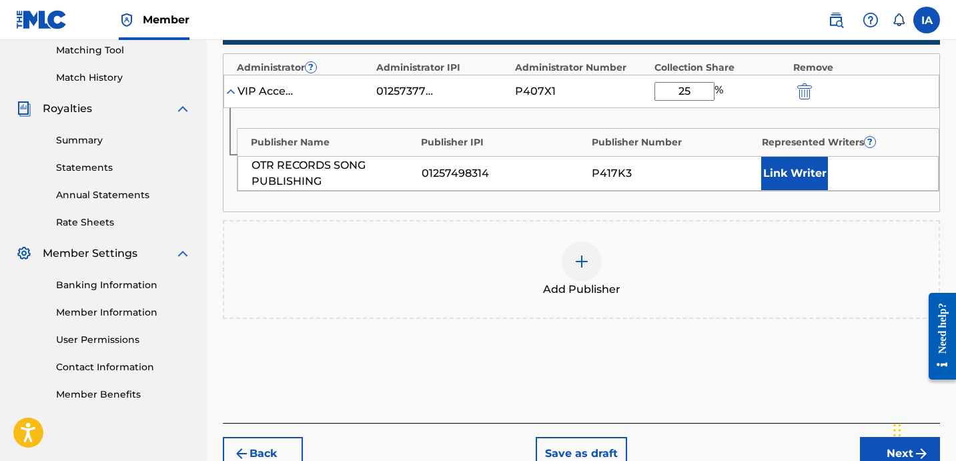
type input "25"
click at [813, 182] on button "Link Writer" at bounding box center [794, 173] width 67 height 33
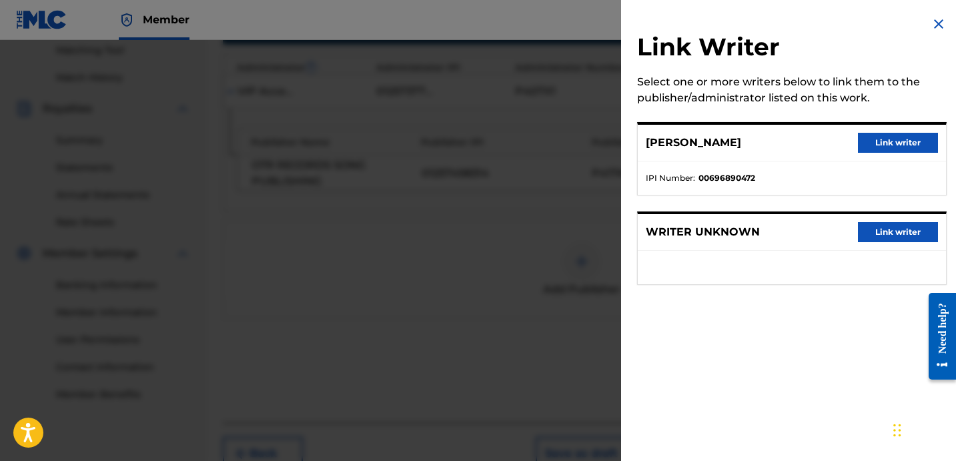
click at [881, 131] on div "[PERSON_NAME] Link writer" at bounding box center [792, 143] width 308 height 37
click at [884, 136] on button "Link writer" at bounding box center [898, 143] width 80 height 20
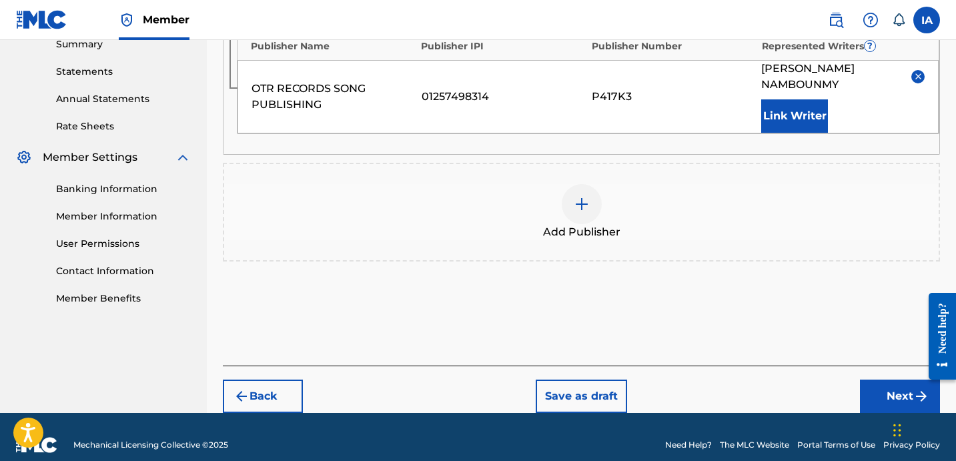
click at [863, 380] on button "Next" at bounding box center [900, 396] width 80 height 33
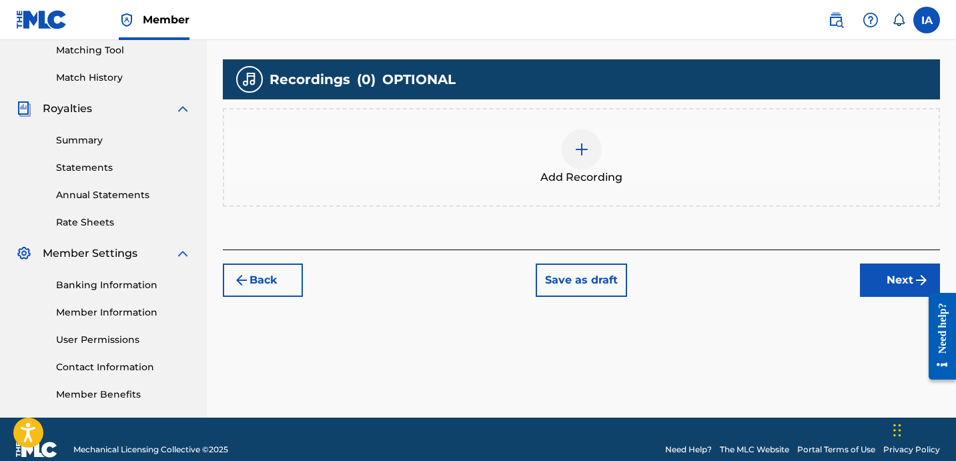
click at [636, 202] on div "Add Recording" at bounding box center [581, 157] width 717 height 99
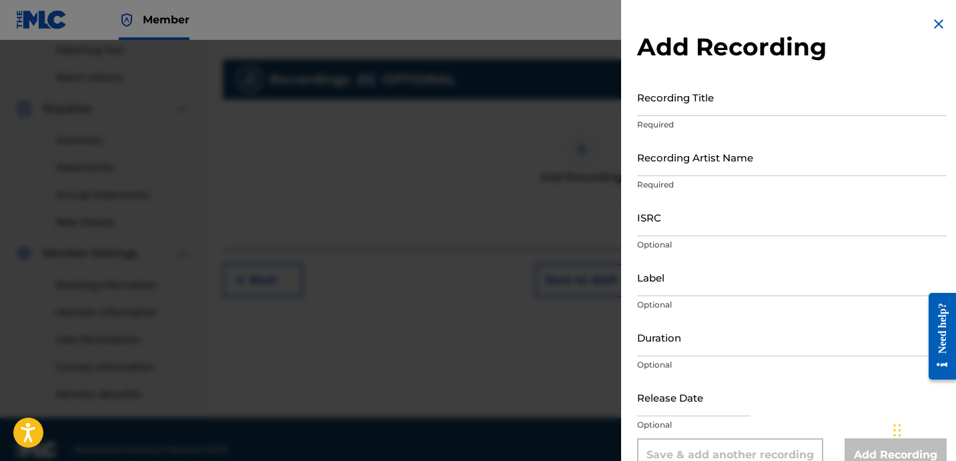
click at [738, 91] on input "Recording Title" at bounding box center [792, 97] width 310 height 38
paste
type input "STARS FALL DOWN"
click at [718, 165] on input "Recording Artist Name" at bounding box center [792, 157] width 310 height 38
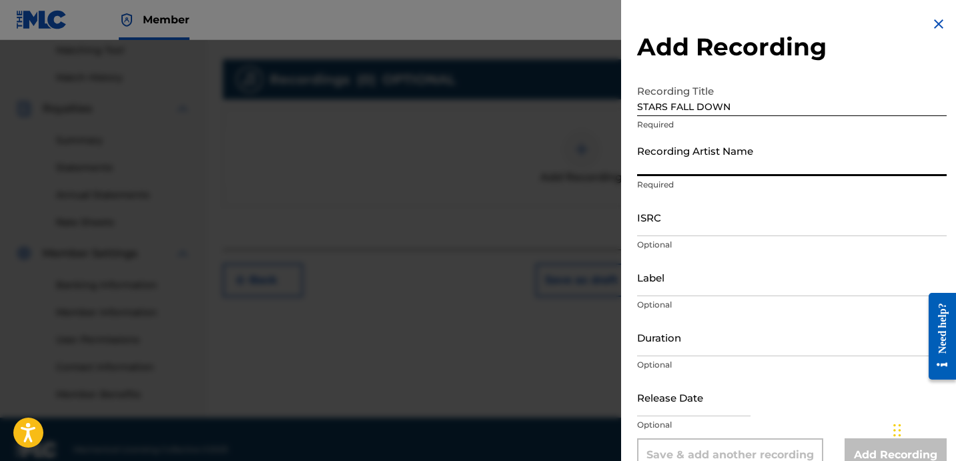
click at [741, 157] on input "Recording Artist Name" at bounding box center [792, 157] width 310 height 38
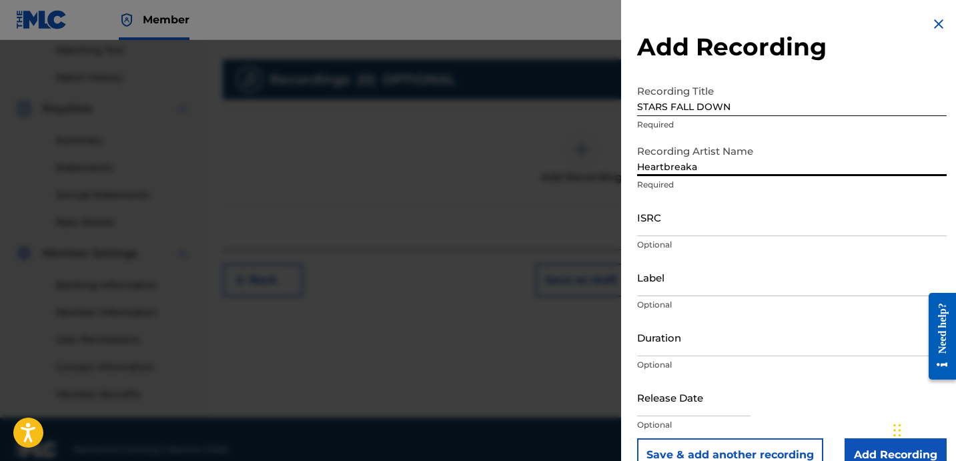
type input "HEARTBREAKA"
click at [757, 234] on input "ISRC" at bounding box center [792, 217] width 310 height 38
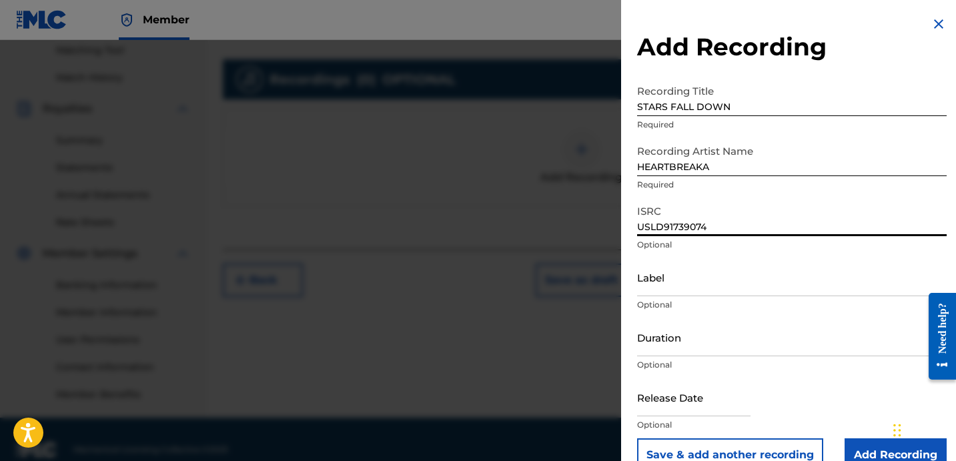
type input "USLD91739074"
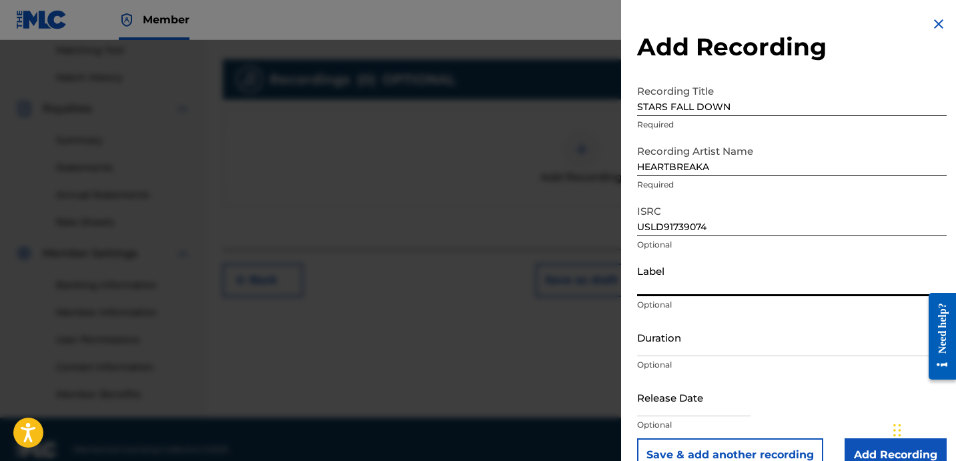
click at [667, 276] on input "Label" at bounding box center [792, 277] width 310 height 38
click at [653, 282] on input "Label" at bounding box center [792, 277] width 310 height 38
type input "OTR RECORDS"
click at [681, 346] on input "Duration" at bounding box center [792, 337] width 310 height 38
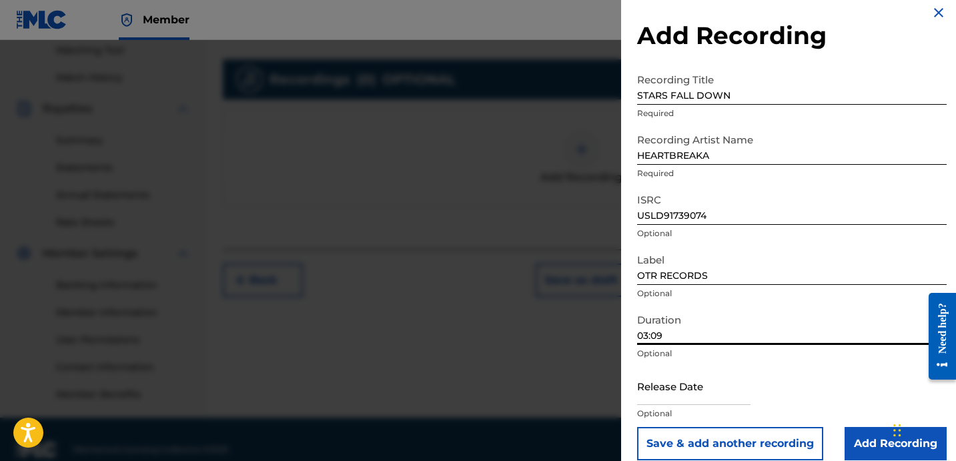
scroll to position [27, 0]
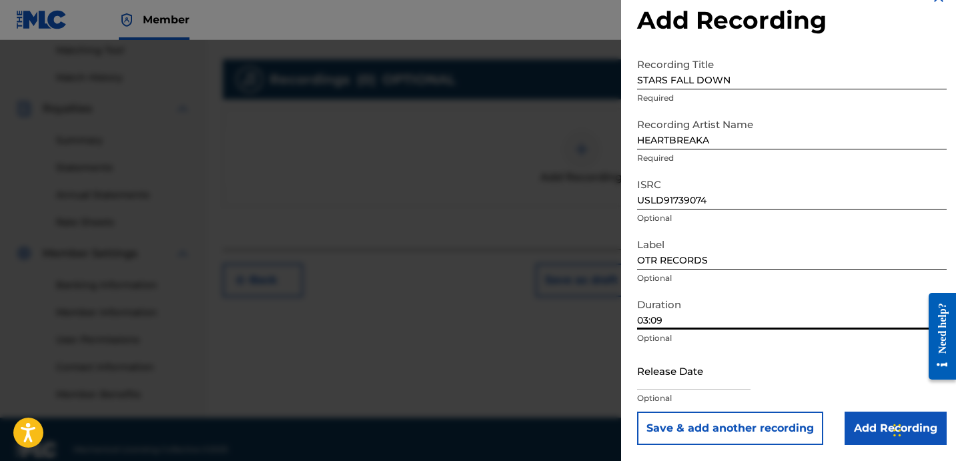
type input "03:09"
click at [863, 422] on input "Add Recording" at bounding box center [896, 428] width 102 height 33
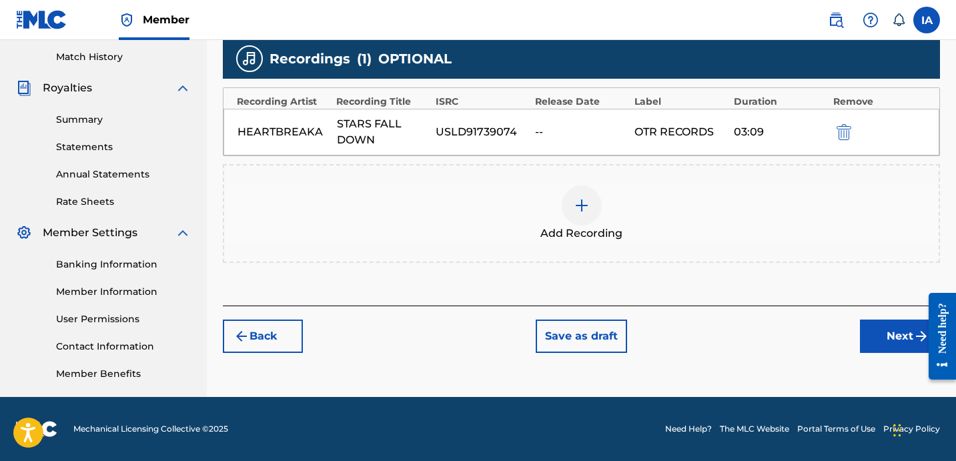
click at [897, 340] on button "Next" at bounding box center [900, 336] width 80 height 33
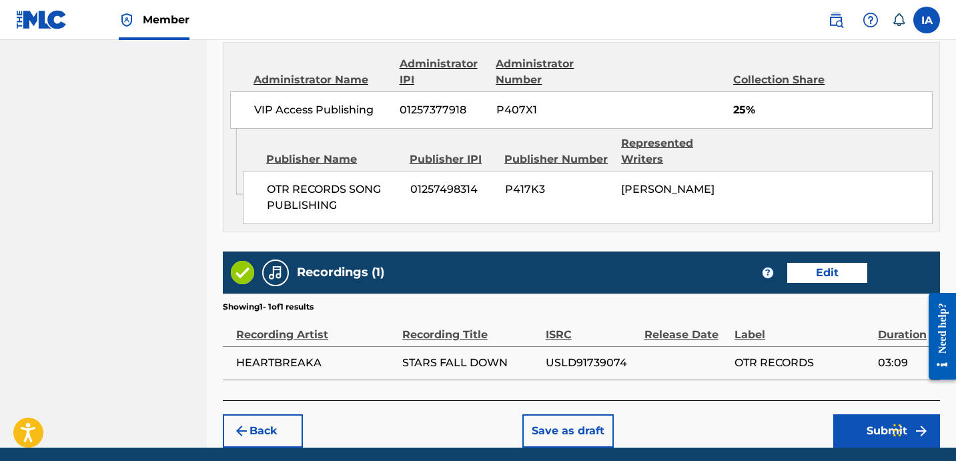
scroll to position [855, 0]
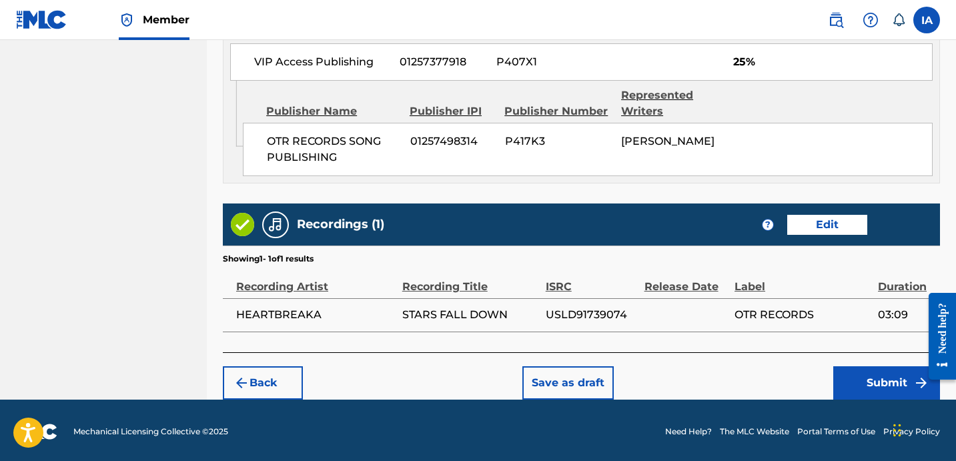
click at [857, 371] on button "Submit" at bounding box center [886, 382] width 107 height 33
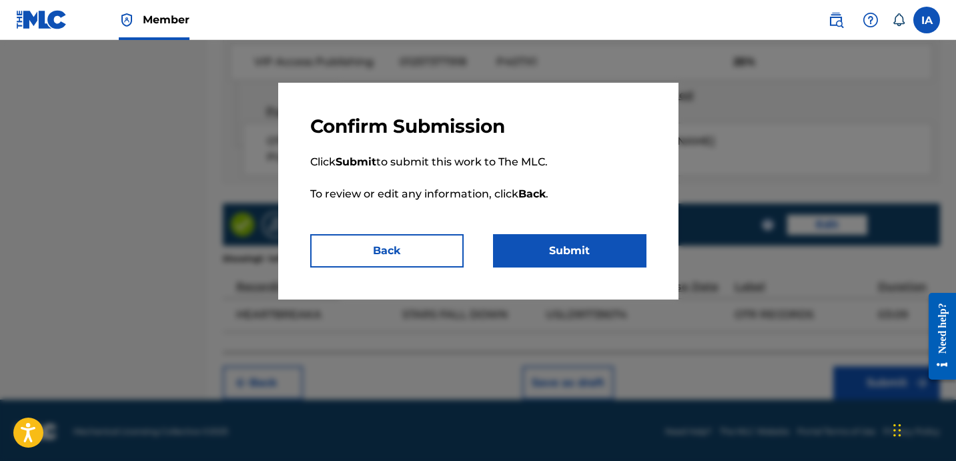
click at [558, 256] on button "Submit" at bounding box center [569, 250] width 153 height 33
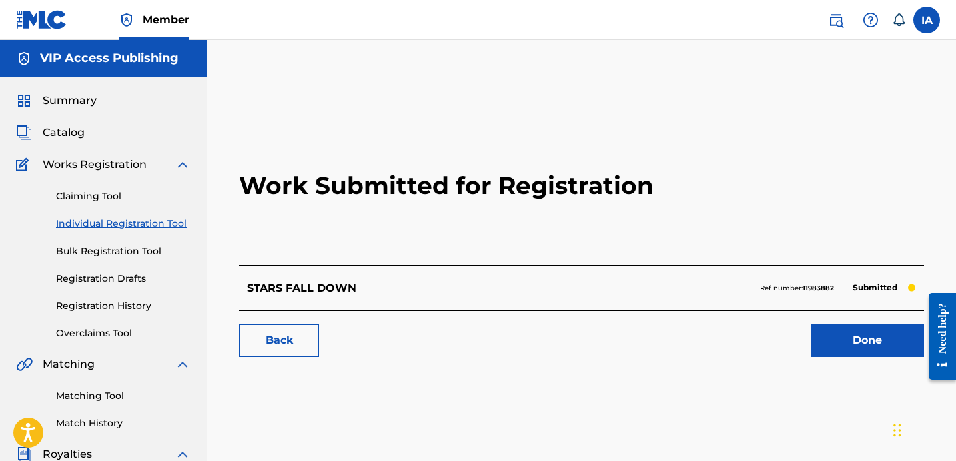
click at [254, 246] on h2 "Work Submitted for Registration" at bounding box center [581, 186] width 685 height 158
drag, startPoint x: 195, startPoint y: 222, endPoint x: 184, endPoint y: 222, distance: 11.3
click at [194, 222] on div "Summary Catalog Works Registration Claiming Tool Individual Registration Tool B…" at bounding box center [103, 420] width 207 height 687
click at [175, 224] on link "Individual Registration Tool" at bounding box center [123, 224] width 135 height 14
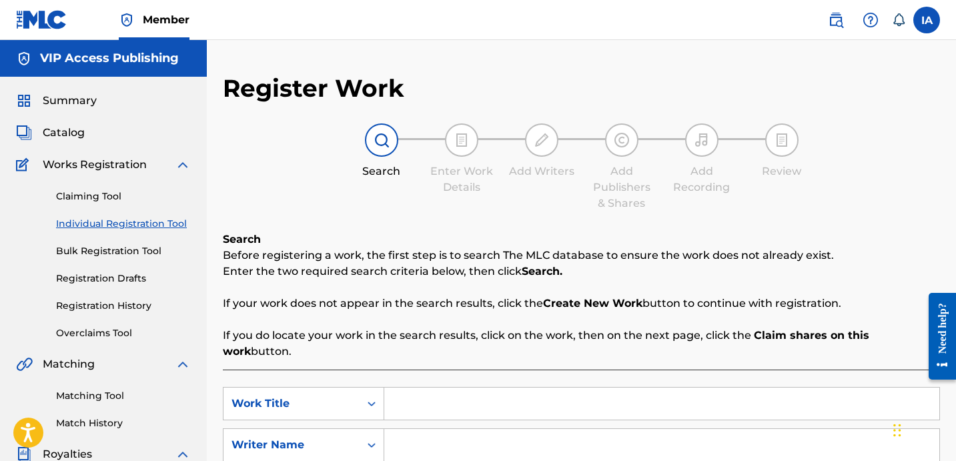
click at [472, 404] on div "SearchWithCriteria16788b80-aaf4-4e9f-8b33-e543fb573f39 Work Title SearchWithCri…" at bounding box center [581, 445] width 717 height 116
click at [474, 402] on input "Search Form" at bounding box center [661, 404] width 555 height 32
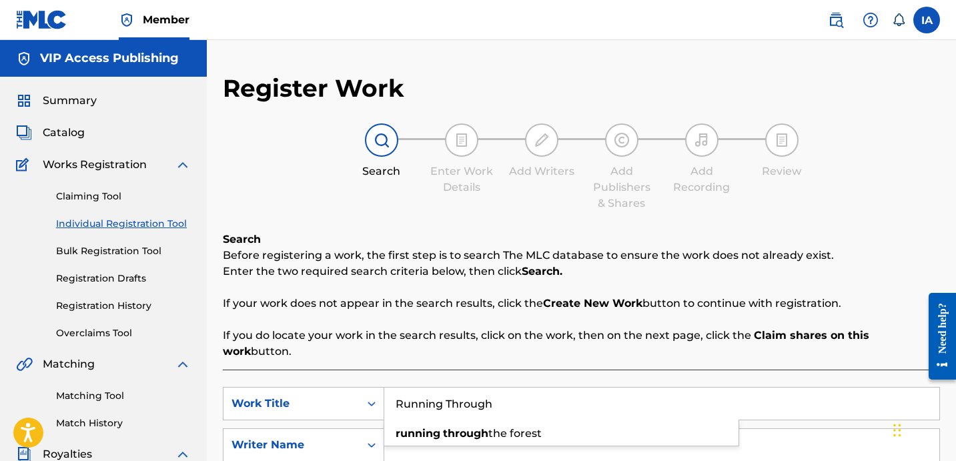
type input "Running Through"
click at [579, 429] on input "Search Form" at bounding box center [661, 445] width 555 height 32
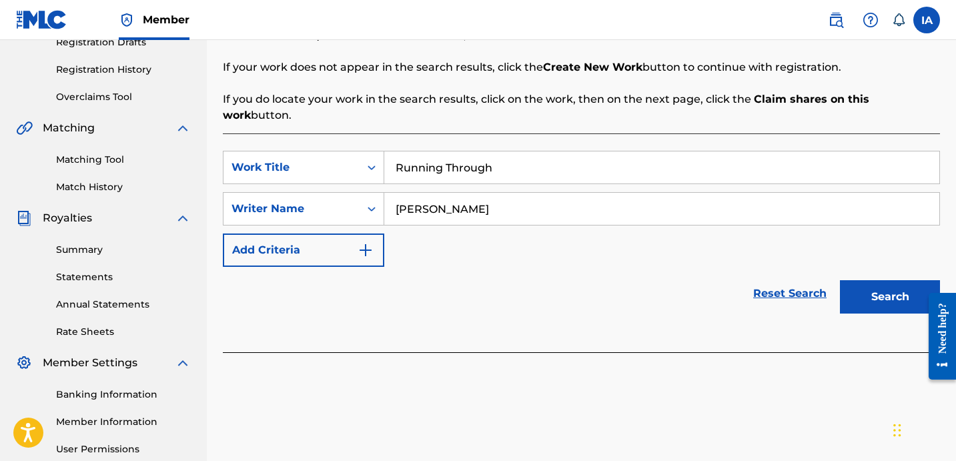
scroll to position [240, 0]
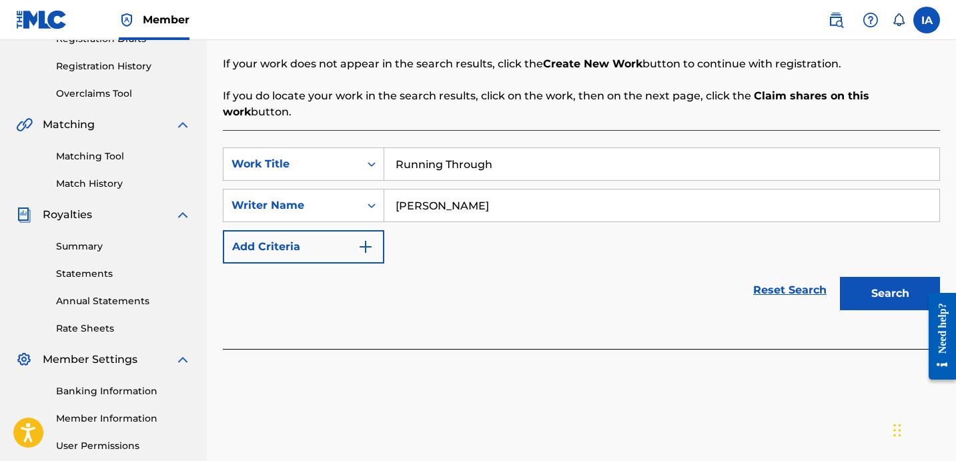
type input "[PERSON_NAME]"
click at [870, 280] on button "Search" at bounding box center [890, 293] width 100 height 33
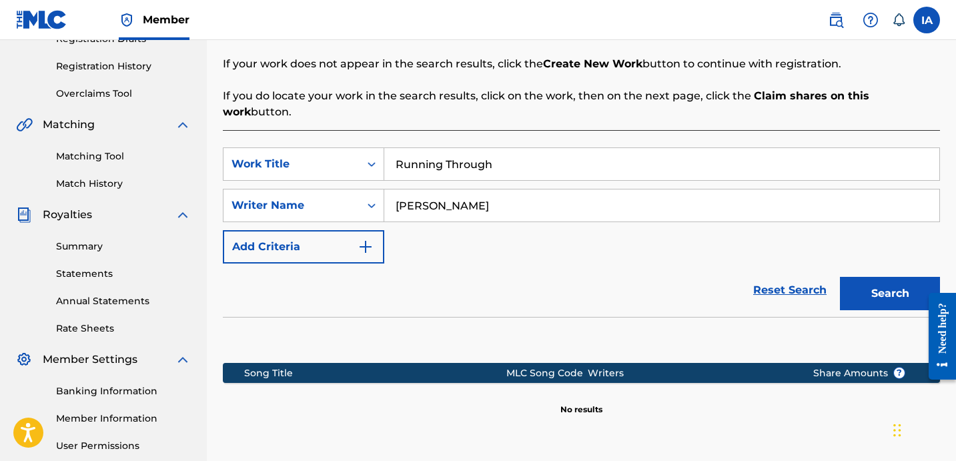
click at [478, 233] on div "SearchWithCriteria16788b80-aaf4-4e9f-8b33-e543fb573f39 Work Title Running Throu…" at bounding box center [581, 205] width 717 height 116
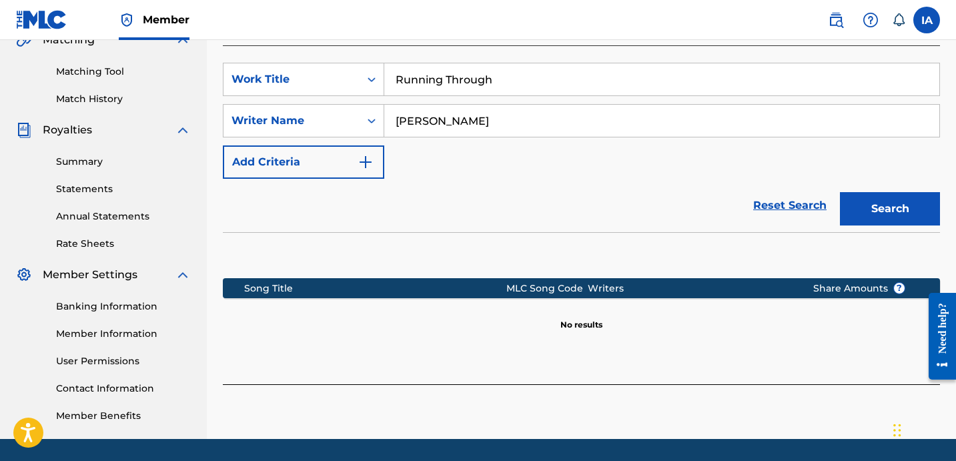
scroll to position [366, 0]
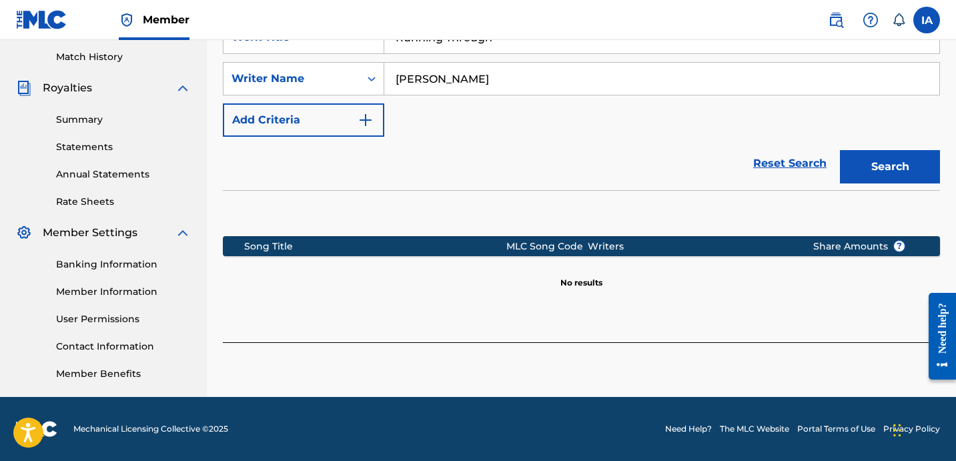
click at [875, 150] on button "Search" at bounding box center [890, 166] width 100 height 33
click at [863, 356] on button "Create new work" at bounding box center [882, 372] width 115 height 33
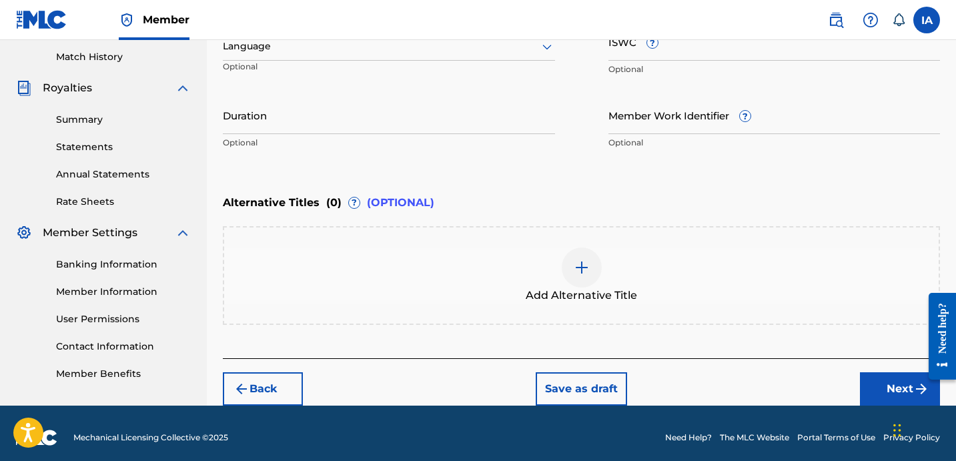
click at [401, 162] on div "Enter Work Details Enter work details for ‘ Running Through ’ below. Work Title…" at bounding box center [581, 26] width 717 height 323
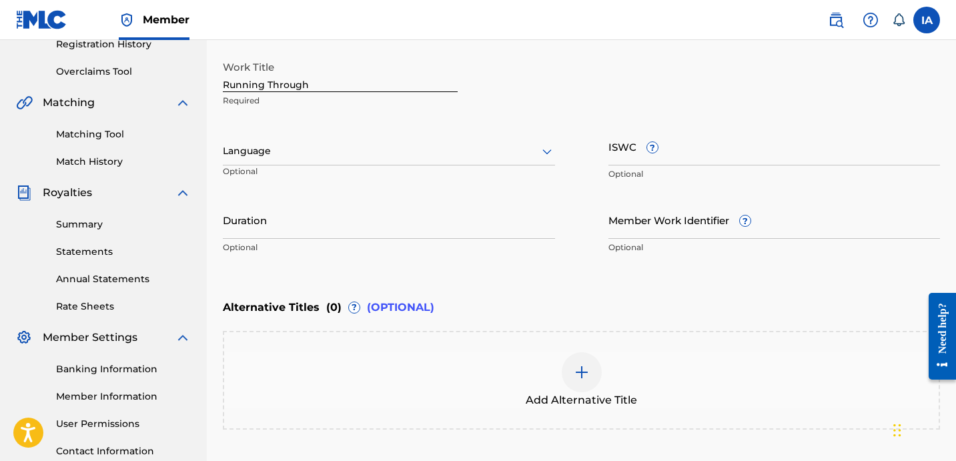
scroll to position [242, 0]
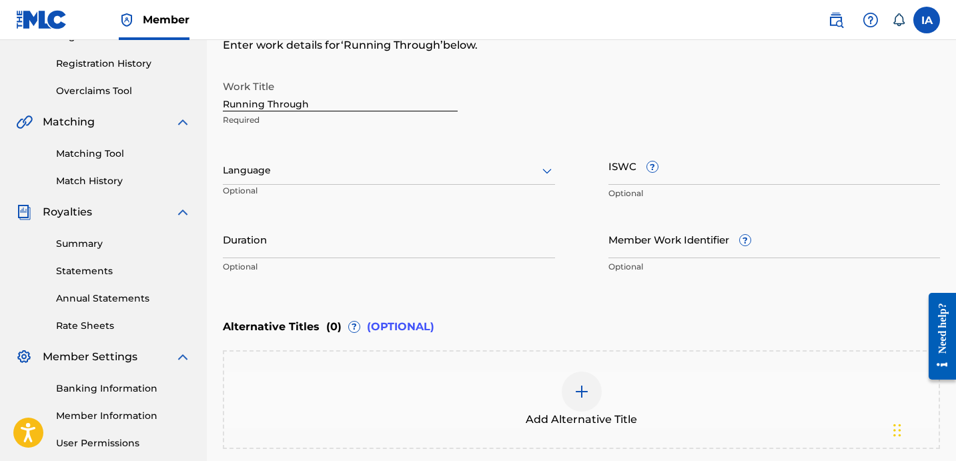
drag, startPoint x: 360, startPoint y: 105, endPoint x: 268, endPoint y: 71, distance: 97.9
click at [283, 79] on input "Running Through" at bounding box center [340, 92] width 235 height 38
type input "RUNNING THROUGH"
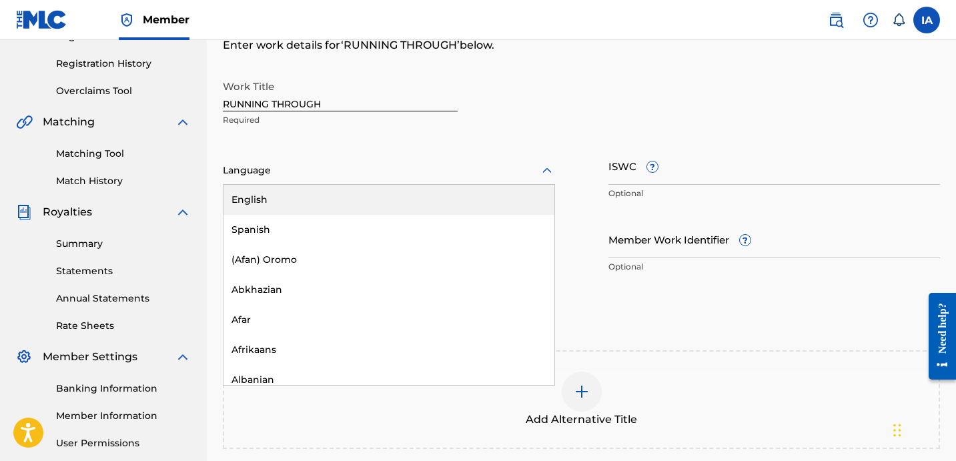
click at [314, 171] on div at bounding box center [389, 170] width 332 height 17
click at [330, 187] on div "English" at bounding box center [389, 200] width 331 height 30
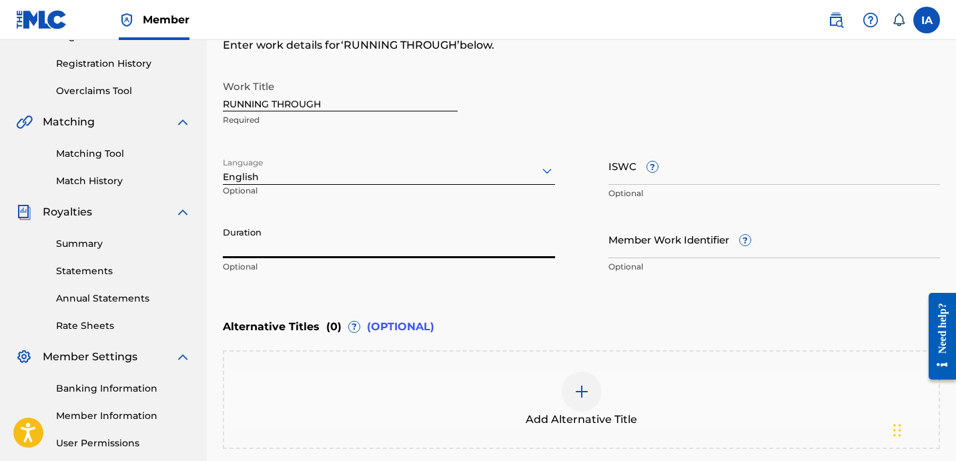
click at [374, 246] on input "Duration" at bounding box center [389, 239] width 332 height 38
click at [326, 226] on input "Duration" at bounding box center [389, 239] width 332 height 38
type input "03:02"
click at [522, 416] on div "Add Alternative Title" at bounding box center [581, 400] width 715 height 56
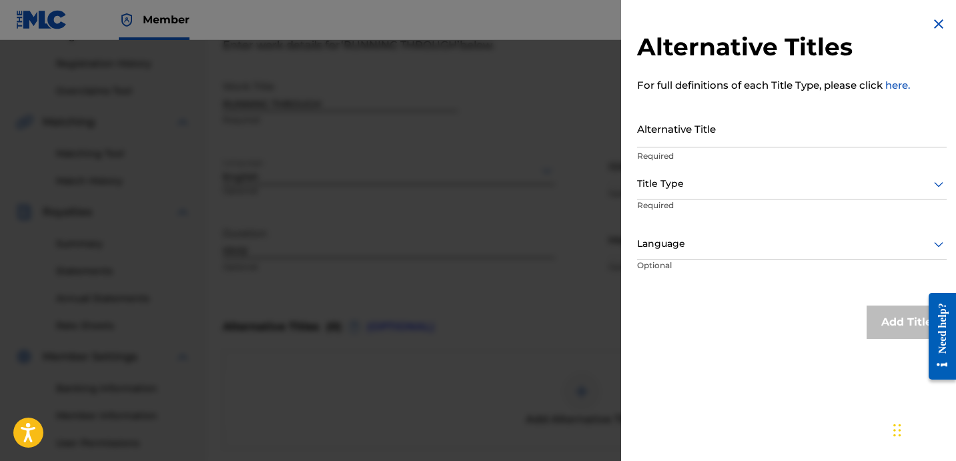
click at [716, 142] on input "Alternative Title" at bounding box center [792, 128] width 310 height 38
type input "RUNNING THROUGH FEAT [PERSON_NAME]"
click at [763, 192] on div "Title Type" at bounding box center [792, 184] width 310 height 30
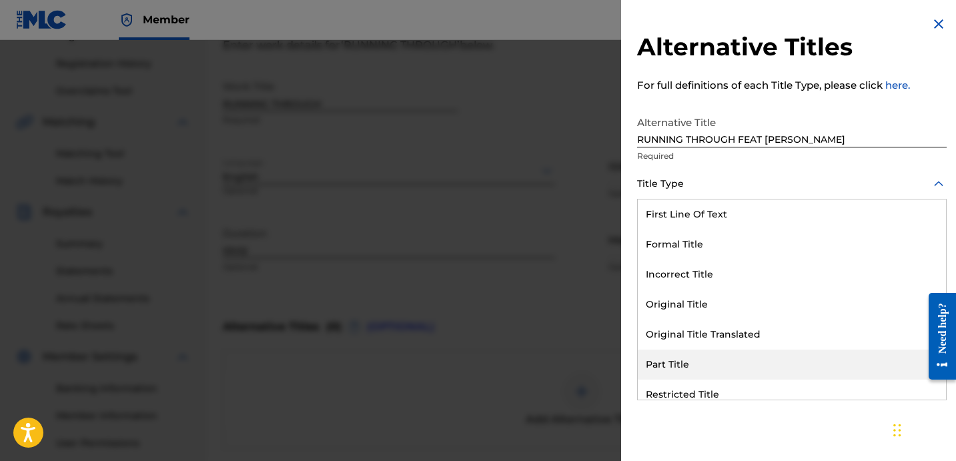
scroll to position [130, 0]
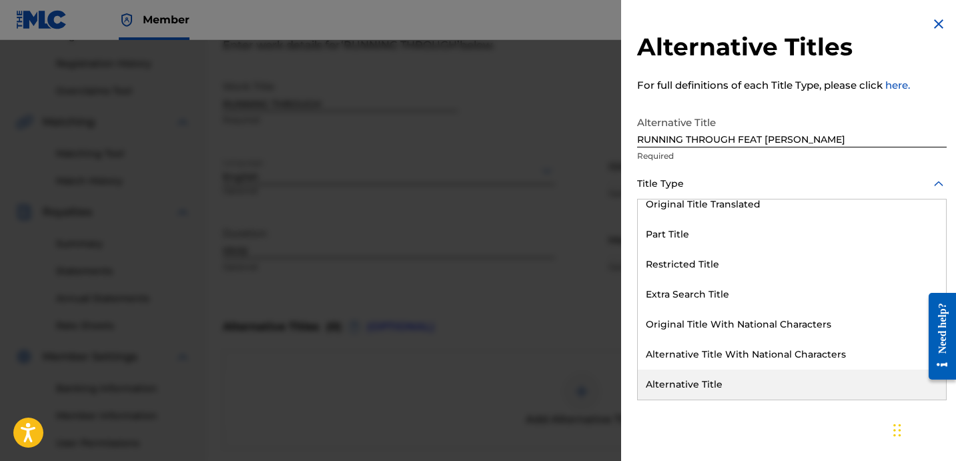
click at [761, 380] on div "Alternative Title" at bounding box center [792, 385] width 308 height 30
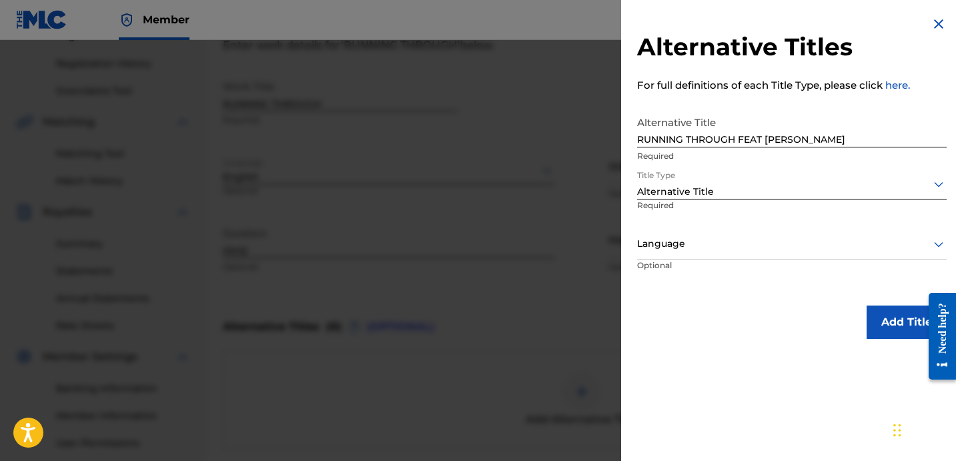
click at [685, 264] on p "Optional" at bounding box center [687, 275] width 100 height 30
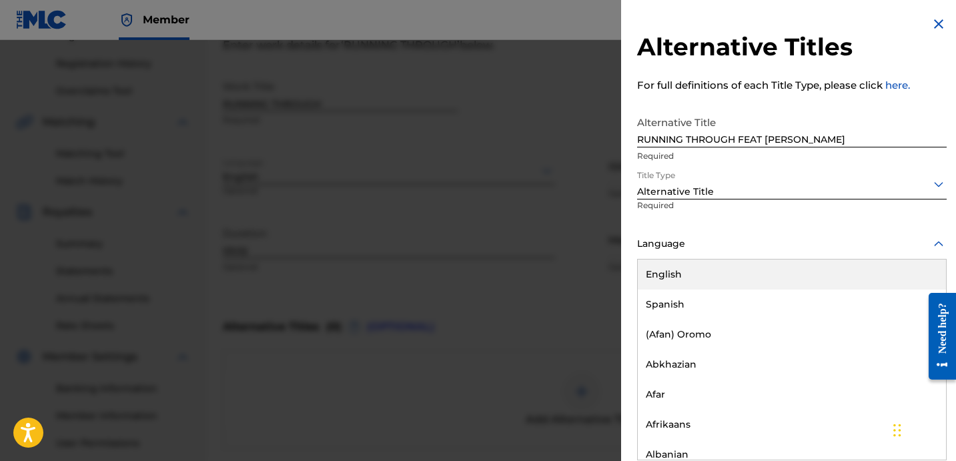
click at [683, 255] on div "Language" at bounding box center [792, 245] width 310 height 30
click at [687, 266] on div "English" at bounding box center [792, 275] width 308 height 30
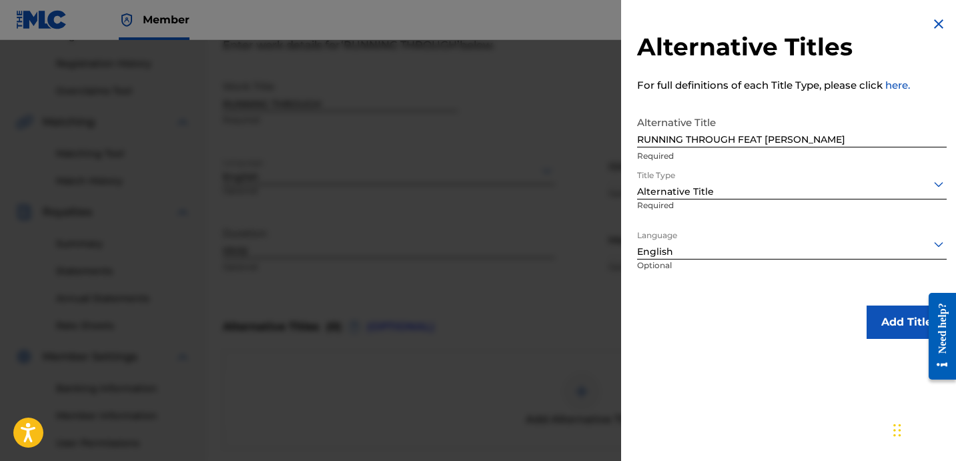
click at [902, 322] on button "Add Title" at bounding box center [907, 322] width 80 height 33
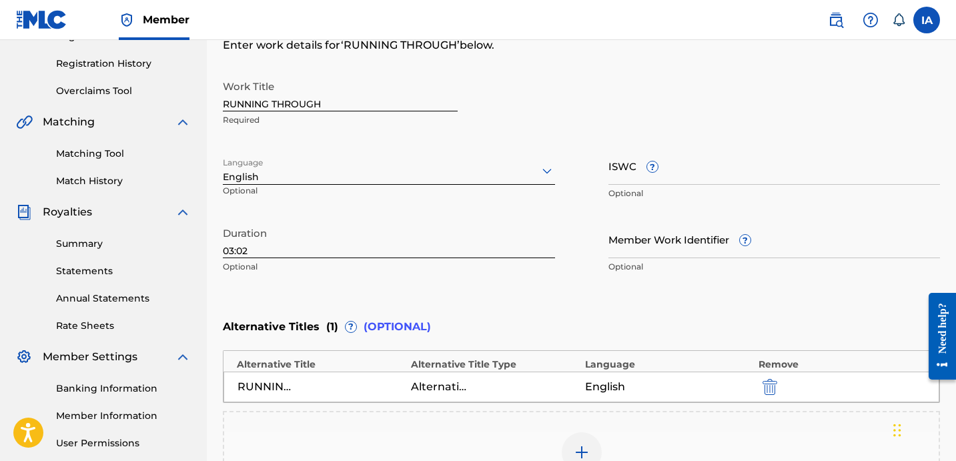
click at [590, 80] on div "Work Title RUNNING THROUGH Required" at bounding box center [581, 103] width 717 height 60
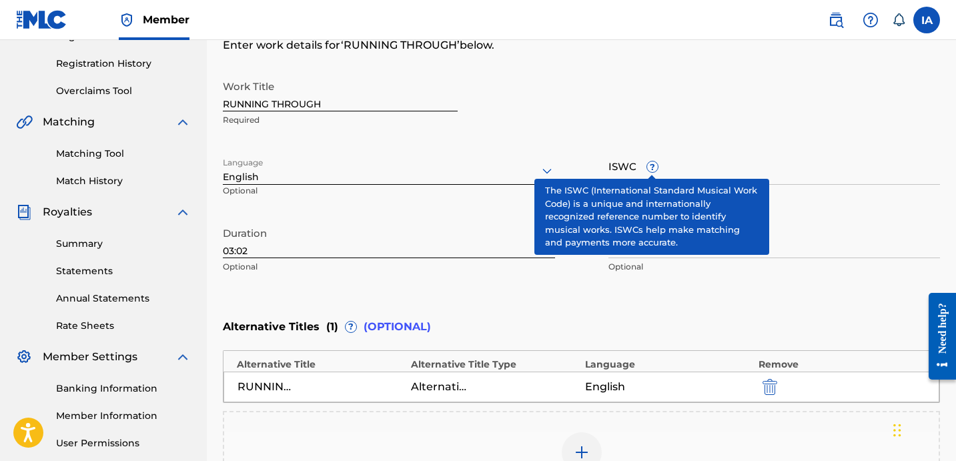
scroll to position [436, 0]
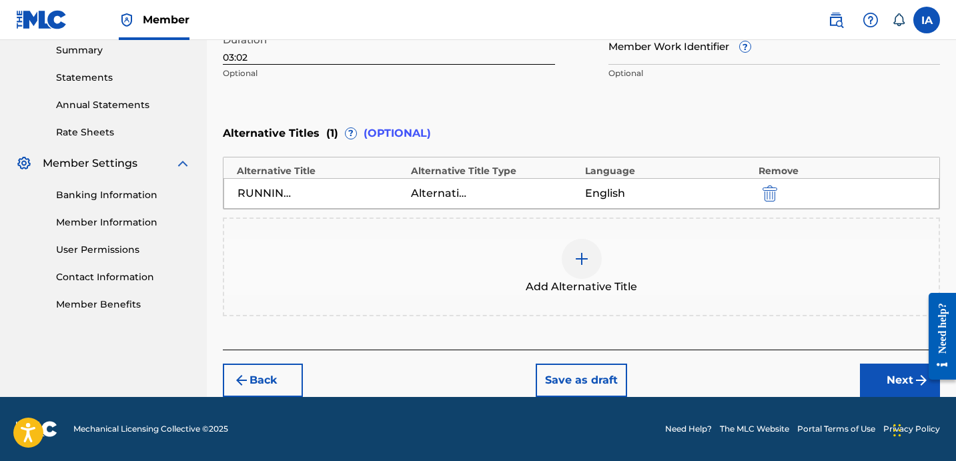
click at [897, 378] on button "Next" at bounding box center [900, 380] width 80 height 33
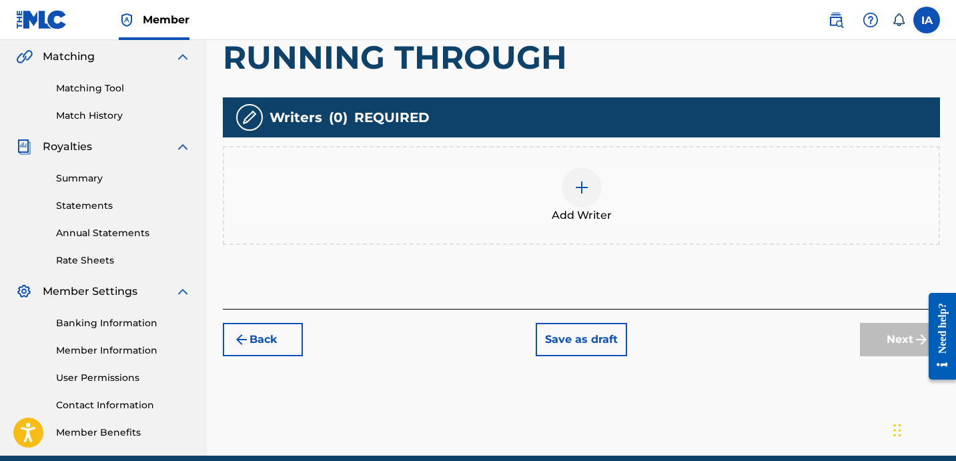
scroll to position [314, 0]
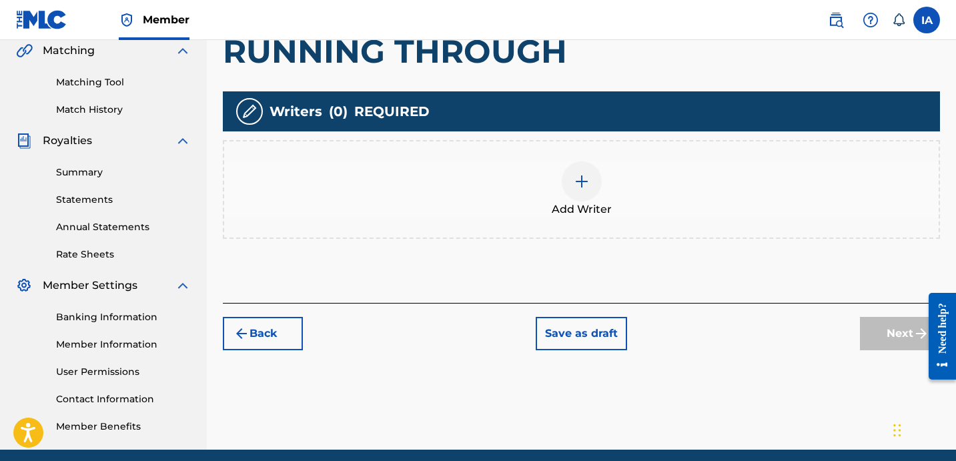
click at [580, 179] on img at bounding box center [582, 181] width 16 height 16
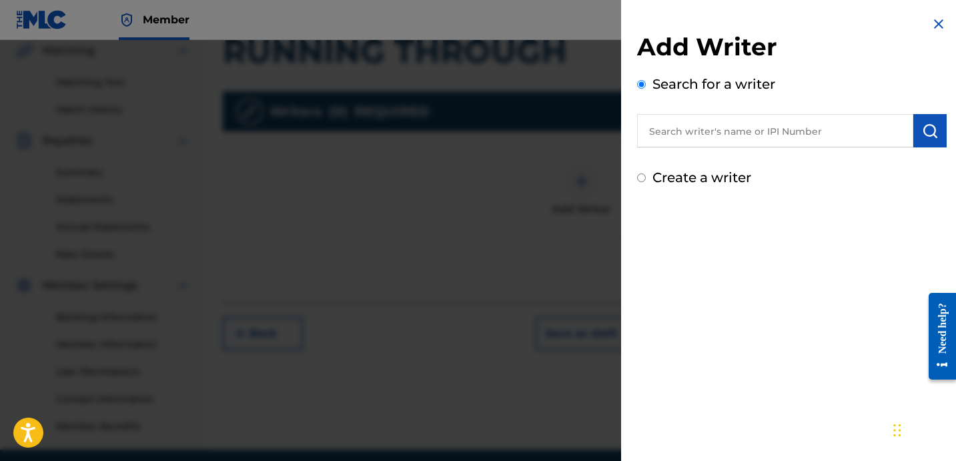
click at [701, 132] on input "text" at bounding box center [775, 130] width 276 height 33
click at [739, 129] on input "text" at bounding box center [775, 130] width 276 height 33
type input "[PERSON_NAME]"
click at [922, 131] on img "submit" at bounding box center [930, 131] width 16 height 16
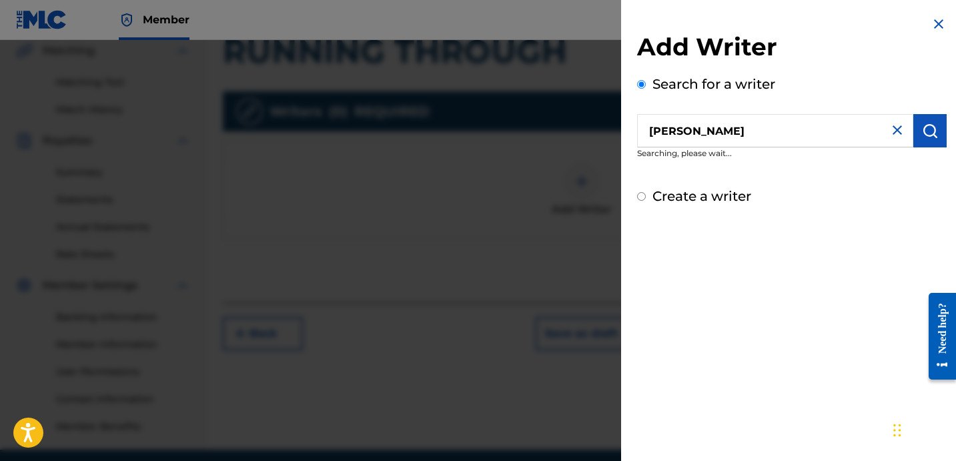
click at [935, 128] on button "submit" at bounding box center [929, 130] width 33 height 33
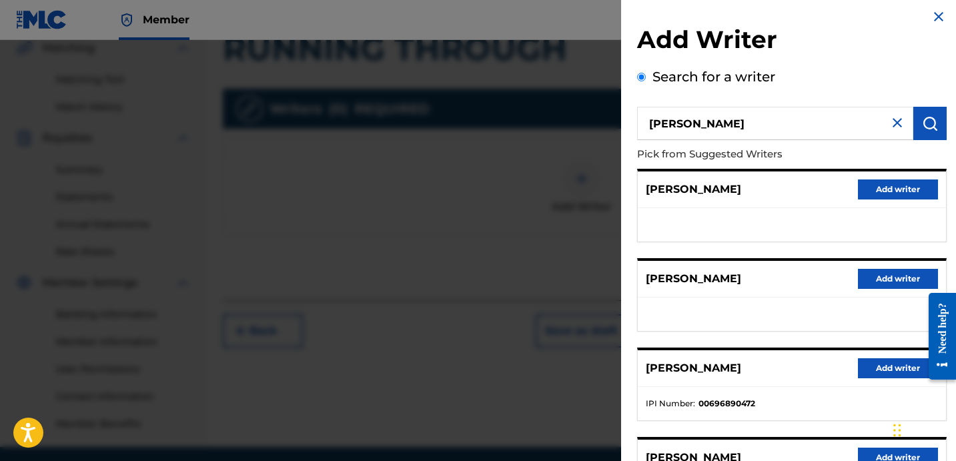
scroll to position [24, 0]
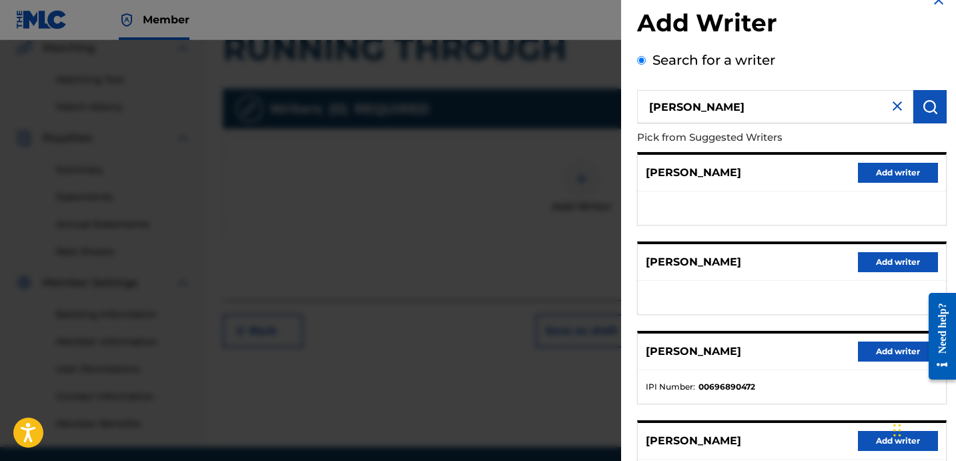
click at [875, 346] on button "Add writer" at bounding box center [898, 352] width 80 height 20
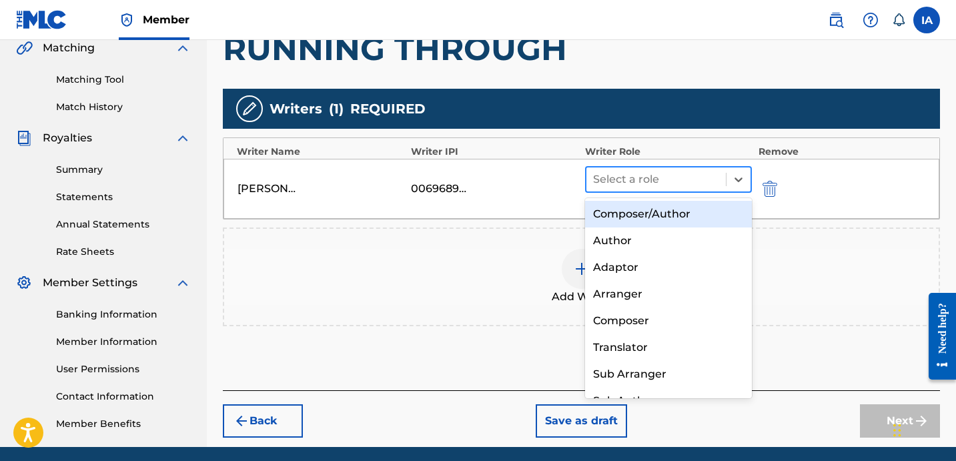
click at [681, 175] on div at bounding box center [656, 179] width 126 height 19
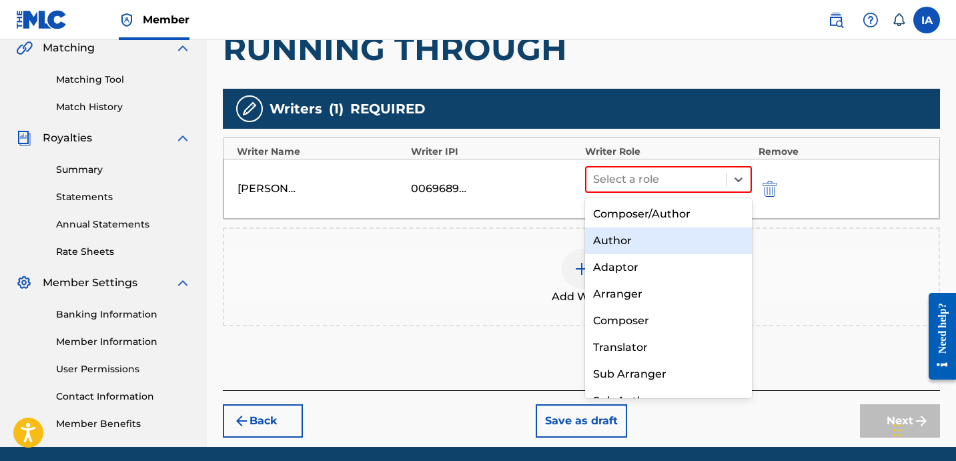
click at [643, 244] on div "Author" at bounding box center [668, 241] width 167 height 27
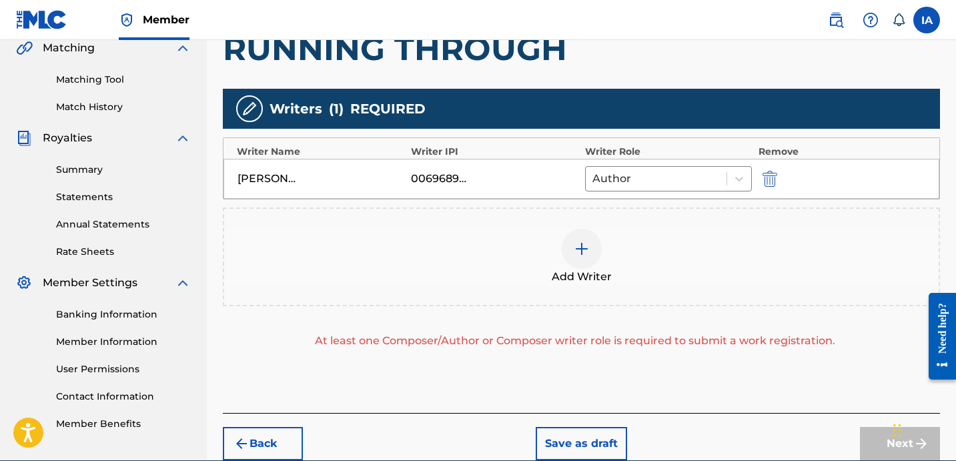
click at [643, 290] on div "Add Writer" at bounding box center [581, 257] width 717 height 99
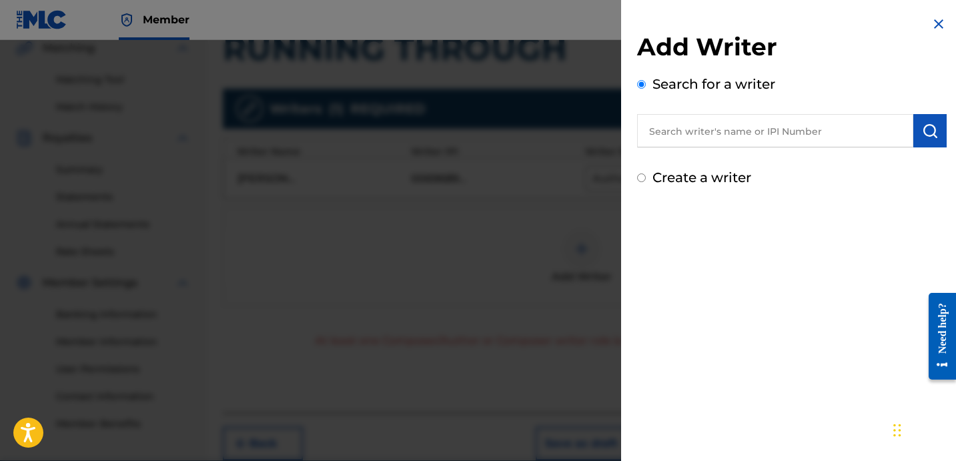
click at [713, 171] on label "Create a writer" at bounding box center [702, 177] width 99 height 16
radio input "true"
click at [646, 173] on input "Create a writer" at bounding box center [641, 177] width 9 height 9
radio input "false"
radio input "true"
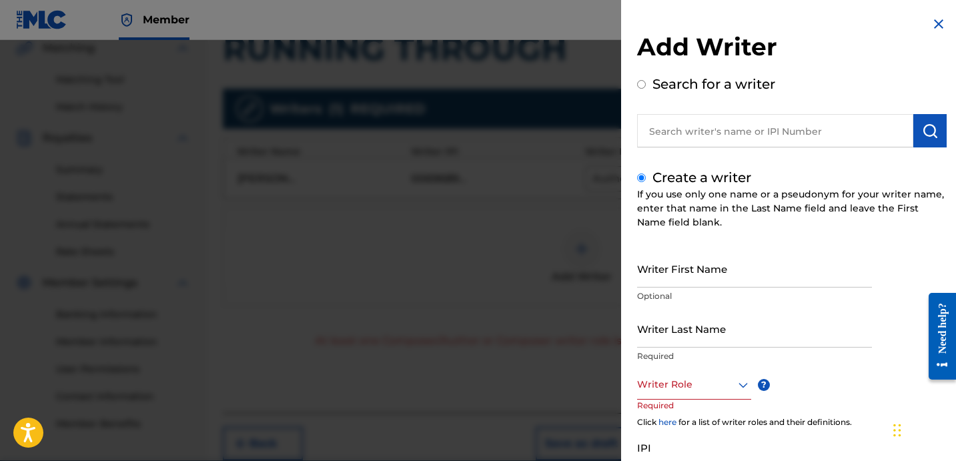
click at [733, 322] on input "Writer Last Name" at bounding box center [754, 329] width 235 height 38
click at [721, 346] on input "UNKNOWN WRITER" at bounding box center [754, 329] width 235 height 38
click at [721, 344] on input "UNKNOWN WRITER" at bounding box center [754, 329] width 235 height 38
click at [721, 347] on input "UNKNOWN WRITER" at bounding box center [754, 329] width 235 height 38
click at [719, 344] on input "UNKNOWN WRITER" at bounding box center [754, 329] width 235 height 38
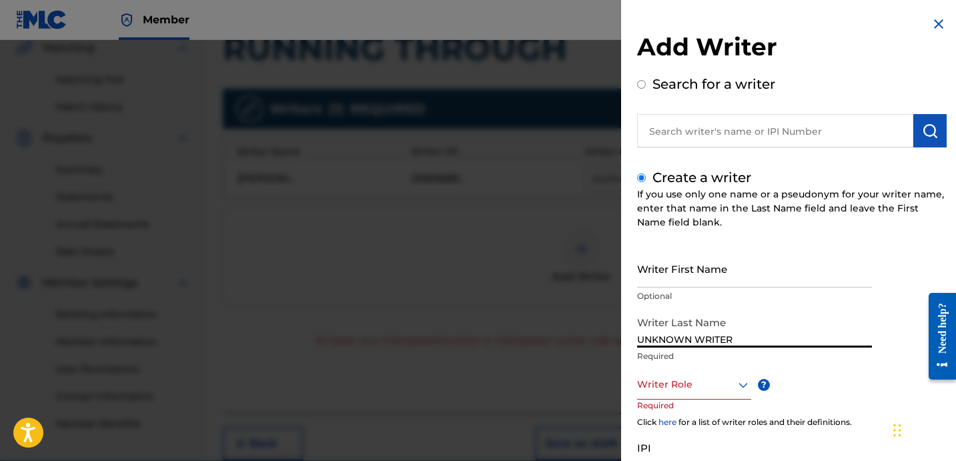
click at [719, 344] on input "UNKNOWN WRITER" at bounding box center [754, 329] width 235 height 38
type input "UNKNOWN"
click at [699, 273] on input "Writer First Name" at bounding box center [754, 269] width 235 height 38
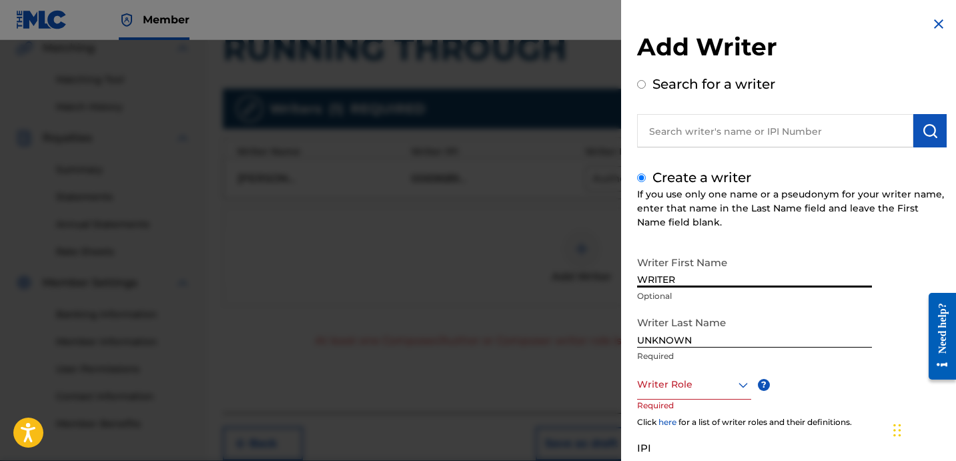
type input "WRITER"
click at [651, 411] on p "Required" at bounding box center [662, 415] width 51 height 30
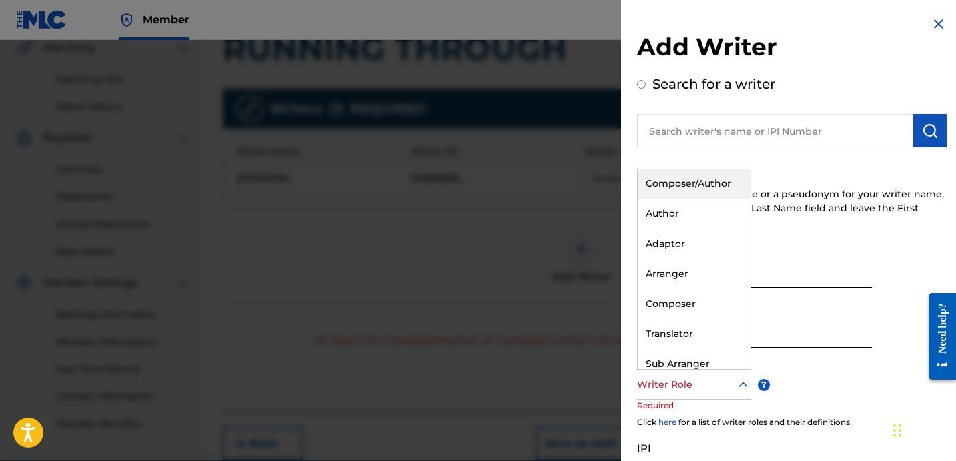
click at [657, 390] on div at bounding box center [694, 384] width 114 height 17
click at [702, 192] on div "Composer/Author" at bounding box center [694, 184] width 113 height 30
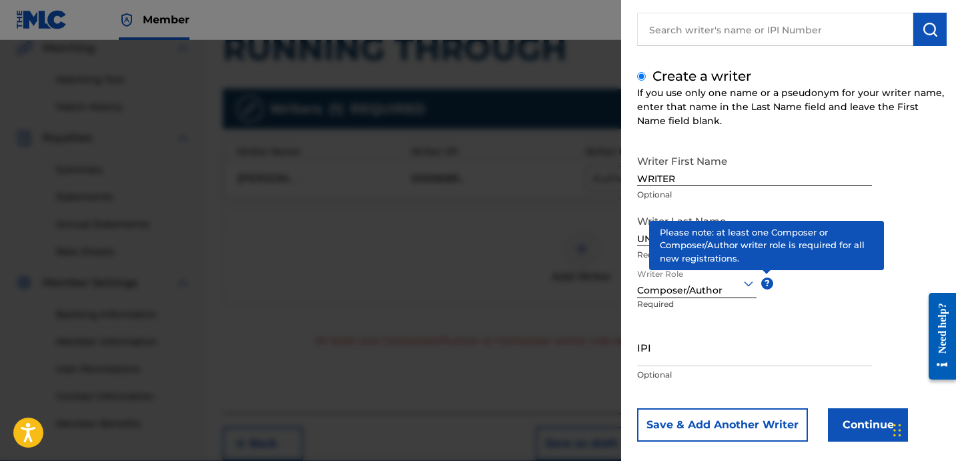
scroll to position [118, 0]
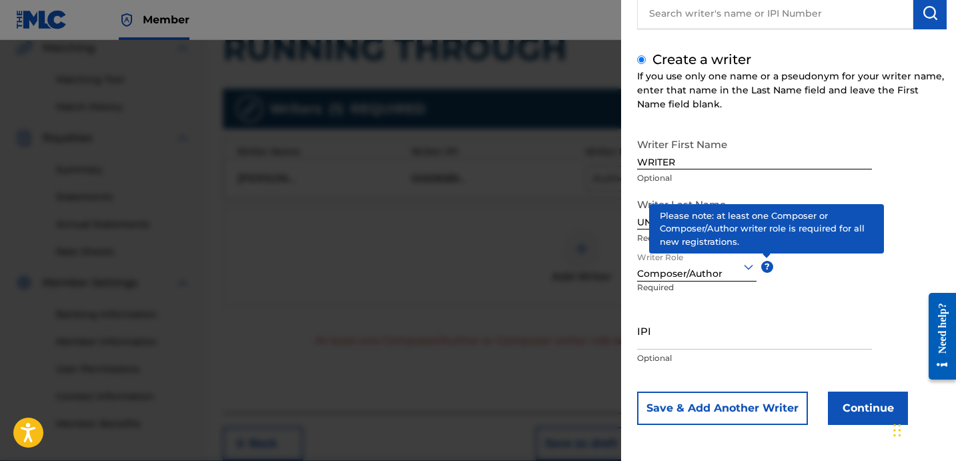
click at [839, 400] on button "Continue" at bounding box center [868, 408] width 80 height 33
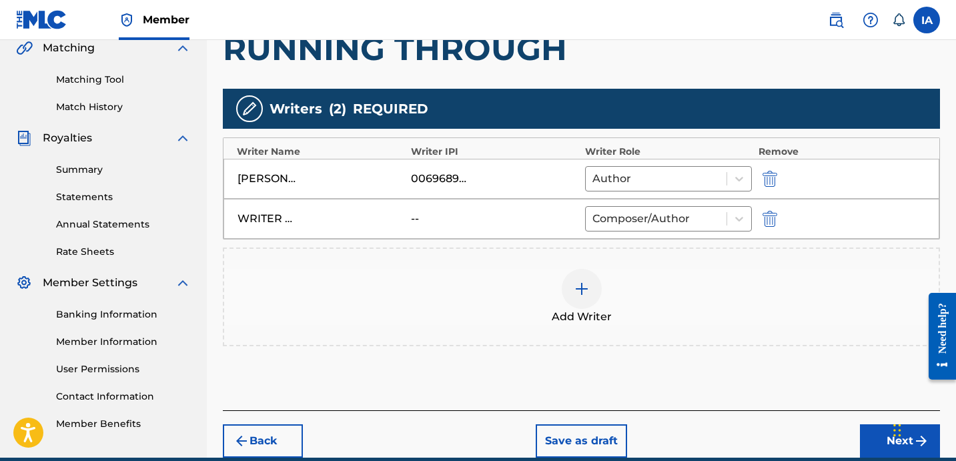
click at [875, 446] on button "Next" at bounding box center [900, 440] width 80 height 33
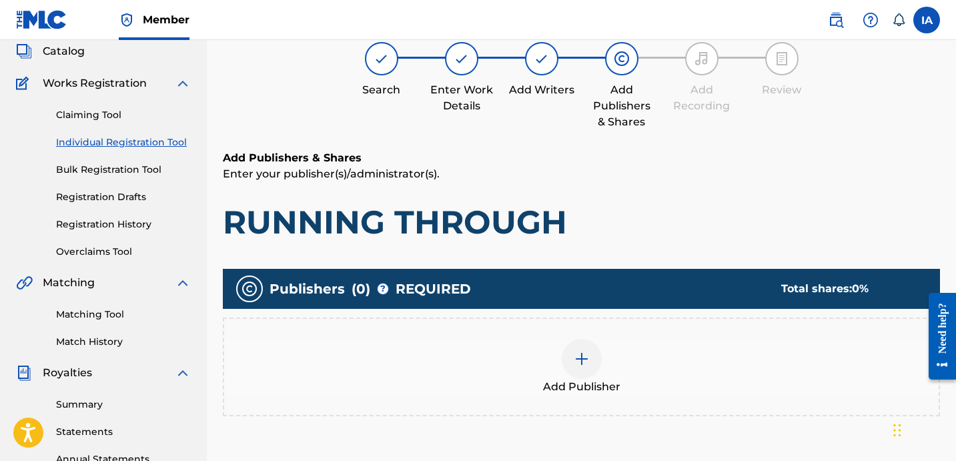
scroll to position [60, 0]
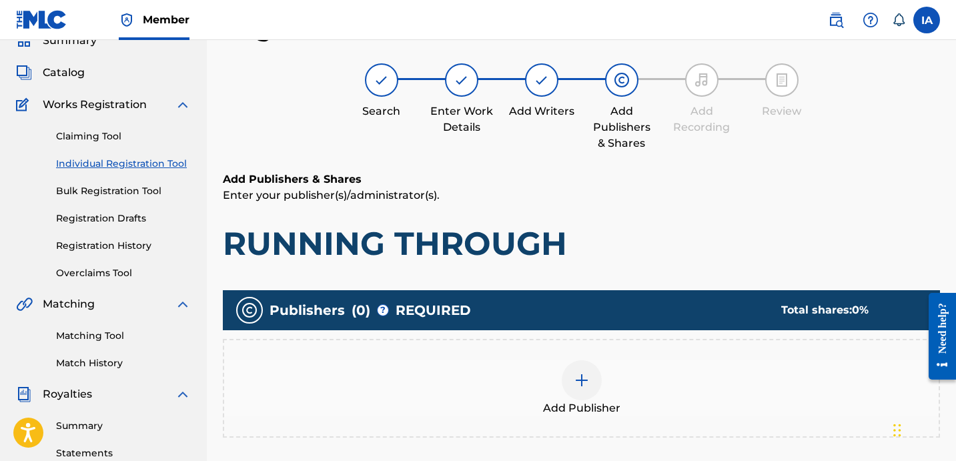
click at [564, 358] on div "Add Publisher" at bounding box center [581, 388] width 717 height 99
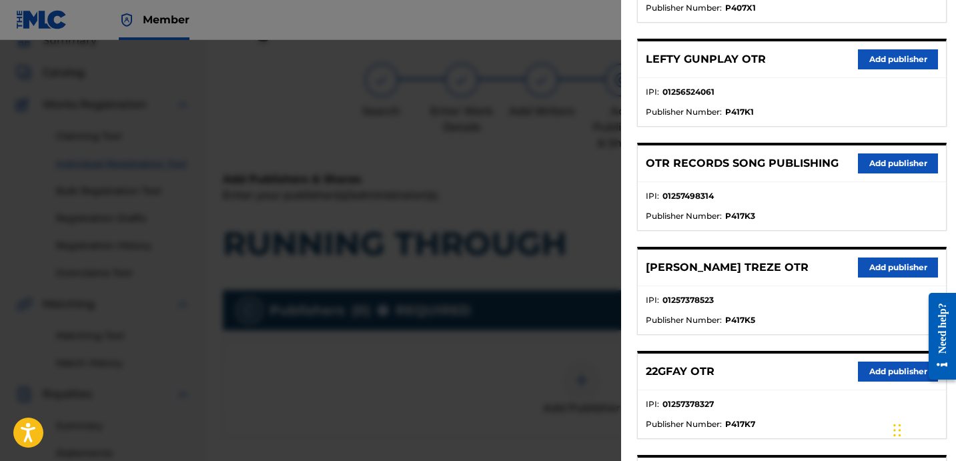
scroll to position [546, 0]
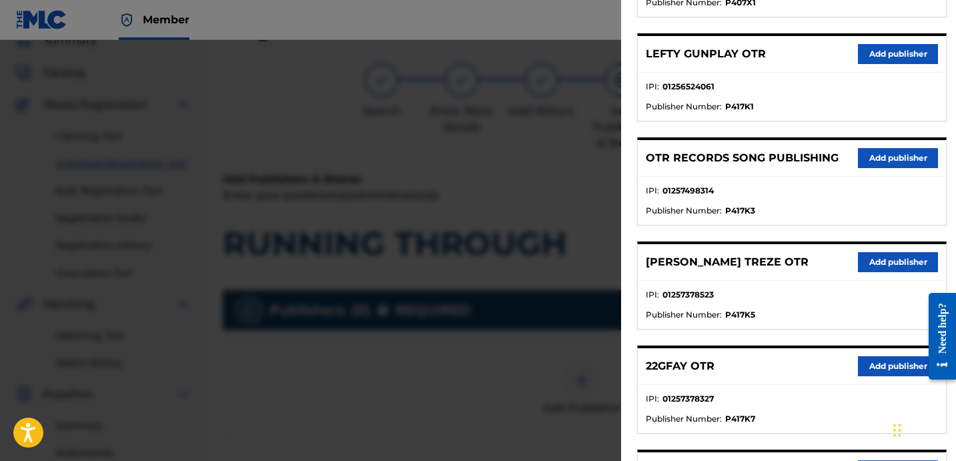
click at [879, 164] on button "Add publisher" at bounding box center [898, 158] width 80 height 20
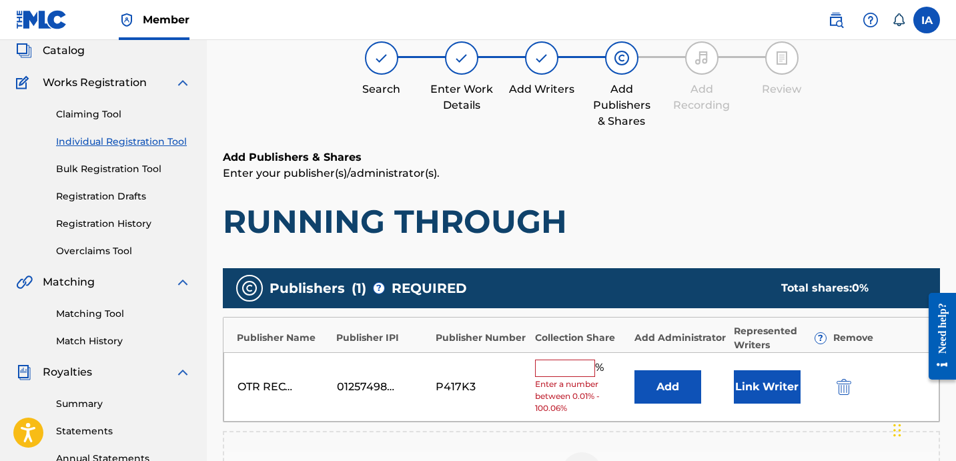
scroll to position [98, 0]
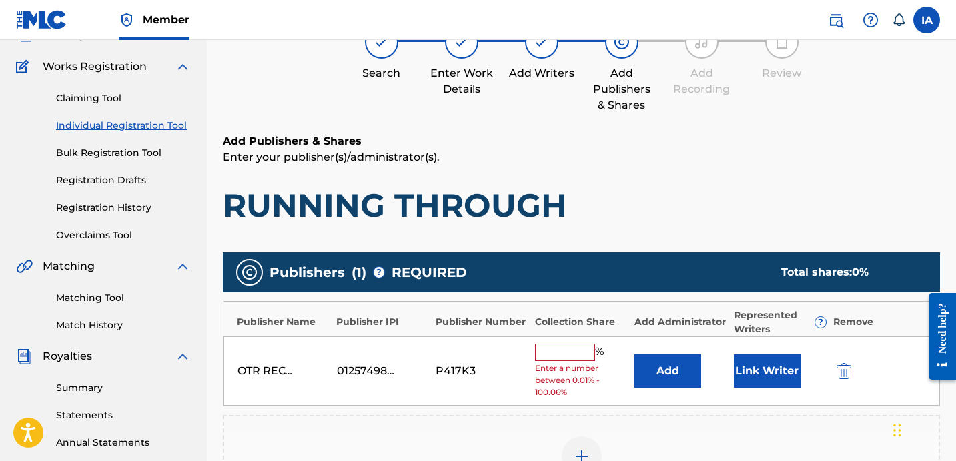
click at [560, 352] on input "text" at bounding box center [565, 352] width 60 height 17
type input "25"
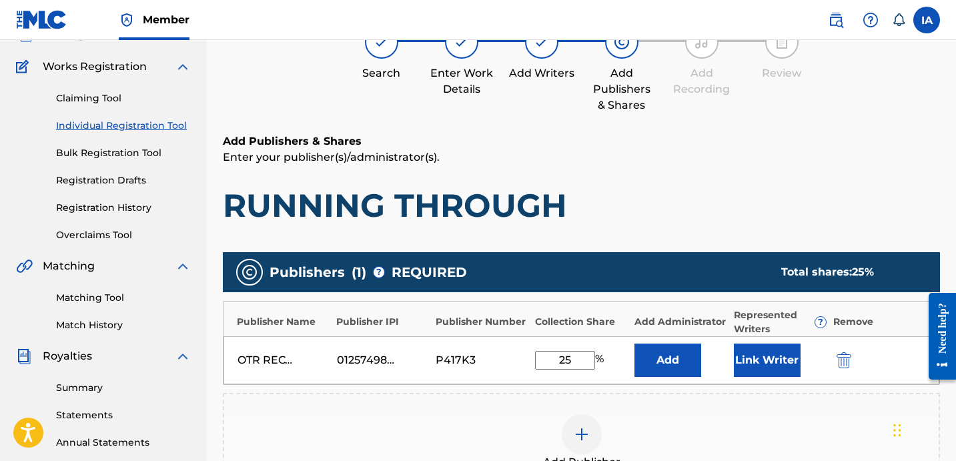
click at [681, 358] on button "Add" at bounding box center [668, 360] width 67 height 33
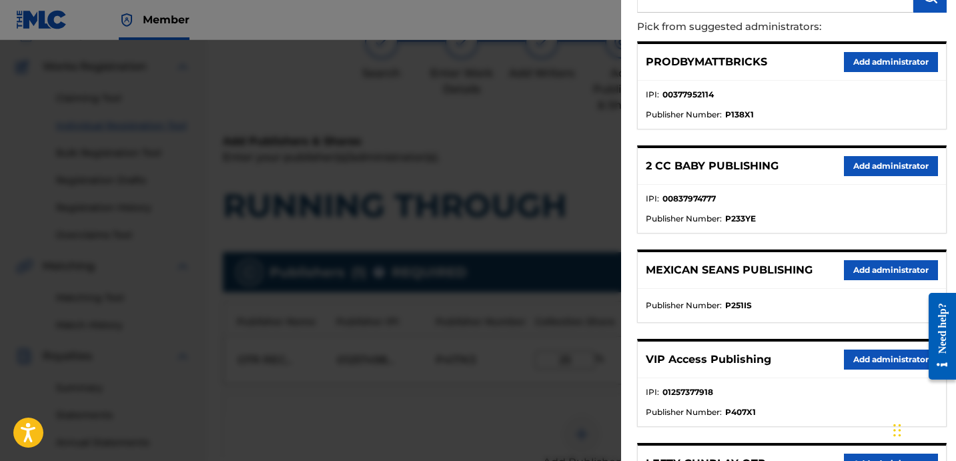
scroll to position [207, 0]
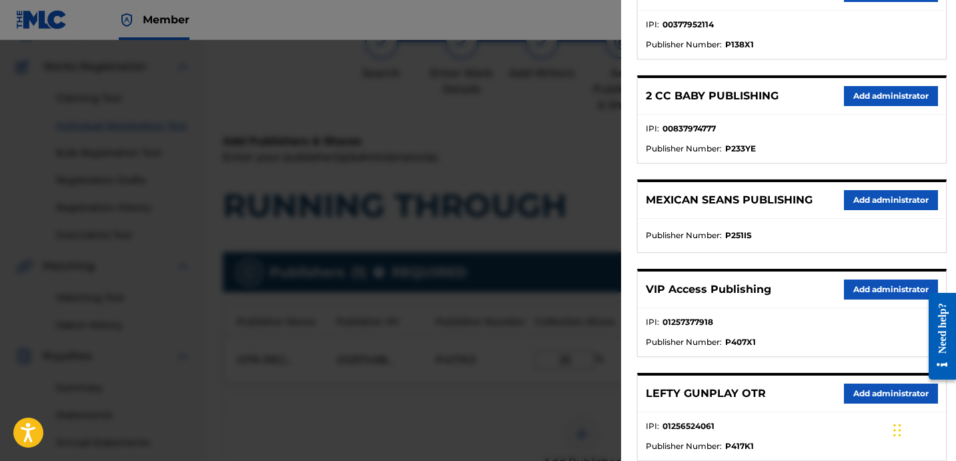
click at [872, 293] on button "Add administrator" at bounding box center [891, 290] width 94 height 20
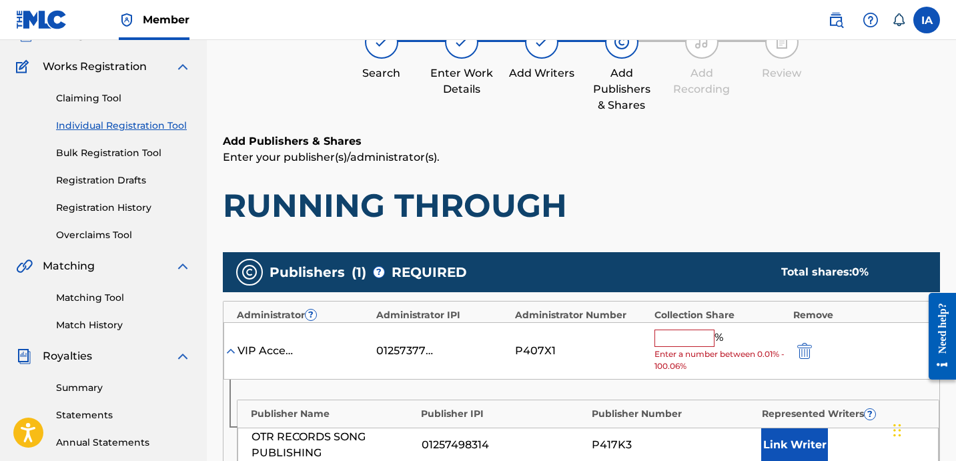
click at [685, 338] on input "text" at bounding box center [685, 338] width 60 height 17
type input "25"
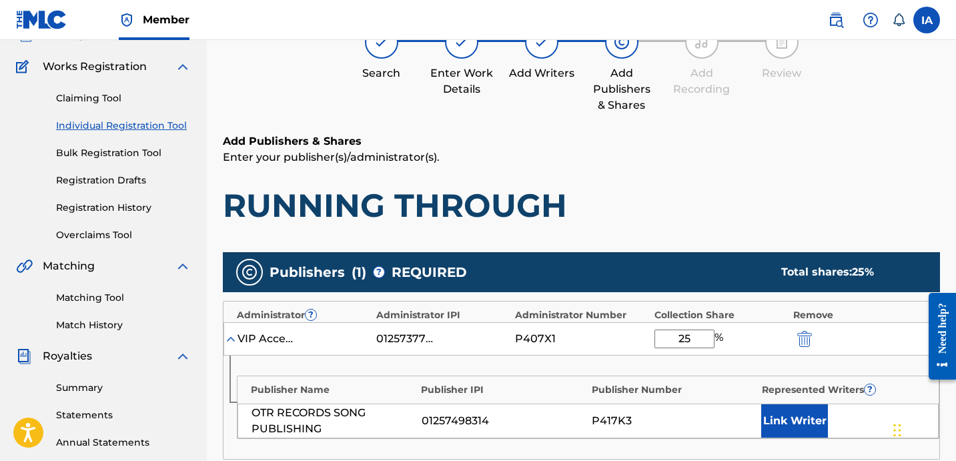
click at [799, 426] on button "Link Writer" at bounding box center [794, 420] width 67 height 33
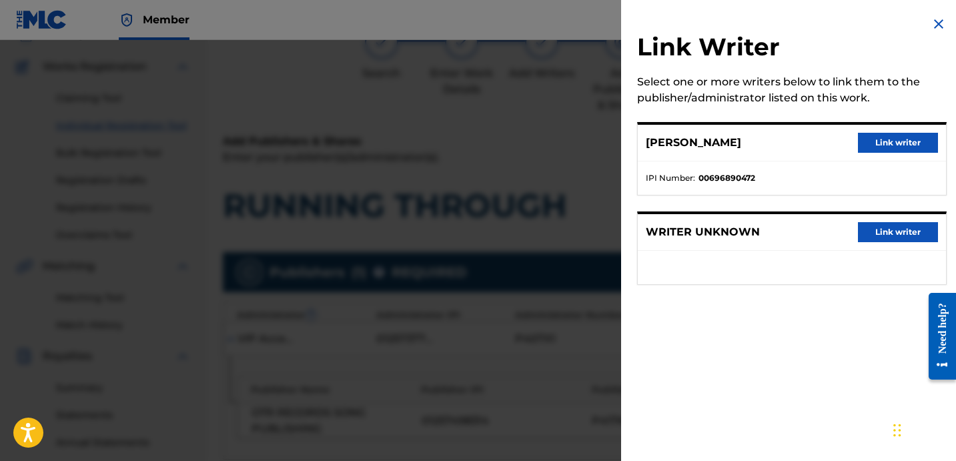
click at [895, 149] on button "Link writer" at bounding box center [898, 143] width 80 height 20
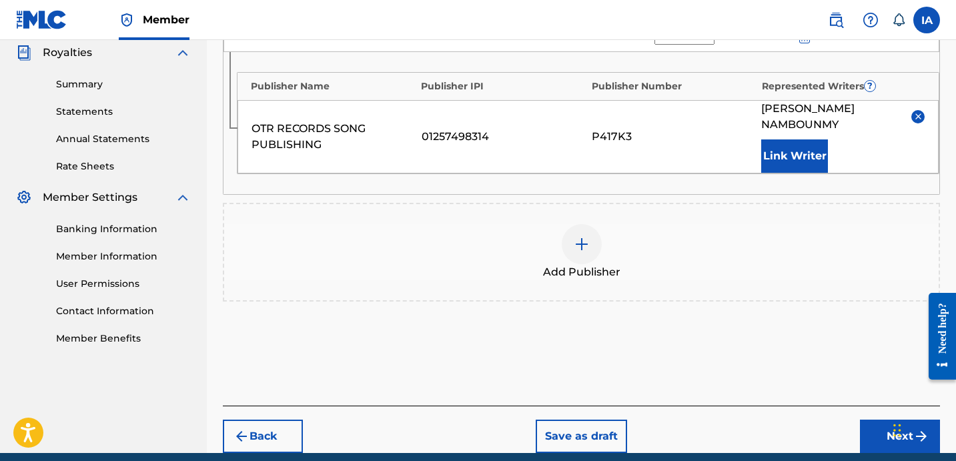
scroll to position [442, 0]
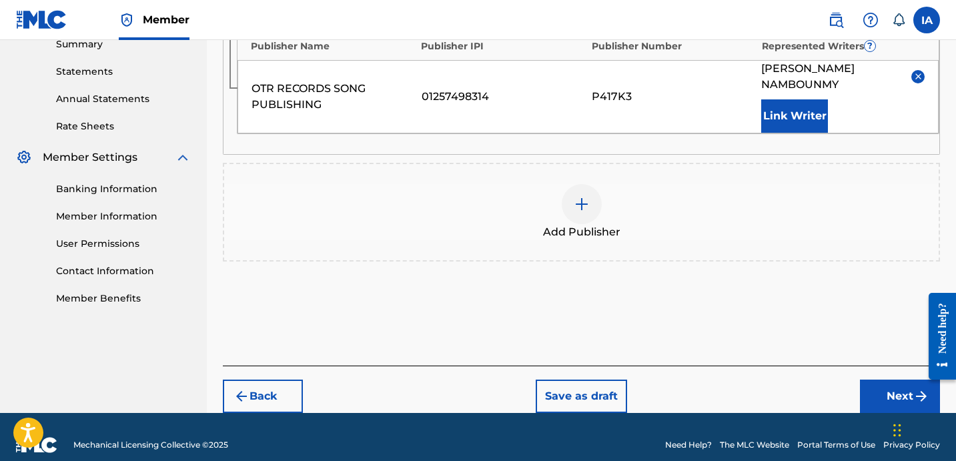
click at [893, 380] on button "Next" at bounding box center [900, 396] width 80 height 33
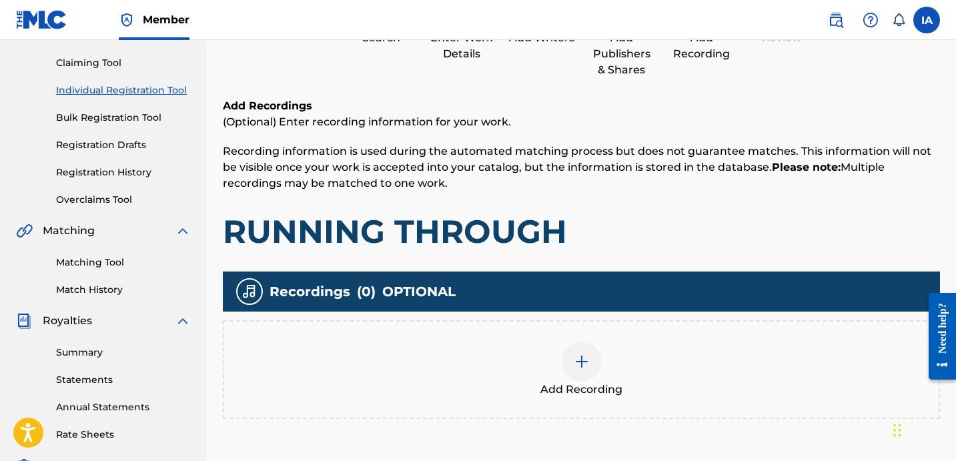
scroll to position [60, 0]
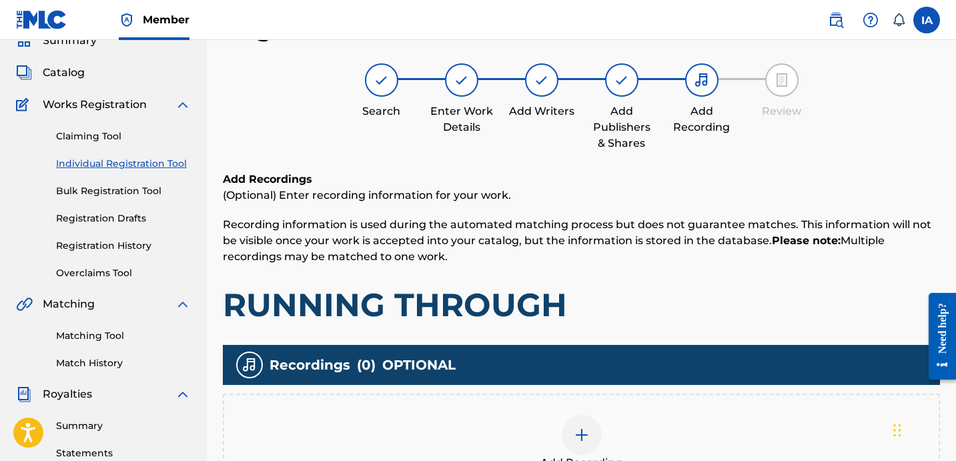
click at [616, 268] on div "Add Recordings (Optional) Enter recording information for your work. Recording …" at bounding box center [581, 247] width 717 height 153
drag, startPoint x: 610, startPoint y: 264, endPoint x: 601, endPoint y: 262, distance: 9.4
drag, startPoint x: 601, startPoint y: 262, endPoint x: 582, endPoint y: 282, distance: 26.9
click at [554, 268] on div "Add Recordings (Optional) Enter recording information for your work. Recording …" at bounding box center [581, 247] width 717 height 153
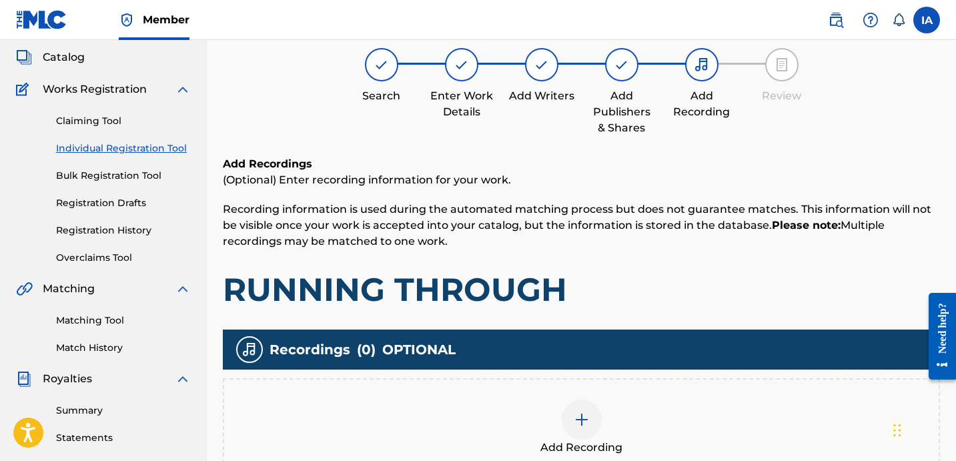
scroll to position [99, 0]
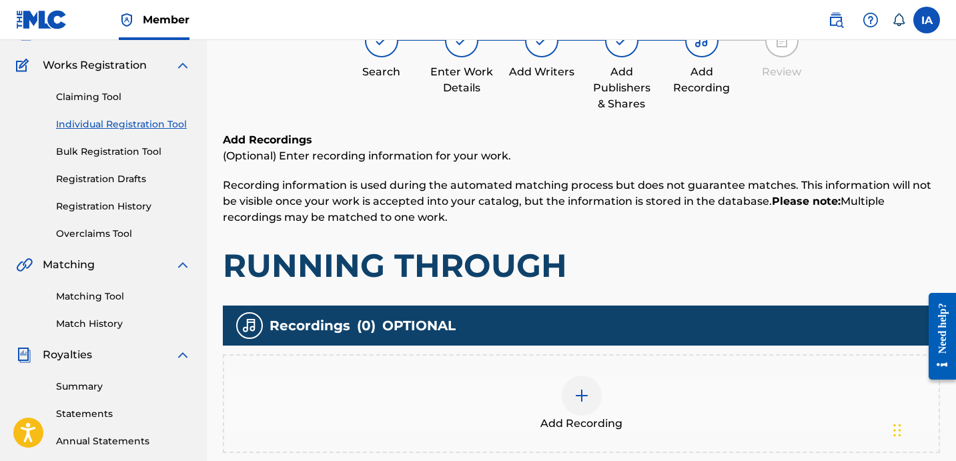
click at [642, 367] on div "Add Recording" at bounding box center [581, 403] width 717 height 99
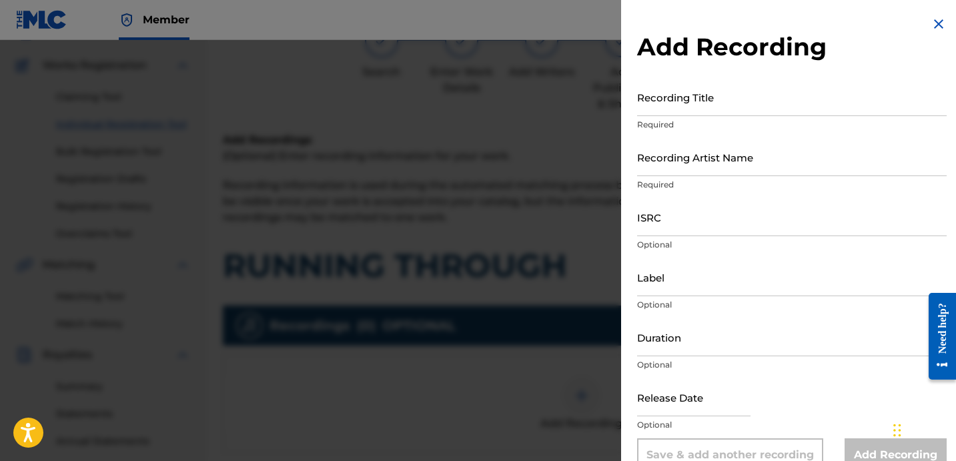
click at [690, 110] on input "Recording Title" at bounding box center [792, 97] width 310 height 38
type input "RUNNING THROUGH"
click at [708, 167] on input "Recording Artist Name" at bounding box center [792, 157] width 310 height 38
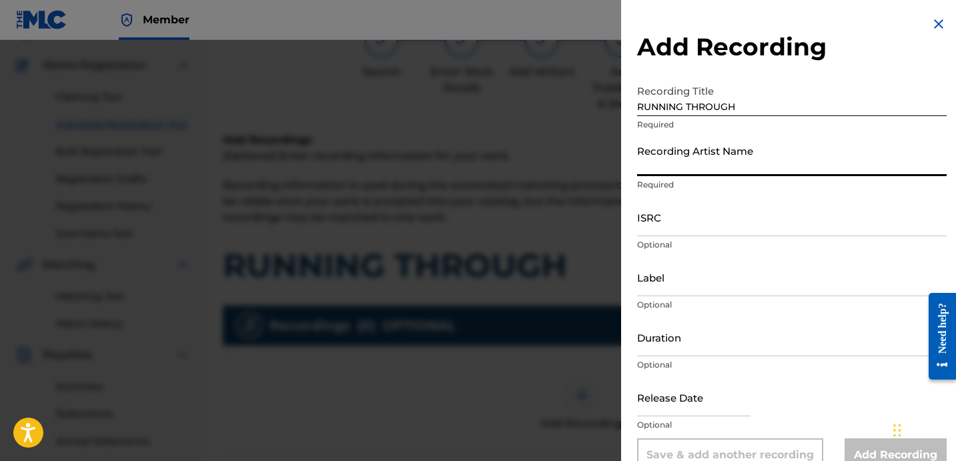
type input "HEARTBREAKA"
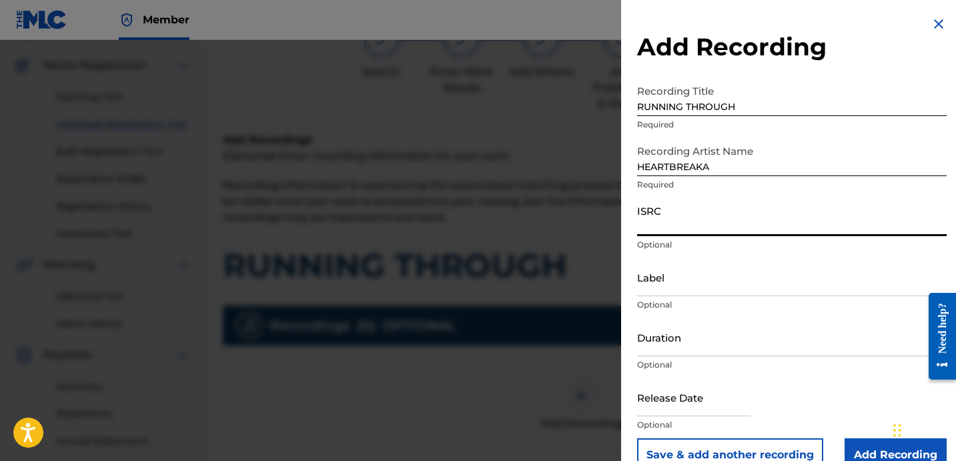
click at [678, 206] on input "ISRC" at bounding box center [792, 217] width 310 height 38
click at [671, 228] on input "ISRC" at bounding box center [792, 217] width 310 height 38
type input "USLD91739075"
click at [655, 290] on input "Label" at bounding box center [792, 277] width 310 height 38
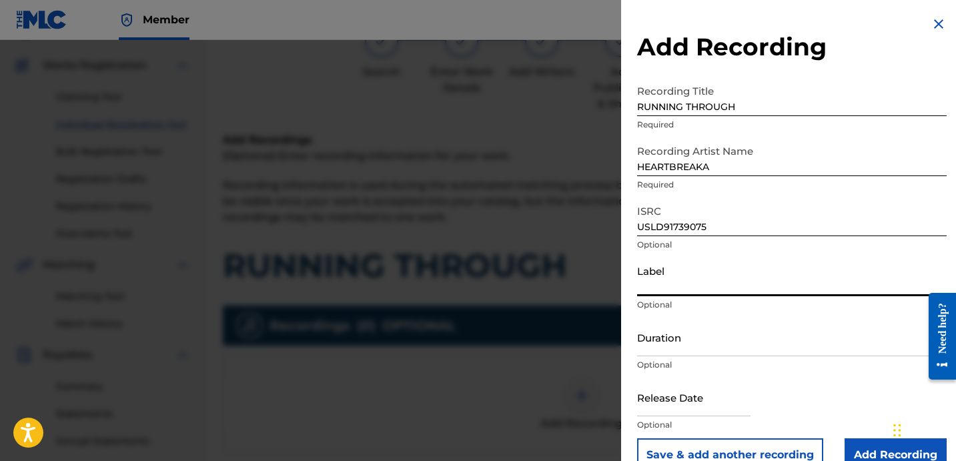
type input "OTR RECORDS"
click at [687, 340] on input "Duration" at bounding box center [792, 337] width 310 height 38
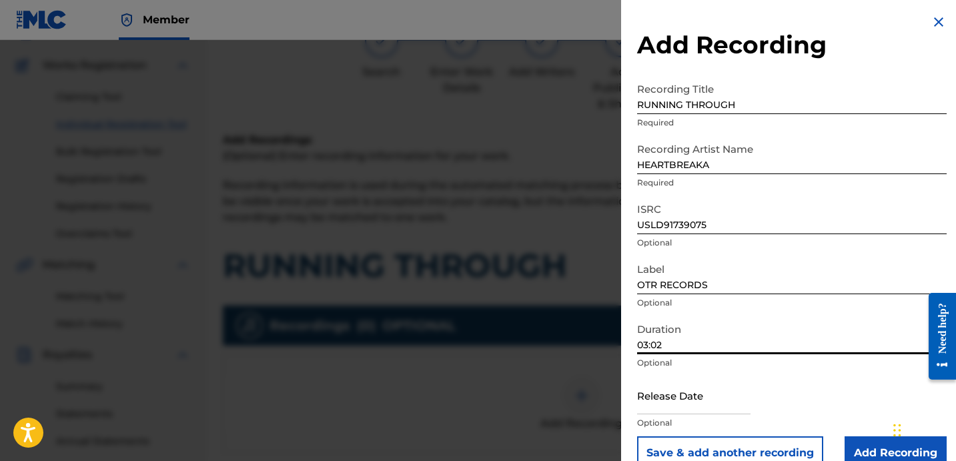
scroll to position [3, 0]
type input "03:02"
click at [867, 446] on input "Add Recording" at bounding box center [896, 452] width 102 height 33
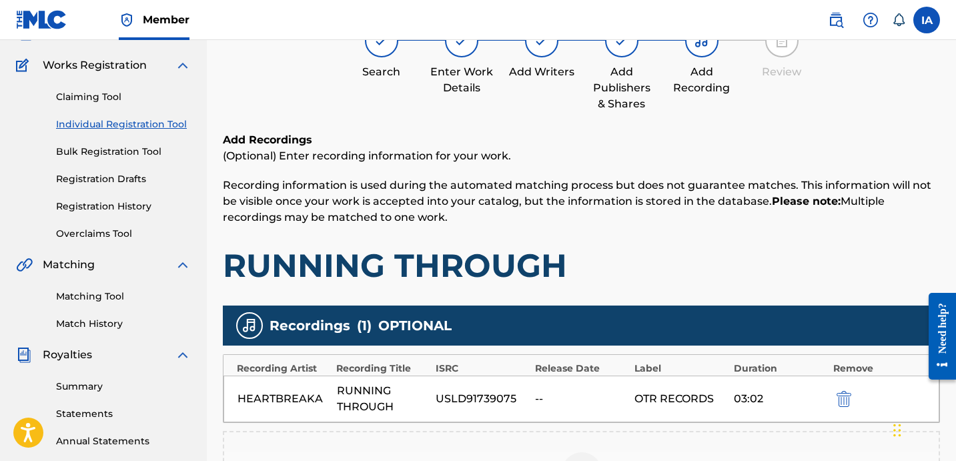
click at [675, 221] on p "Recording information is used during the automated matching process but does no…" at bounding box center [581, 201] width 717 height 48
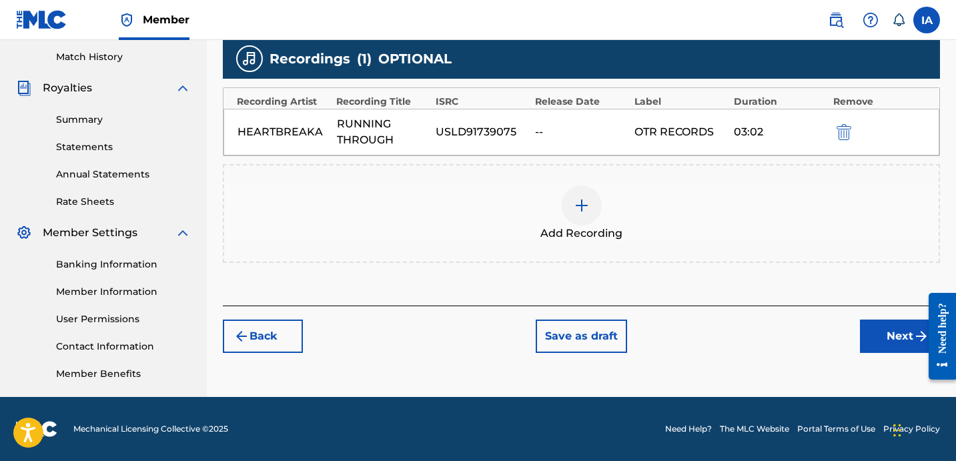
click at [866, 326] on button "Next" at bounding box center [900, 336] width 80 height 33
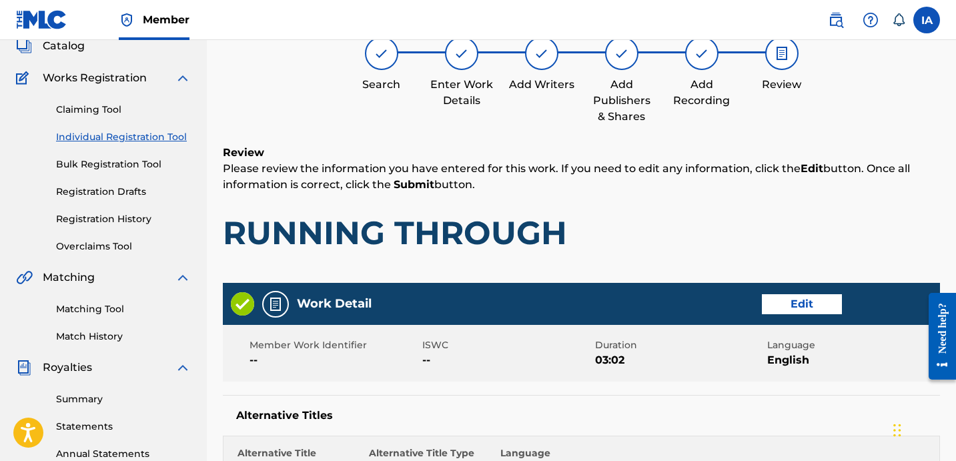
scroll to position [60, 0]
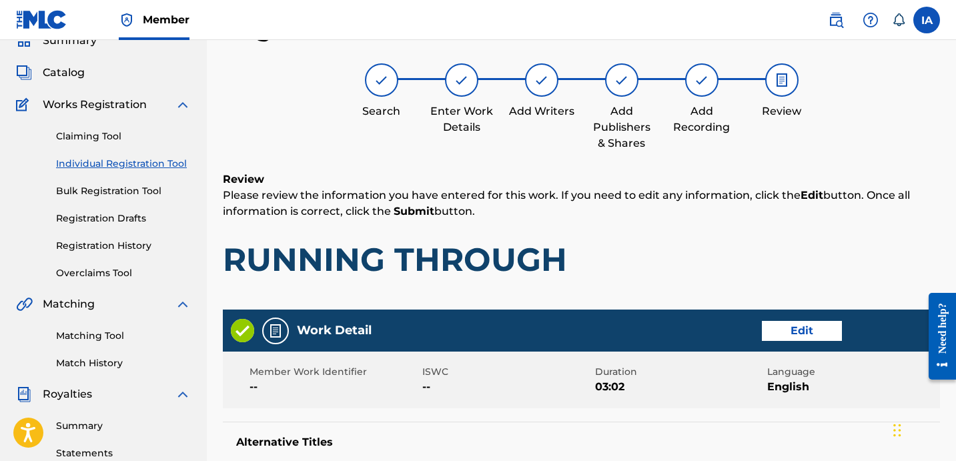
click at [715, 250] on h1 "RUNNING THROUGH" at bounding box center [581, 260] width 717 height 40
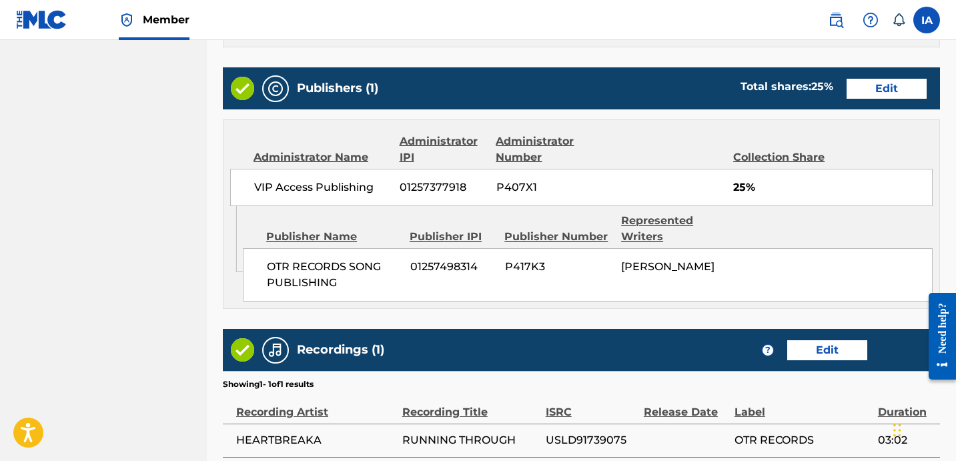
scroll to position [855, 0]
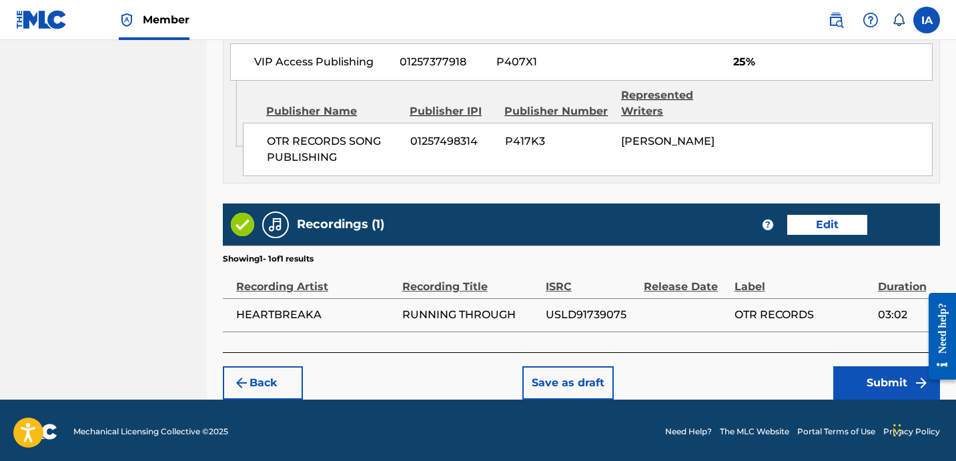
click at [891, 390] on button "Submit" at bounding box center [886, 382] width 107 height 33
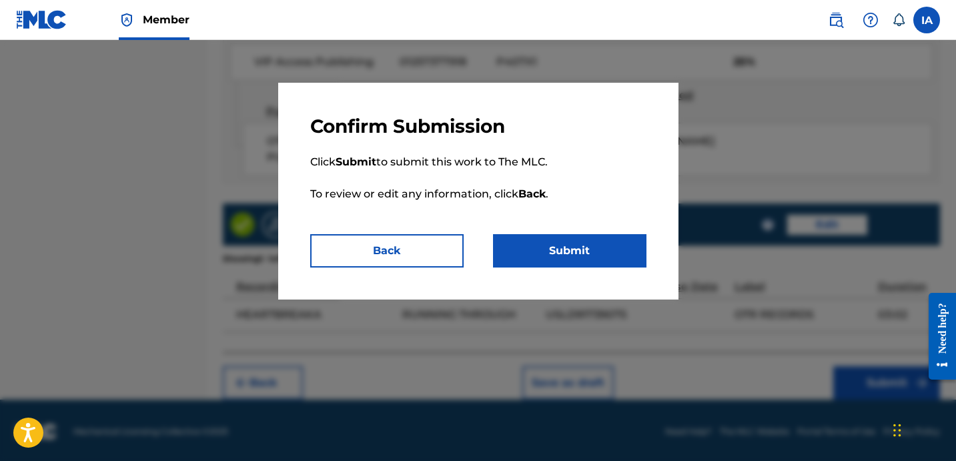
click at [569, 258] on button "Submit" at bounding box center [569, 250] width 153 height 33
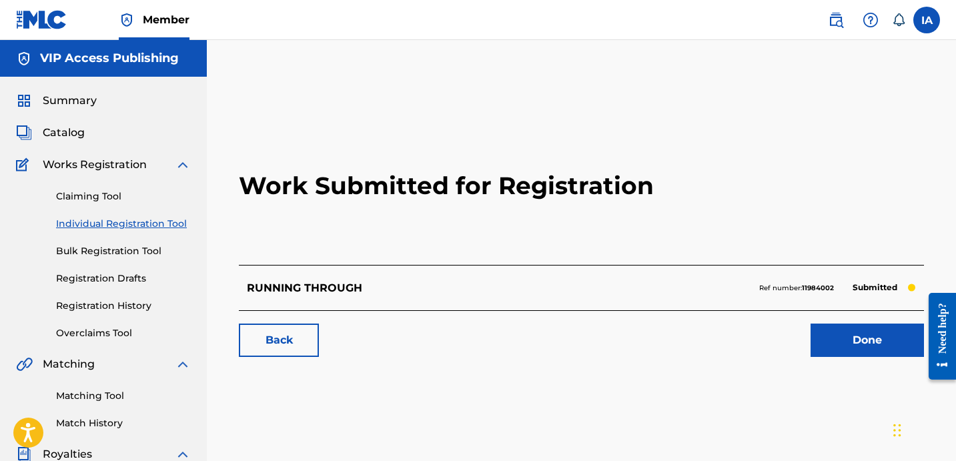
click at [153, 223] on link "Individual Registration Tool" at bounding box center [123, 224] width 135 height 14
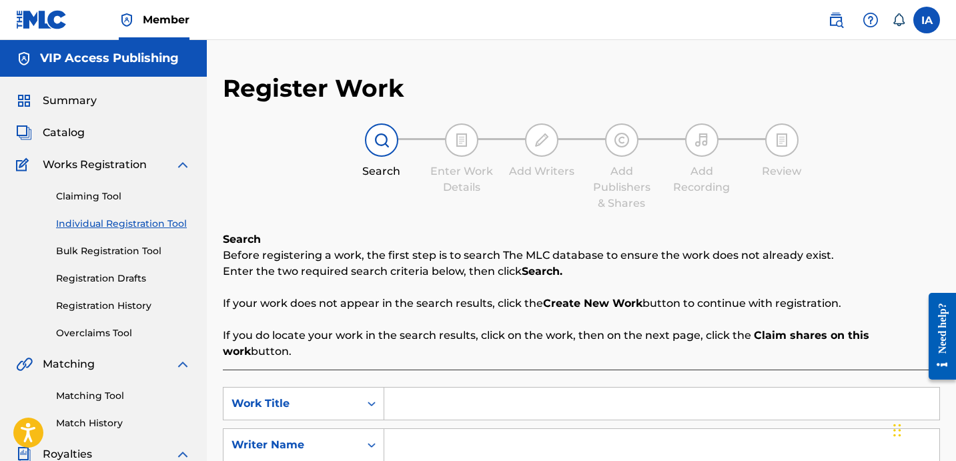
click at [534, 388] on input "Search Form" at bounding box center [661, 404] width 555 height 32
type input "Talking To My Demons"
click at [484, 429] on input "Search Form" at bounding box center [661, 445] width 555 height 32
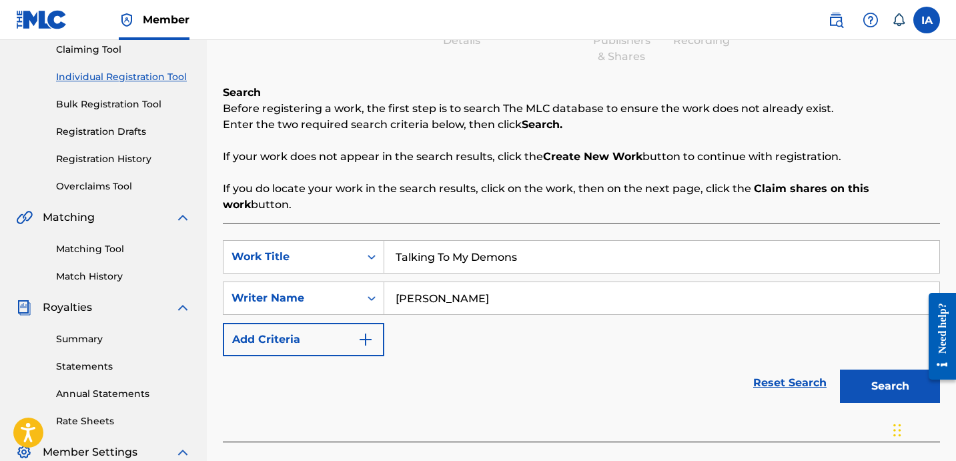
scroll to position [226, 0]
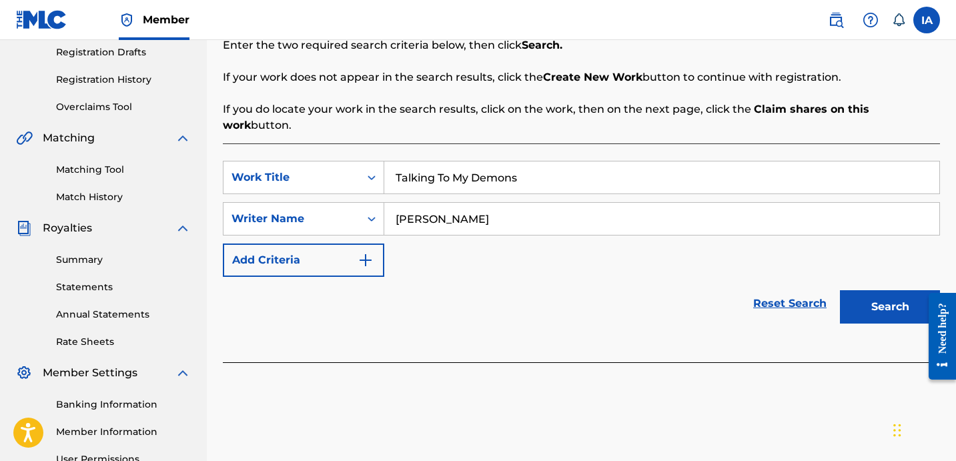
type input "[PERSON_NAME]"
click at [863, 290] on button "Search" at bounding box center [890, 306] width 100 height 33
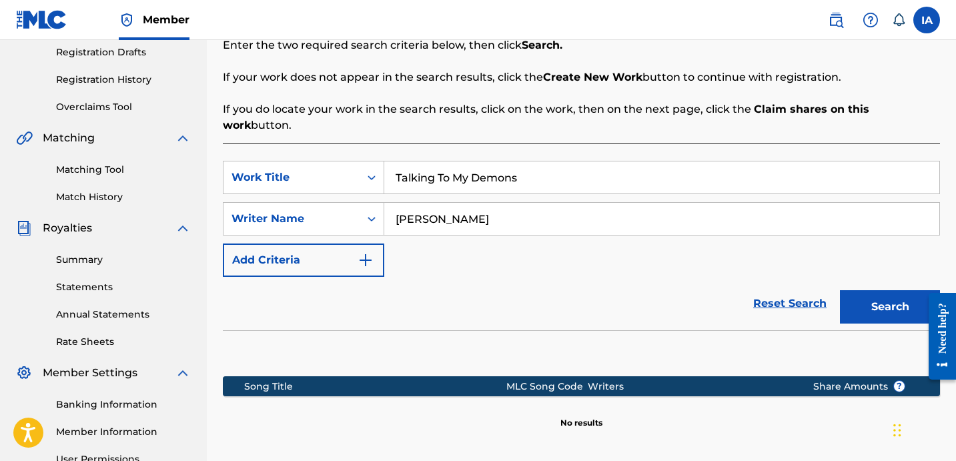
click at [662, 277] on div "Reset Search Search" at bounding box center [581, 303] width 717 height 53
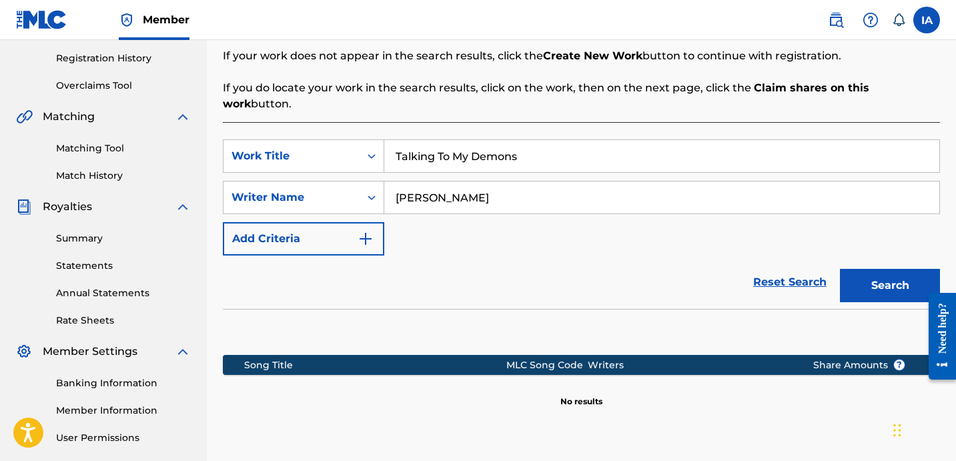
scroll to position [270, 0]
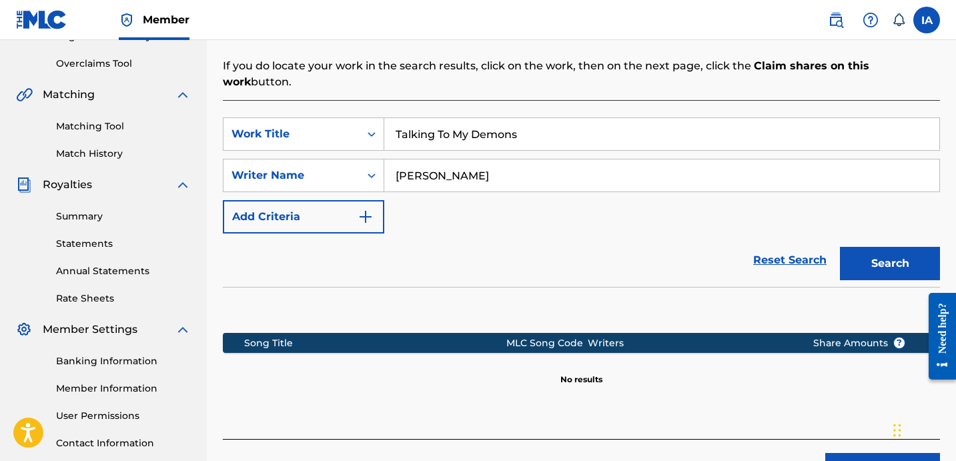
click at [857, 453] on button "Create new work" at bounding box center [882, 469] width 115 height 33
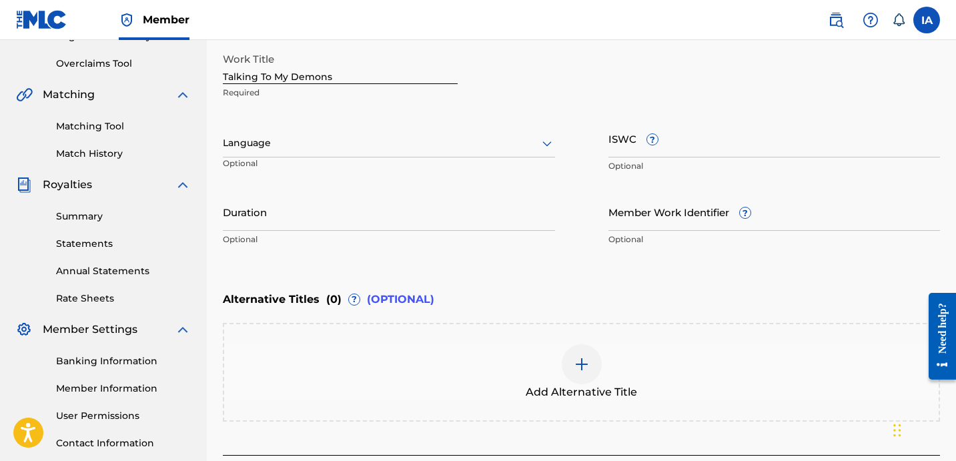
click at [537, 269] on div "Enter Work Details Enter work details for ‘ Talking To My Demons ’ below. Work …" at bounding box center [581, 123] width 717 height 323
click at [370, 133] on div "Language" at bounding box center [389, 143] width 332 height 28
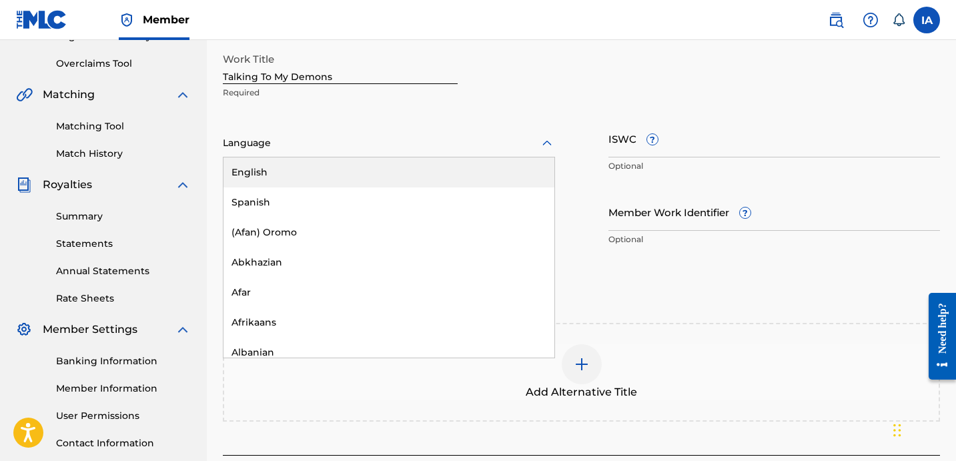
click at [412, 169] on div "English" at bounding box center [389, 172] width 331 height 30
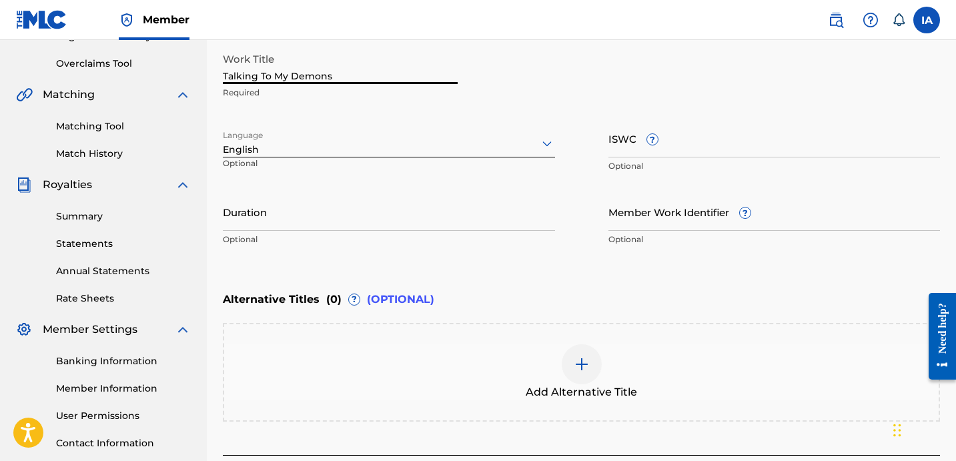
click at [334, 77] on input "Talking To My Demons" at bounding box center [340, 65] width 235 height 38
type input "TALKING TO MY DEMONS"
click at [636, 88] on div "Work Title TALKING TO MY DEMONS Required" at bounding box center [581, 76] width 717 height 60
click at [331, 228] on input "Duration" at bounding box center [389, 212] width 332 height 38
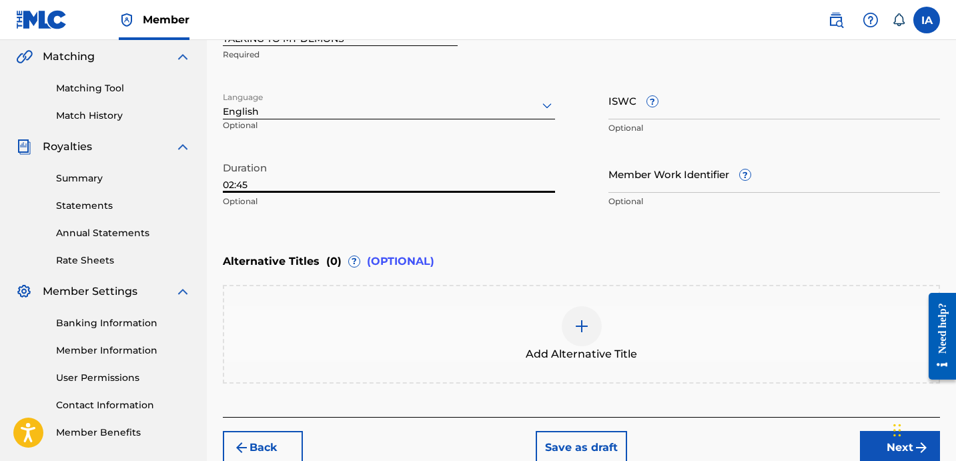
scroll to position [374, 0]
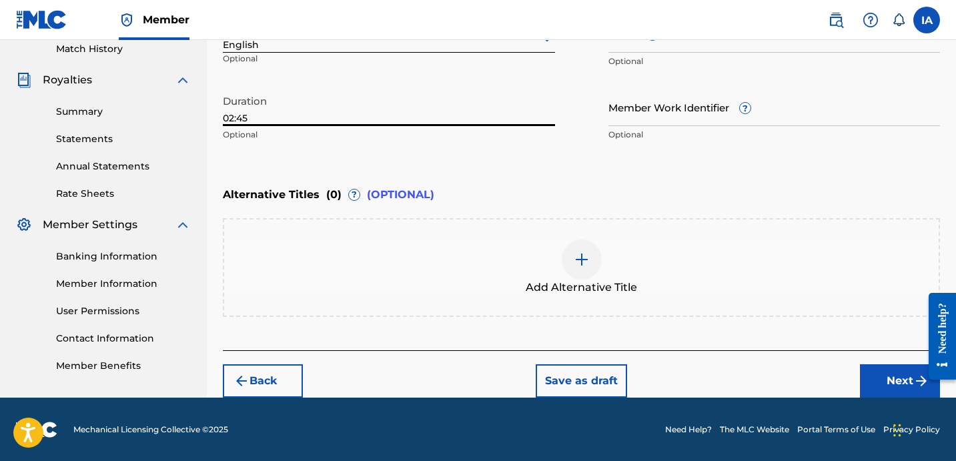
type input "02:45"
click at [877, 376] on button "Next" at bounding box center [900, 380] width 80 height 33
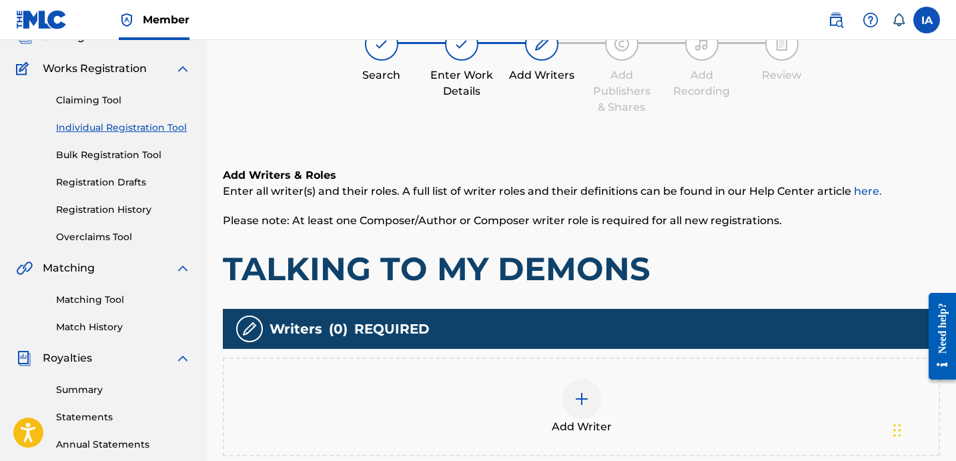
scroll to position [60, 0]
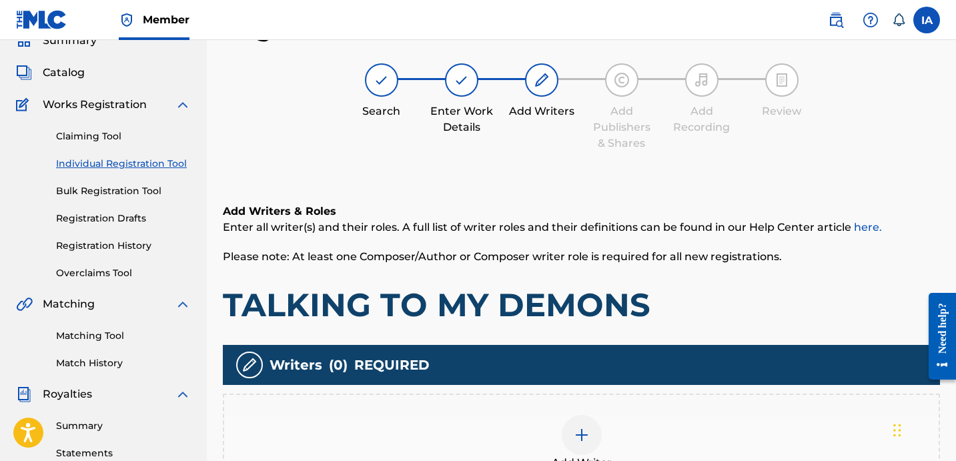
click at [582, 171] on div "Add Writers & Roles Enter all writer(s) and their roles. A full list of writer …" at bounding box center [581, 363] width 717 height 385
click at [541, 174] on div "Add Writers & Roles Enter all writer(s) and their roles. A full list of writer …" at bounding box center [581, 363] width 717 height 385
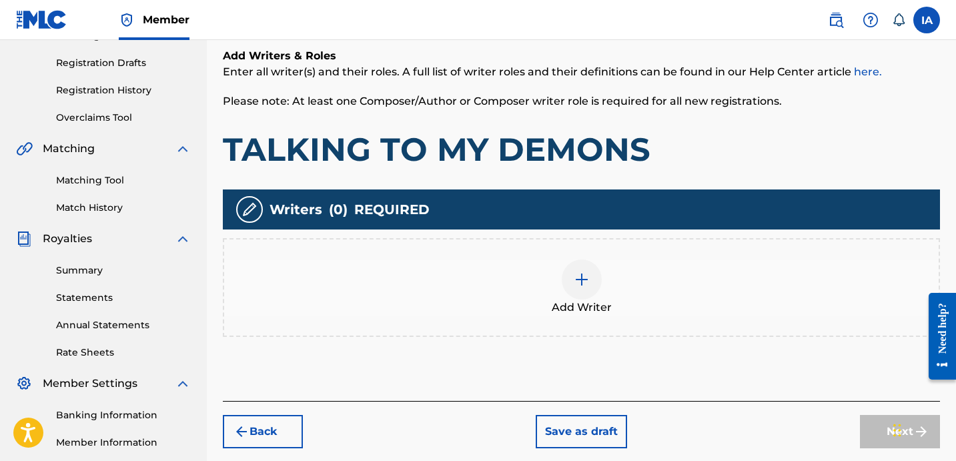
scroll to position [282, 0]
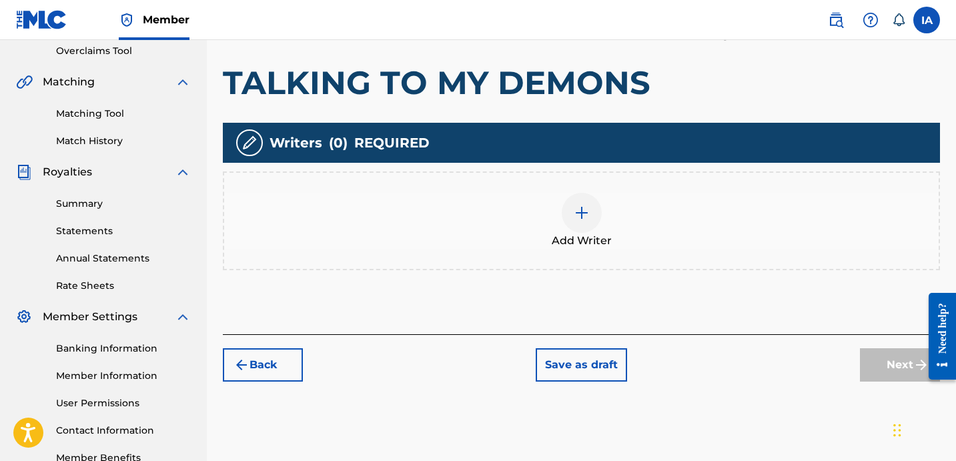
click at [627, 209] on div "Add Writer" at bounding box center [581, 221] width 715 height 56
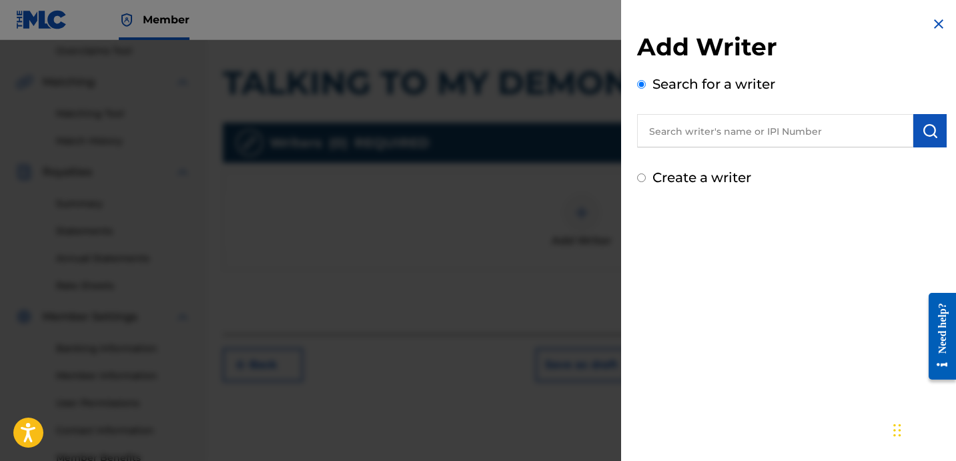
click at [837, 139] on input "text" at bounding box center [775, 130] width 276 height 33
type input "[PERSON_NAME]"
click at [922, 126] on img "submit" at bounding box center [930, 131] width 16 height 16
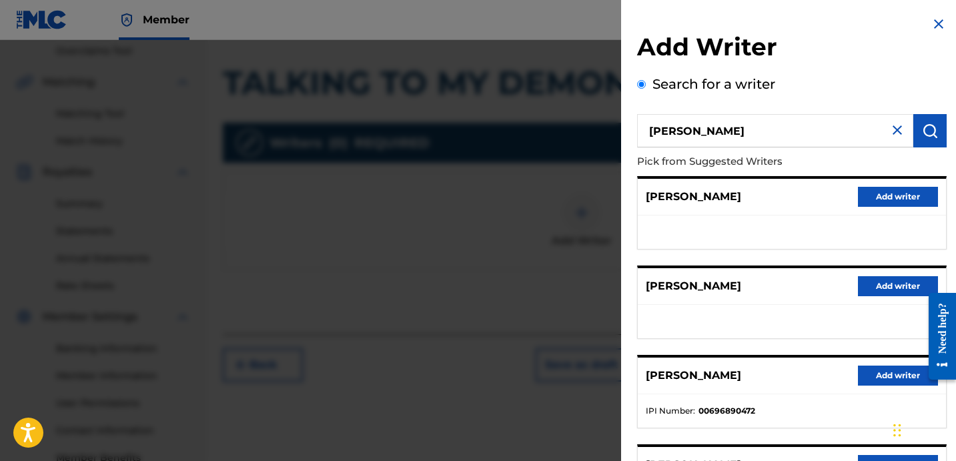
click at [858, 384] on button "Add writer" at bounding box center [898, 376] width 80 height 20
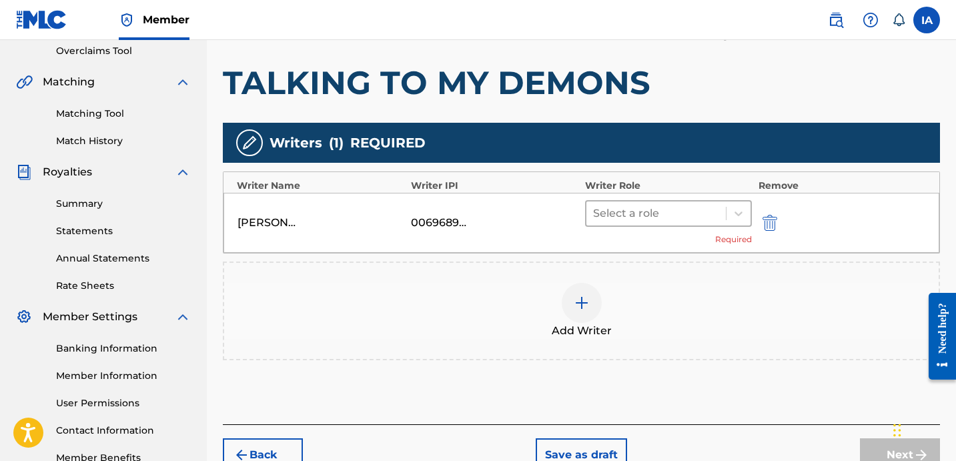
click at [703, 206] on div at bounding box center [656, 213] width 126 height 19
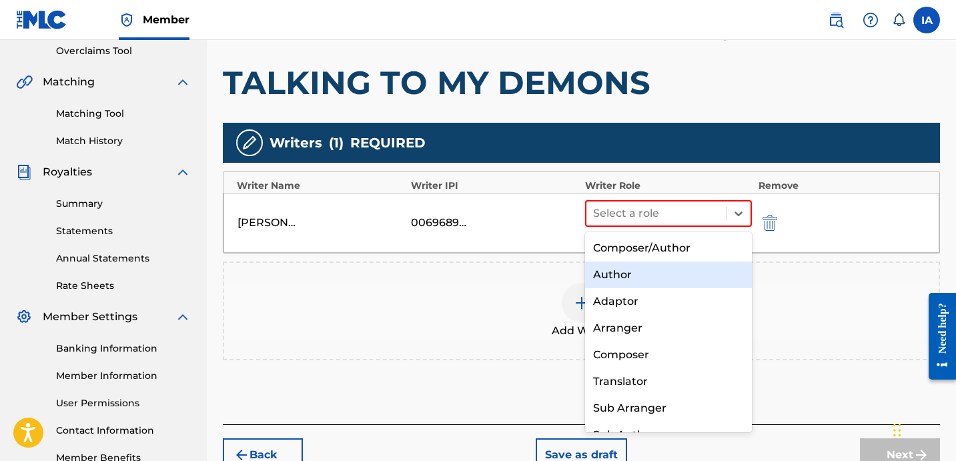
click at [655, 270] on div "Author" at bounding box center [668, 275] width 167 height 27
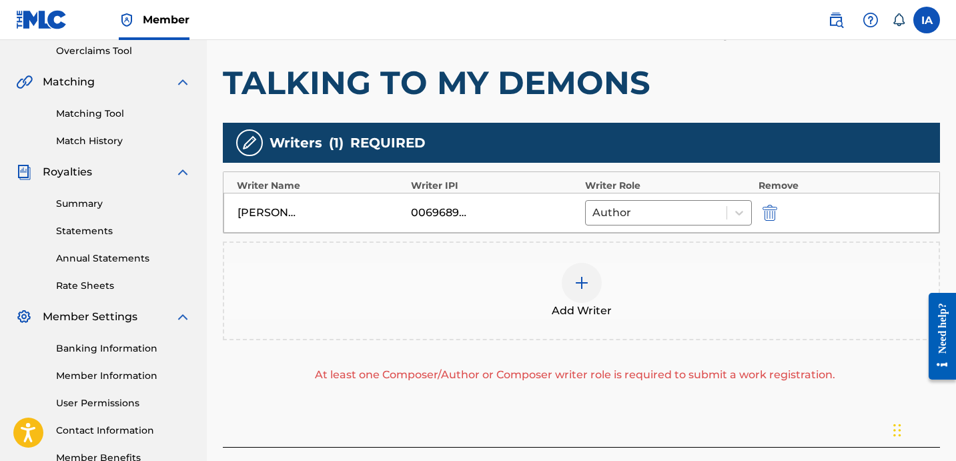
click at [578, 305] on span "Add Writer" at bounding box center [582, 311] width 60 height 16
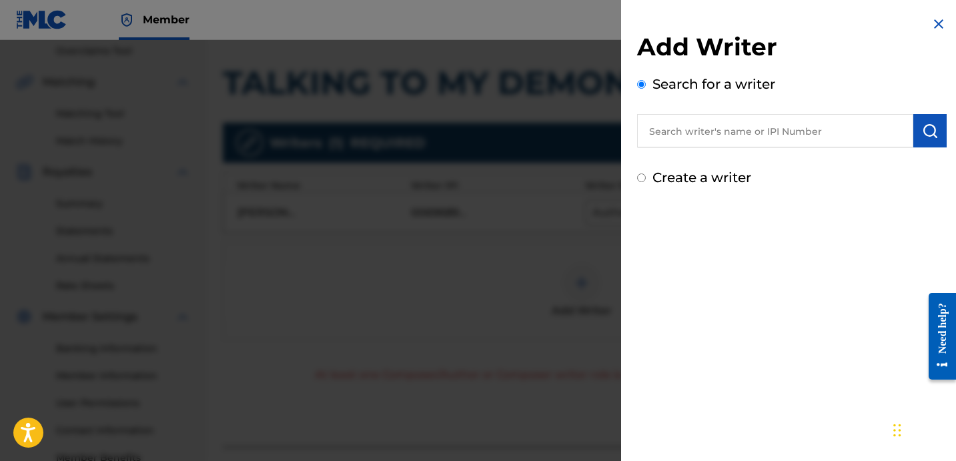
click at [692, 184] on label "Create a writer" at bounding box center [702, 177] width 99 height 16
radio input "true"
click at [646, 182] on input "Create a writer" at bounding box center [641, 177] width 9 height 9
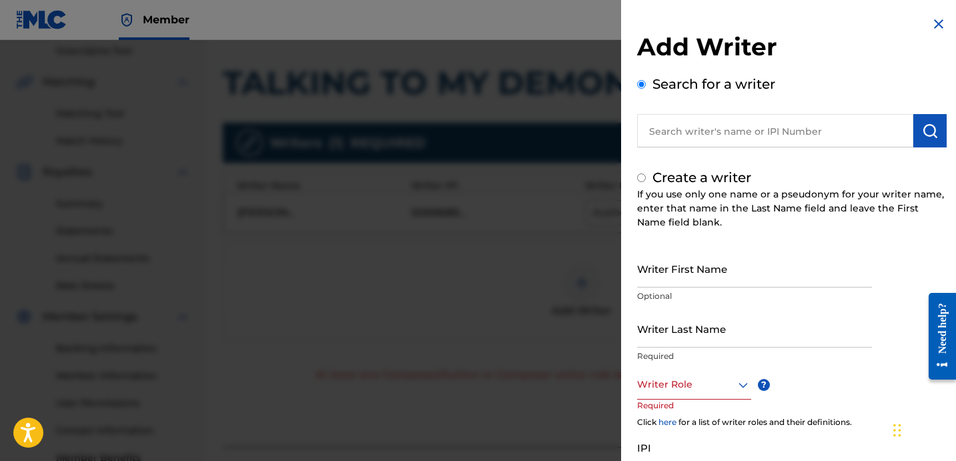
radio input "false"
radio input "true"
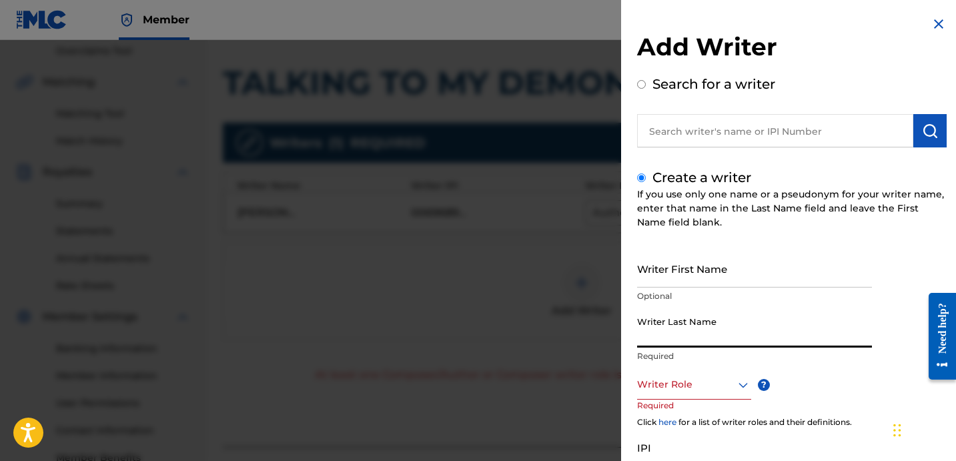
click at [711, 325] on input "Writer Last Name" at bounding box center [754, 329] width 235 height 38
click at [713, 334] on input "UNKNOWN WRITER" at bounding box center [754, 329] width 235 height 38
type input "UNKNOWN"
click at [695, 278] on input "Writer First Name" at bounding box center [754, 269] width 235 height 38
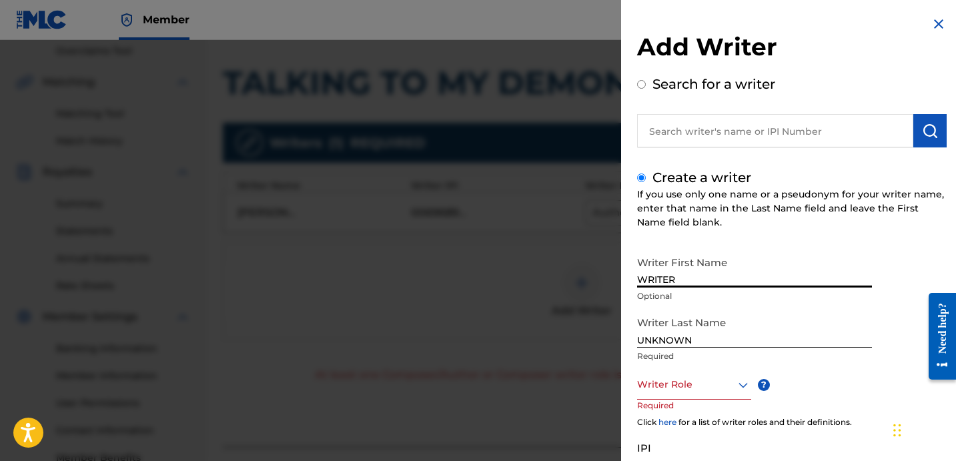
type input "WRITER"
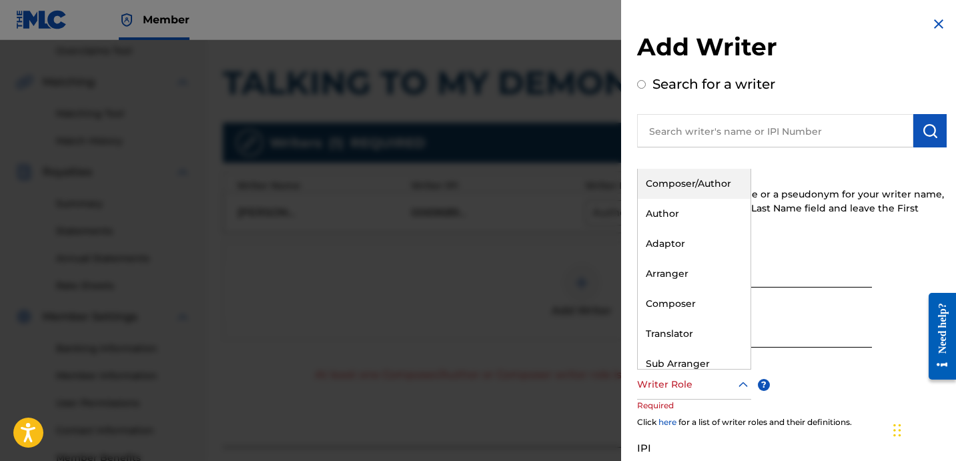
click at [666, 394] on div "Writer Role" at bounding box center [694, 385] width 114 height 30
click at [685, 299] on div "Composer" at bounding box center [694, 304] width 113 height 30
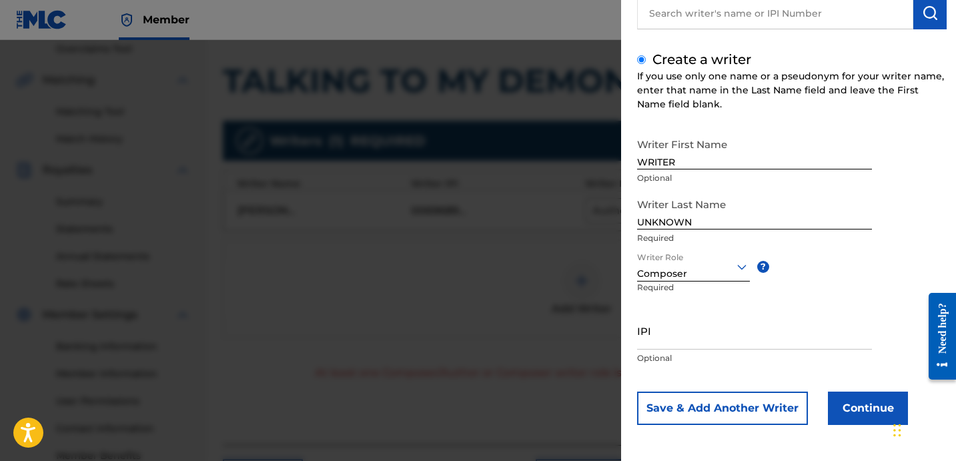
scroll to position [285, 0]
click at [863, 421] on button "Continue" at bounding box center [868, 408] width 80 height 33
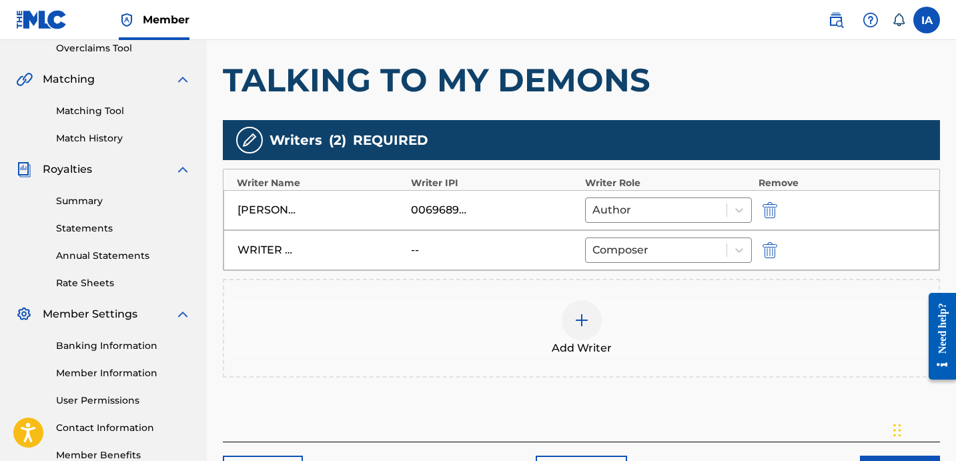
click at [603, 384] on div "Add Writers & Roles Enter all writer(s) and their roles. A full list of writer …" at bounding box center [581, 194] width 717 height 495
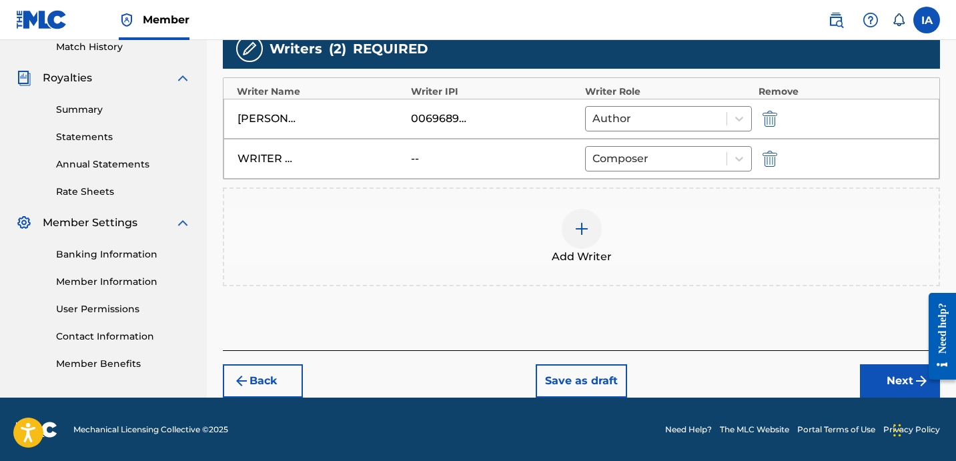
scroll to position [377, 0]
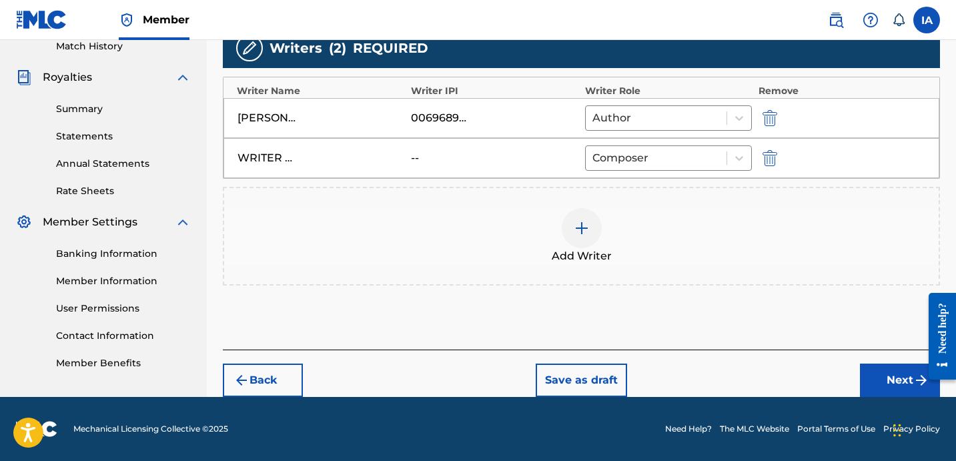
click at [898, 378] on button "Next" at bounding box center [900, 380] width 80 height 33
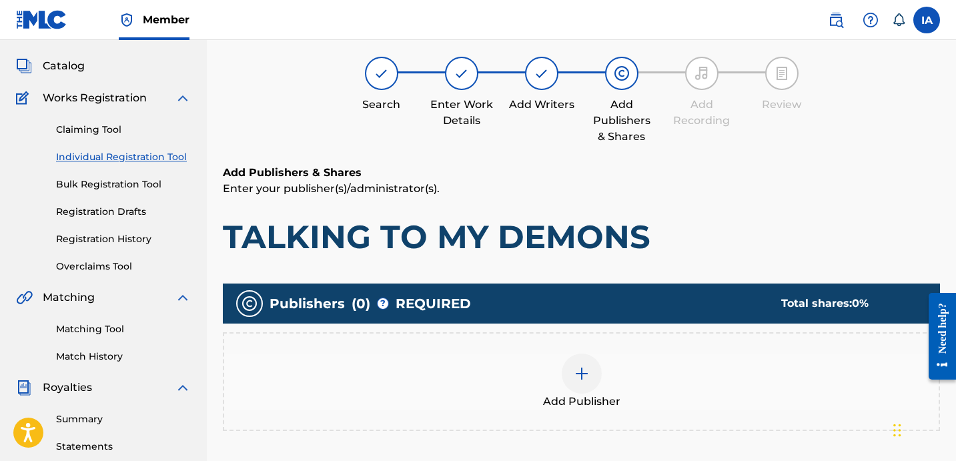
scroll to position [60, 0]
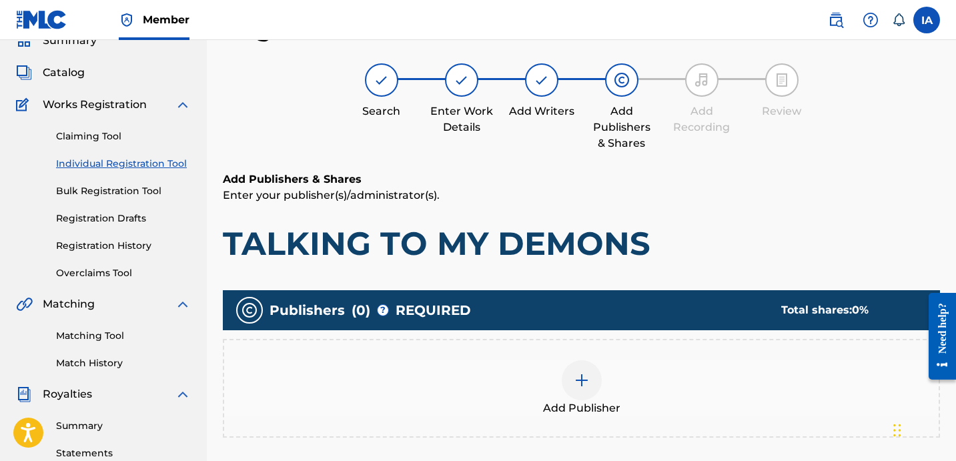
click at [588, 360] on div at bounding box center [582, 380] width 40 height 40
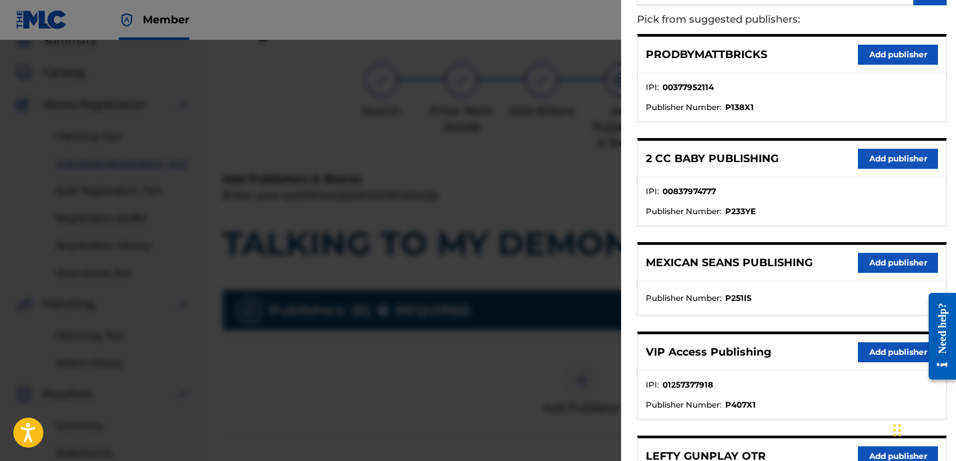
scroll to position [350, 0]
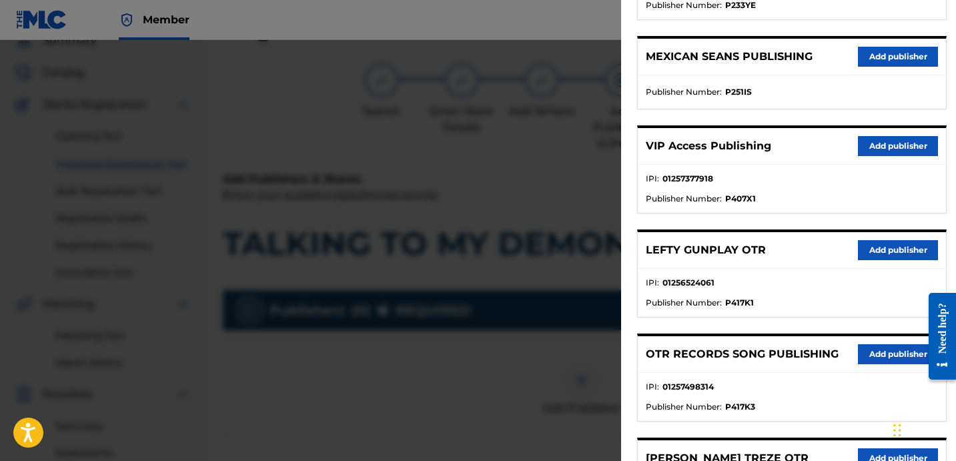
click at [873, 354] on button "Add publisher" at bounding box center [898, 354] width 80 height 20
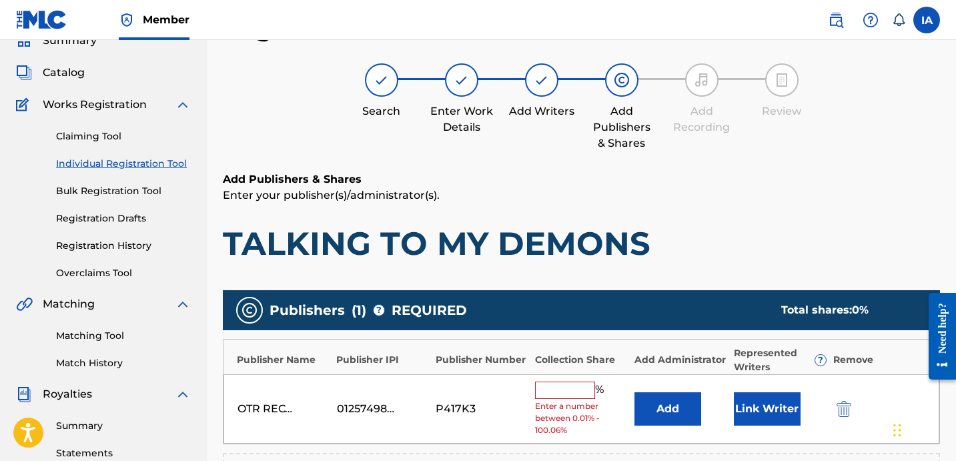
click at [571, 391] on input "text" at bounding box center [565, 390] width 60 height 17
type input "50"
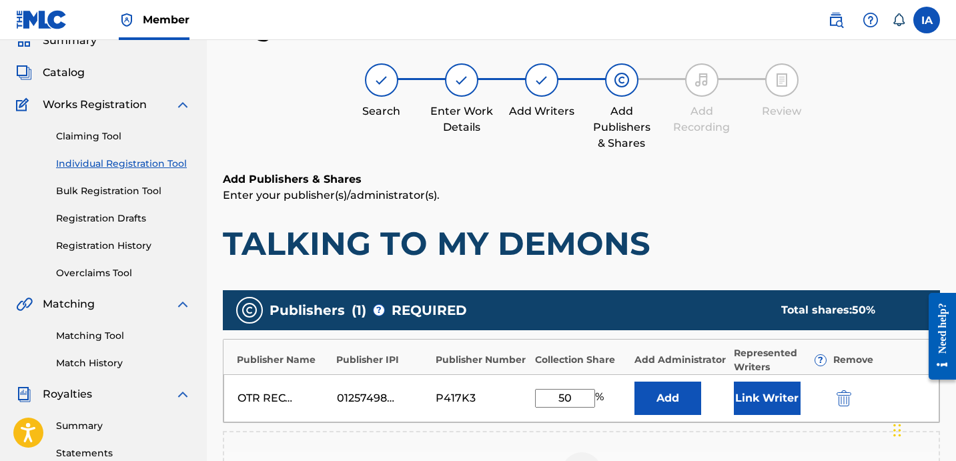
drag, startPoint x: 575, startPoint y: 398, endPoint x: 527, endPoint y: 372, distance: 54.6
click at [540, 384] on div "OTR RECORDS SONG PUBLISHING 01257498314 P417K3 50 % Add Link Writer" at bounding box center [582, 398] width 716 height 48
click at [680, 392] on button "Add" at bounding box center [668, 398] width 67 height 33
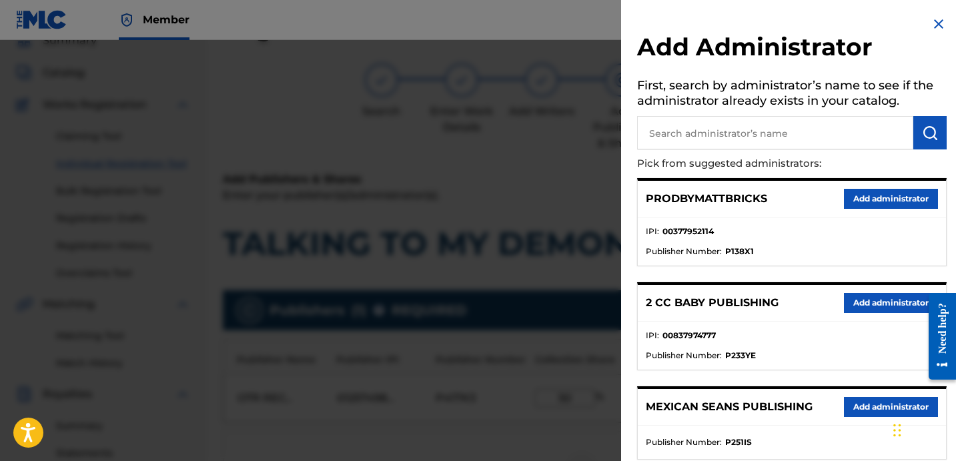
click at [825, 224] on ul "IPI : 00377952114 Publisher Number : P138X1" at bounding box center [792, 242] width 308 height 48
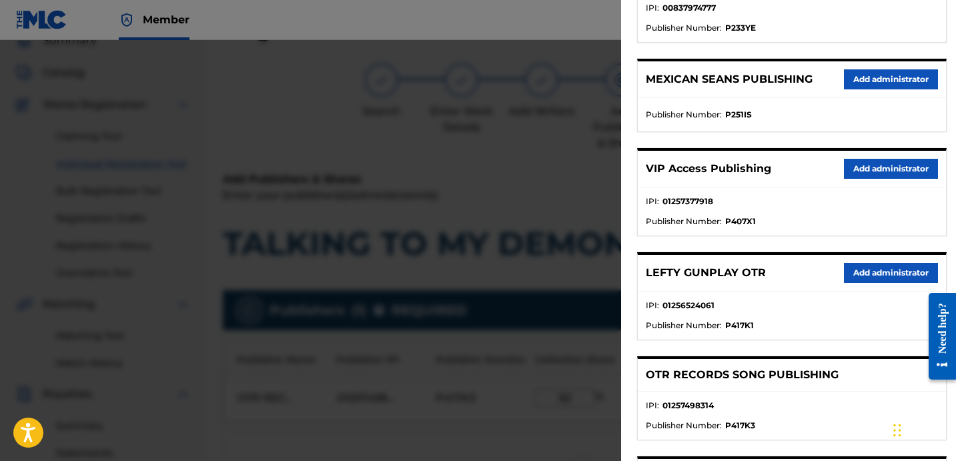
scroll to position [325, 0]
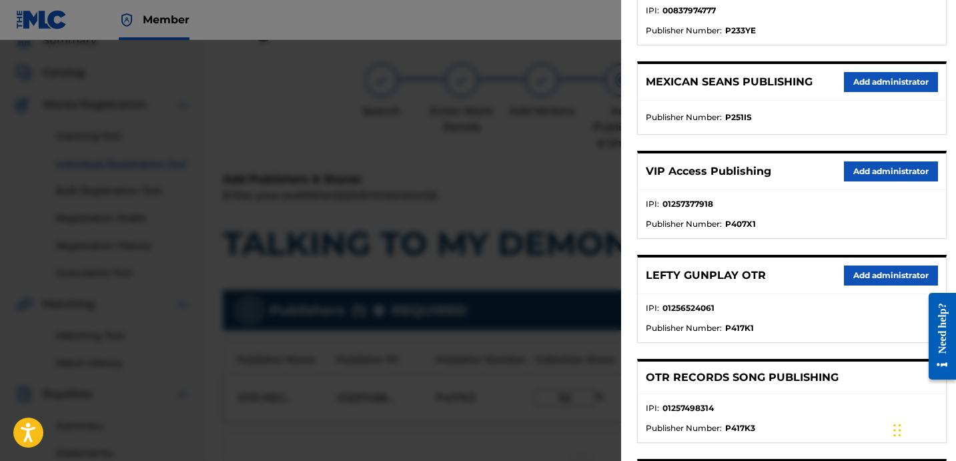
click at [901, 162] on button "Add administrator" at bounding box center [891, 171] width 94 height 20
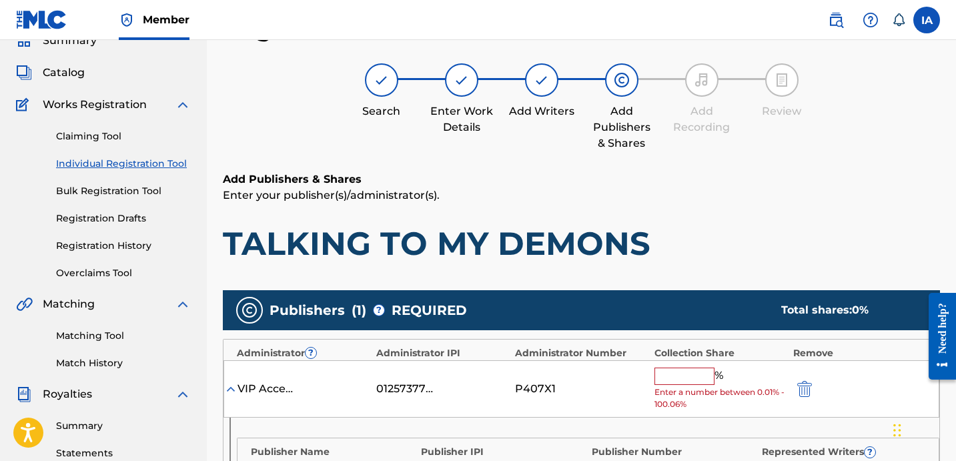
click at [692, 376] on input "text" at bounding box center [685, 376] width 60 height 17
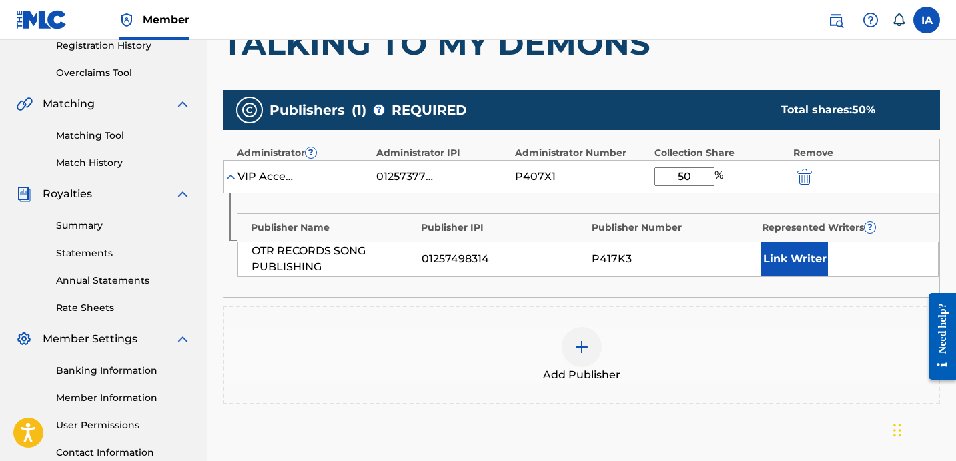
scroll to position [286, 0]
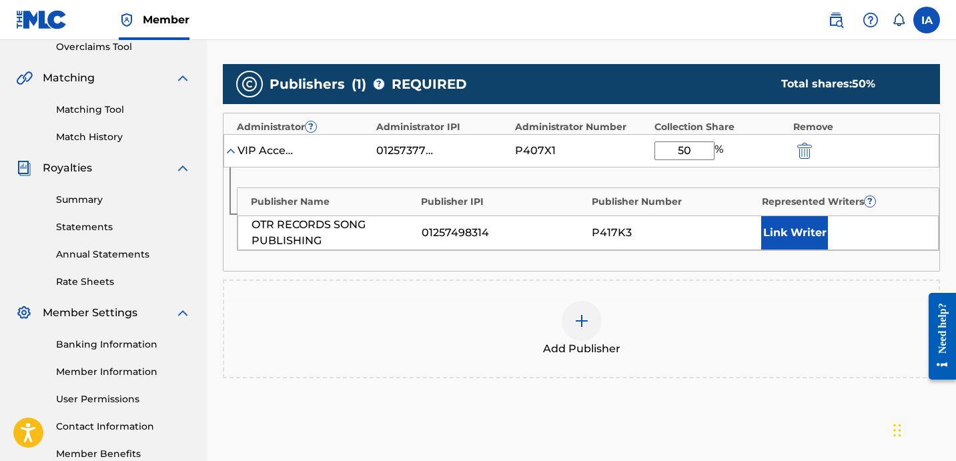
type input "50"
click at [795, 237] on button "Link Writer" at bounding box center [794, 232] width 67 height 33
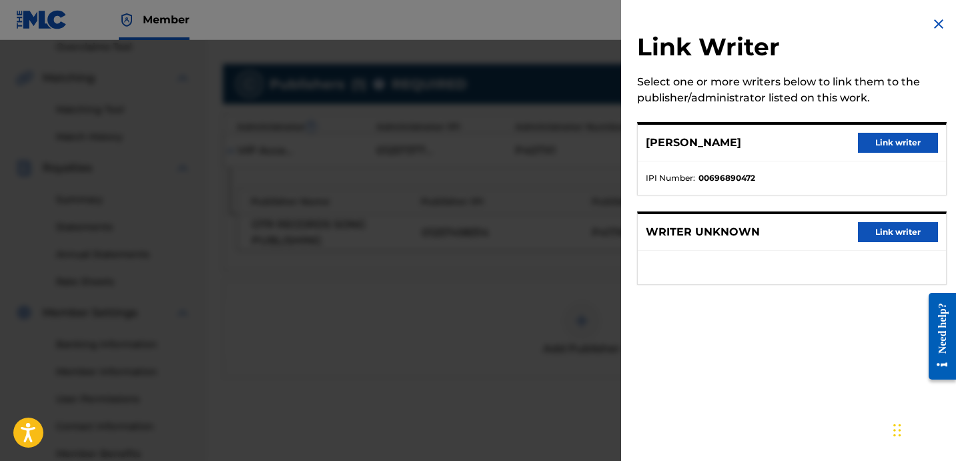
click at [863, 146] on button "Link writer" at bounding box center [898, 143] width 80 height 20
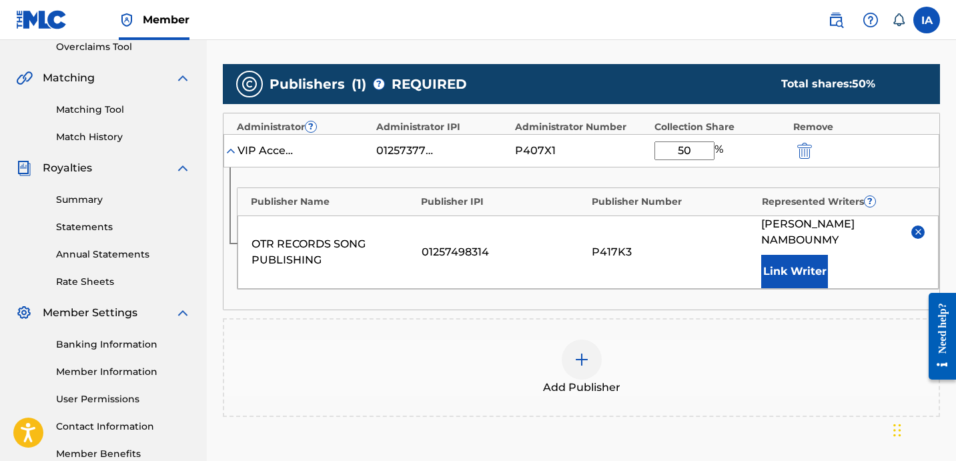
click at [697, 230] on div "OTR RECORDS SONG PUBLISHING 01257498314 P417K3 [PERSON_NAME] Link Writer" at bounding box center [588, 252] width 701 height 73
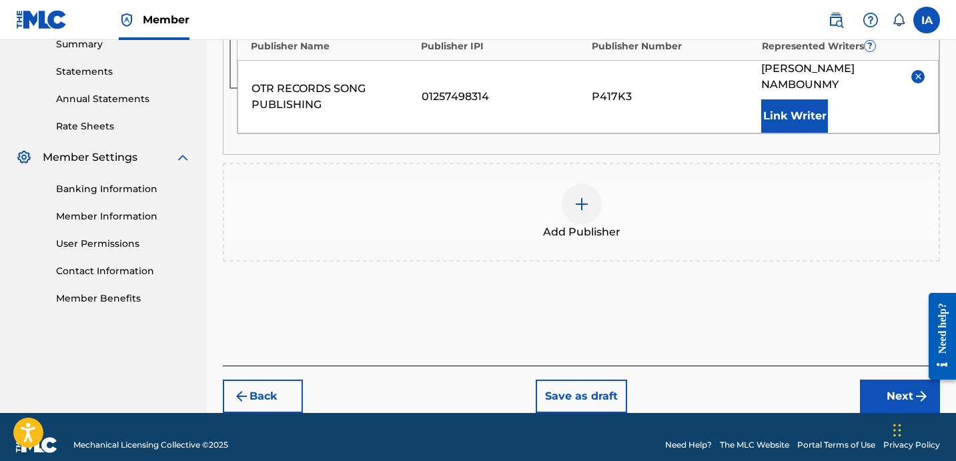
click at [879, 380] on button "Next" at bounding box center [900, 396] width 80 height 33
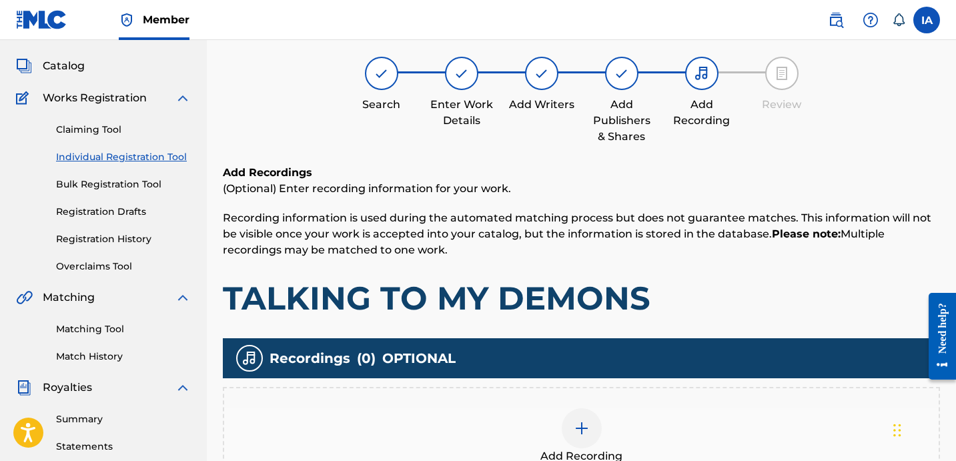
scroll to position [60, 0]
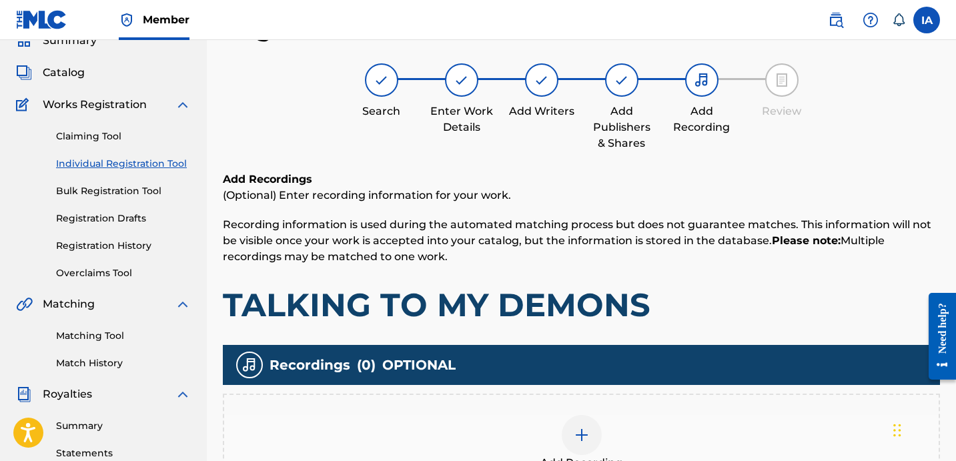
click at [688, 274] on div "Add Recordings (Optional) Enter recording information for your work. Recording …" at bounding box center [581, 247] width 717 height 153
click at [676, 260] on p "Recording information is used during the automated matching process but does no…" at bounding box center [581, 241] width 717 height 48
click at [657, 315] on h1 "TALKING TO MY DEMONS" at bounding box center [581, 305] width 717 height 40
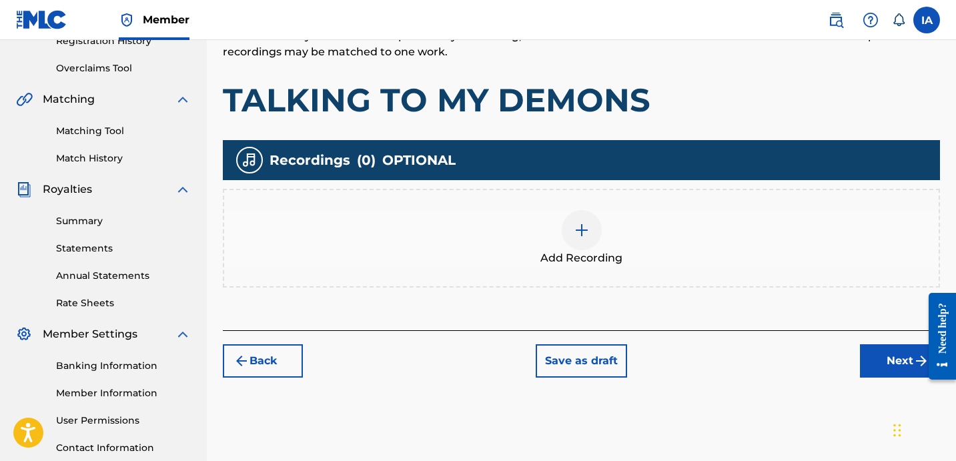
scroll to position [314, 0]
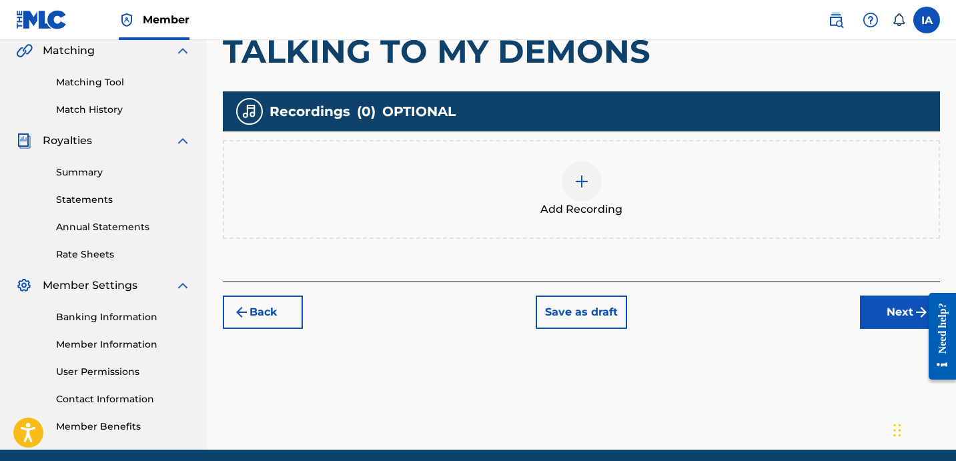
click at [639, 159] on div "Add Recording" at bounding box center [581, 189] width 717 height 99
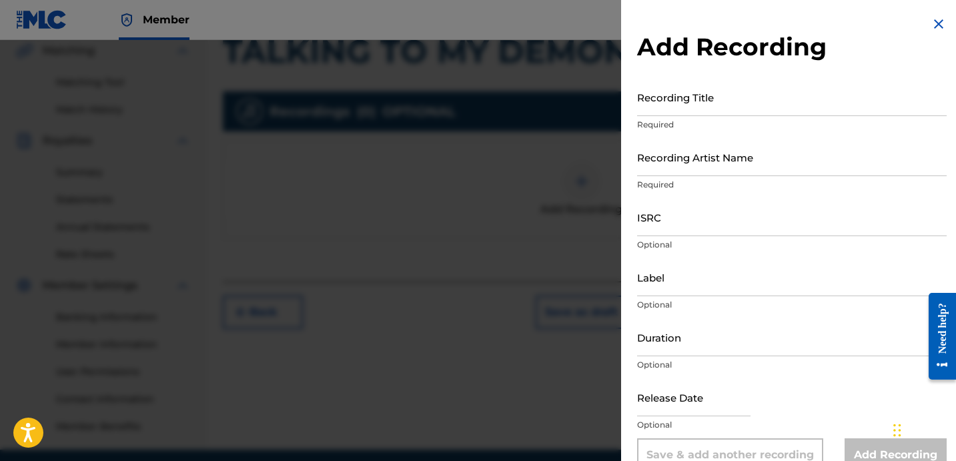
click at [705, 106] on input "Recording Title" at bounding box center [792, 97] width 310 height 38
type input "TALKING TO MY DEMONS"
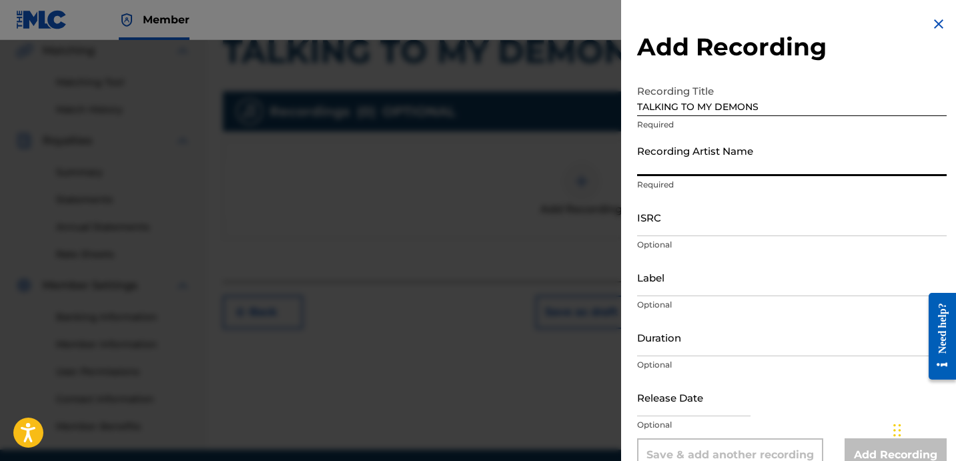
click at [675, 155] on input "Recording Artist Name" at bounding box center [792, 157] width 310 height 38
type input "HEARTBREAKA"
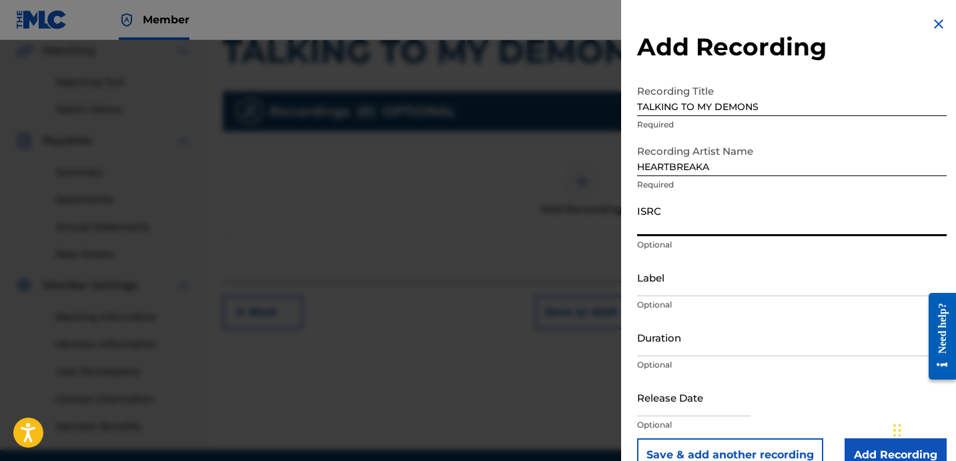
click at [722, 230] on input "ISRC" at bounding box center [792, 217] width 310 height 38
type input "USLD91739076"
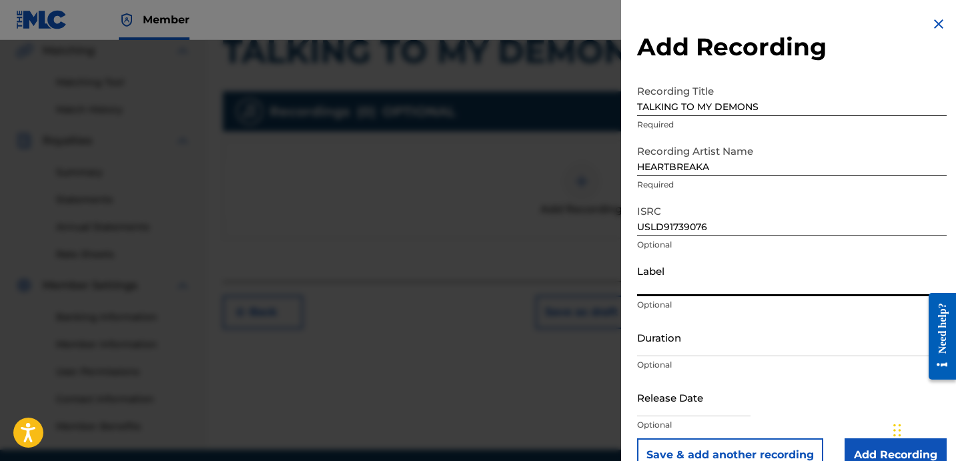
click at [712, 268] on input "Label" at bounding box center [792, 277] width 310 height 38
type input "OTR RECORDS"
click at [705, 344] on input "Duration" at bounding box center [792, 337] width 310 height 38
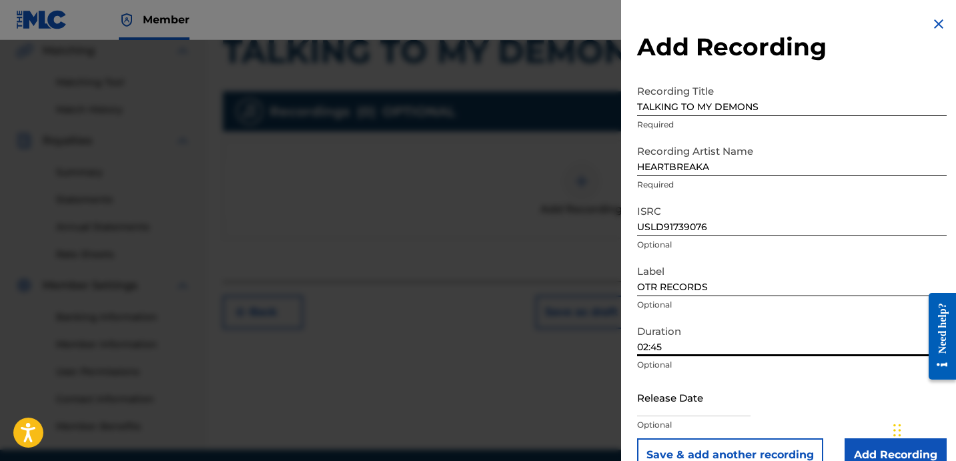
scroll to position [27, 0]
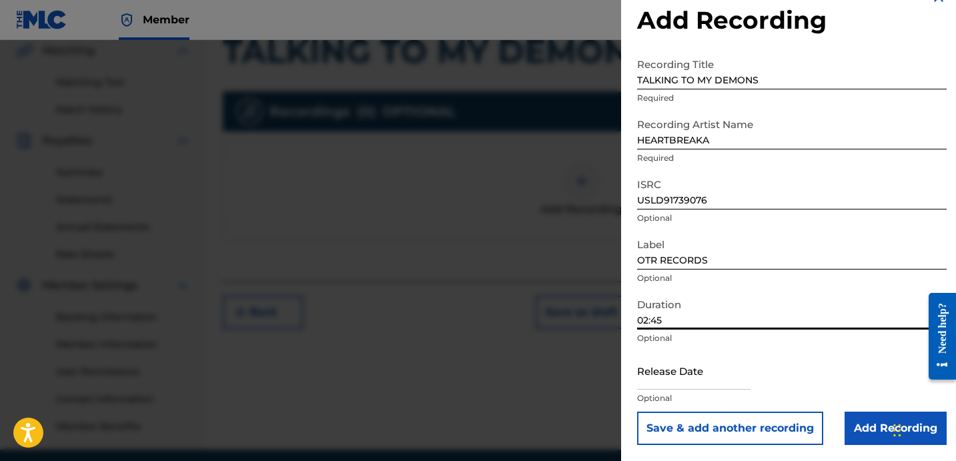
type input "02:45"
click at [878, 430] on input "Add Recording" at bounding box center [896, 428] width 102 height 33
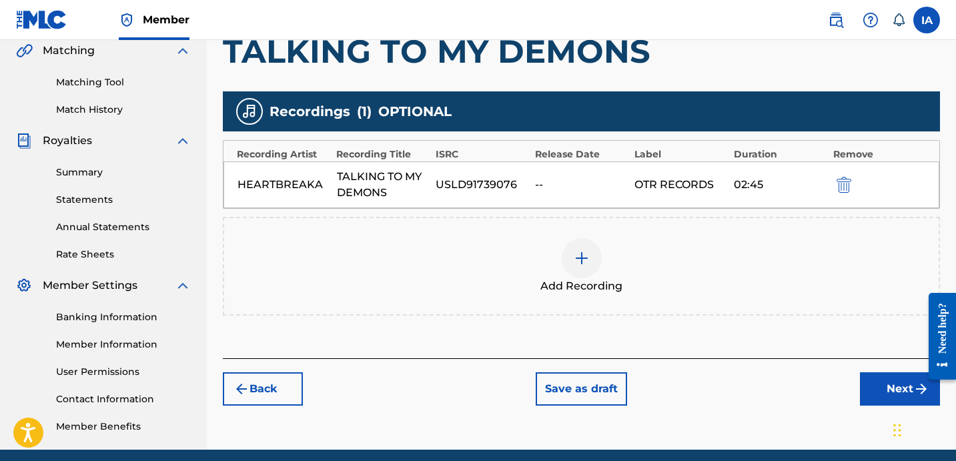
click at [863, 386] on button "Next" at bounding box center [900, 388] width 80 height 33
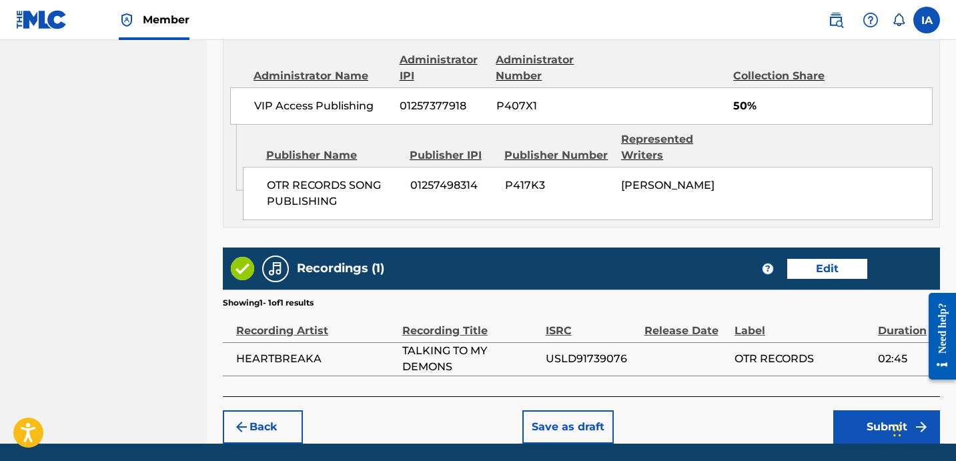
scroll to position [779, 0]
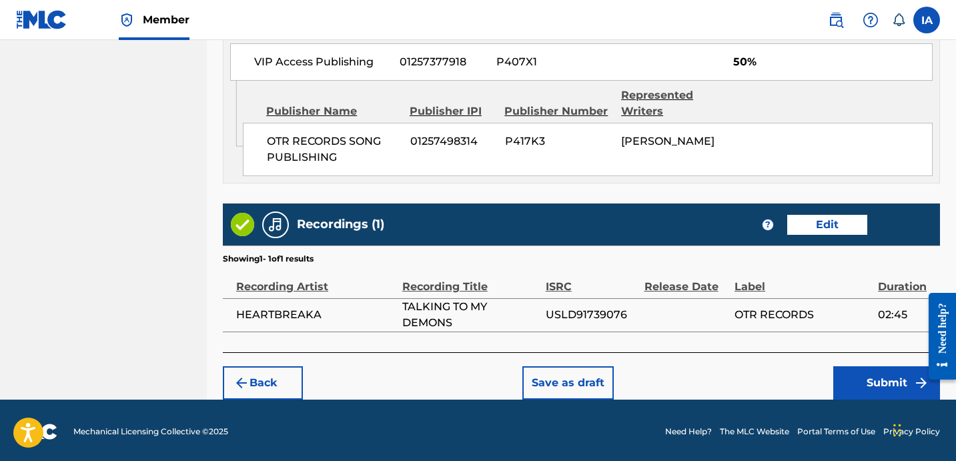
click at [848, 394] on button "Submit" at bounding box center [886, 382] width 107 height 33
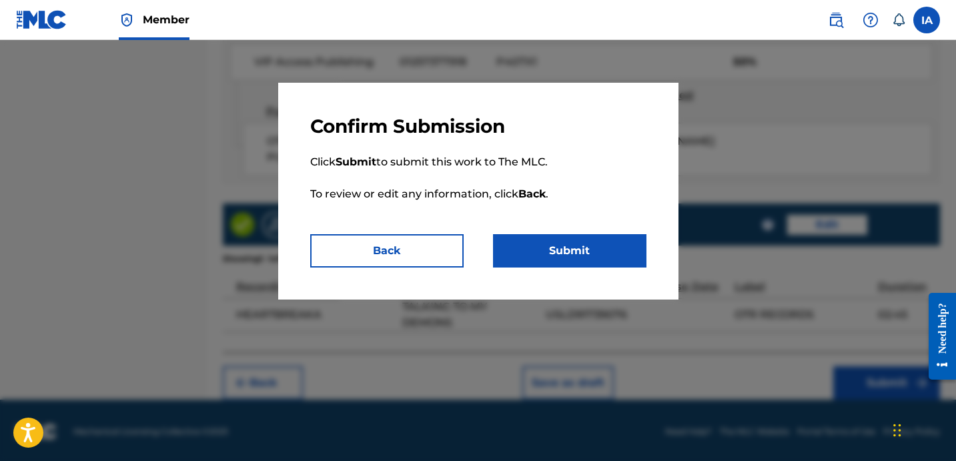
click at [568, 253] on button "Submit" at bounding box center [569, 250] width 153 height 33
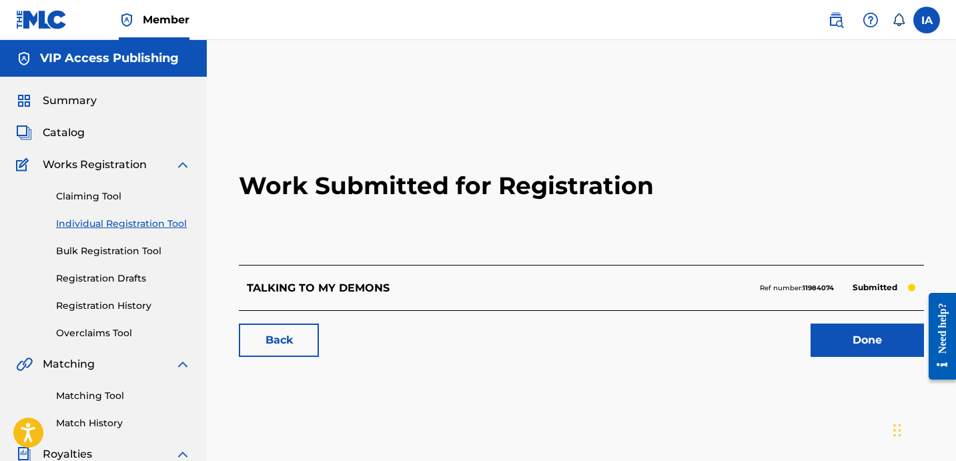
click at [116, 220] on link "Individual Registration Tool" at bounding box center [123, 224] width 135 height 14
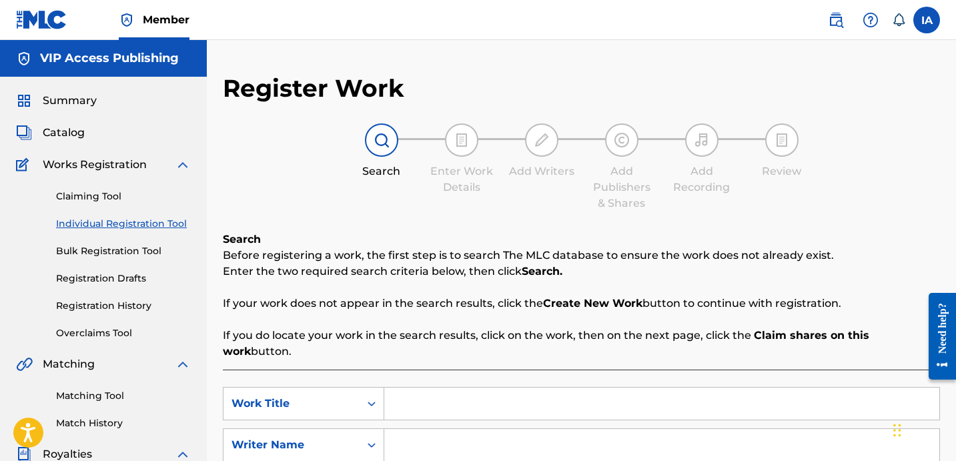
click at [563, 388] on input "Search Form" at bounding box center [661, 404] width 555 height 32
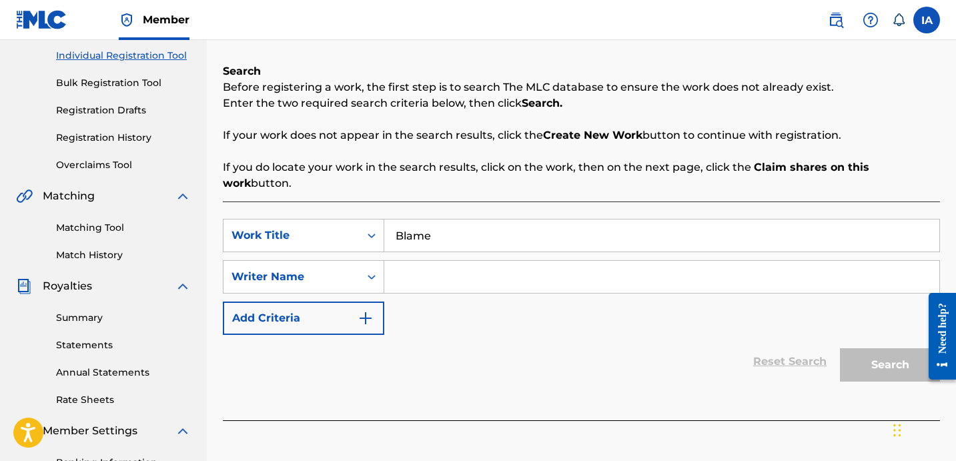
scroll to position [226, 0]
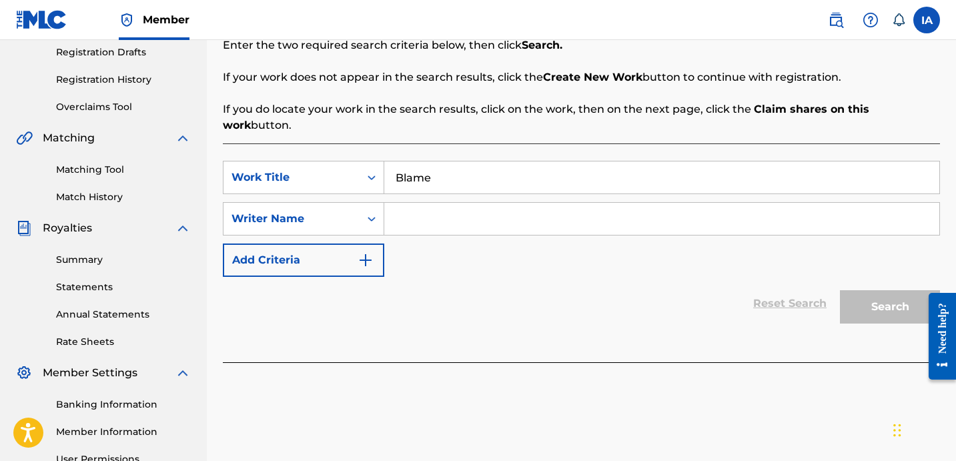
type input "Blame"
click at [618, 214] on input "Search Form" at bounding box center [661, 219] width 555 height 32
click at [603, 222] on div "SearchWithCriteria16788b80-aaf4-4e9f-8b33-e543fb573f39 Work Title Blame SearchW…" at bounding box center [581, 219] width 717 height 116
click at [612, 212] on input "Search Form" at bounding box center [661, 219] width 555 height 32
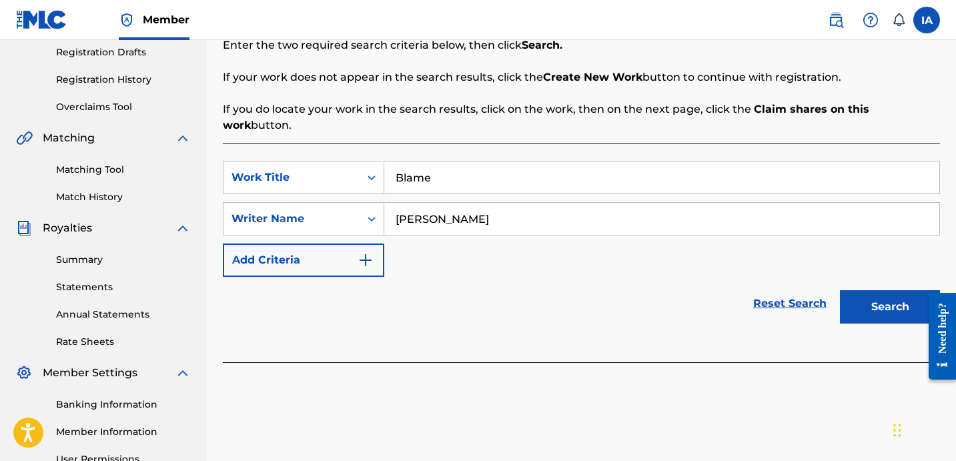
type input "[PERSON_NAME]"
click at [901, 290] on button "Search" at bounding box center [890, 306] width 100 height 33
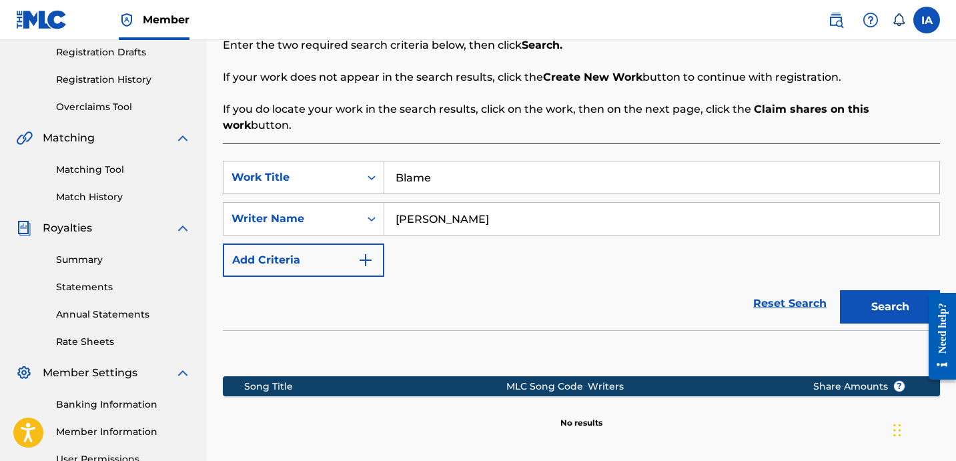
click at [525, 277] on div "Reset Search Search" at bounding box center [581, 303] width 717 height 53
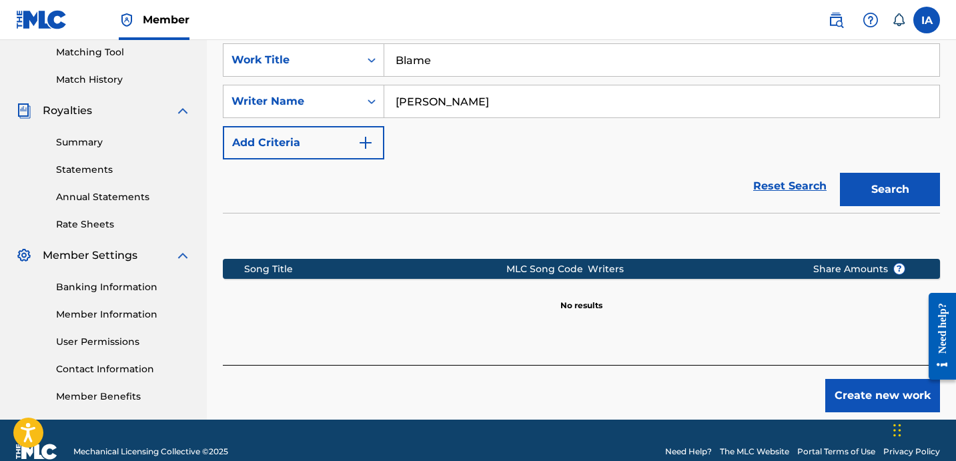
scroll to position [366, 0]
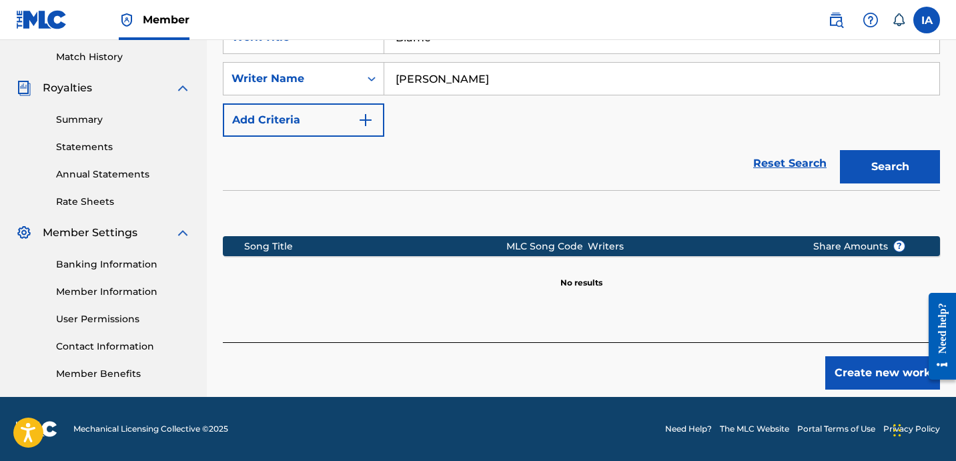
click at [836, 356] on button "Create new work" at bounding box center [882, 372] width 115 height 33
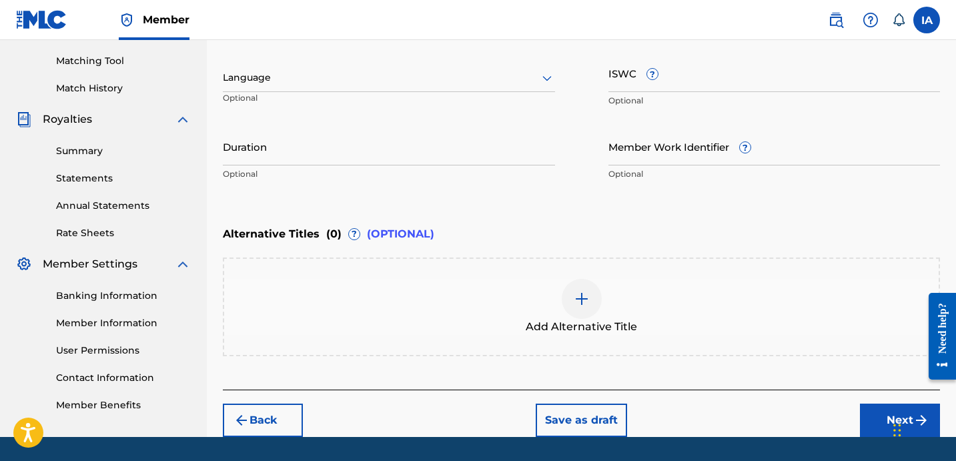
scroll to position [179, 0]
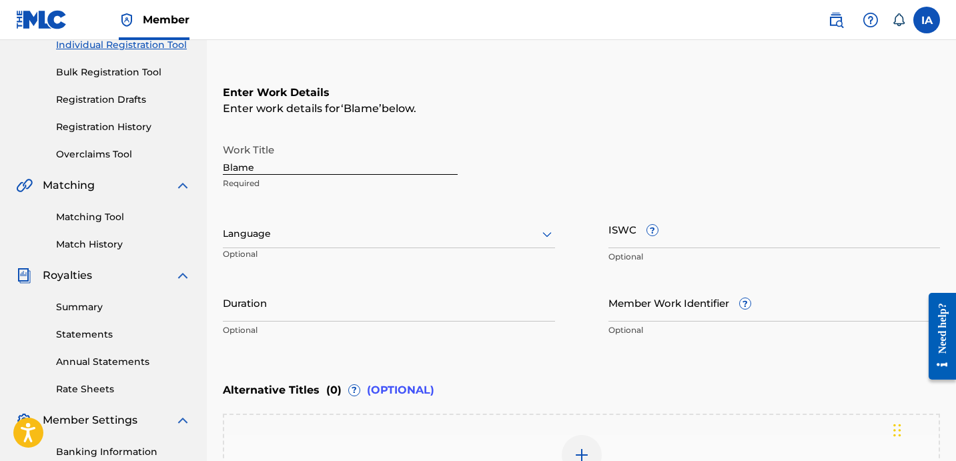
click at [425, 167] on input "Blame" at bounding box center [340, 156] width 235 height 38
type input "BLAME"
click at [269, 237] on div at bounding box center [389, 234] width 332 height 17
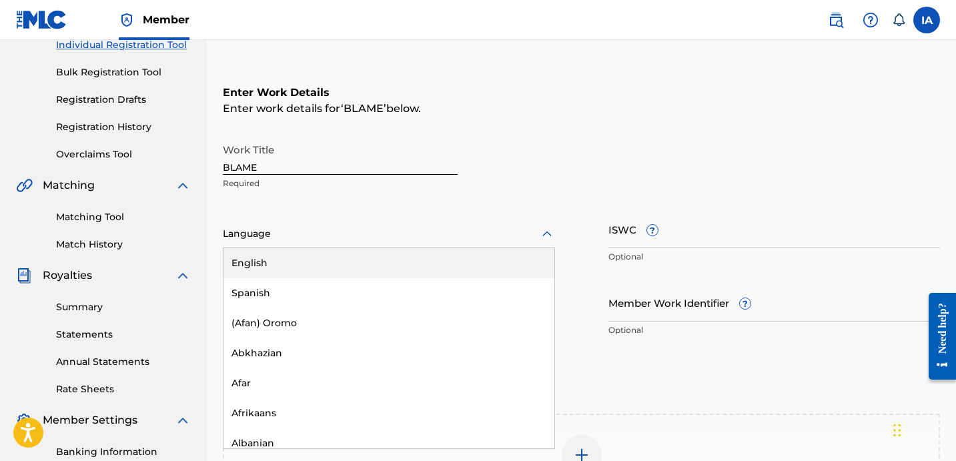
click at [308, 266] on div "English" at bounding box center [389, 263] width 331 height 30
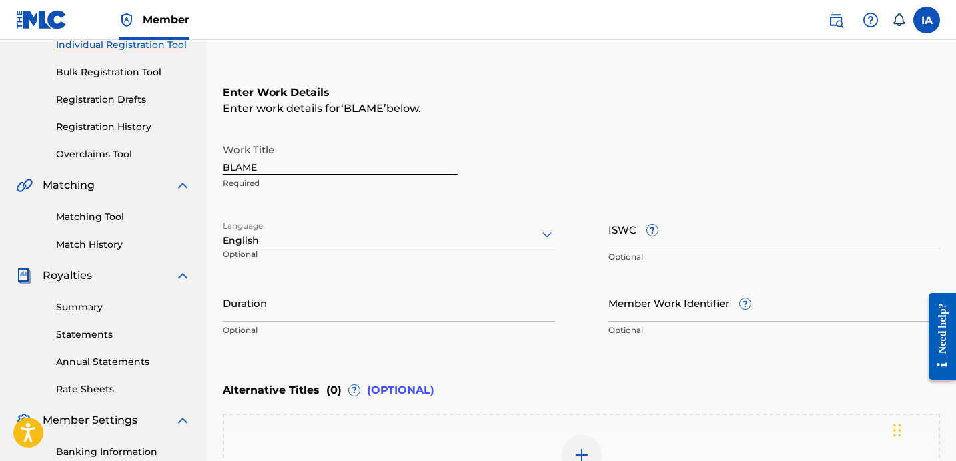
click at [353, 326] on p "Optional" at bounding box center [389, 330] width 332 height 12
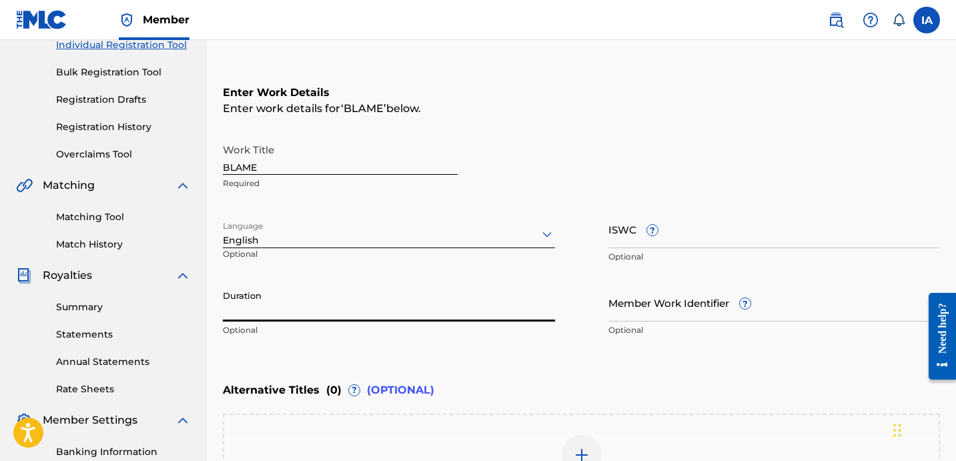
click at [336, 313] on input "Duration" at bounding box center [389, 303] width 332 height 38
type input "03:06"
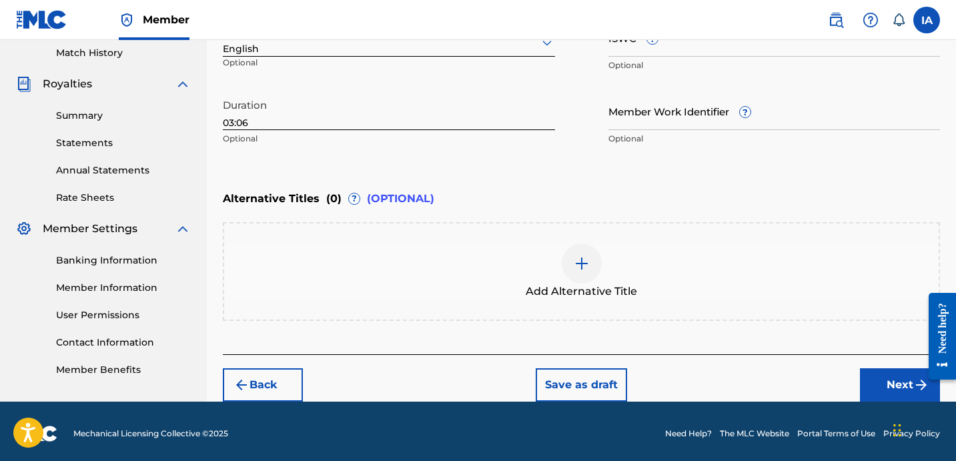
scroll to position [374, 0]
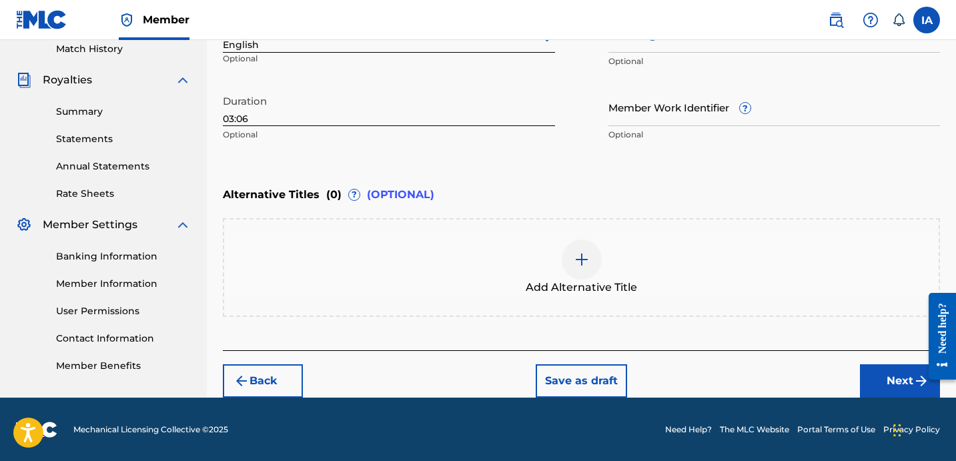
click at [643, 266] on div "Add Alternative Title" at bounding box center [581, 268] width 715 height 56
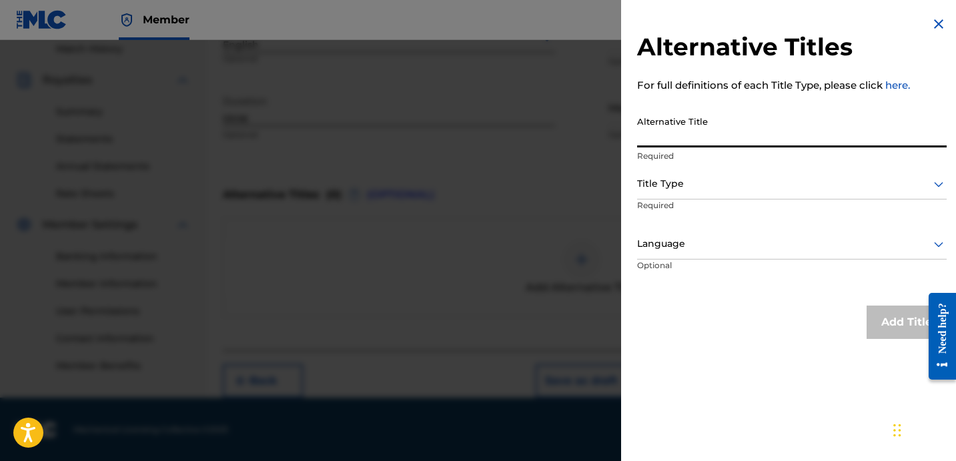
click at [712, 137] on input "Alternative Title" at bounding box center [792, 128] width 310 height 38
type input "BLAME FEAT [PERSON_NAME] AND [PERSON_NAME]"
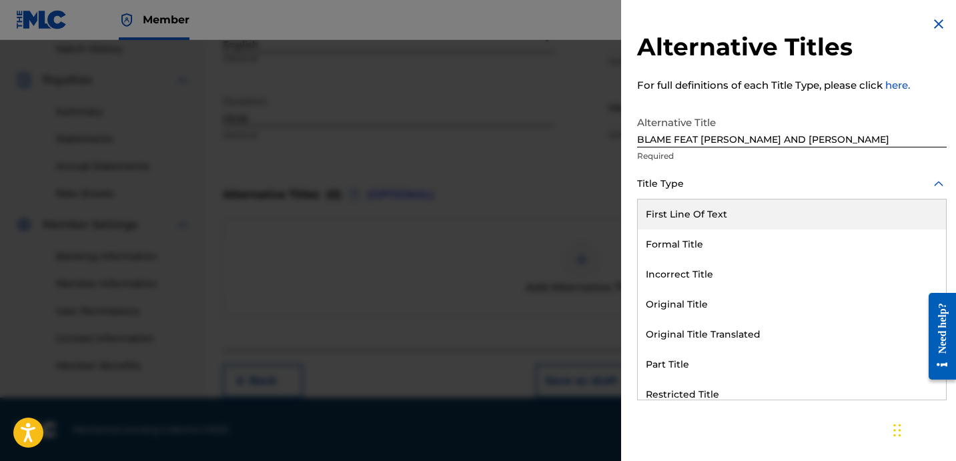
click at [713, 183] on div at bounding box center [792, 183] width 310 height 17
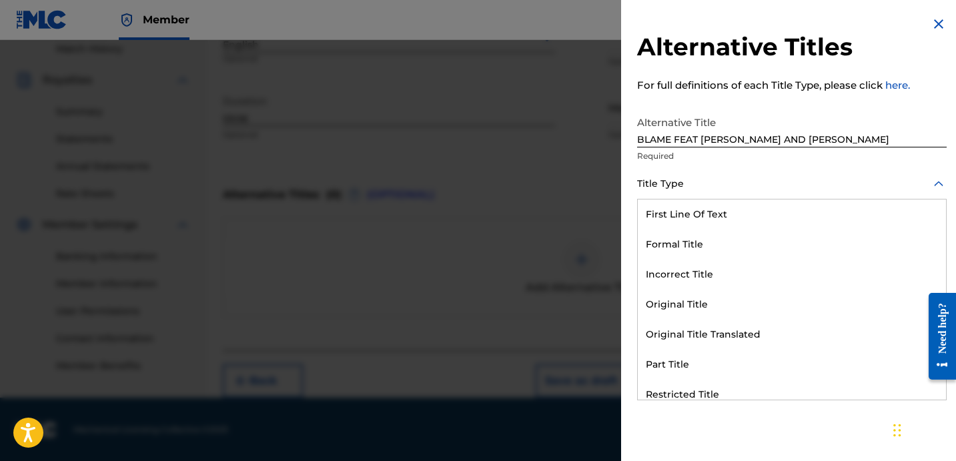
scroll to position [130, 0]
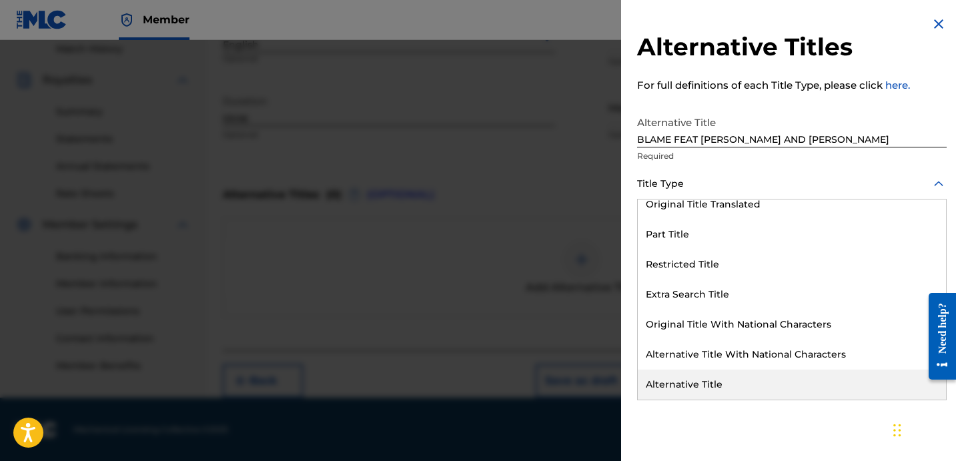
click at [734, 375] on div "Alternative Title" at bounding box center [792, 385] width 308 height 30
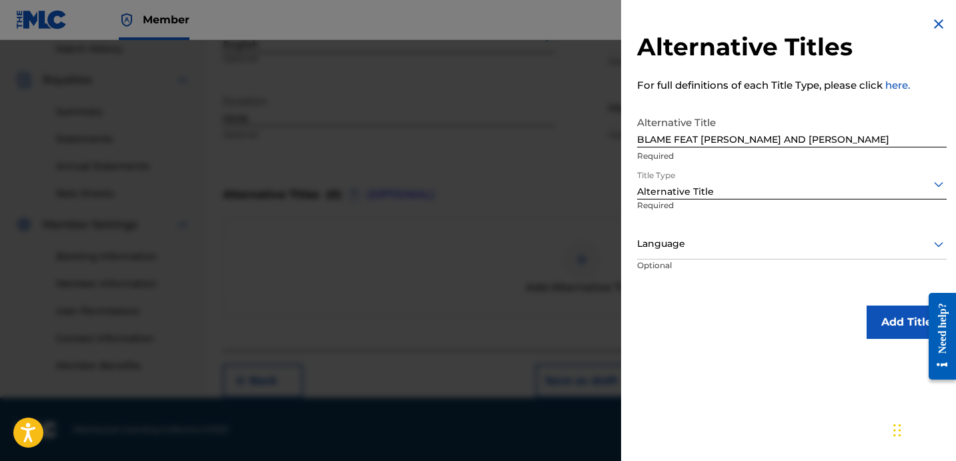
click at [745, 238] on div at bounding box center [792, 244] width 310 height 17
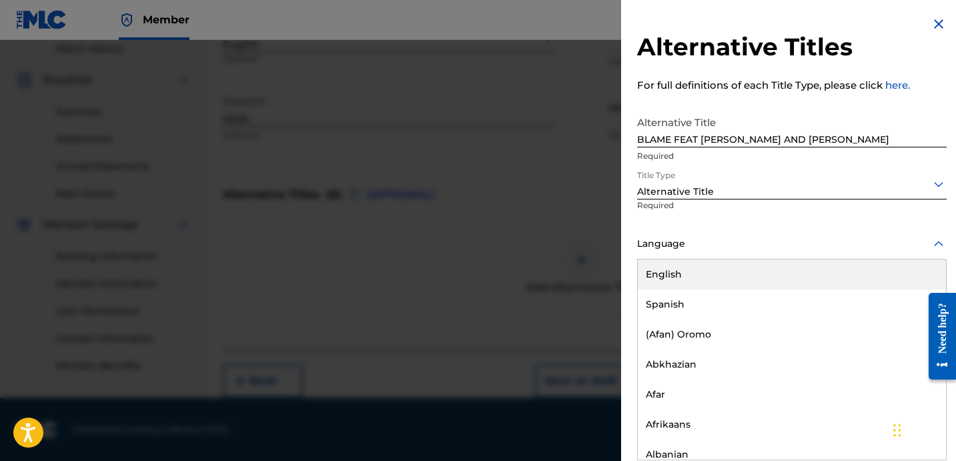
click at [796, 275] on div "English" at bounding box center [792, 275] width 308 height 30
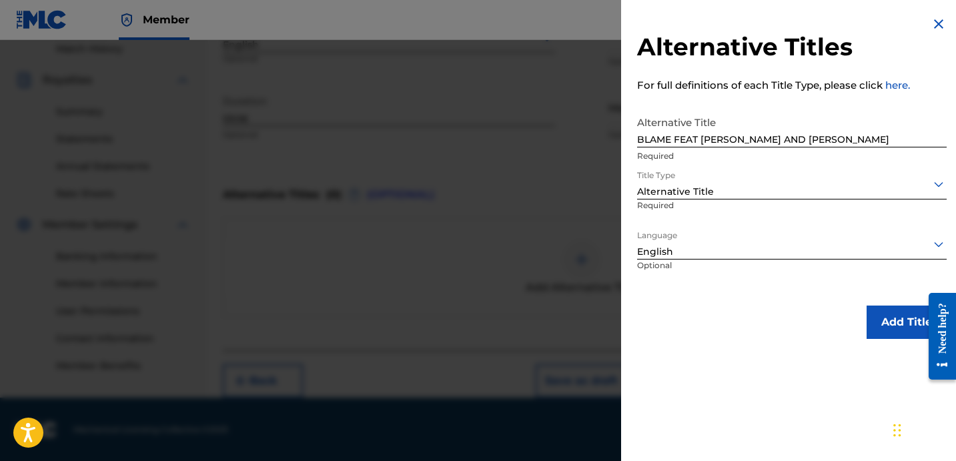
click at [895, 330] on button "Add Title" at bounding box center [907, 322] width 80 height 33
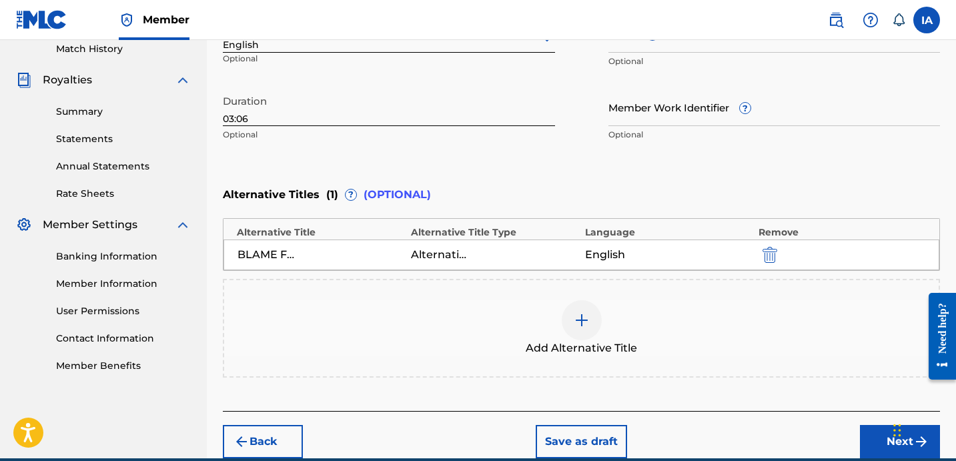
click at [634, 177] on div "Enter Work Details Enter work details for ‘ BLAME ’ below. Work Title BLAME Req…" at bounding box center [581, 18] width 717 height 323
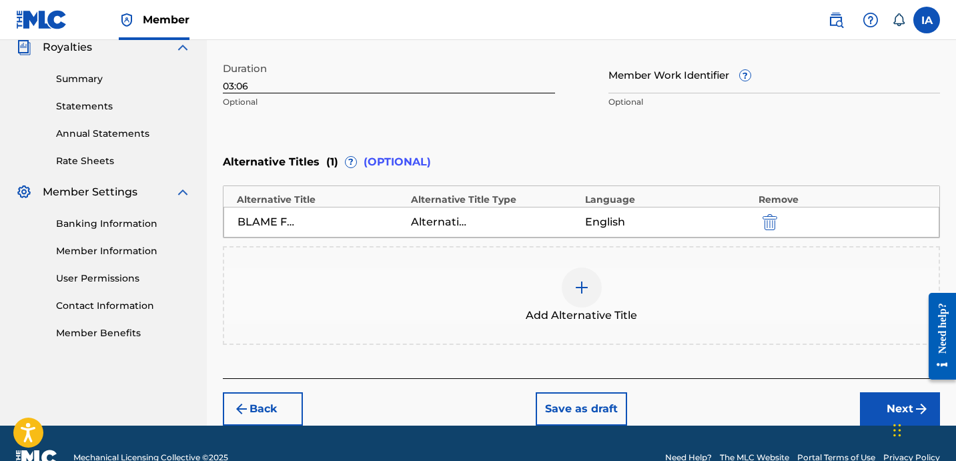
scroll to position [436, 0]
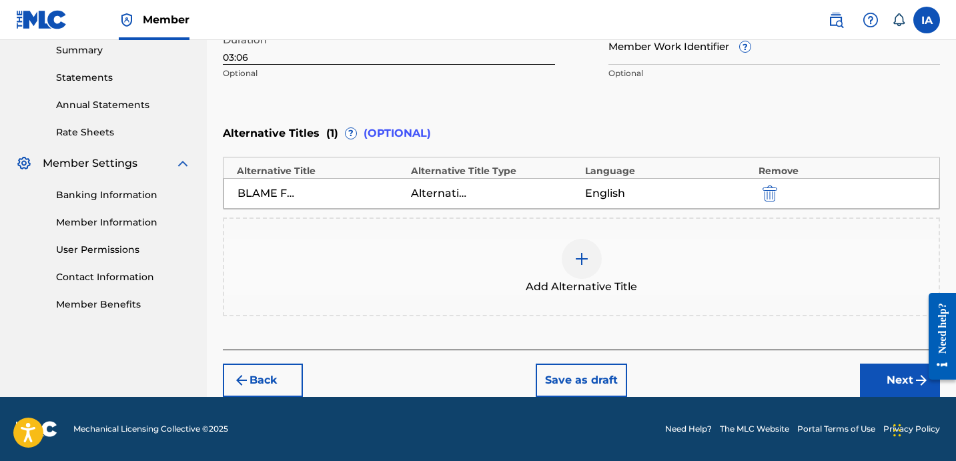
click at [870, 363] on div "Back Save as draft Next" at bounding box center [581, 373] width 717 height 47
click at [885, 368] on button "Next" at bounding box center [900, 380] width 80 height 33
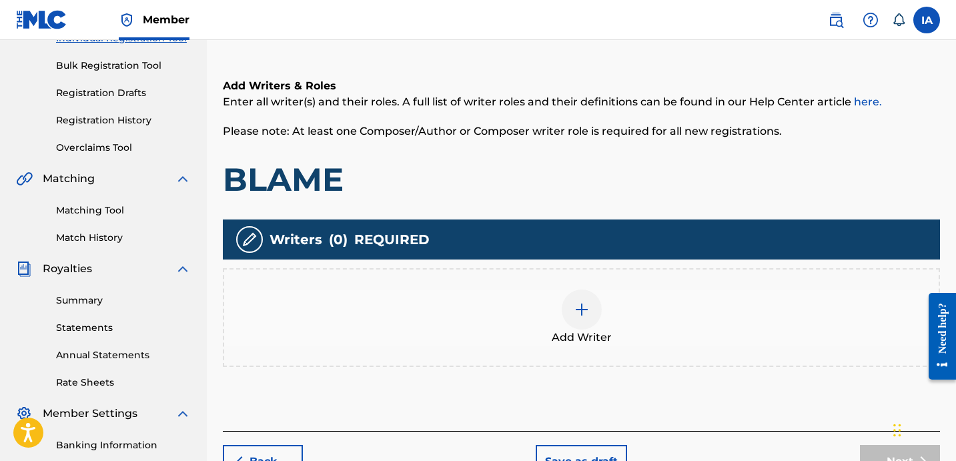
scroll to position [252, 0]
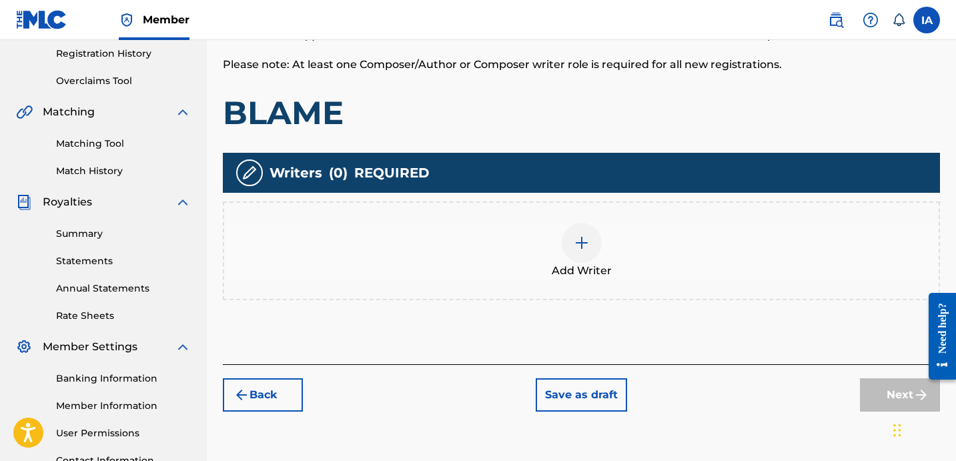
click at [582, 292] on div "Add Writer" at bounding box center [581, 251] width 717 height 99
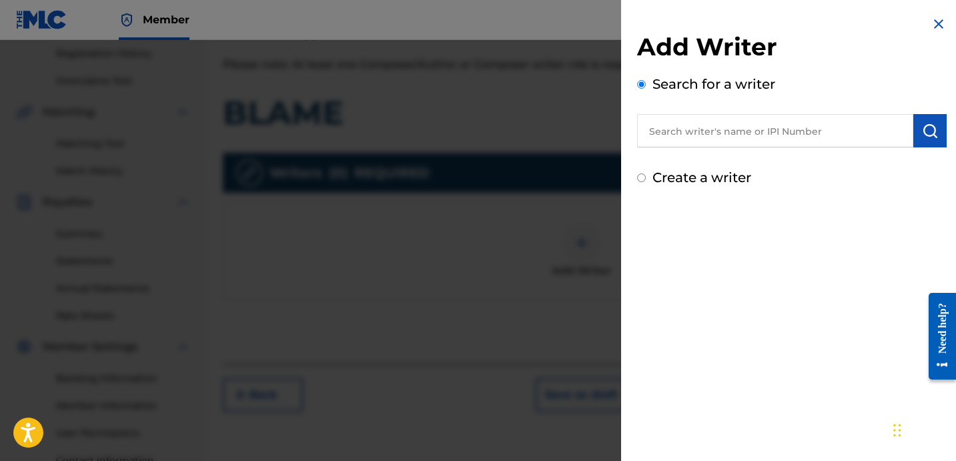
click at [749, 134] on input "text" at bounding box center [775, 130] width 276 height 33
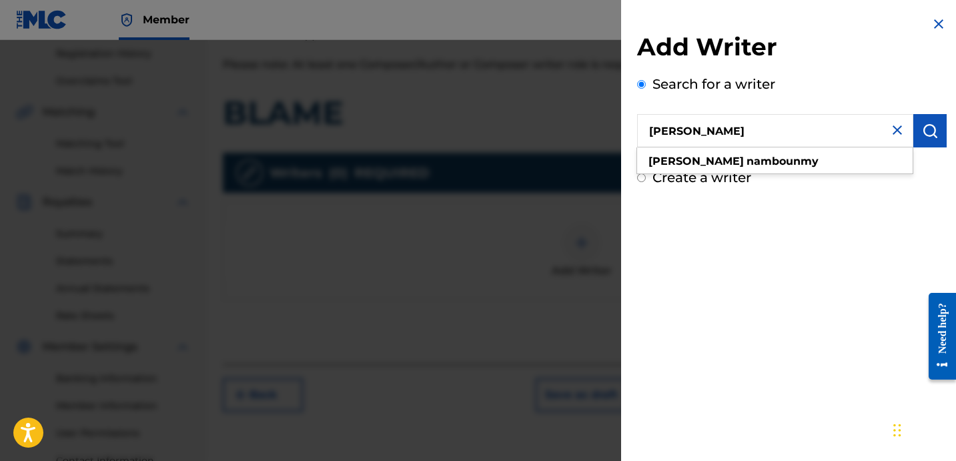
type input "[PERSON_NAME]"
click at [913, 117] on button "submit" at bounding box center [929, 130] width 33 height 33
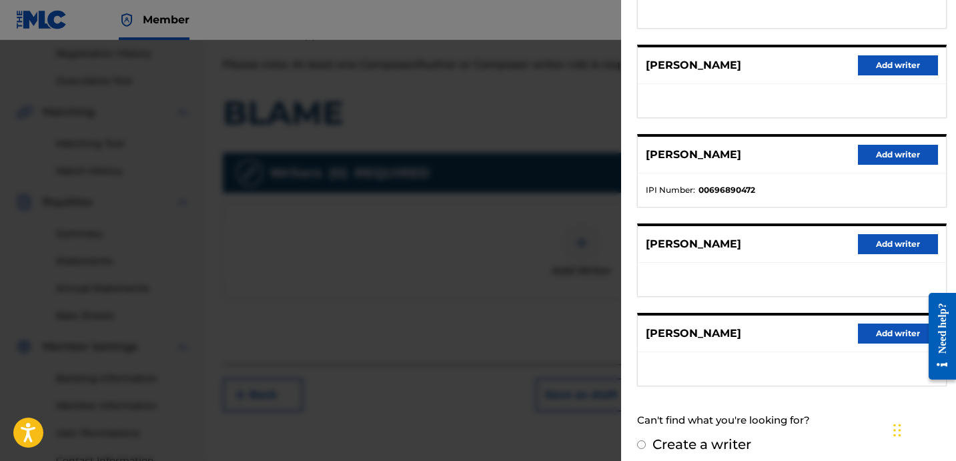
scroll to position [230, 0]
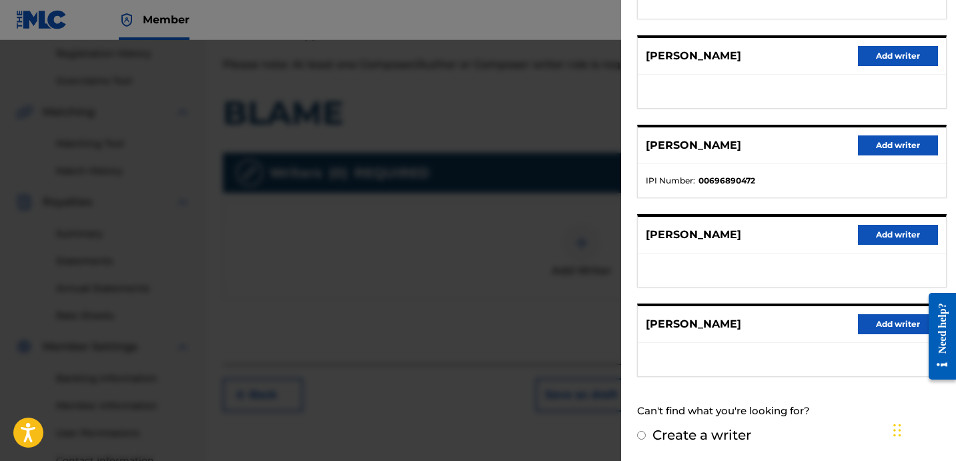
click at [861, 145] on button "Add writer" at bounding box center [898, 145] width 80 height 20
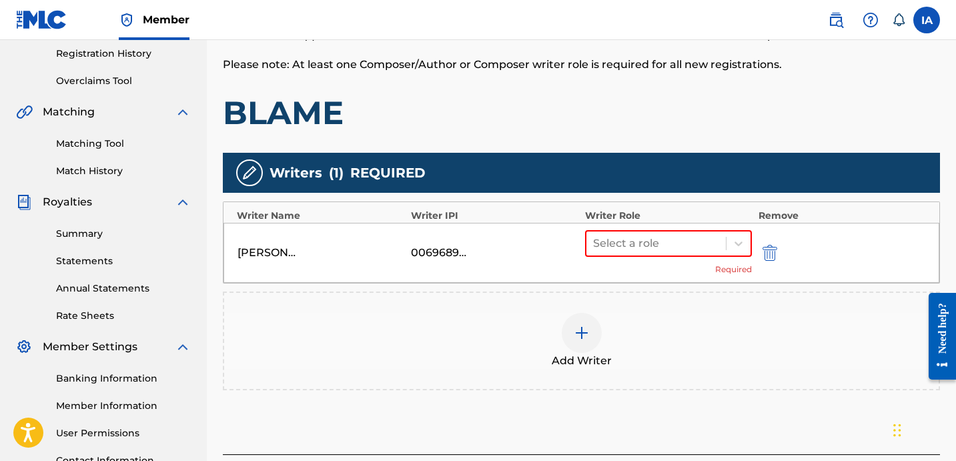
drag, startPoint x: 673, startPoint y: 238, endPoint x: 620, endPoint y: 201, distance: 64.2
click at [673, 238] on div at bounding box center [656, 243] width 126 height 19
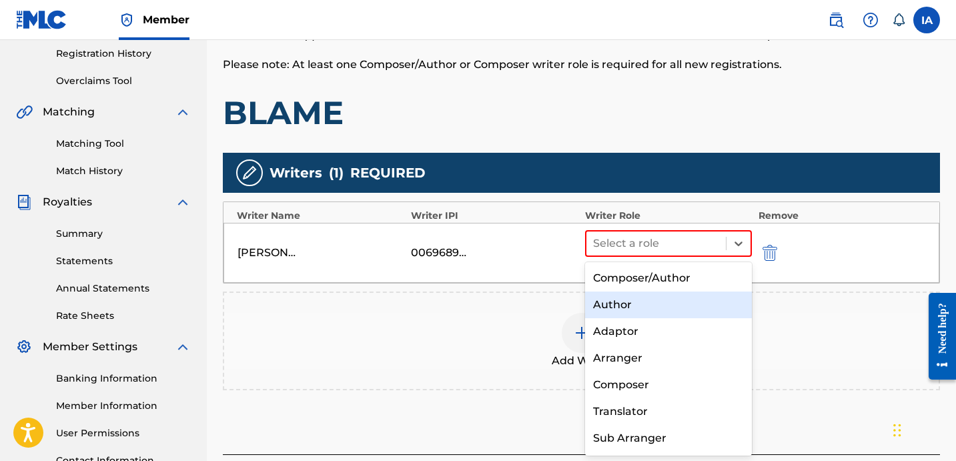
click at [637, 312] on div "Author" at bounding box center [668, 305] width 167 height 27
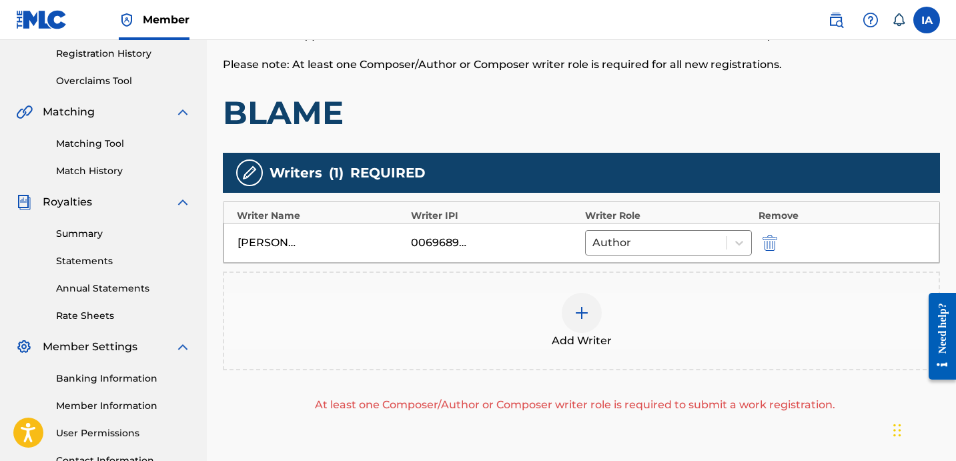
click at [604, 328] on div "Add Writer" at bounding box center [581, 321] width 715 height 56
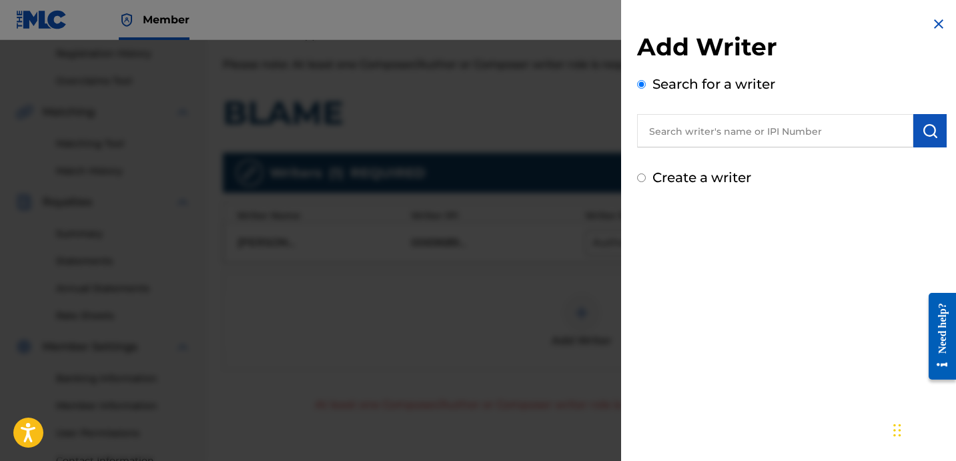
click at [649, 177] on div "Create a writer" at bounding box center [792, 177] width 310 height 20
click at [645, 180] on div "Create a writer" at bounding box center [792, 177] width 310 height 20
click at [643, 177] on input "Create a writer" at bounding box center [641, 177] width 9 height 9
radio input "false"
radio input "true"
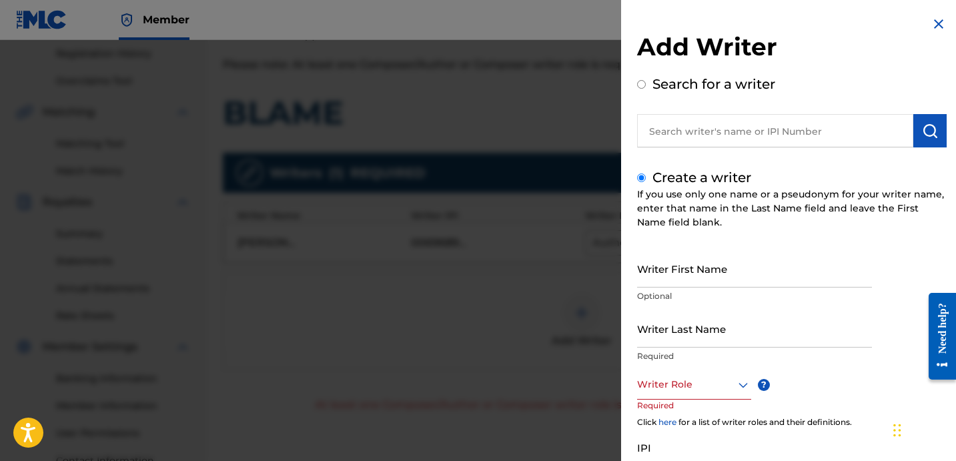
click at [744, 345] on input "Writer Last Name" at bounding box center [754, 329] width 235 height 38
click at [740, 340] on input "UNKNOWN WRITER" at bounding box center [754, 329] width 235 height 38
click at [722, 339] on input "UNKNOWN WRITER" at bounding box center [754, 329] width 235 height 38
type input "UNKNOWN"
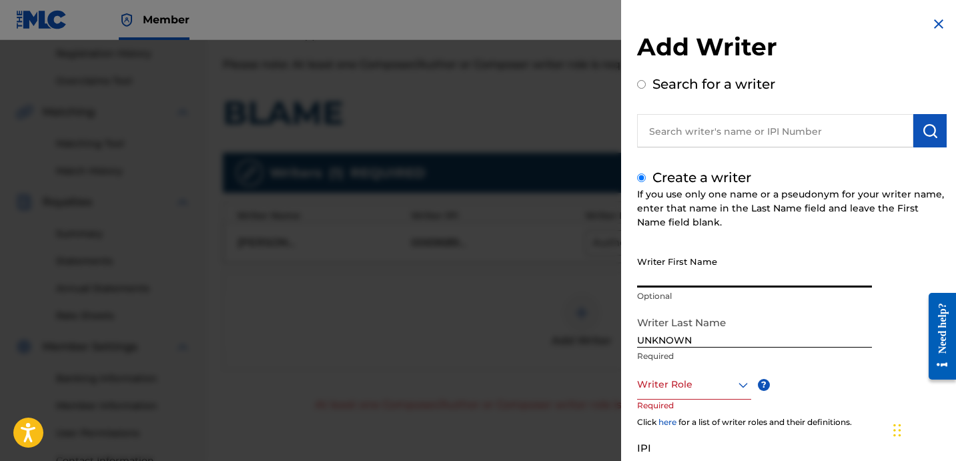
click at [701, 284] on input "Writer First Name" at bounding box center [754, 269] width 235 height 38
type input "WRITER"
click at [686, 380] on div at bounding box center [694, 384] width 114 height 17
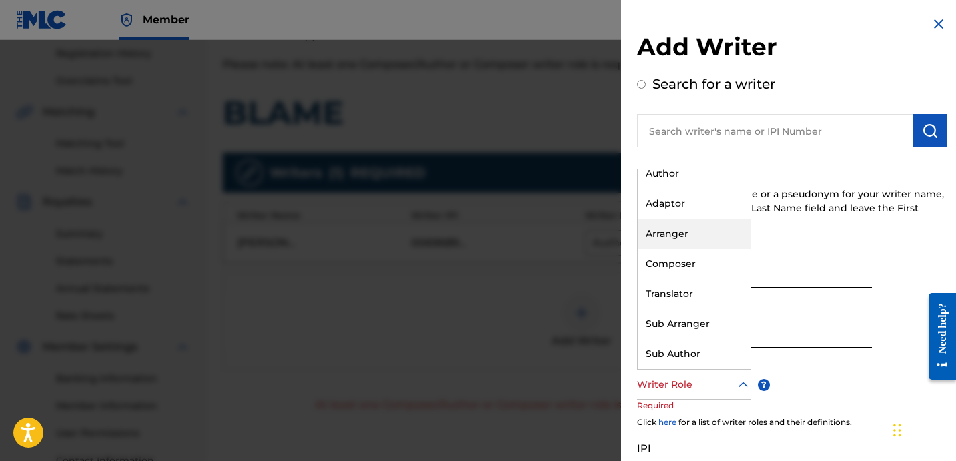
scroll to position [0, 0]
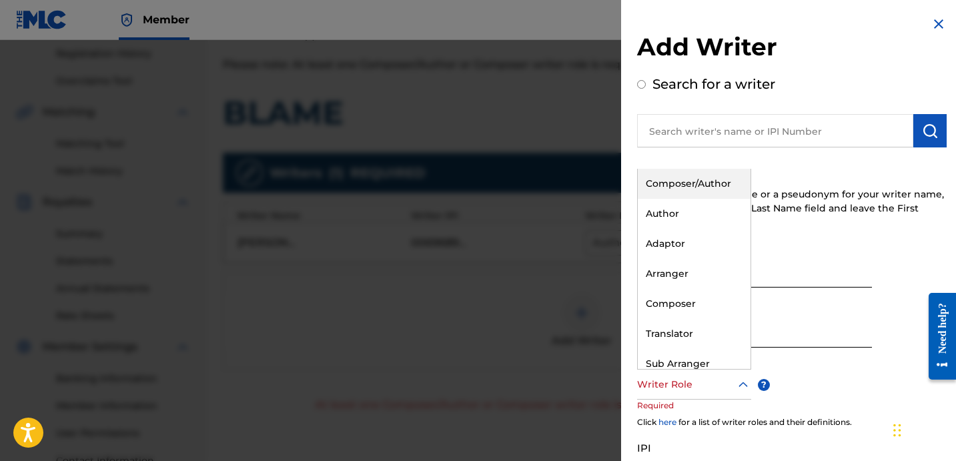
click at [695, 193] on div "Composer/Author" at bounding box center [694, 184] width 113 height 30
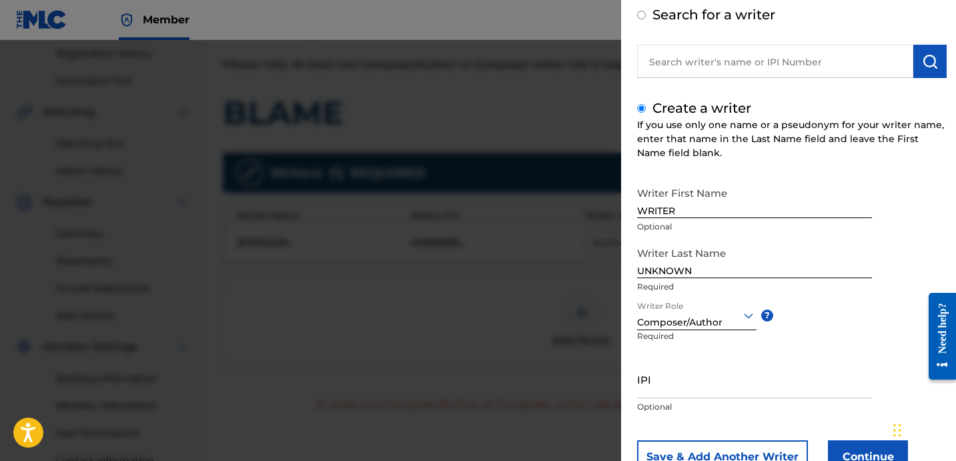
scroll to position [118, 0]
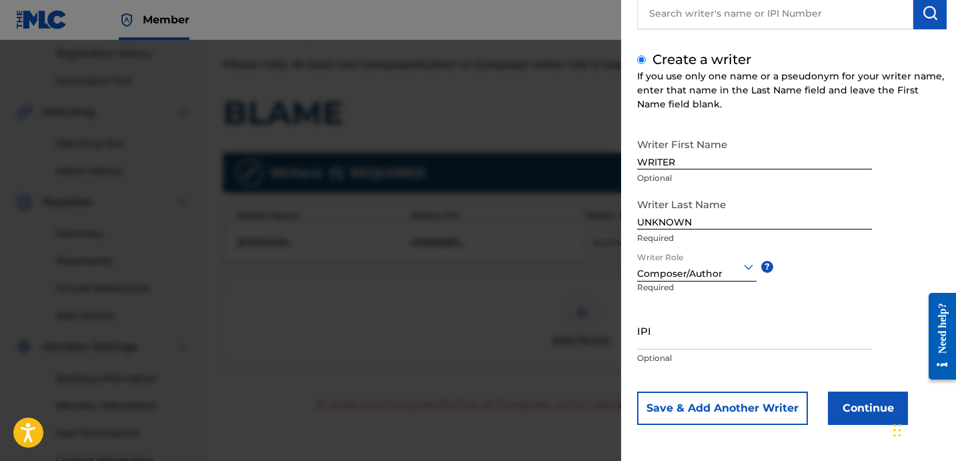
click at [847, 404] on button "Continue" at bounding box center [868, 408] width 80 height 33
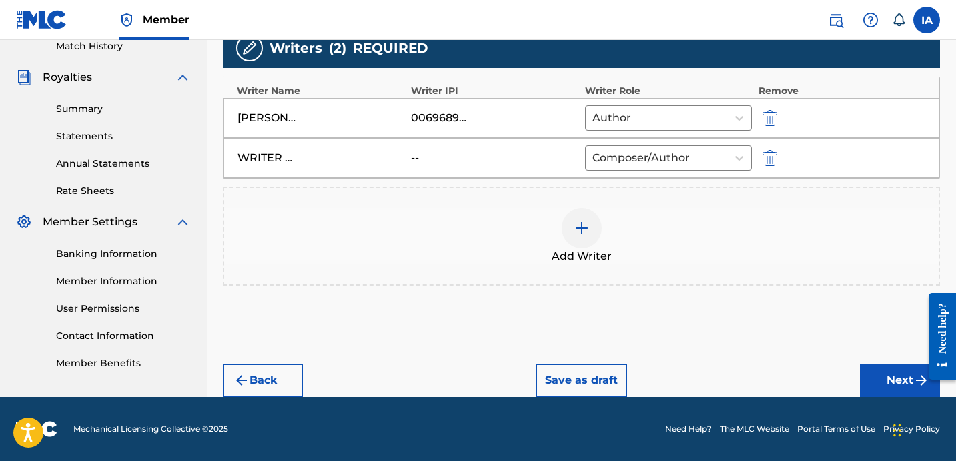
click at [886, 388] on button "Next" at bounding box center [900, 380] width 80 height 33
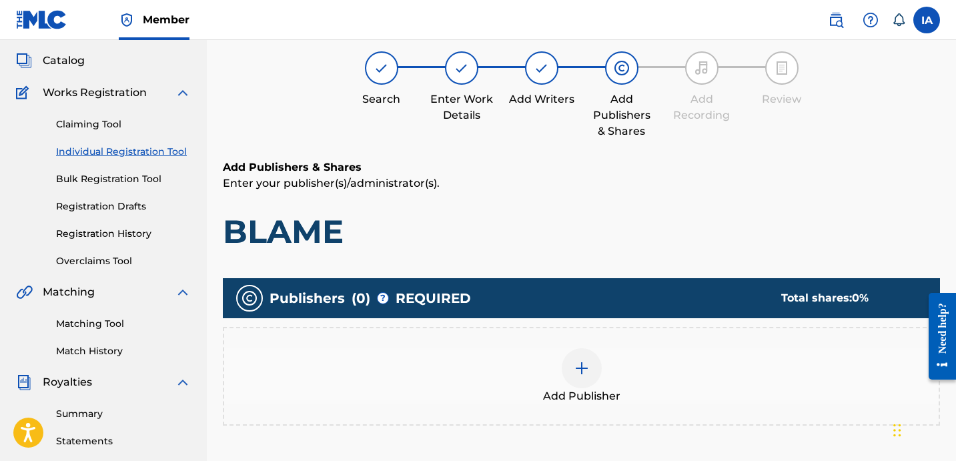
scroll to position [60, 0]
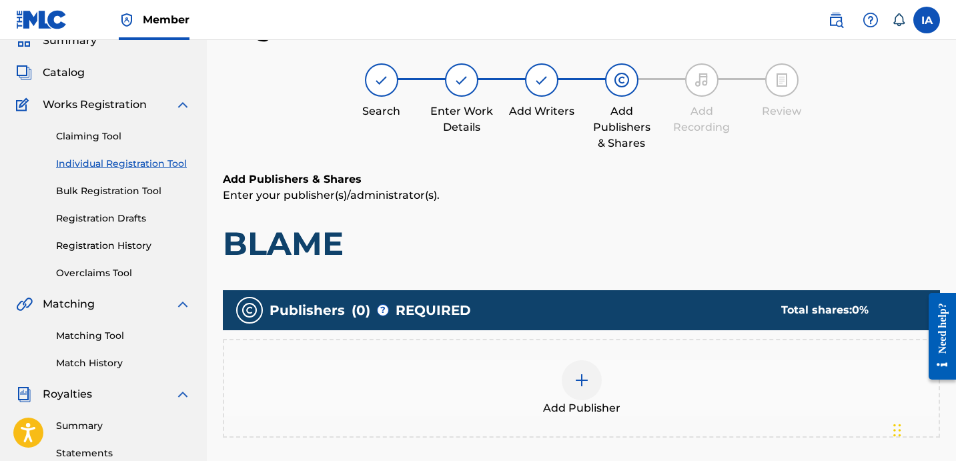
click at [596, 350] on div "Add Publisher" at bounding box center [581, 388] width 717 height 99
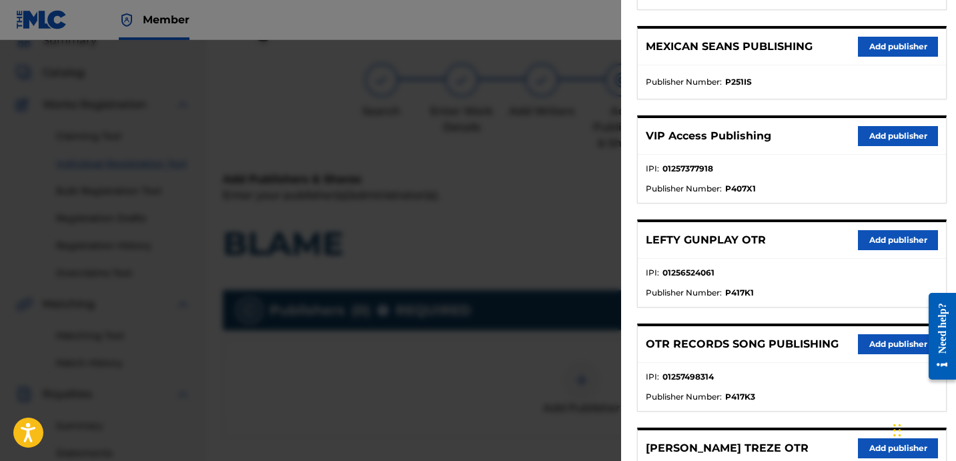
scroll to position [554, 0]
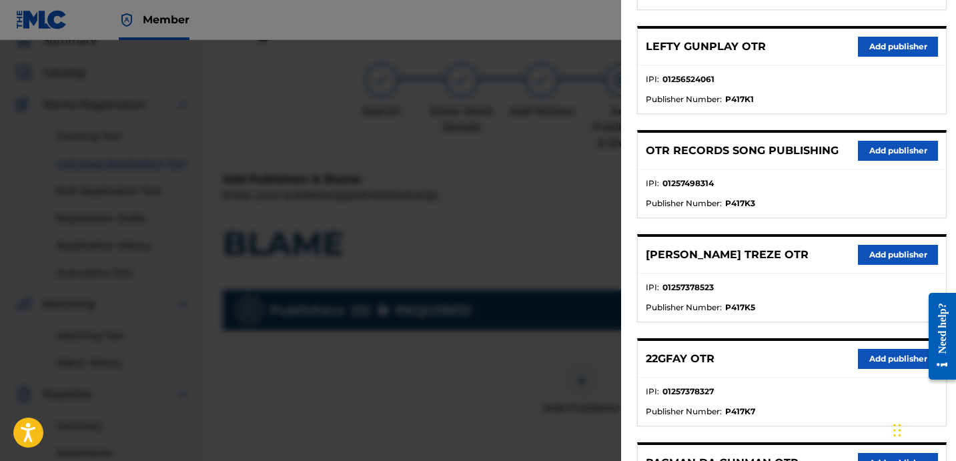
click at [869, 151] on button "Add publisher" at bounding box center [898, 151] width 80 height 20
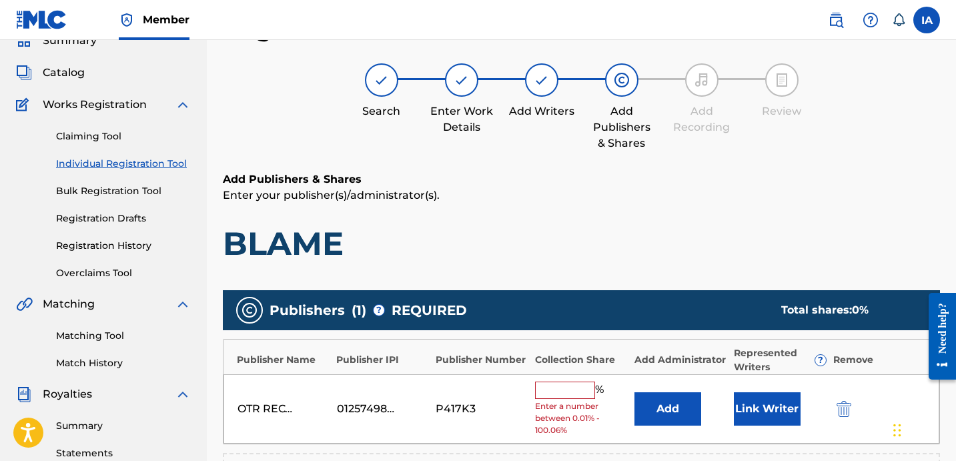
click at [571, 392] on input "text" at bounding box center [565, 390] width 60 height 17
click at [584, 386] on input "text" at bounding box center [565, 390] width 60 height 17
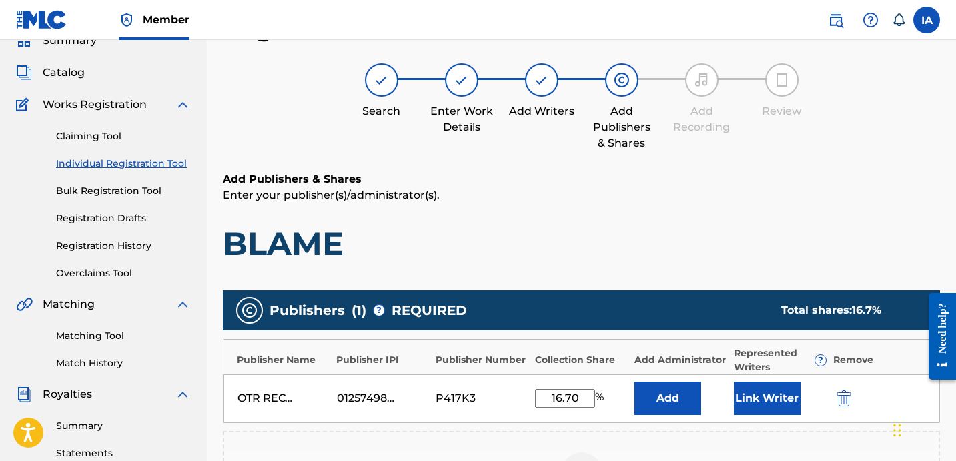
drag, startPoint x: 582, startPoint y: 396, endPoint x: 517, endPoint y: 374, distance: 68.8
click at [538, 382] on div "OTR RECORDS SONG PUBLISHING 01257498314 P417K3 16.70 % Add Link Writer" at bounding box center [582, 398] width 716 height 48
type input "16.70"
click at [651, 402] on button "Add" at bounding box center [668, 398] width 67 height 33
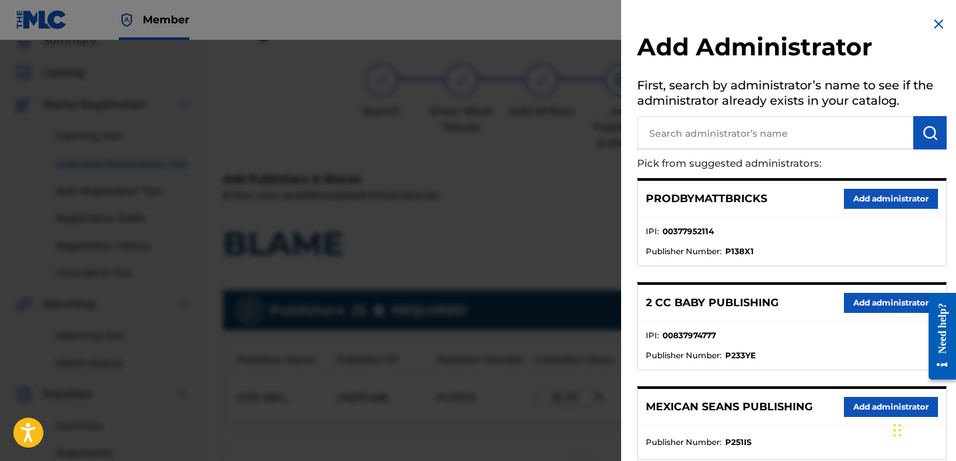
scroll to position [267, 0]
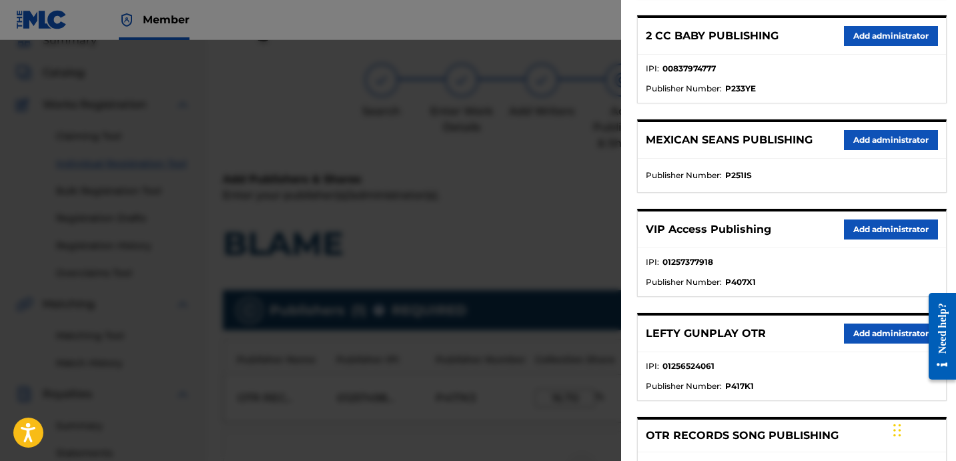
click at [906, 225] on button "Add administrator" at bounding box center [891, 230] width 94 height 20
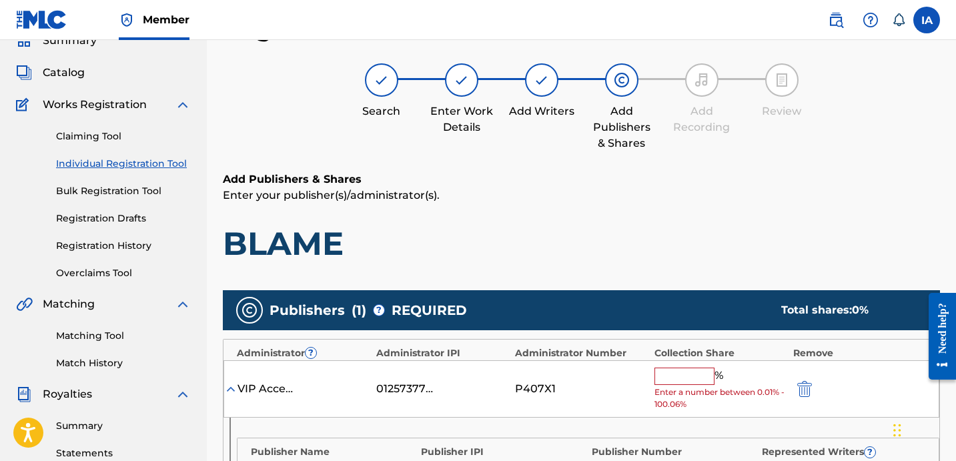
click at [699, 371] on input "text" at bounding box center [685, 376] width 60 height 17
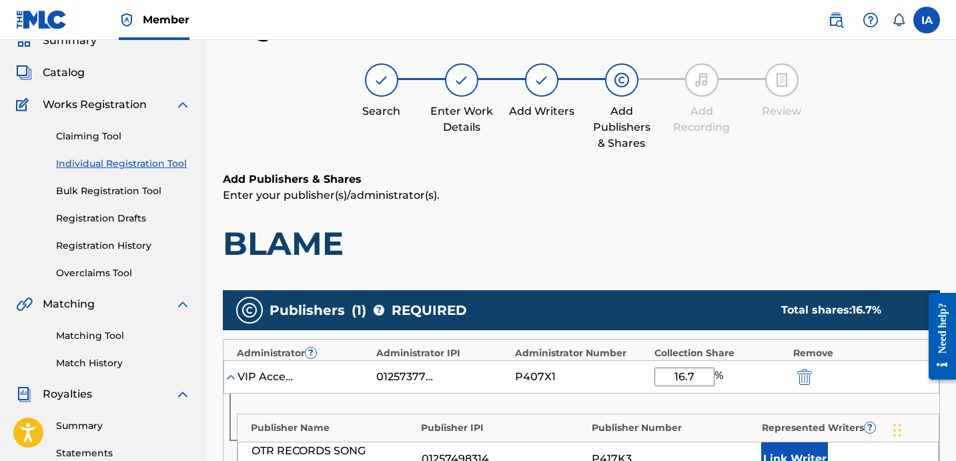
type input "16.7"
click at [715, 194] on p "Enter your publisher(s)/administrator(s)." at bounding box center [581, 195] width 717 height 16
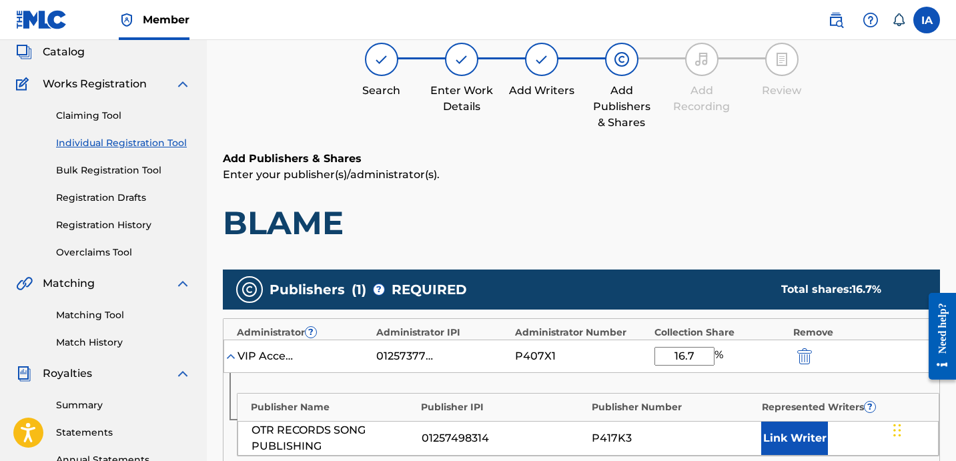
scroll to position [240, 0]
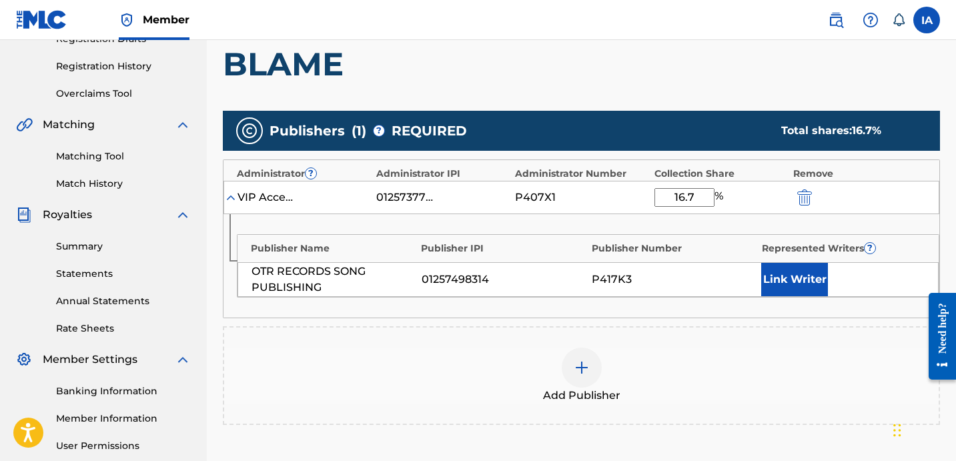
click at [781, 270] on button "Link Writer" at bounding box center [794, 279] width 67 height 33
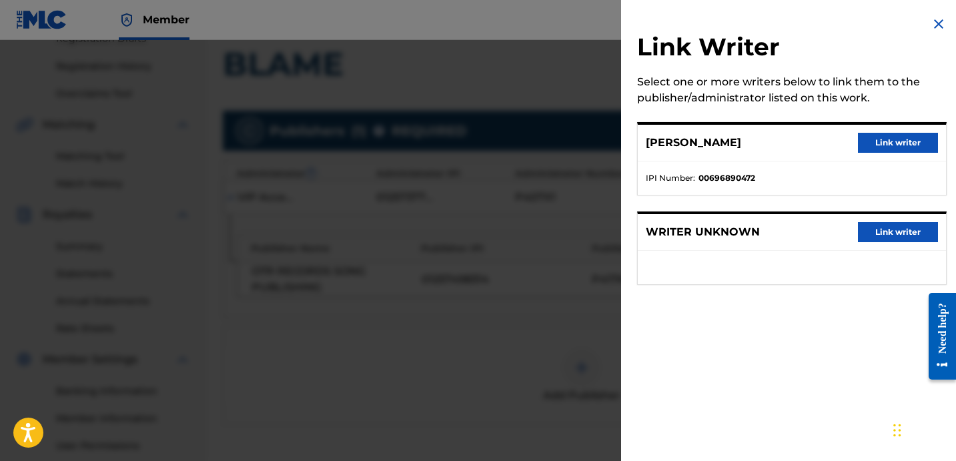
click at [904, 137] on button "Link writer" at bounding box center [898, 143] width 80 height 20
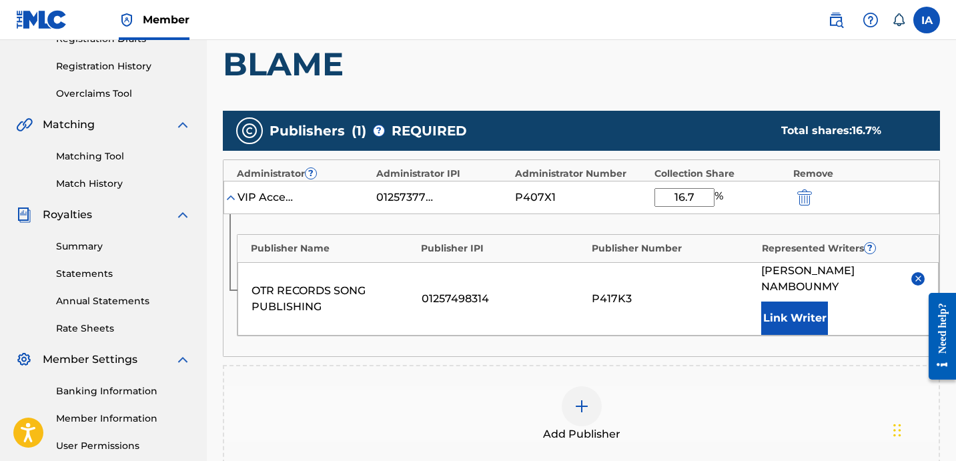
click at [704, 92] on div "Add Publishers & Shares Enter your publisher(s)/administrator(s). BLAME Publish…" at bounding box center [581, 280] width 717 height 576
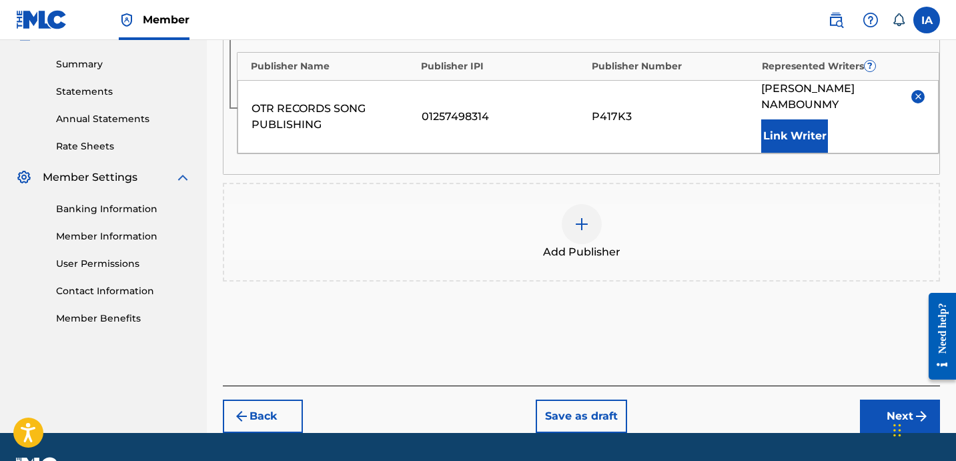
scroll to position [442, 0]
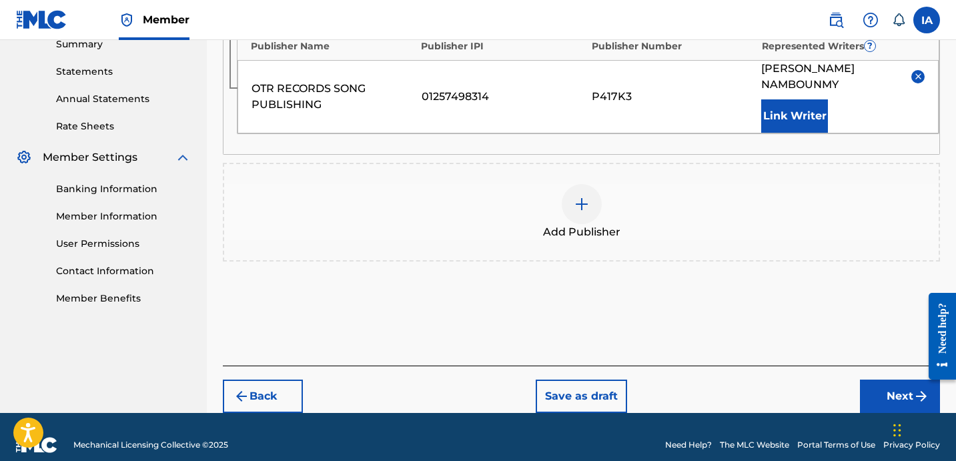
click at [882, 366] on div "Back Save as draft Next" at bounding box center [581, 389] width 717 height 47
click at [883, 380] on button "Next" at bounding box center [900, 396] width 80 height 33
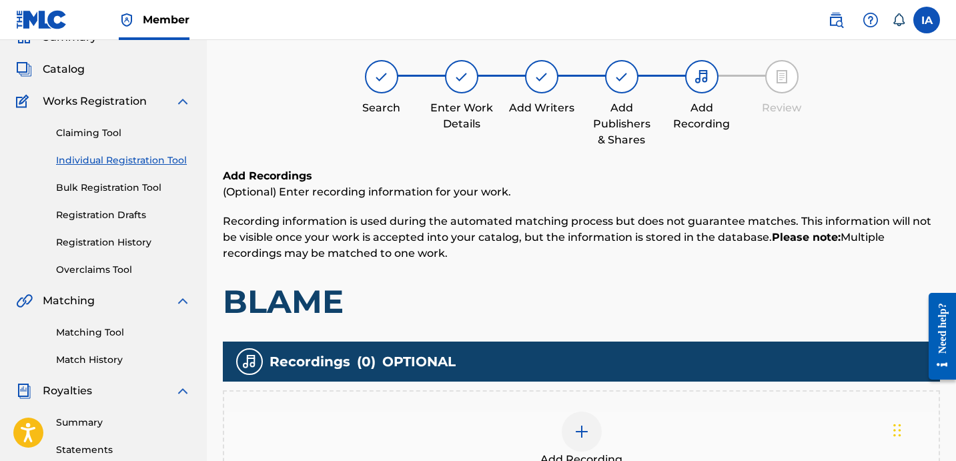
scroll to position [60, 0]
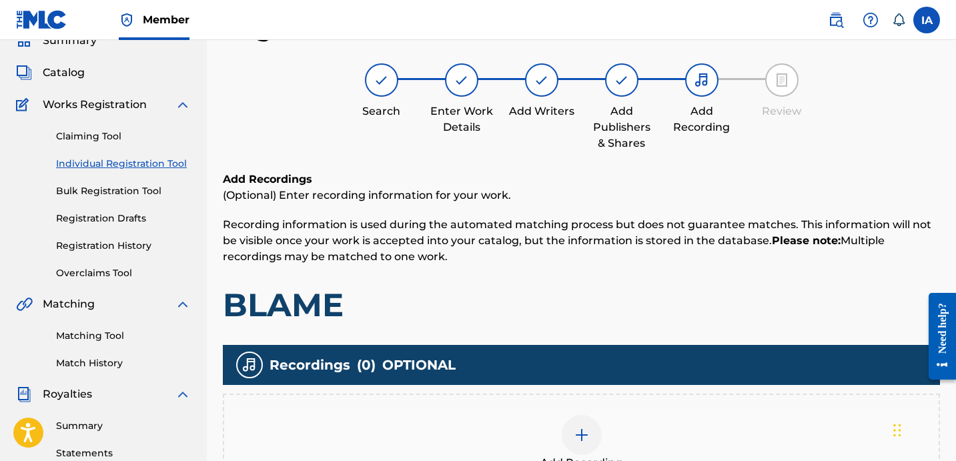
click at [613, 392] on div "Recordings ( 0 ) OPTIONAL Add Recording" at bounding box center [581, 418] width 717 height 147
click at [623, 407] on div "Add Recording" at bounding box center [581, 443] width 717 height 99
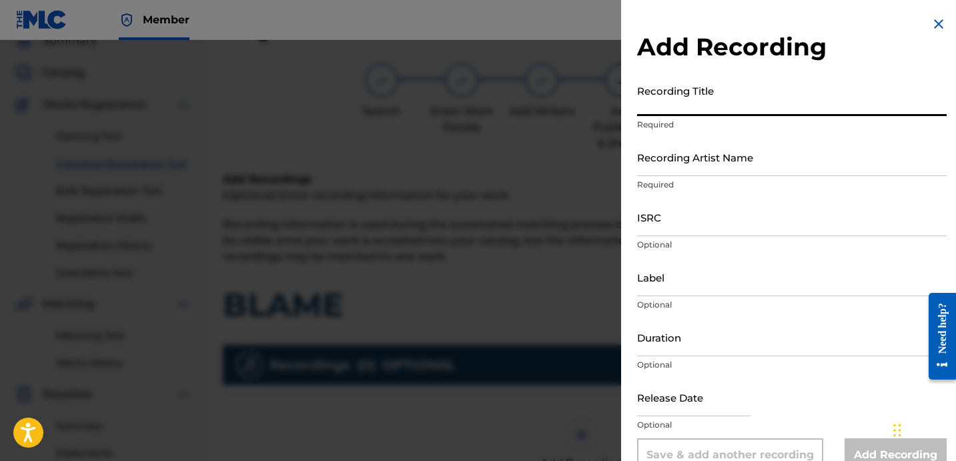
click at [741, 110] on input "Recording Title" at bounding box center [792, 97] width 310 height 38
drag, startPoint x: 667, startPoint y: 108, endPoint x: 605, endPoint y: 67, distance: 74.0
click at [609, 70] on div "Add Recording Recording Title 16.70 Required Recording Artist Name Required ISR…" at bounding box center [478, 250] width 956 height 421
type input "BLAME"
click at [695, 156] on input "Recording Artist Name" at bounding box center [792, 157] width 310 height 38
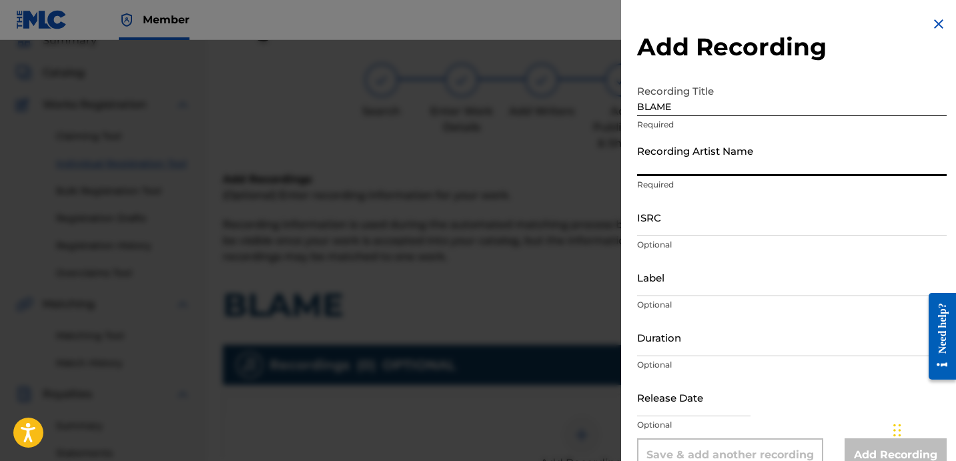
type input "HEARTBREAKA"
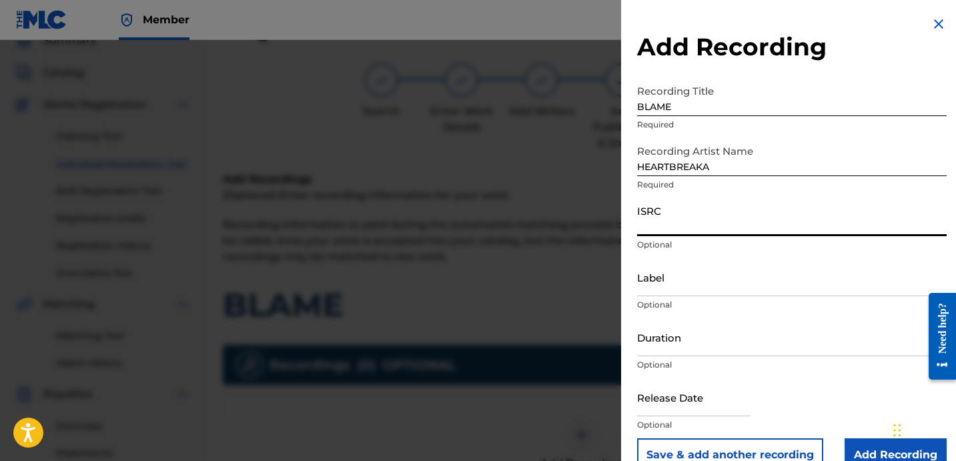
click at [665, 228] on input "ISRC" at bounding box center [792, 217] width 310 height 38
click at [748, 220] on input "ISRC" at bounding box center [792, 217] width 310 height 38
type input "USLD91739077"
click at [701, 269] on input "Label" at bounding box center [792, 277] width 310 height 38
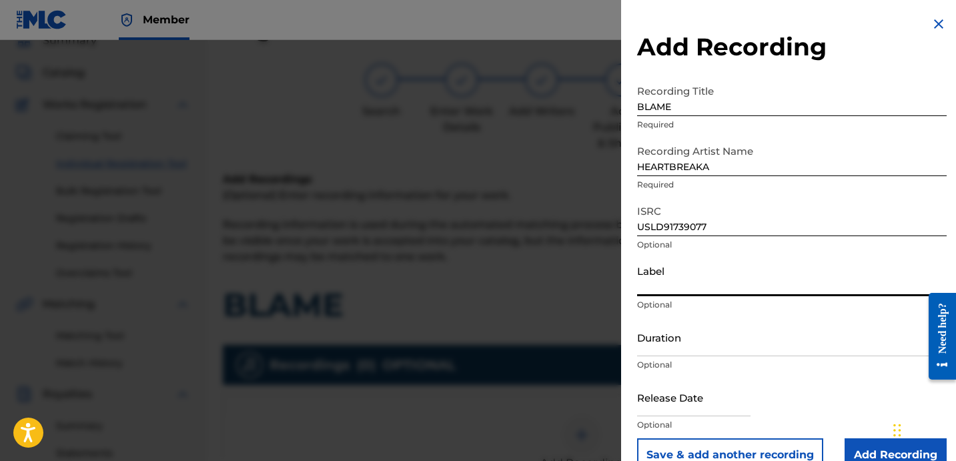
type input "OTR RECORDS"
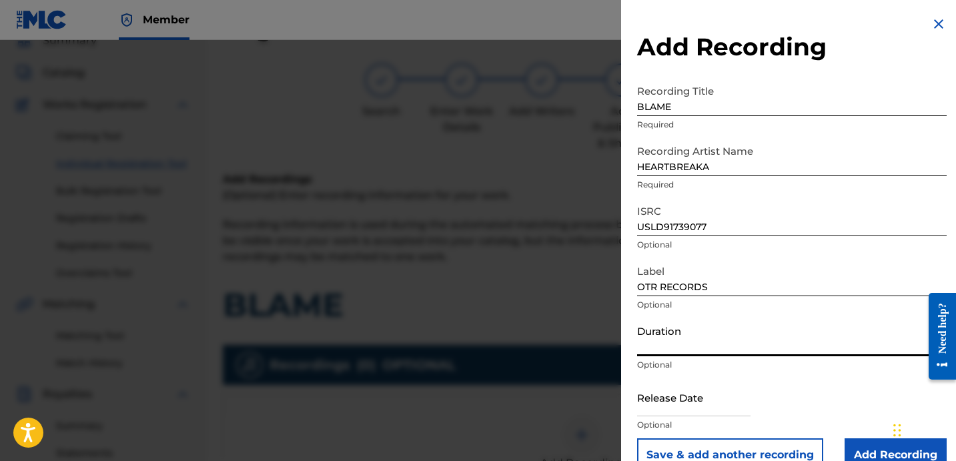
click at [675, 336] on input "Duration" at bounding box center [792, 337] width 310 height 38
type input "03:06"
click at [845, 446] on input "Add Recording" at bounding box center [896, 454] width 102 height 33
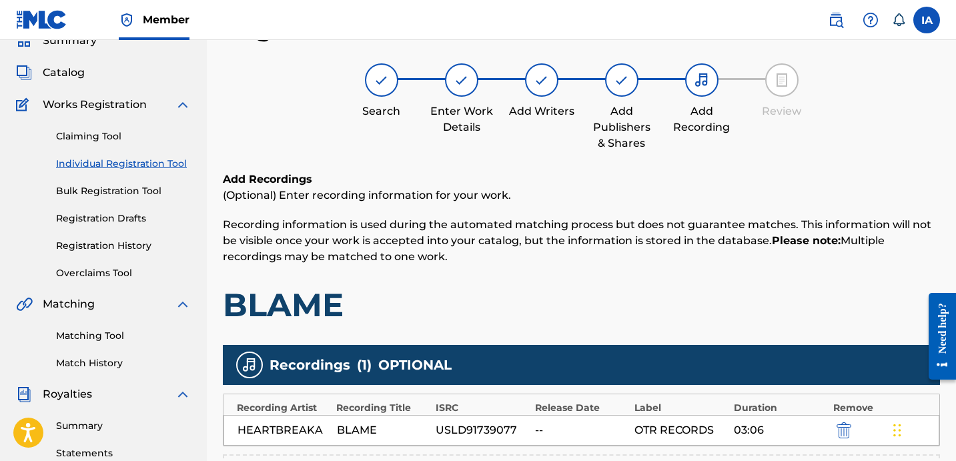
click at [604, 199] on p "(Optional) Enter recording information for your work." at bounding box center [581, 195] width 717 height 16
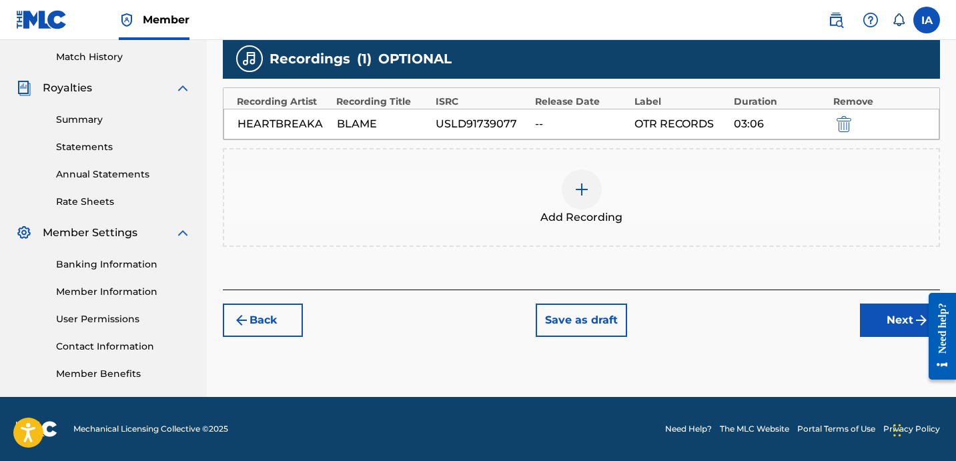
click at [905, 320] on button "Next" at bounding box center [900, 320] width 80 height 33
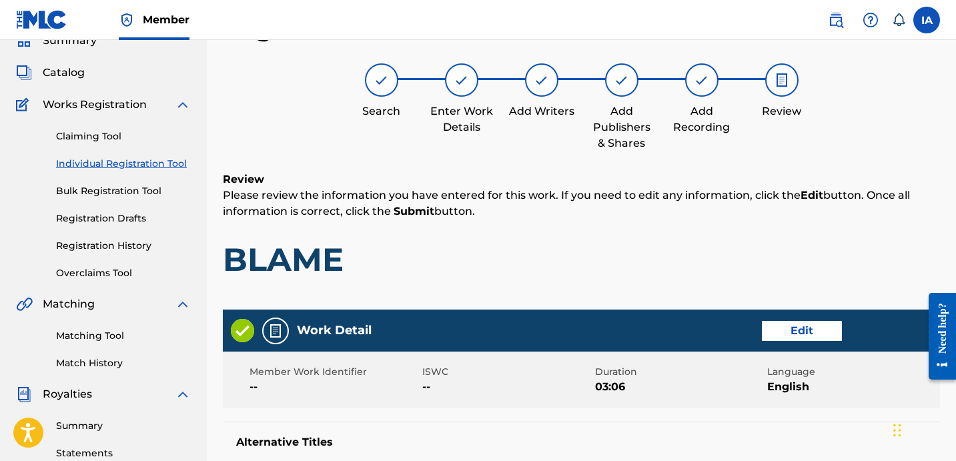
click at [517, 226] on div "Review Please review the information you have entered for this work. If you nee…" at bounding box center [581, 235] width 717 height 128
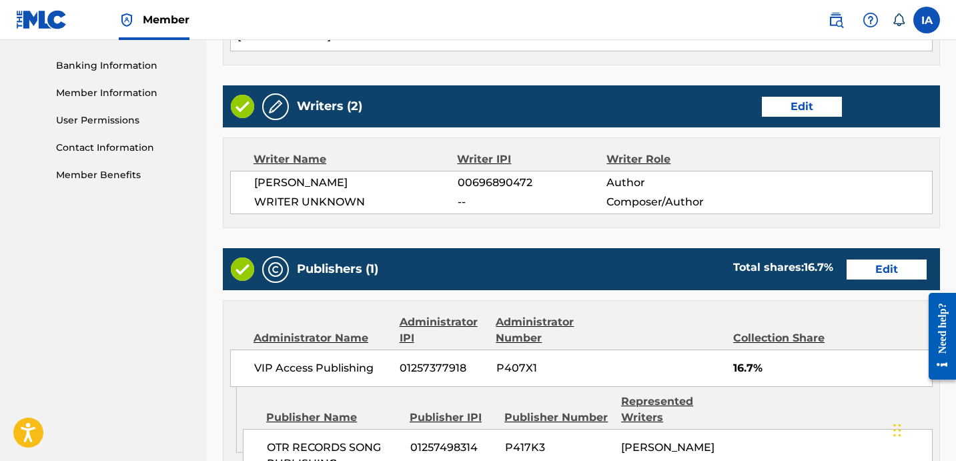
scroll to position [871, 0]
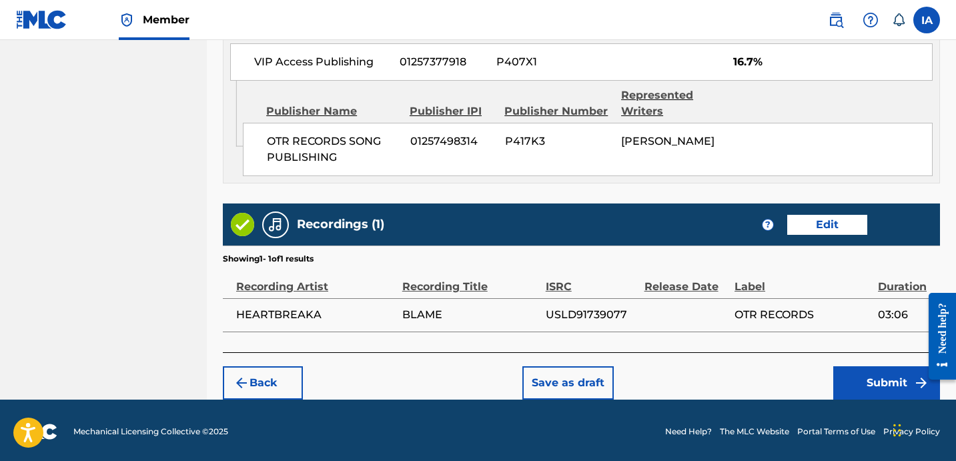
click at [885, 381] on button "Submit" at bounding box center [886, 382] width 107 height 33
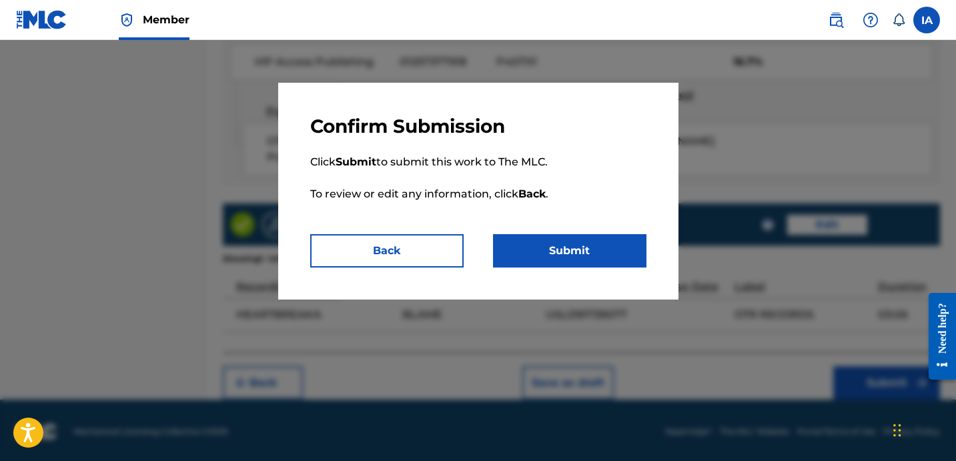
click at [566, 254] on button "Submit" at bounding box center [569, 250] width 153 height 33
